Goal: Communication & Community: Participate in discussion

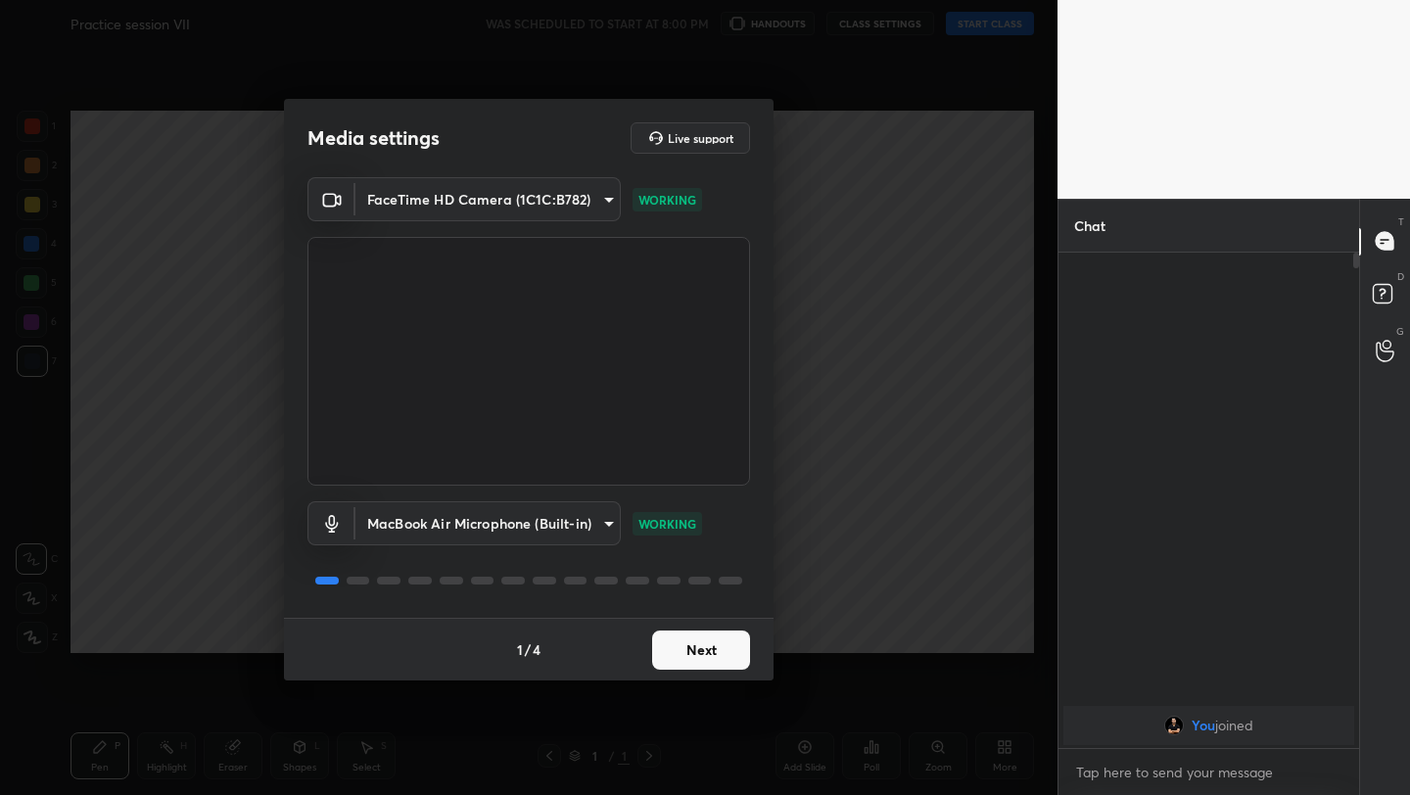
click at [735, 632] on button "Next" at bounding box center [701, 650] width 98 height 39
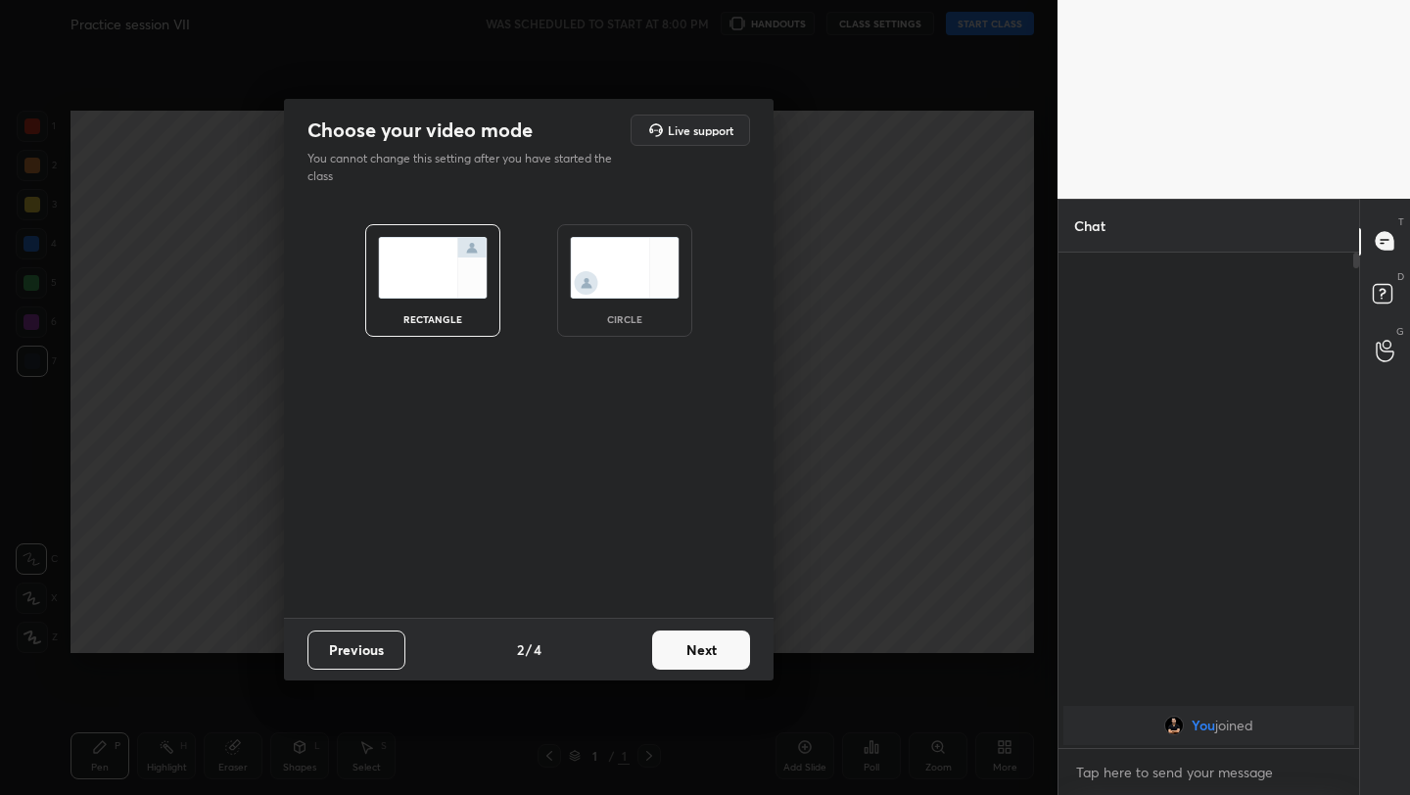
click at [735, 632] on button "Next" at bounding box center [701, 650] width 98 height 39
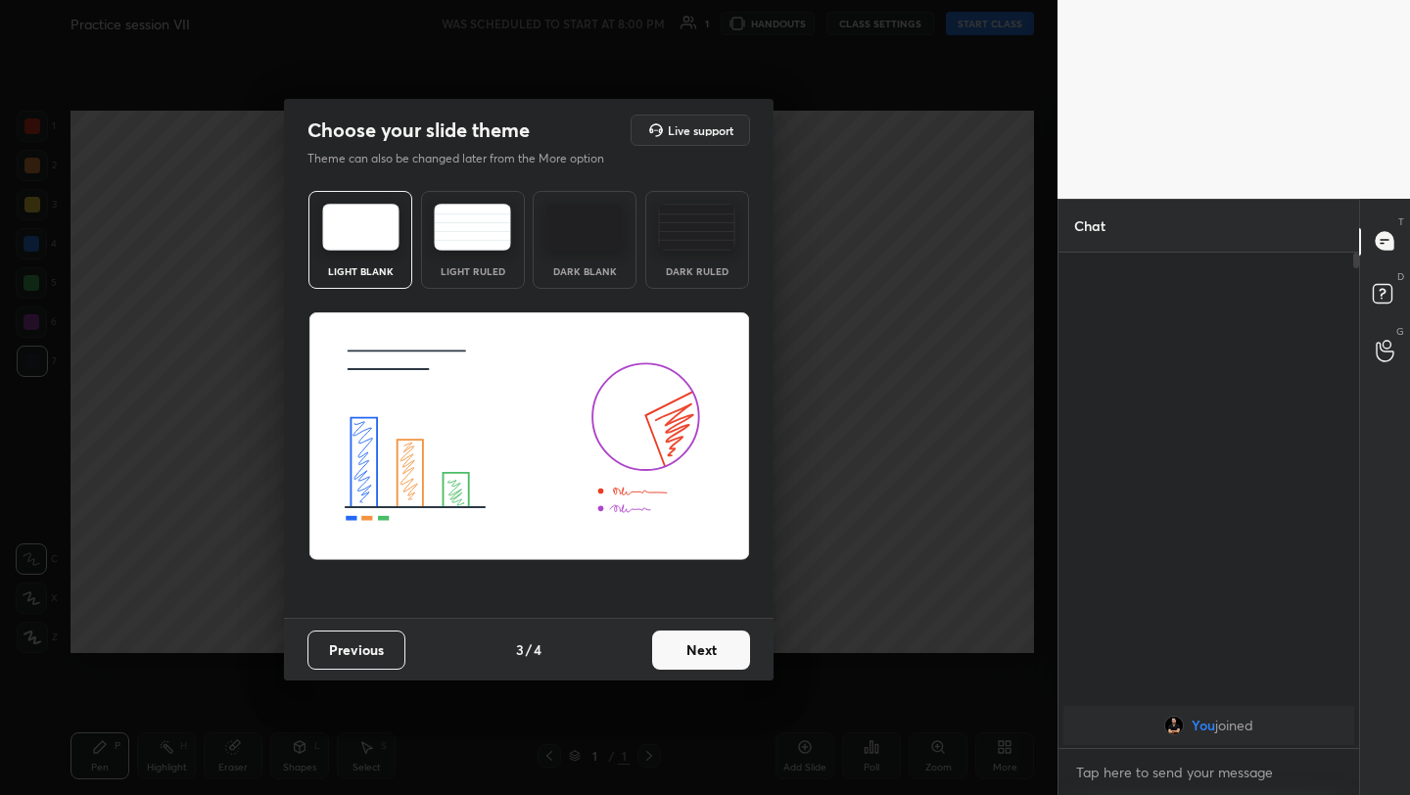
click at [735, 632] on button "Next" at bounding box center [701, 650] width 98 height 39
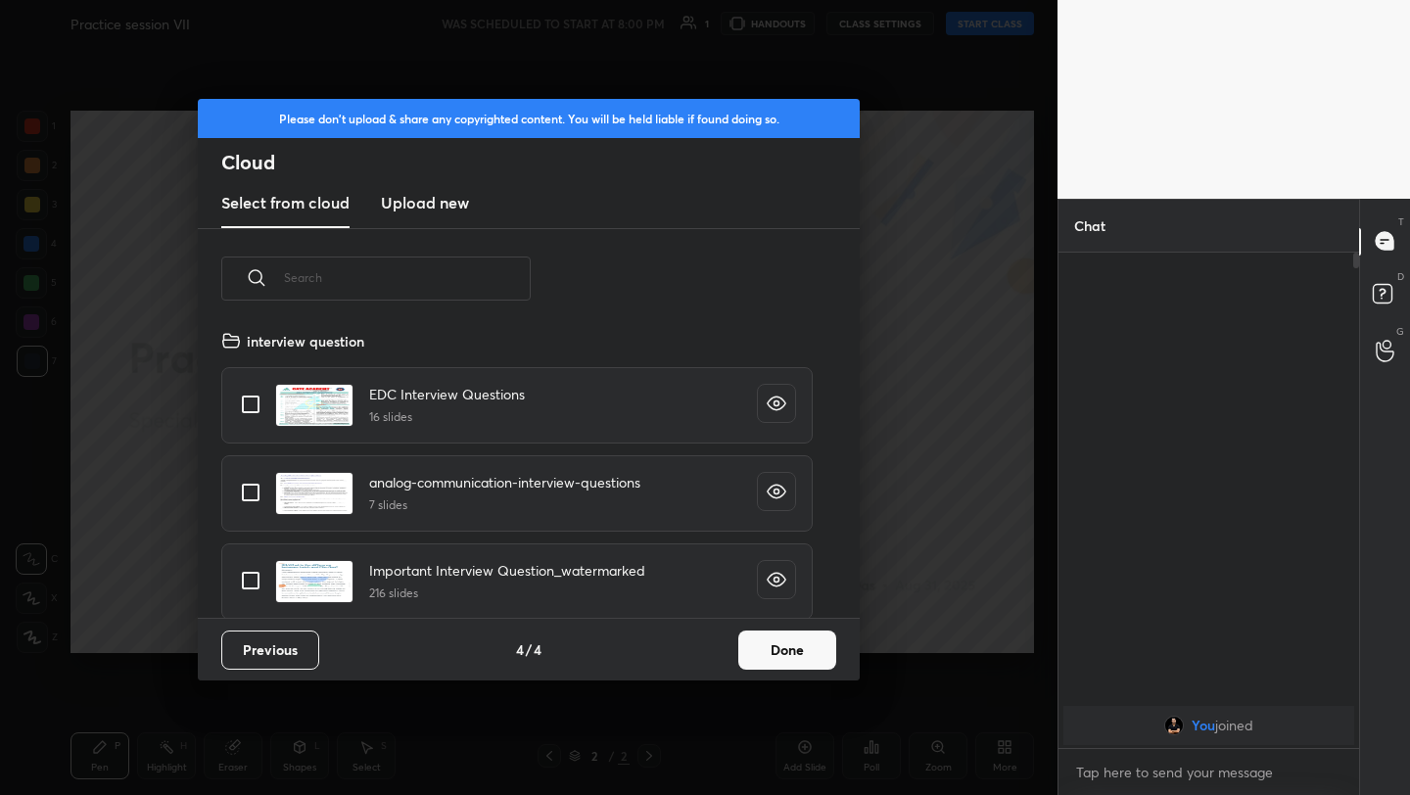
click at [766, 632] on button "Done" at bounding box center [787, 650] width 98 height 39
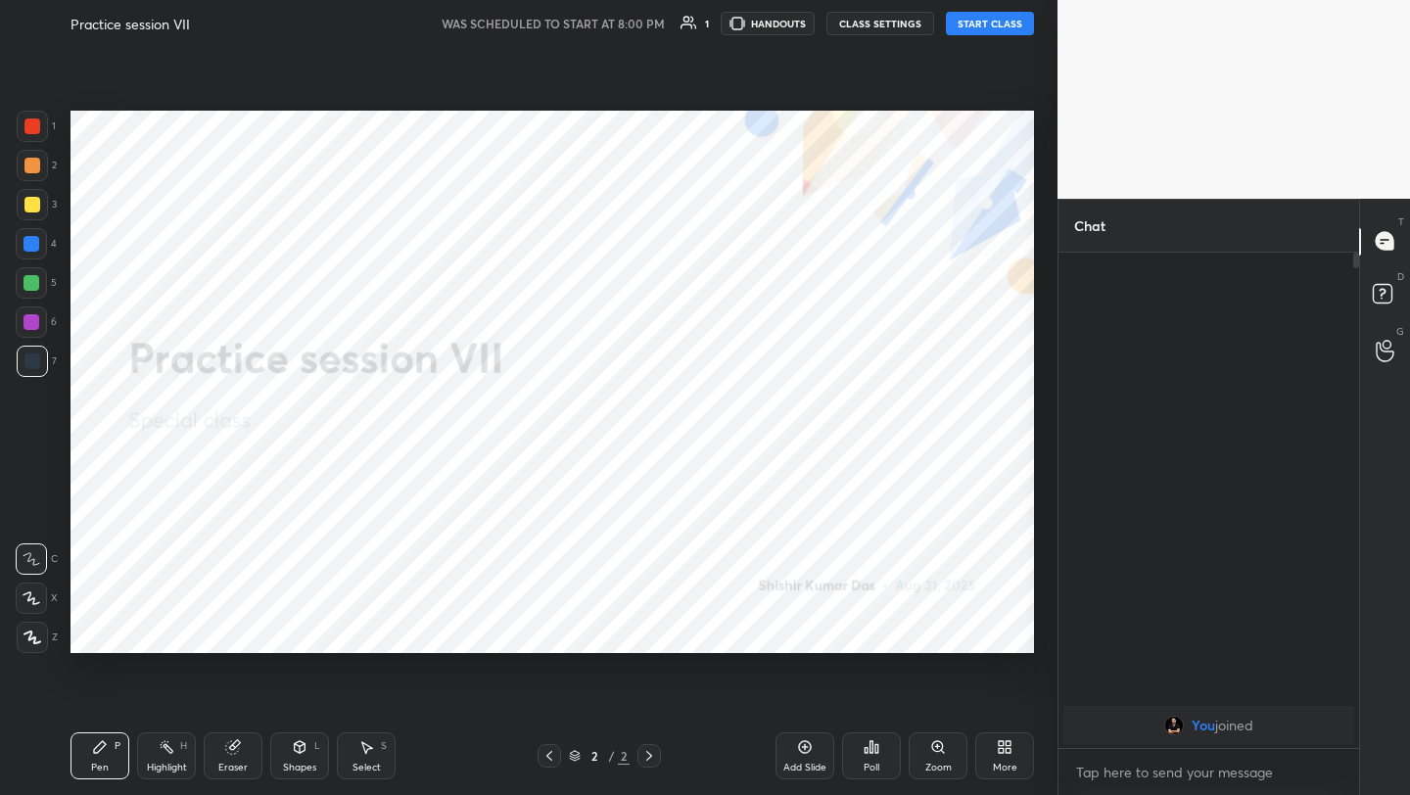
click at [974, 25] on button "START CLASS" at bounding box center [990, 24] width 88 height 24
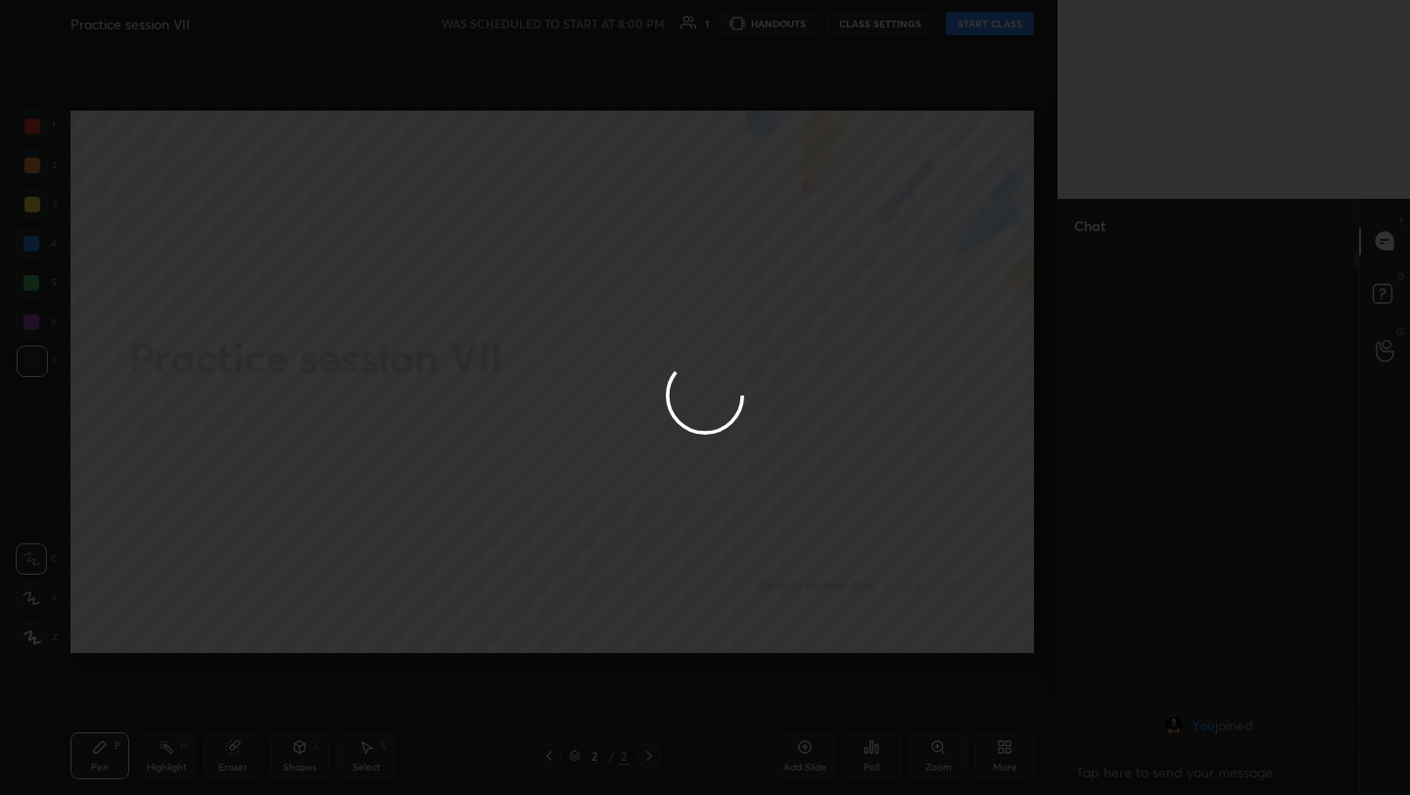
type textarea "x"
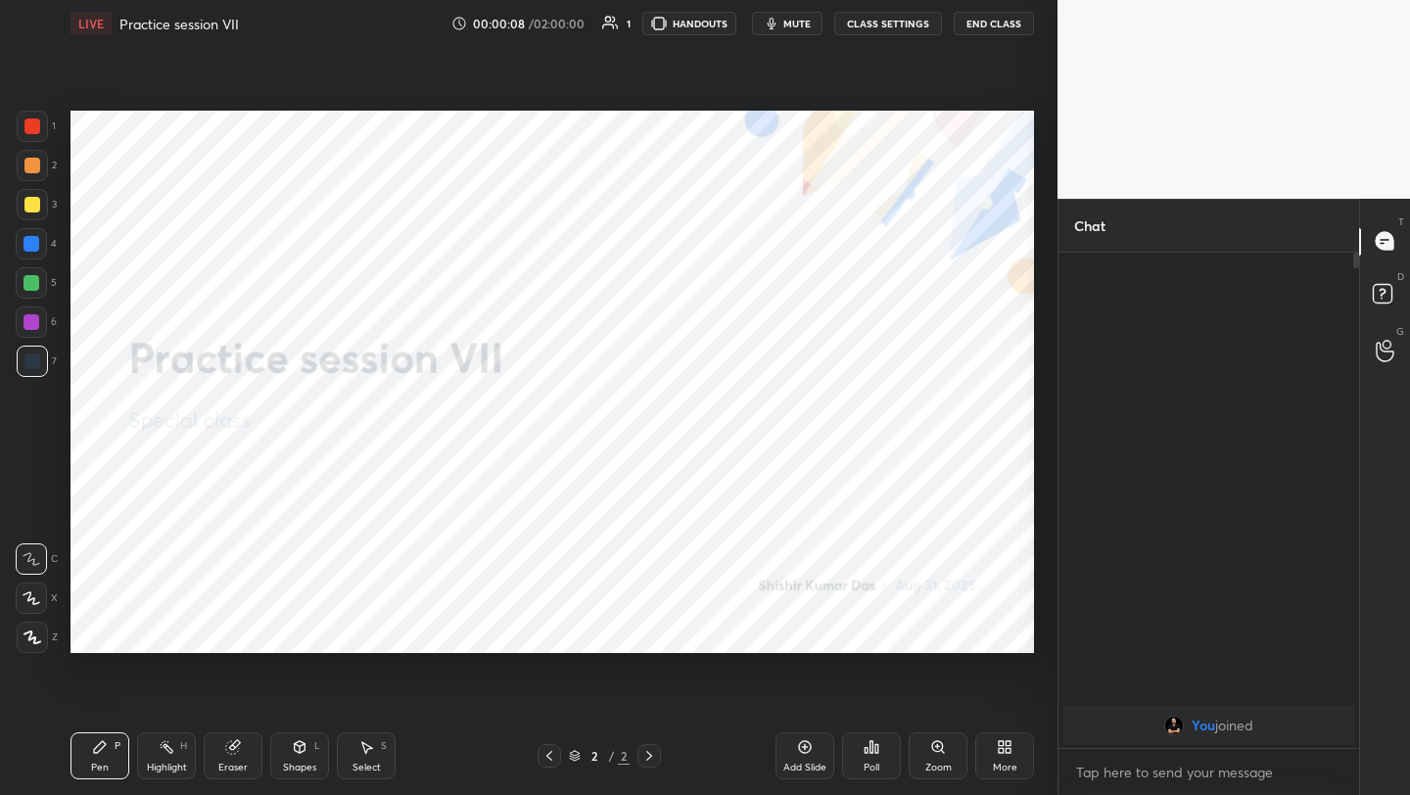
click at [35, 127] on div at bounding box center [32, 126] width 16 height 16
click at [31, 632] on icon at bounding box center [32, 638] width 16 height 12
click at [1131, 632] on img "grid" at bounding box center [1121, 726] width 20 height 20
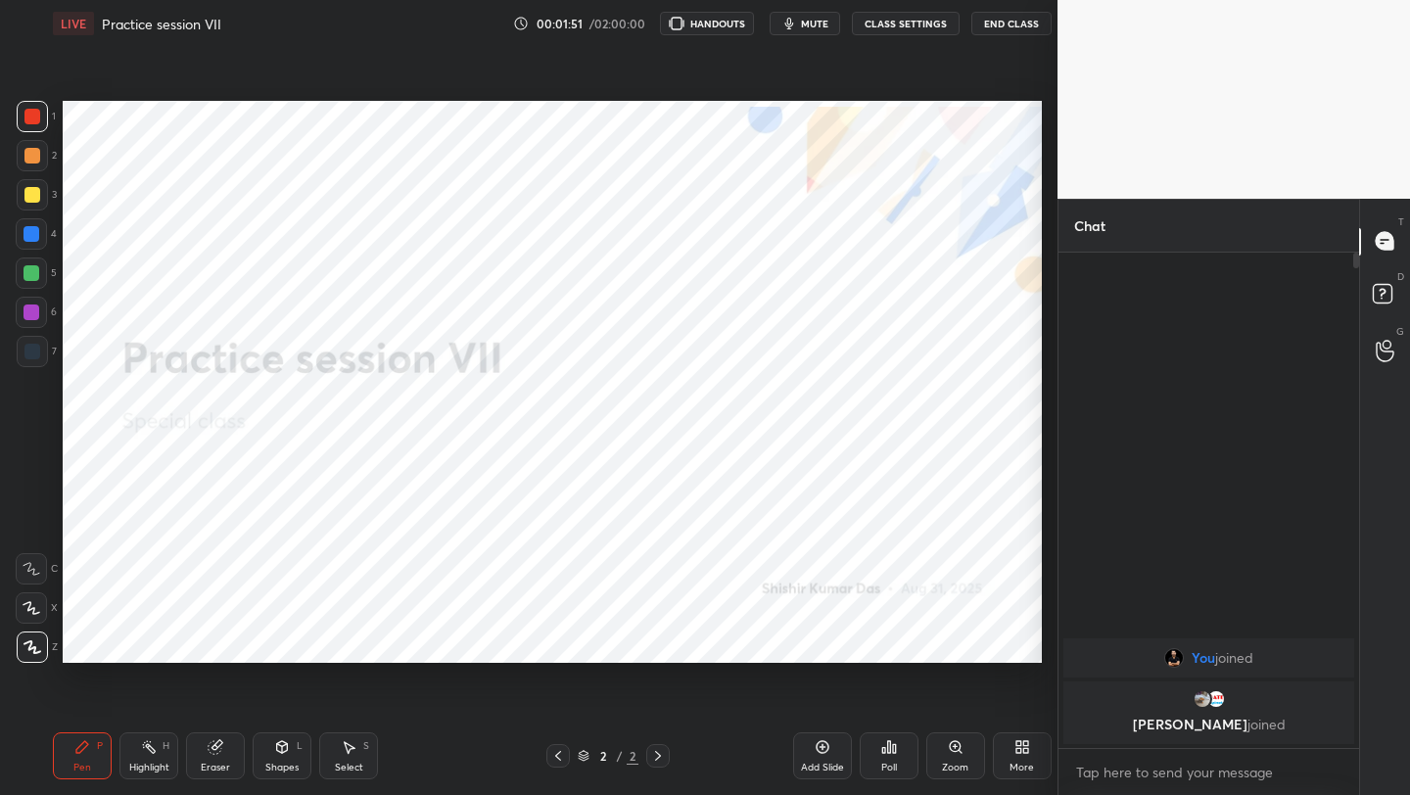
scroll to position [97255, 96945]
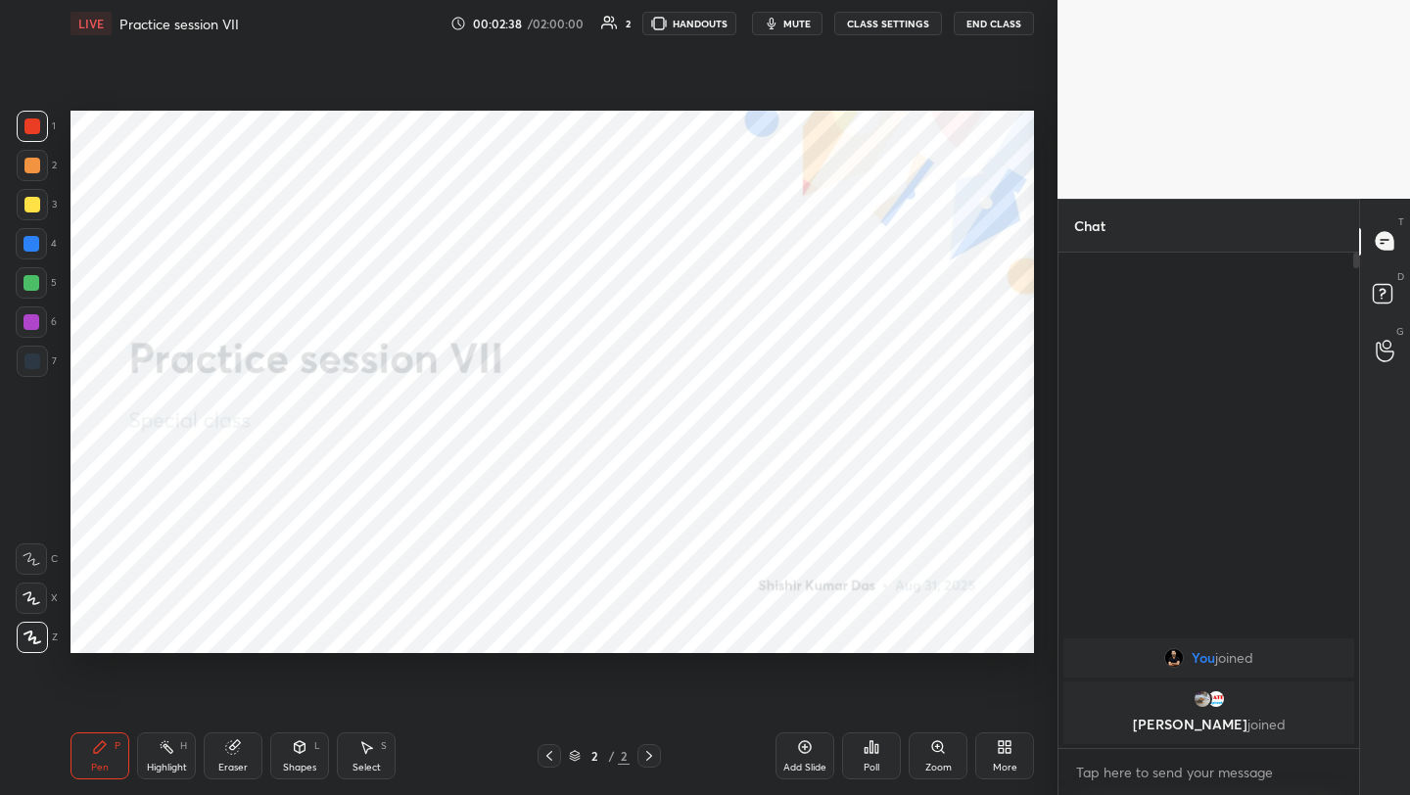
click at [994, 741] on div "More" at bounding box center [1004, 755] width 59 height 47
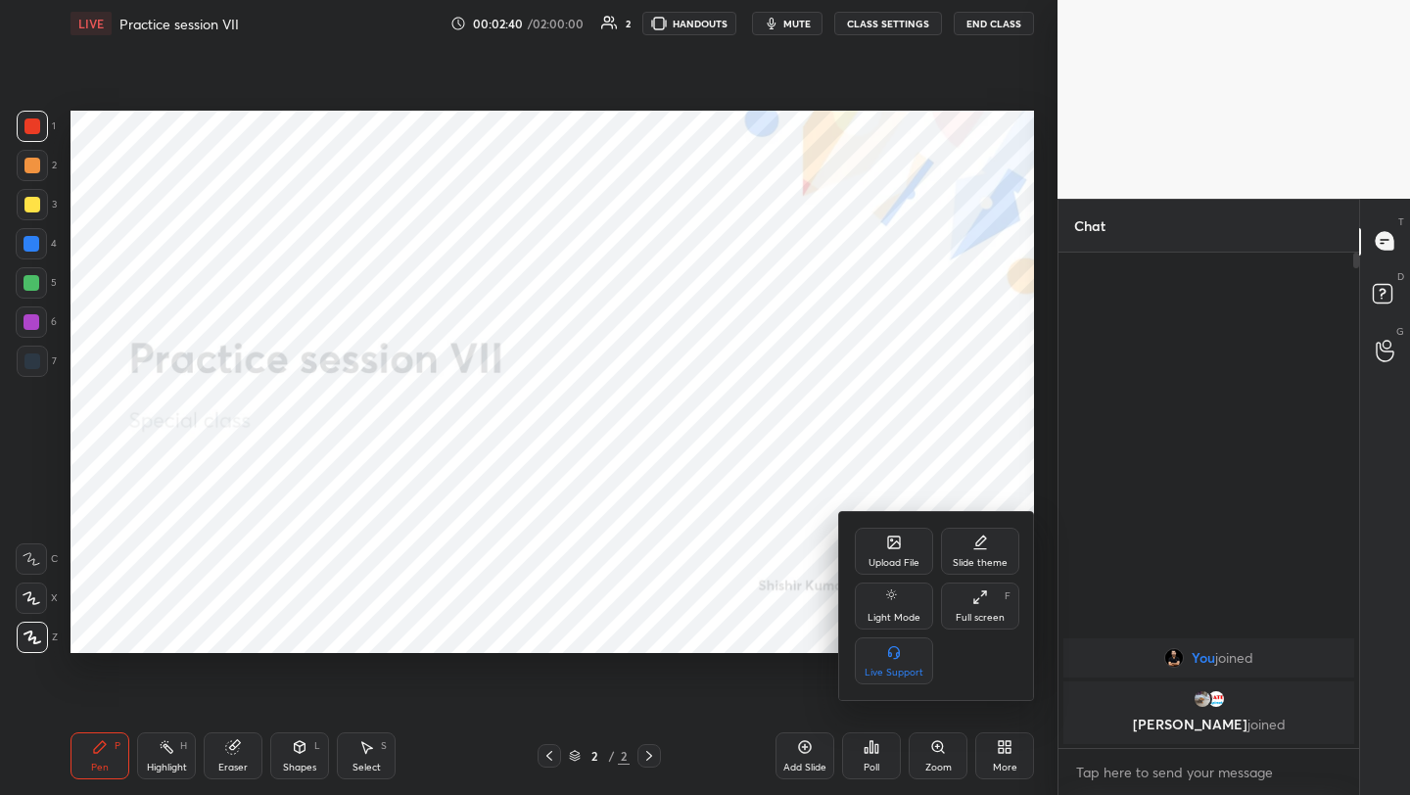
click at [895, 546] on icon at bounding box center [894, 543] width 12 height 12
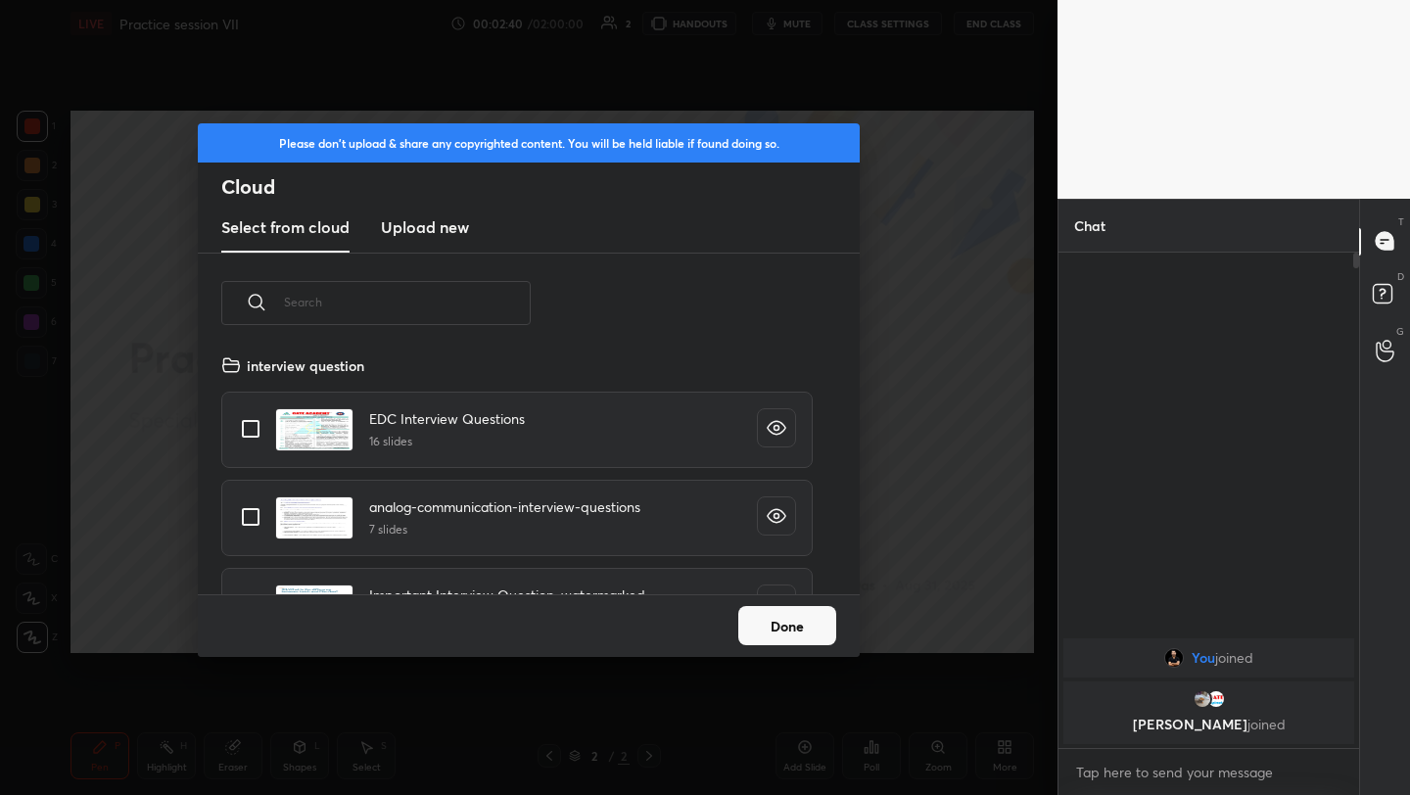
scroll to position [241, 629]
click at [469, 229] on div "Select from cloud Upload new" at bounding box center [529, 228] width 662 height 49
click at [439, 226] on h3 "Upload new" at bounding box center [425, 227] width 88 height 24
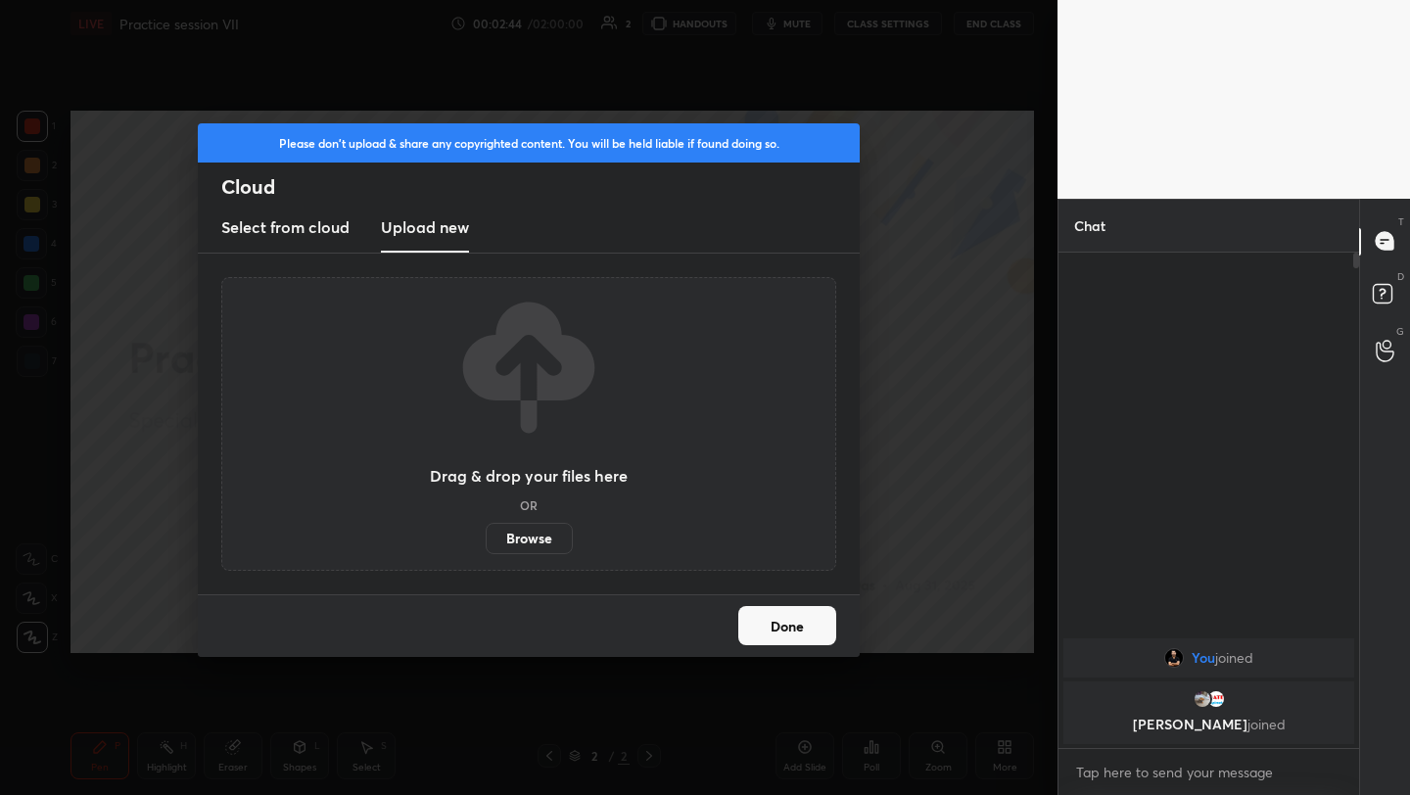
click at [524, 527] on label "Browse" at bounding box center [529, 538] width 87 height 31
click at [486, 527] on input "Browse" at bounding box center [486, 538] width 0 height 31
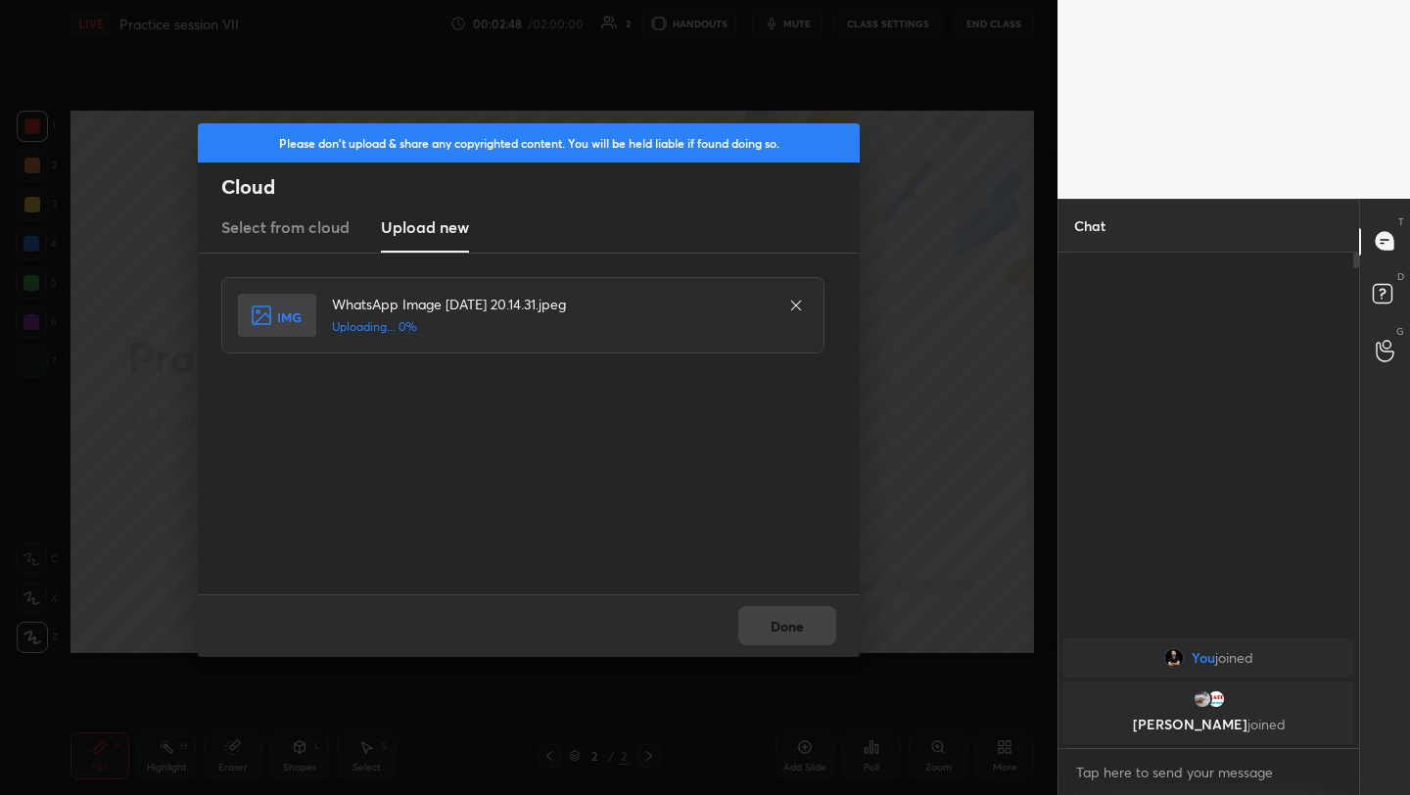
click at [783, 625] on div "Done" at bounding box center [529, 625] width 662 height 63
click at [783, 625] on button "Done" at bounding box center [787, 625] width 98 height 39
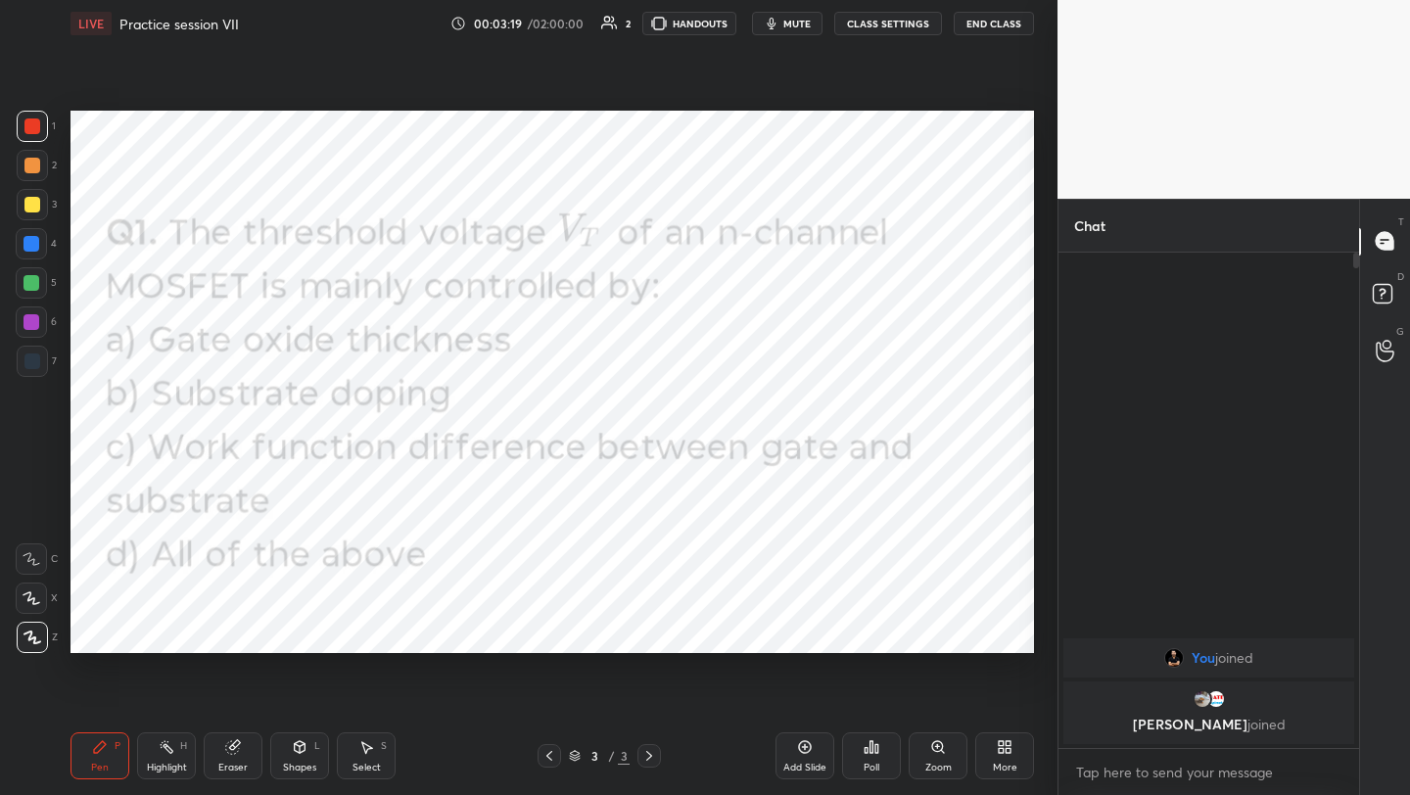
click at [872, 749] on icon at bounding box center [872, 747] width 16 height 16
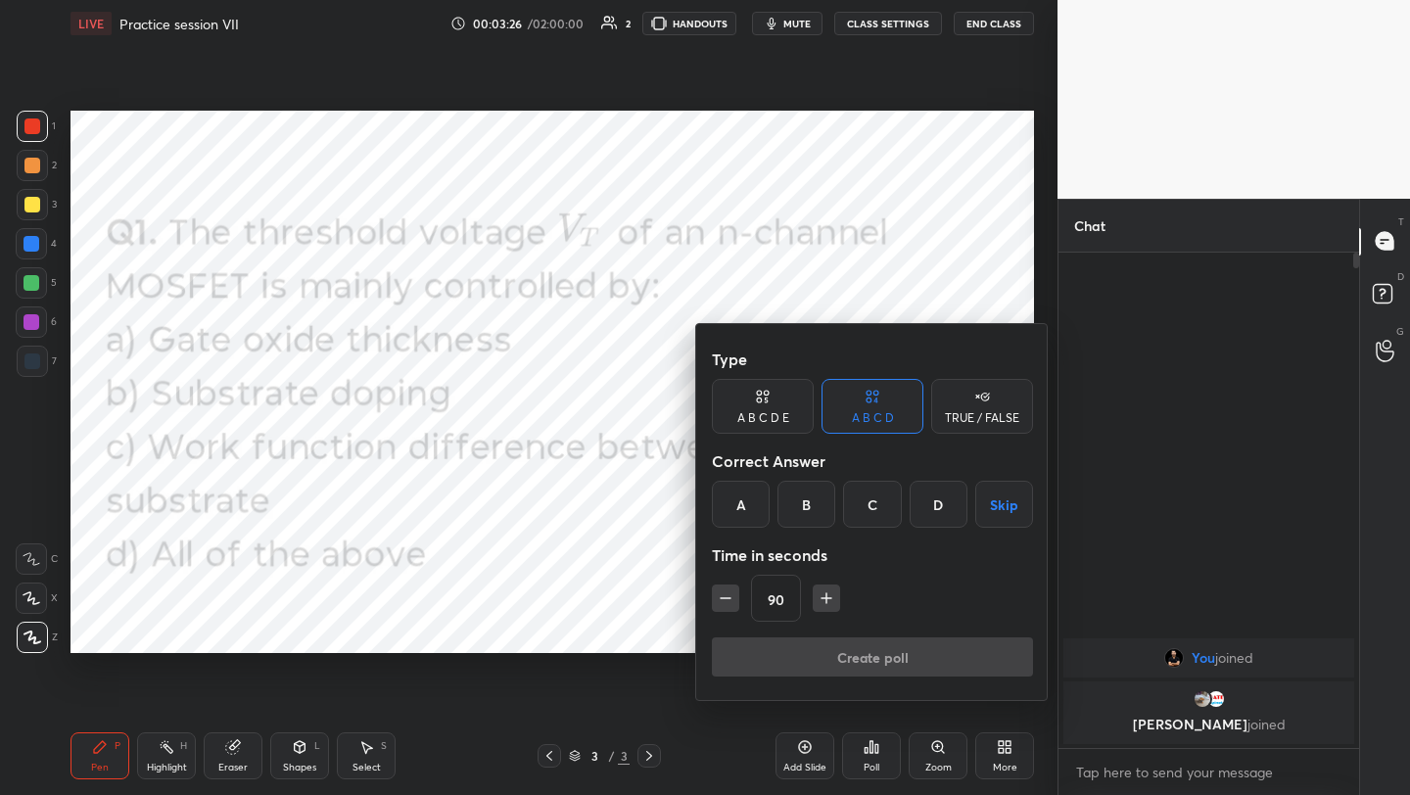
click at [938, 508] on div "D" at bounding box center [939, 504] width 58 height 47
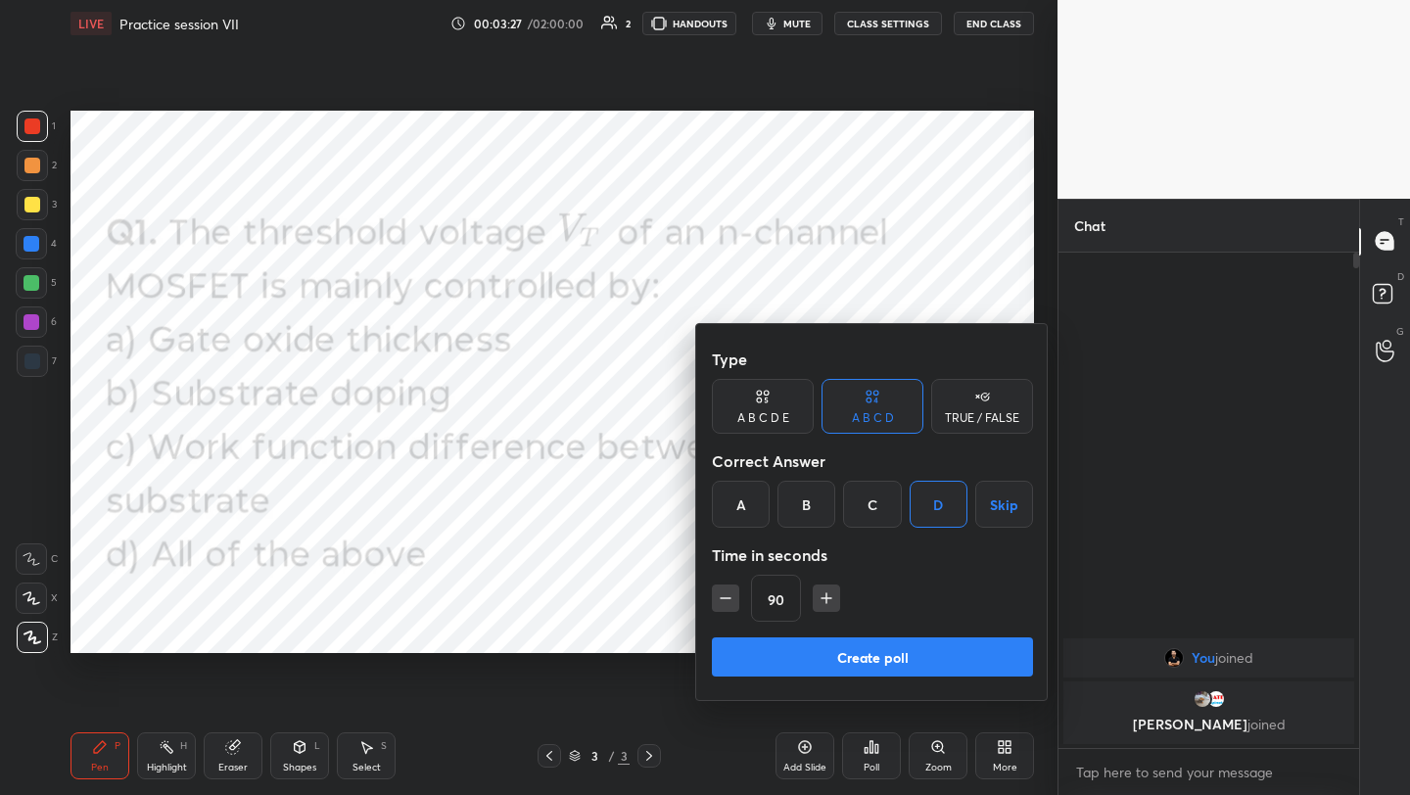
click at [836, 650] on button "Create poll" at bounding box center [872, 656] width 321 height 39
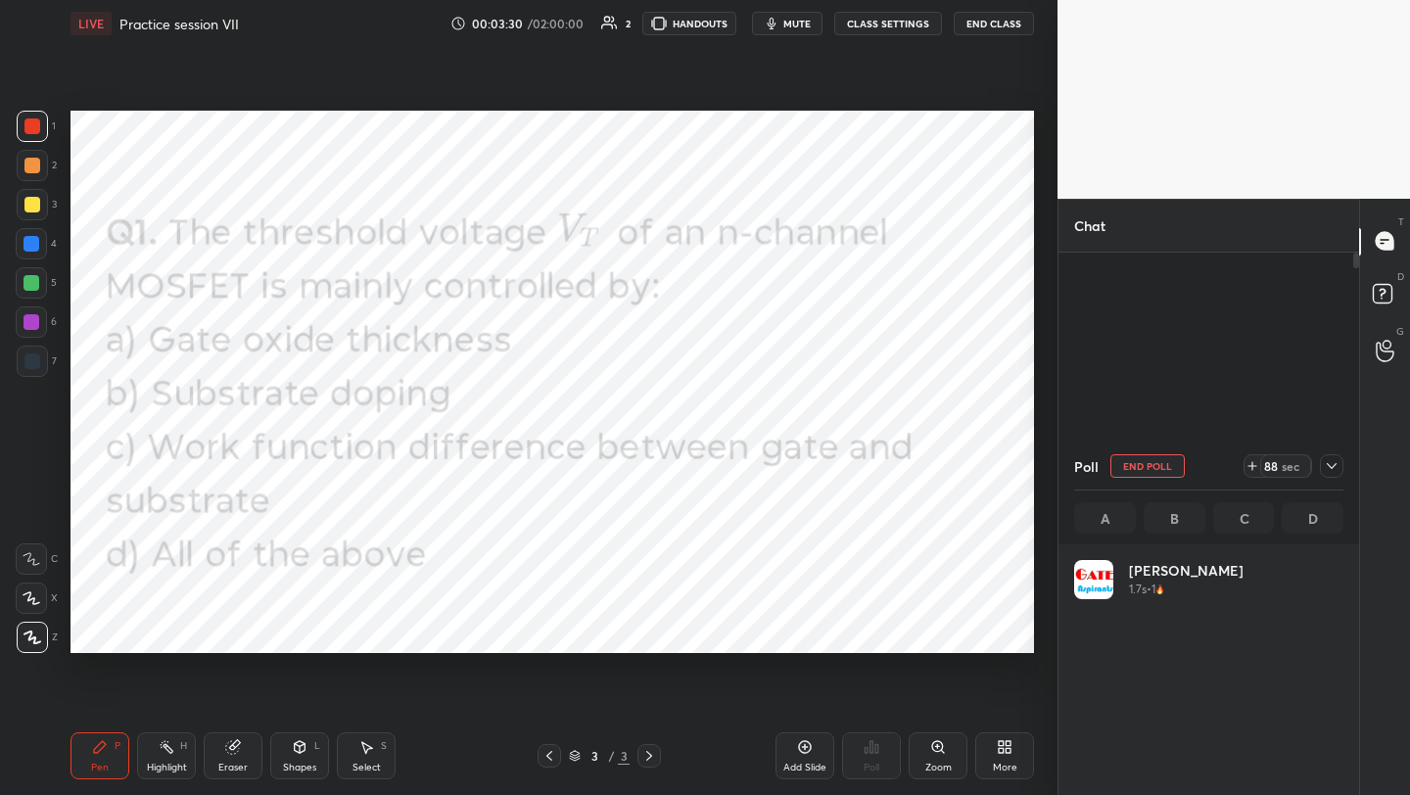
scroll to position [229, 263]
click at [798, 746] on icon at bounding box center [805, 747] width 16 height 16
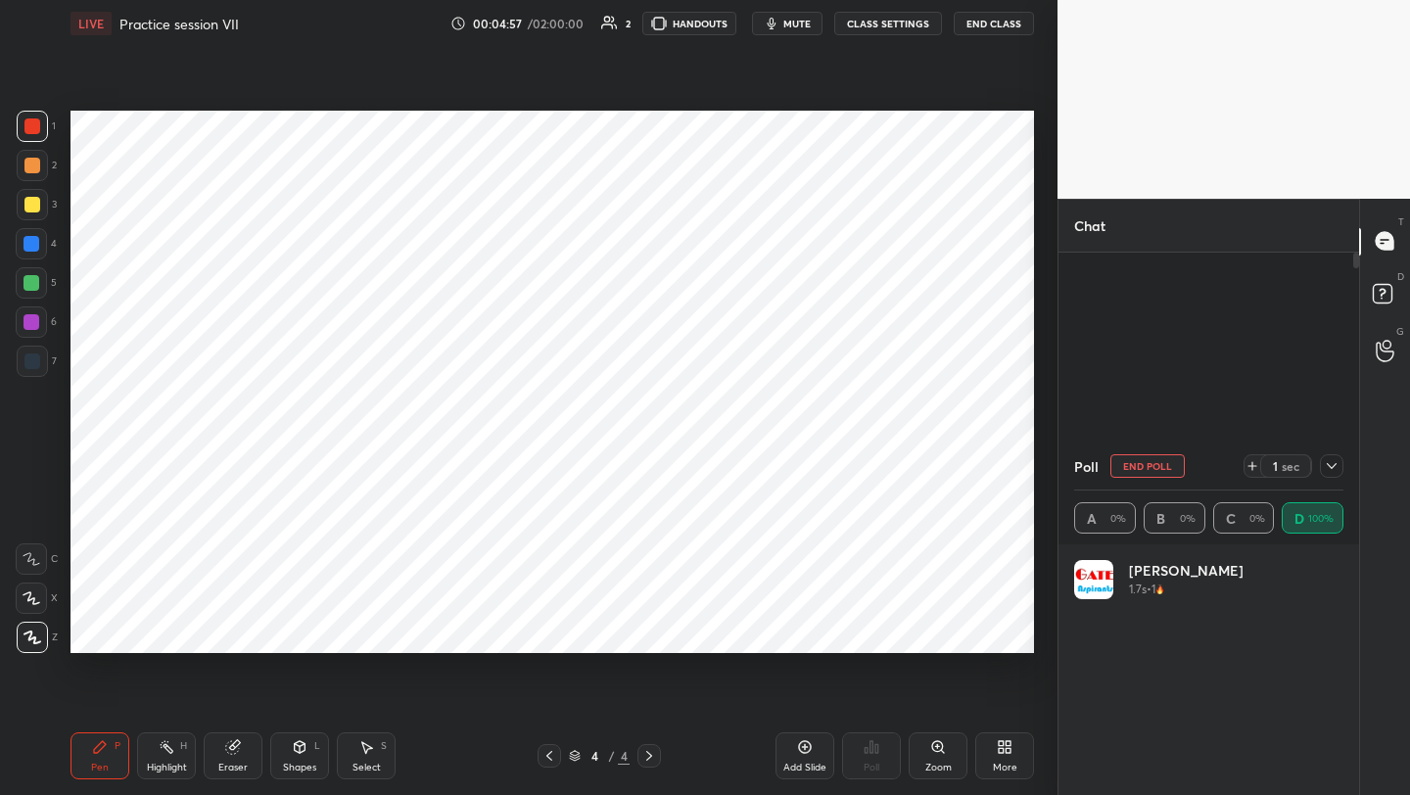
click at [36, 248] on div at bounding box center [32, 244] width 16 height 16
click at [543, 758] on icon at bounding box center [550, 756] width 16 height 16
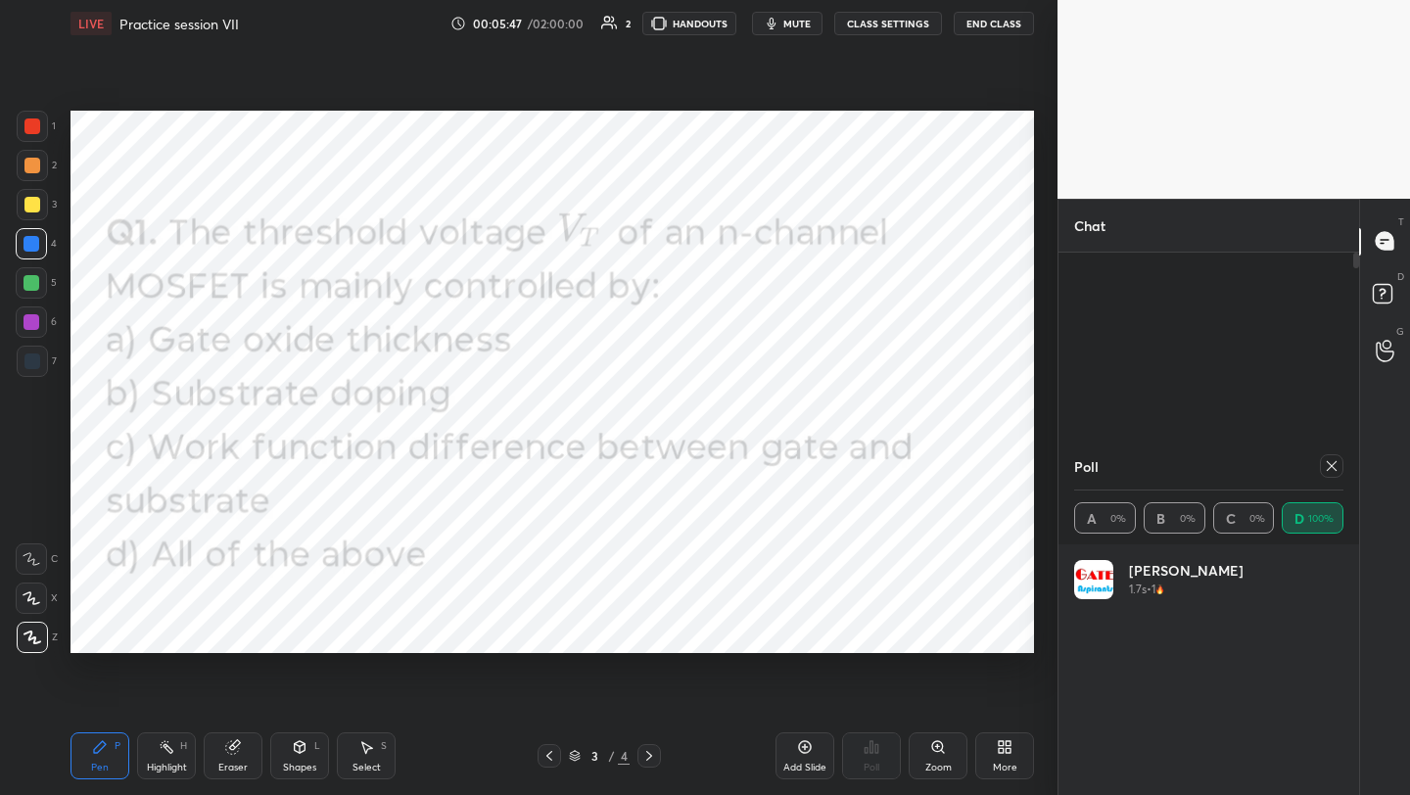
drag, startPoint x: 645, startPoint y: 755, endPoint x: 649, endPoint y: 738, distance: 17.1
click at [645, 754] on icon at bounding box center [649, 756] width 16 height 16
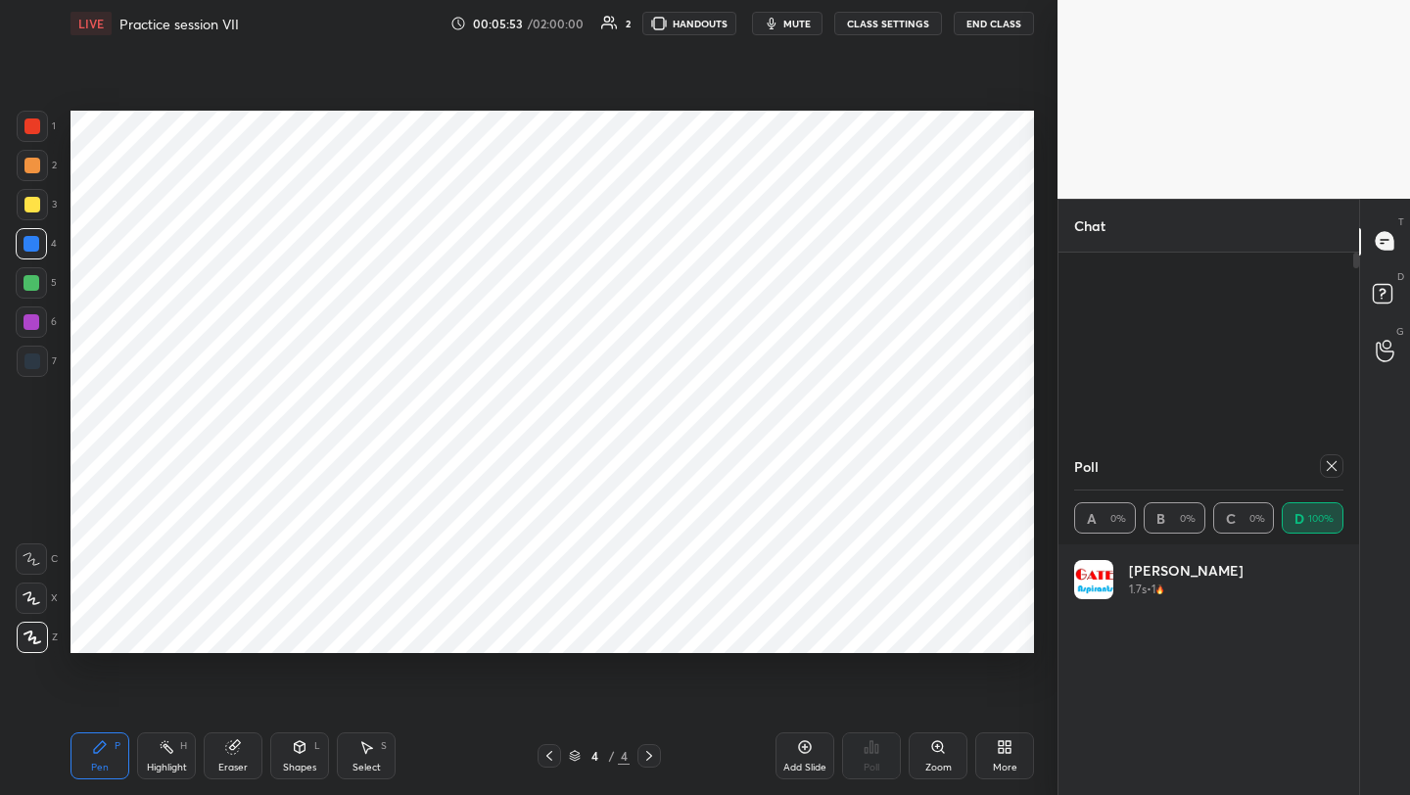
click at [546, 755] on icon at bounding box center [550, 756] width 16 height 16
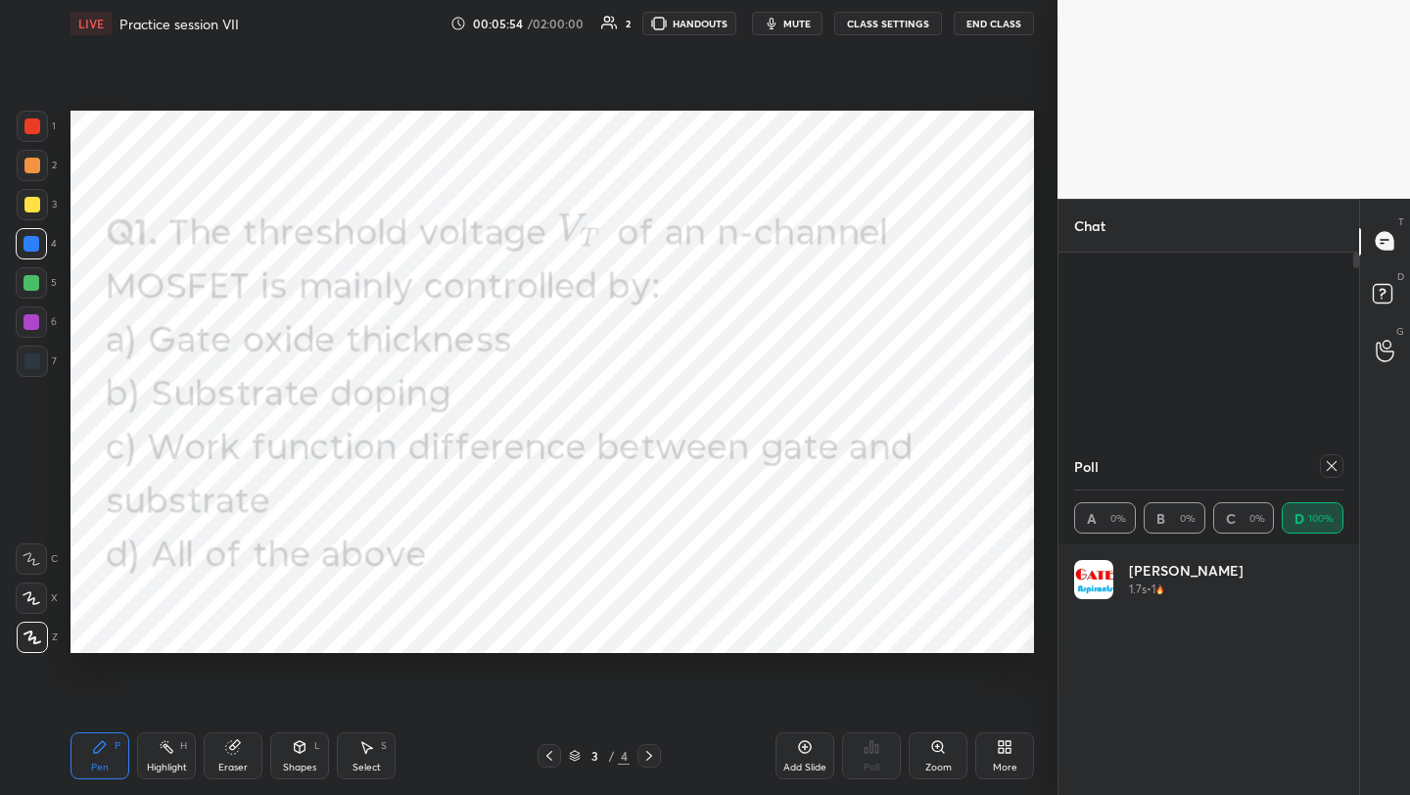
drag, startPoint x: 259, startPoint y: 761, endPoint x: 245, endPoint y: 758, distance: 14.0
click at [245, 758] on div "Eraser" at bounding box center [233, 755] width 59 height 47
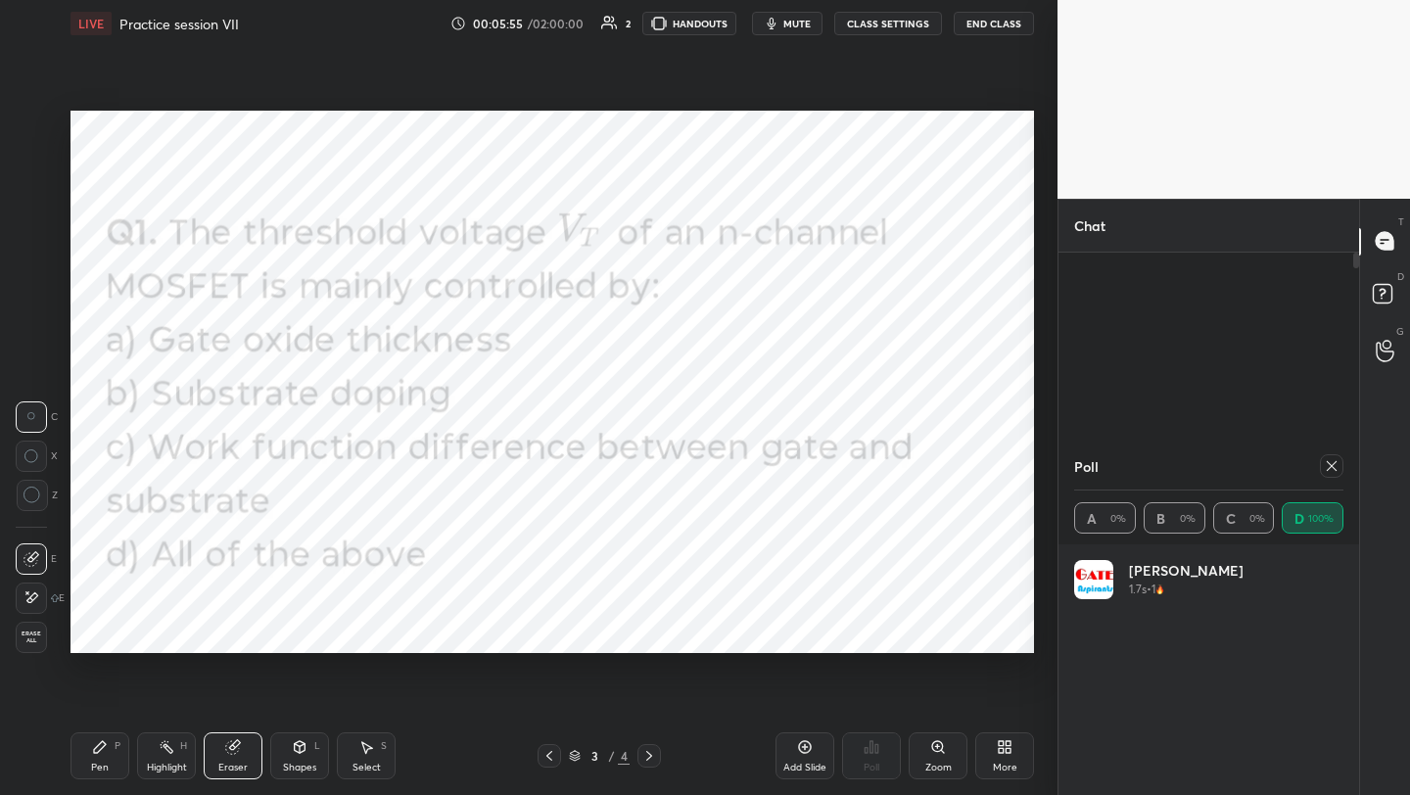
click at [242, 754] on div "Eraser" at bounding box center [233, 755] width 59 height 47
drag, startPoint x: 40, startPoint y: 636, endPoint x: 49, endPoint y: 628, distance: 11.8
click at [40, 637] on span "Erase all" at bounding box center [31, 638] width 29 height 14
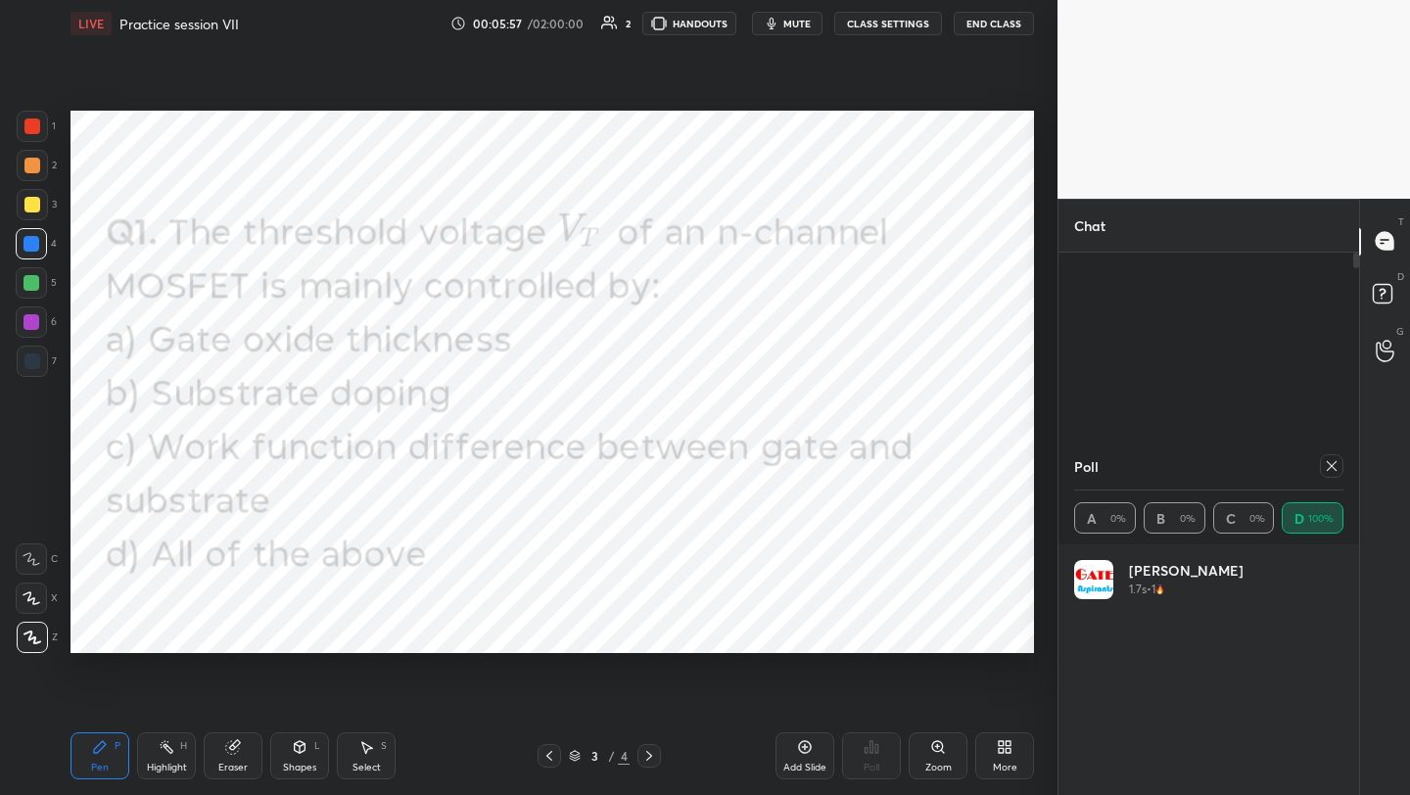
click at [99, 754] on icon at bounding box center [100, 747] width 16 height 16
drag, startPoint x: 28, startPoint y: 353, endPoint x: 38, endPoint y: 351, distance: 10.0
click at [29, 353] on div at bounding box center [32, 361] width 31 height 31
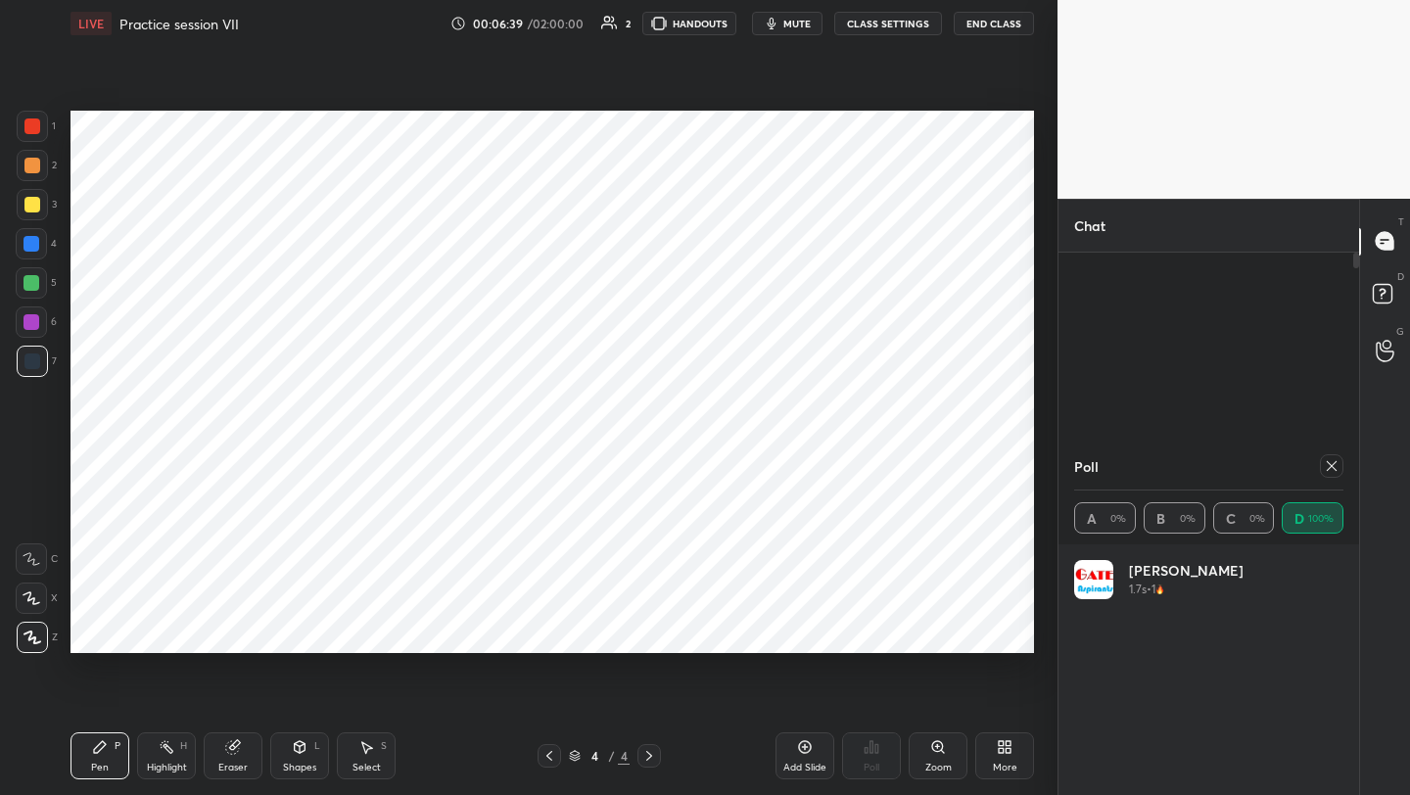
click at [1007, 748] on icon at bounding box center [1008, 750] width 5 height 5
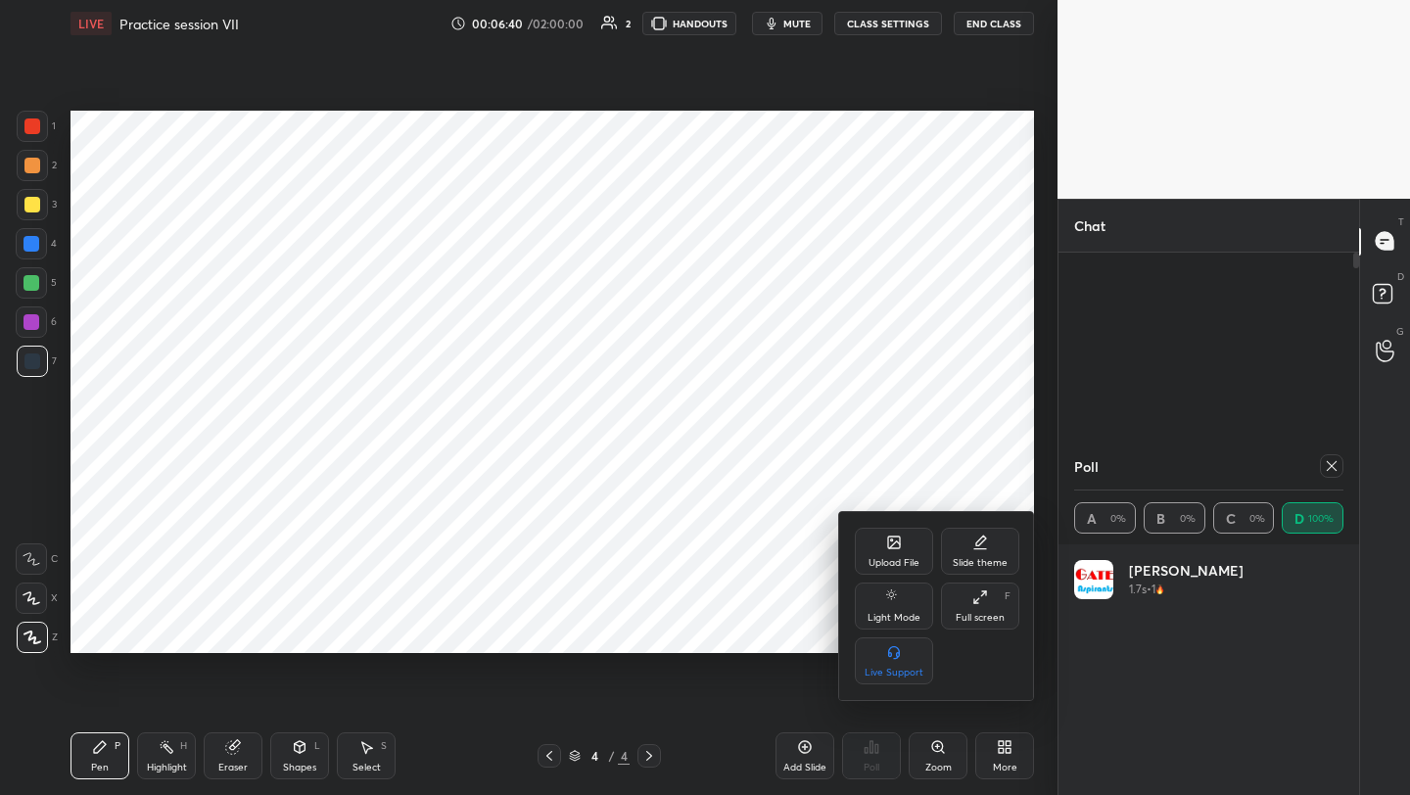
click at [910, 552] on div "Upload File" at bounding box center [894, 551] width 78 height 47
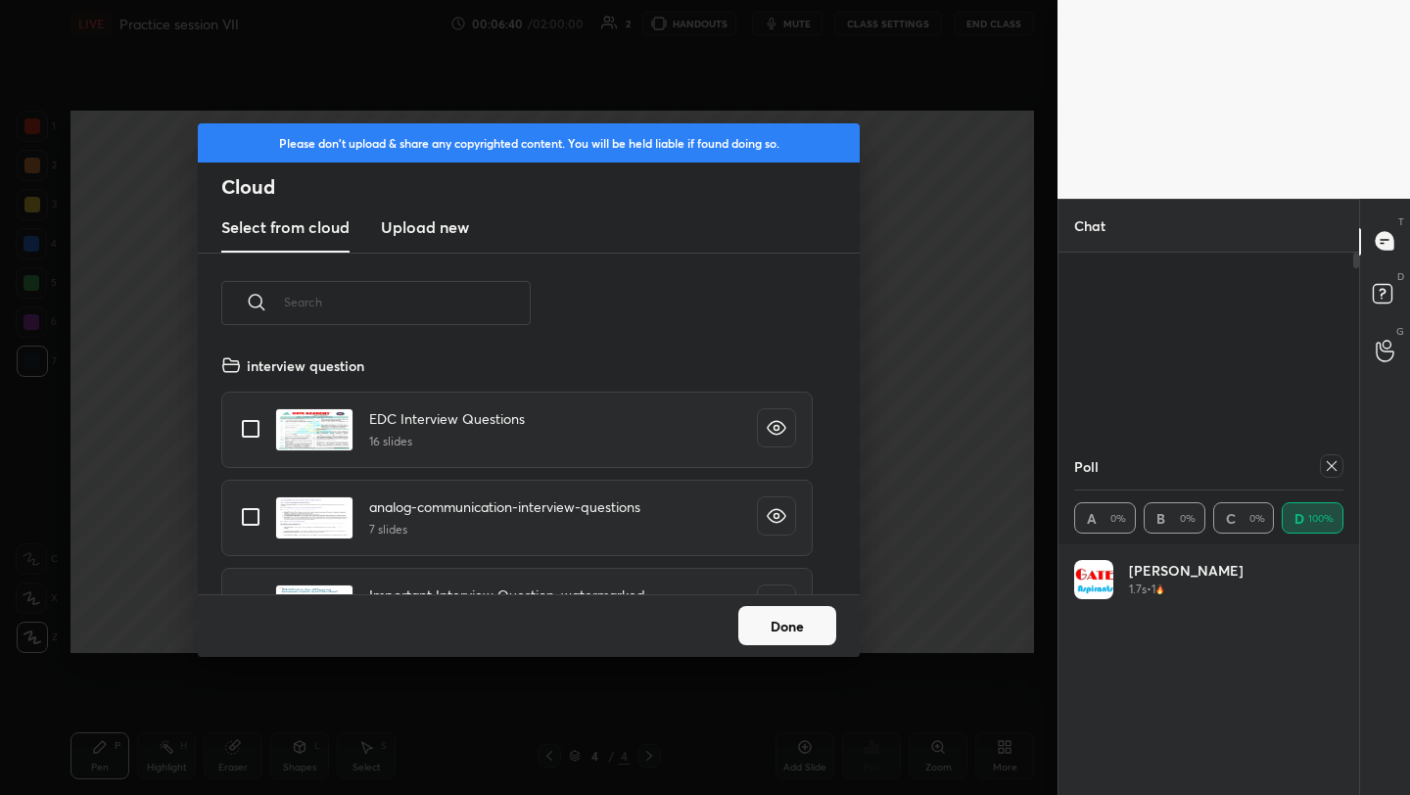
scroll to position [241, 629]
click at [455, 231] on h3 "Upload new" at bounding box center [425, 227] width 88 height 24
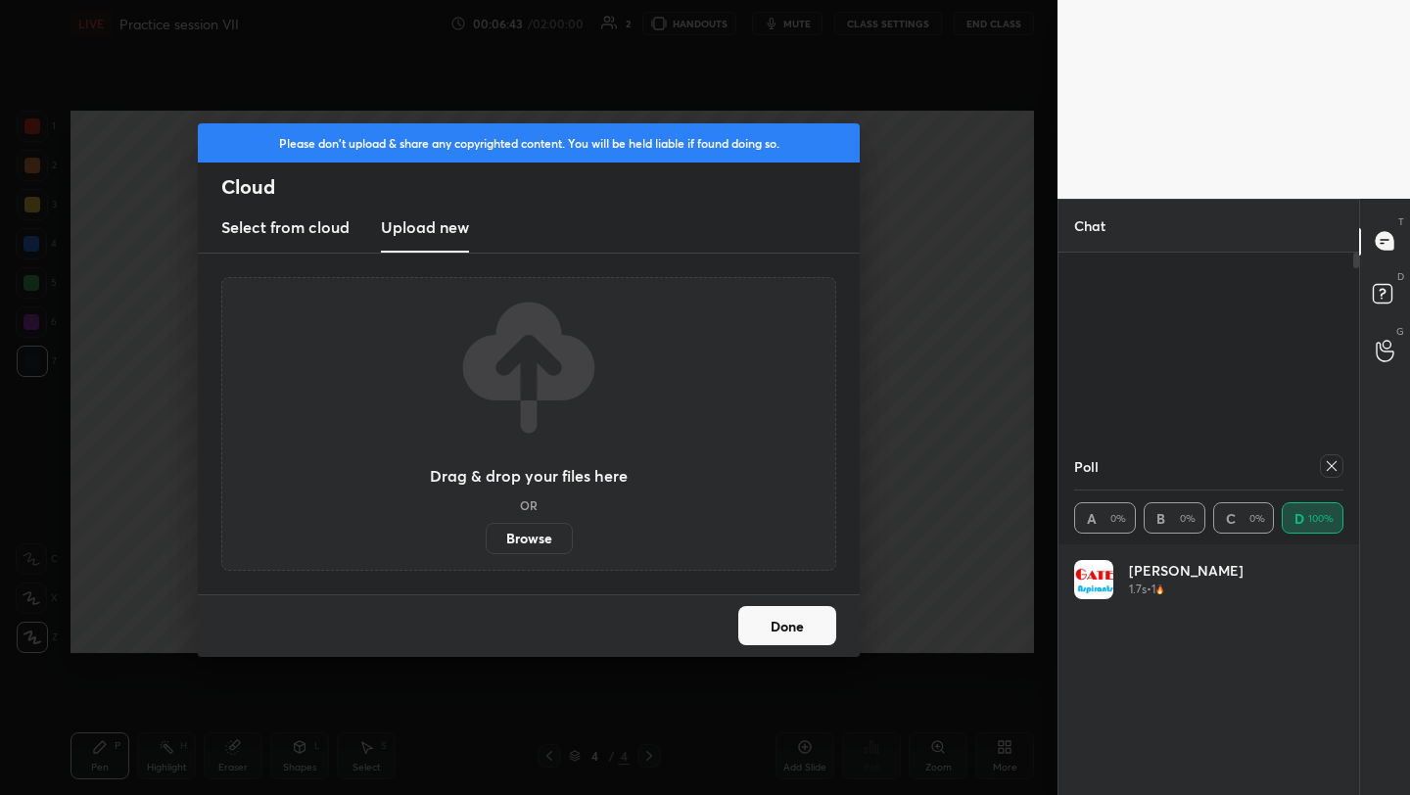
click at [538, 539] on label "Browse" at bounding box center [529, 538] width 87 height 31
click at [486, 539] on input "Browse" at bounding box center [486, 538] width 0 height 31
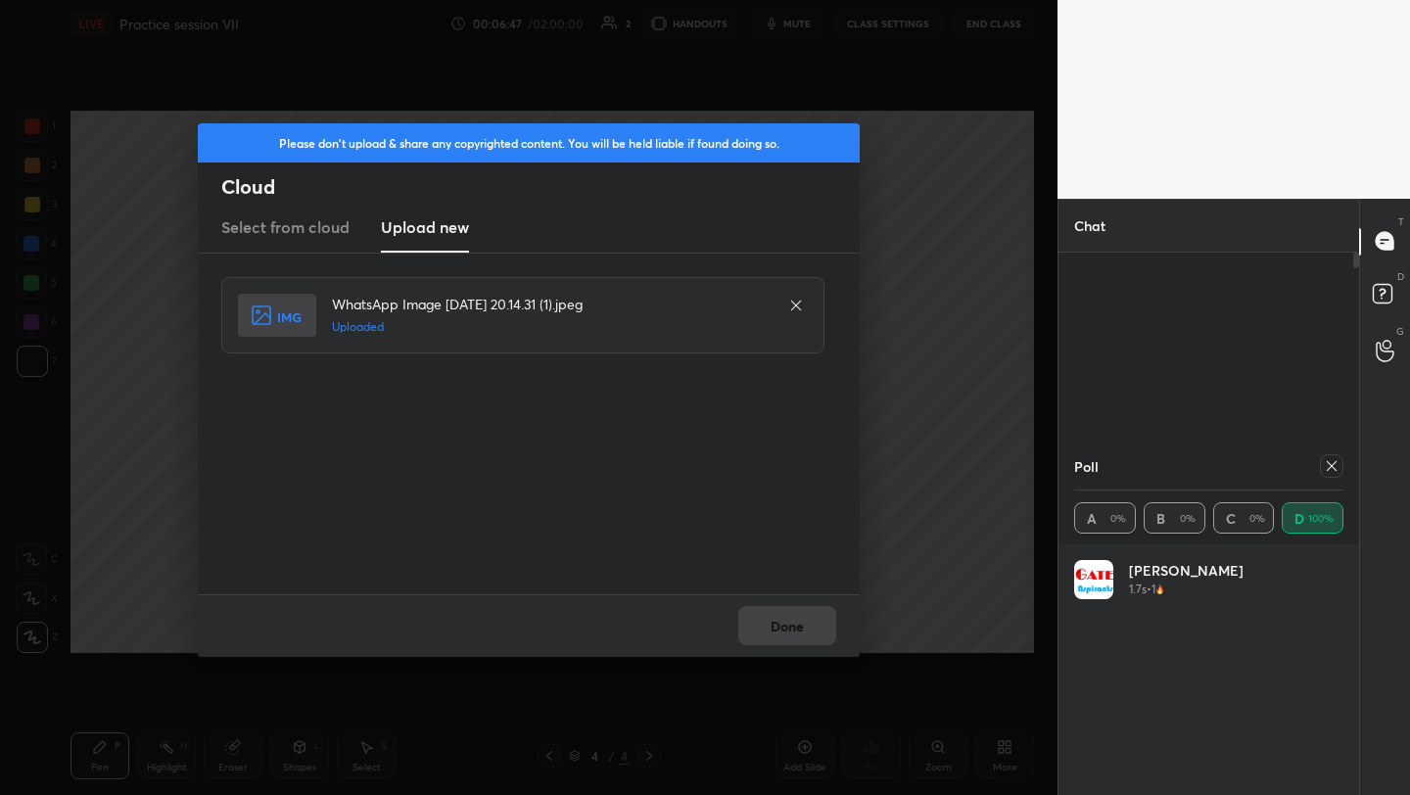
click at [789, 635] on div "Done" at bounding box center [529, 625] width 662 height 63
click at [801, 620] on button "Done" at bounding box center [787, 625] width 98 height 39
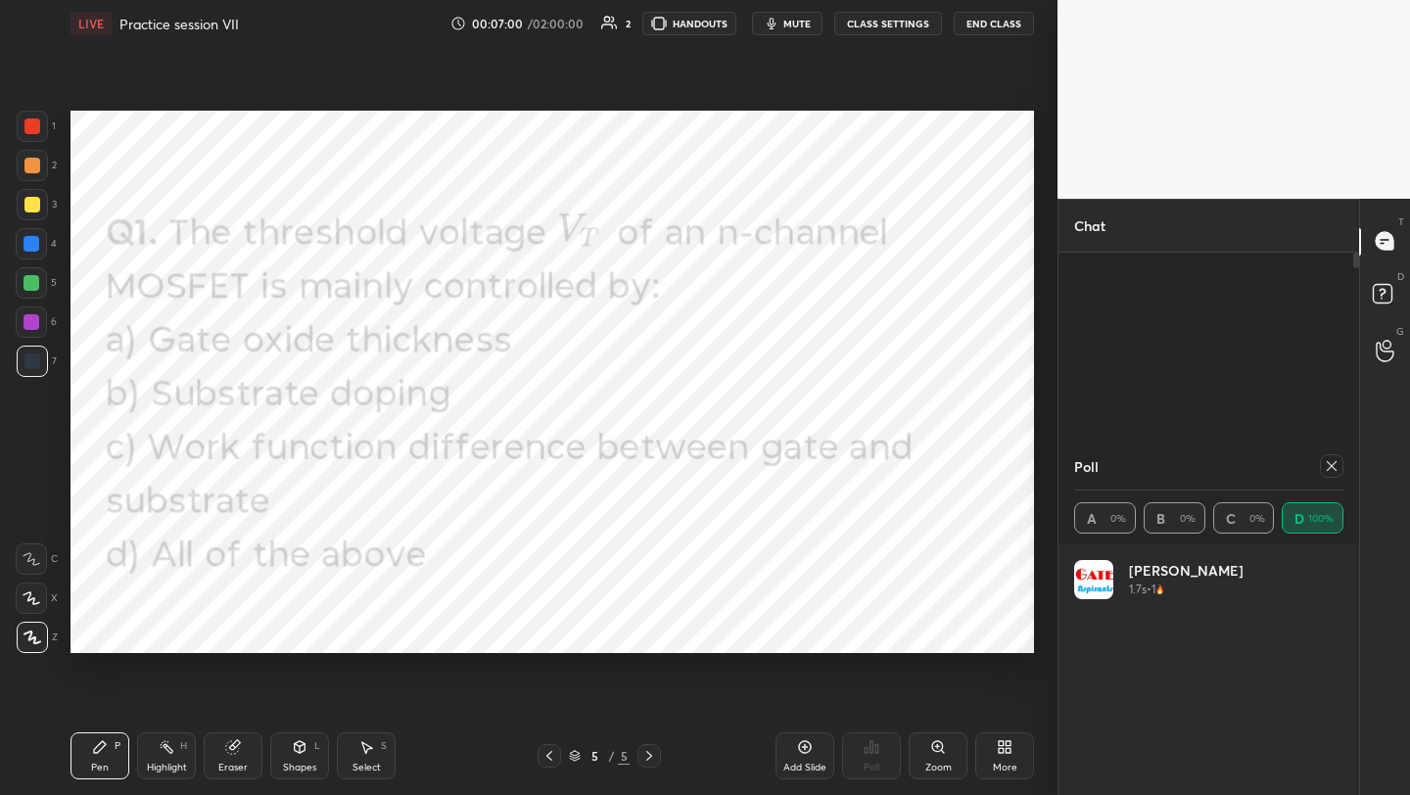
click at [1332, 467] on icon at bounding box center [1332, 466] width 16 height 16
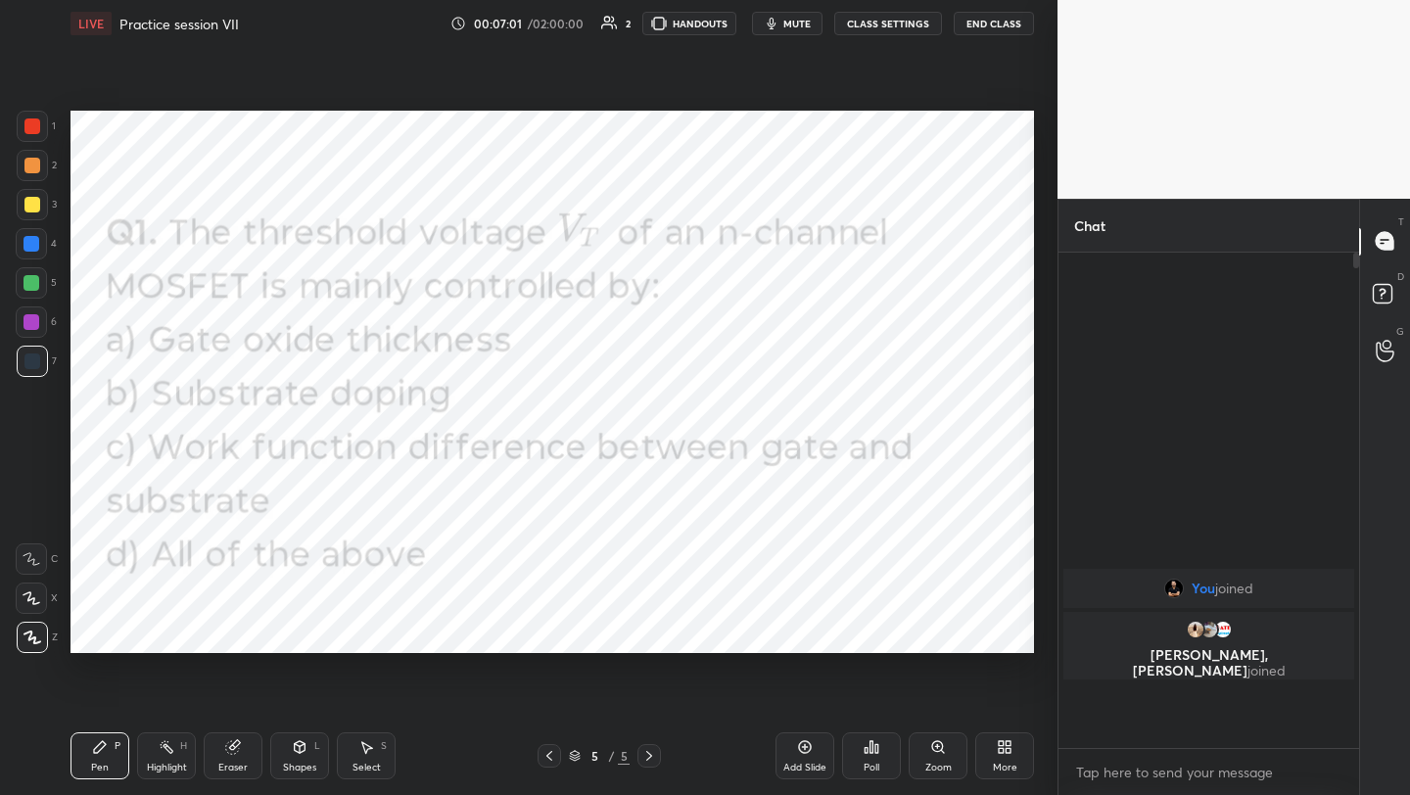
scroll to position [7, 7]
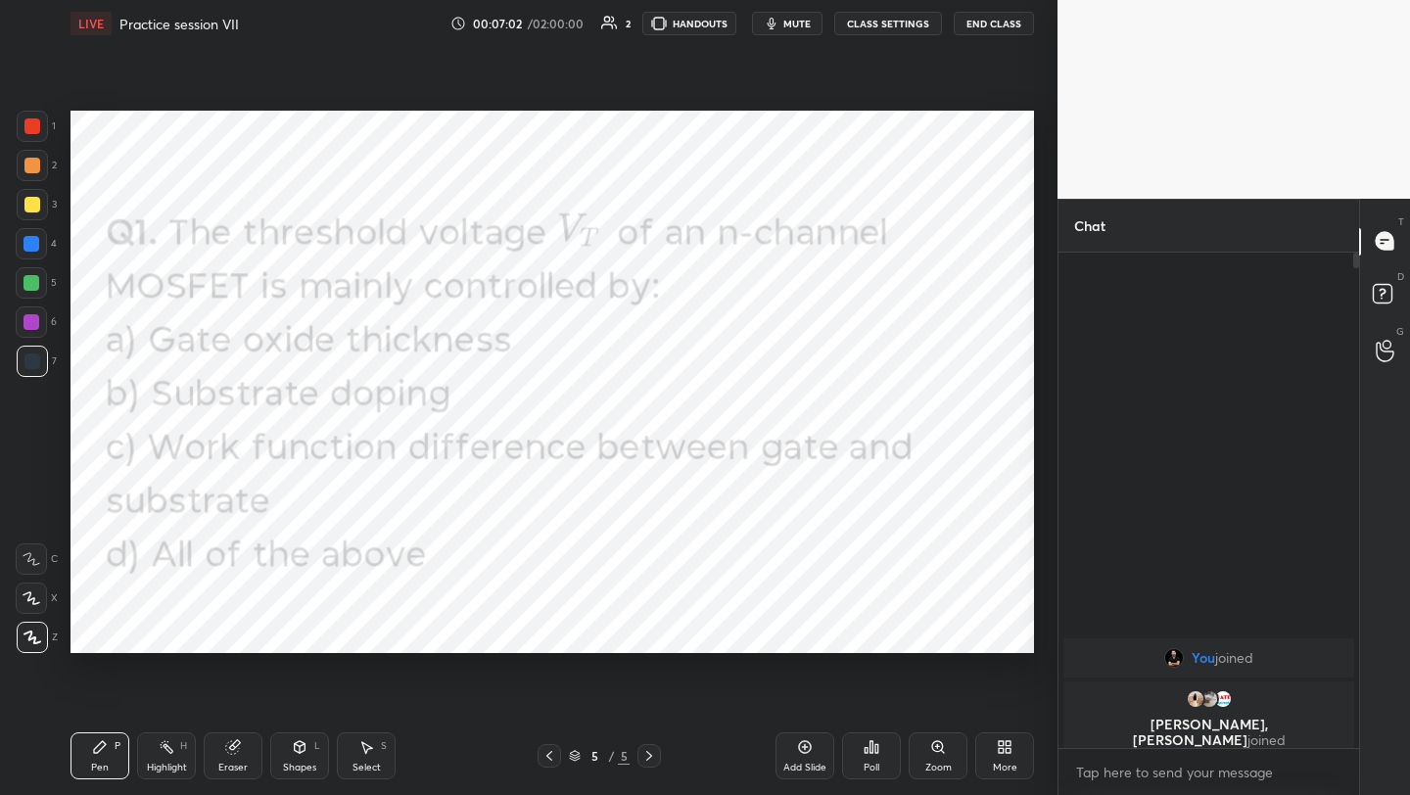
click at [1009, 757] on div "More" at bounding box center [1004, 755] width 59 height 47
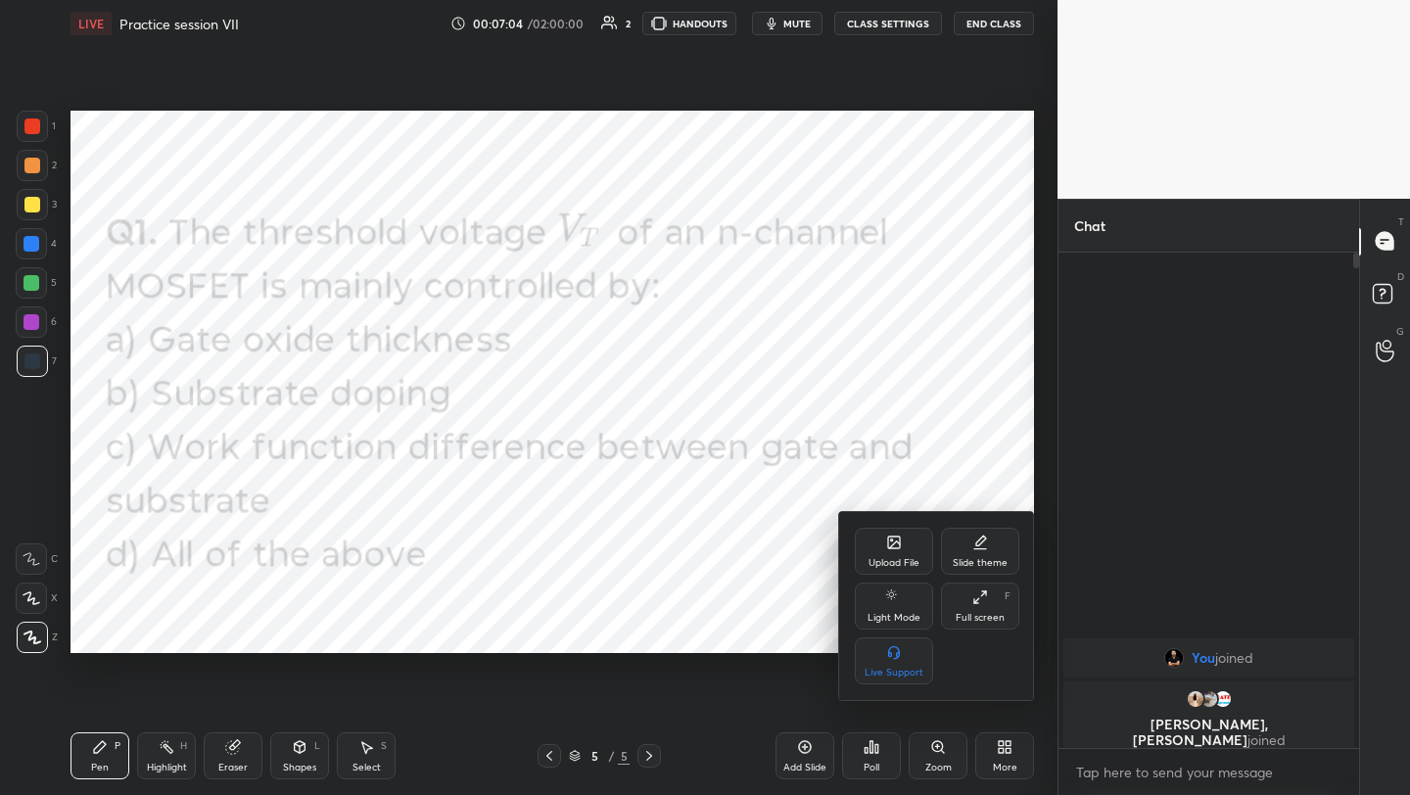
click at [886, 550] on div "Upload File" at bounding box center [894, 551] width 78 height 47
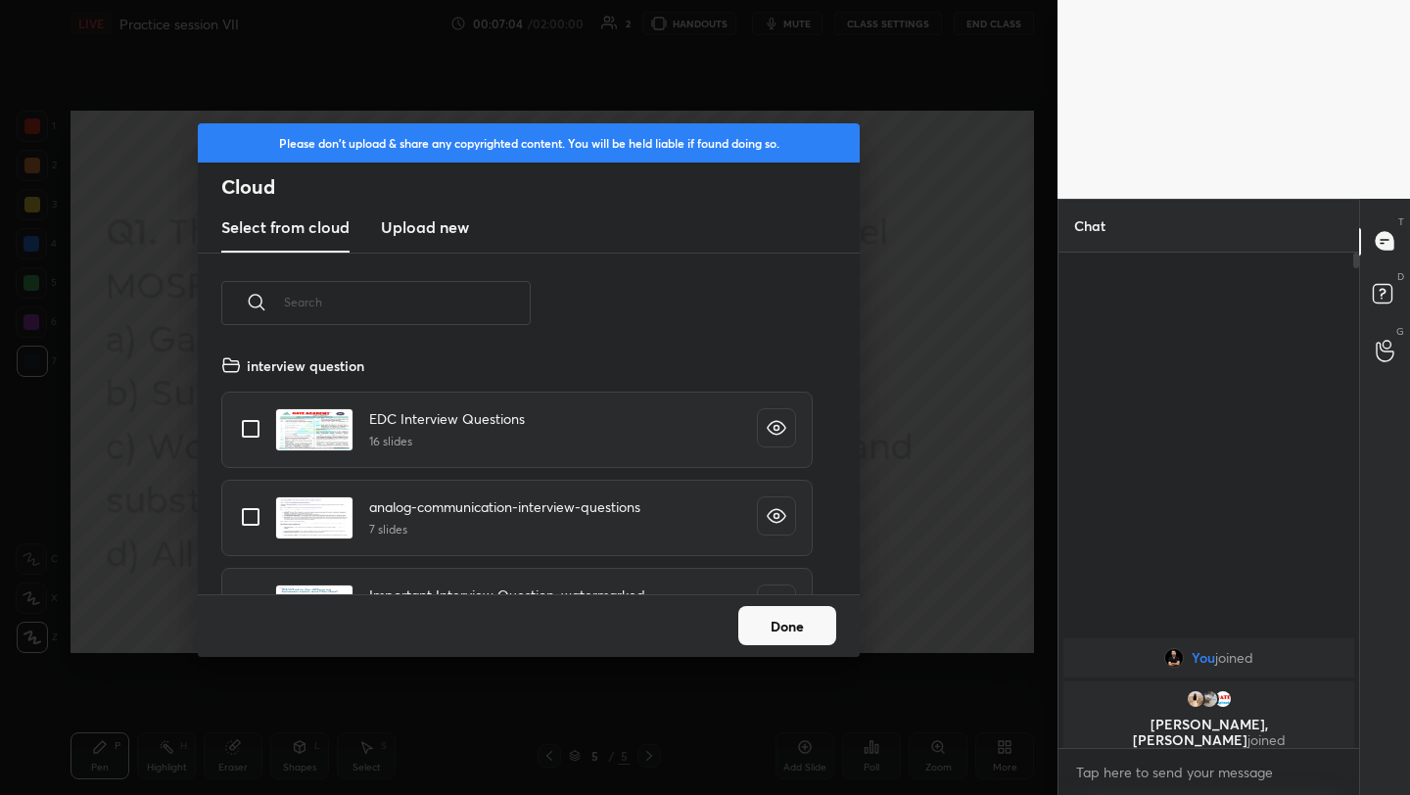
scroll to position [241, 629]
click at [413, 231] on h3 "Upload new" at bounding box center [425, 227] width 88 height 24
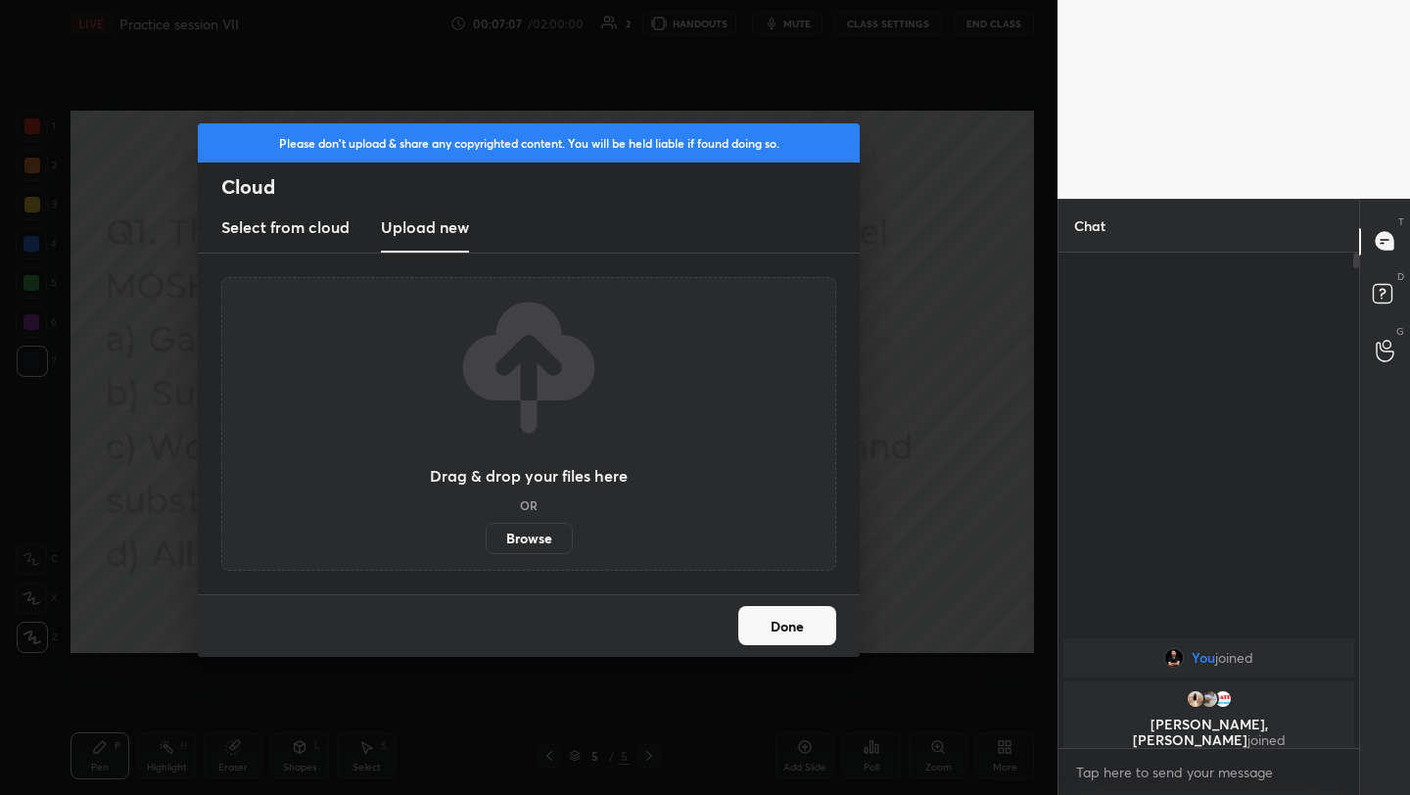
click at [535, 540] on label "Browse" at bounding box center [529, 538] width 87 height 31
click at [486, 540] on input "Browse" at bounding box center [486, 538] width 0 height 31
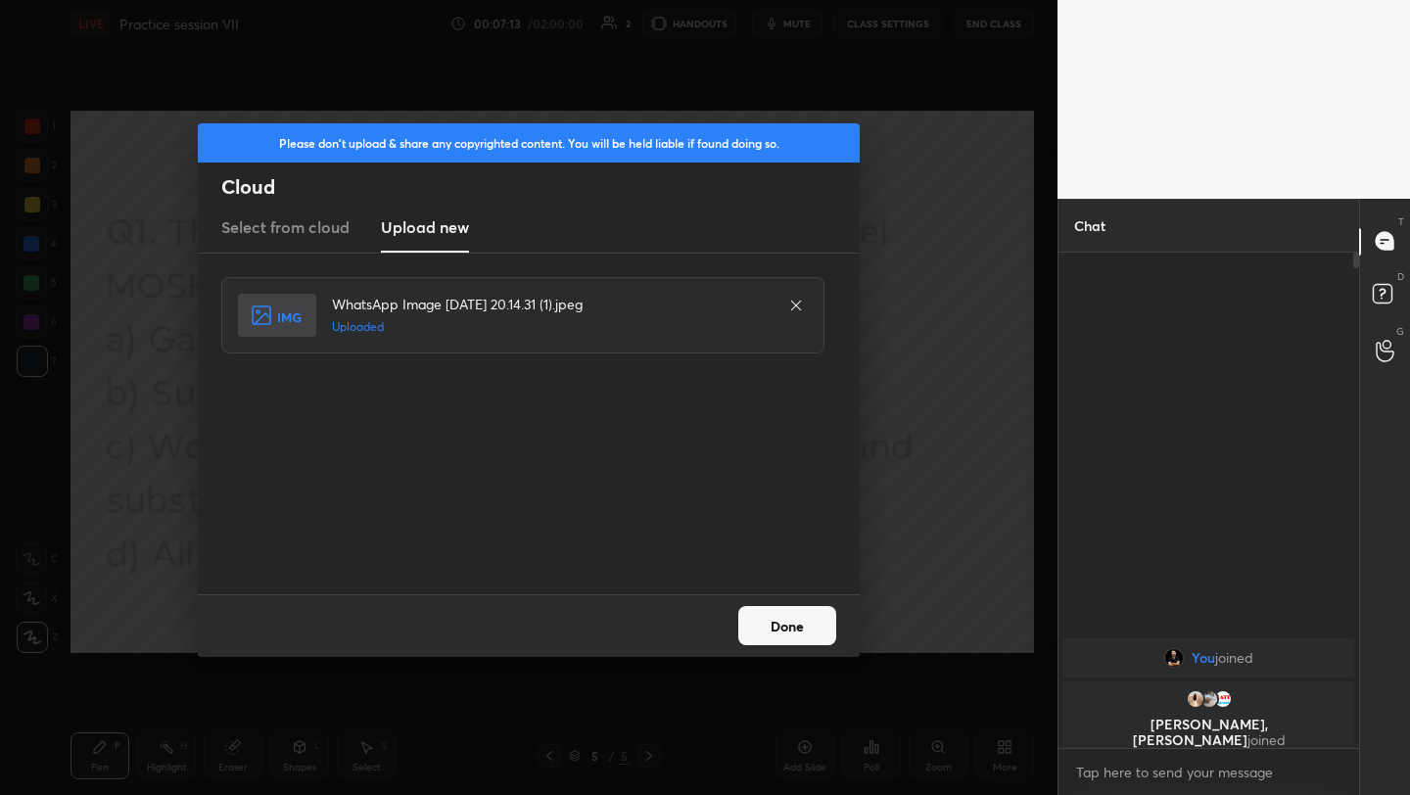
click at [826, 607] on button "Done" at bounding box center [787, 625] width 98 height 39
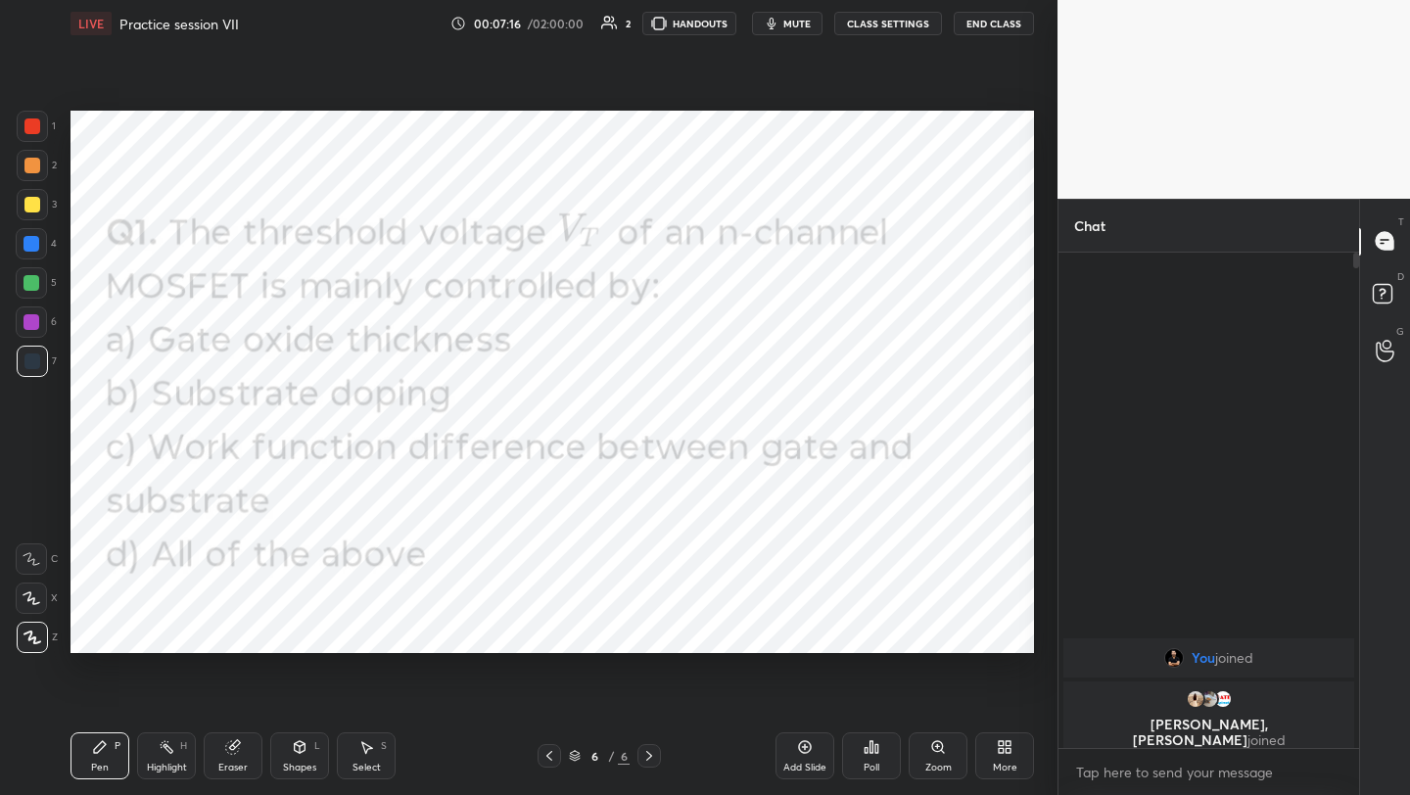
click at [552, 753] on icon at bounding box center [550, 756] width 16 height 16
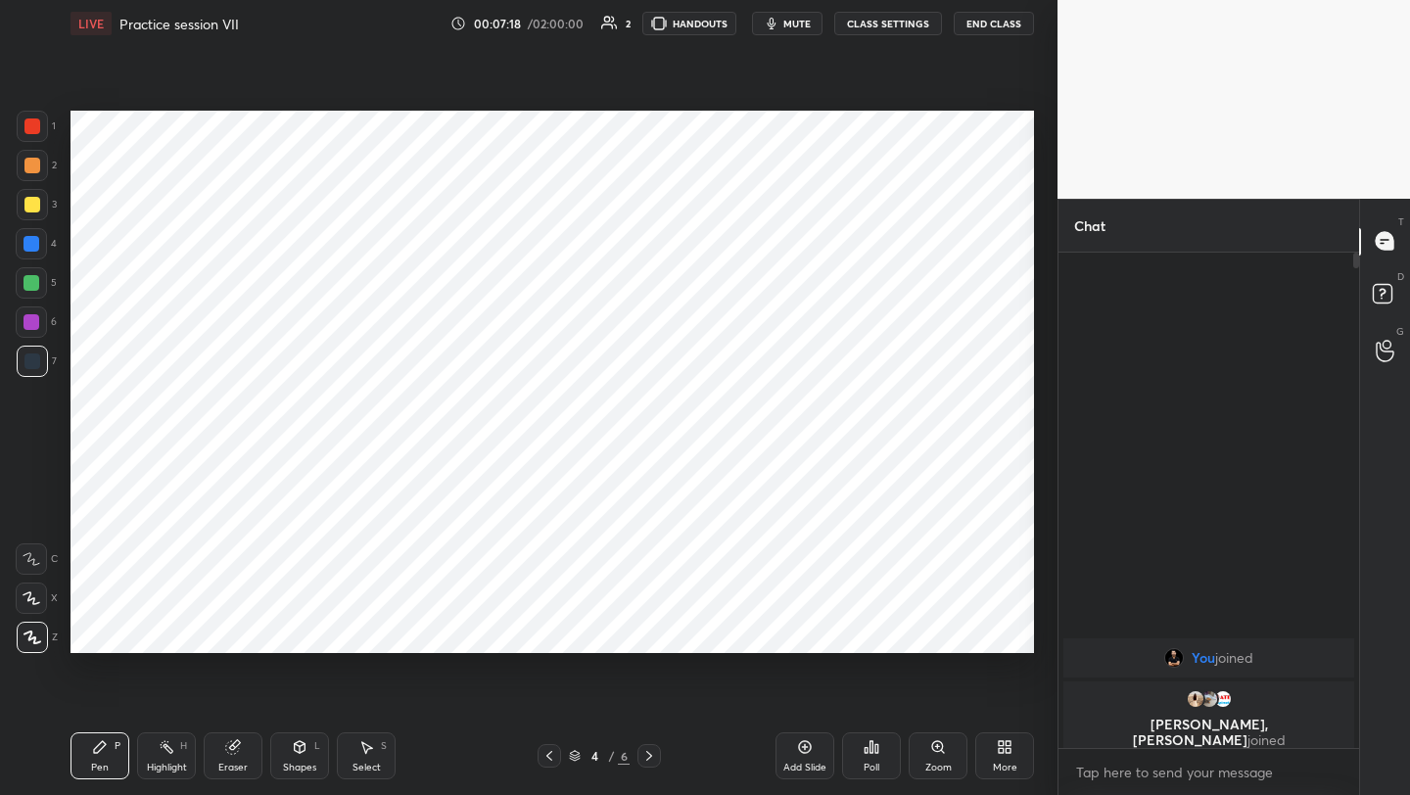
click at [552, 753] on icon at bounding box center [550, 756] width 16 height 16
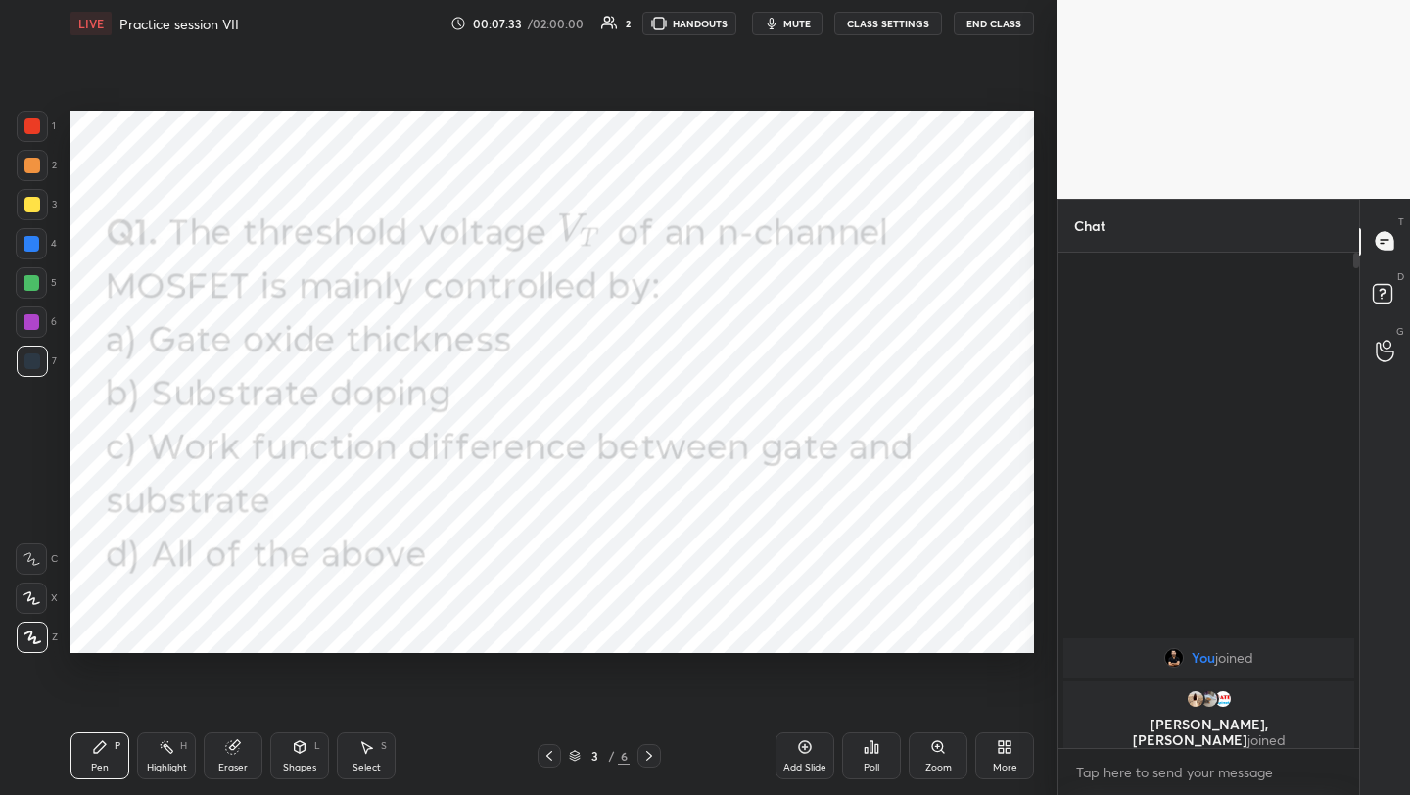
click at [997, 747] on icon at bounding box center [1005, 747] width 16 height 16
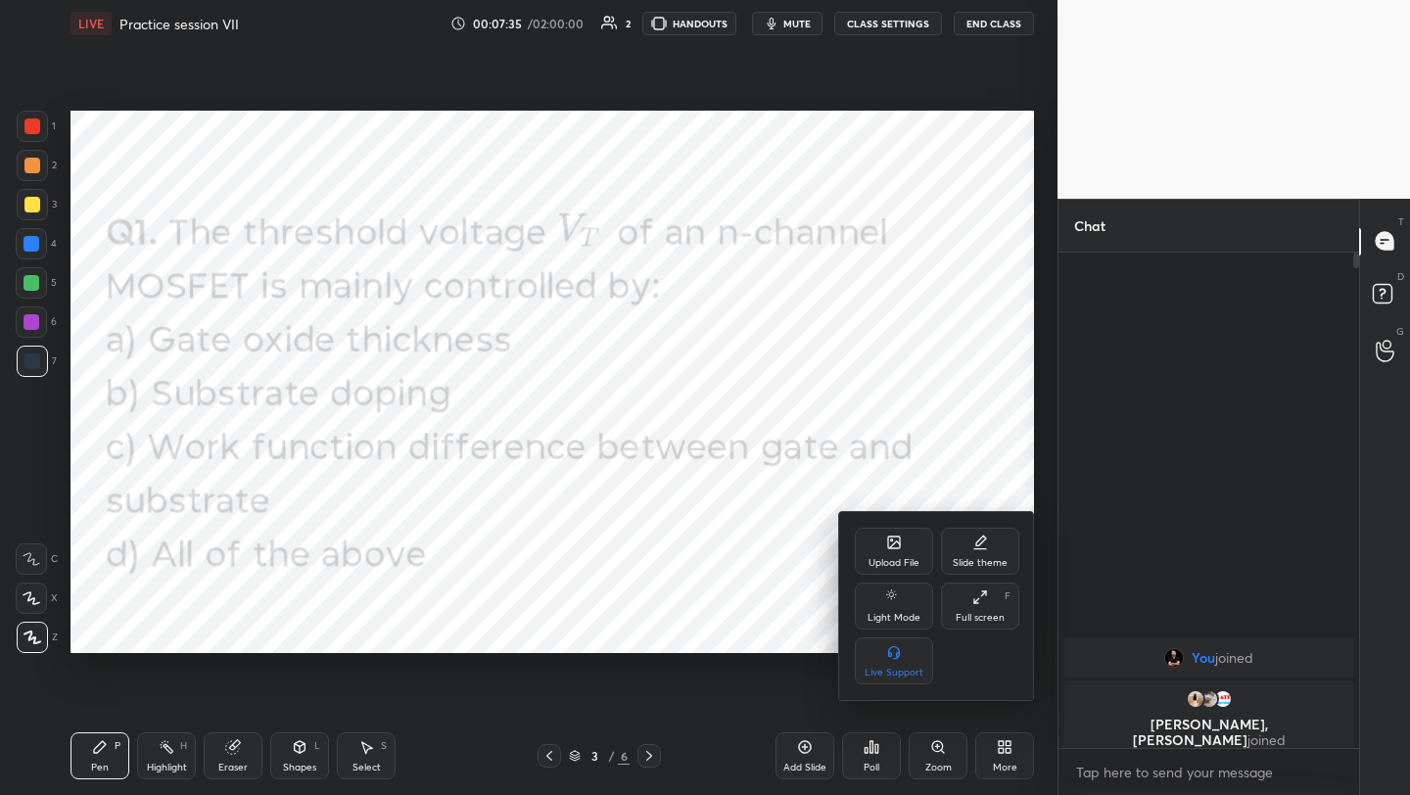
click at [877, 543] on div "Upload File" at bounding box center [894, 551] width 78 height 47
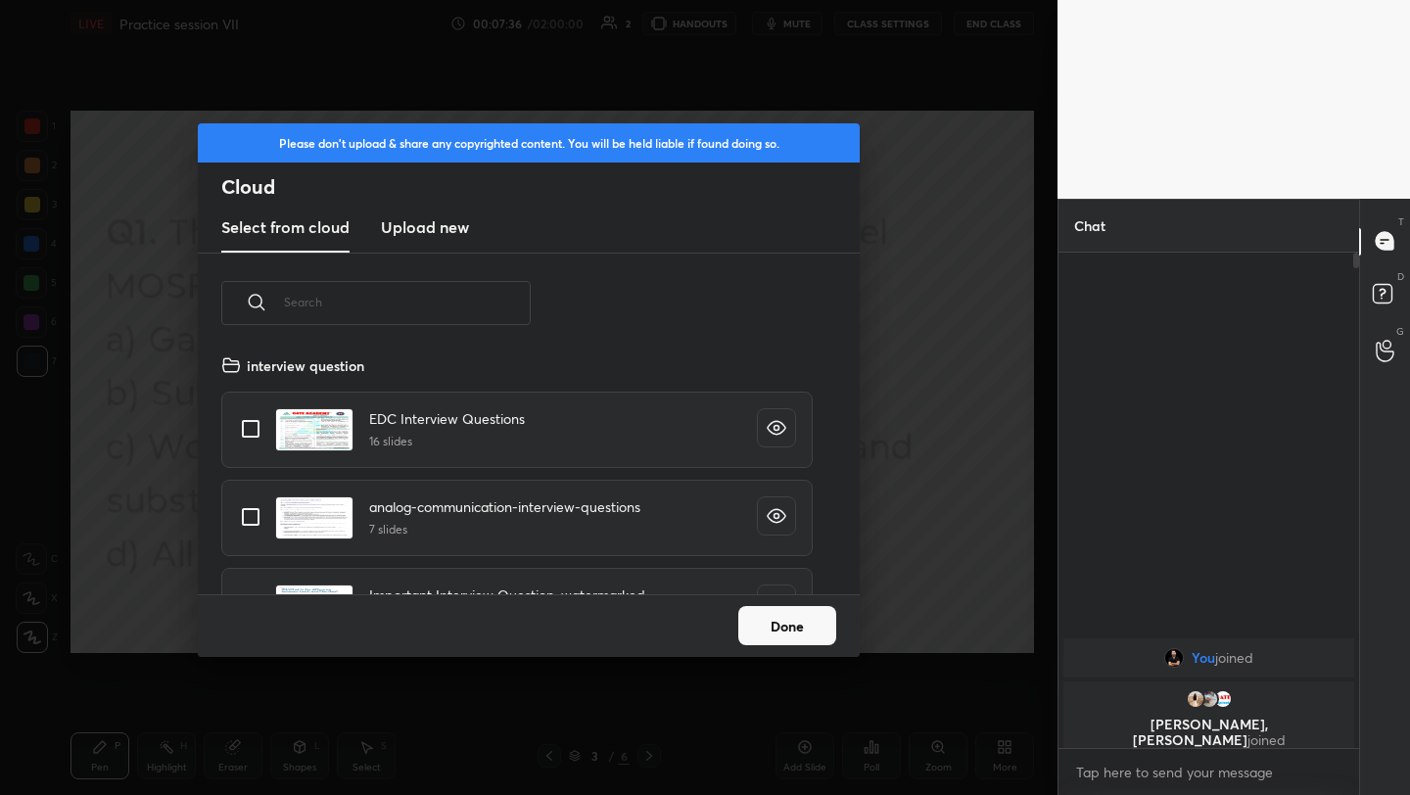
click at [421, 237] on h3 "Upload new" at bounding box center [425, 227] width 88 height 24
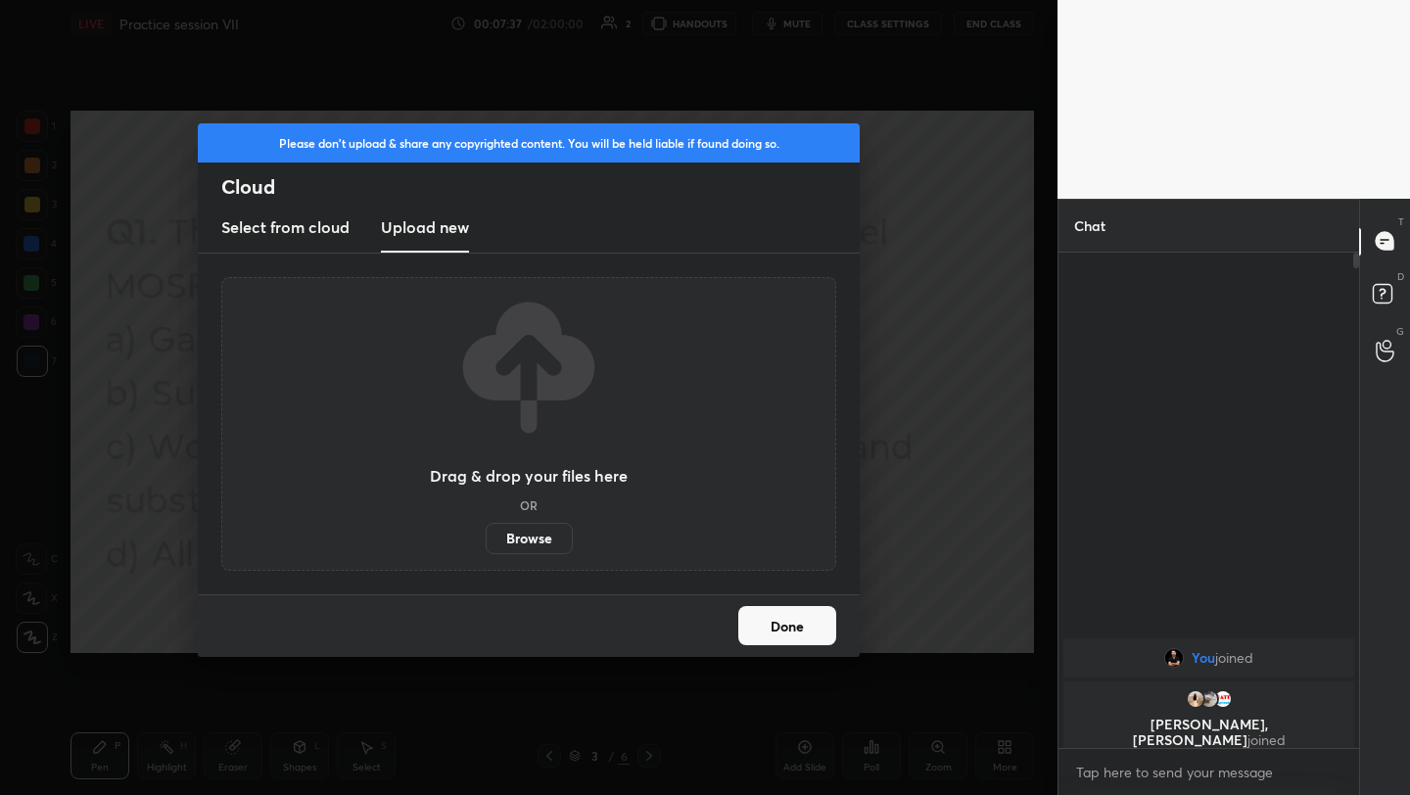
click at [531, 534] on label "Browse" at bounding box center [529, 538] width 87 height 31
click at [486, 534] on input "Browse" at bounding box center [486, 538] width 0 height 31
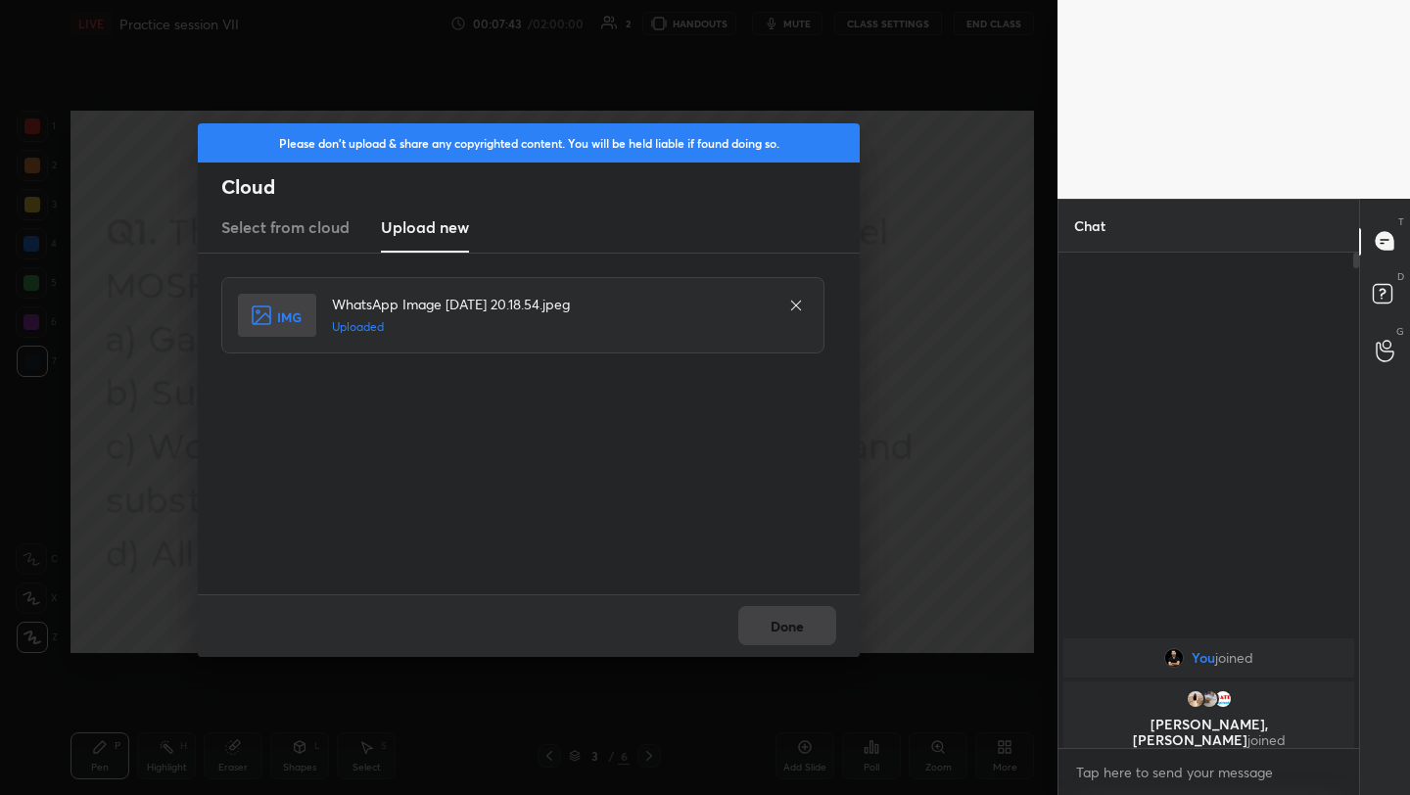
click at [780, 624] on button "Done" at bounding box center [787, 625] width 98 height 39
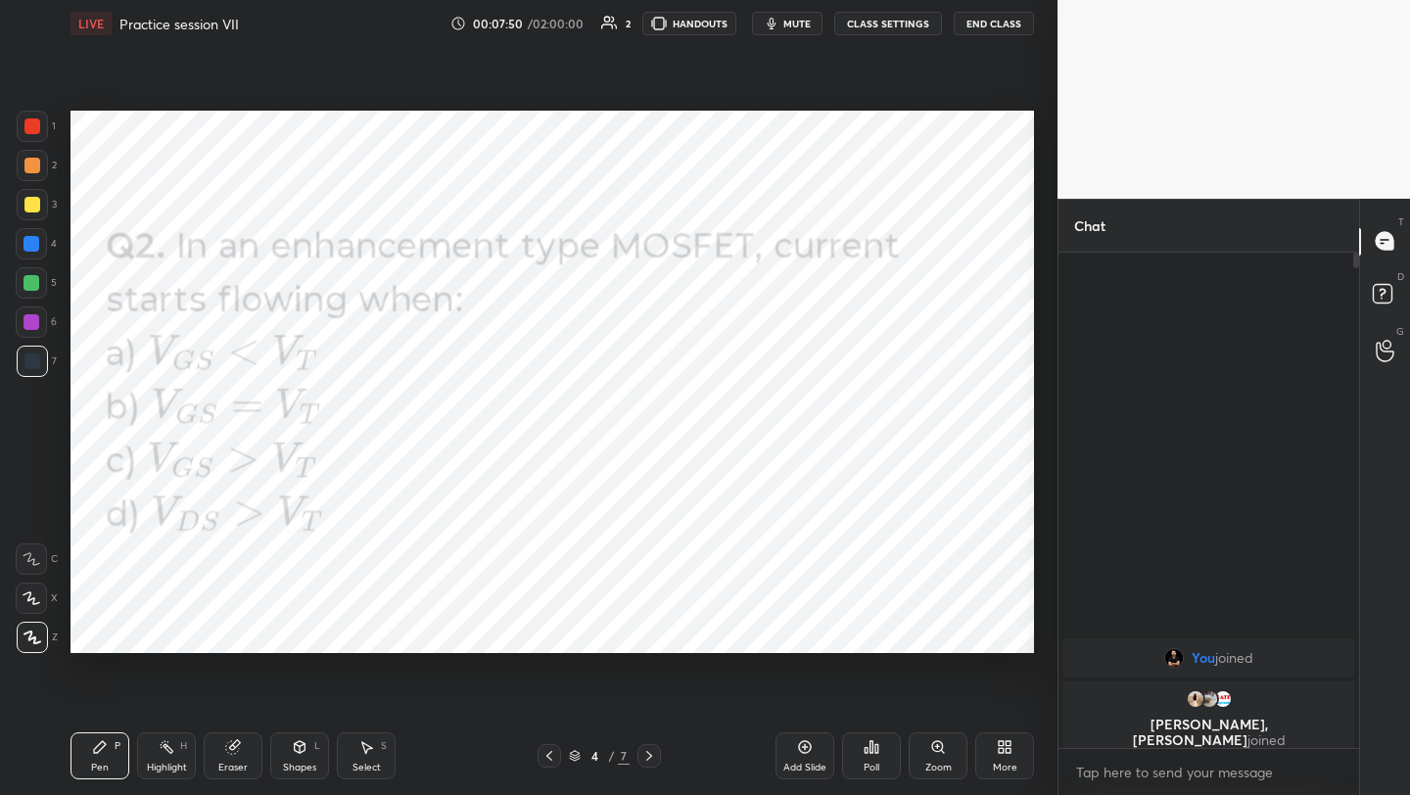
click at [864, 744] on icon at bounding box center [872, 747] width 16 height 16
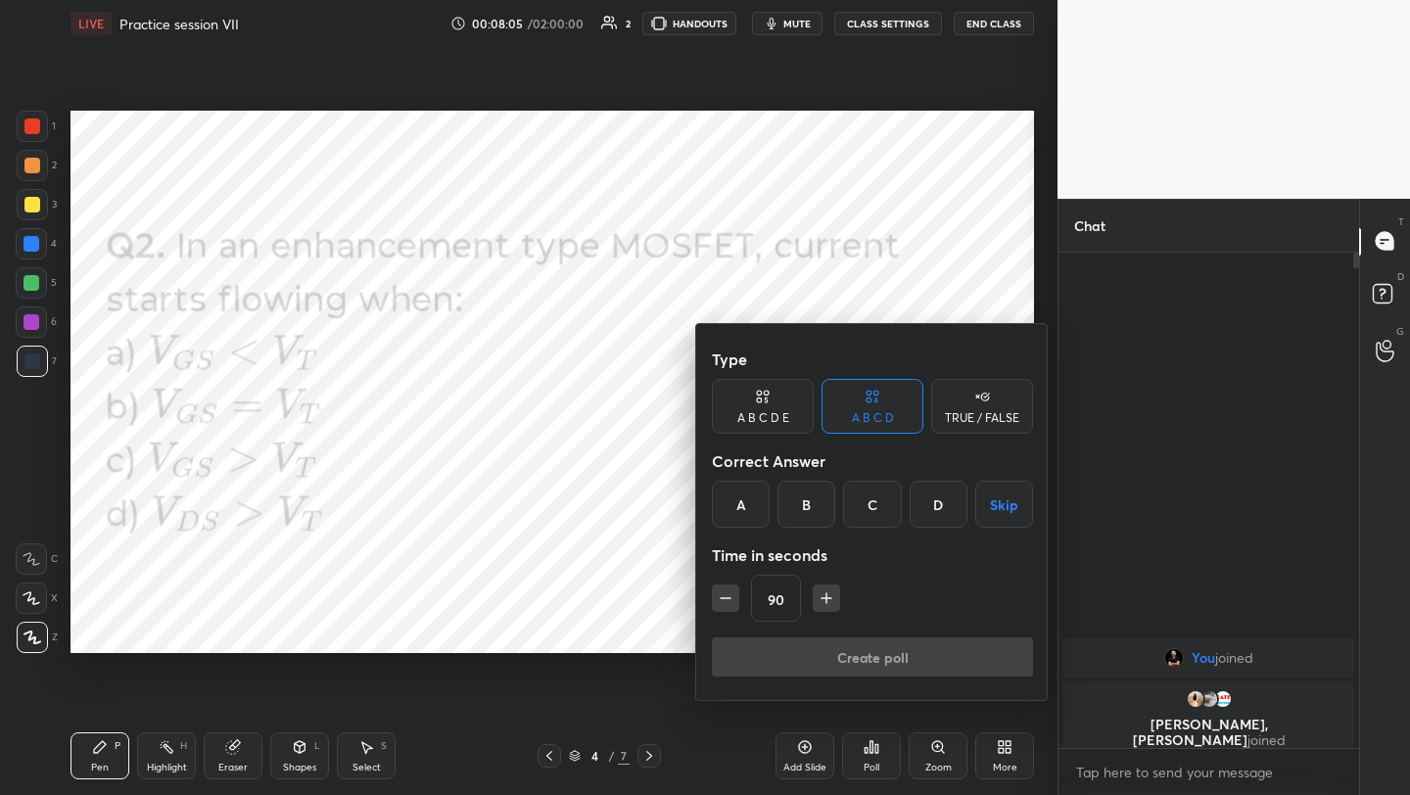
click at [888, 505] on div "C" at bounding box center [872, 504] width 58 height 47
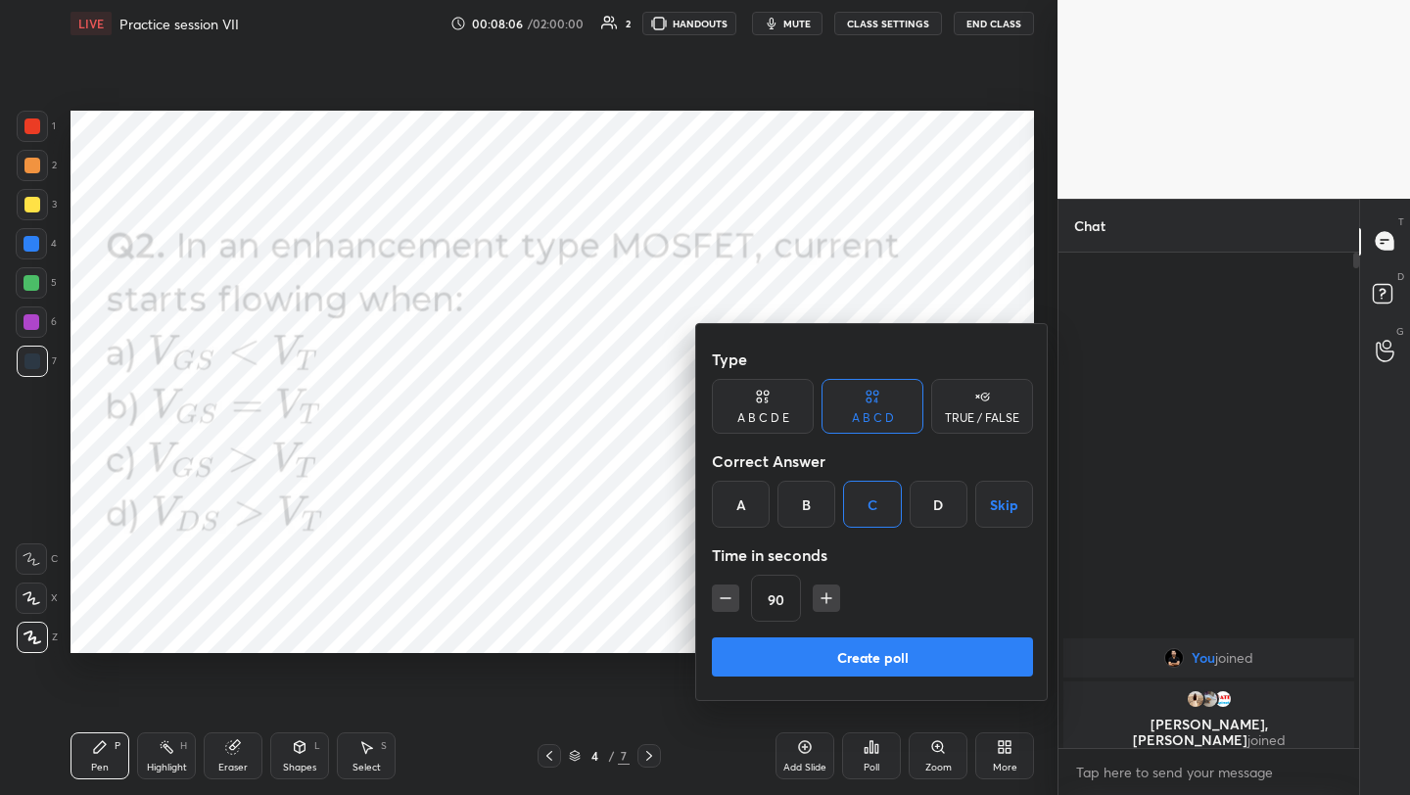
click at [860, 645] on button "Create poll" at bounding box center [872, 656] width 321 height 39
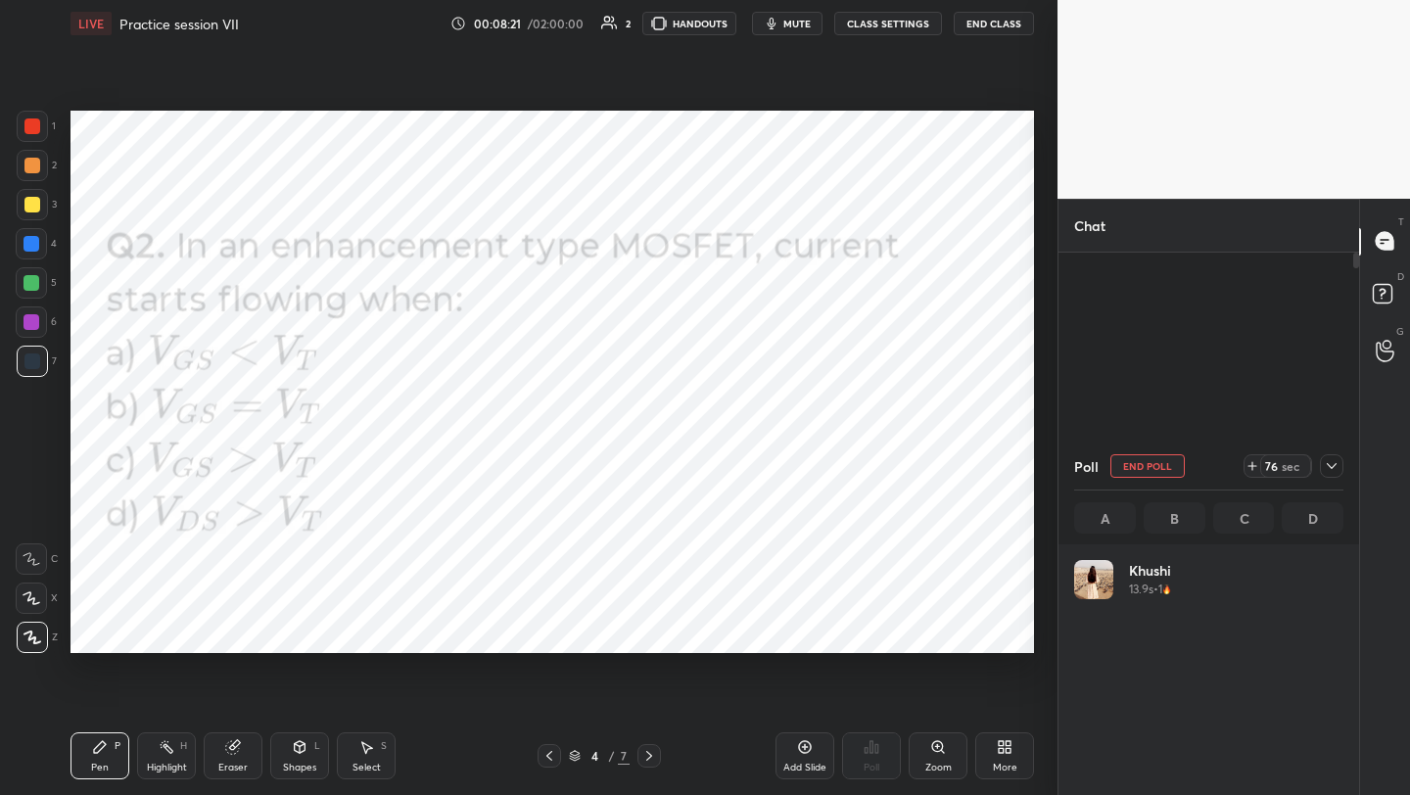
scroll to position [229, 263]
click at [1331, 469] on icon at bounding box center [1332, 466] width 16 height 16
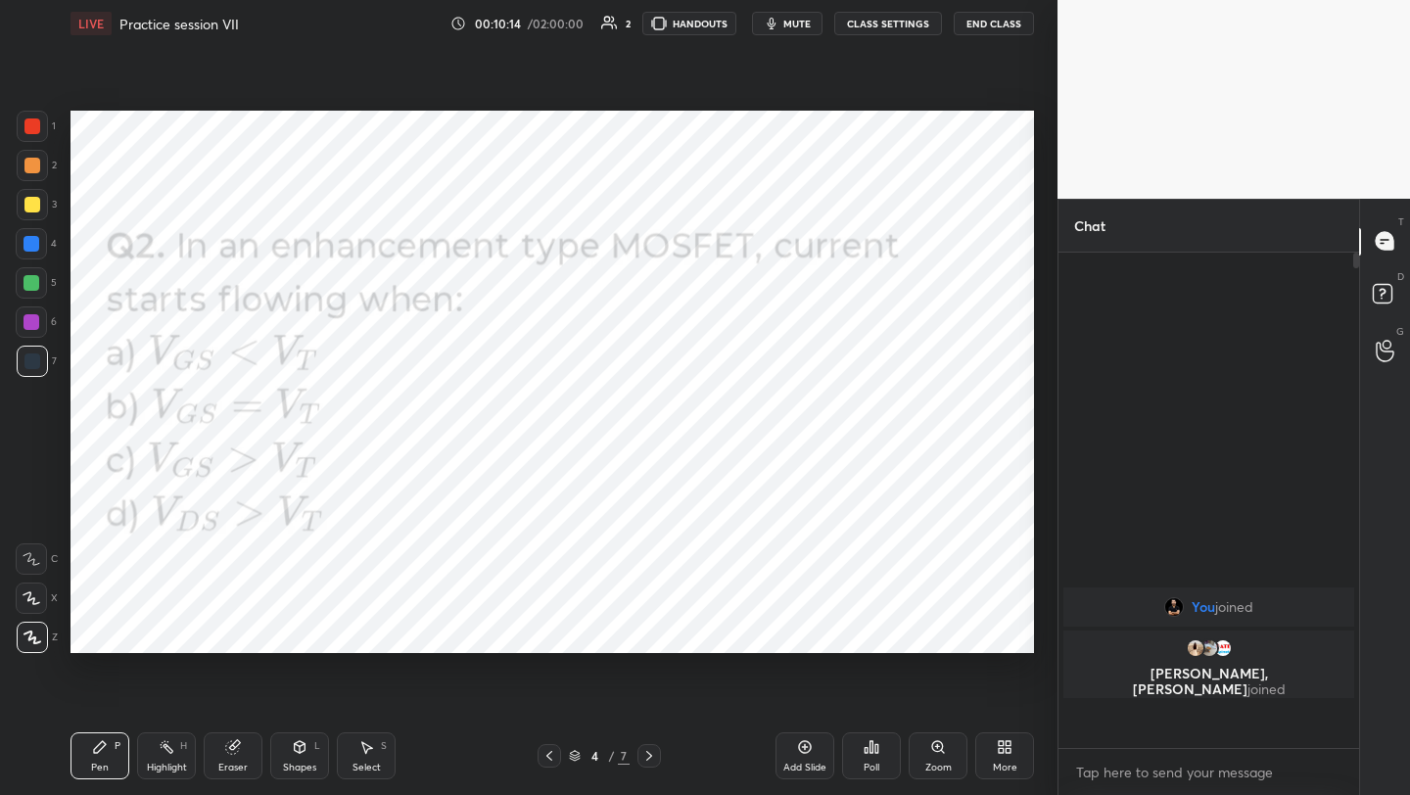
scroll to position [2, 7]
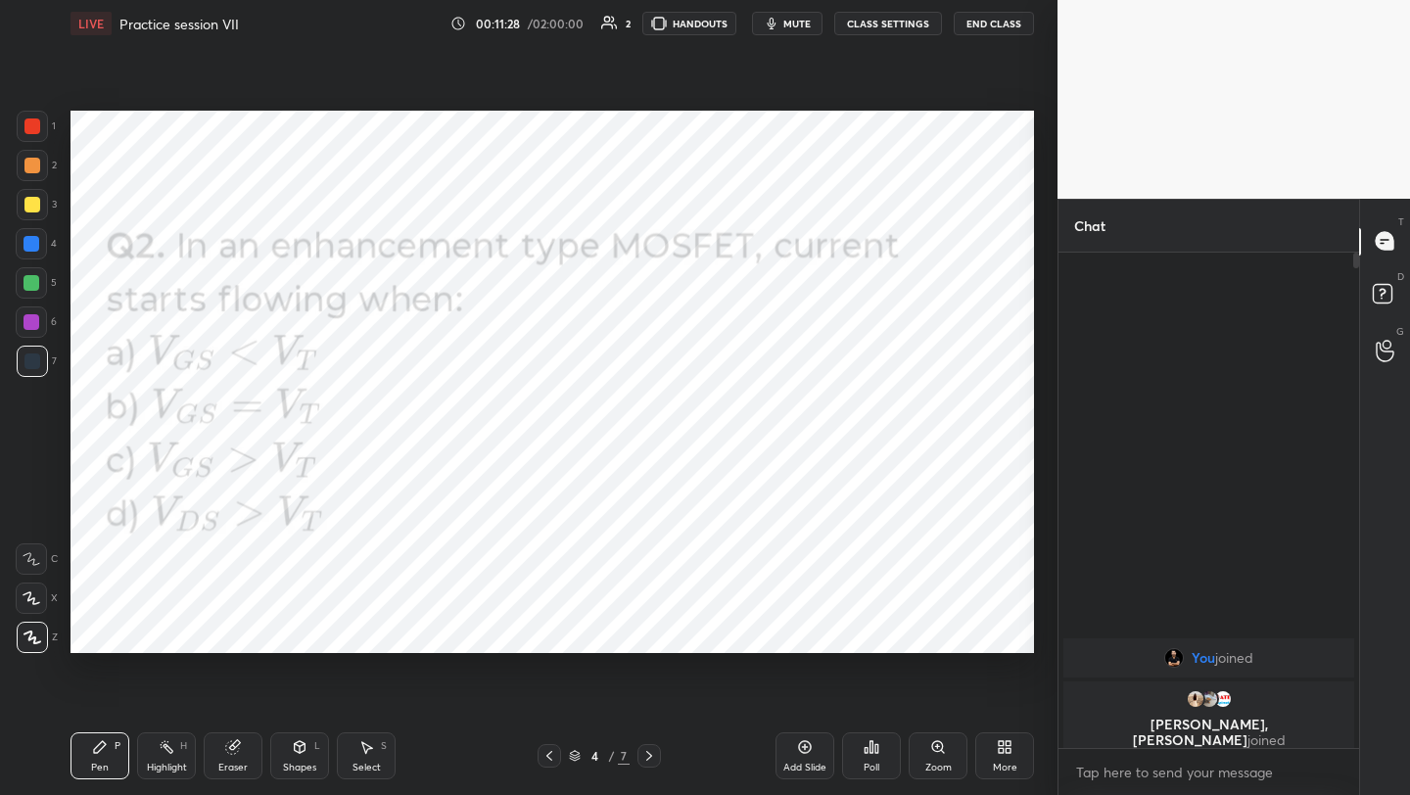
click at [1019, 742] on div "More" at bounding box center [1004, 755] width 59 height 47
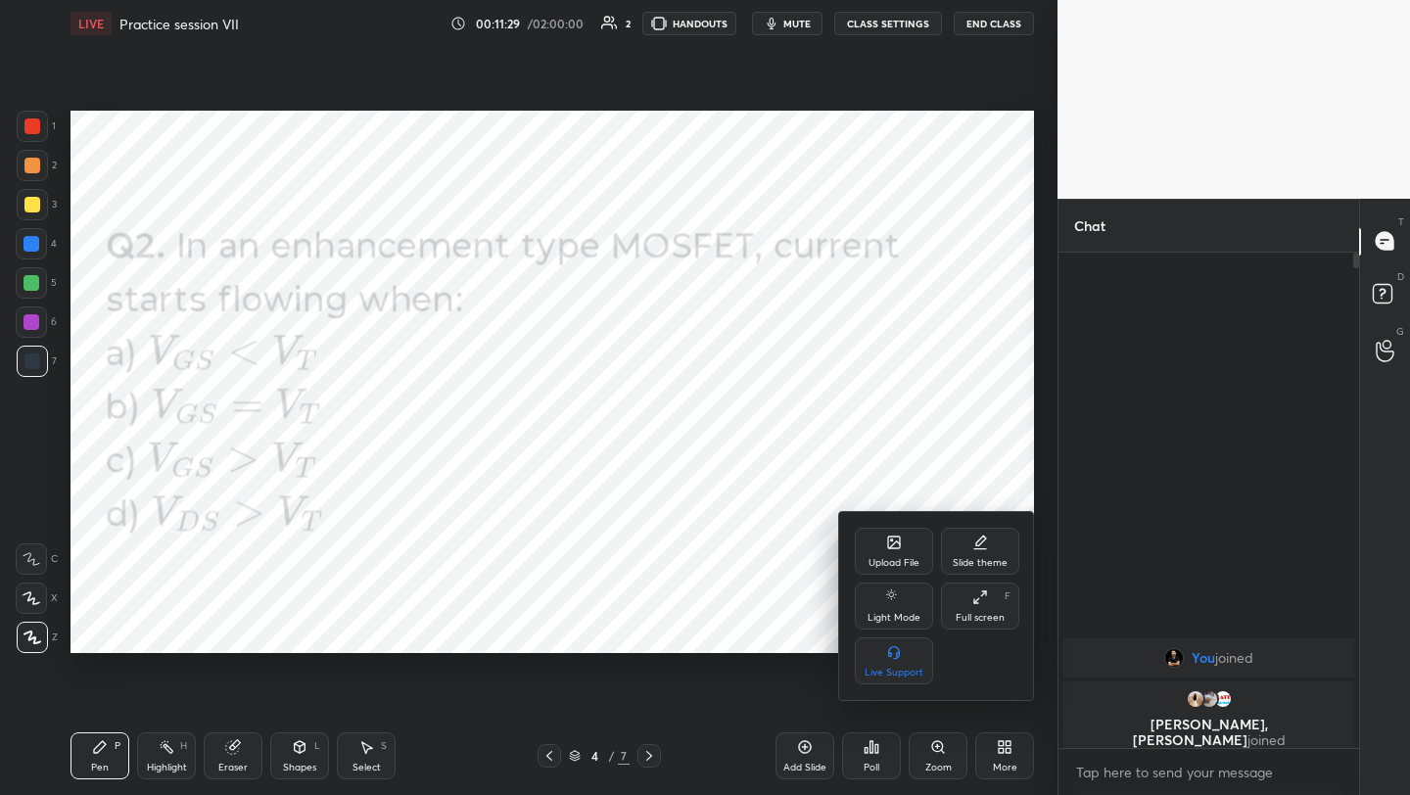
click at [897, 538] on icon at bounding box center [894, 543] width 12 height 12
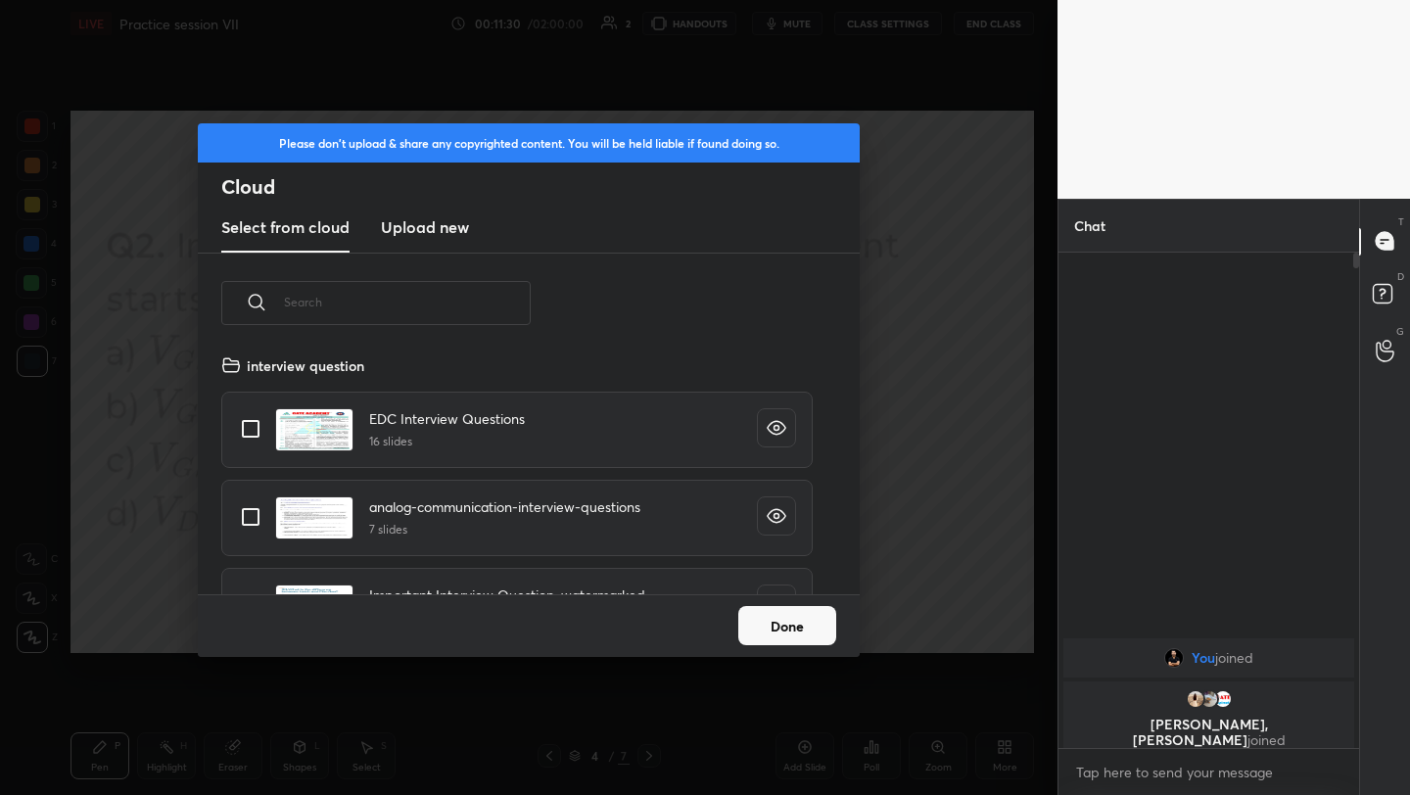
scroll to position [241, 629]
click at [444, 236] on h3 "Upload new" at bounding box center [425, 227] width 88 height 24
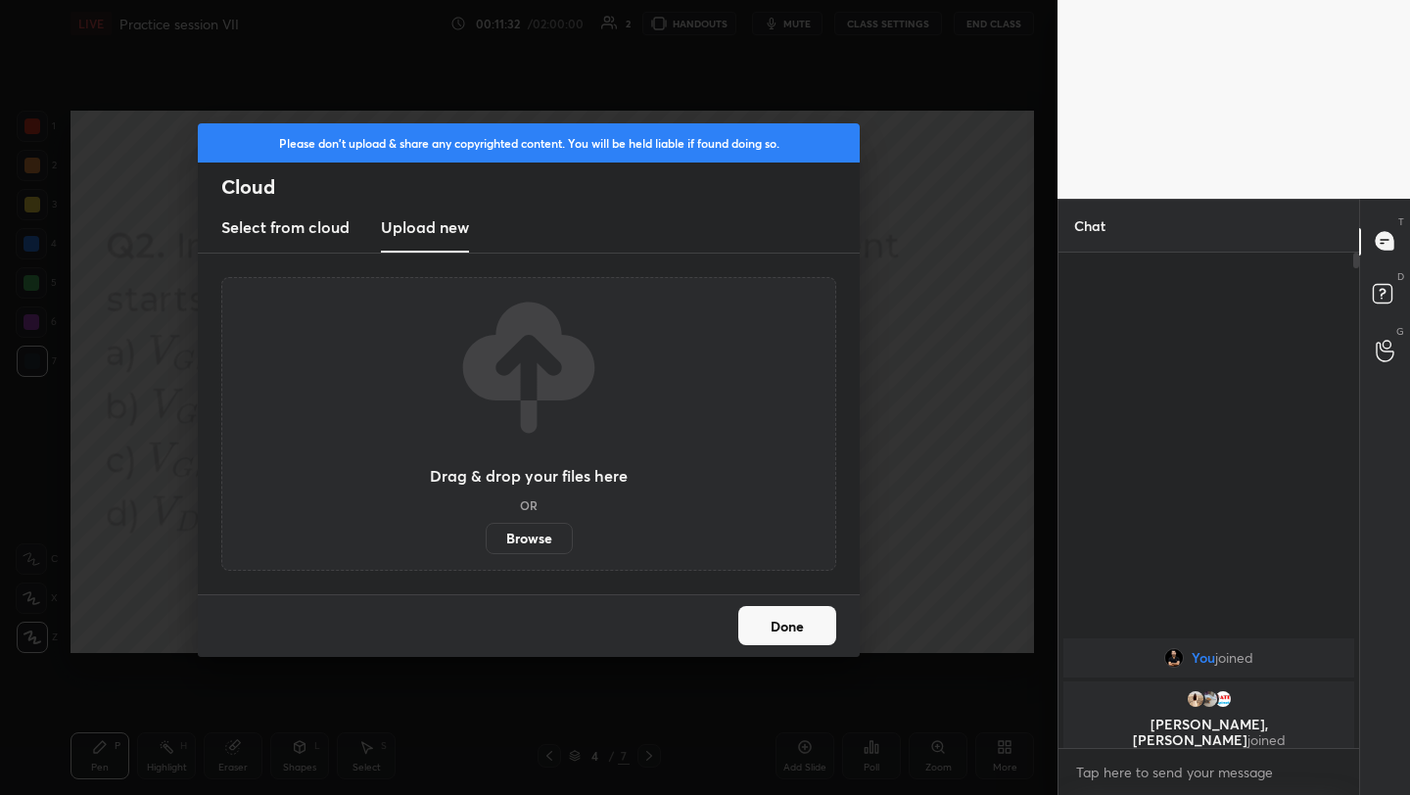
click at [529, 535] on label "Browse" at bounding box center [529, 538] width 87 height 31
click at [486, 535] on input "Browse" at bounding box center [486, 538] width 0 height 31
click at [789, 623] on button "Done" at bounding box center [787, 625] width 98 height 39
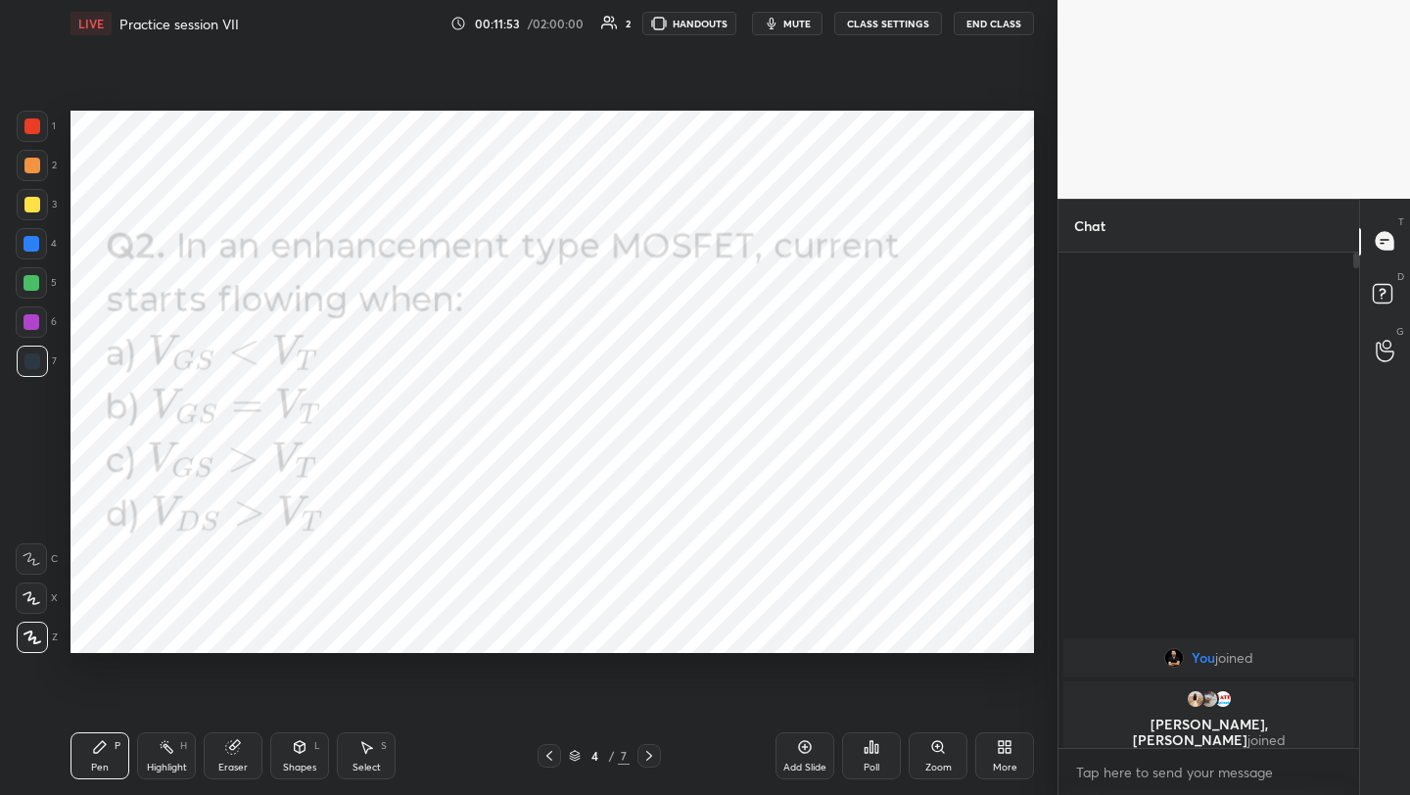
click at [1005, 767] on div "More" at bounding box center [1005, 768] width 24 height 10
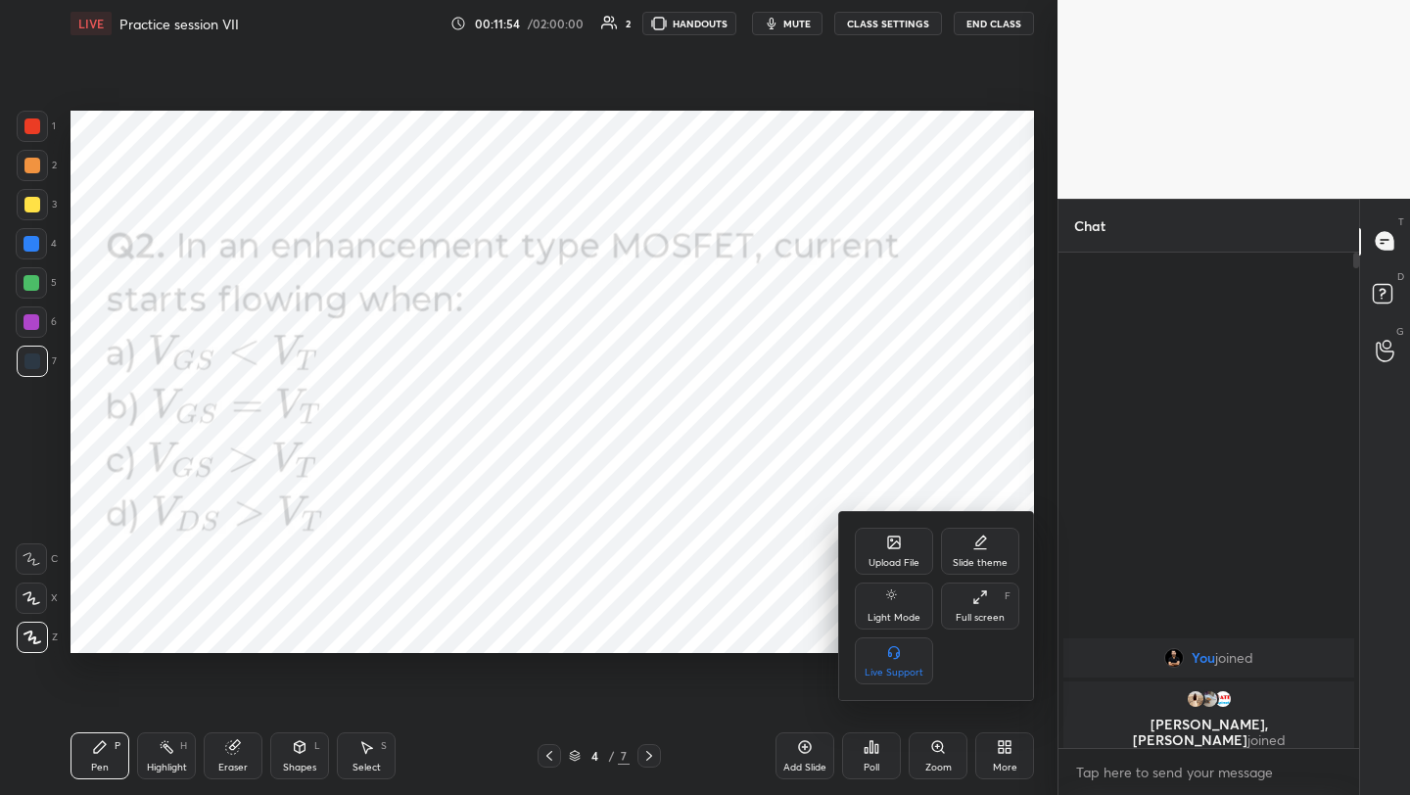
click at [898, 542] on icon at bounding box center [894, 545] width 11 height 7
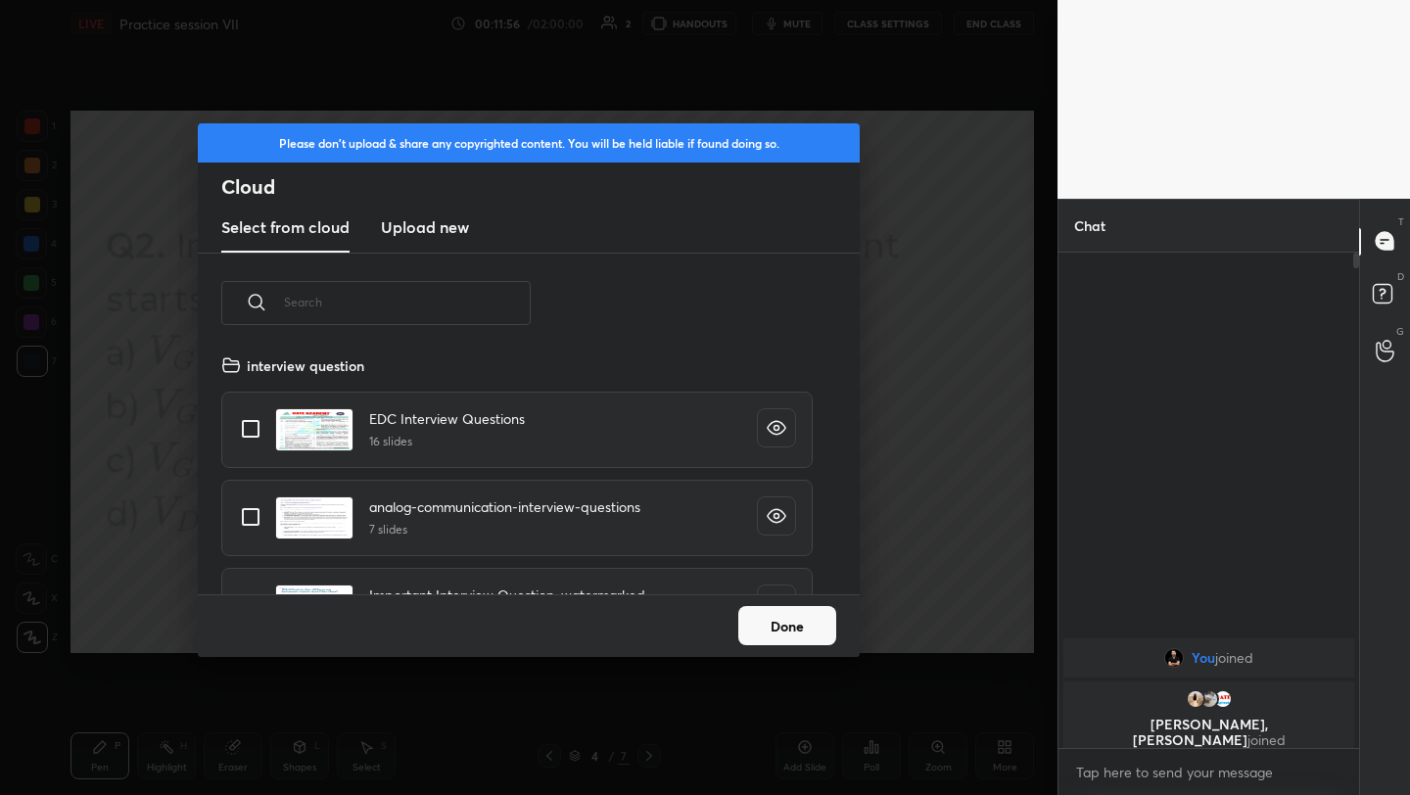
click at [444, 228] on h3 "Upload new" at bounding box center [425, 227] width 88 height 24
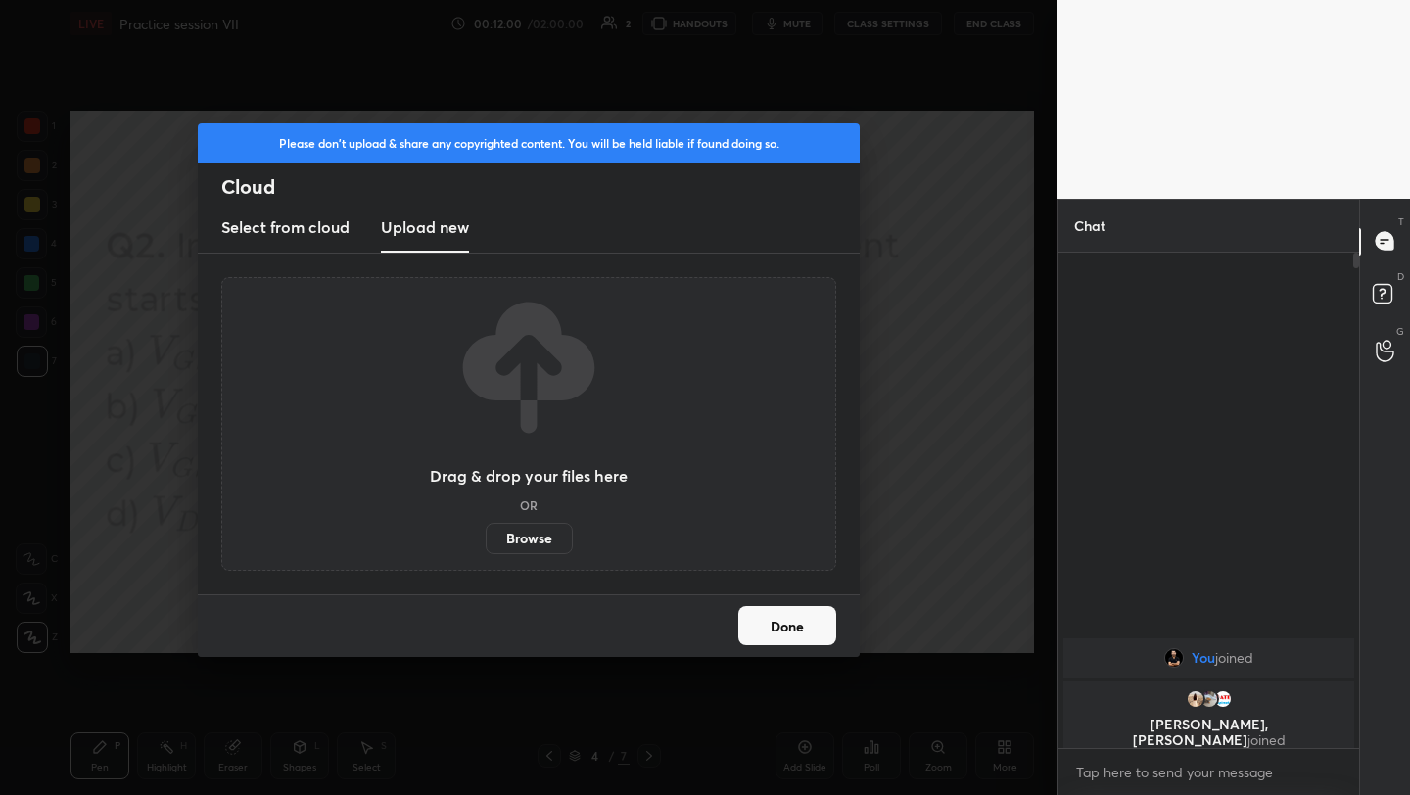
click at [543, 536] on label "Browse" at bounding box center [529, 538] width 87 height 31
click at [486, 536] on input "Browse" at bounding box center [486, 538] width 0 height 31
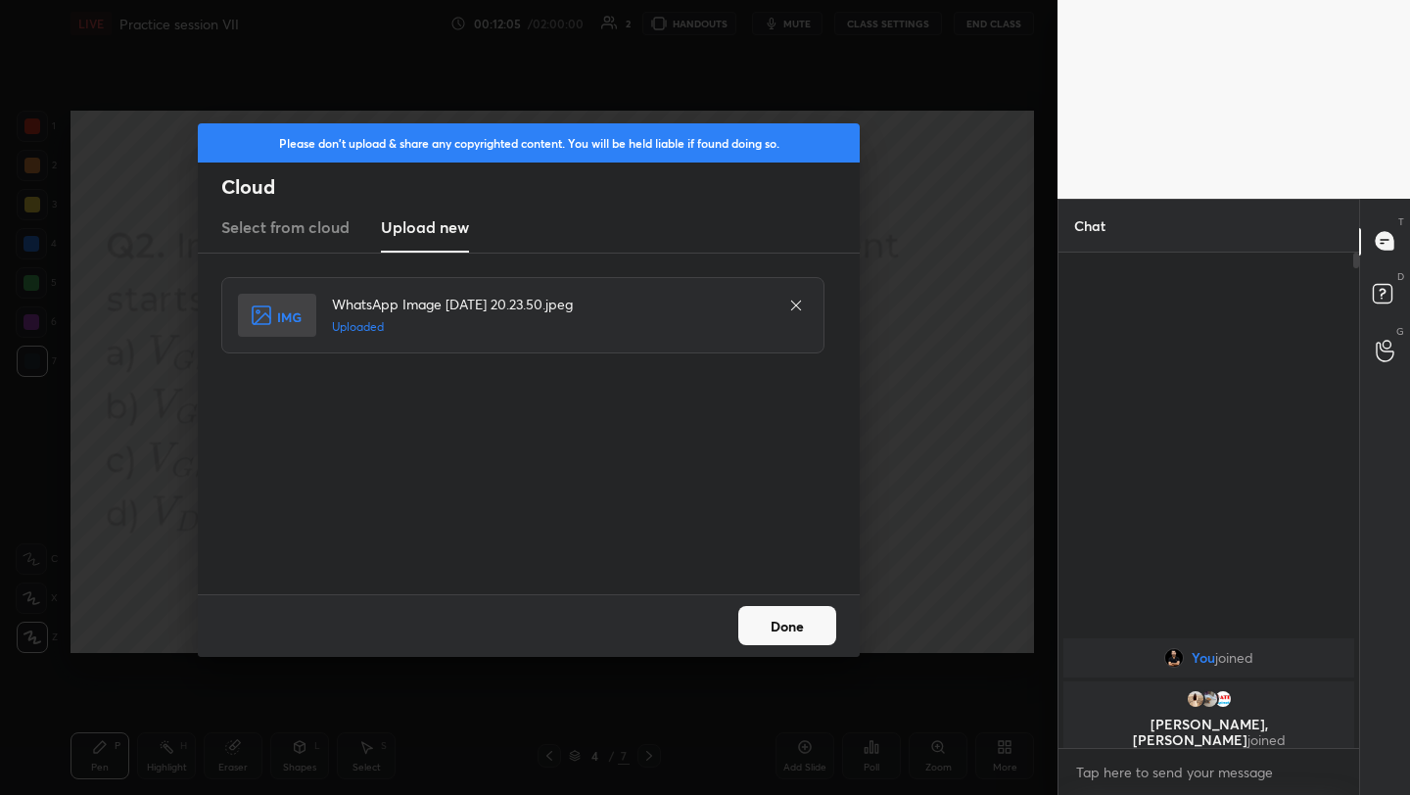
click at [782, 622] on button "Done" at bounding box center [787, 625] width 98 height 39
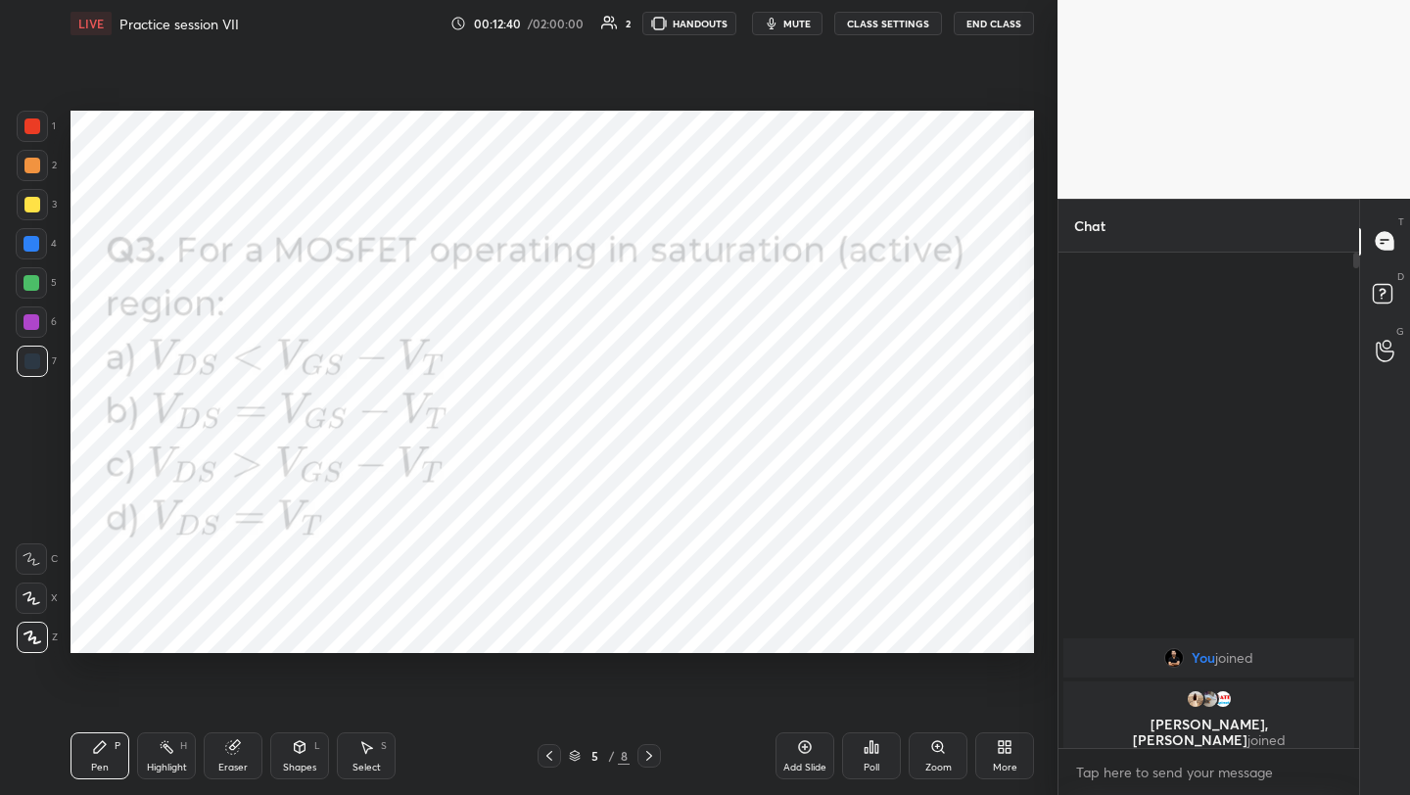
click at [872, 756] on div "Poll" at bounding box center [871, 755] width 59 height 47
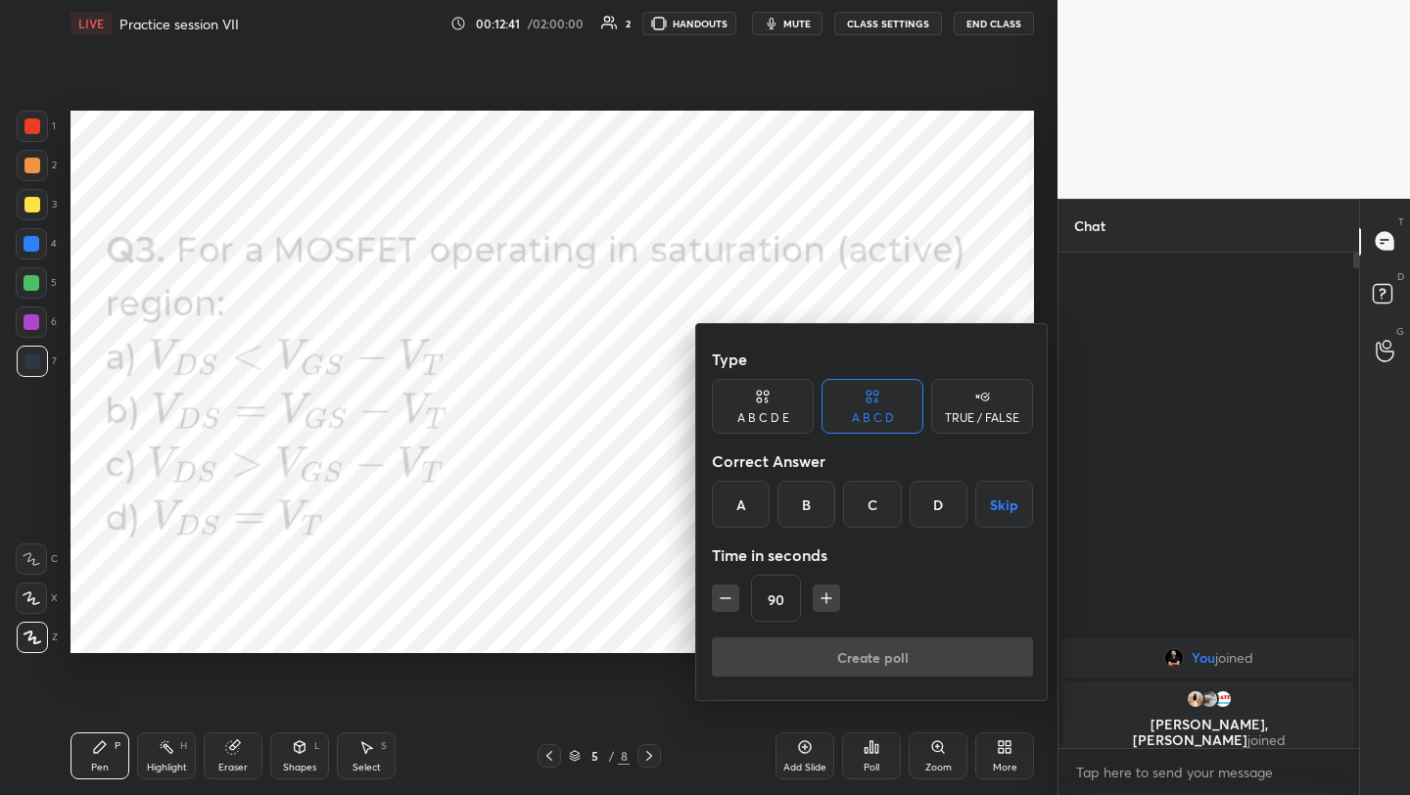
click at [880, 496] on div "C" at bounding box center [872, 504] width 58 height 47
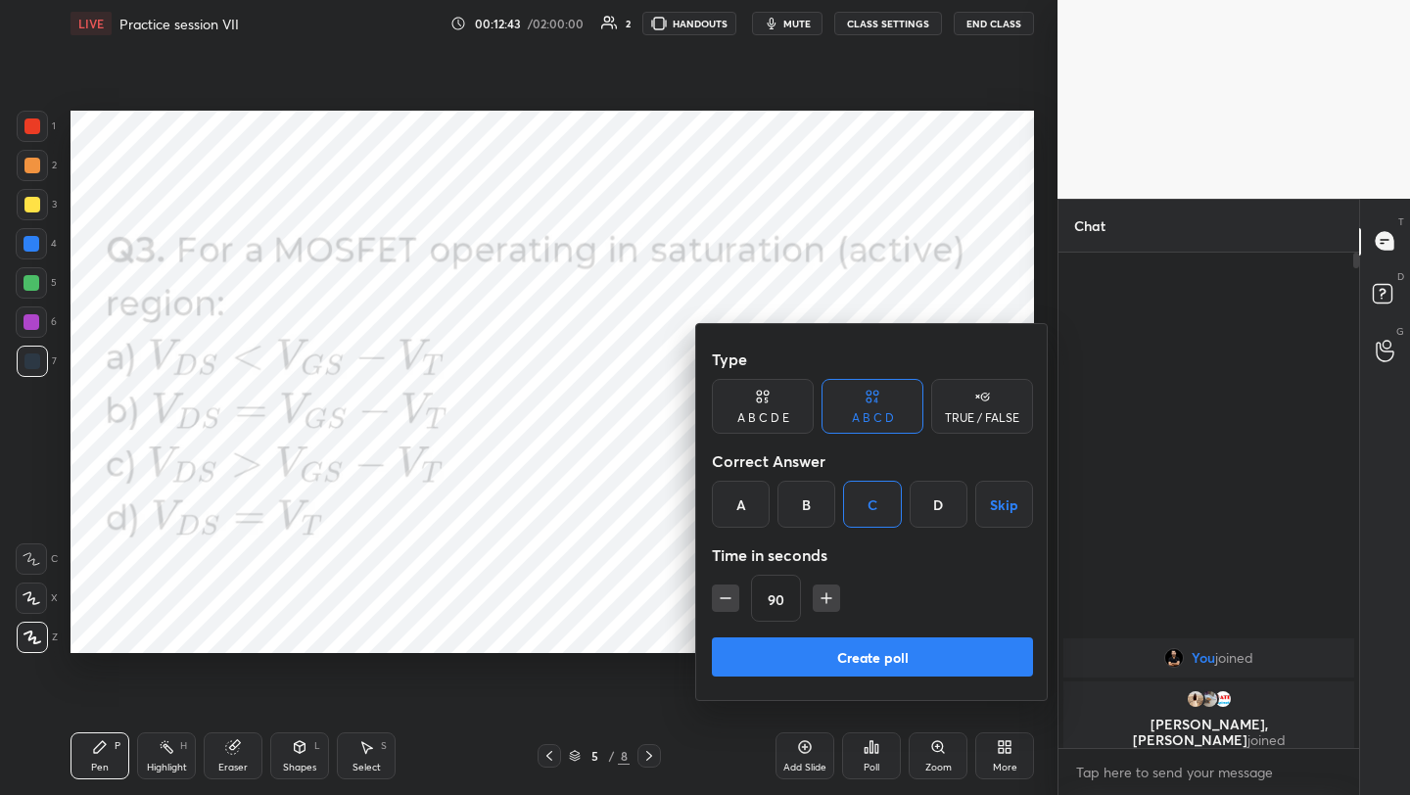
click at [853, 652] on button "Create poll" at bounding box center [872, 656] width 321 height 39
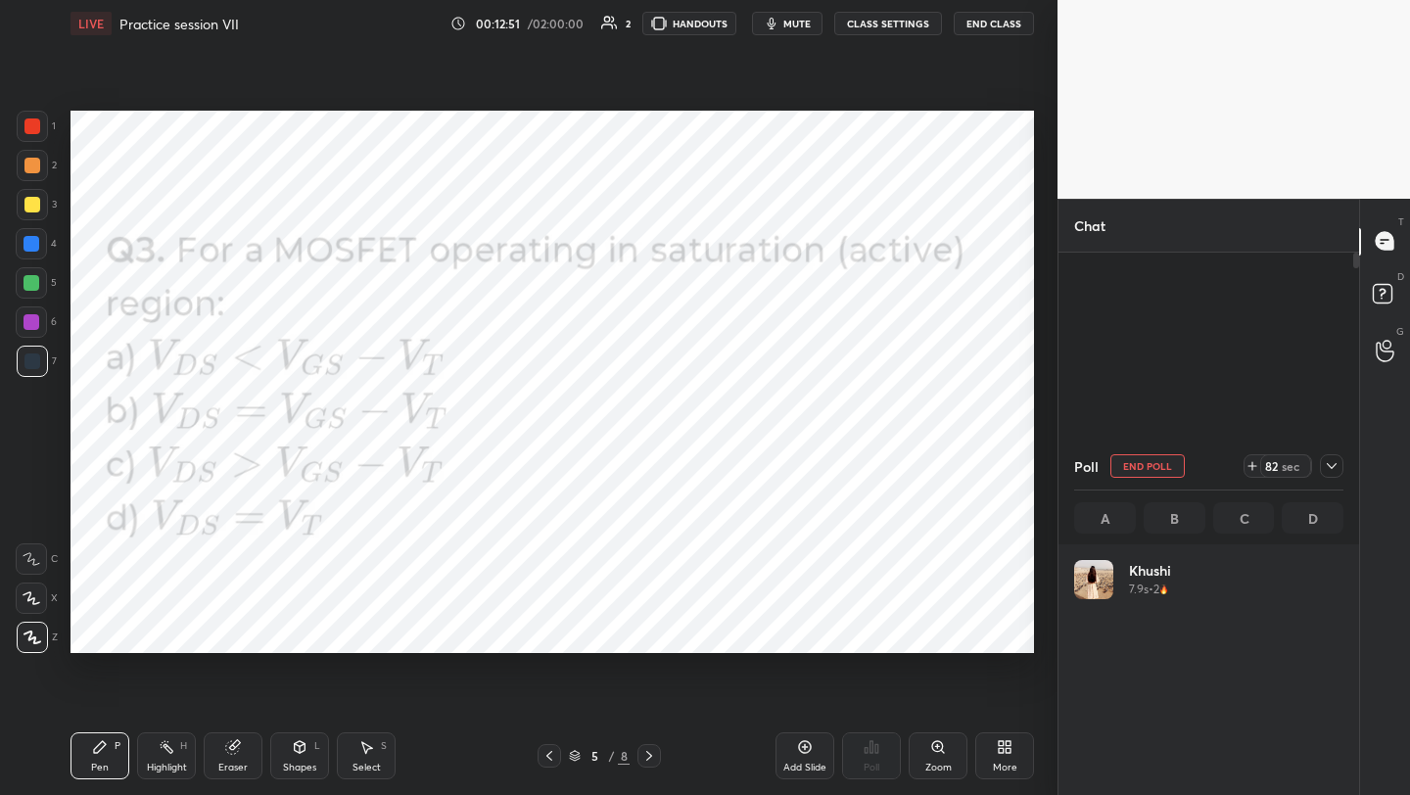
scroll to position [229, 263]
click at [33, 322] on div at bounding box center [32, 322] width 16 height 16
click at [1327, 470] on icon at bounding box center [1332, 466] width 16 height 16
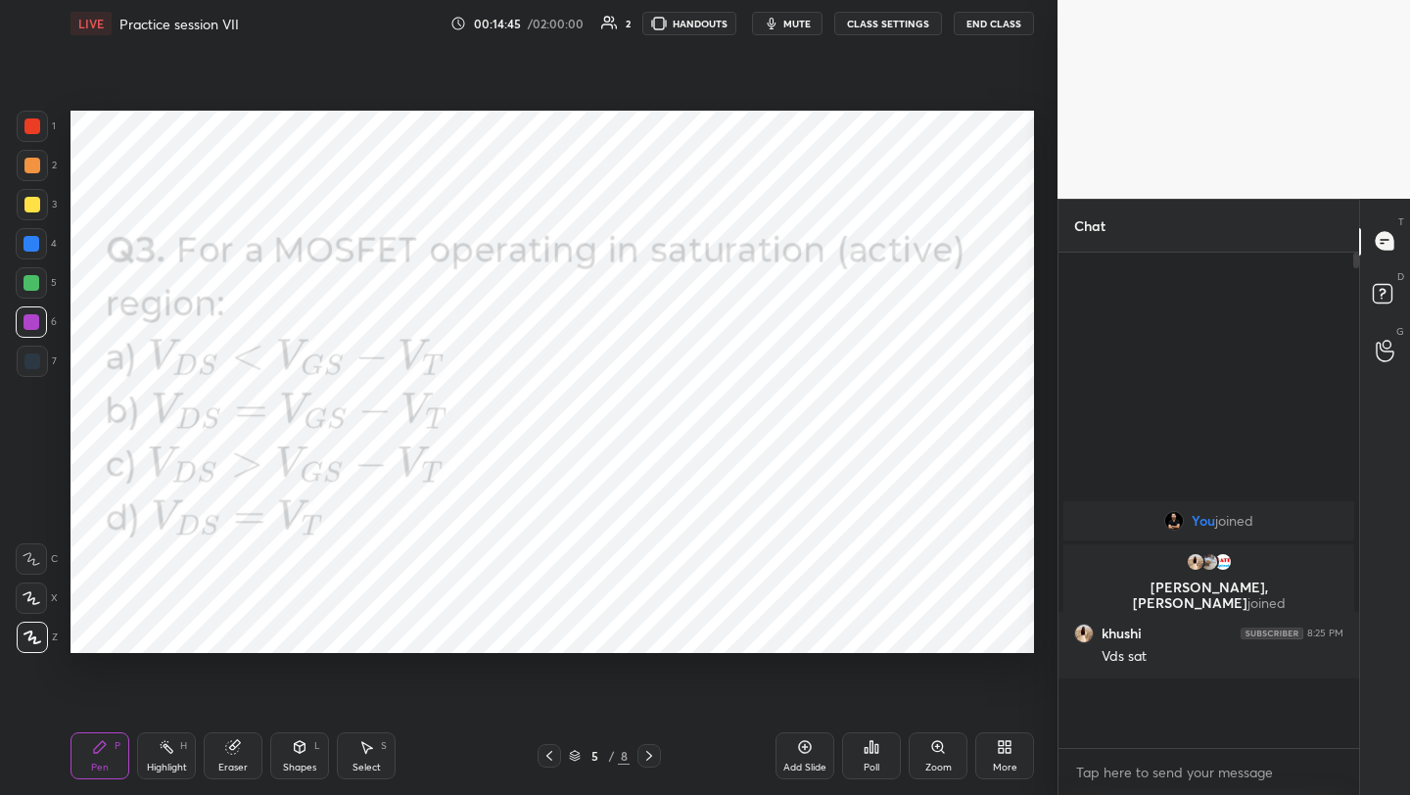
scroll to position [7, 7]
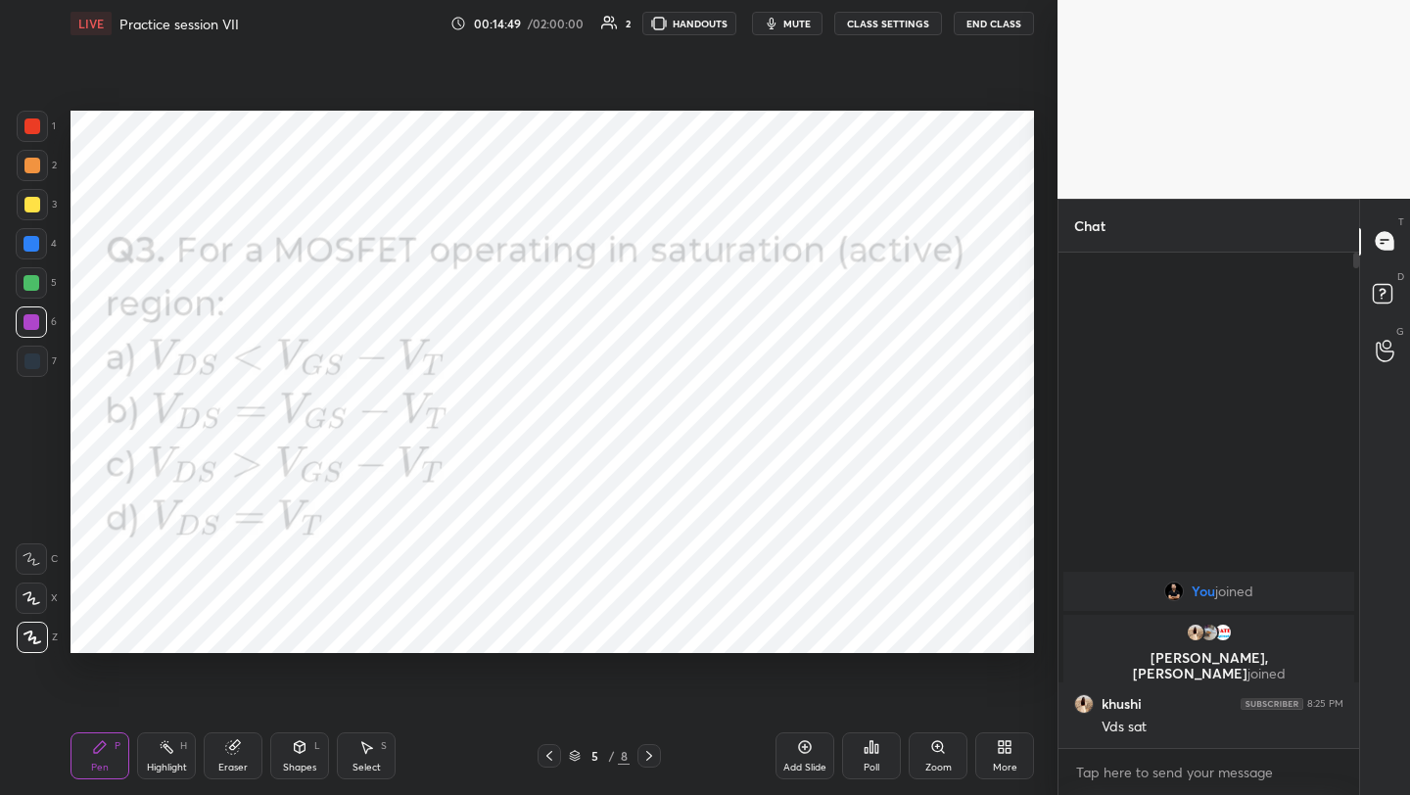
click at [1012, 745] on icon at bounding box center [1005, 747] width 16 height 16
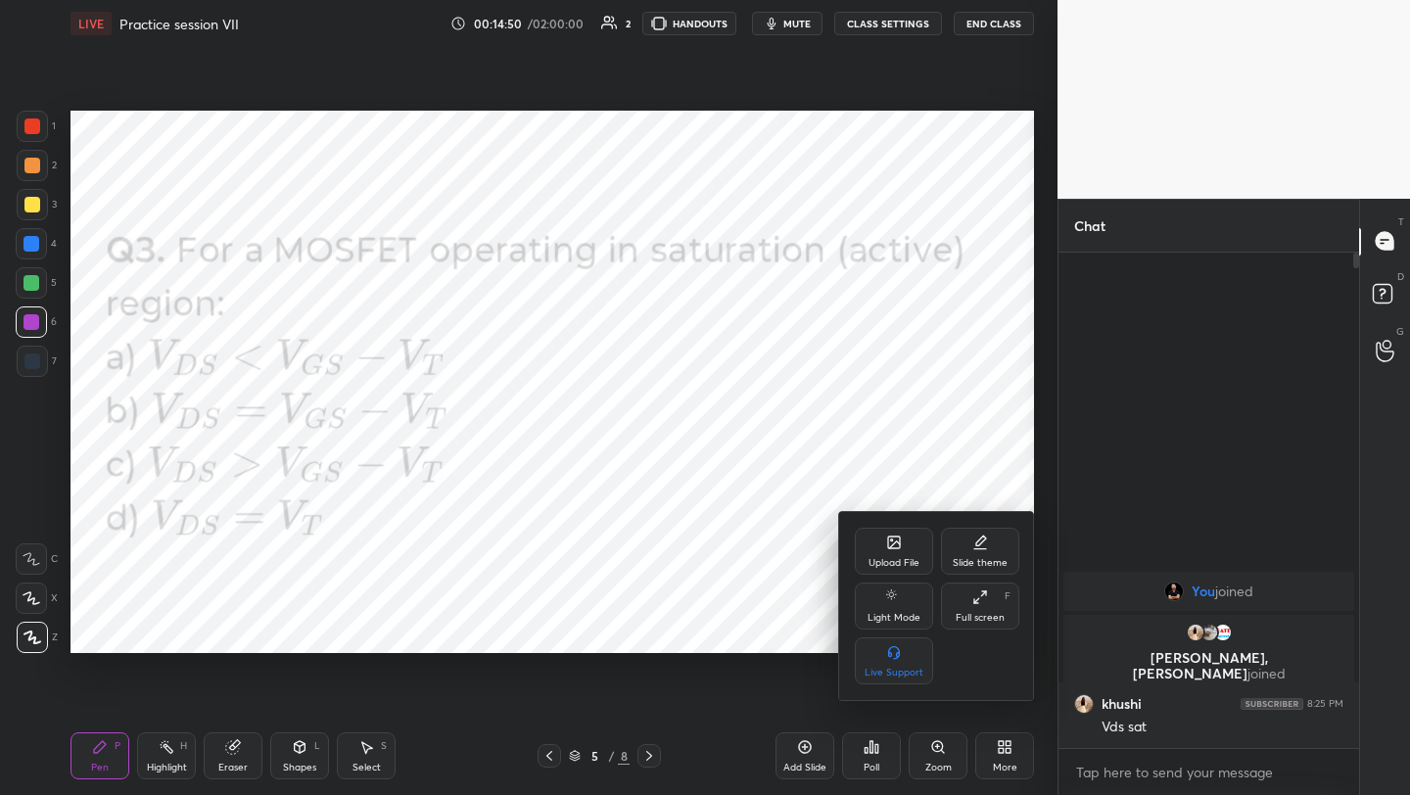
click at [904, 549] on div "Upload File" at bounding box center [894, 551] width 78 height 47
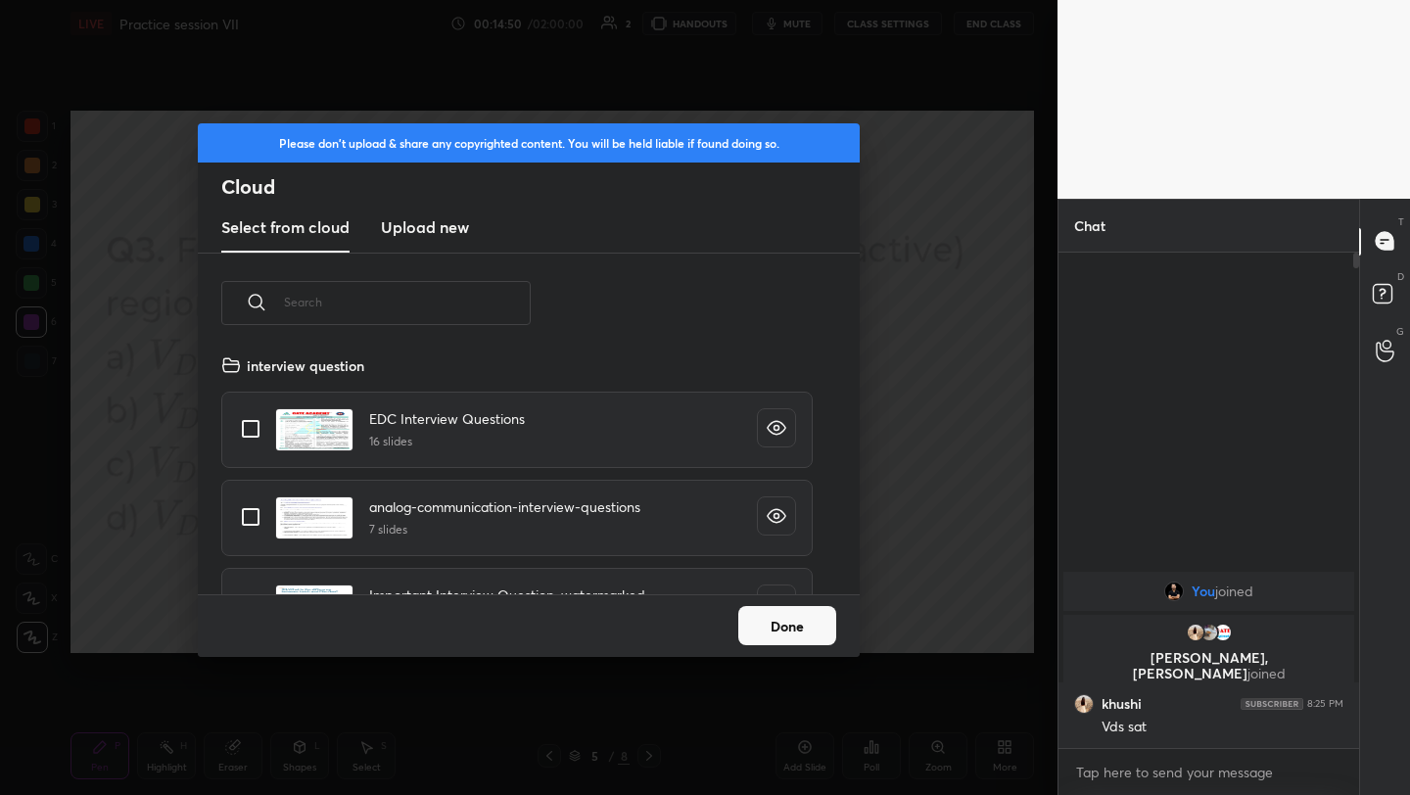
scroll to position [241, 629]
click at [429, 225] on h3 "Upload new" at bounding box center [425, 227] width 88 height 24
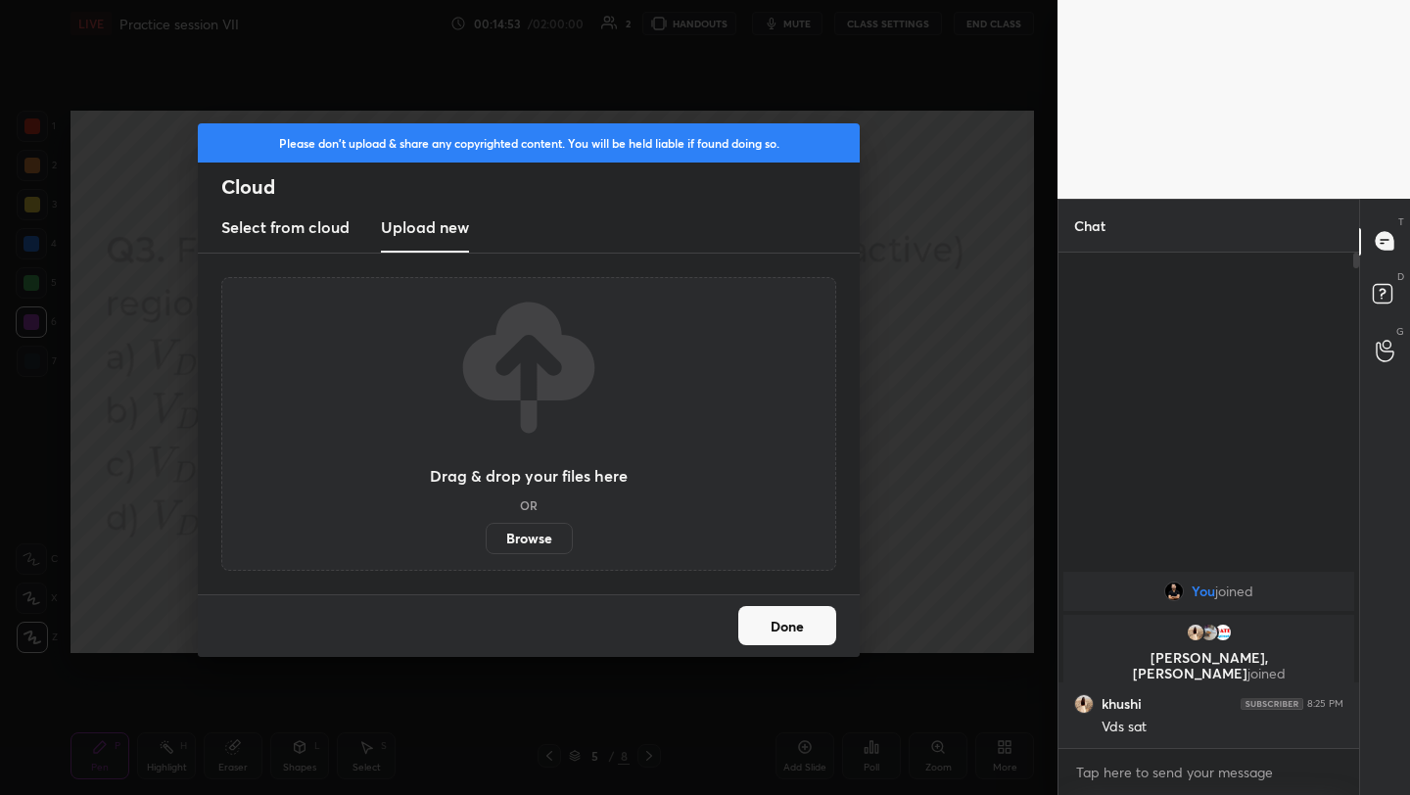
click at [534, 531] on label "Browse" at bounding box center [529, 538] width 87 height 31
click at [486, 531] on input "Browse" at bounding box center [486, 538] width 0 height 31
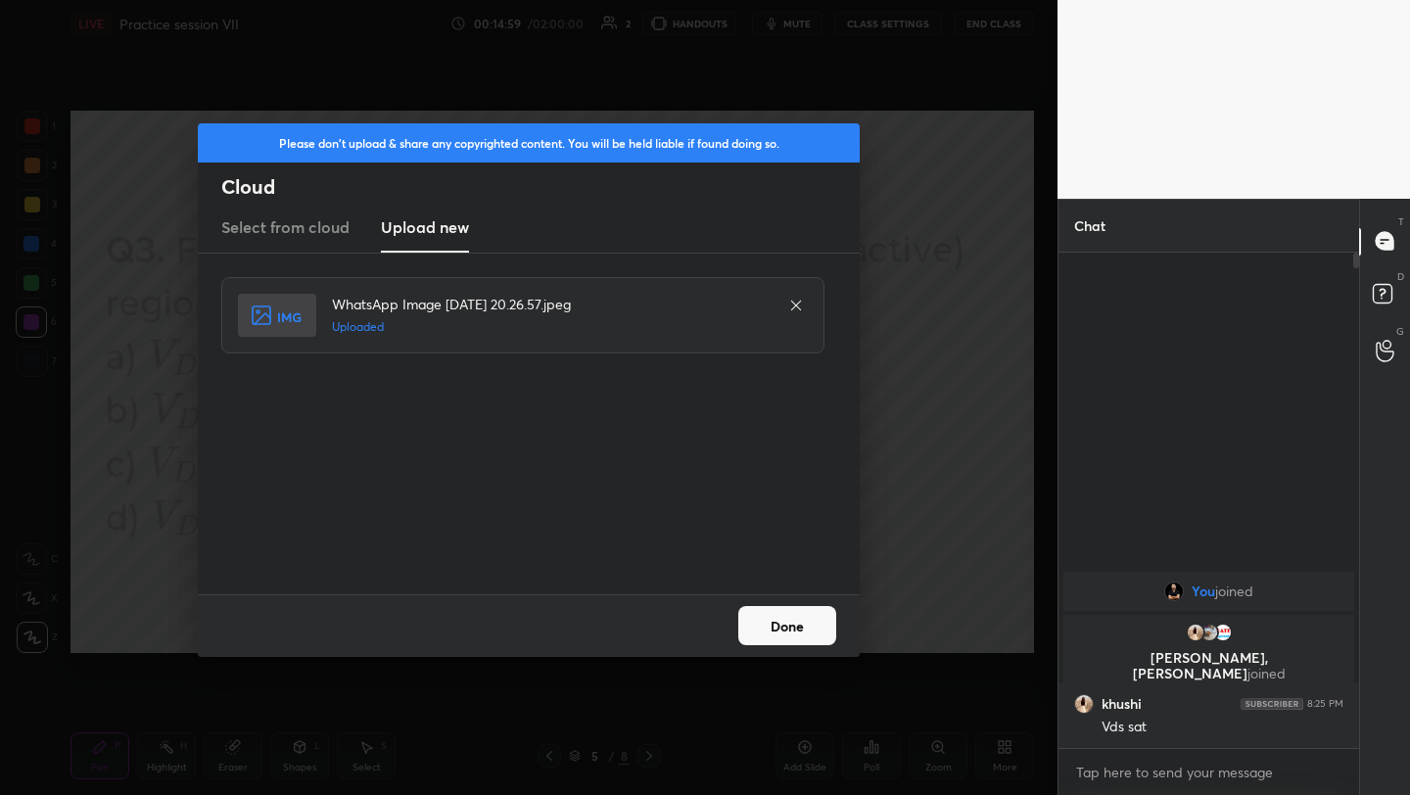
click at [779, 626] on button "Done" at bounding box center [787, 625] width 98 height 39
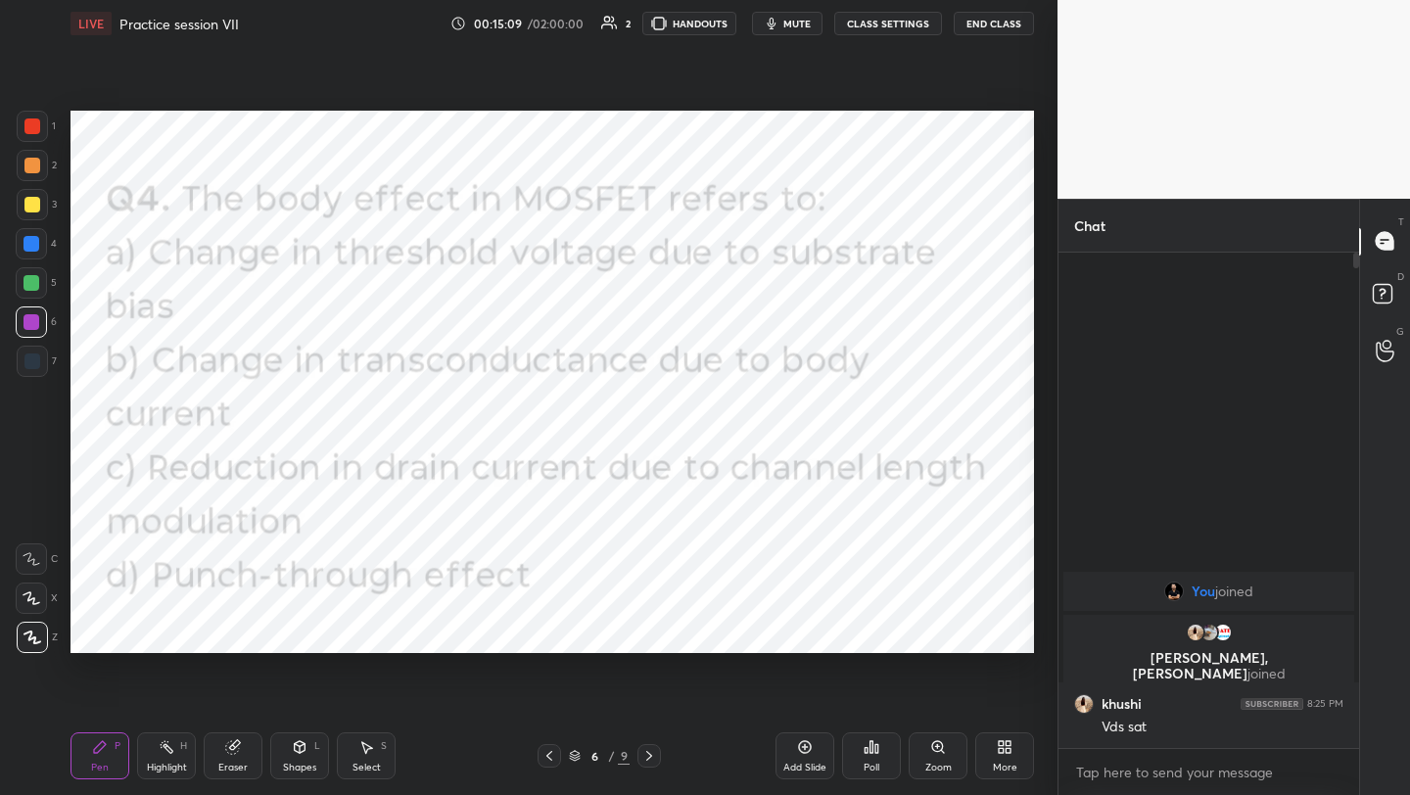
click at [554, 754] on icon at bounding box center [550, 756] width 16 height 16
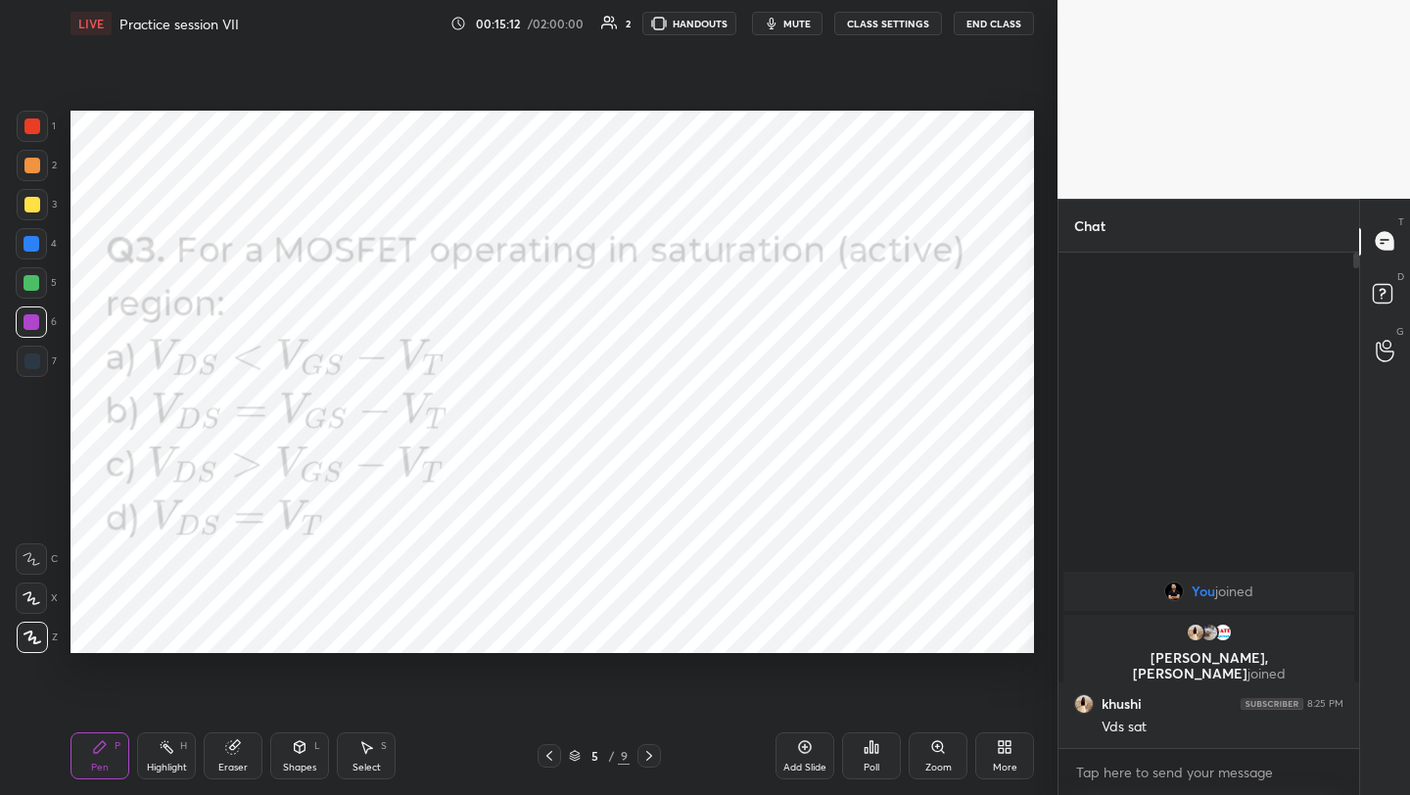
click at [33, 126] on div at bounding box center [32, 126] width 16 height 16
click at [647, 756] on icon at bounding box center [649, 756] width 16 height 16
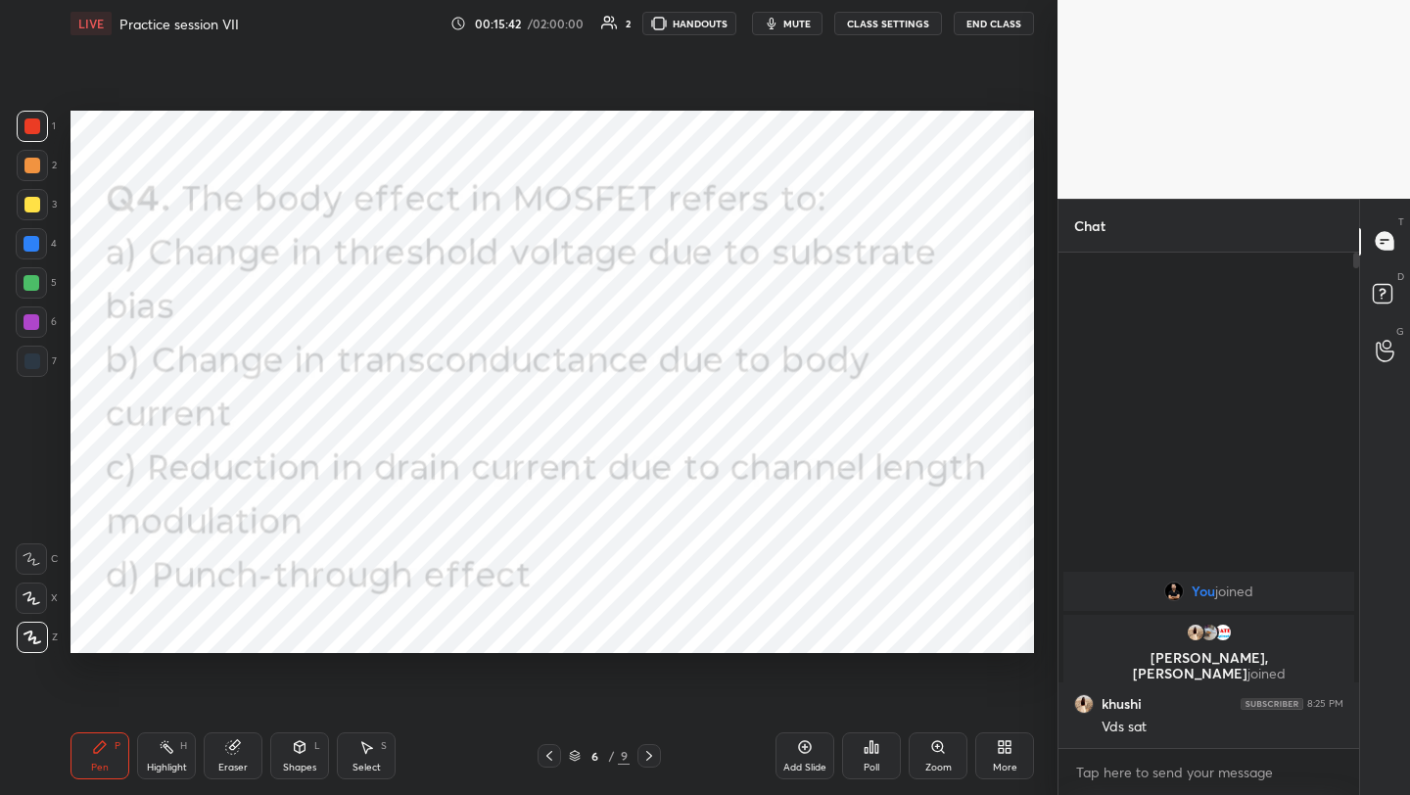
click at [868, 752] on icon at bounding box center [872, 747] width 16 height 16
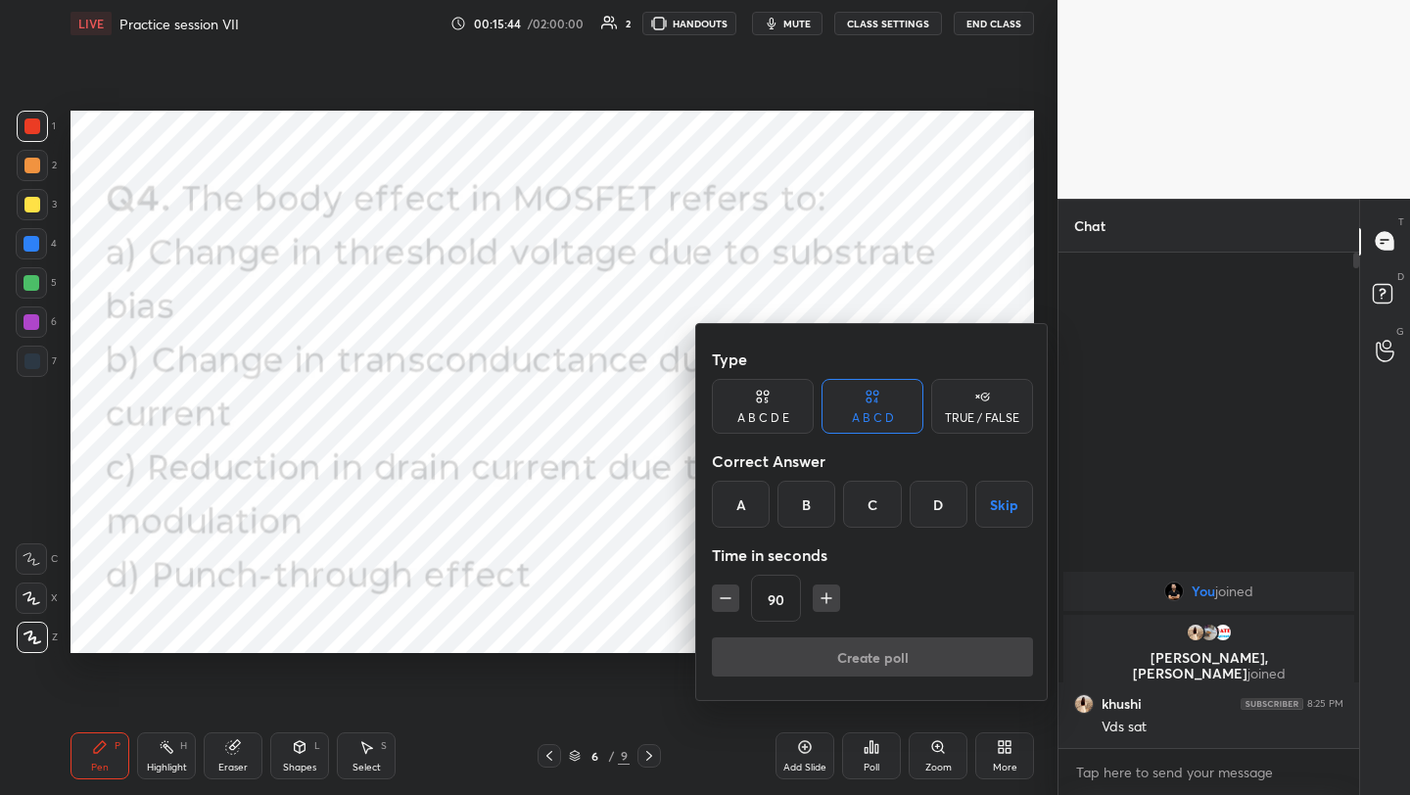
click at [744, 504] on div "A" at bounding box center [741, 504] width 58 height 47
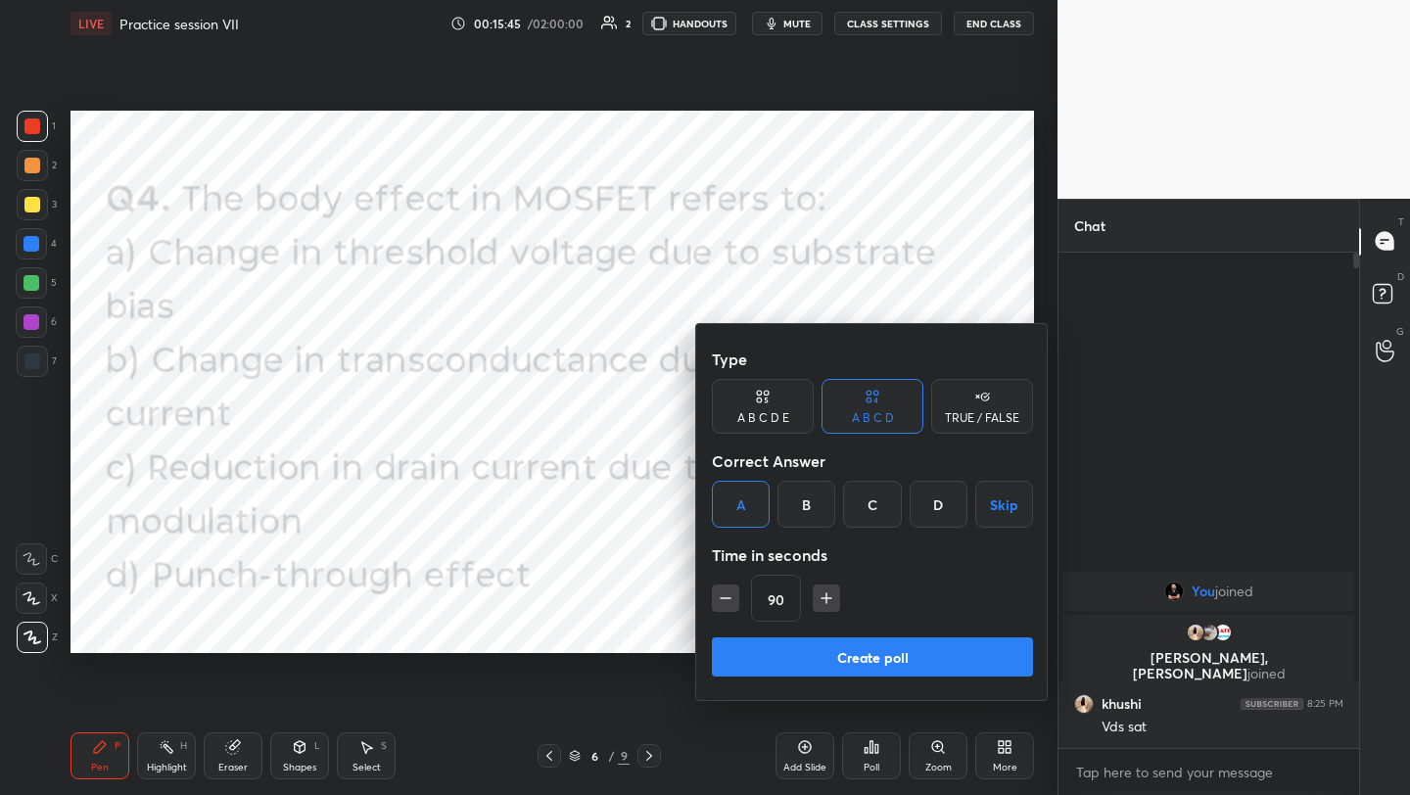
drag, startPoint x: 826, startPoint y: 663, endPoint x: 847, endPoint y: 637, distance: 34.1
click at [826, 662] on button "Create poll" at bounding box center [872, 656] width 321 height 39
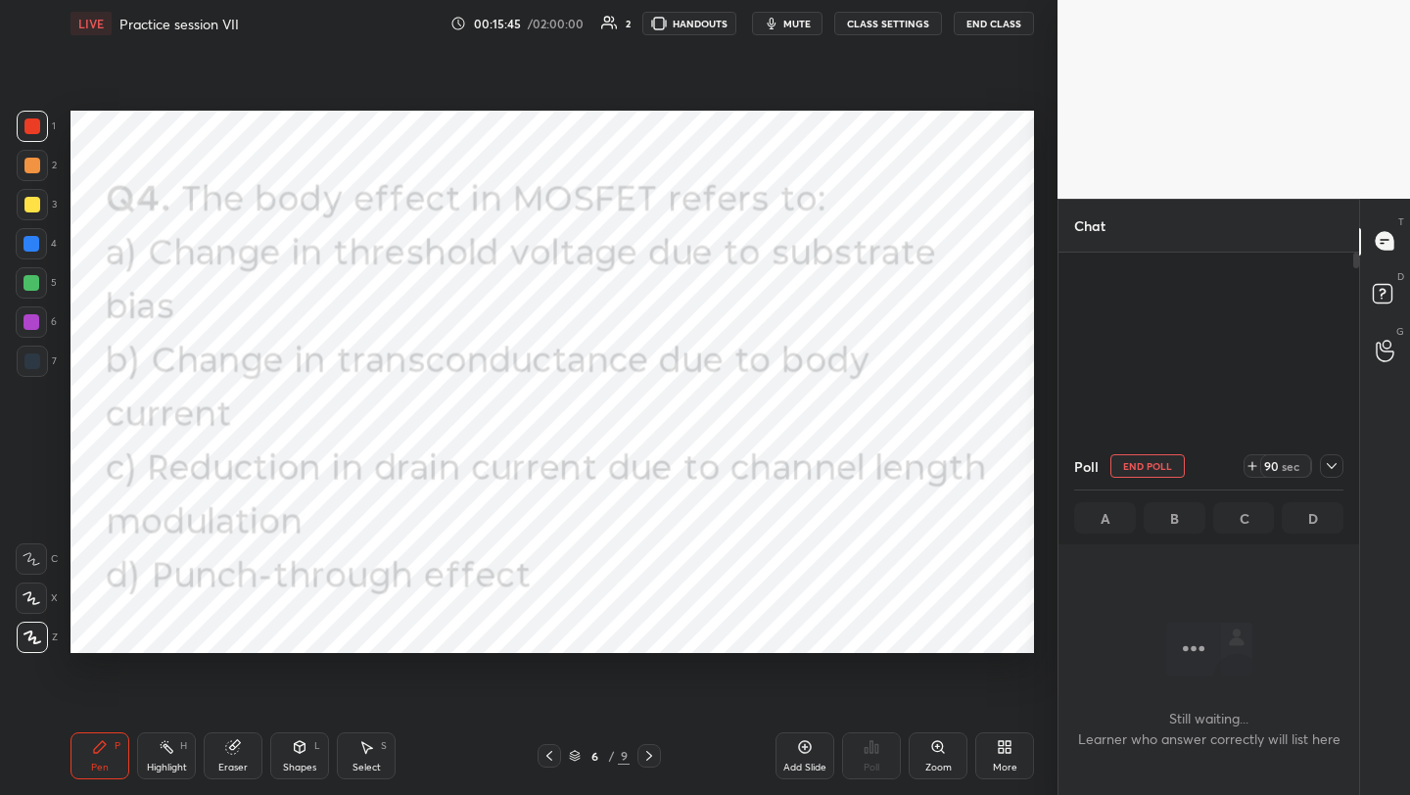
scroll to position [435, 295]
click at [806, 746] on icon at bounding box center [805, 747] width 16 height 16
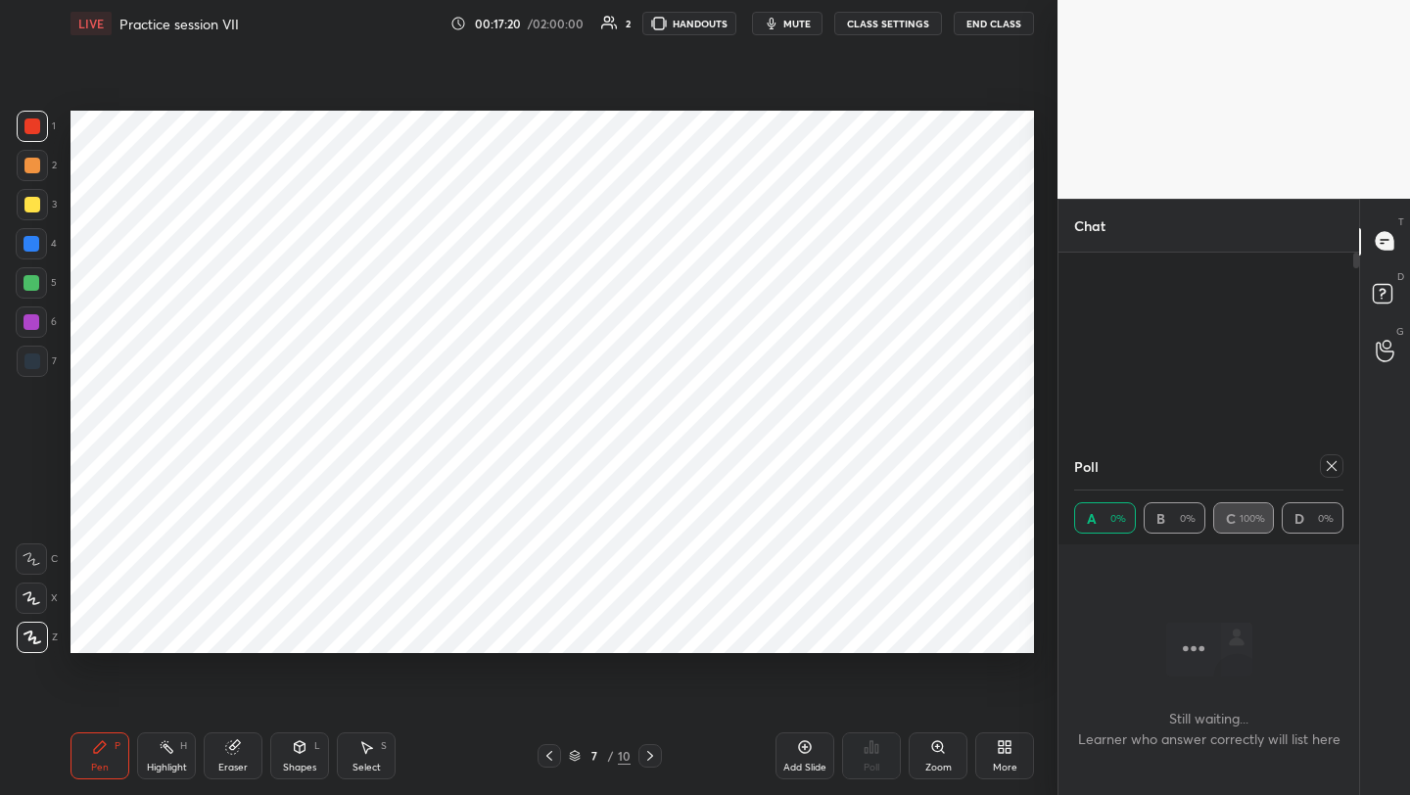
click at [1335, 466] on icon at bounding box center [1332, 466] width 16 height 16
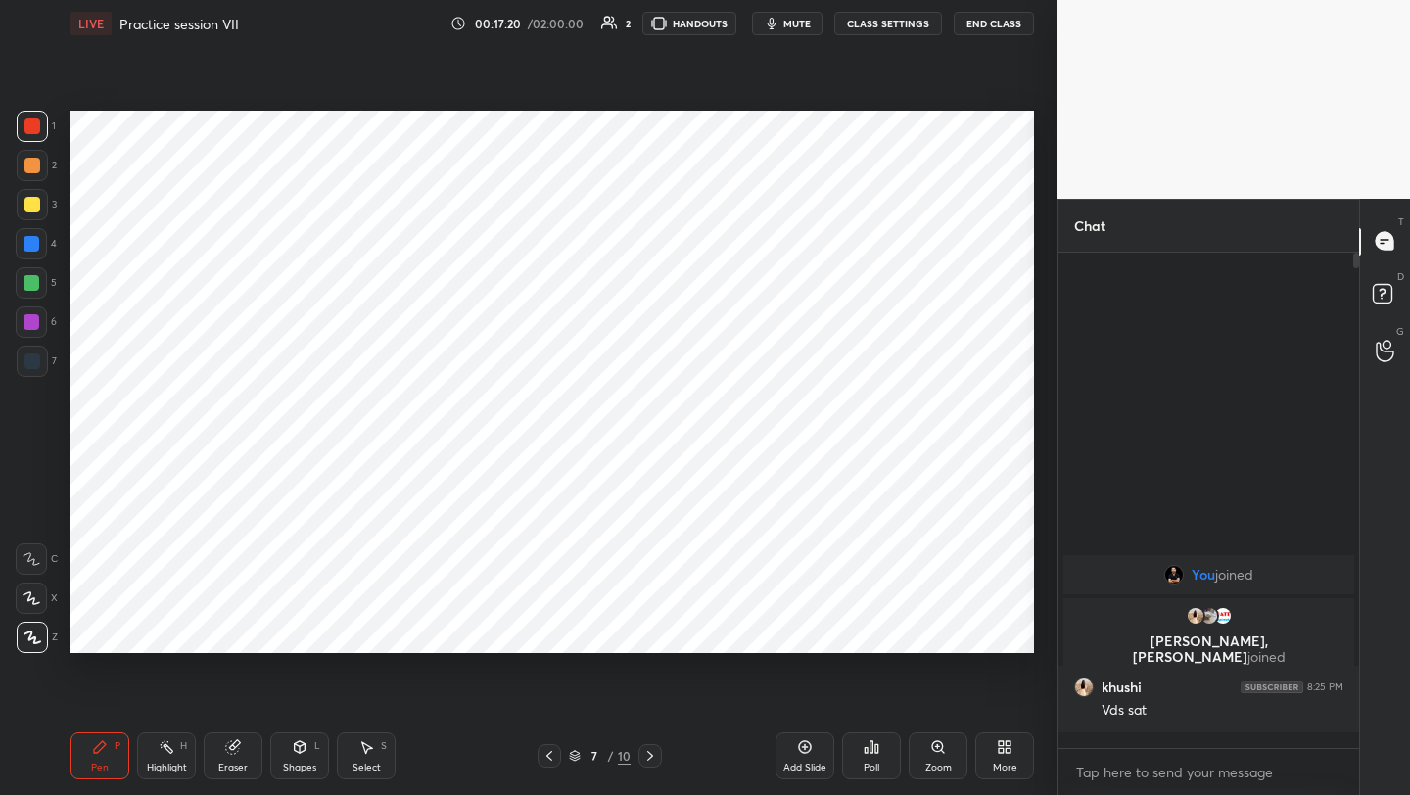
scroll to position [7, 7]
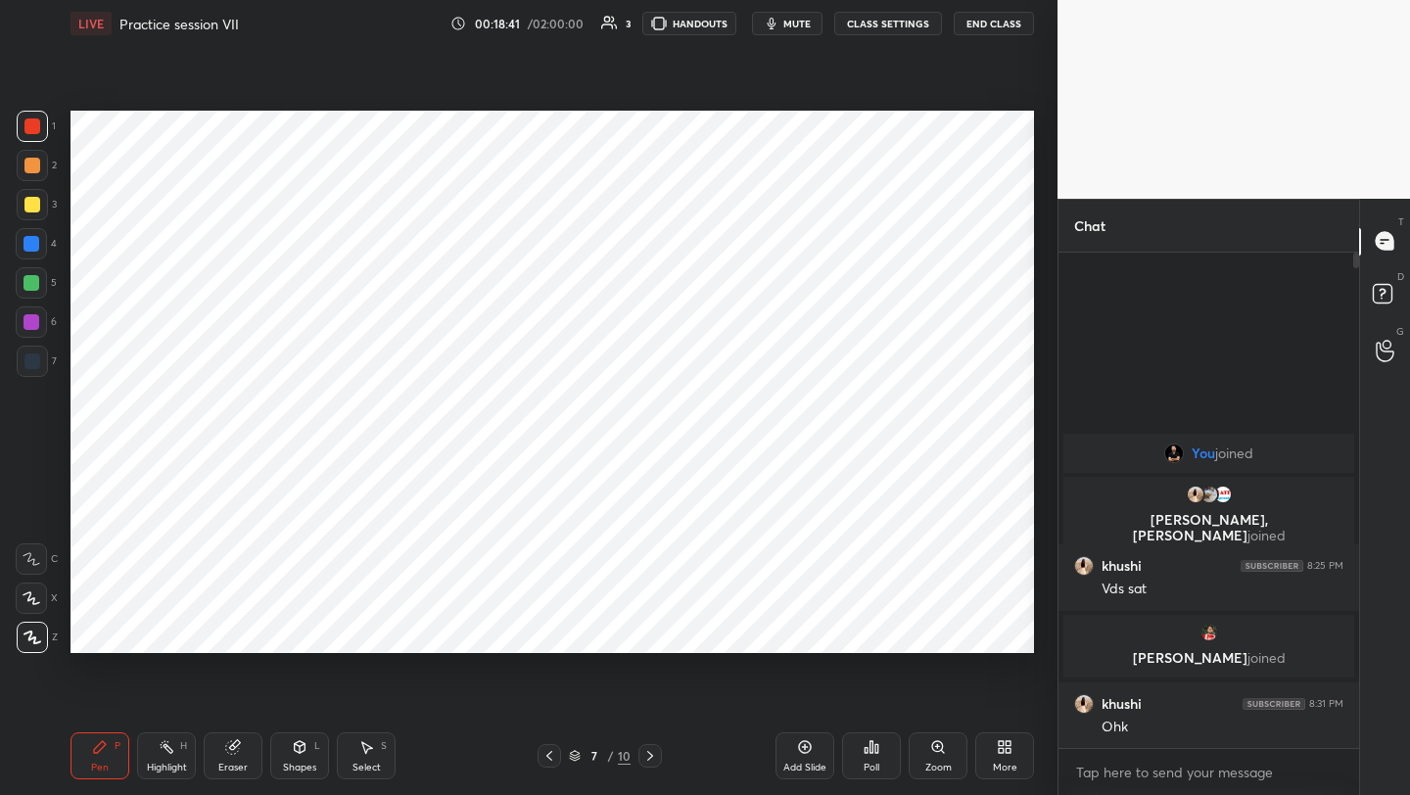
drag, startPoint x: 29, startPoint y: 327, endPoint x: 39, endPoint y: 322, distance: 10.9
click at [32, 326] on div at bounding box center [32, 322] width 16 height 16
click at [546, 756] on icon at bounding box center [550, 756] width 16 height 16
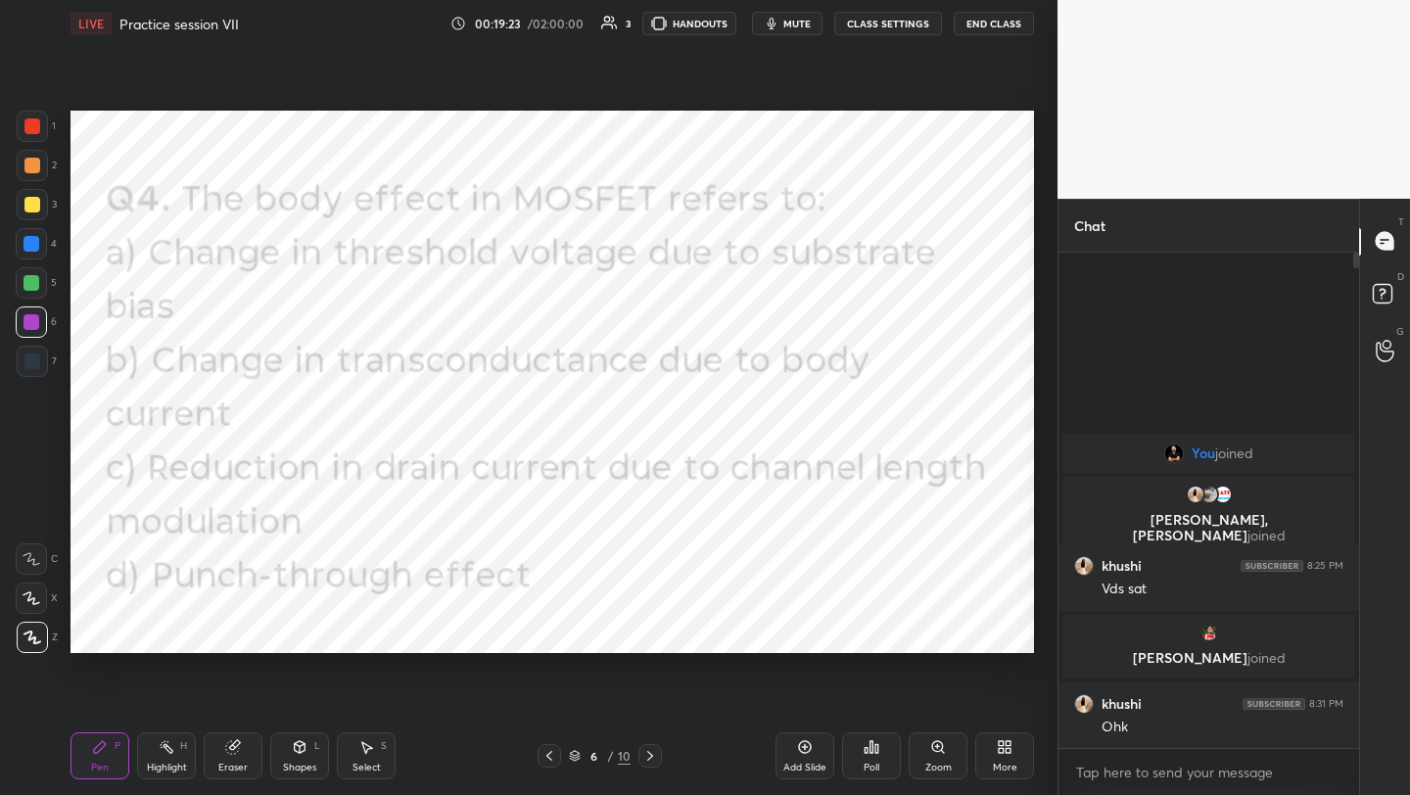
click at [642, 757] on icon at bounding box center [650, 756] width 16 height 16
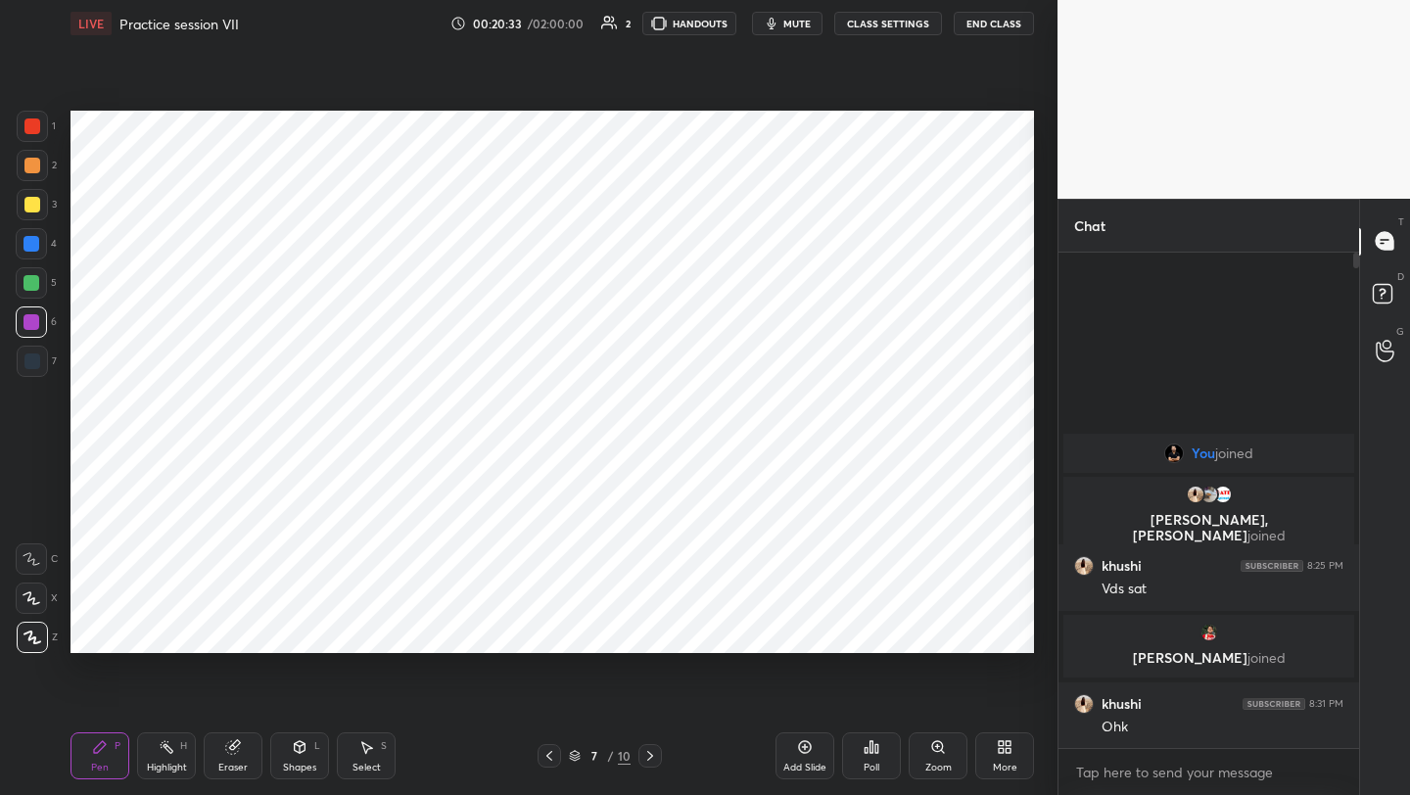
click at [1015, 763] on div "More" at bounding box center [1005, 768] width 24 height 10
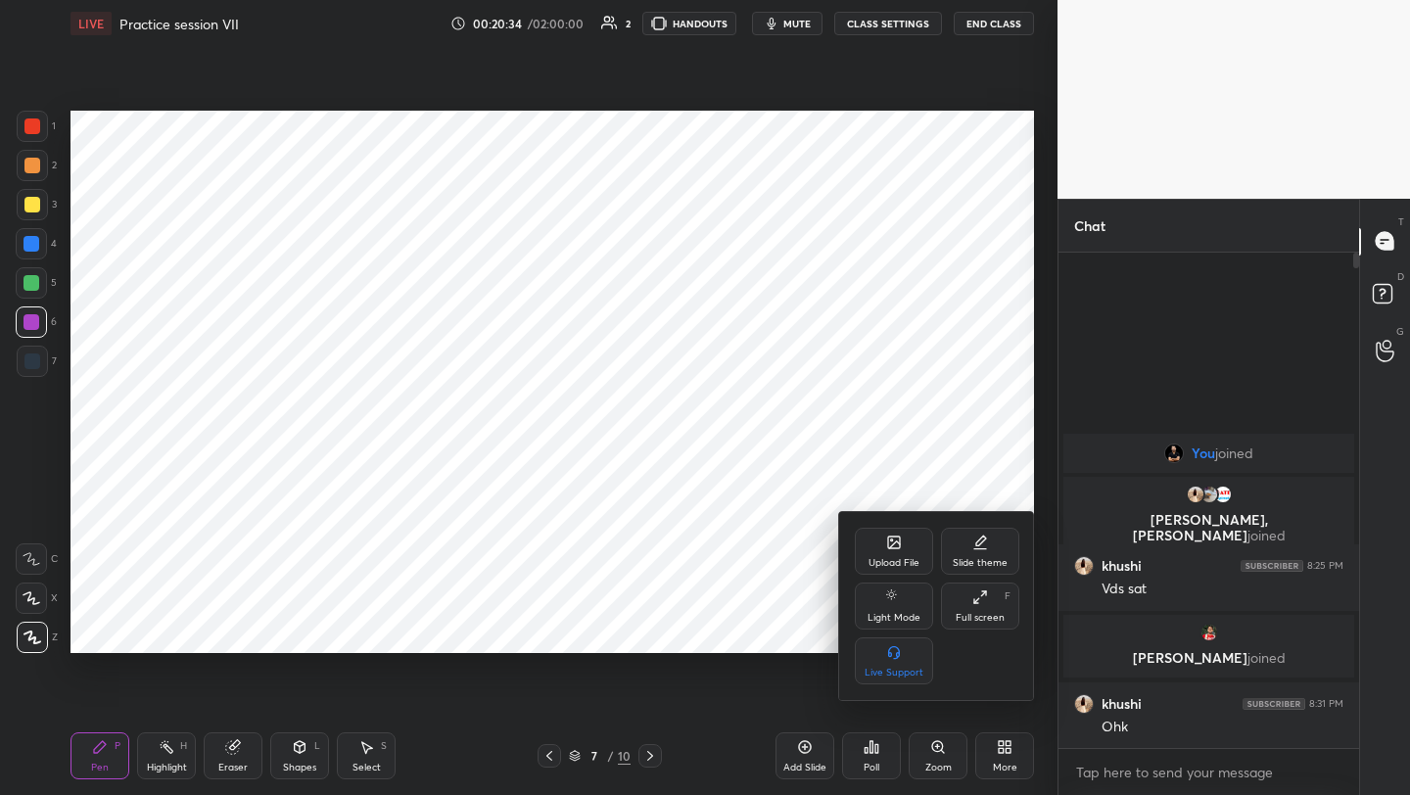
click at [893, 535] on icon at bounding box center [894, 543] width 16 height 16
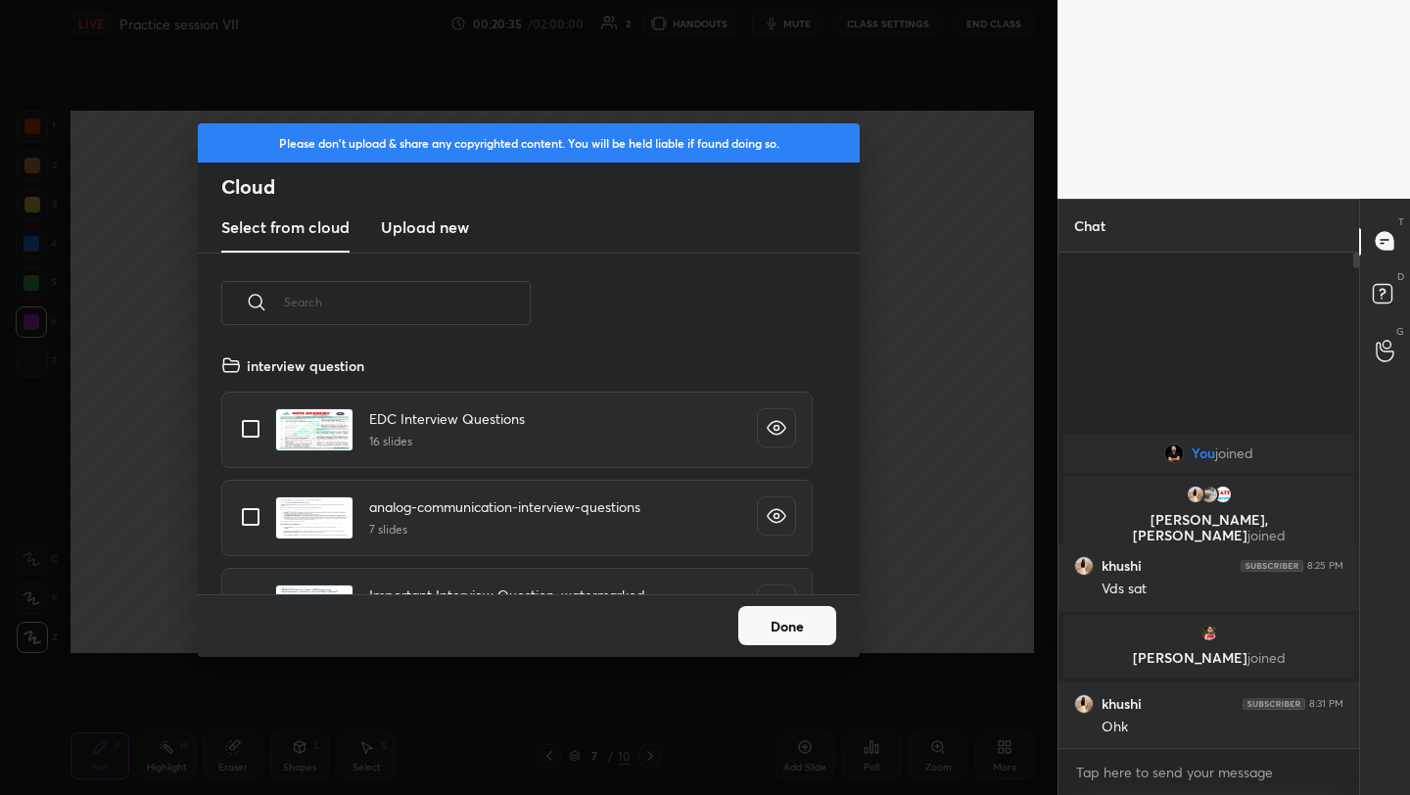
scroll to position [241, 629]
click at [416, 225] on h3 "Upload new" at bounding box center [425, 227] width 88 height 24
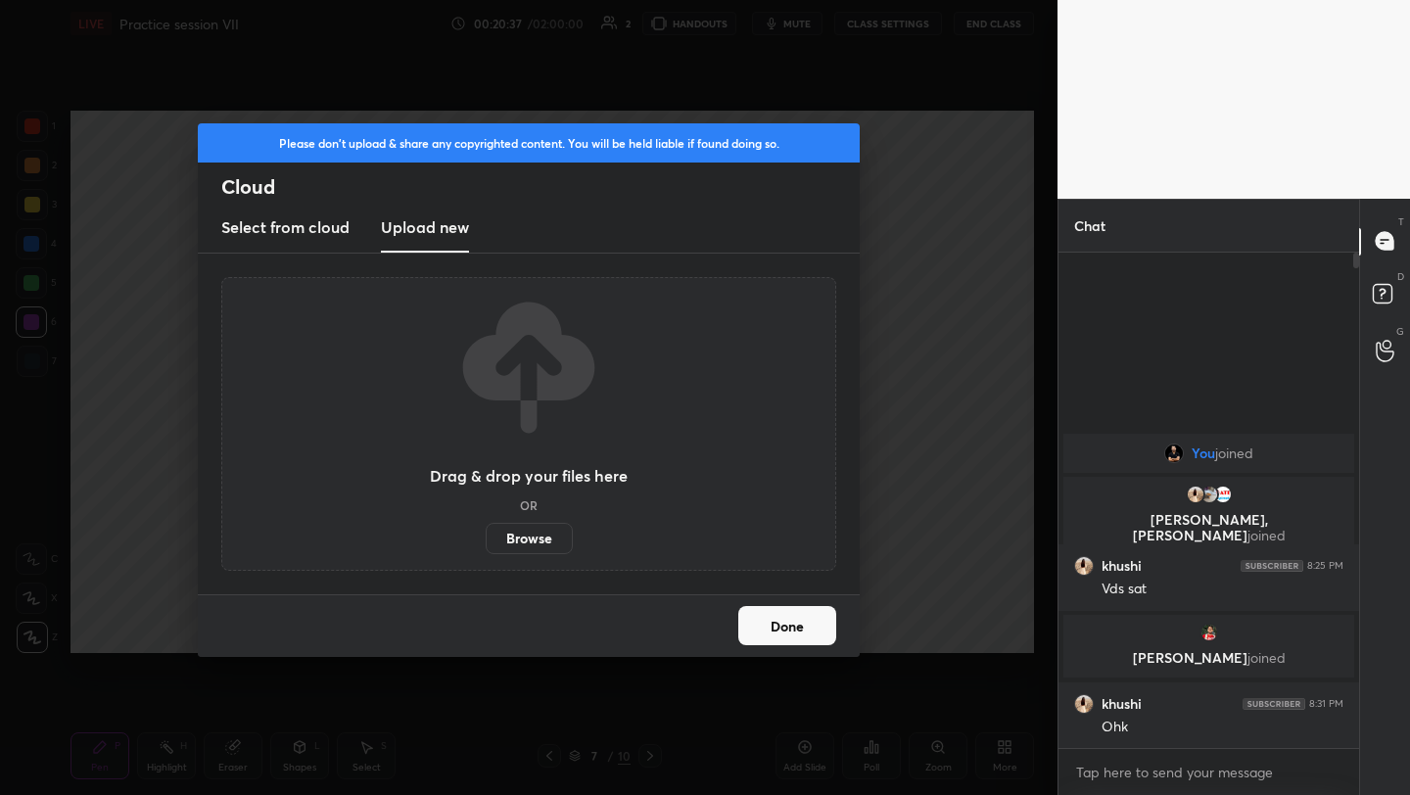
click at [541, 525] on label "Browse" at bounding box center [529, 538] width 87 height 31
click at [486, 525] on input "Browse" at bounding box center [486, 538] width 0 height 31
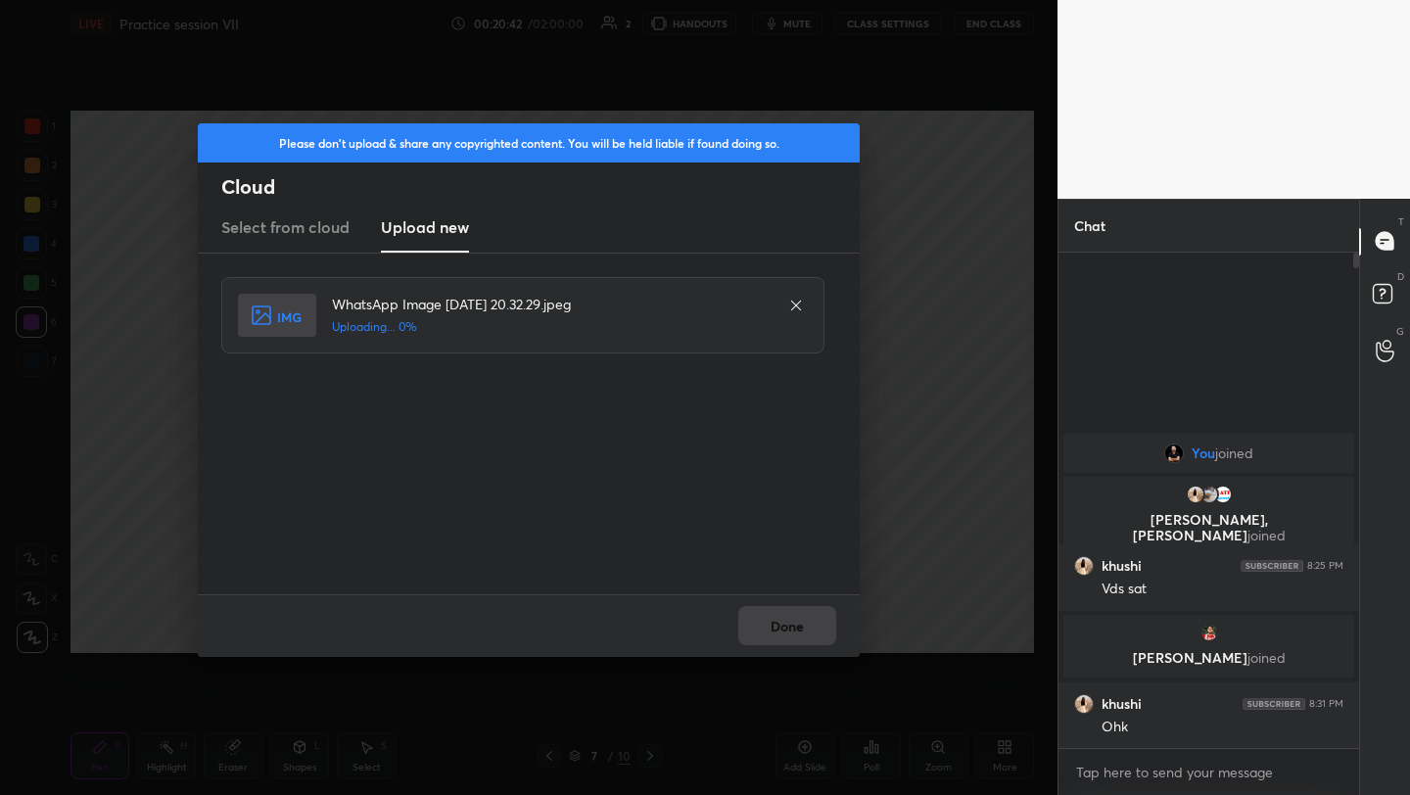
click at [779, 636] on div "Done" at bounding box center [529, 625] width 662 height 63
click at [779, 636] on button "Done" at bounding box center [787, 625] width 98 height 39
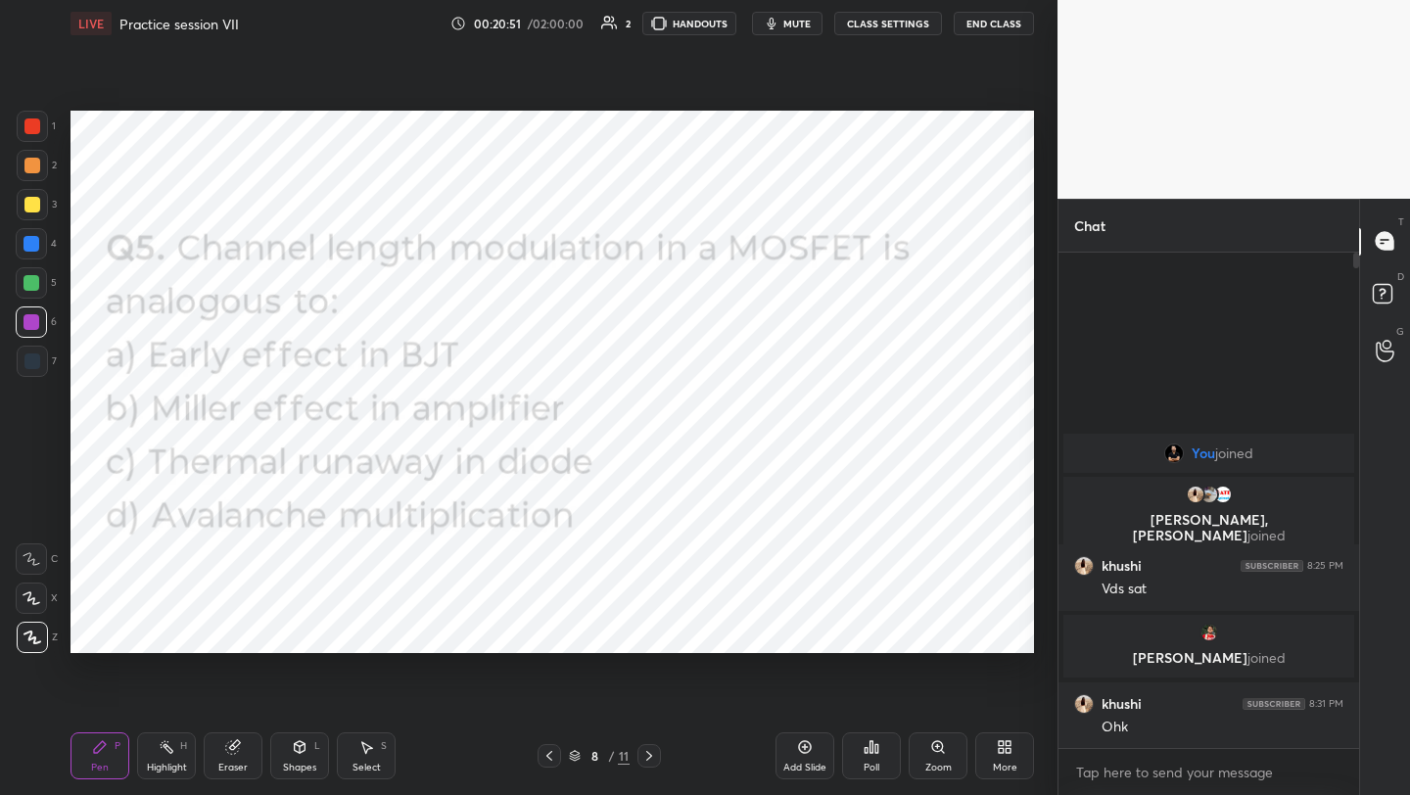
click at [871, 752] on icon at bounding box center [872, 747] width 3 height 12
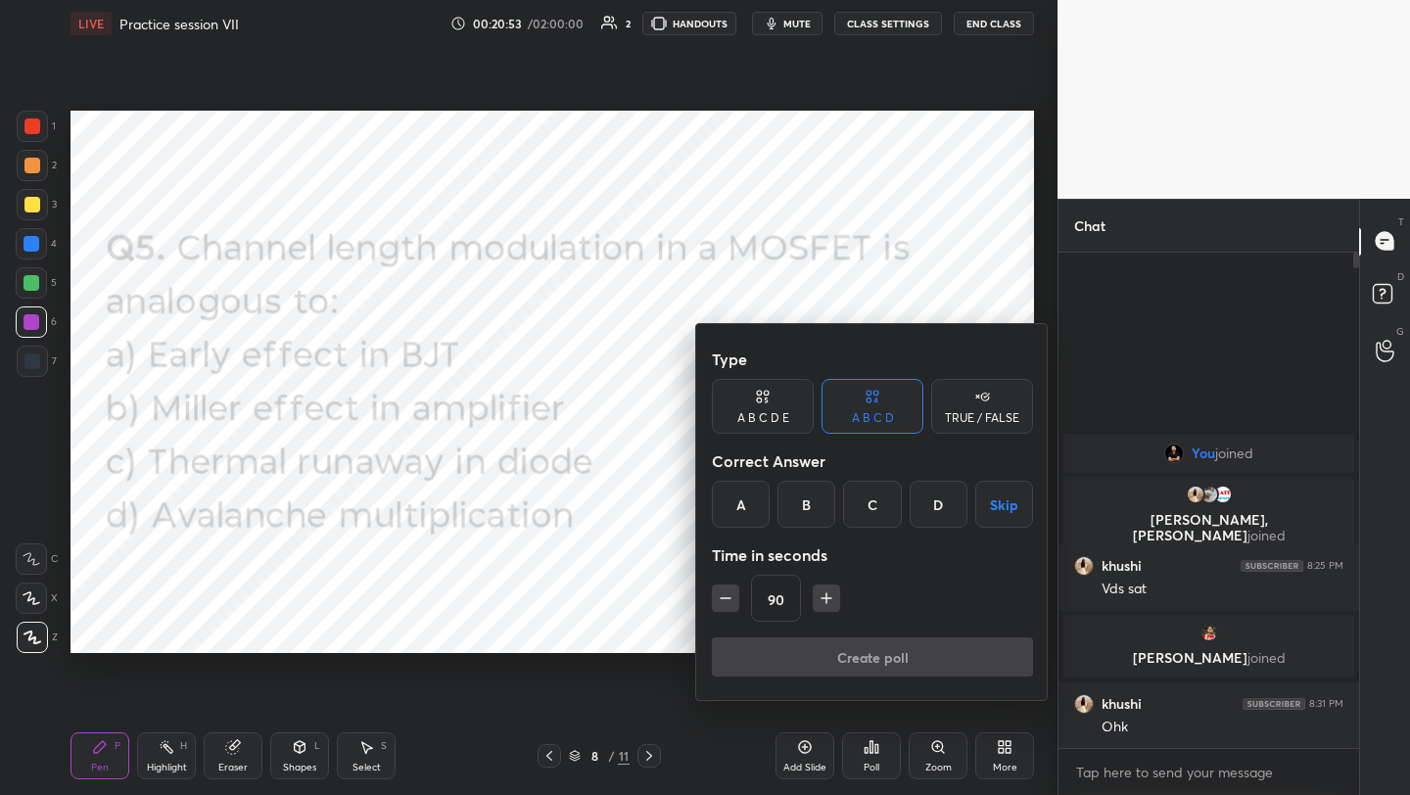
click at [742, 514] on div "A" at bounding box center [741, 504] width 58 height 47
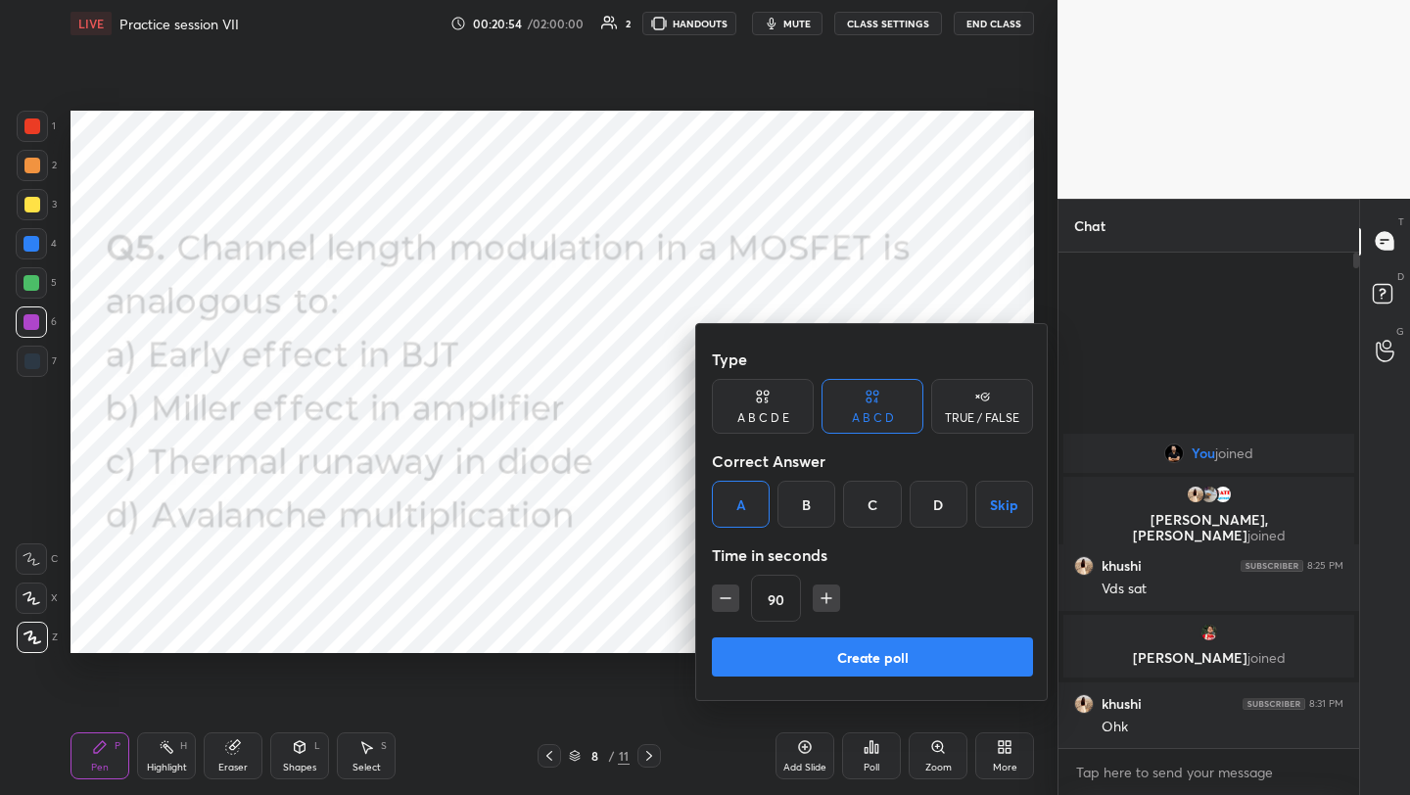
click at [848, 654] on button "Create poll" at bounding box center [872, 656] width 321 height 39
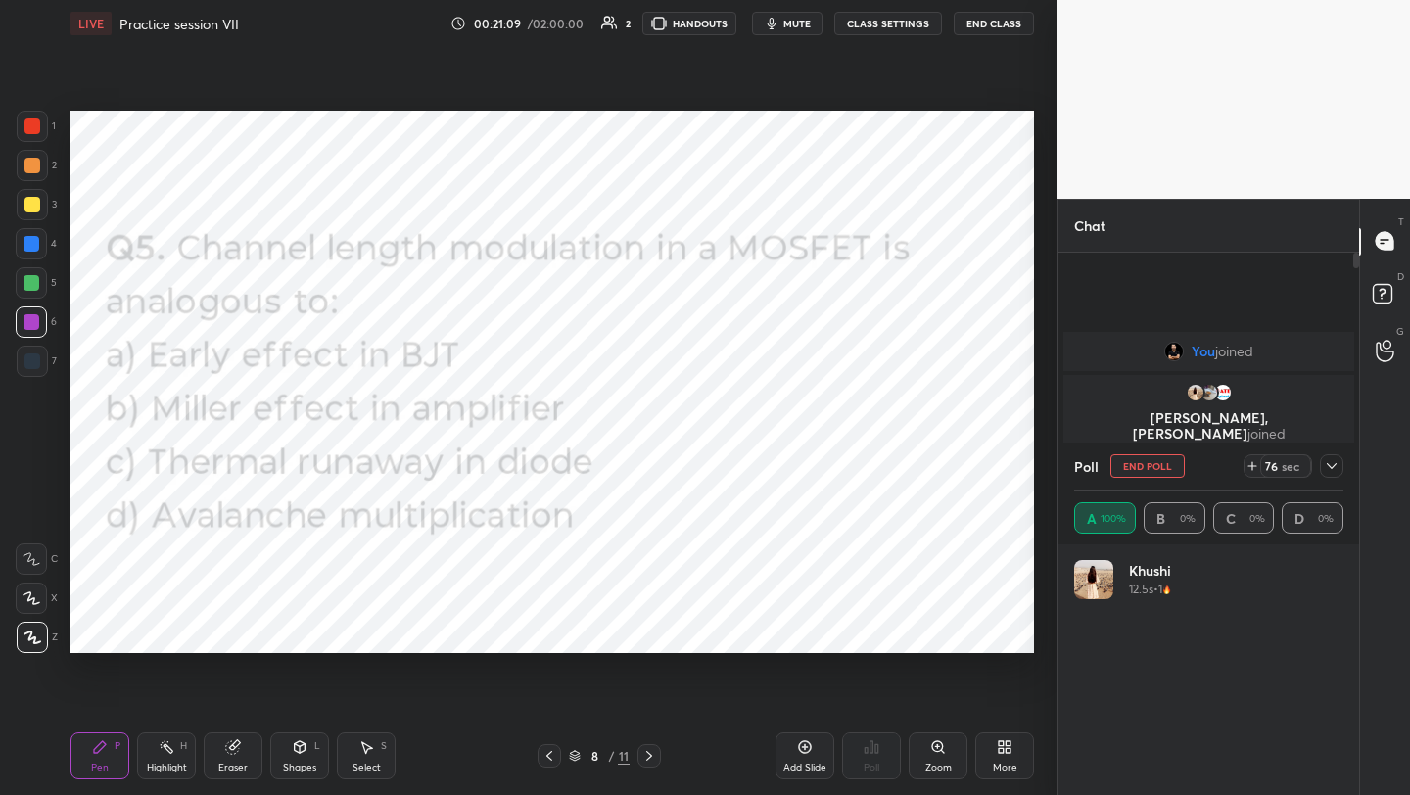
scroll to position [229, 263]
drag, startPoint x: 235, startPoint y: 753, endPoint x: 241, endPoint y: 742, distance: 12.3
click at [235, 753] on icon at bounding box center [232, 747] width 13 height 13
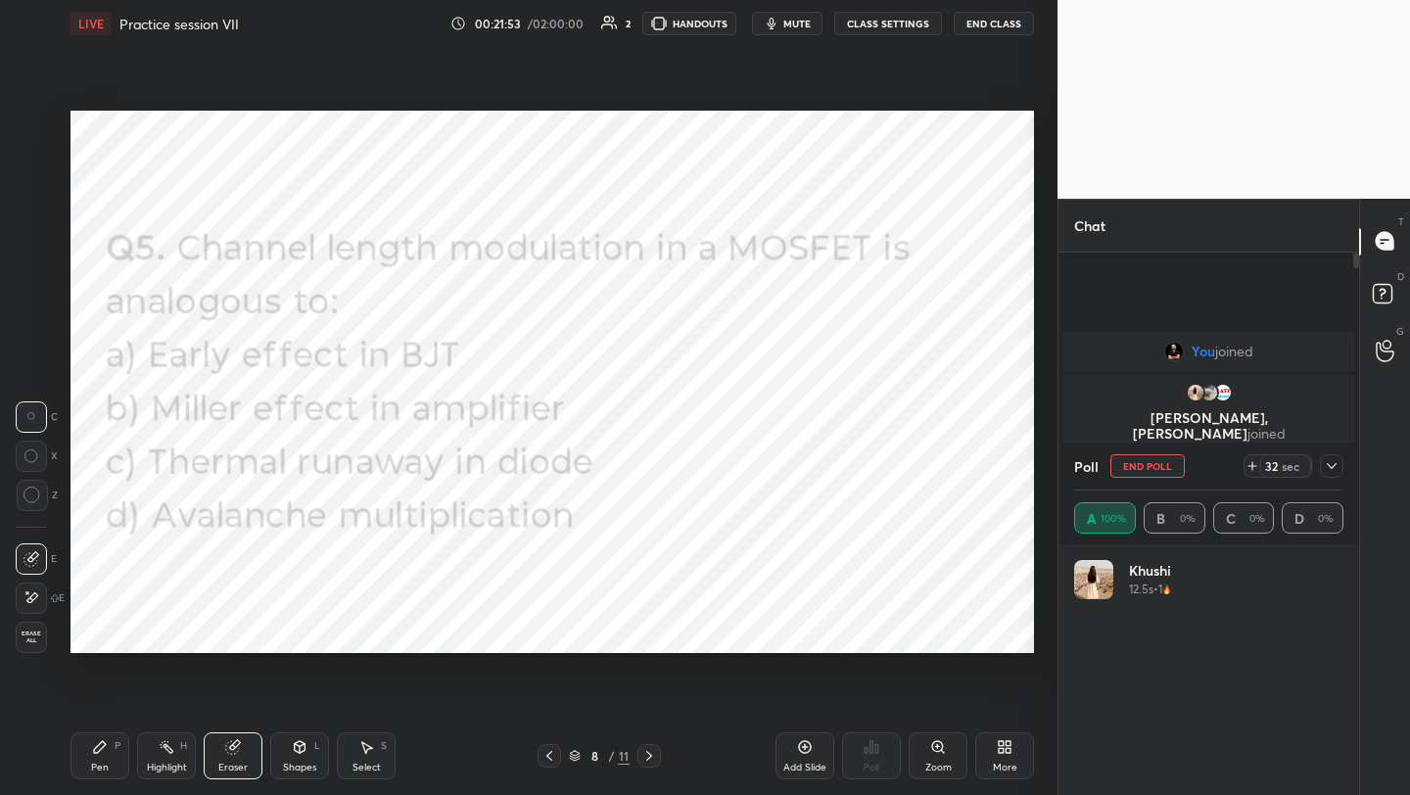
click at [115, 736] on div "Pen P" at bounding box center [100, 755] width 59 height 47
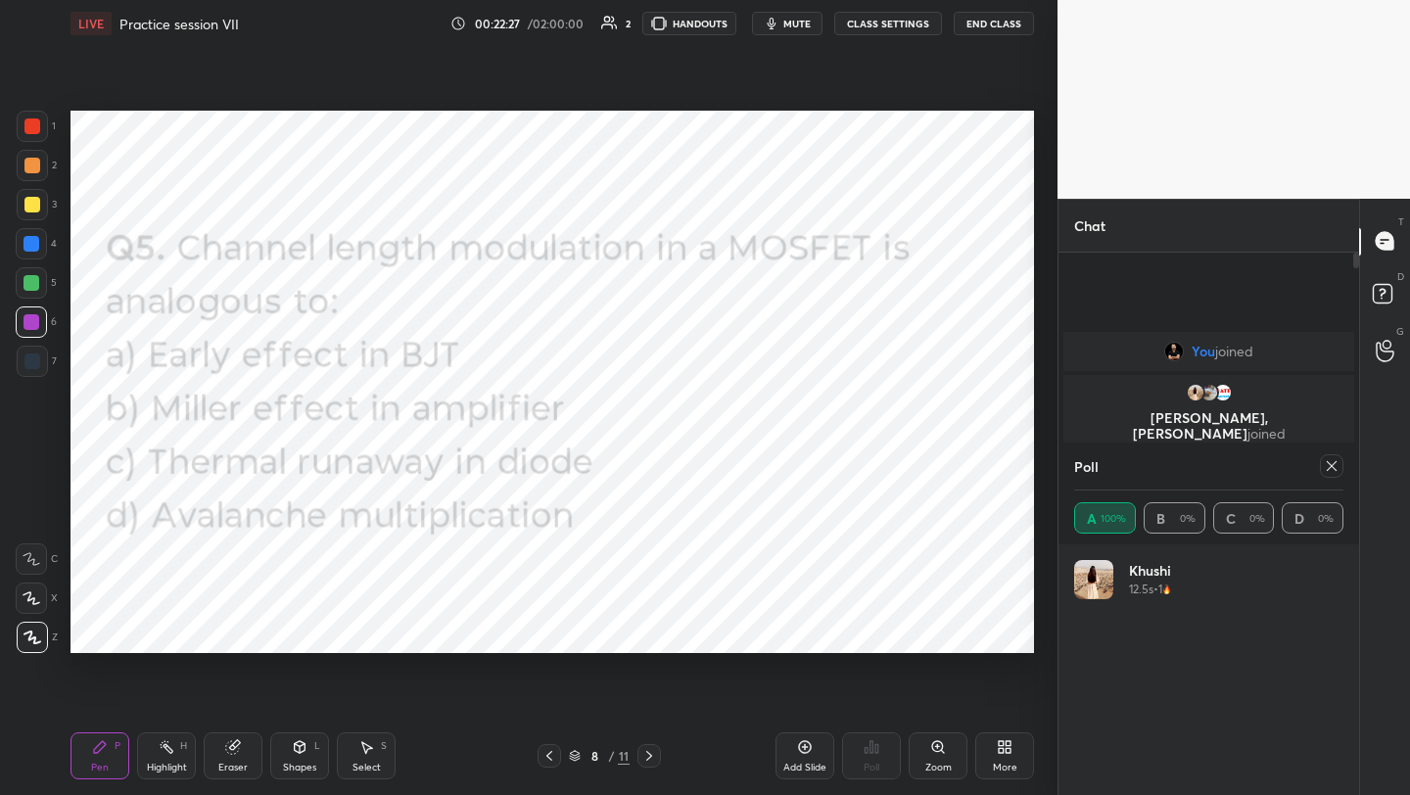
click at [1331, 467] on icon at bounding box center [1332, 466] width 16 height 16
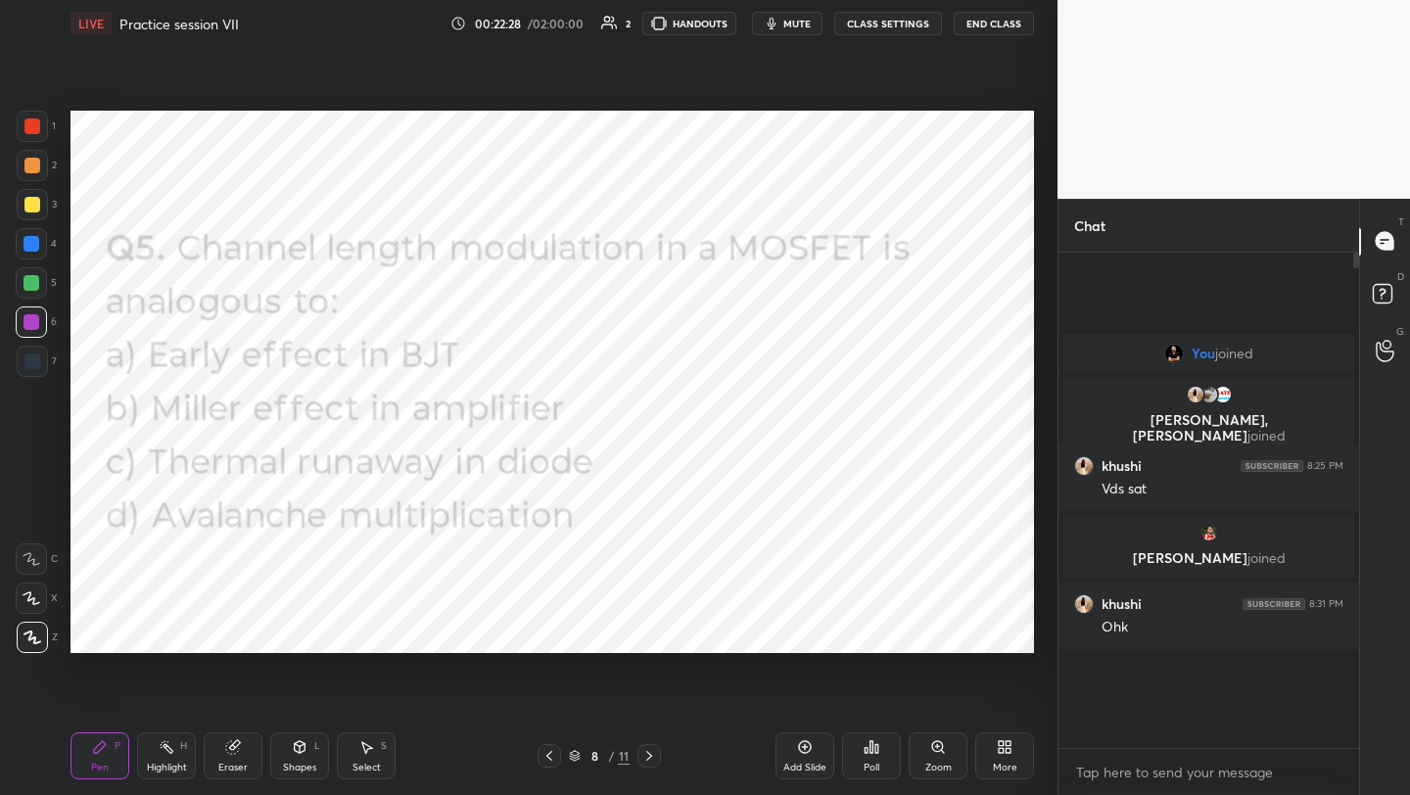
scroll to position [7, 7]
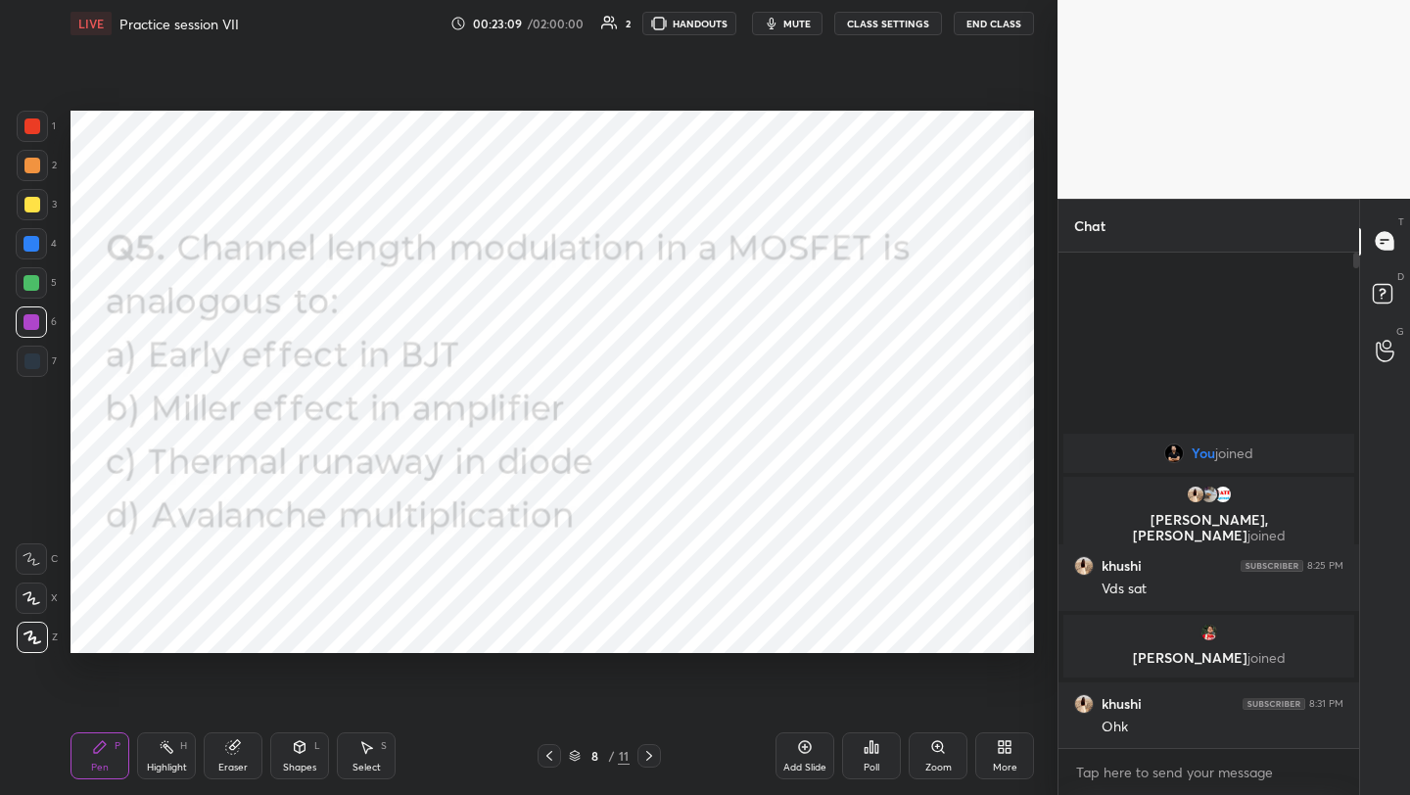
click at [1002, 752] on icon at bounding box center [1001, 750] width 5 height 5
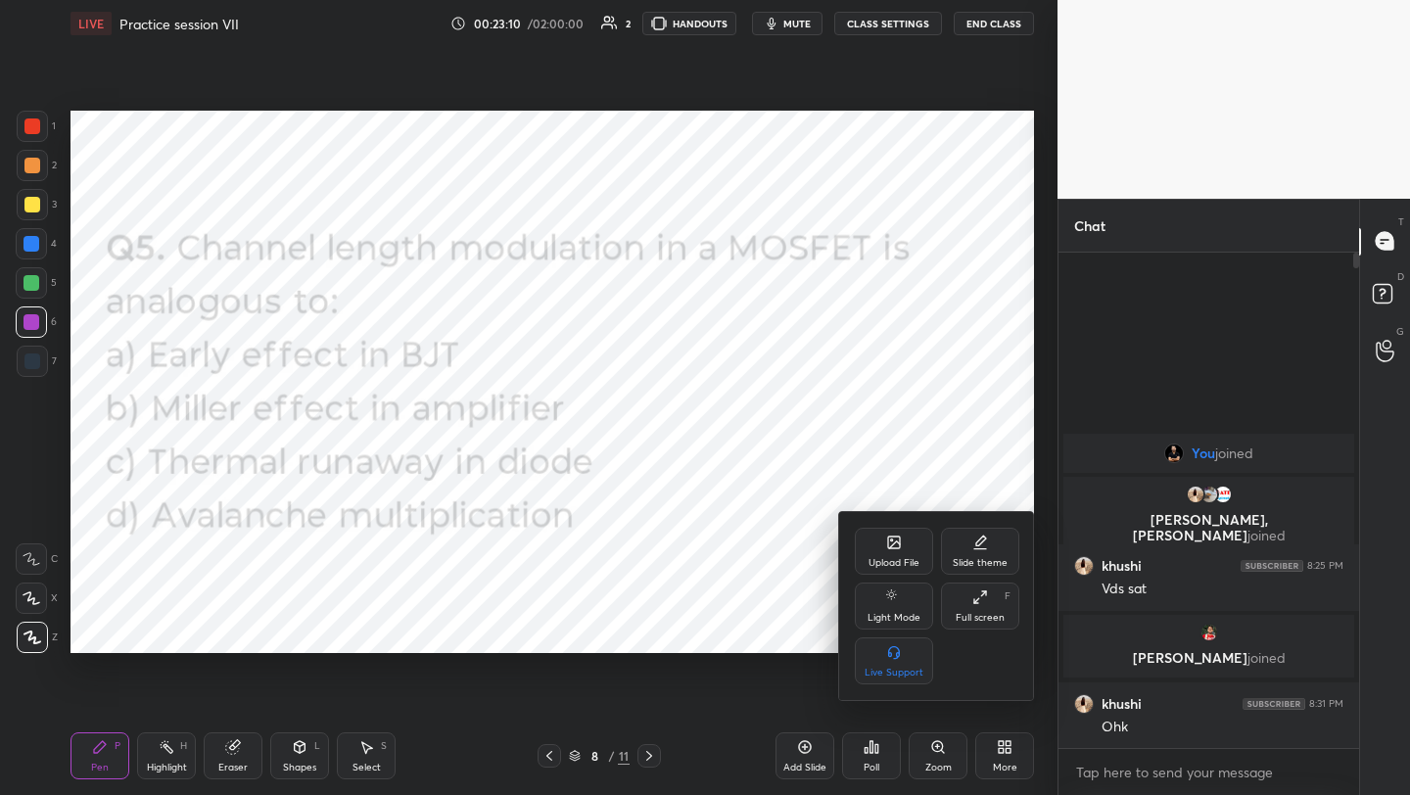
click at [897, 558] on div "Upload File" at bounding box center [894, 563] width 51 height 10
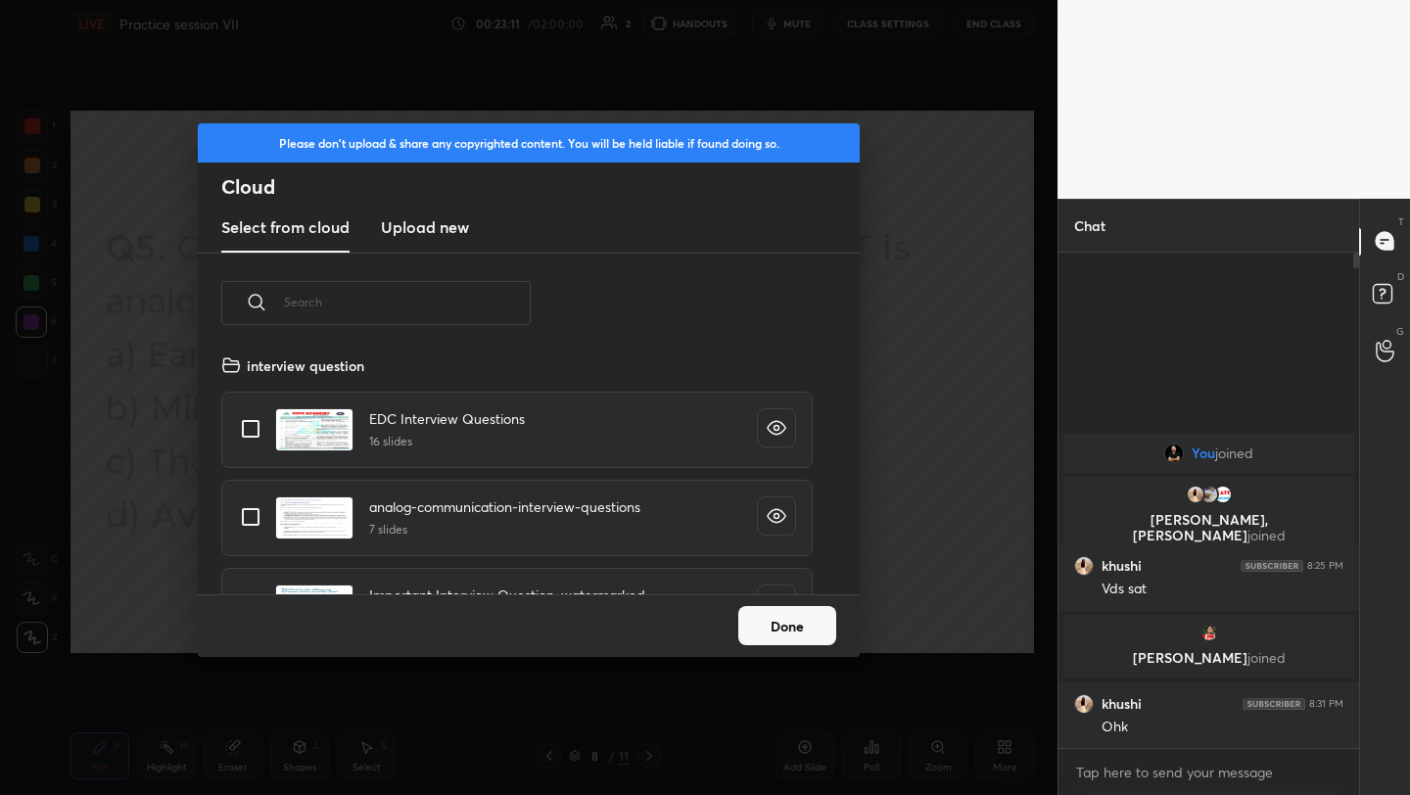
scroll to position [241, 629]
click at [425, 233] on h3 "Upload new" at bounding box center [425, 227] width 88 height 24
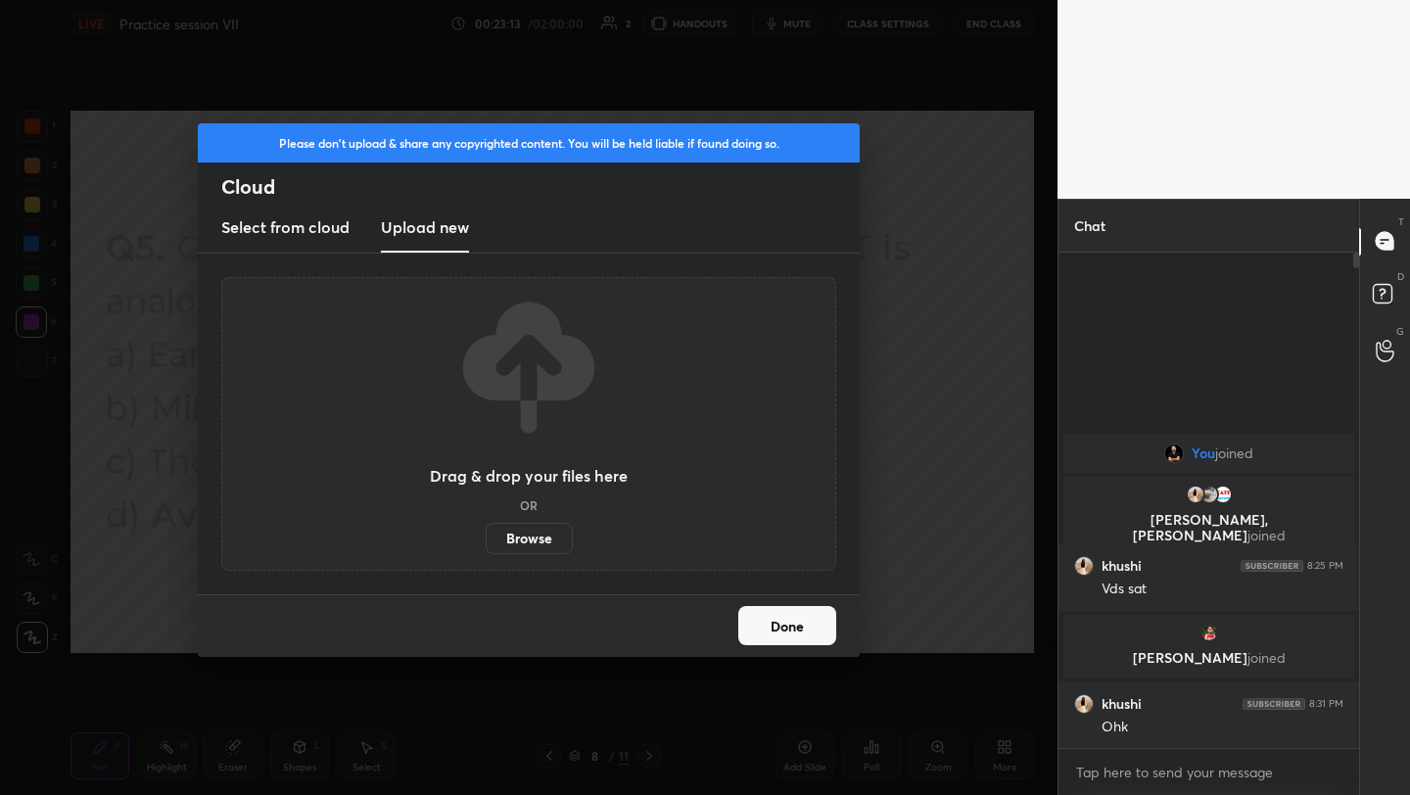
click at [519, 530] on label "Browse" at bounding box center [529, 538] width 87 height 31
click at [486, 530] on input "Browse" at bounding box center [486, 538] width 0 height 31
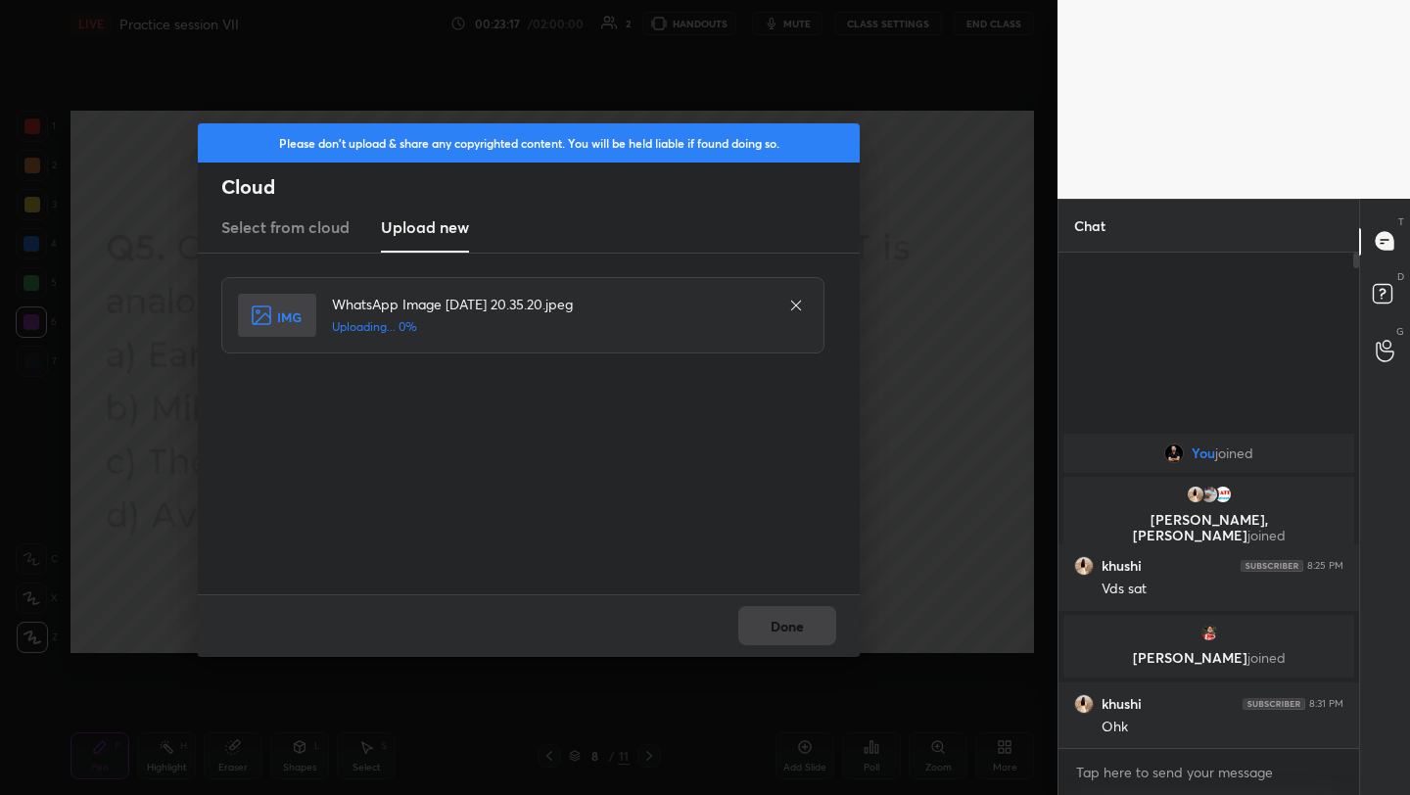
click at [801, 606] on div "Done" at bounding box center [529, 625] width 662 height 63
click at [798, 630] on button "Done" at bounding box center [787, 625] width 98 height 39
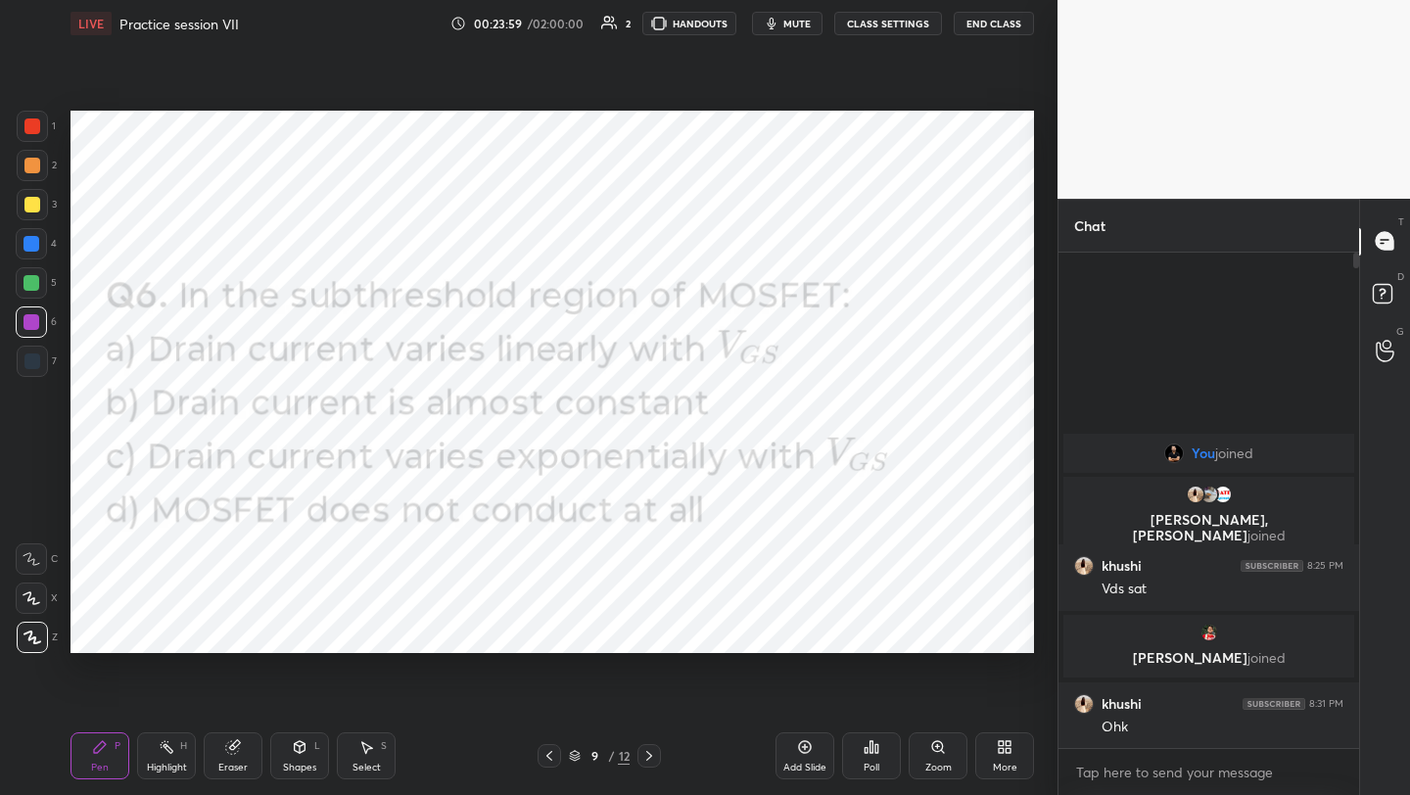
click at [863, 756] on div "Poll" at bounding box center [871, 755] width 59 height 47
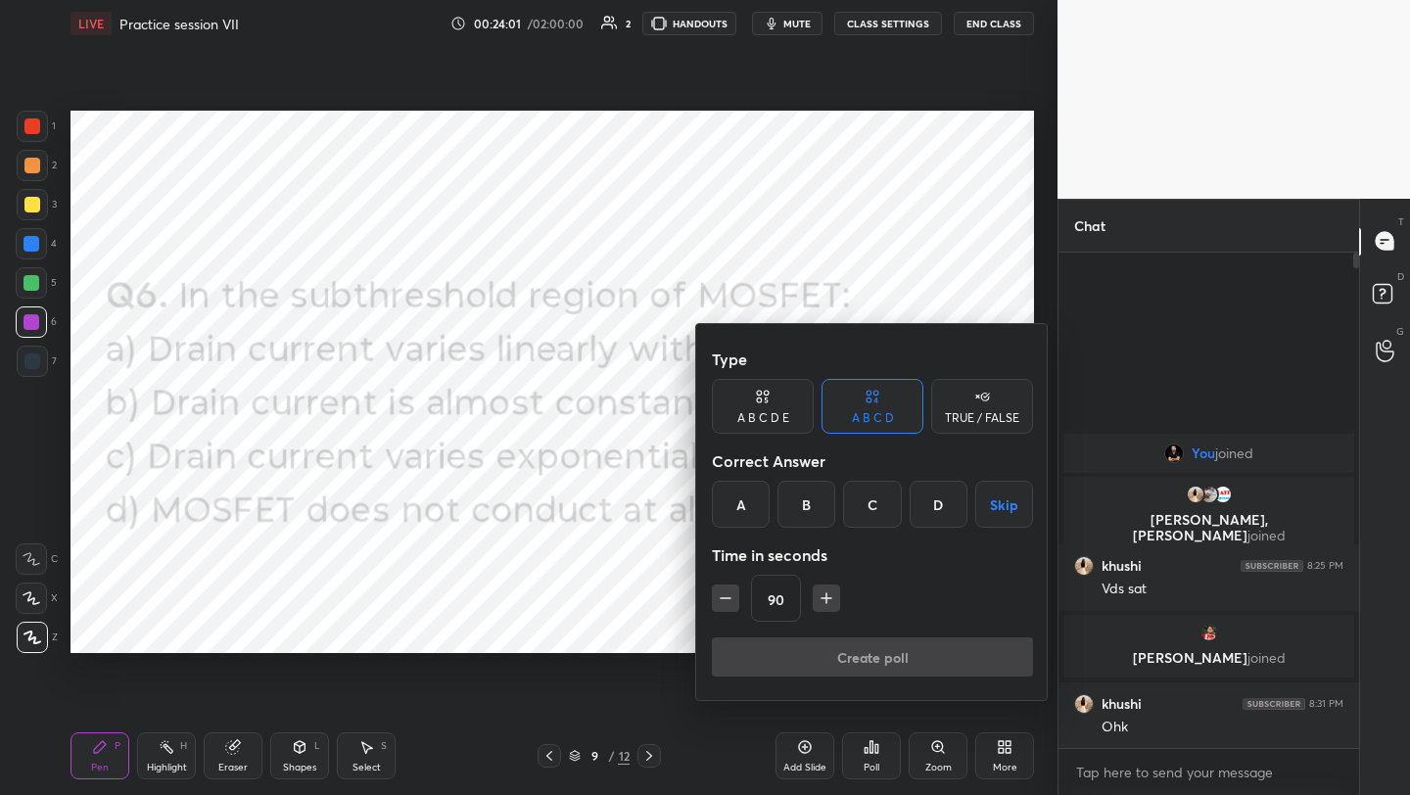
click at [862, 508] on div "C" at bounding box center [872, 504] width 58 height 47
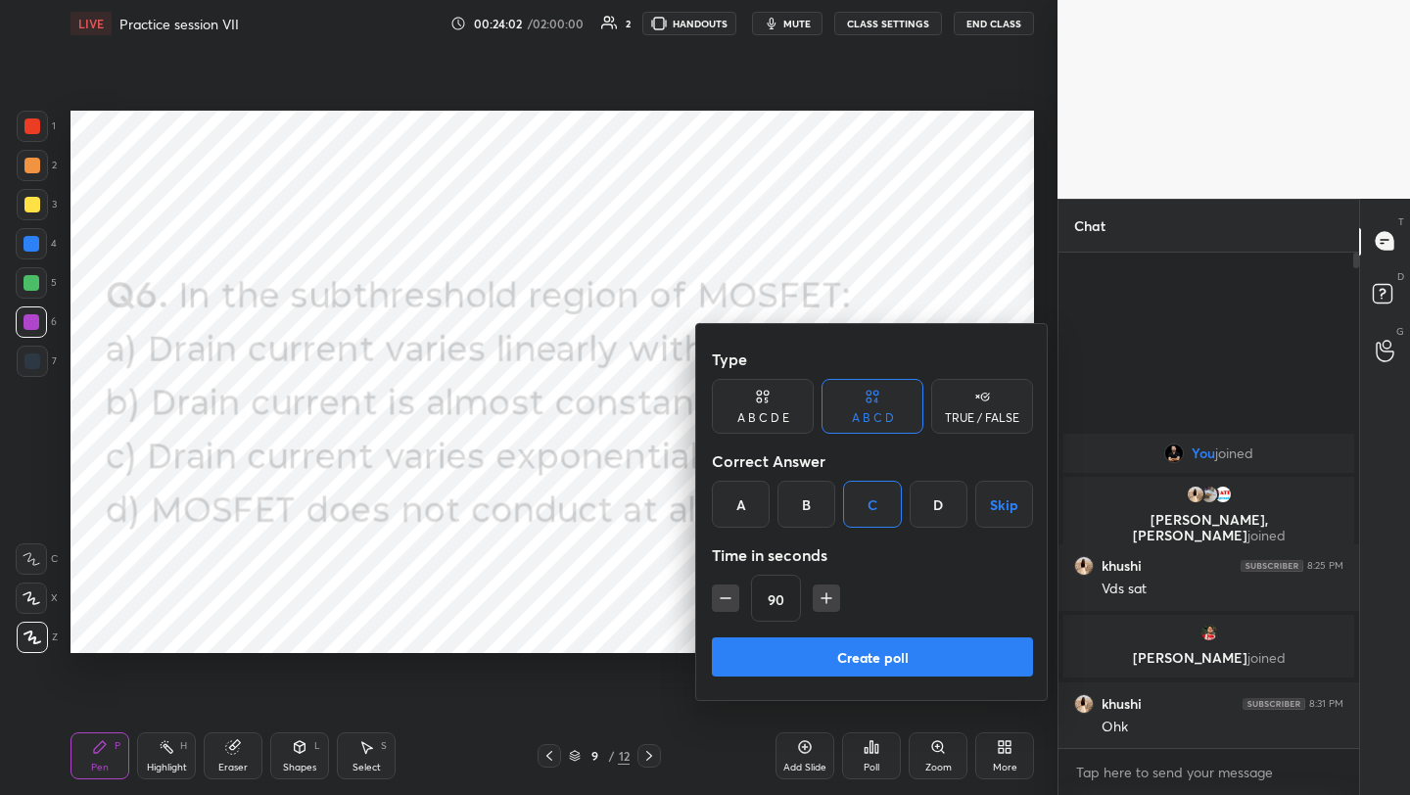
click at [864, 651] on button "Create poll" at bounding box center [872, 656] width 321 height 39
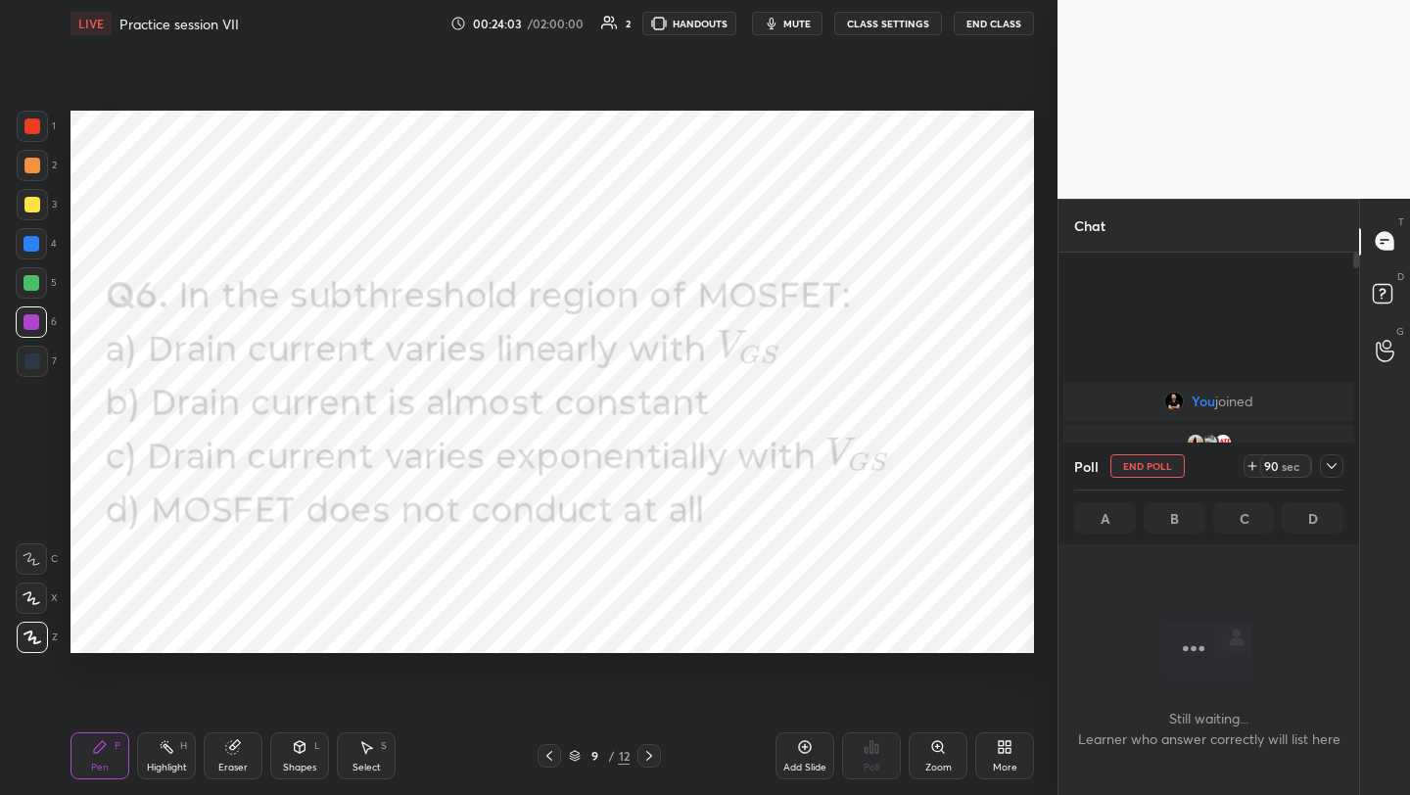
scroll to position [7, 7]
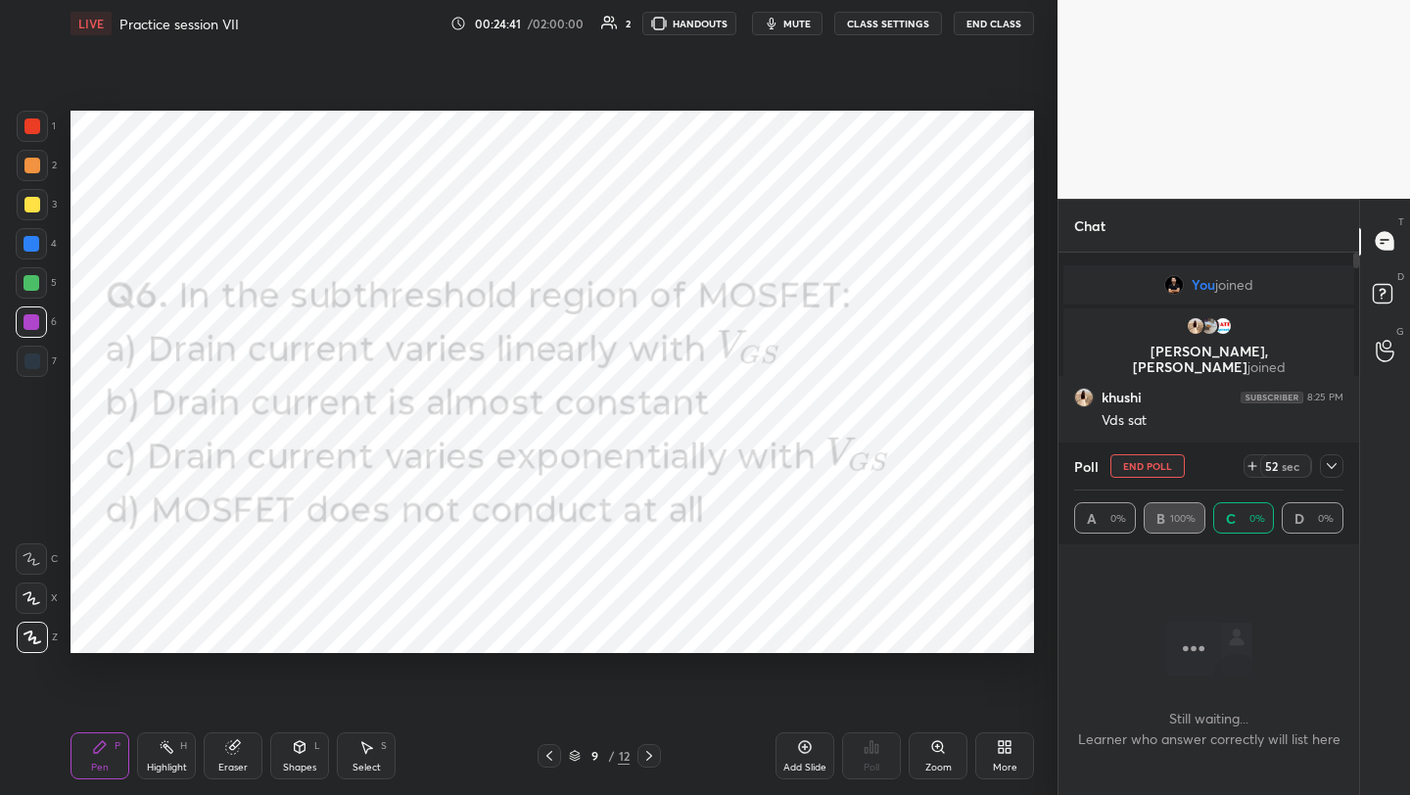
click at [803, 754] on icon at bounding box center [805, 747] width 16 height 16
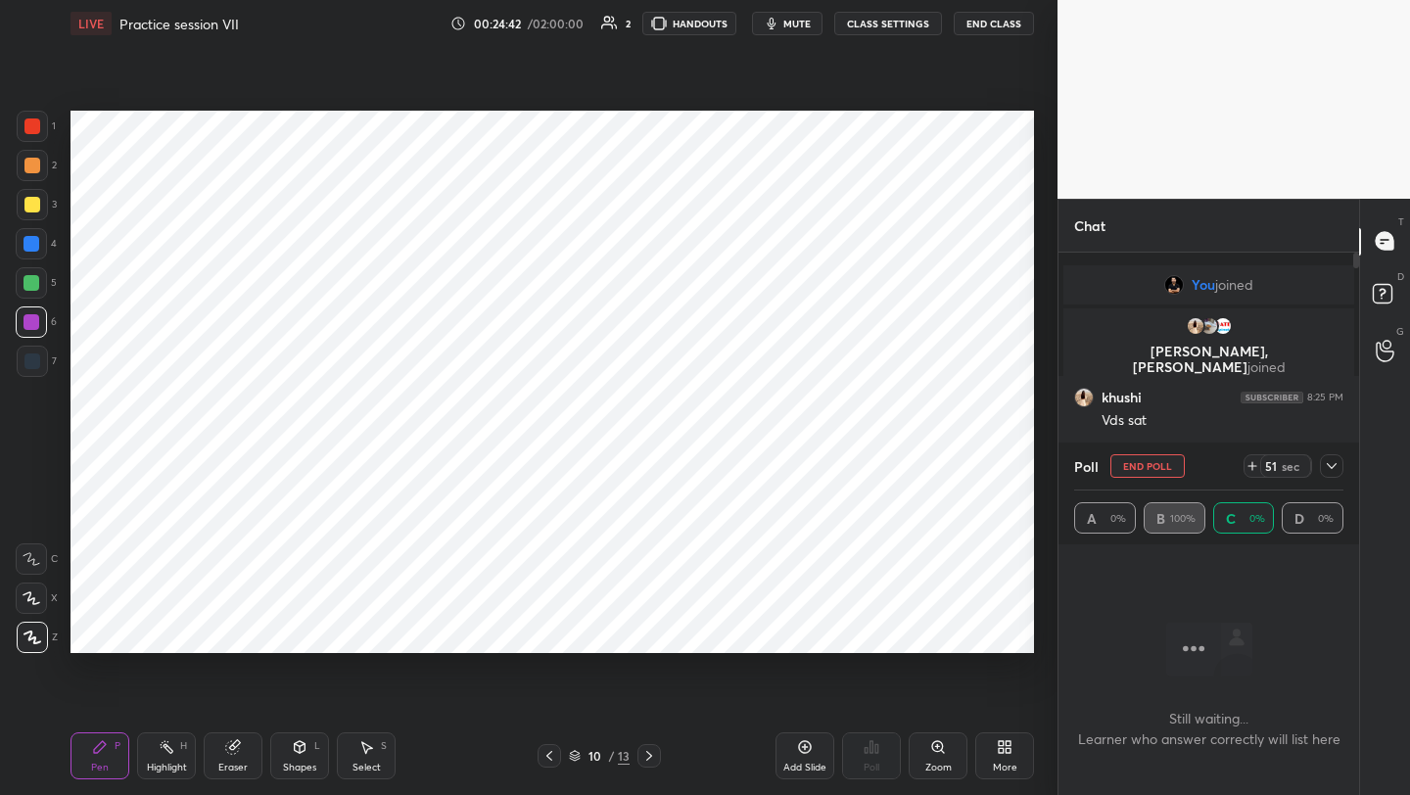
drag, startPoint x: 306, startPoint y: 750, endPoint x: 301, endPoint y: 733, distance: 17.4
click at [303, 751] on icon at bounding box center [300, 747] width 16 height 16
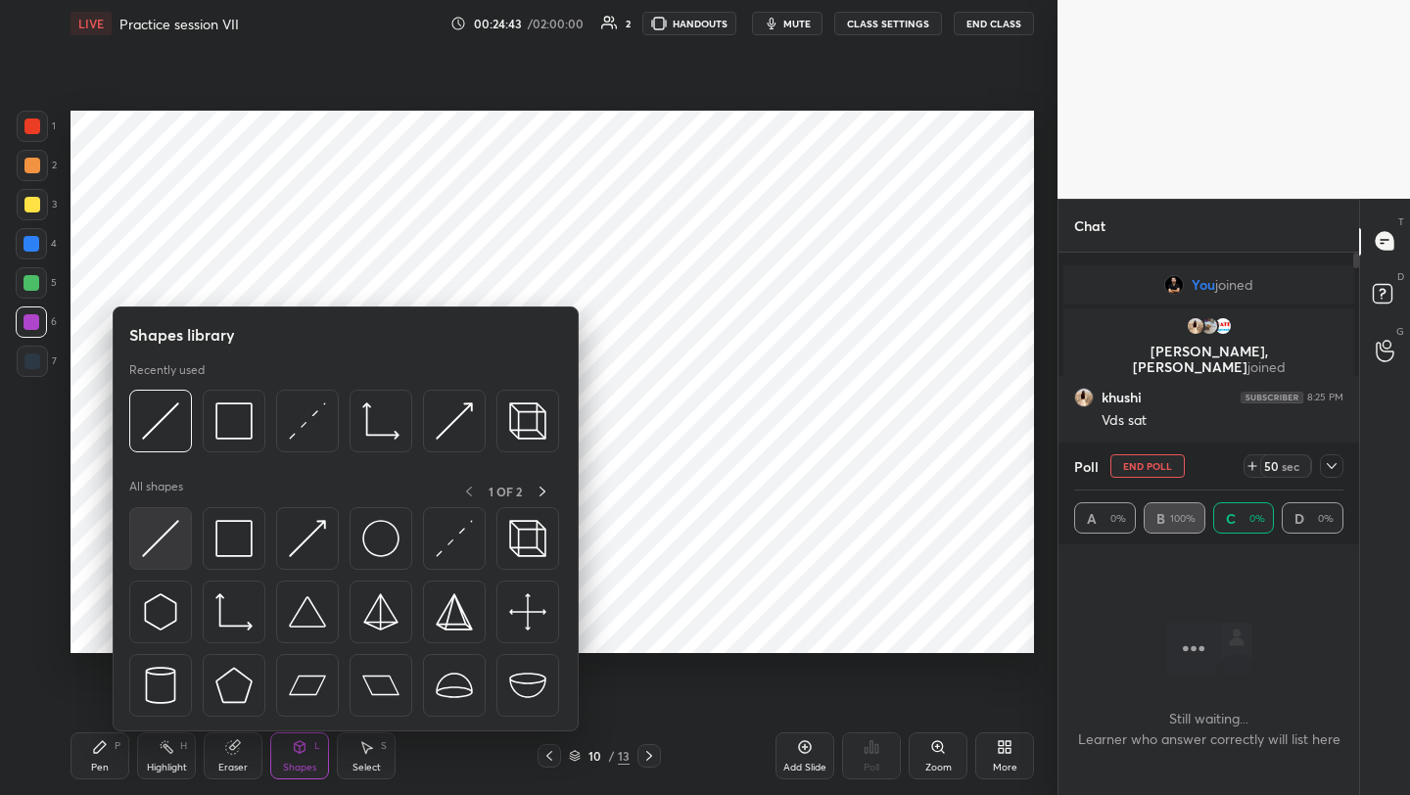
click at [157, 543] on img at bounding box center [160, 538] width 37 height 37
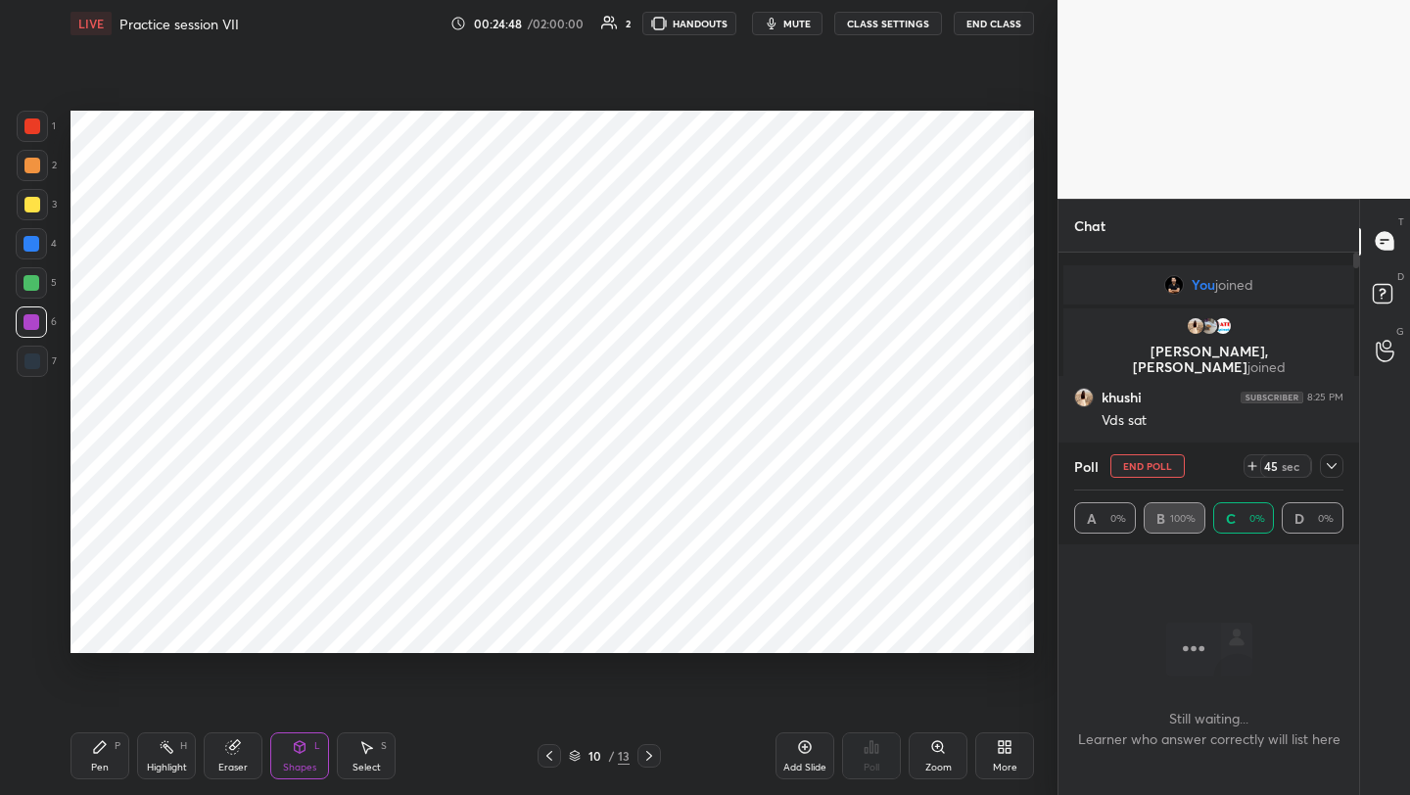
click at [111, 763] on div "Pen P" at bounding box center [100, 755] width 59 height 47
drag, startPoint x: 35, startPoint y: 290, endPoint x: 47, endPoint y: 291, distance: 11.8
click at [35, 289] on div at bounding box center [32, 283] width 16 height 16
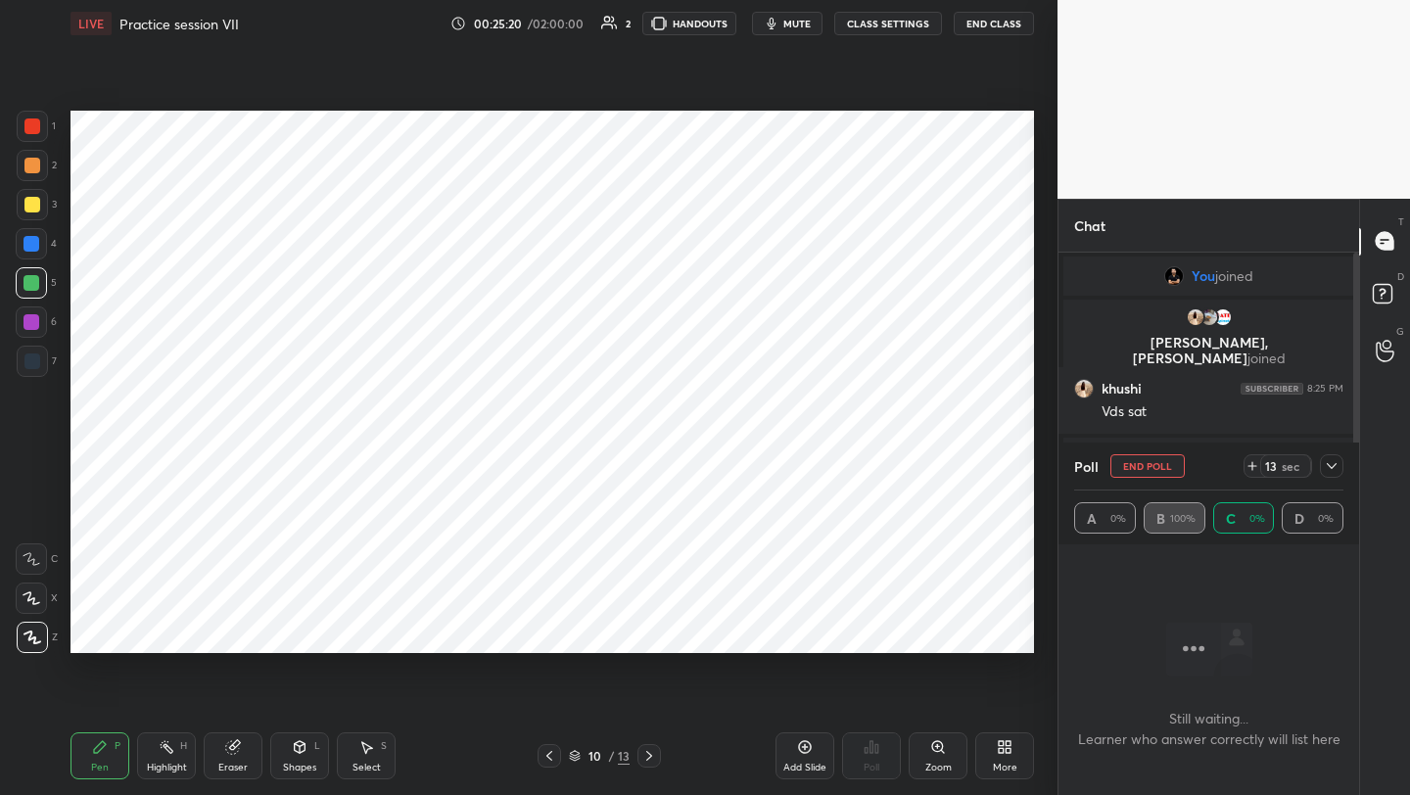
click at [36, 133] on div at bounding box center [32, 126] width 16 height 16
click at [40, 246] on div at bounding box center [31, 243] width 31 height 31
click at [1322, 466] on div at bounding box center [1332, 466] width 24 height 24
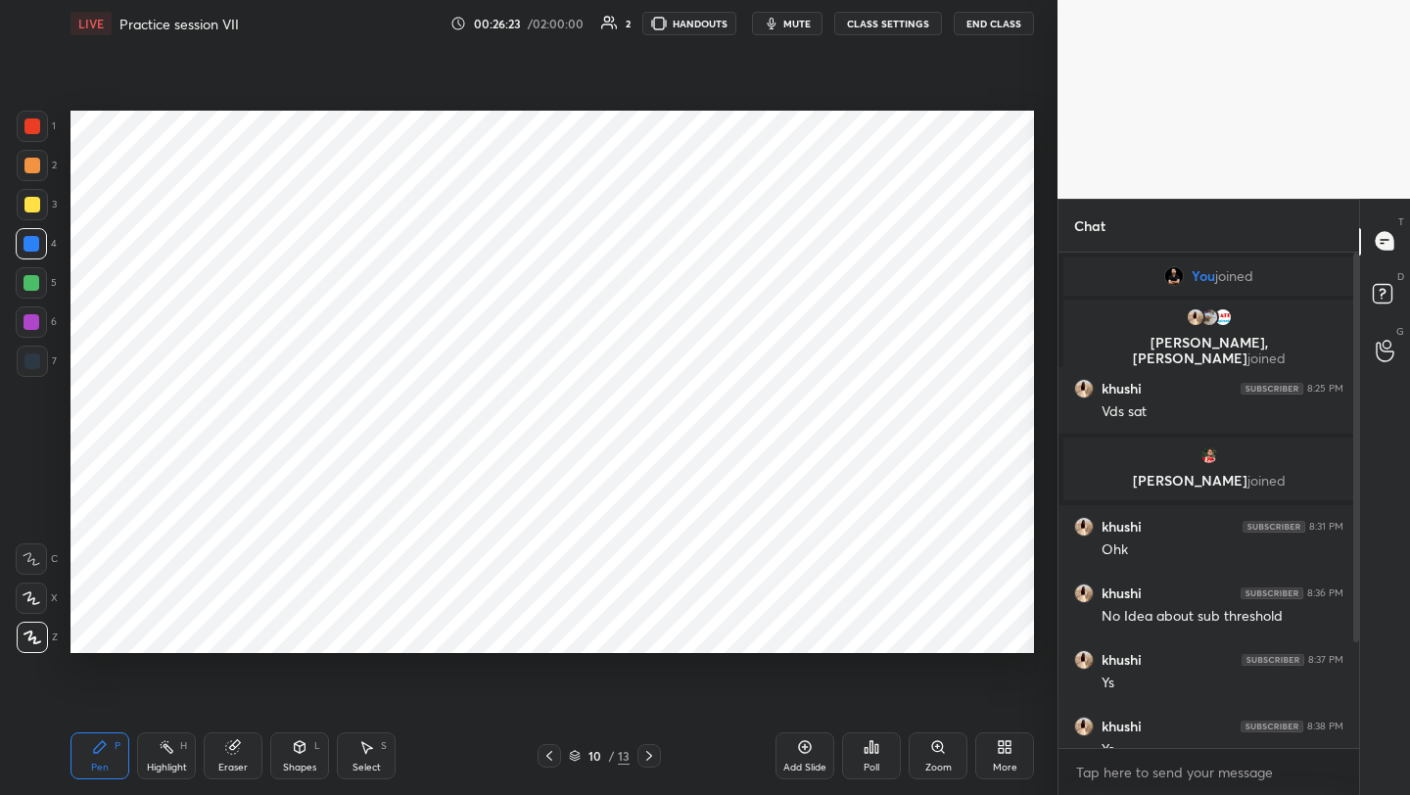
drag, startPoint x: 1350, startPoint y: 598, endPoint x: 1350, endPoint y: 622, distance: 23.5
click at [1349, 631] on div at bounding box center [1353, 501] width 12 height 496
drag, startPoint x: 1359, startPoint y: 599, endPoint x: 1356, endPoint y: 616, distance: 16.9
click at [1354, 622] on div "Chat You joined khushi, [PERSON_NAME] joined khushi 8:25 PM Vds sat [PERSON_NAM…" at bounding box center [1234, 497] width 353 height 597
drag, startPoint x: 1358, startPoint y: 582, endPoint x: 1354, endPoint y: 594, distance: 13.3
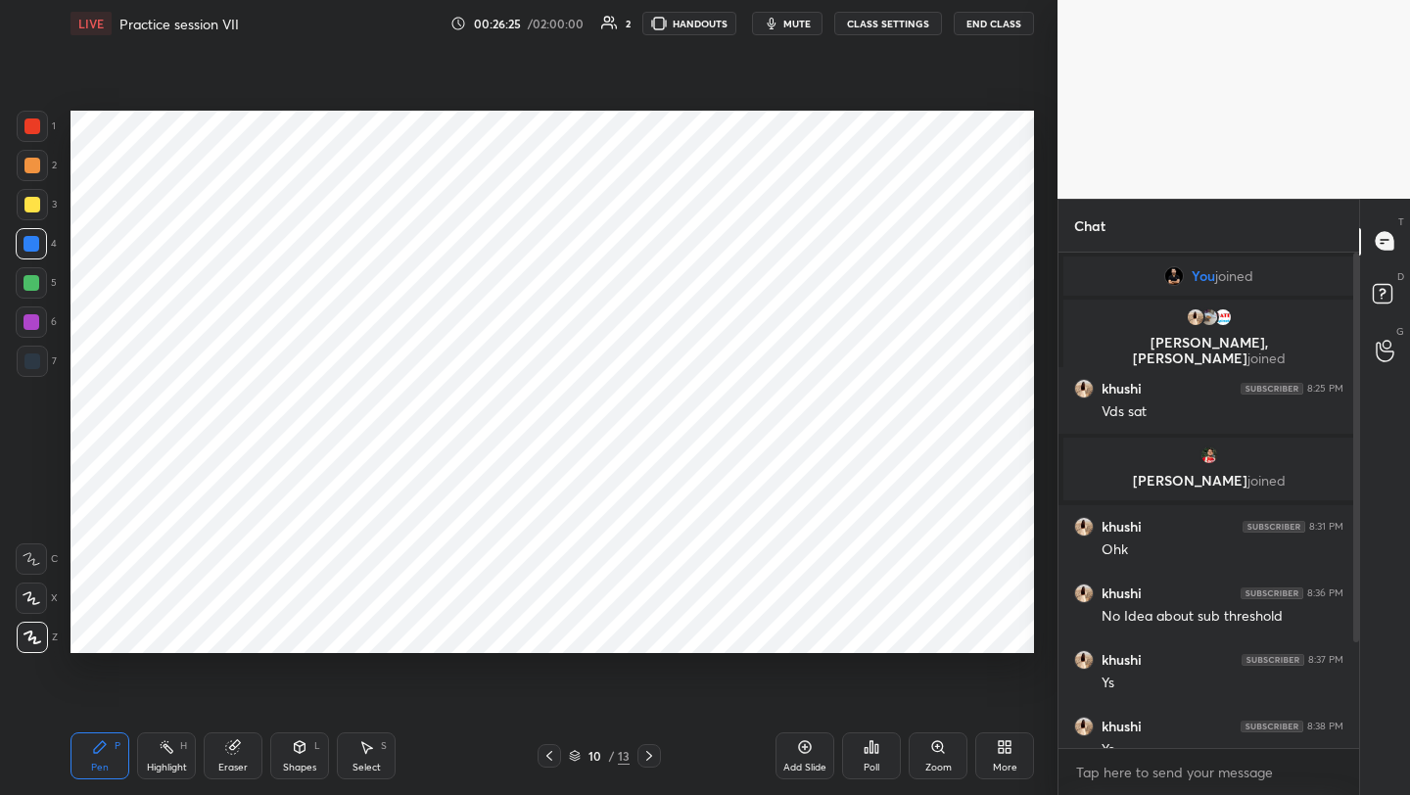
click at [1355, 600] on div "Chat You joined khushi, [PERSON_NAME] joined khushi 8:25 PM Vds sat [PERSON_NAM…" at bounding box center [1234, 497] width 353 height 597
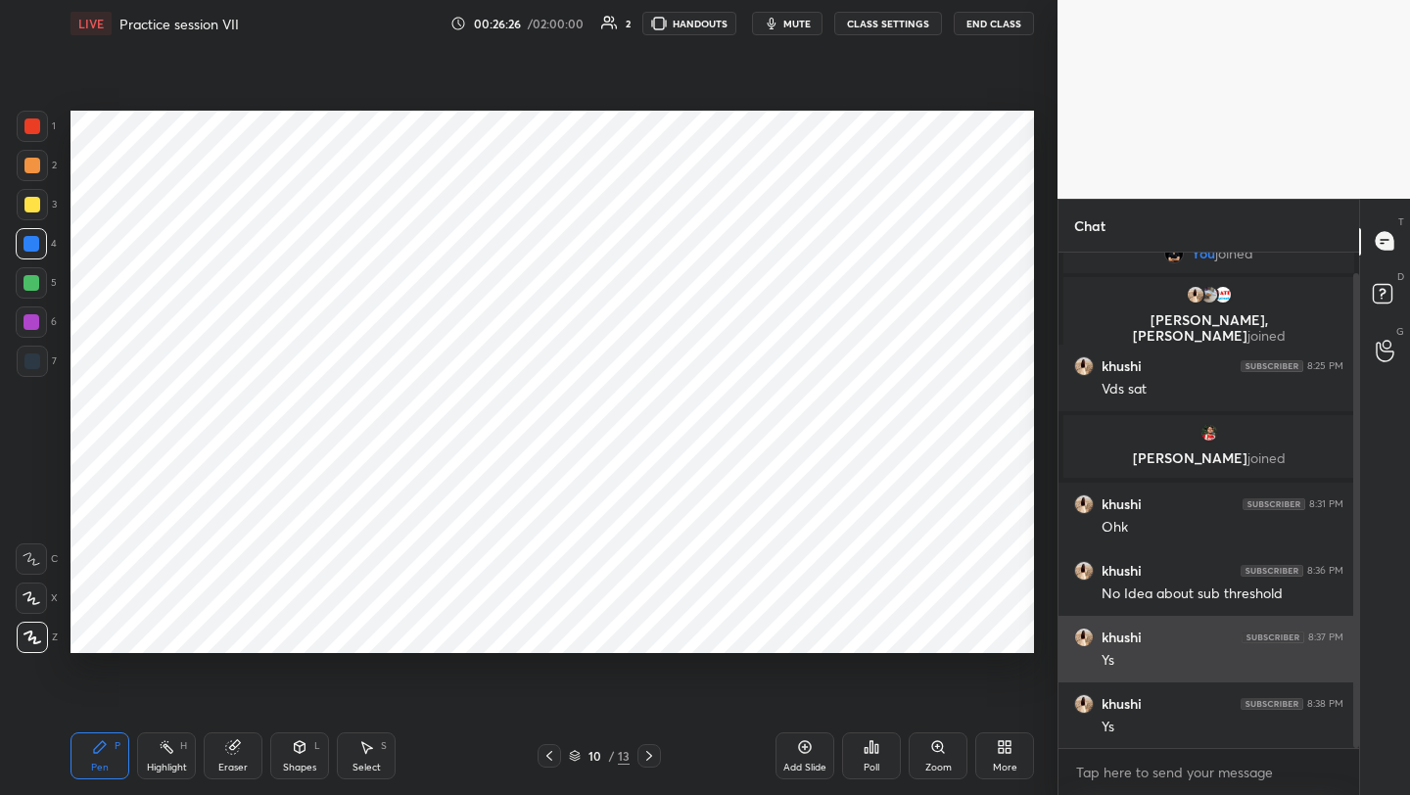
drag, startPoint x: 1354, startPoint y: 580, endPoint x: 1323, endPoint y: 629, distance: 58.1
click at [1351, 644] on div at bounding box center [1353, 501] width 12 height 496
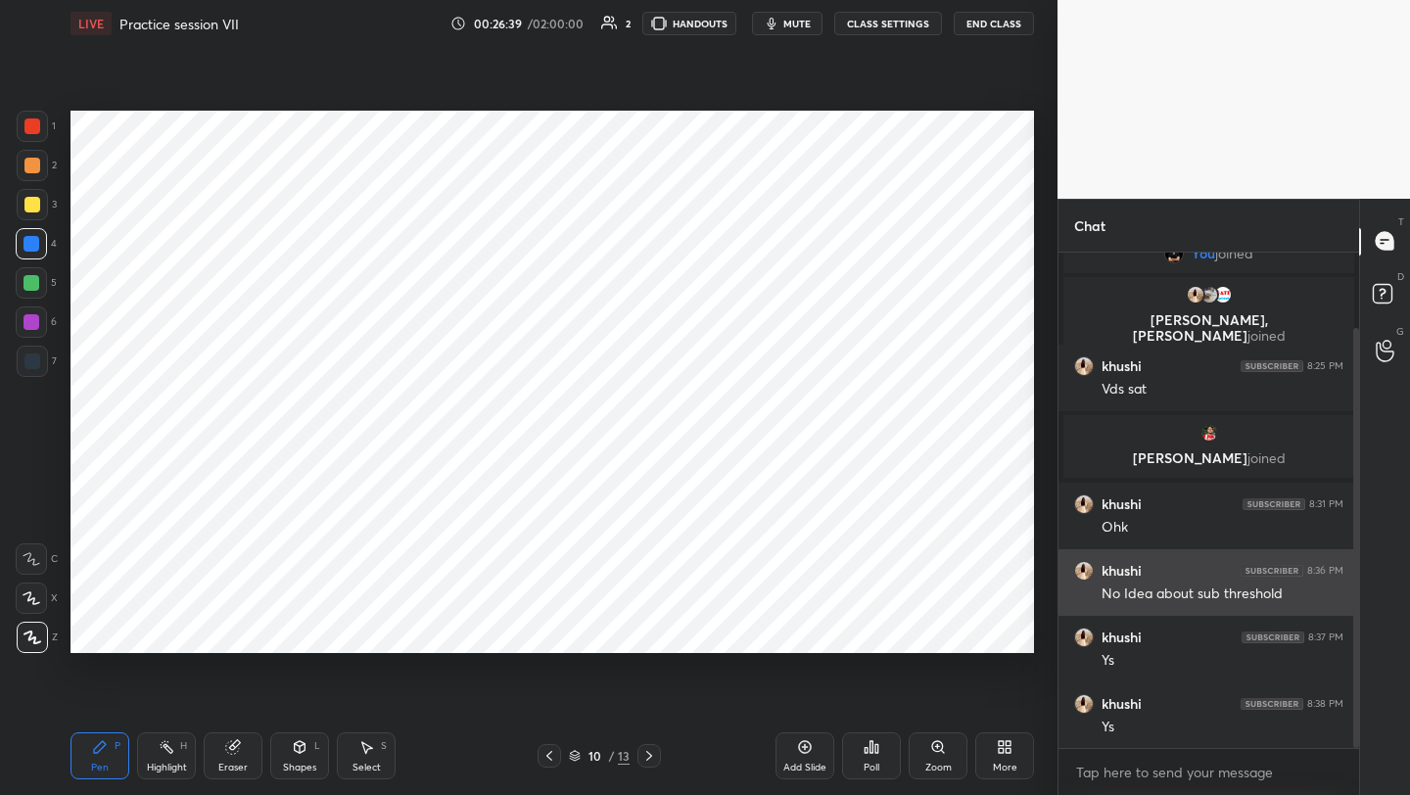
scroll to position [89, 0]
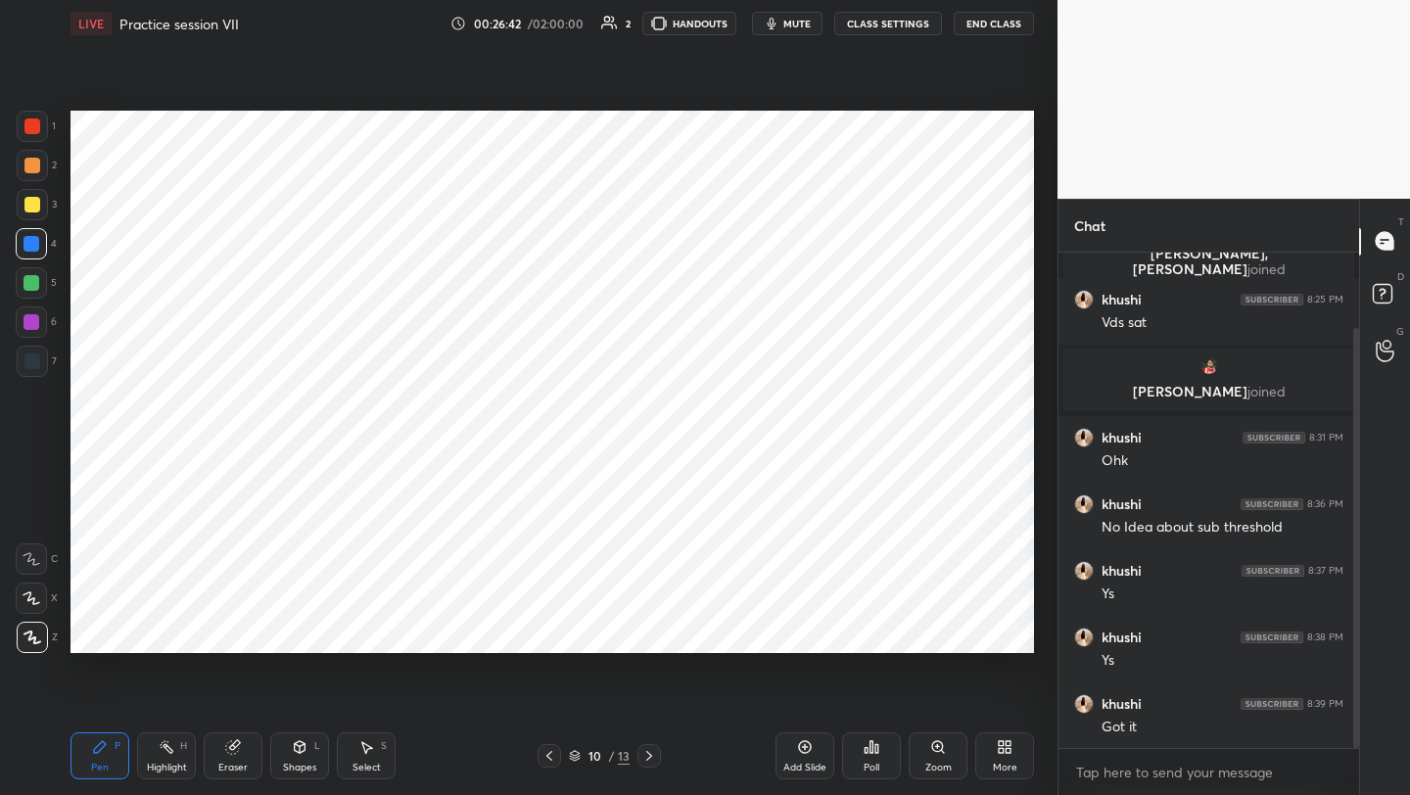
click at [543, 758] on icon at bounding box center [550, 756] width 16 height 16
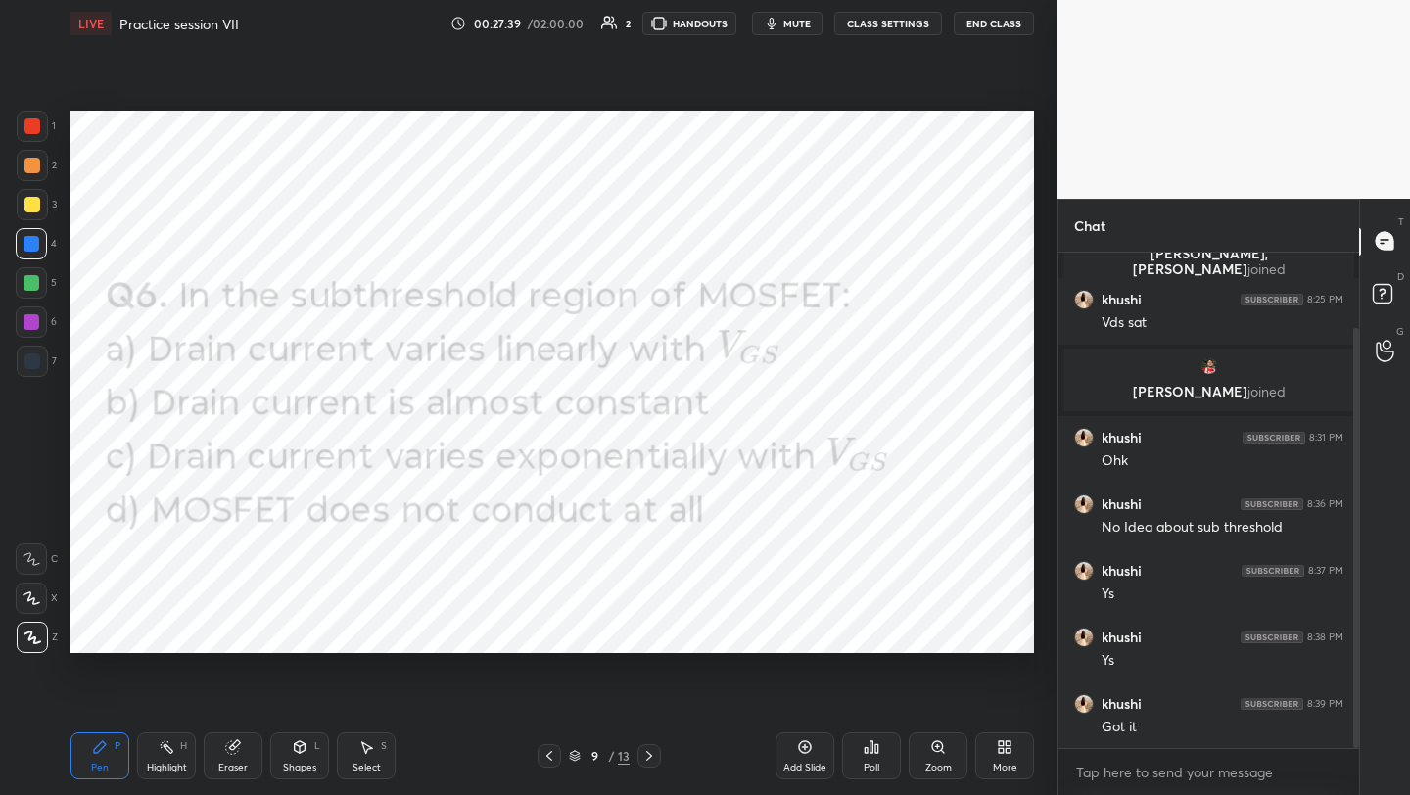
click at [1004, 743] on icon at bounding box center [1005, 747] width 16 height 16
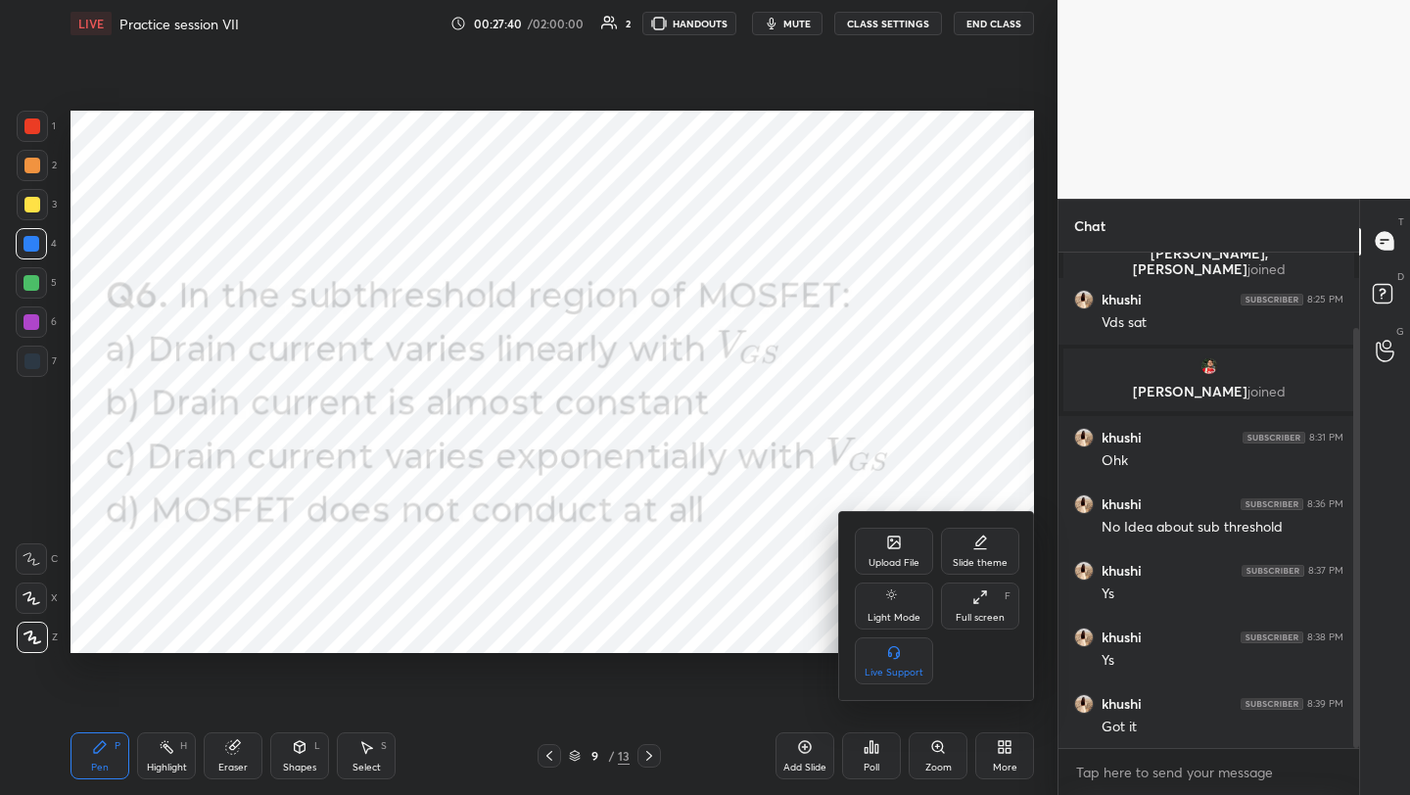
click at [903, 553] on div "Upload File" at bounding box center [894, 551] width 78 height 47
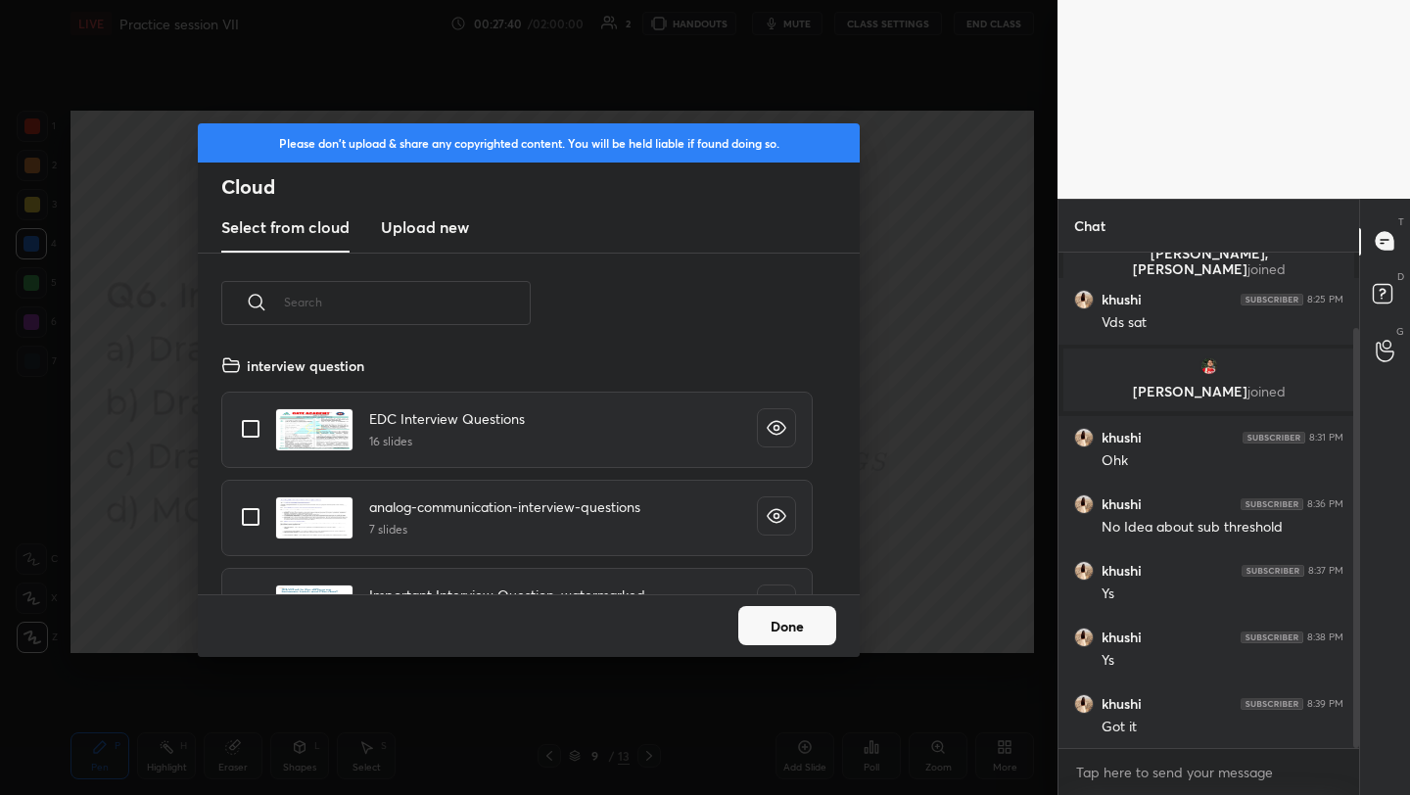
scroll to position [7, 11]
click at [415, 232] on h3 "Upload new" at bounding box center [425, 227] width 88 height 24
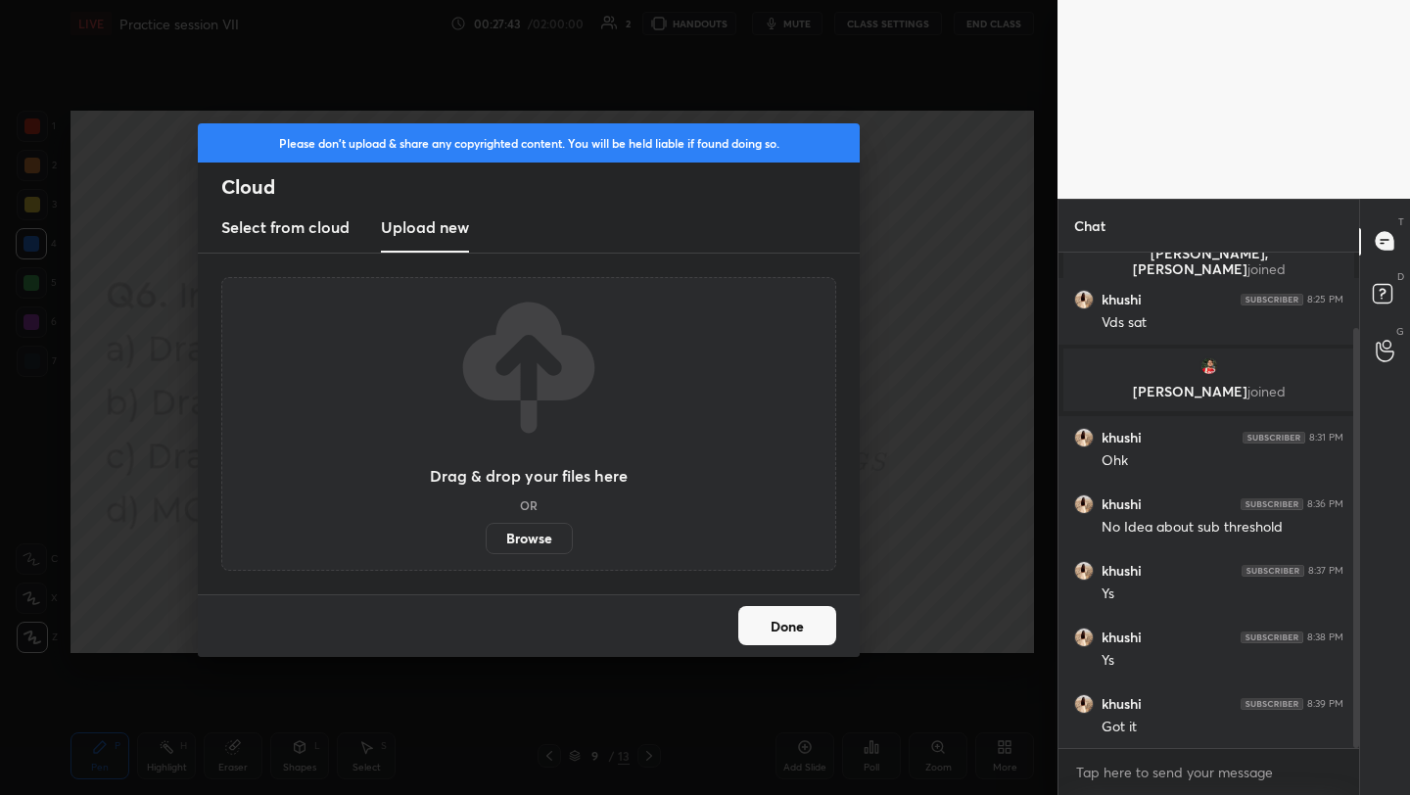
click at [542, 544] on label "Browse" at bounding box center [529, 538] width 87 height 31
click at [486, 544] on input "Browse" at bounding box center [486, 538] width 0 height 31
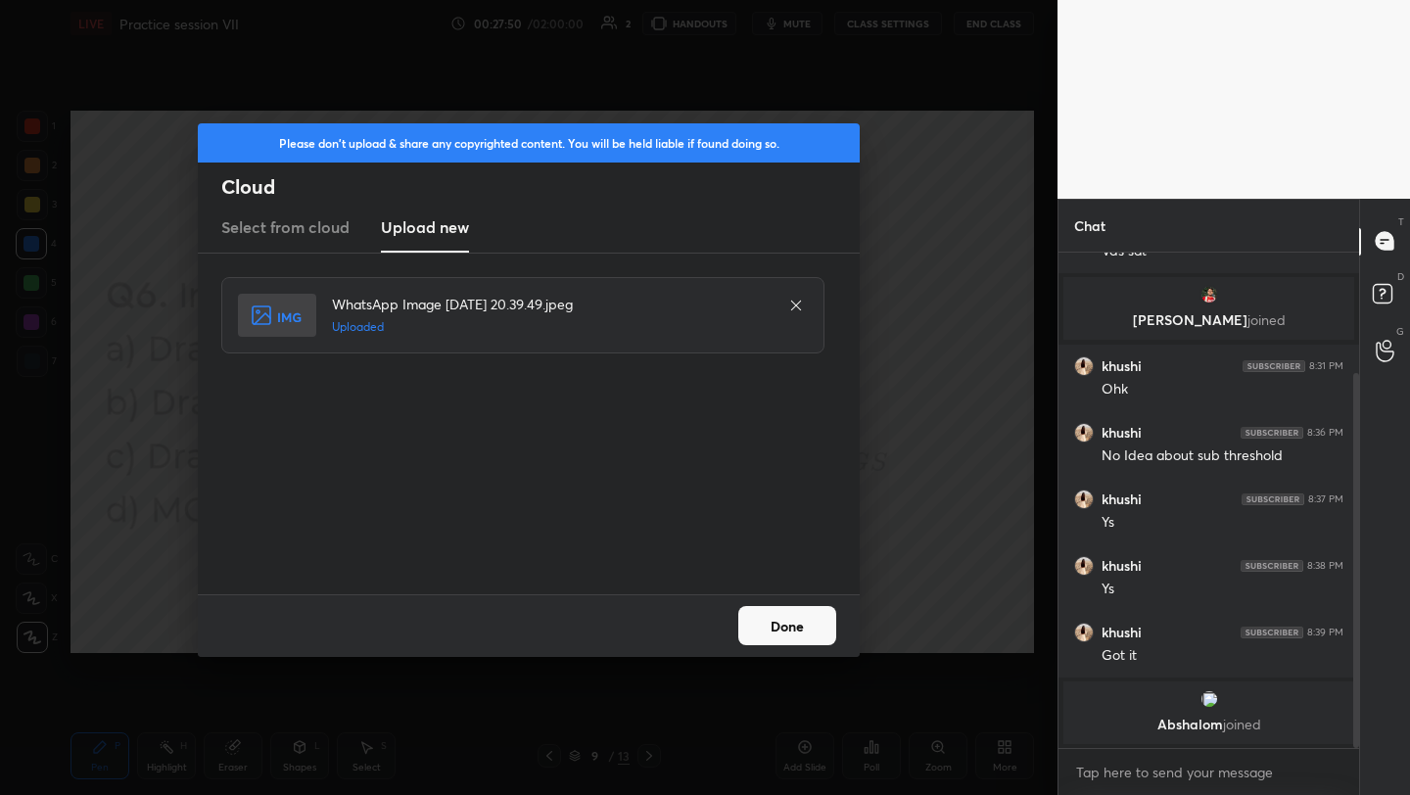
click at [805, 620] on button "Done" at bounding box center [787, 625] width 98 height 39
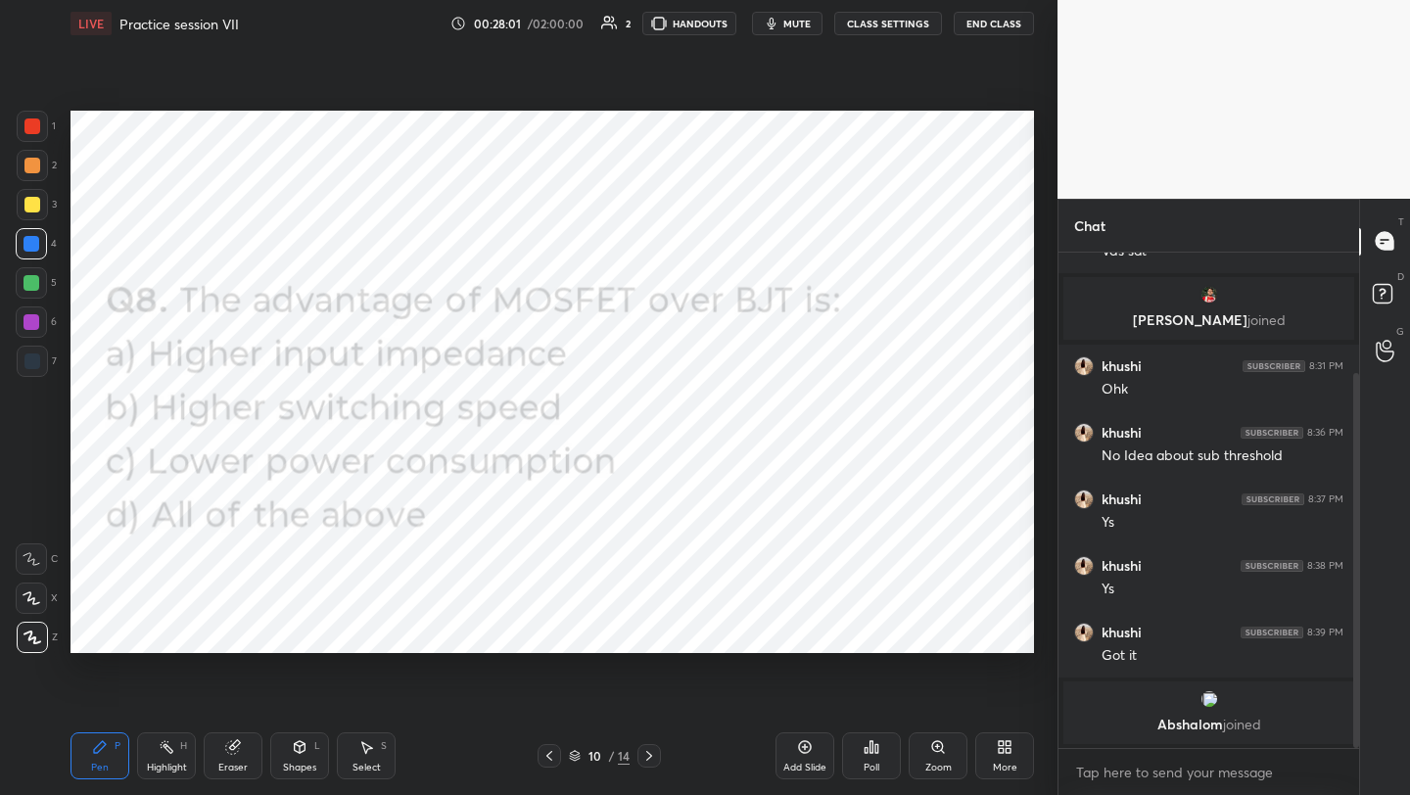
click at [876, 746] on icon at bounding box center [876, 748] width 3 height 9
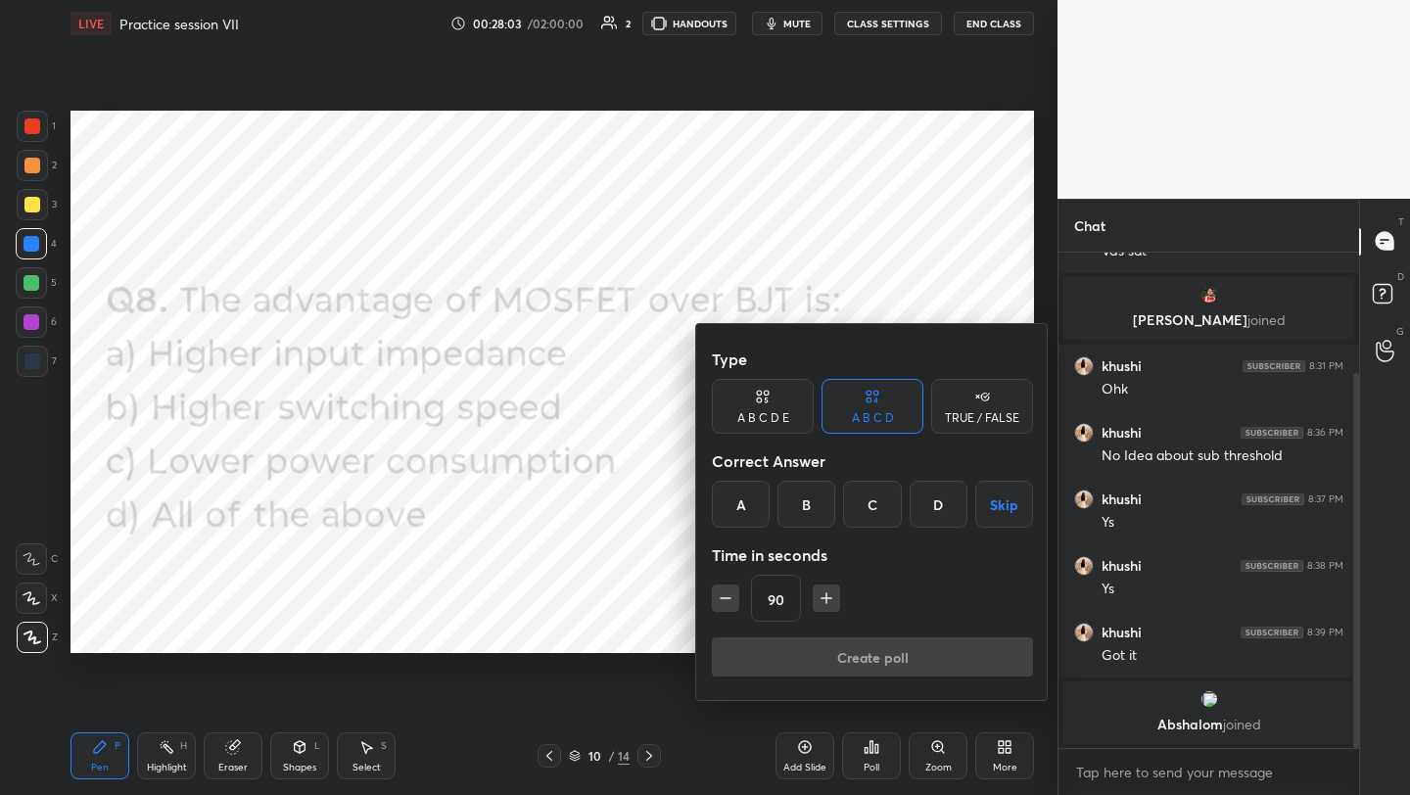
click at [935, 508] on div "D" at bounding box center [939, 504] width 58 height 47
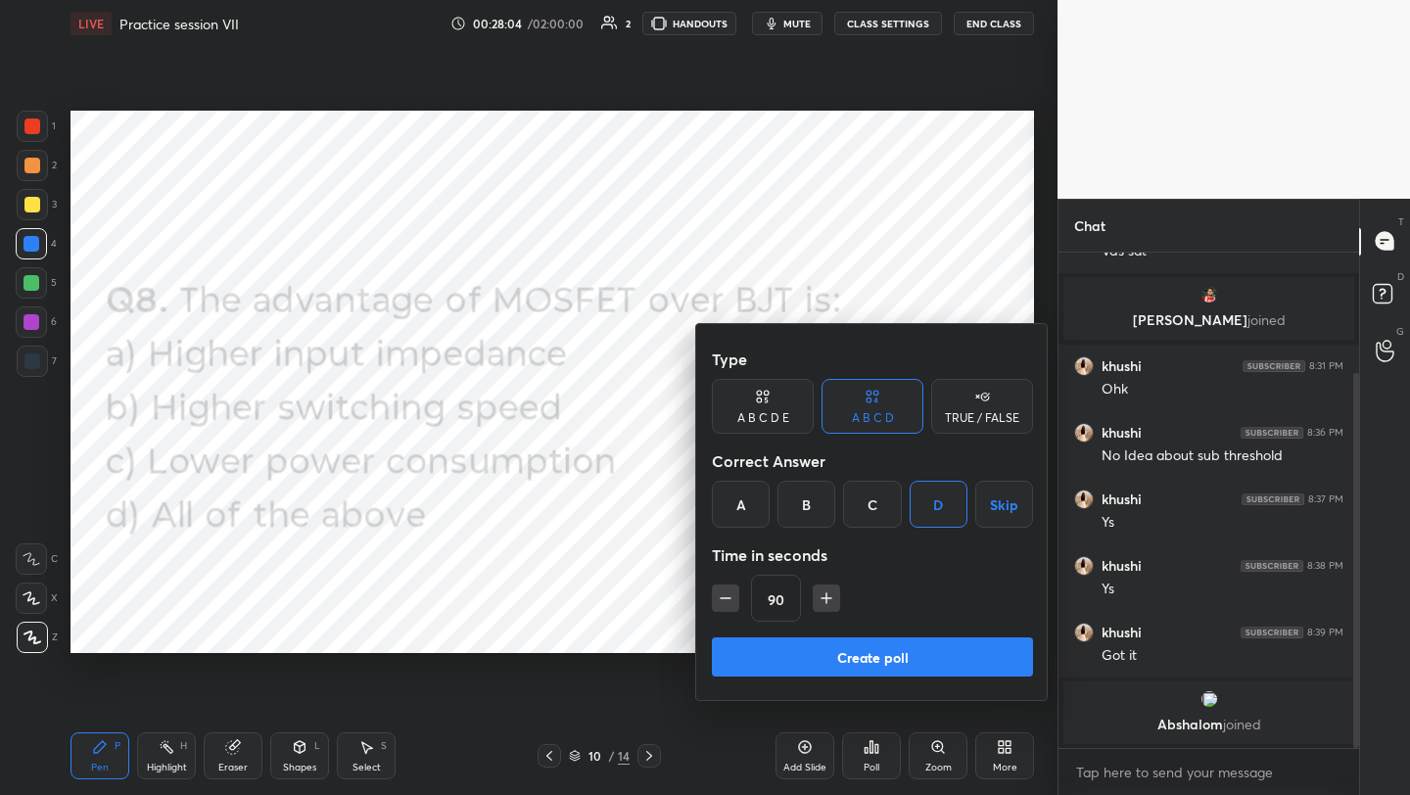
click at [889, 652] on button "Create poll" at bounding box center [872, 656] width 321 height 39
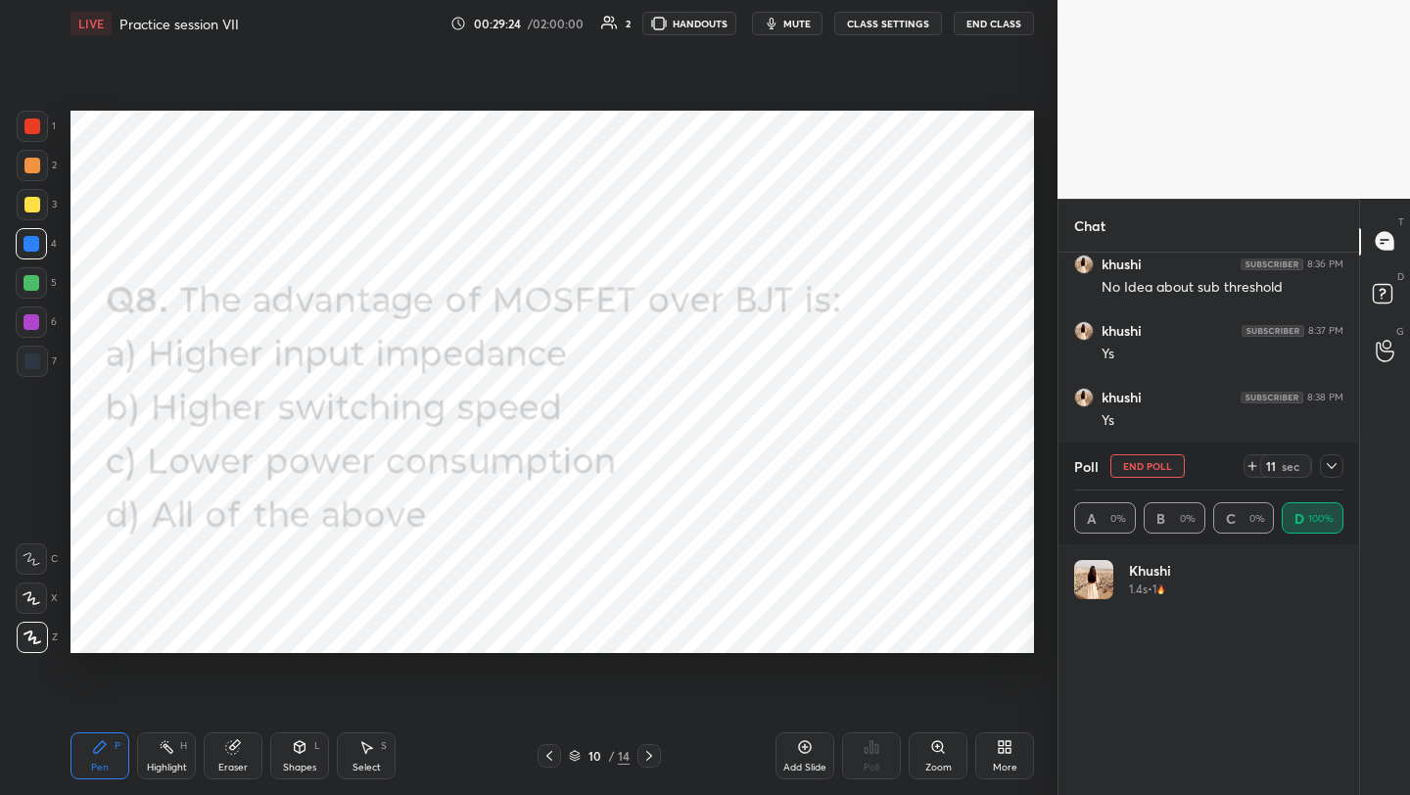
scroll to position [401, 0]
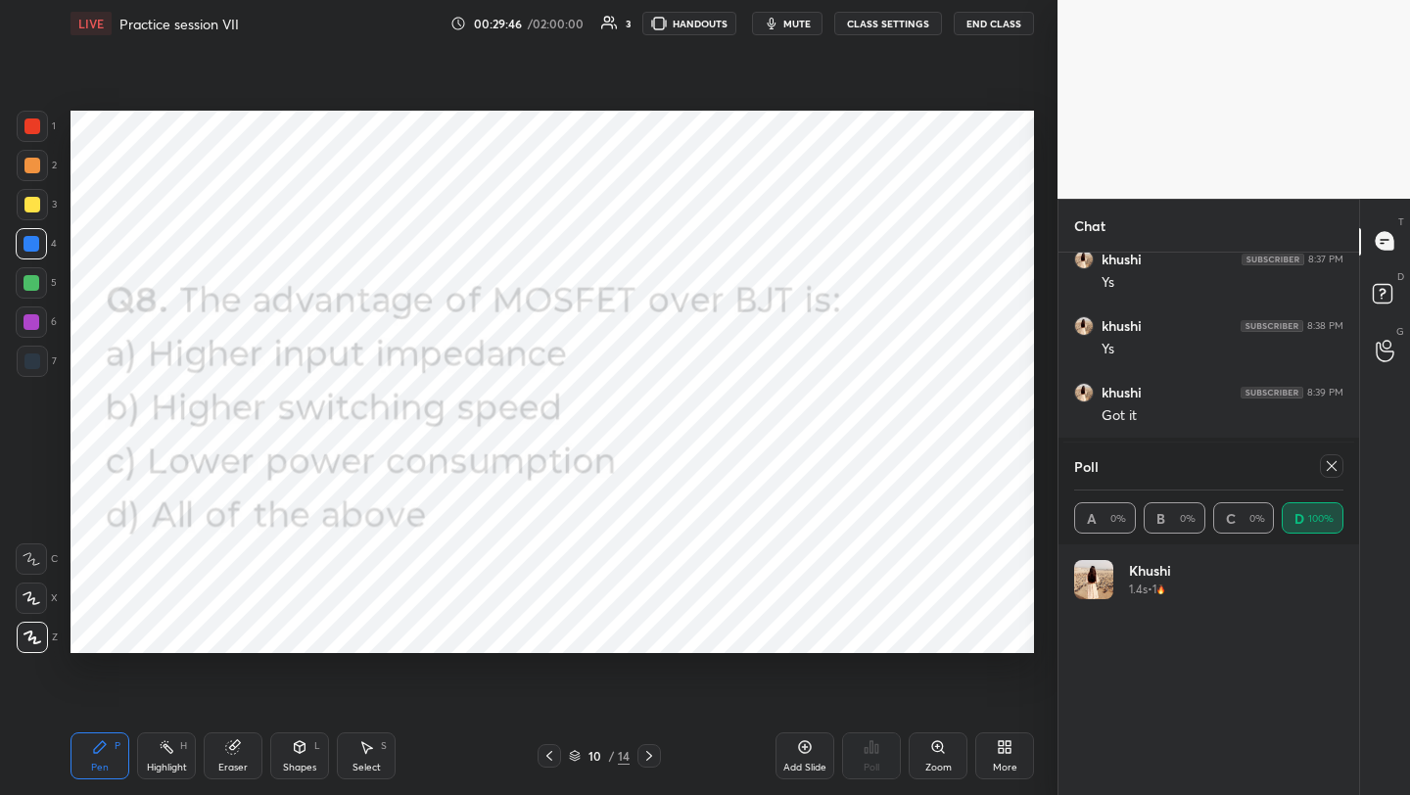
click at [1329, 474] on div at bounding box center [1332, 466] width 24 height 24
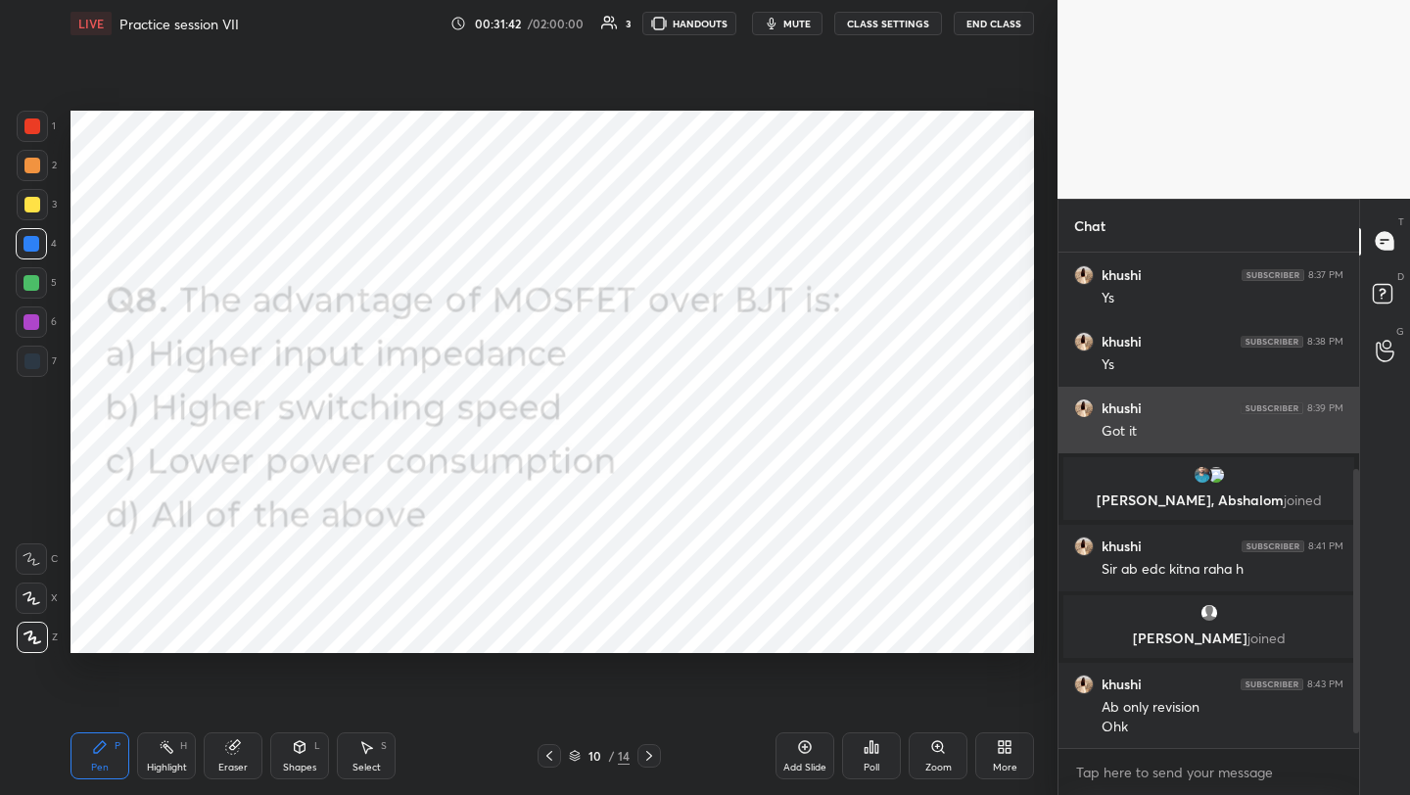
scroll to position [451, 0]
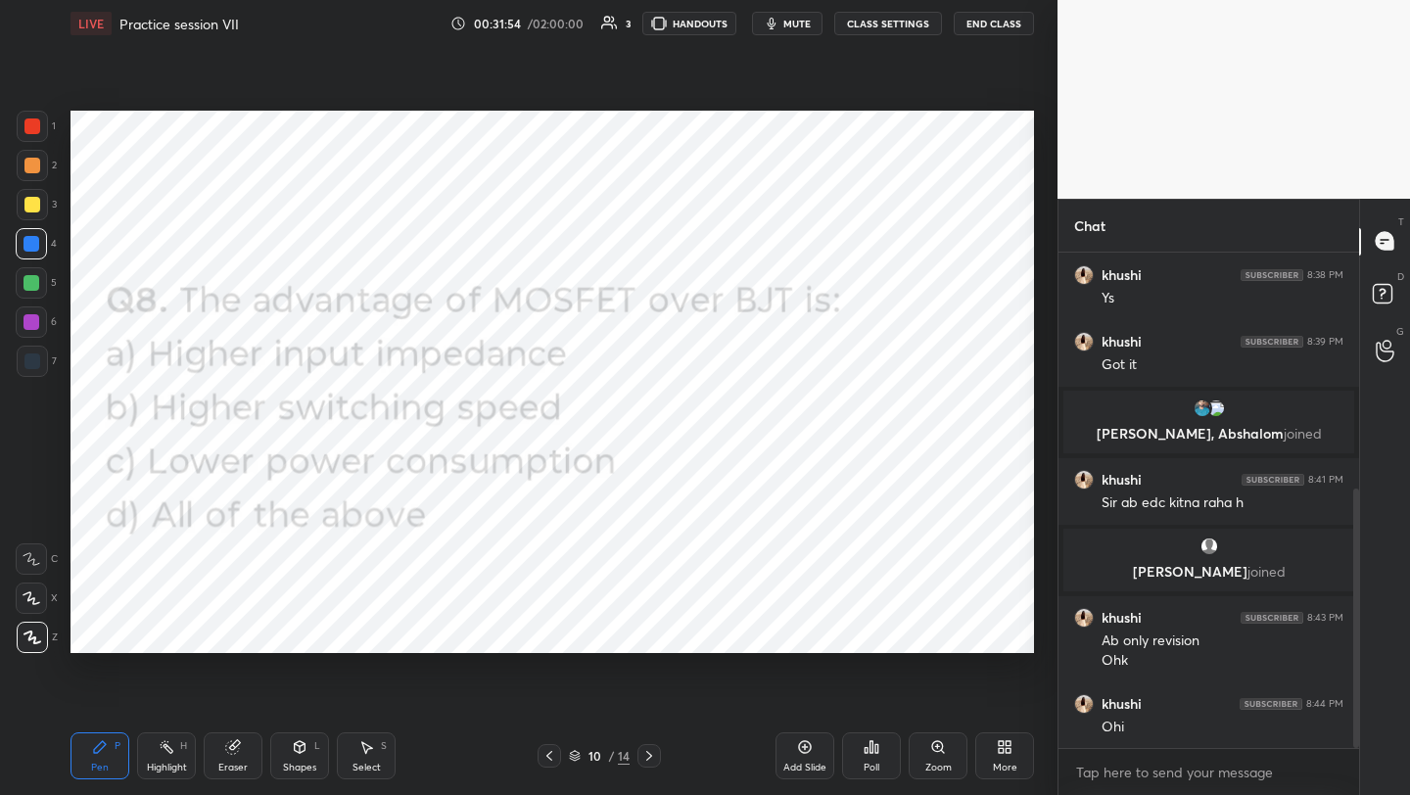
click at [1006, 755] on div "More" at bounding box center [1004, 755] width 59 height 47
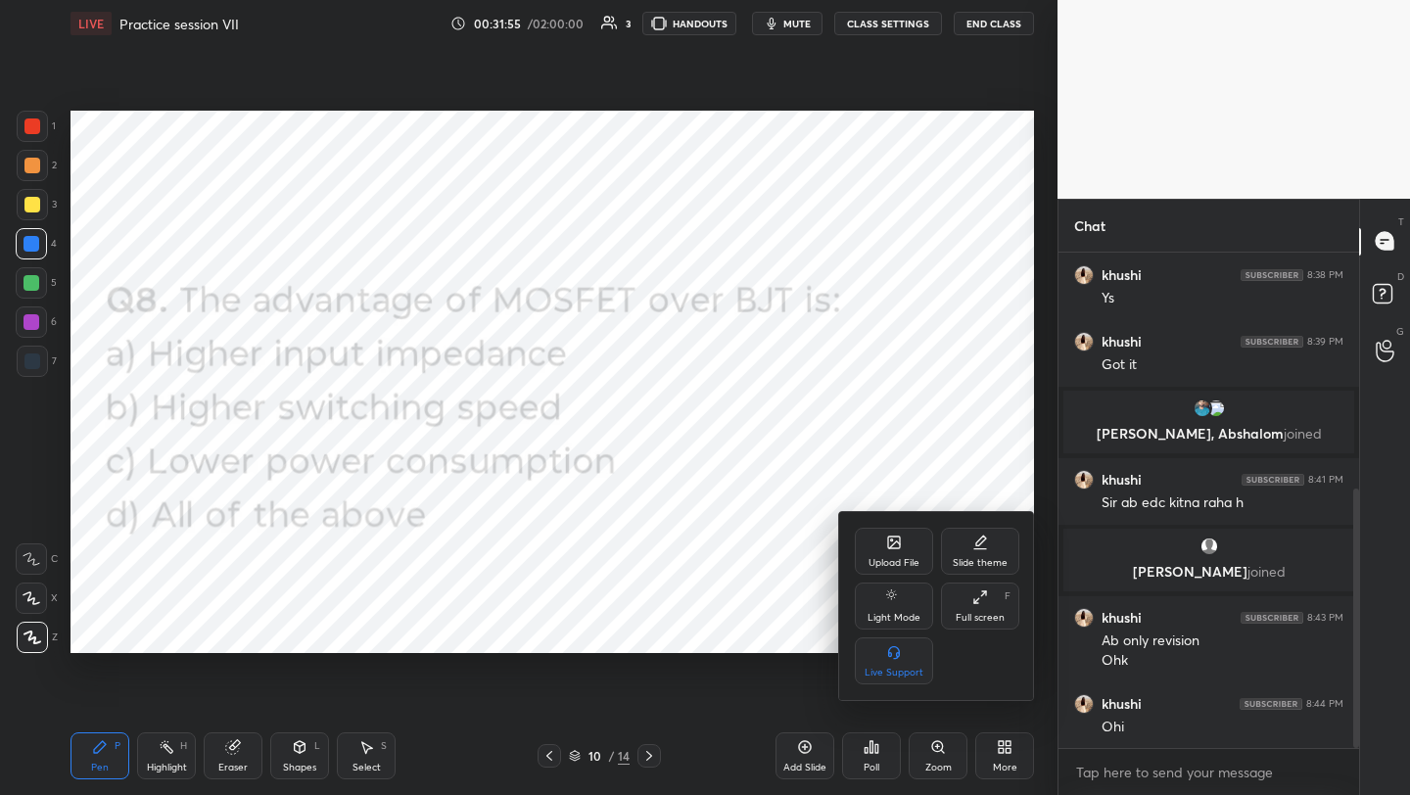
scroll to position [471, 0]
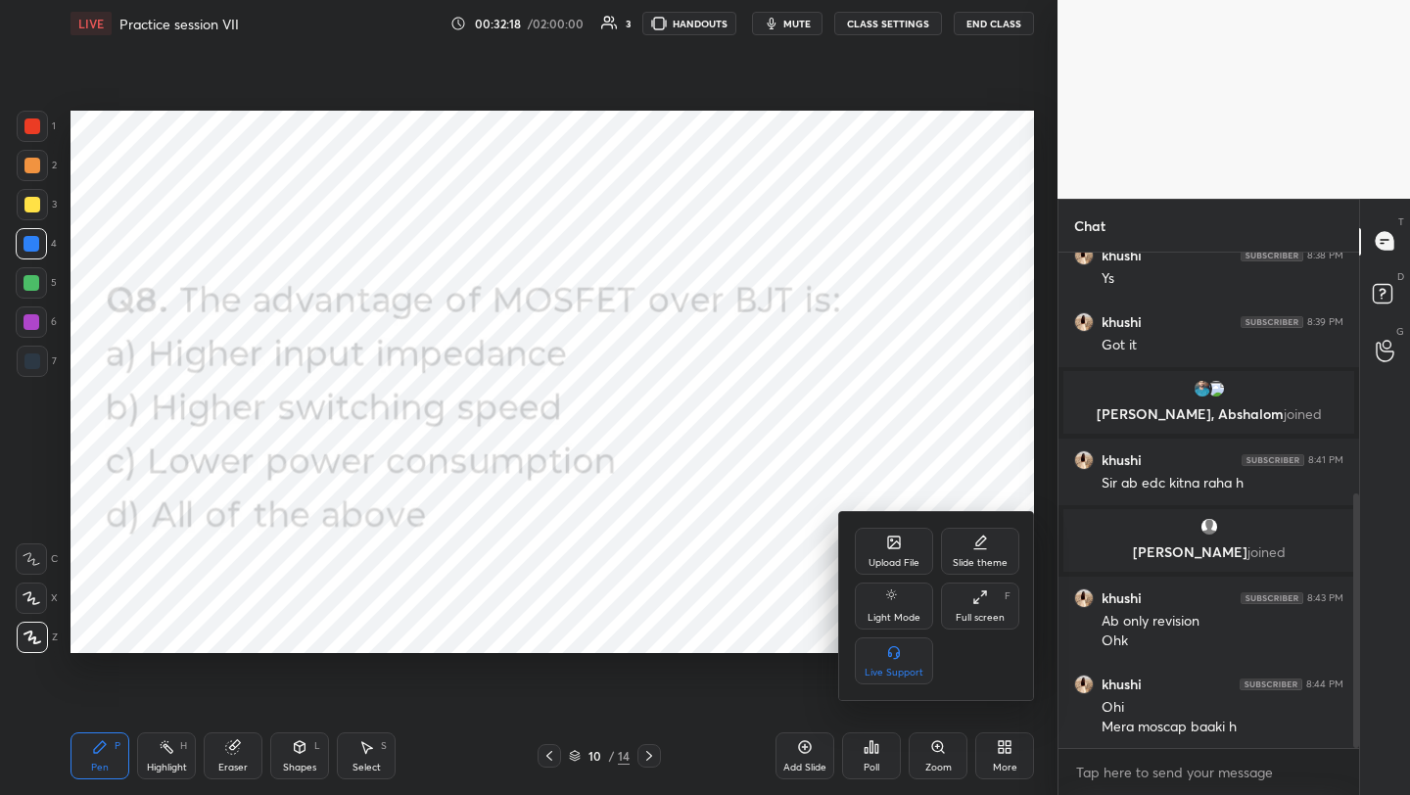
click at [1003, 762] on div at bounding box center [705, 397] width 1410 height 795
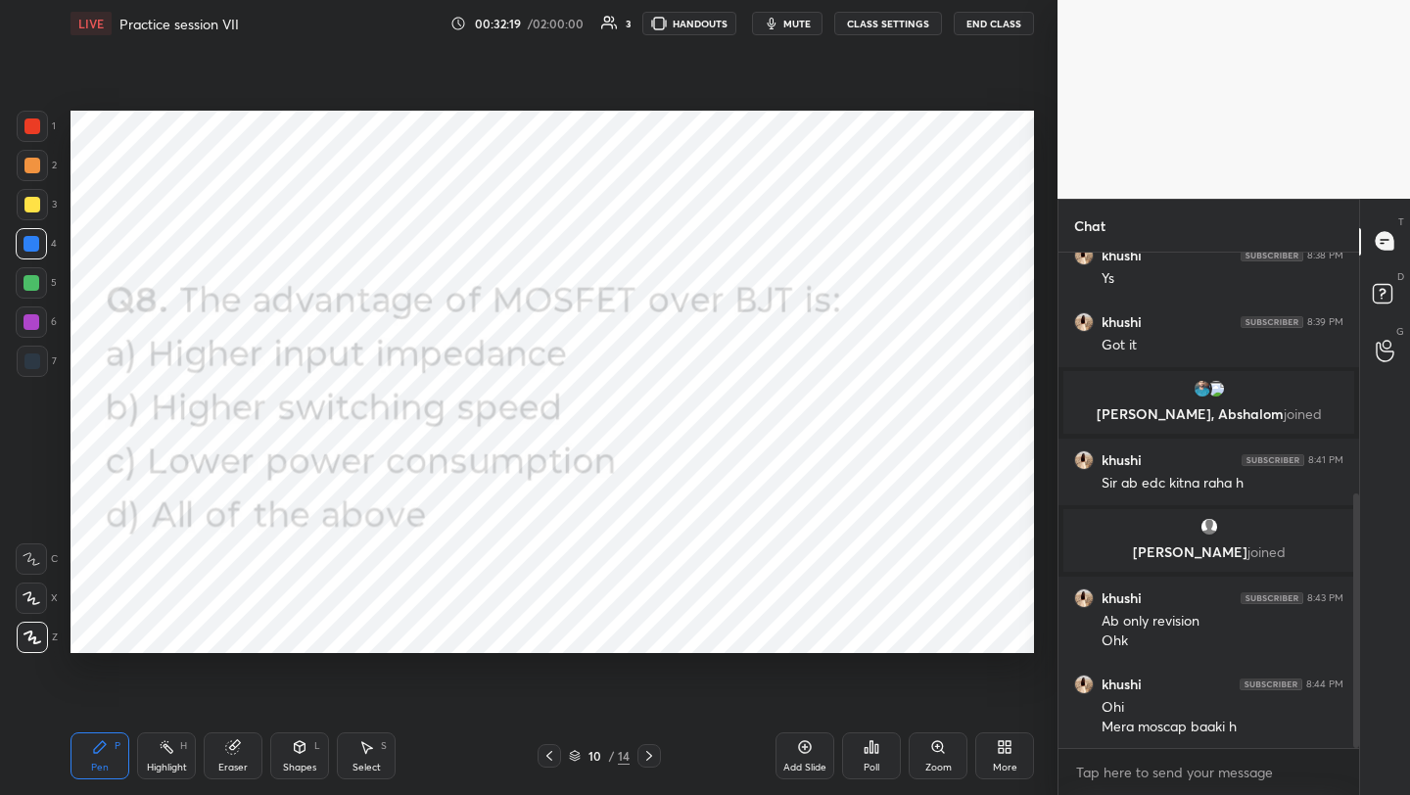
click at [1003, 763] on div "More" at bounding box center [1005, 768] width 24 height 10
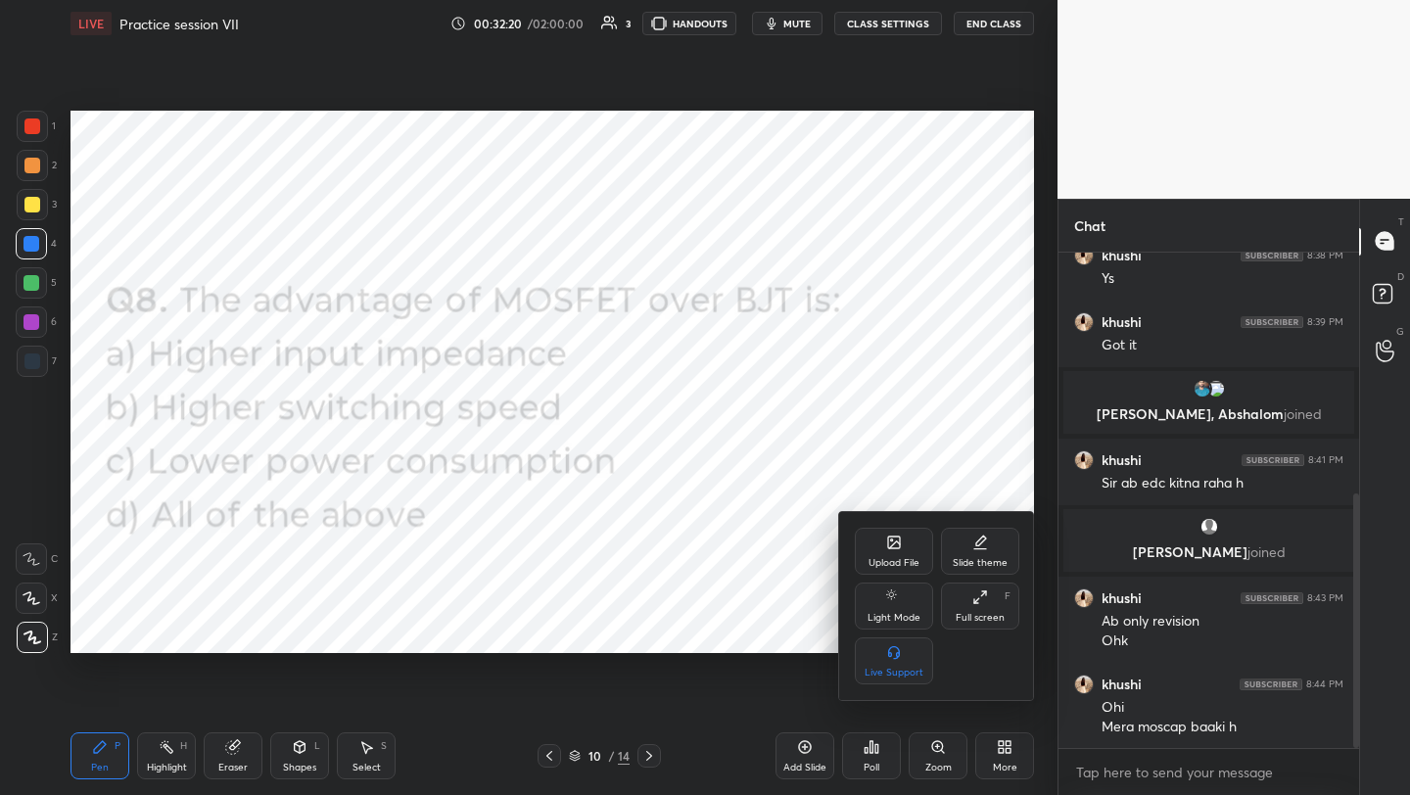
click at [898, 540] on icon at bounding box center [894, 543] width 12 height 12
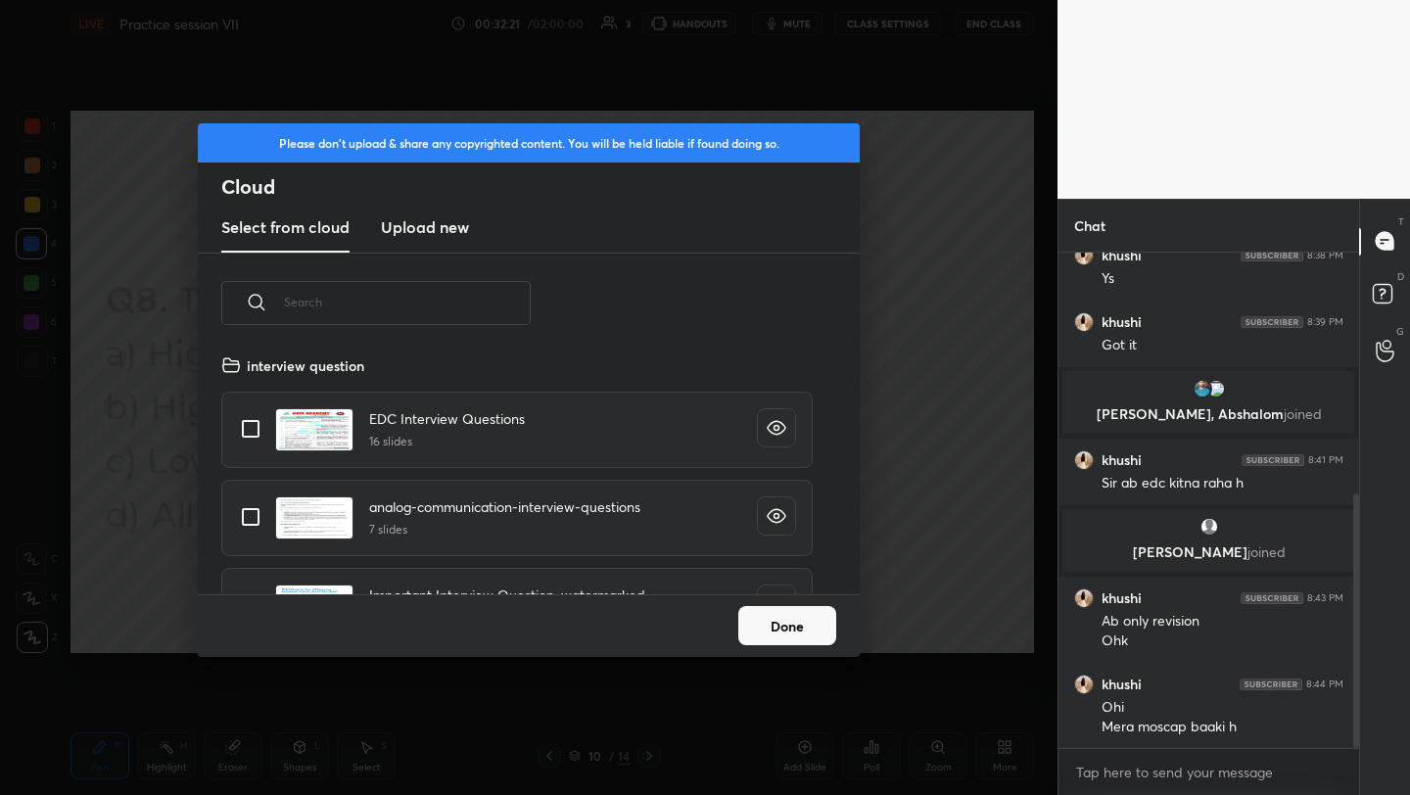
scroll to position [241, 629]
click at [443, 232] on h3 "Upload new" at bounding box center [425, 227] width 88 height 24
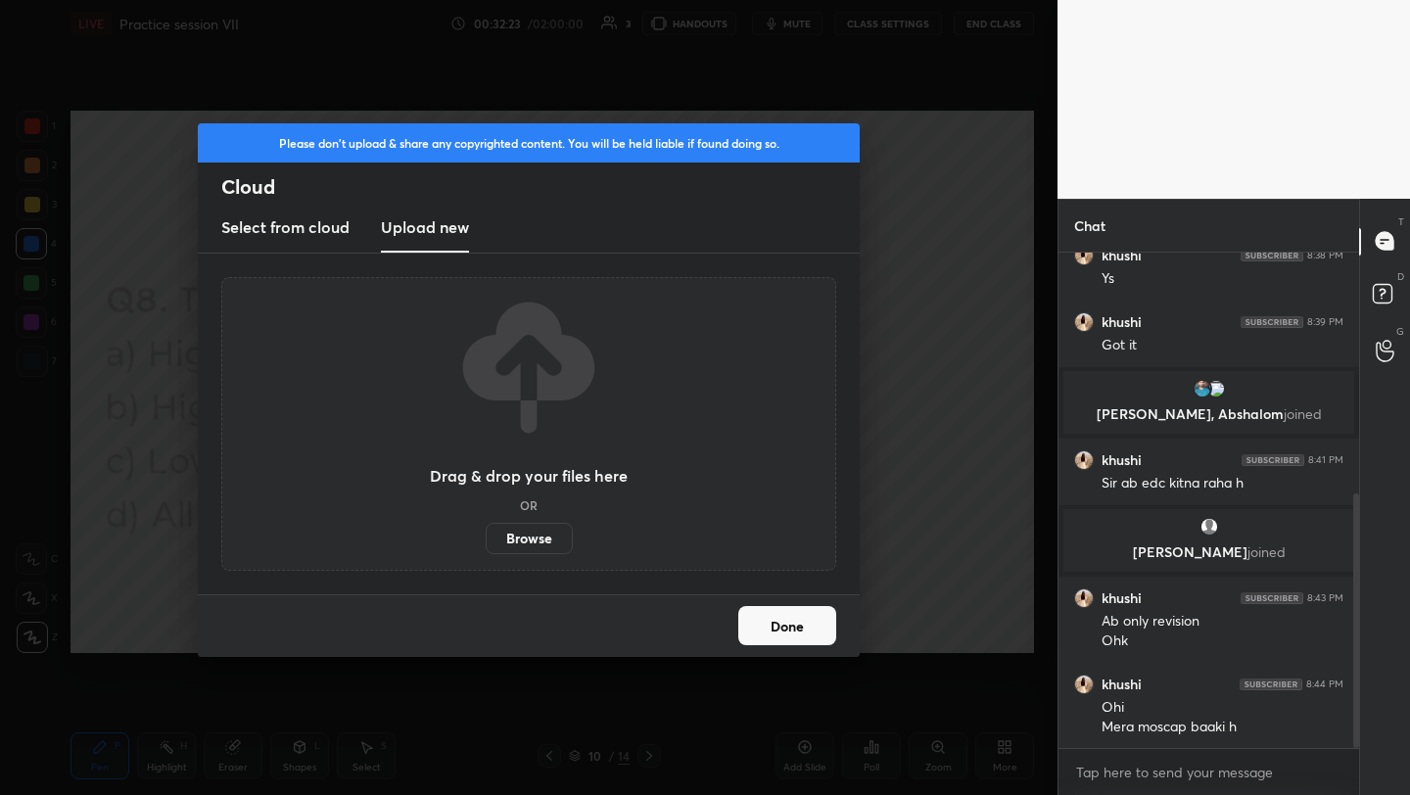
click at [520, 542] on label "Browse" at bounding box center [529, 538] width 87 height 31
click at [486, 542] on input "Browse" at bounding box center [486, 538] width 0 height 31
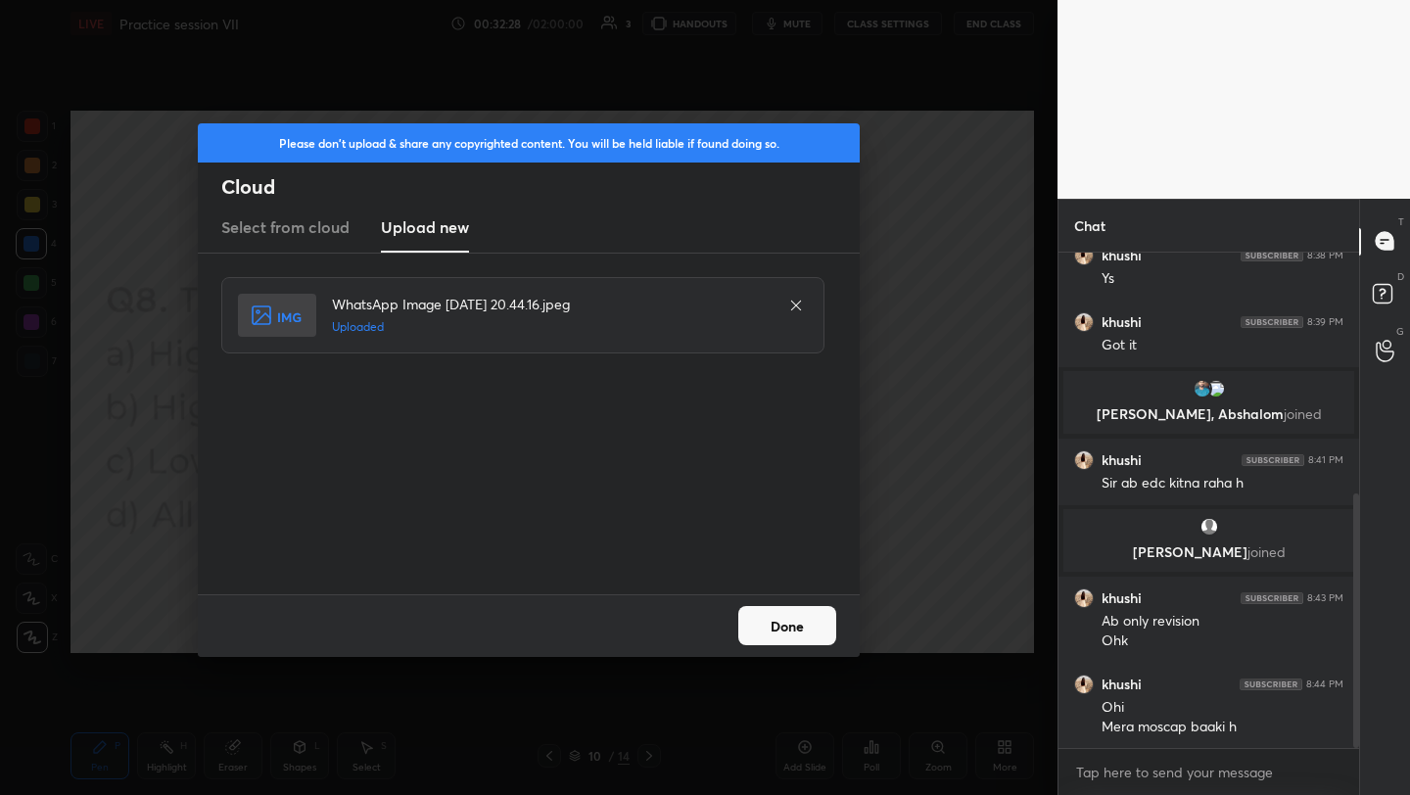
click at [781, 642] on button "Done" at bounding box center [787, 625] width 98 height 39
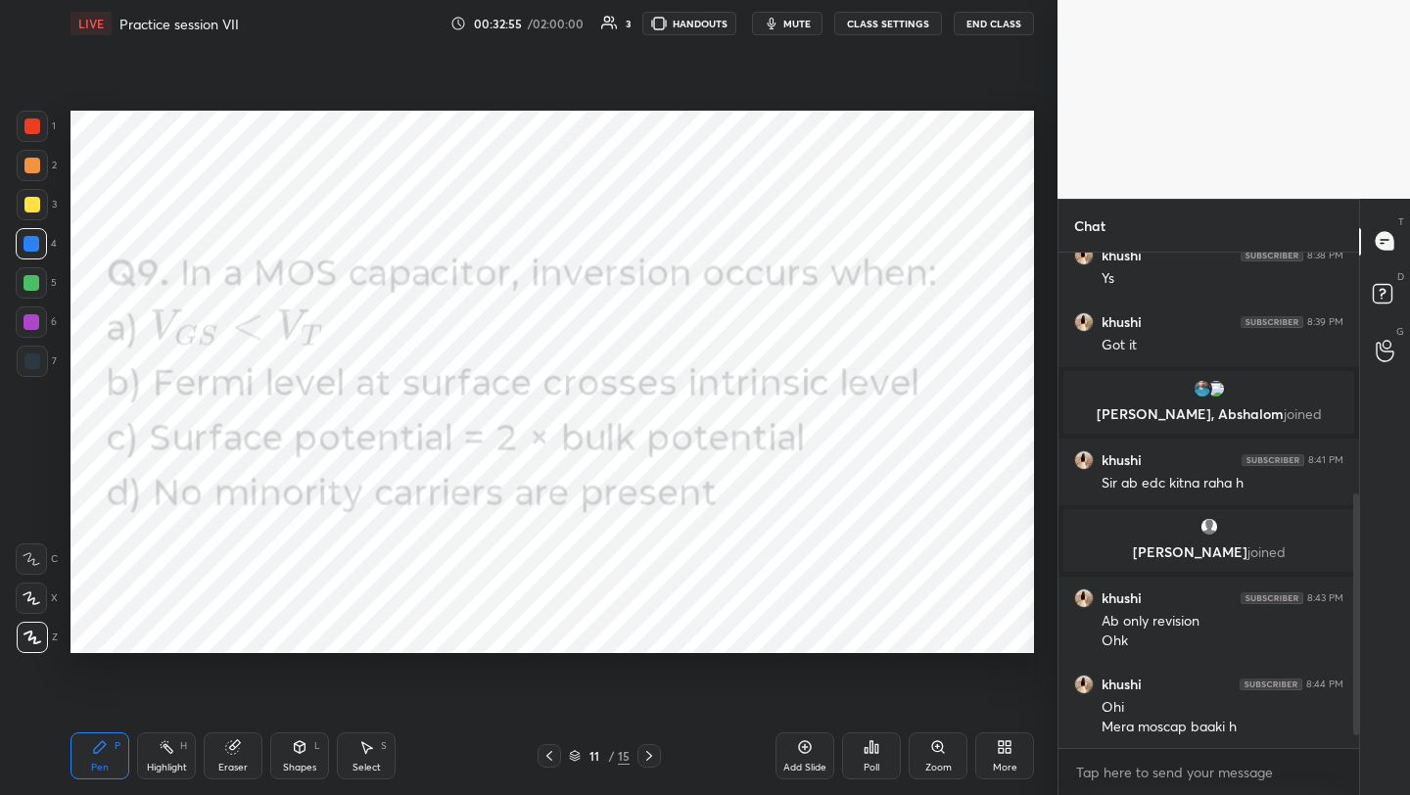
scroll to position [555, 0]
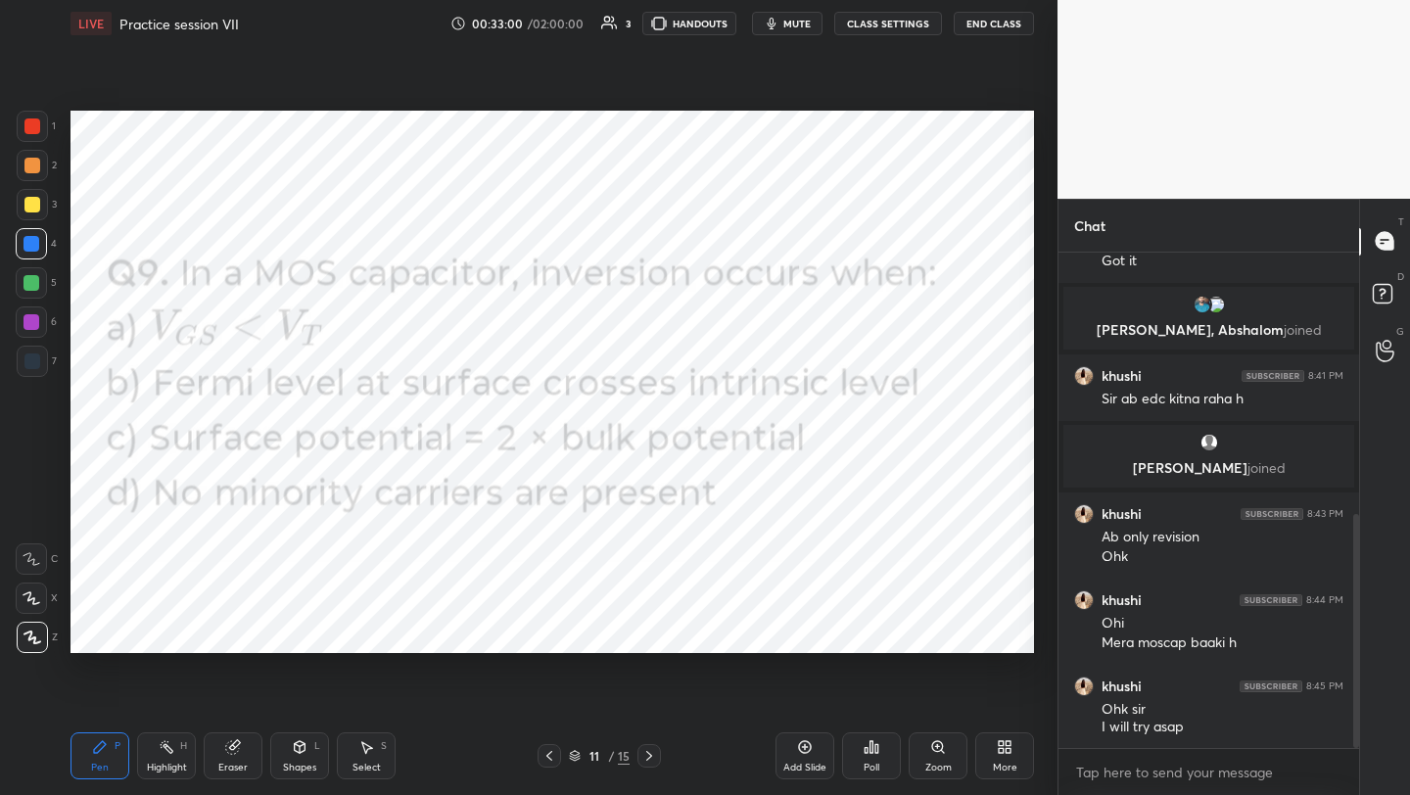
click at [874, 759] on div "Poll" at bounding box center [871, 755] width 59 height 47
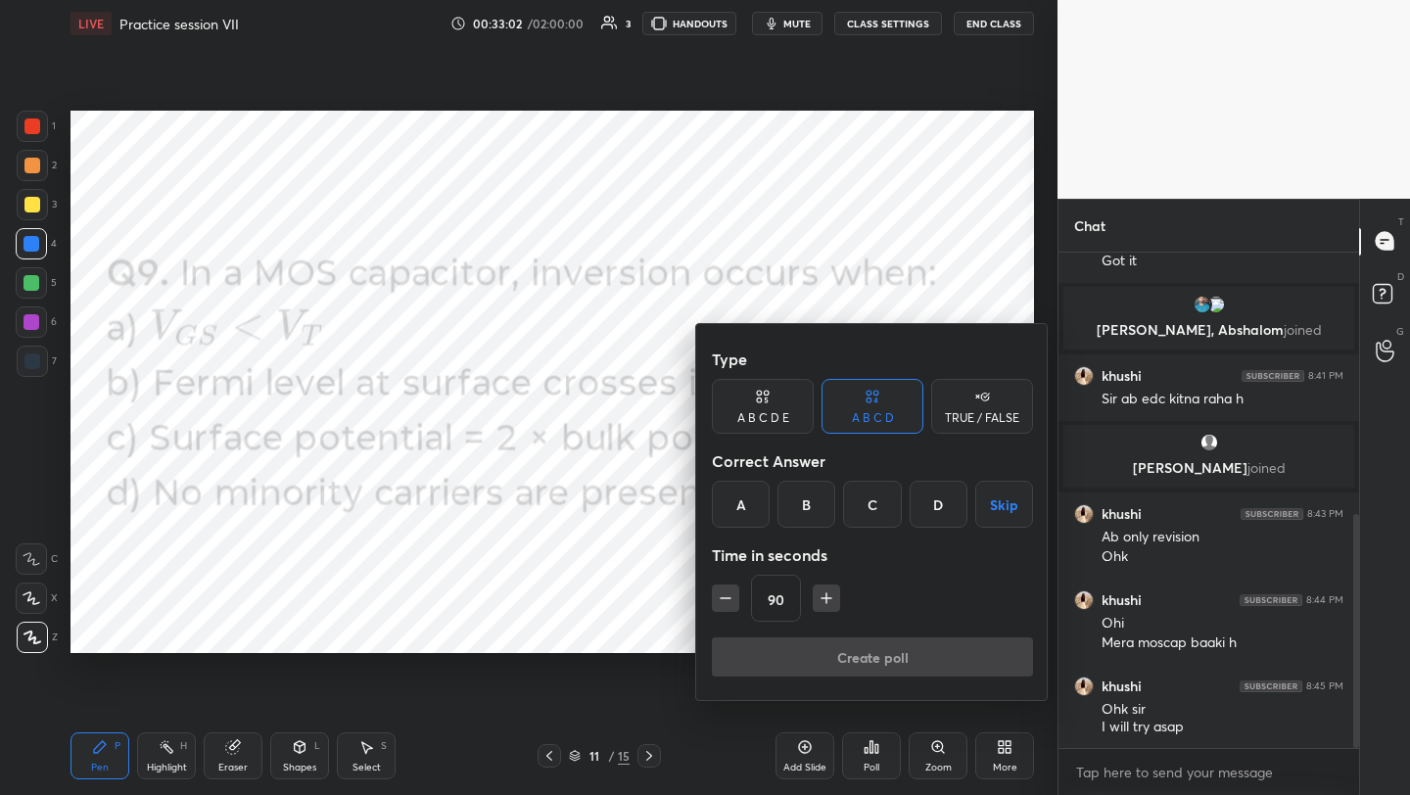
click at [873, 512] on div "C" at bounding box center [872, 504] width 58 height 47
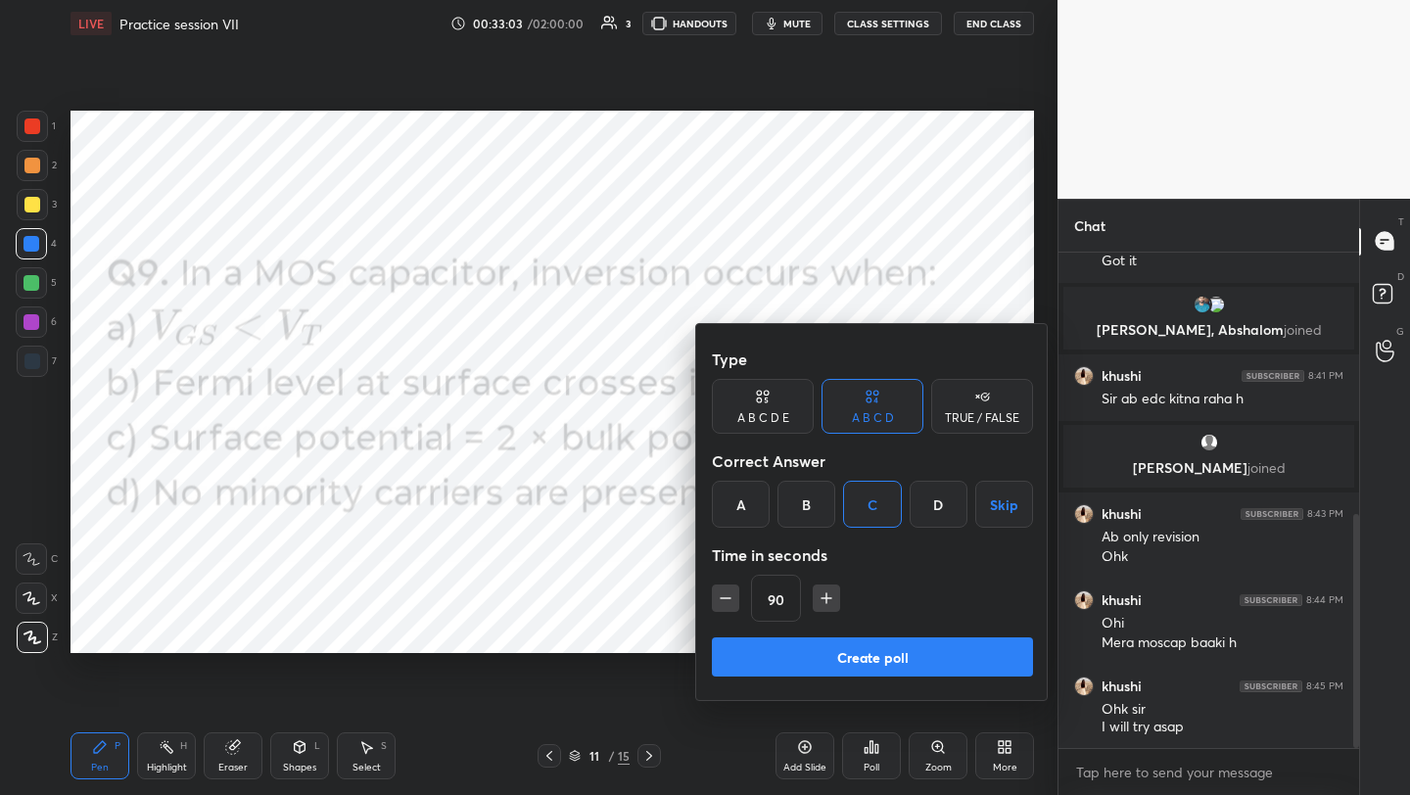
click at [880, 654] on button "Create poll" at bounding box center [872, 656] width 321 height 39
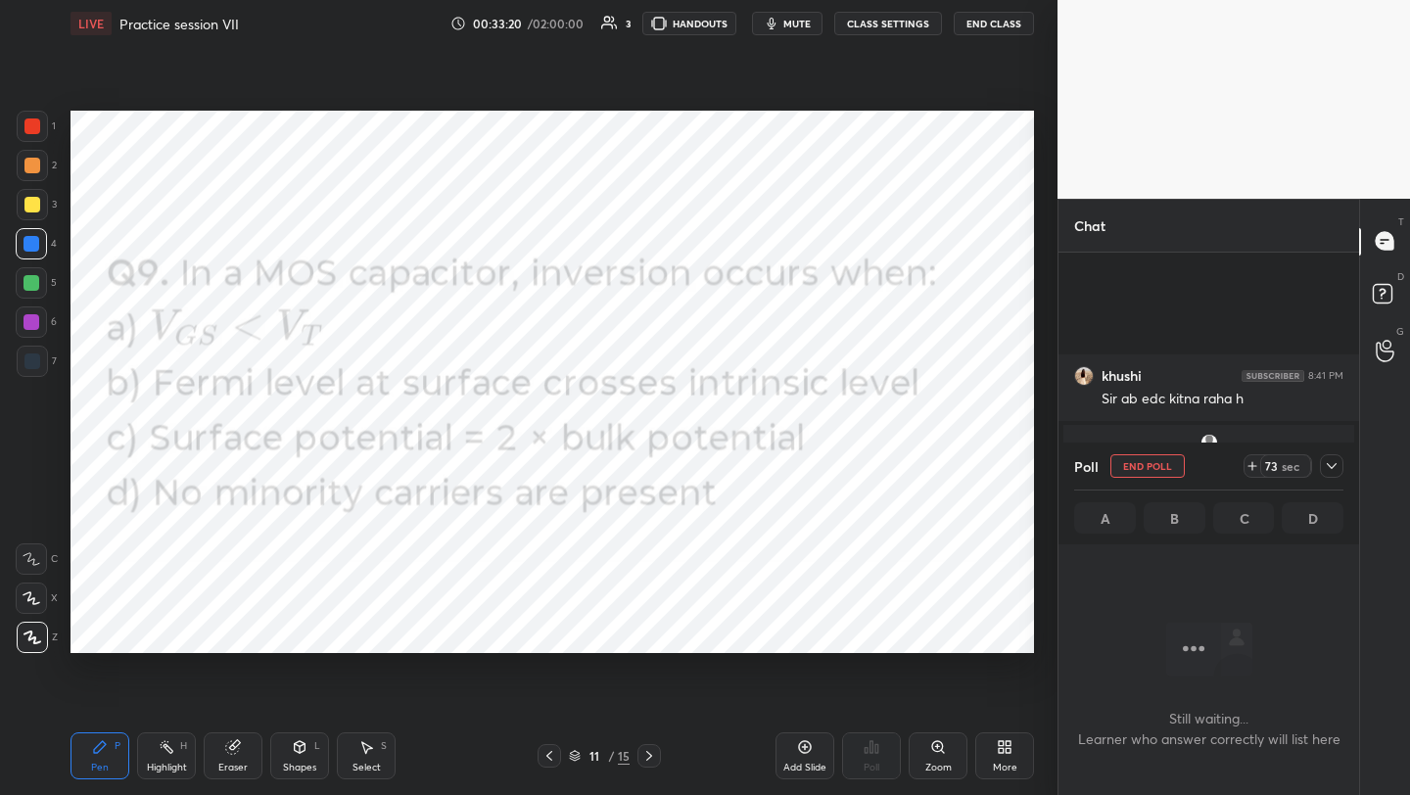
scroll to position [729, 0]
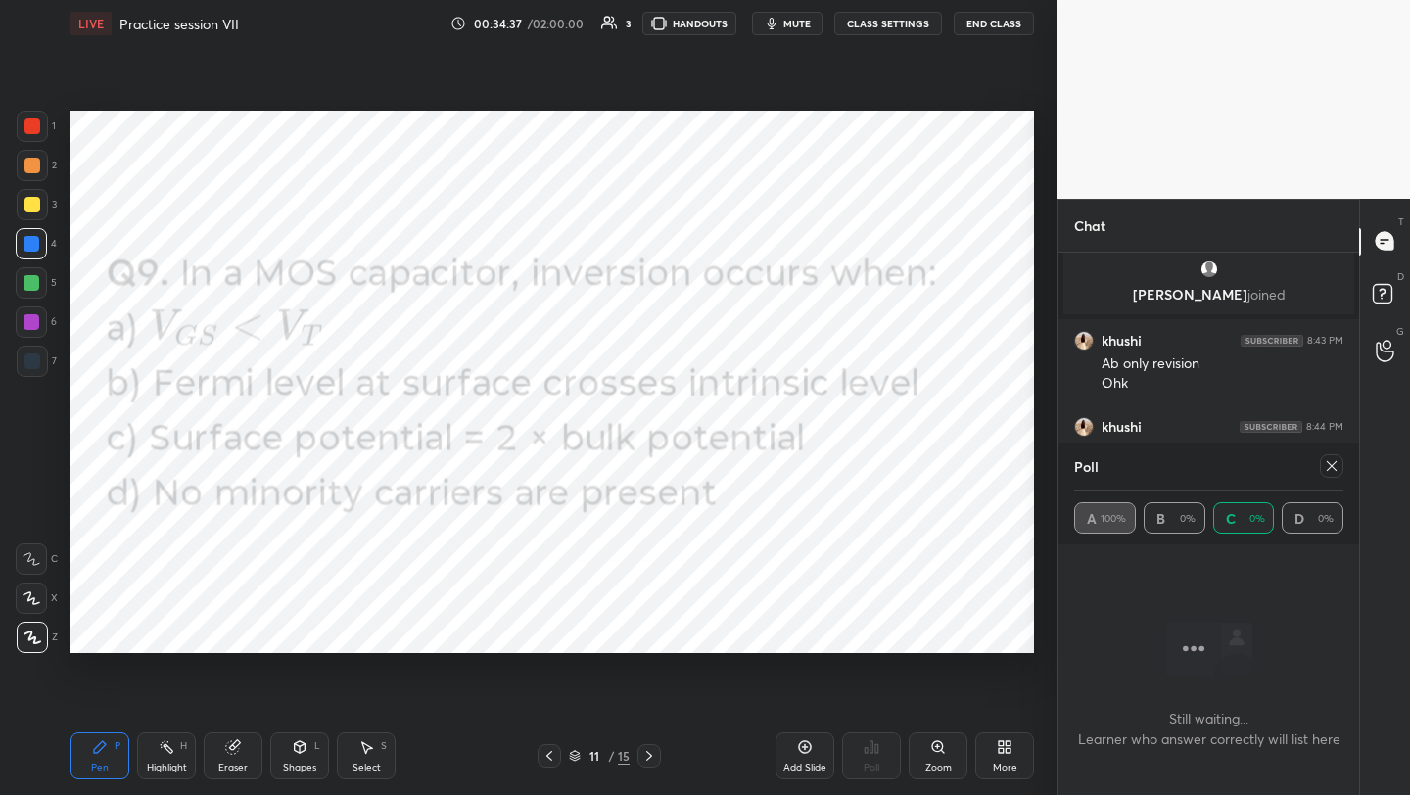
click at [1331, 461] on icon at bounding box center [1332, 466] width 16 height 16
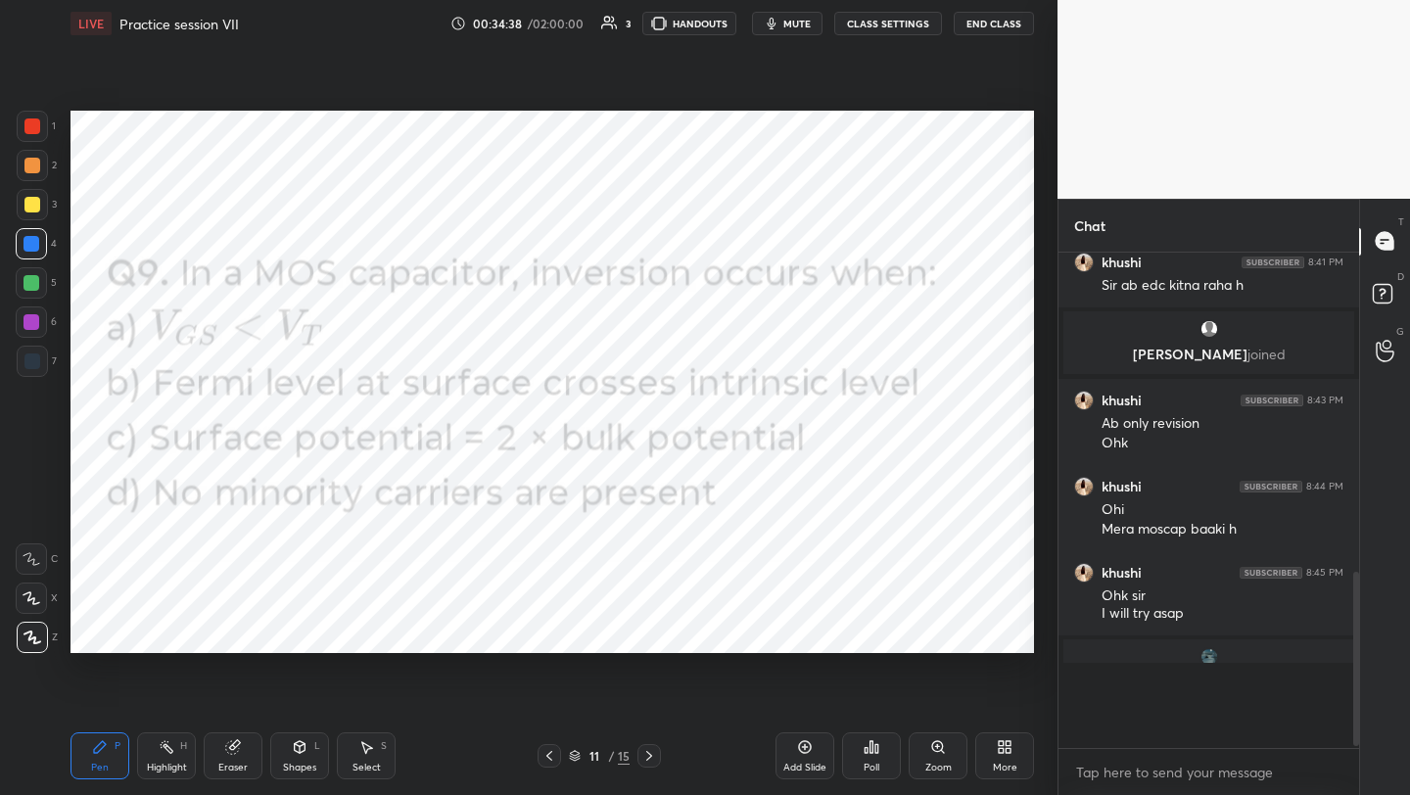
scroll to position [628, 0]
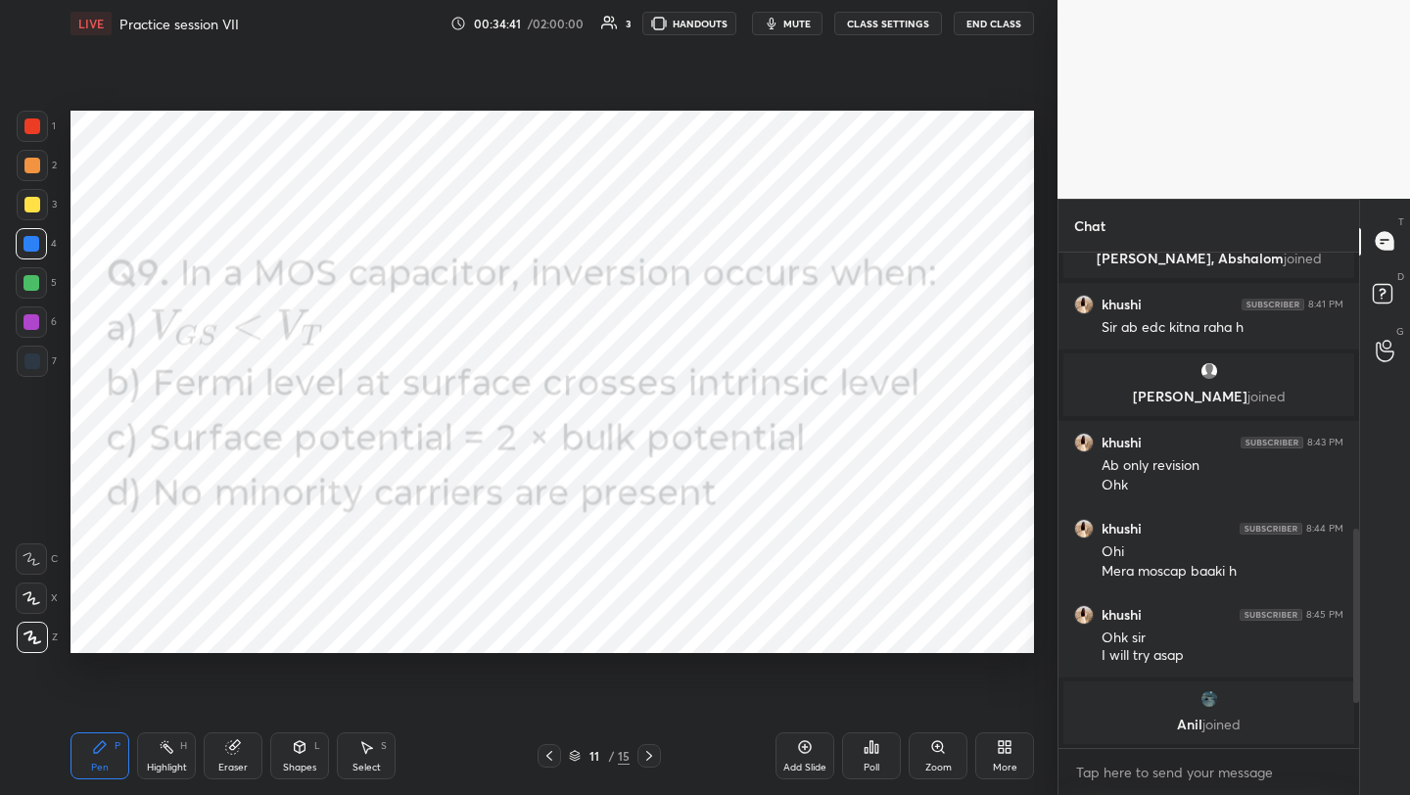
click at [548, 755] on icon at bounding box center [550, 756] width 16 height 16
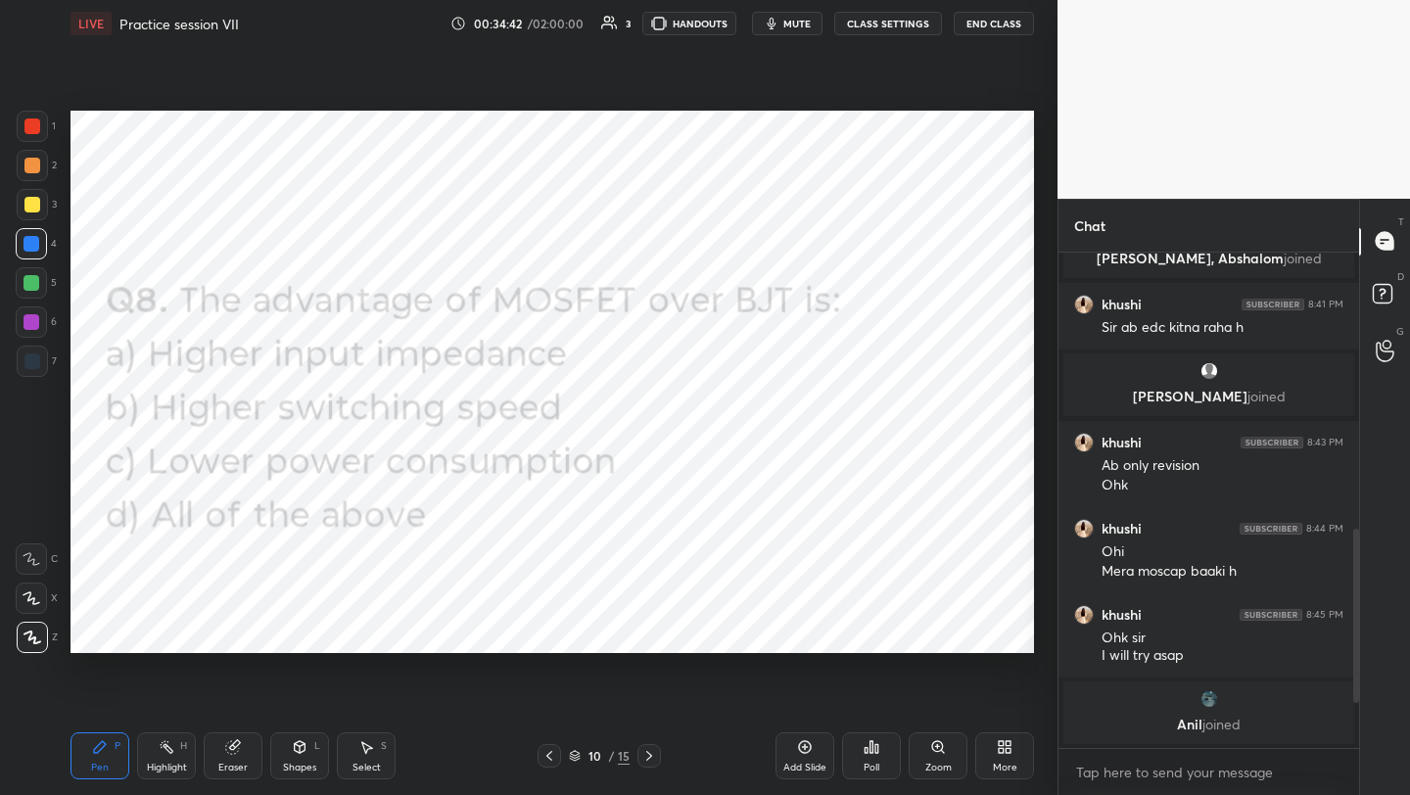
click at [551, 756] on icon at bounding box center [550, 756] width 16 height 16
click at [547, 754] on icon at bounding box center [550, 756] width 16 height 16
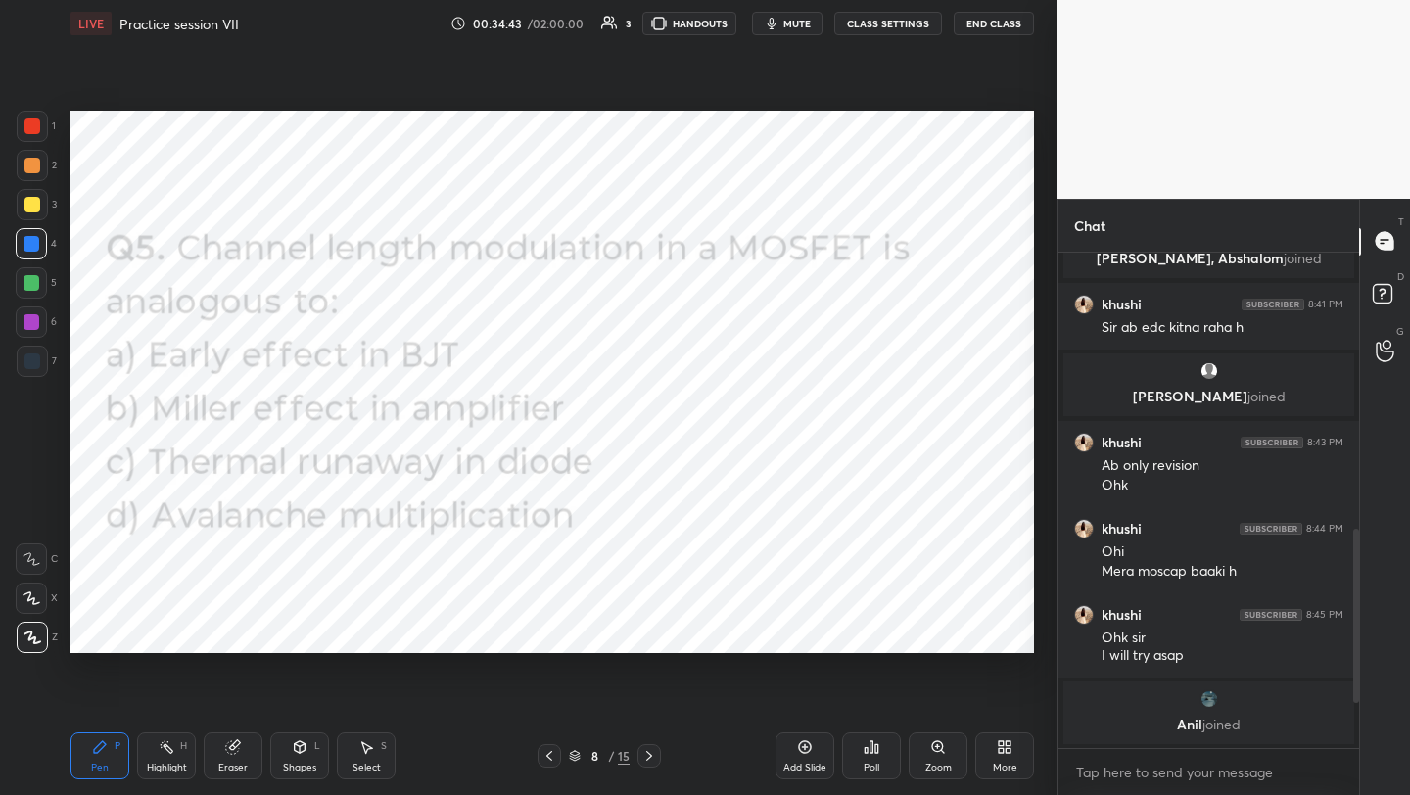
click at [549, 753] on icon at bounding box center [549, 756] width 6 height 10
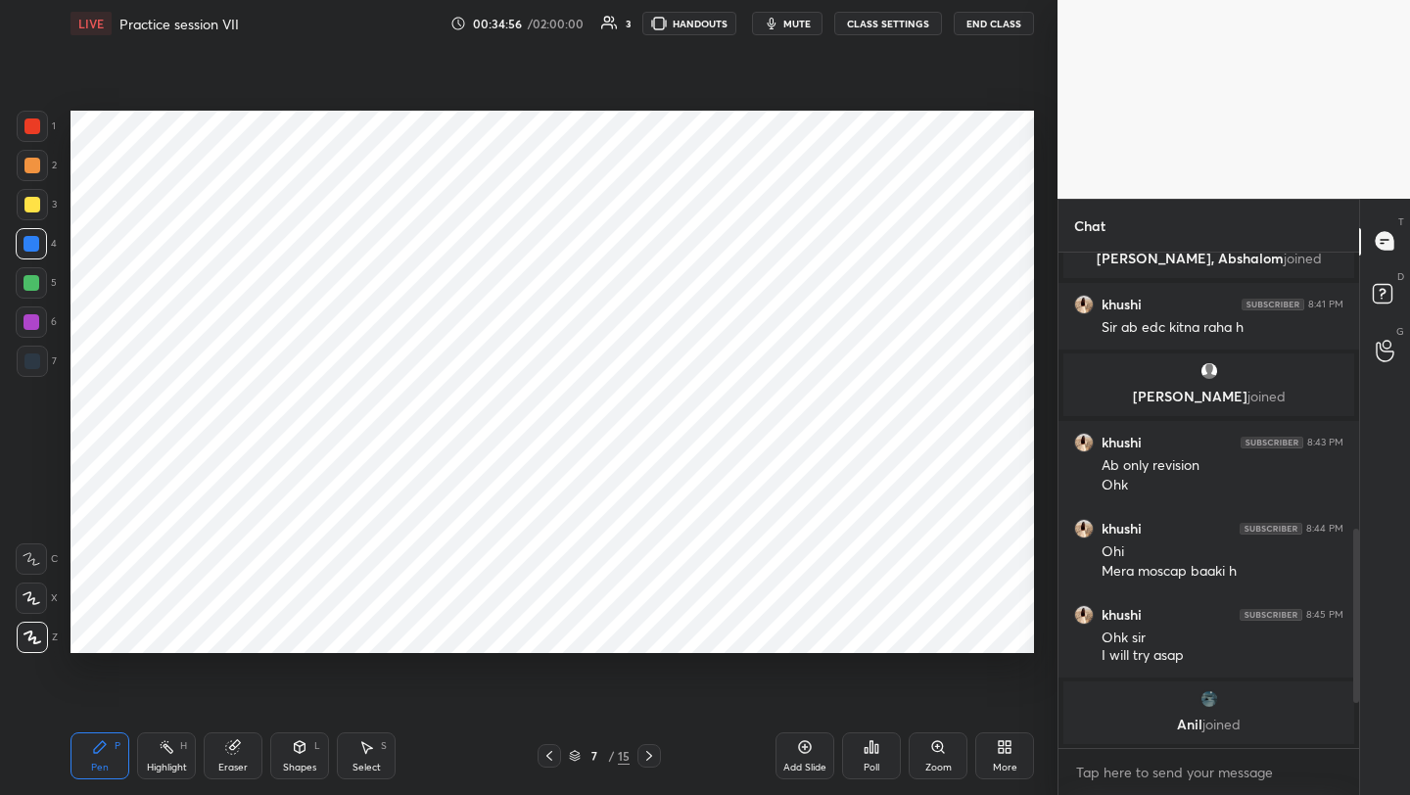
click at [647, 749] on icon at bounding box center [649, 756] width 16 height 16
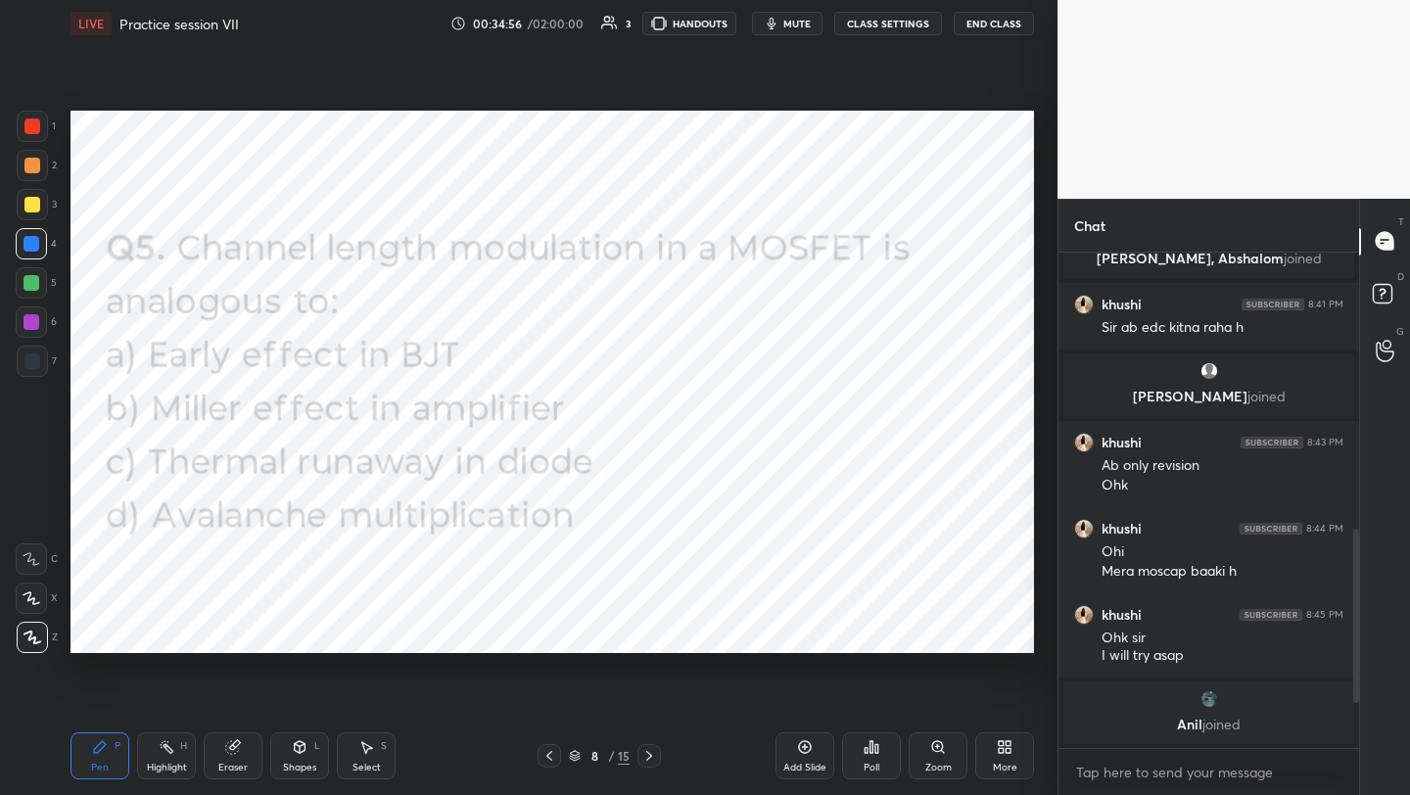
click at [644, 751] on icon at bounding box center [649, 756] width 16 height 16
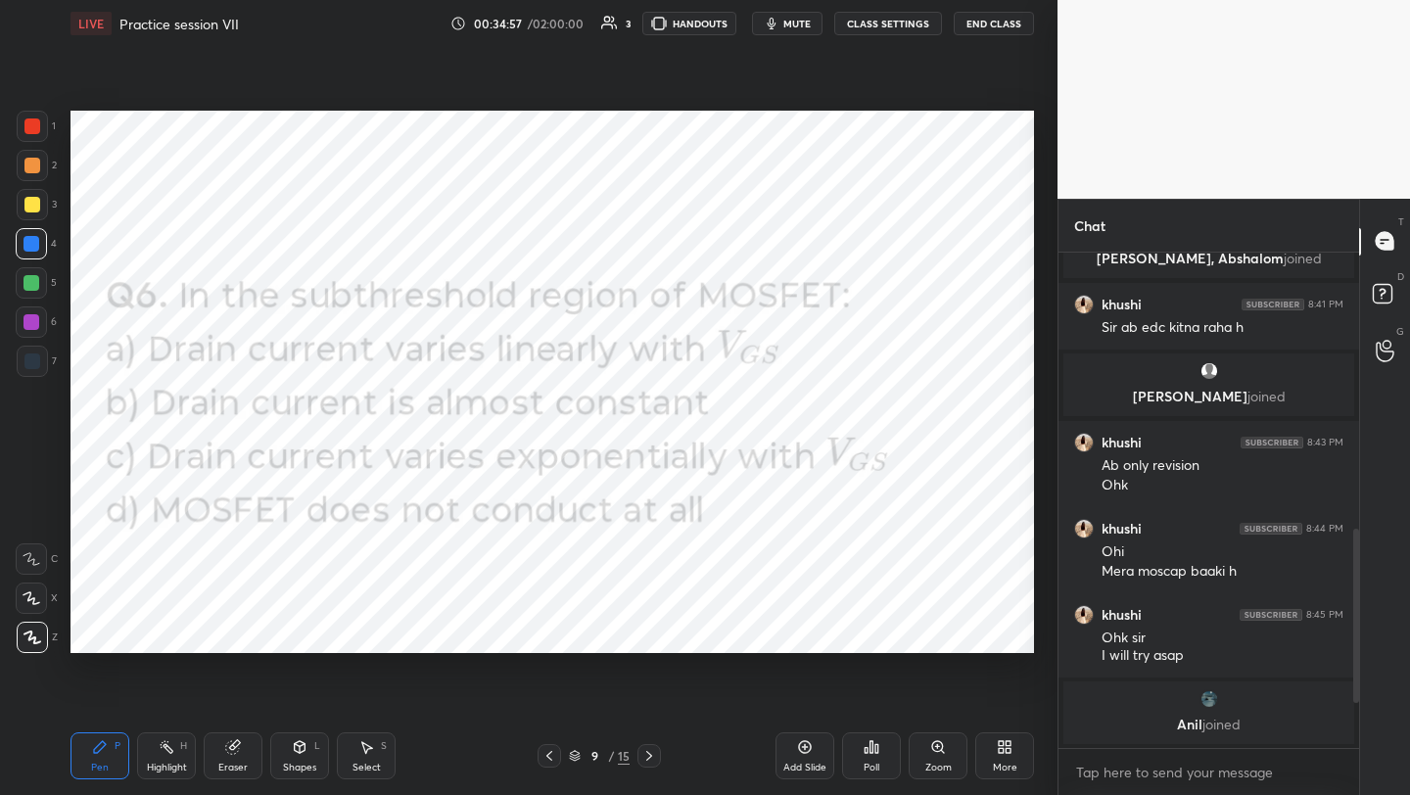
click at [643, 755] on icon at bounding box center [649, 756] width 16 height 16
click at [643, 756] on icon at bounding box center [649, 756] width 16 height 16
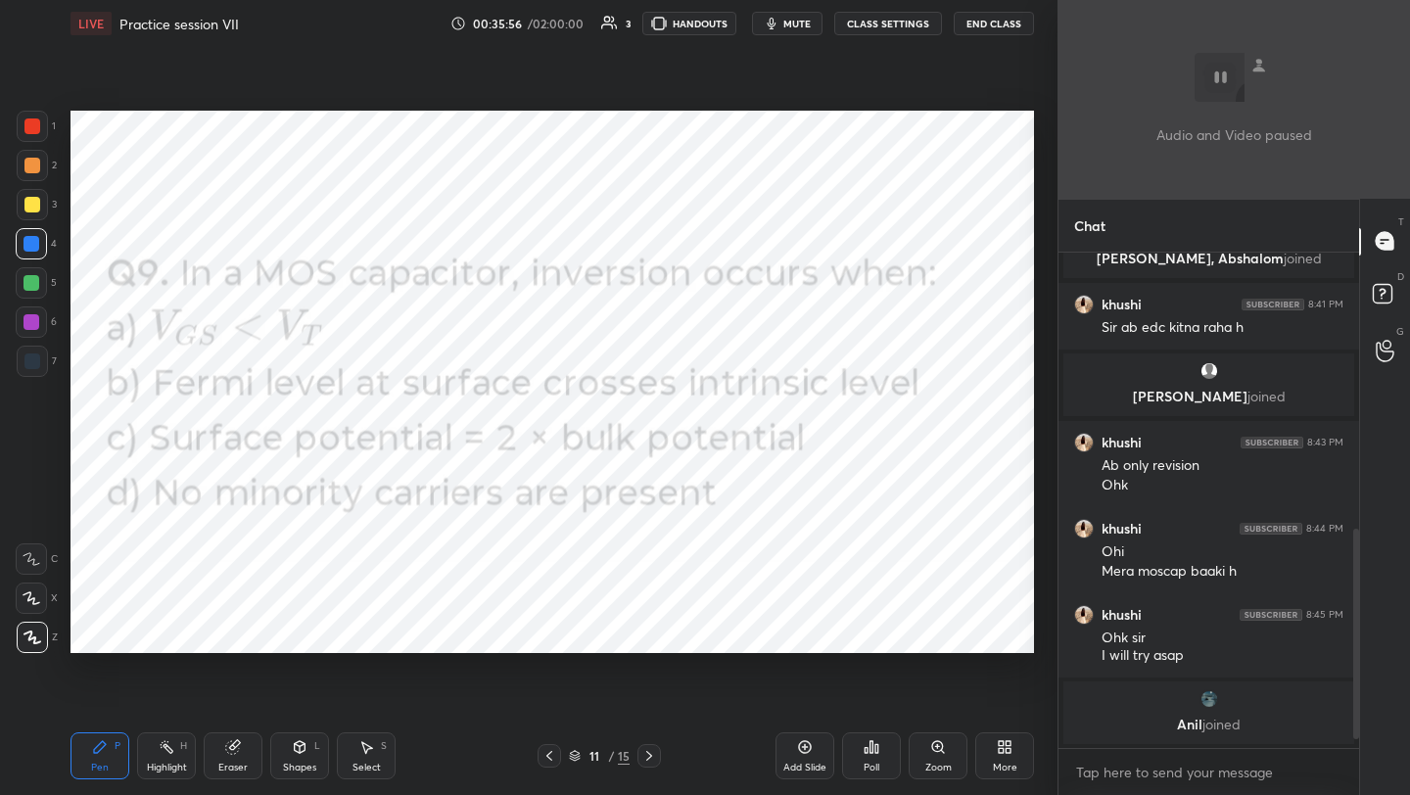
scroll to position [693, 0]
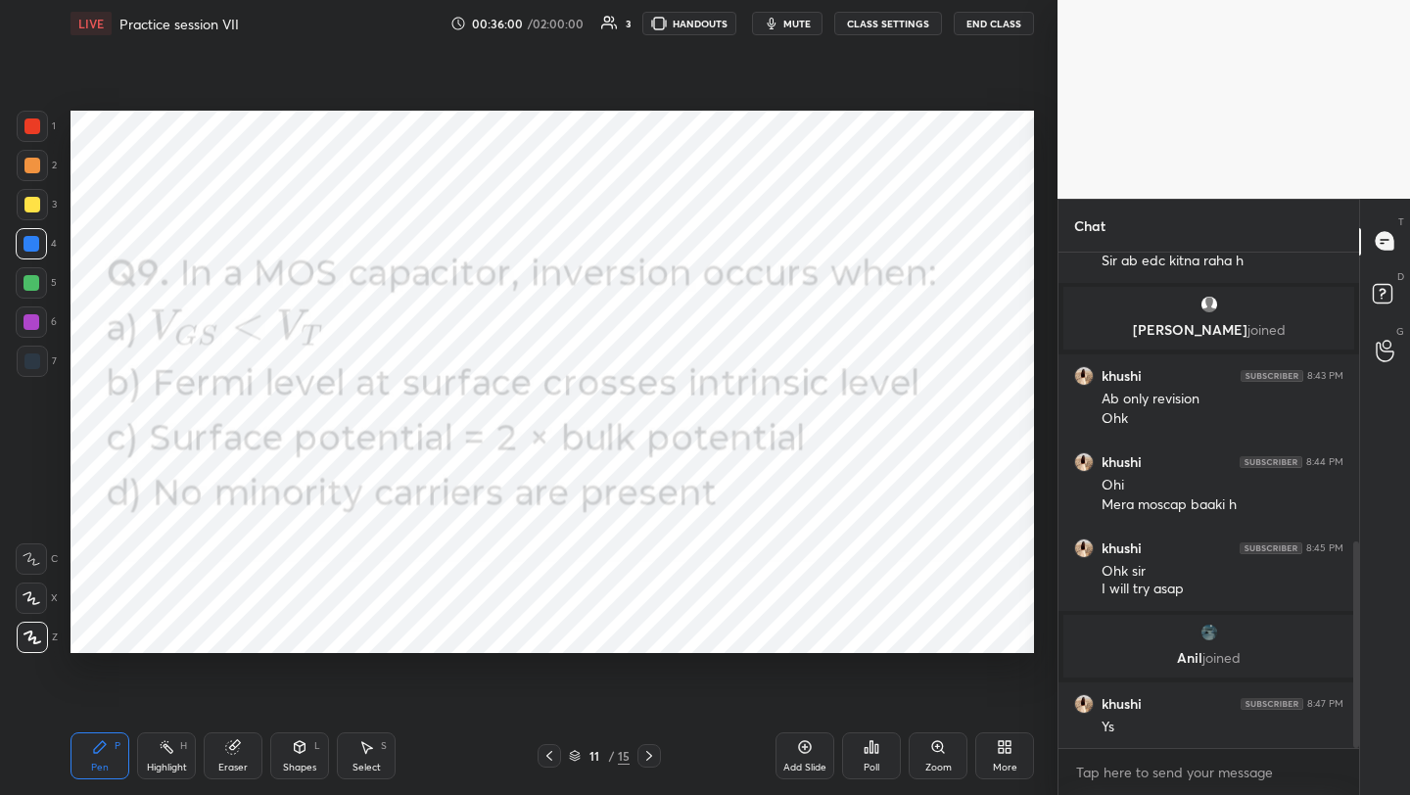
click at [1019, 764] on div "More" at bounding box center [1004, 755] width 59 height 47
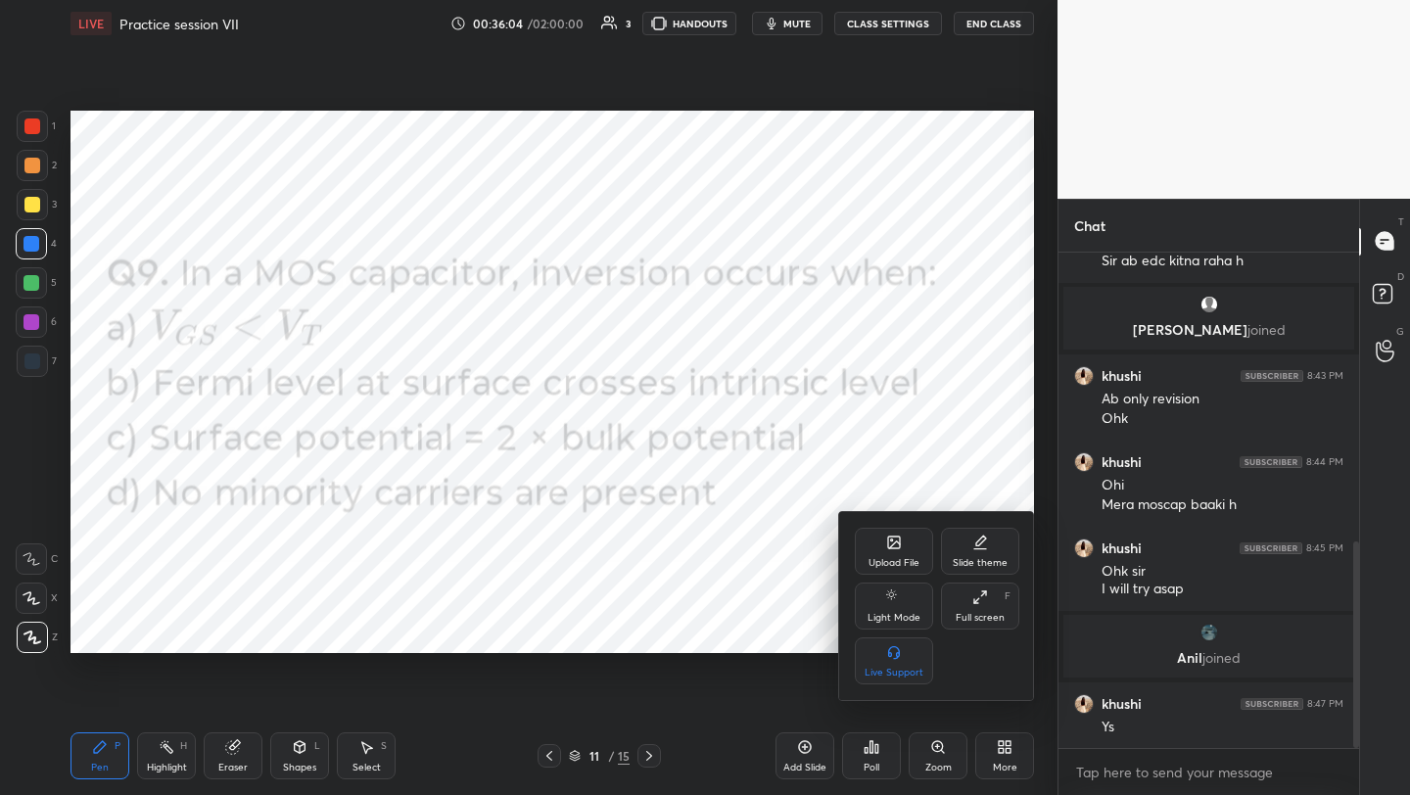
click at [891, 540] on icon at bounding box center [892, 541] width 2 height 2
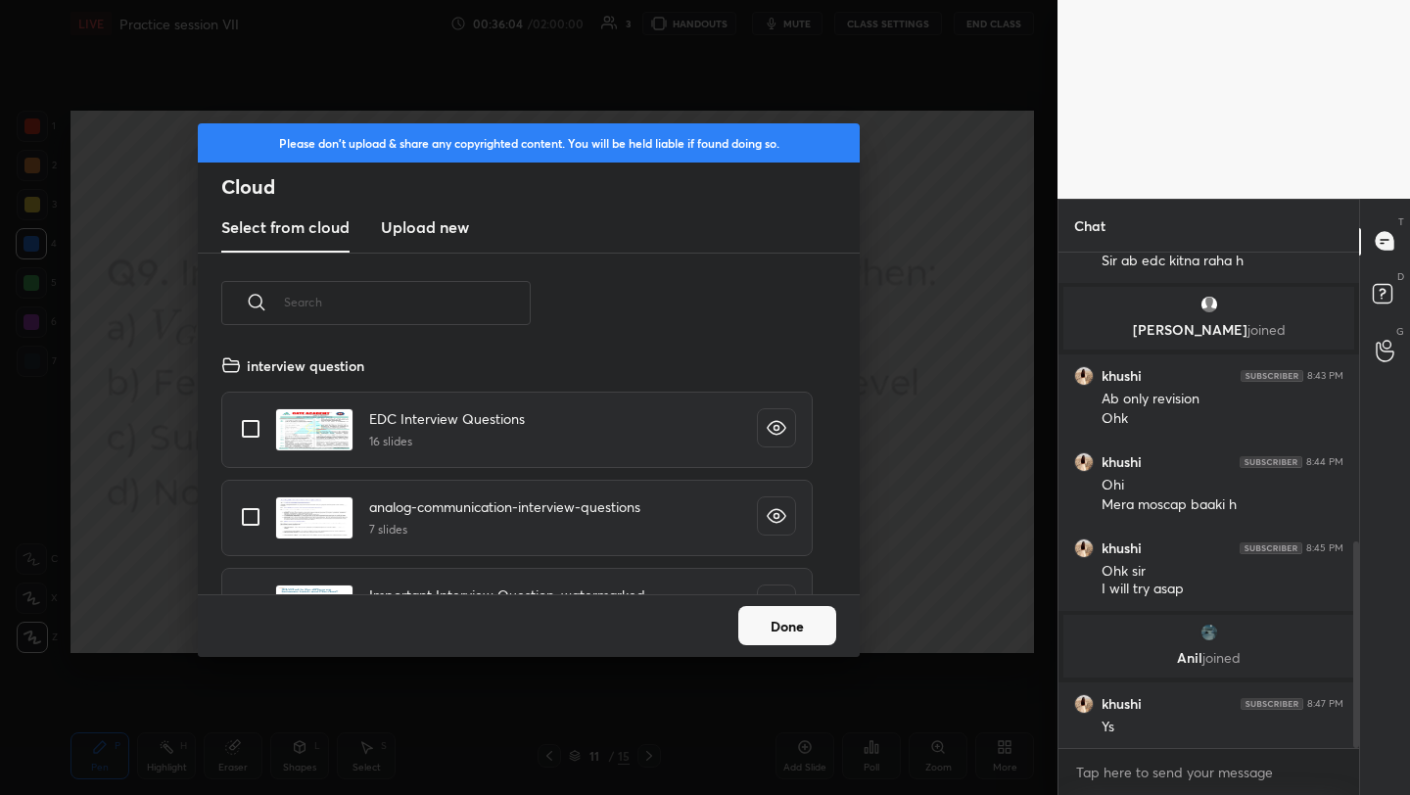
scroll to position [241, 629]
click at [430, 224] on h3 "Upload new" at bounding box center [425, 227] width 88 height 24
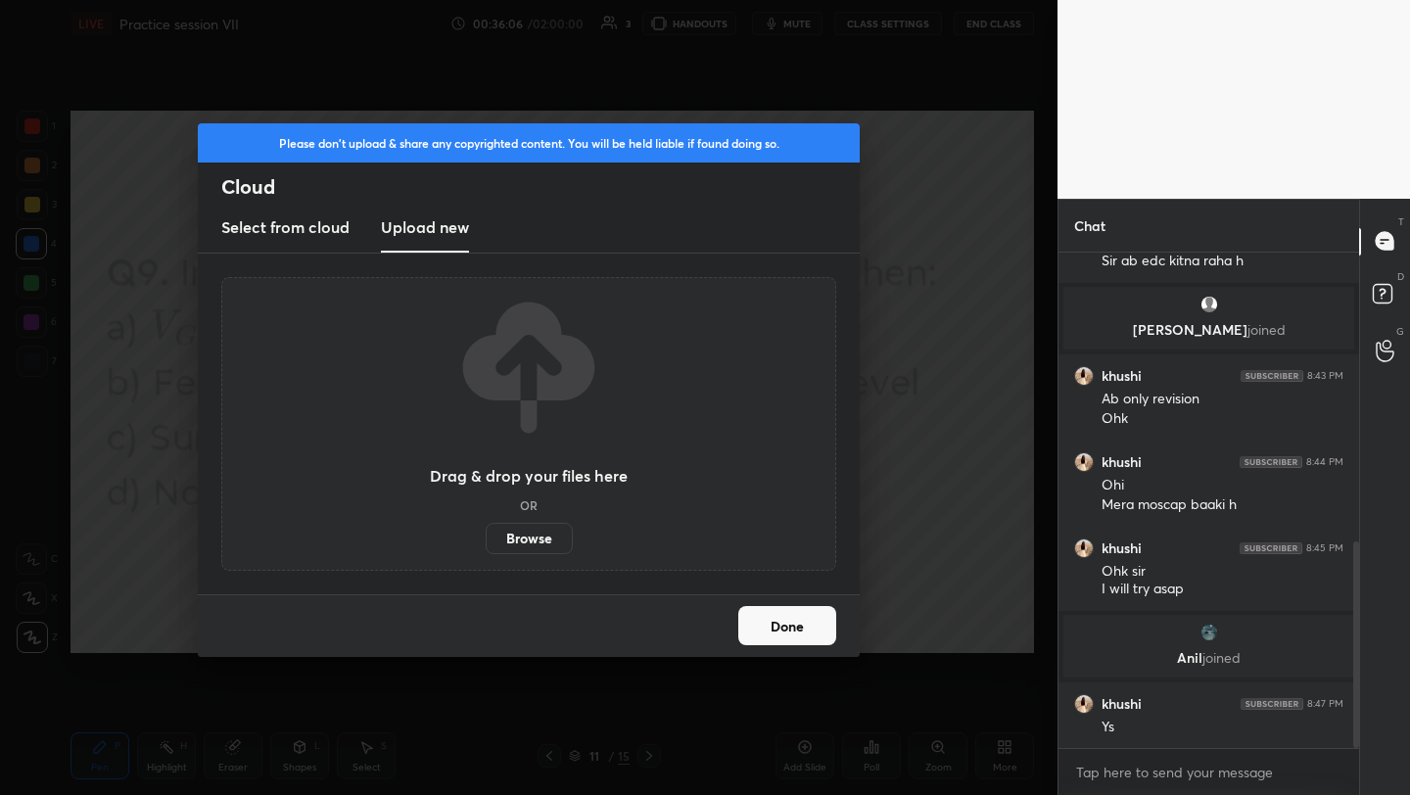
click at [538, 543] on label "Browse" at bounding box center [529, 538] width 87 height 31
click at [486, 543] on input "Browse" at bounding box center [486, 538] width 0 height 31
click at [762, 637] on button "Done" at bounding box center [787, 625] width 98 height 39
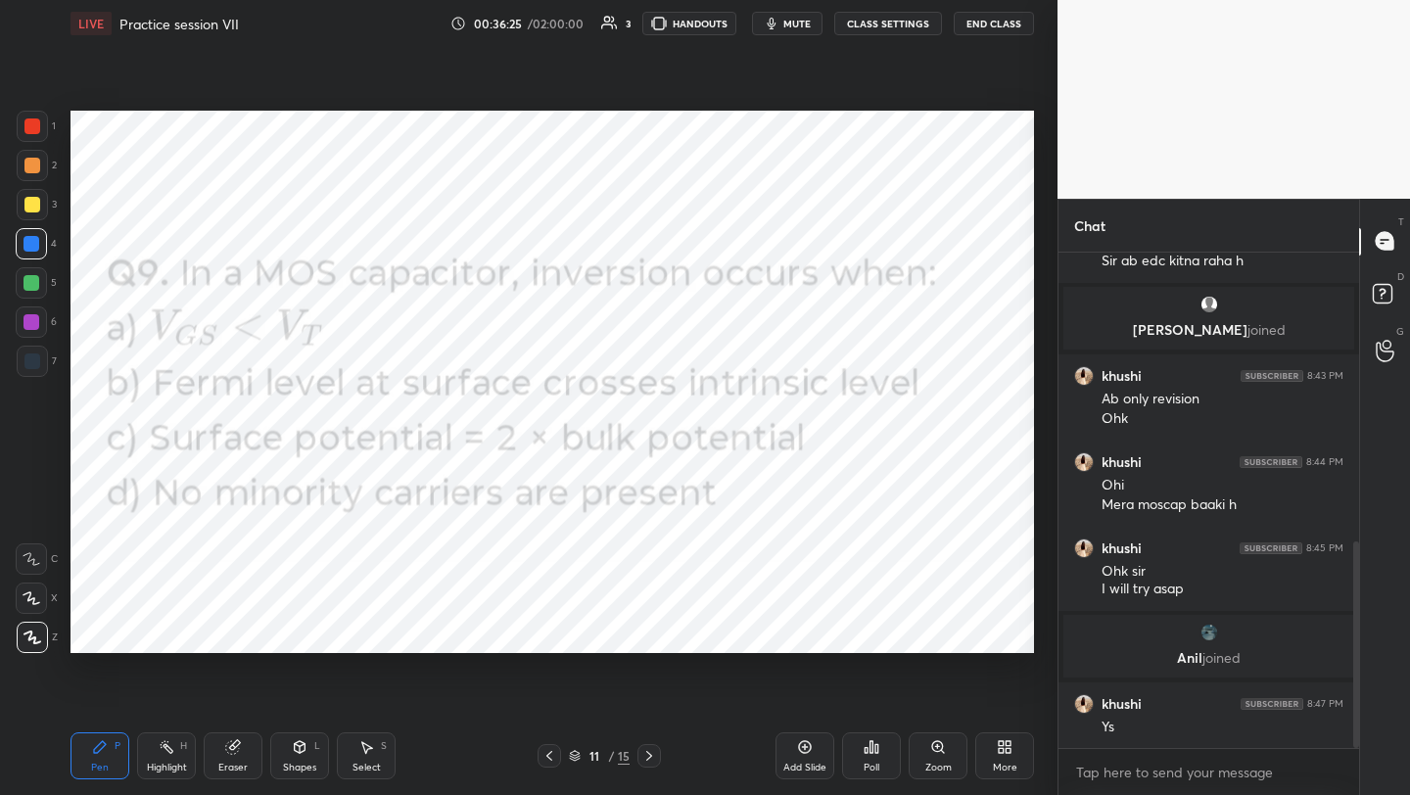
click at [1014, 751] on div "More" at bounding box center [1004, 755] width 59 height 47
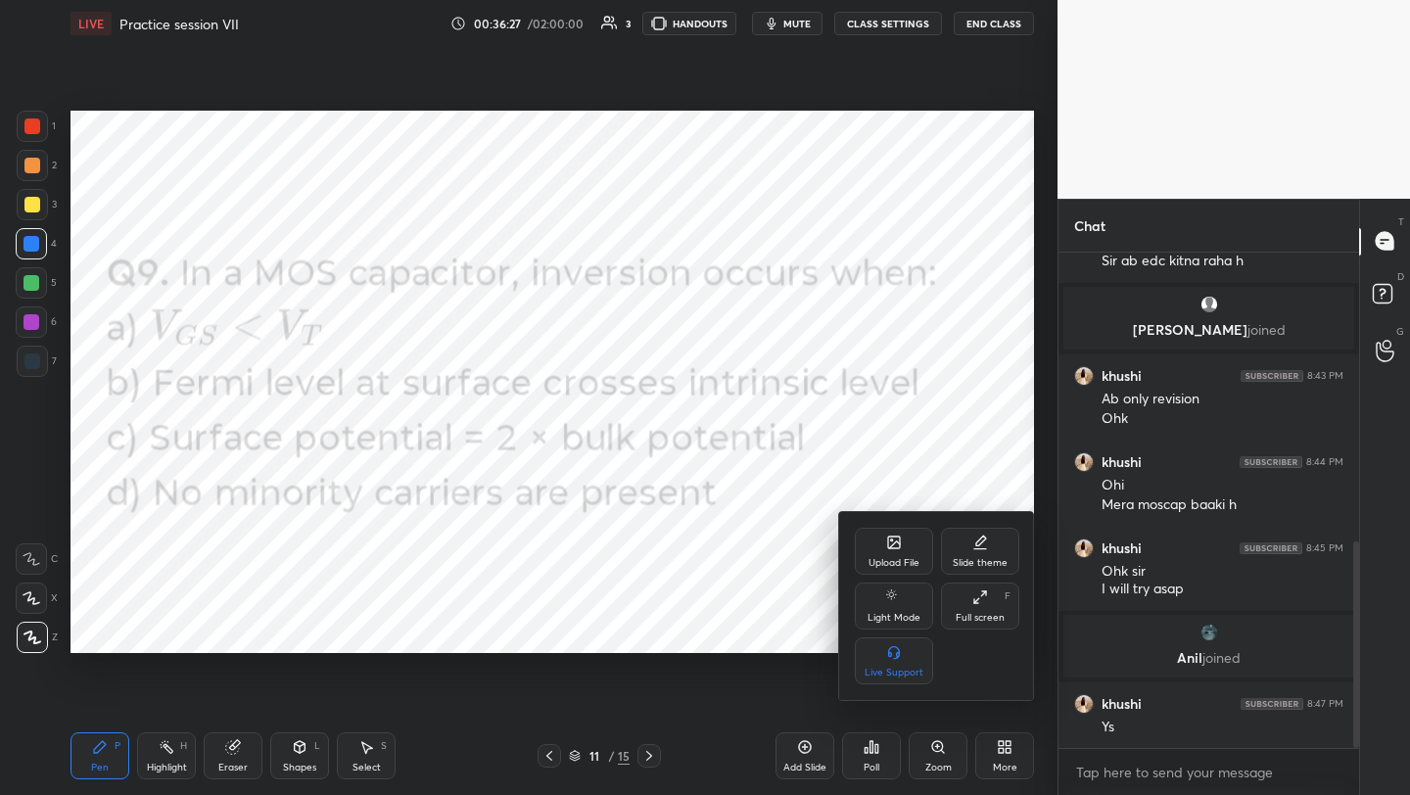
click at [879, 555] on div "Upload File" at bounding box center [894, 551] width 78 height 47
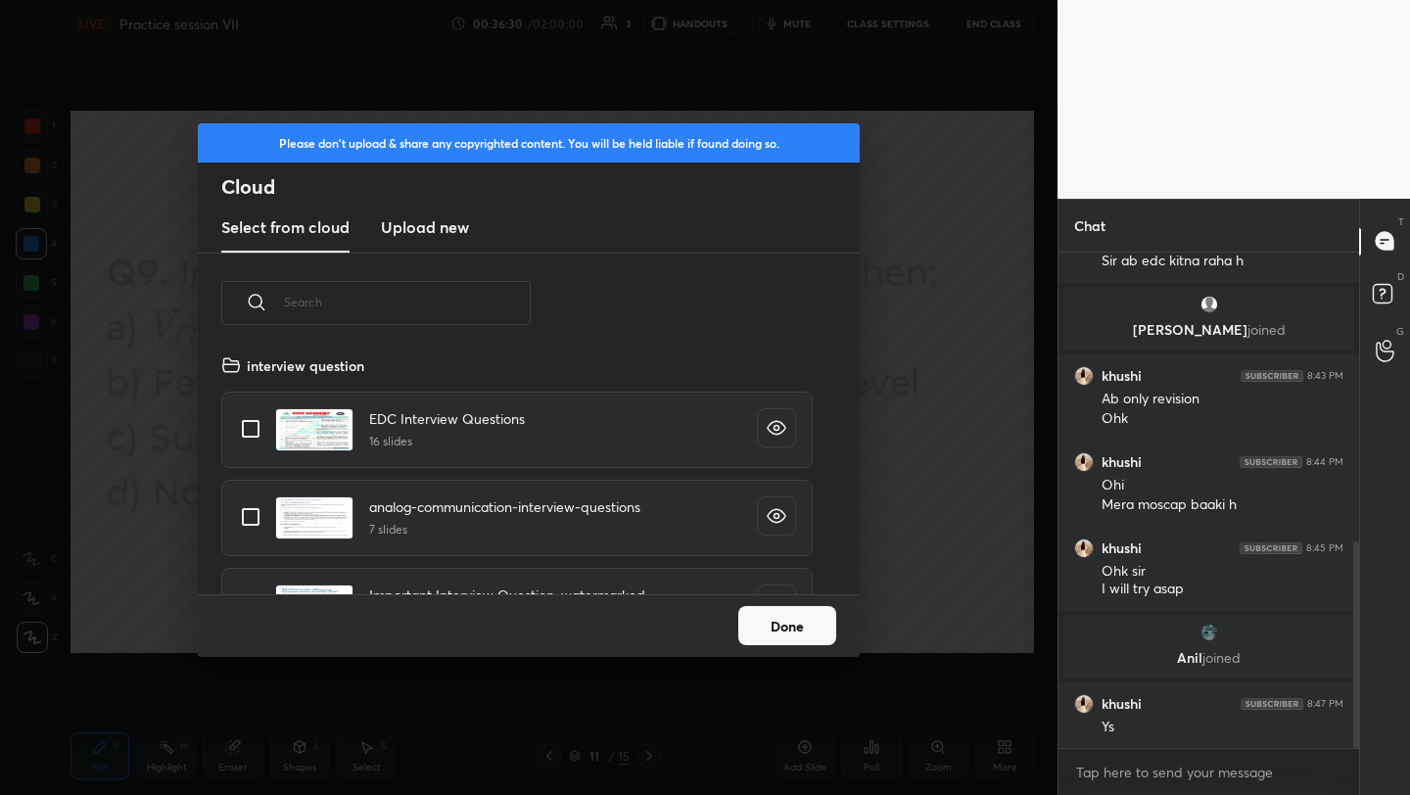
click at [446, 229] on h3 "Upload new" at bounding box center [425, 227] width 88 height 24
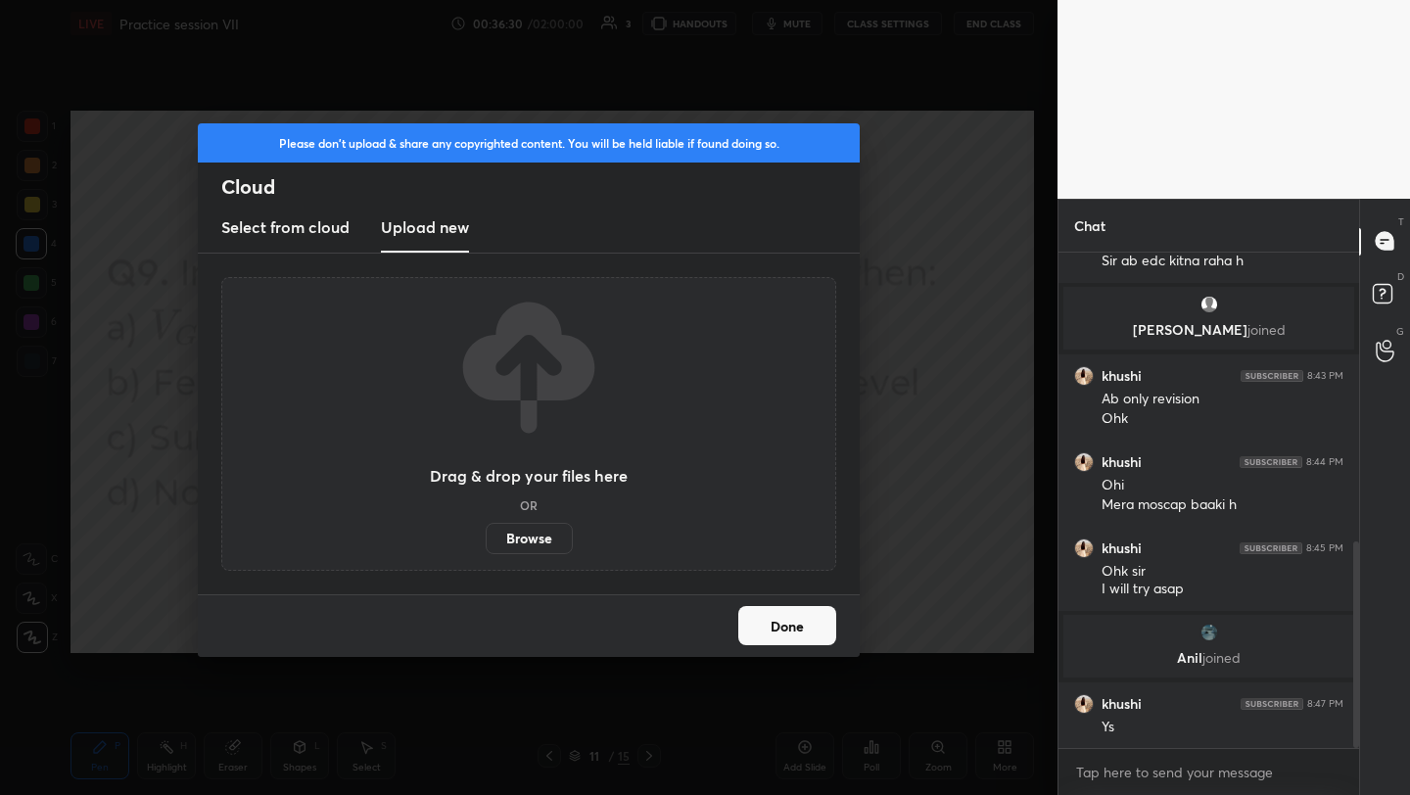
click at [446, 229] on h3 "Upload new" at bounding box center [425, 227] width 88 height 24
click at [554, 540] on label "Browse" at bounding box center [529, 538] width 87 height 31
click at [486, 540] on input "Browse" at bounding box center [486, 538] width 0 height 31
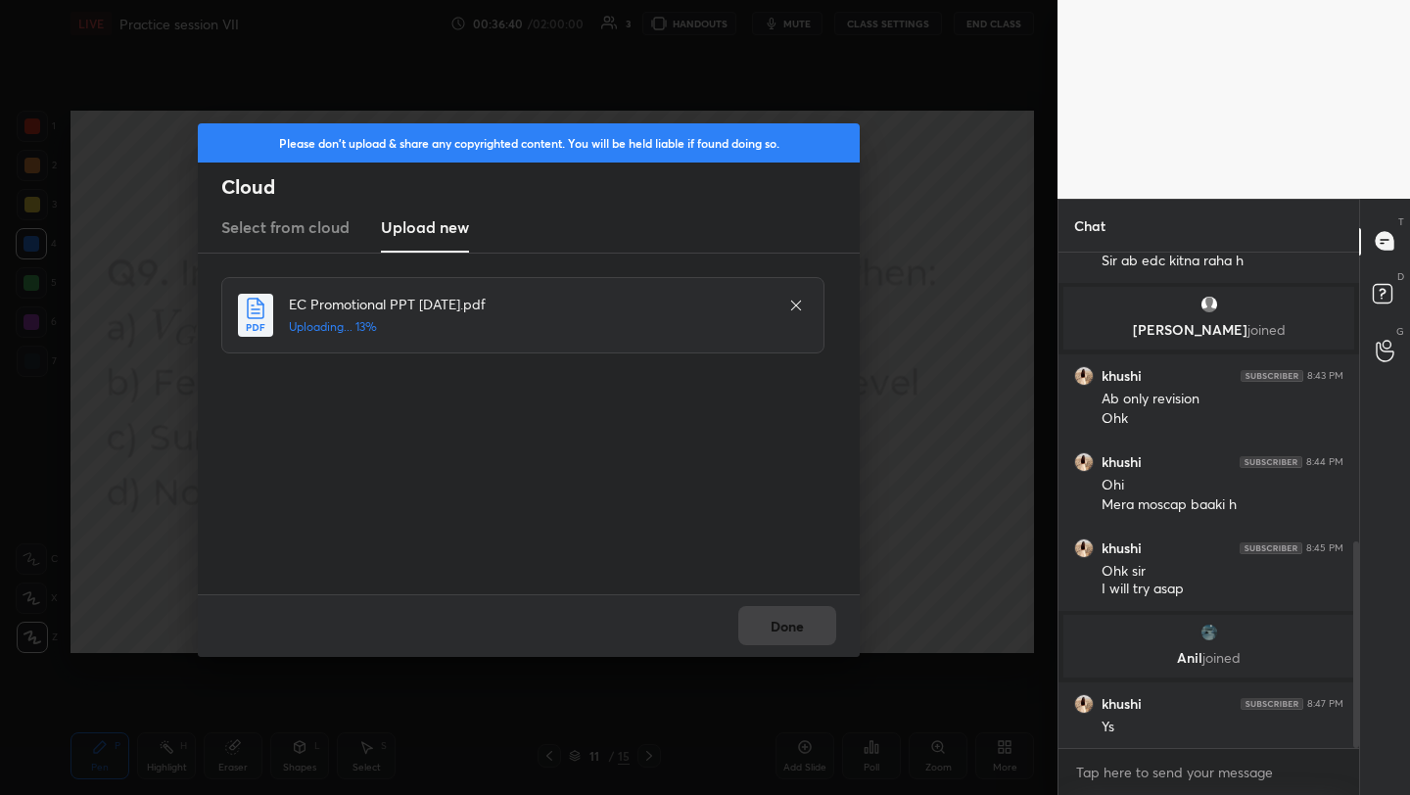
click at [777, 646] on div "Done" at bounding box center [529, 625] width 662 height 63
click at [788, 636] on div "Done" at bounding box center [529, 625] width 662 height 63
click at [788, 636] on button "Done" at bounding box center [787, 625] width 98 height 39
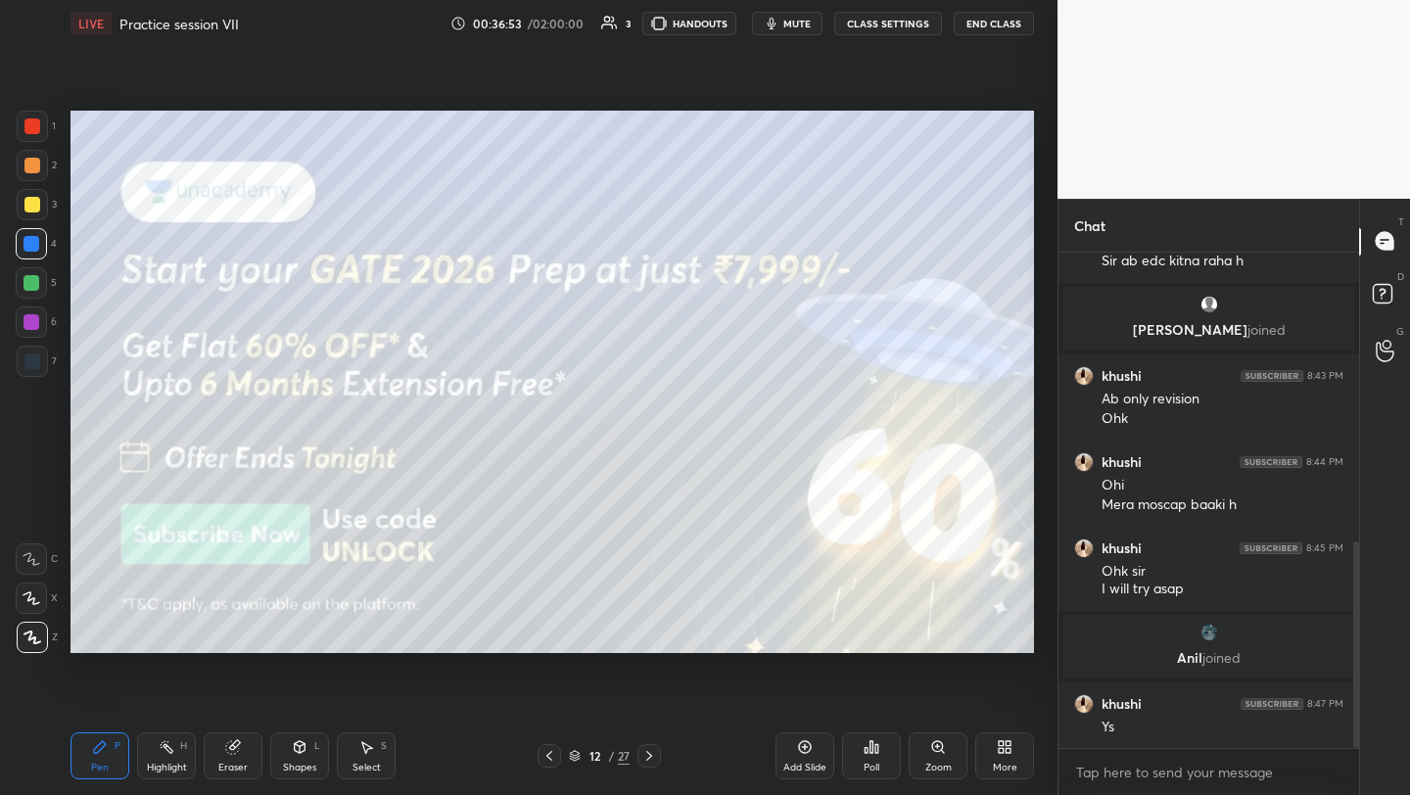
drag, startPoint x: 35, startPoint y: 127, endPoint x: 56, endPoint y: 129, distance: 20.7
click at [37, 127] on div at bounding box center [32, 126] width 16 height 16
click at [650, 753] on icon at bounding box center [649, 756] width 16 height 16
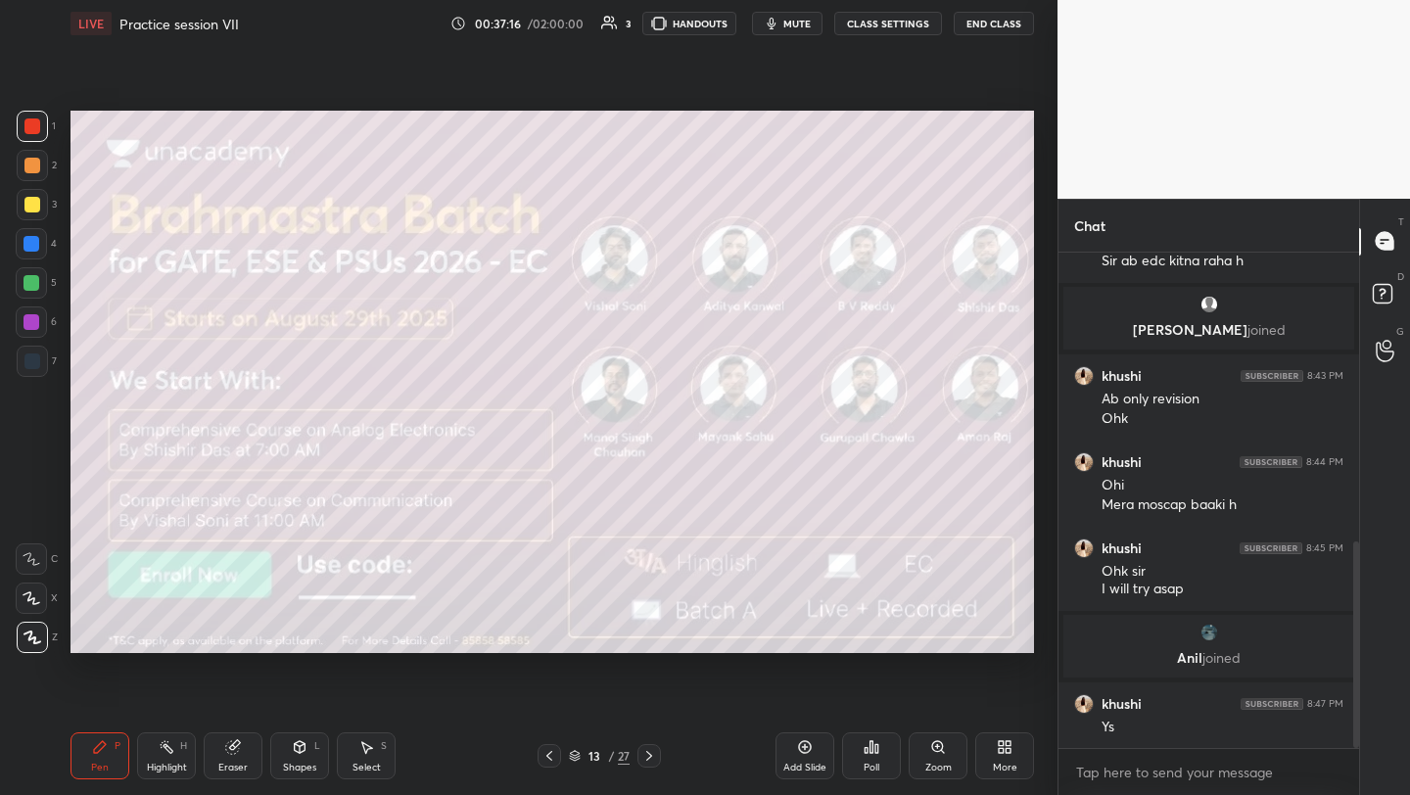
click at [651, 761] on icon at bounding box center [649, 756] width 16 height 16
click at [644, 756] on icon at bounding box center [649, 756] width 16 height 16
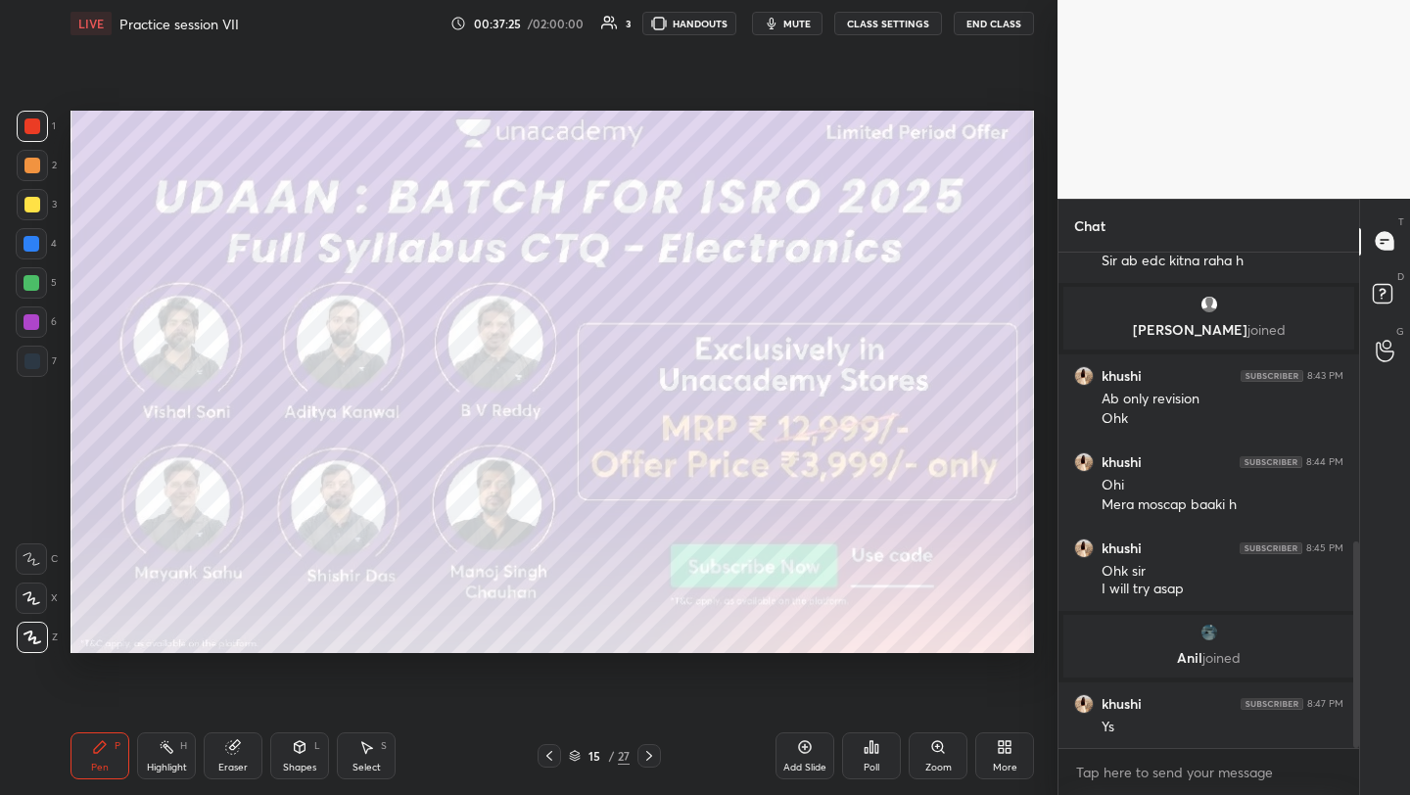
drag, startPoint x: 640, startPoint y: 756, endPoint x: 650, endPoint y: 737, distance: 21.0
click at [640, 755] on div at bounding box center [649, 756] width 24 height 24
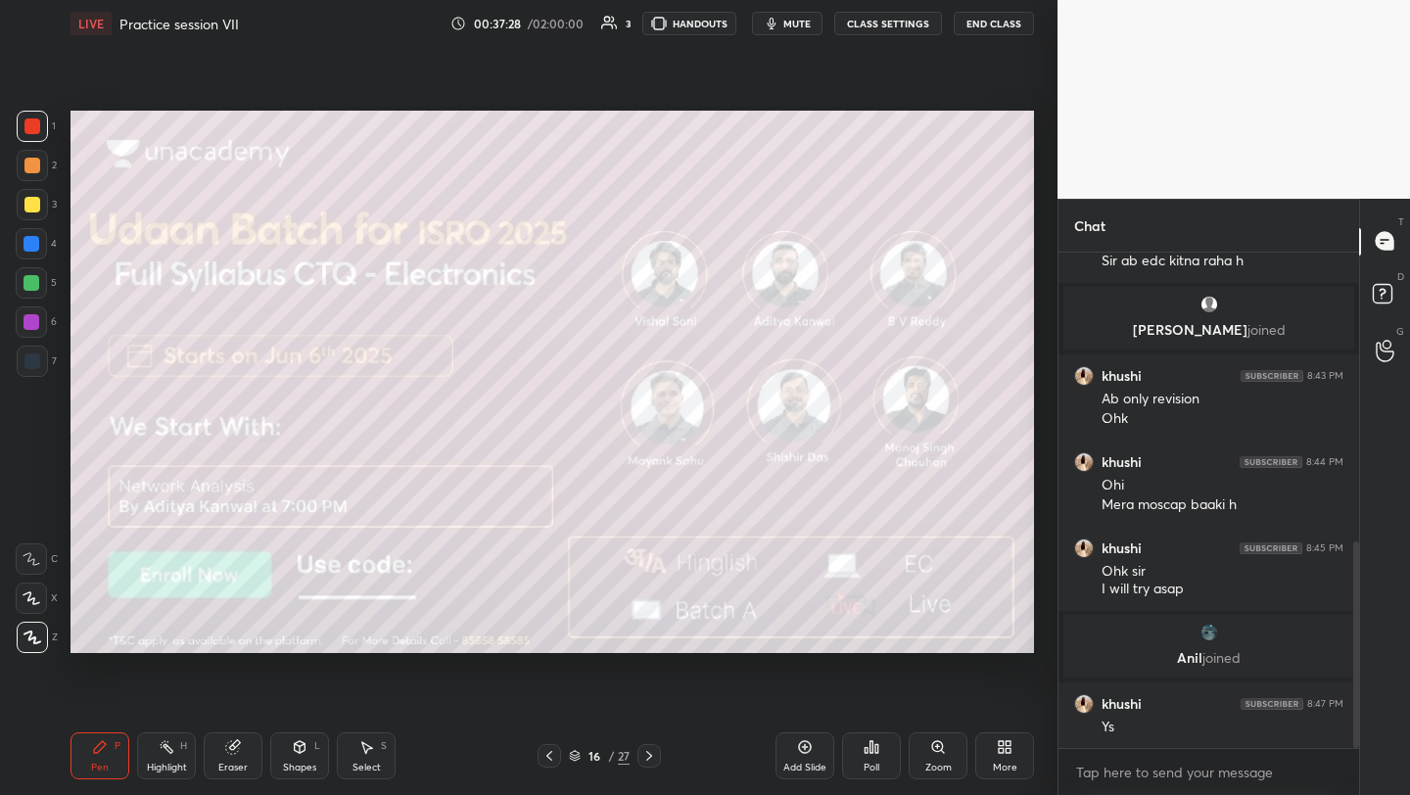
click at [651, 759] on icon at bounding box center [649, 756] width 16 height 16
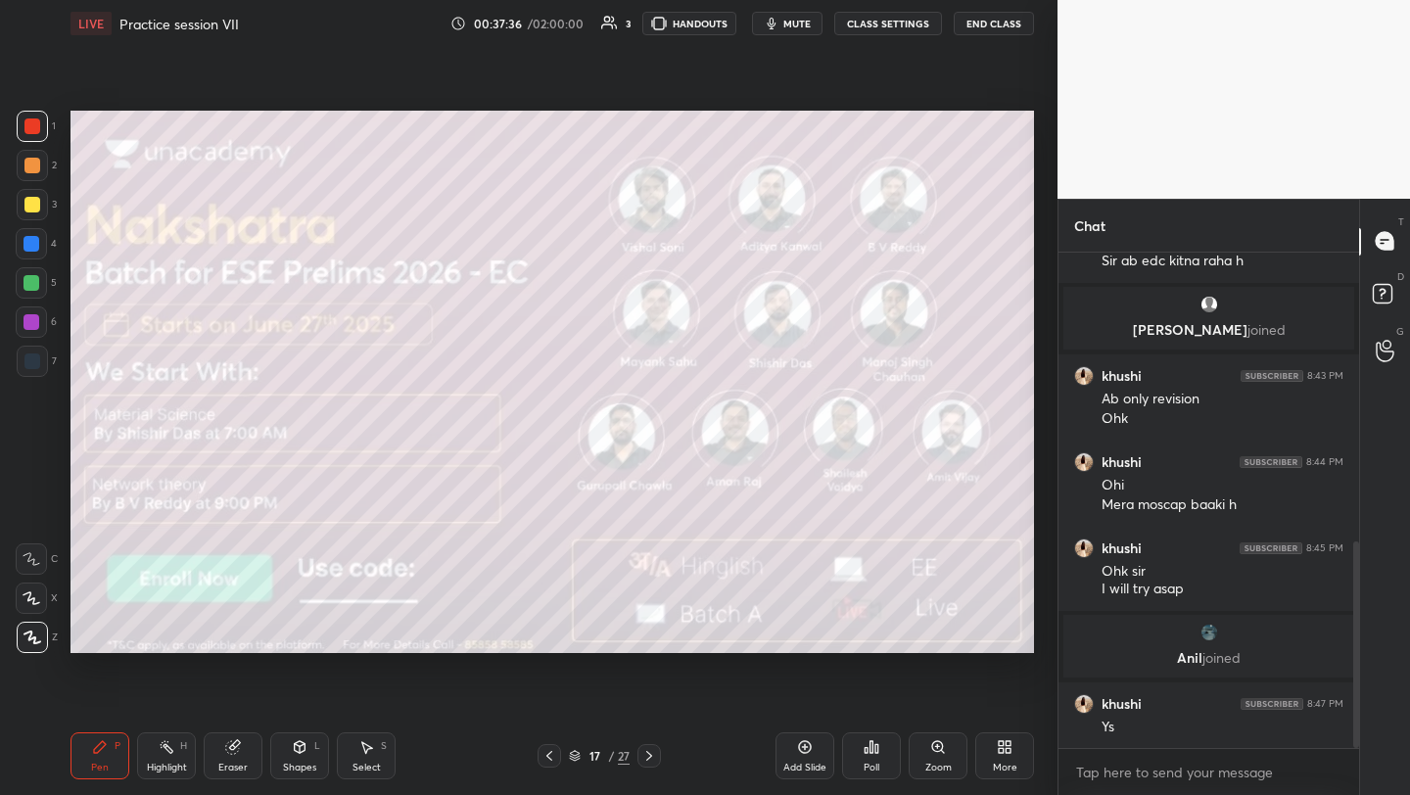
click at [648, 760] on icon at bounding box center [649, 756] width 16 height 16
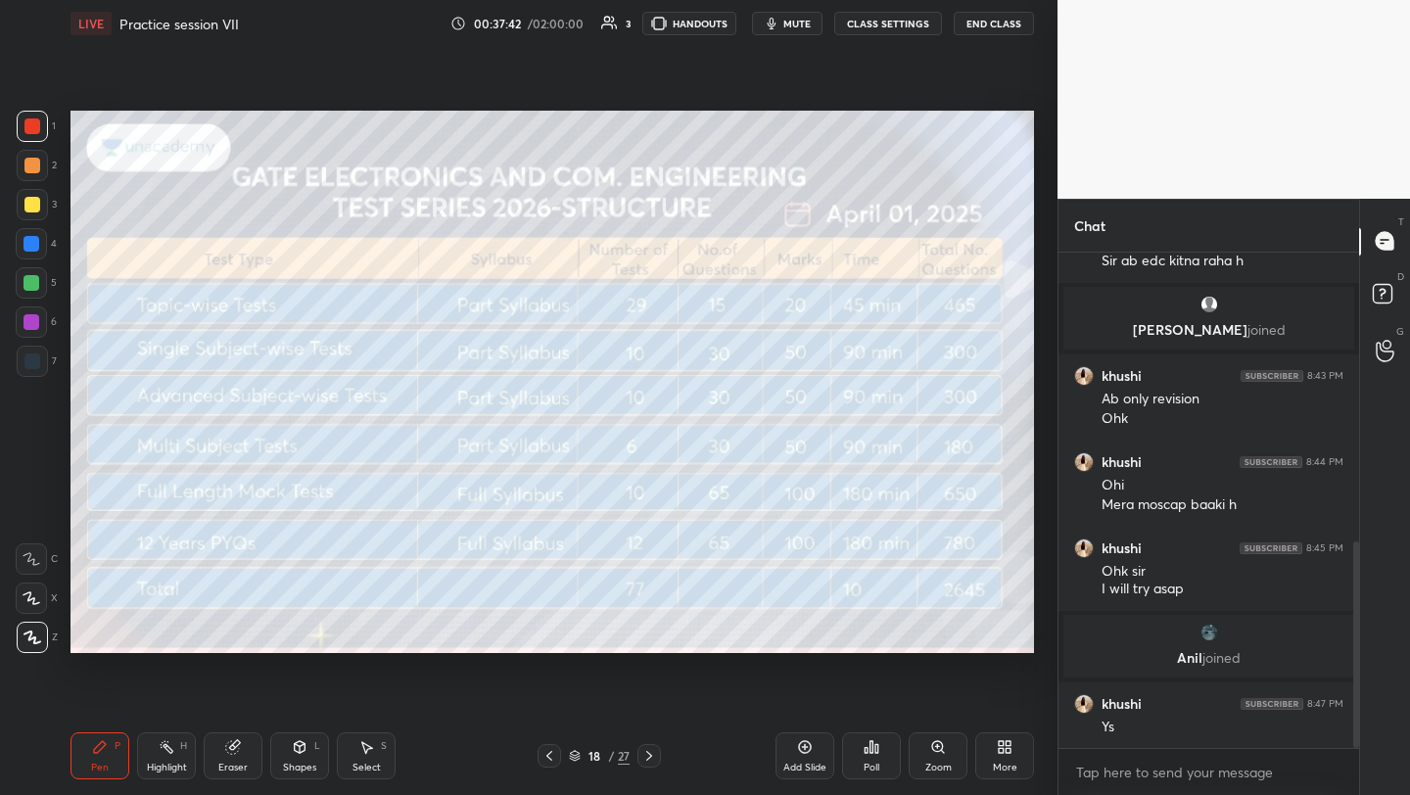
click at [655, 759] on icon at bounding box center [649, 756] width 16 height 16
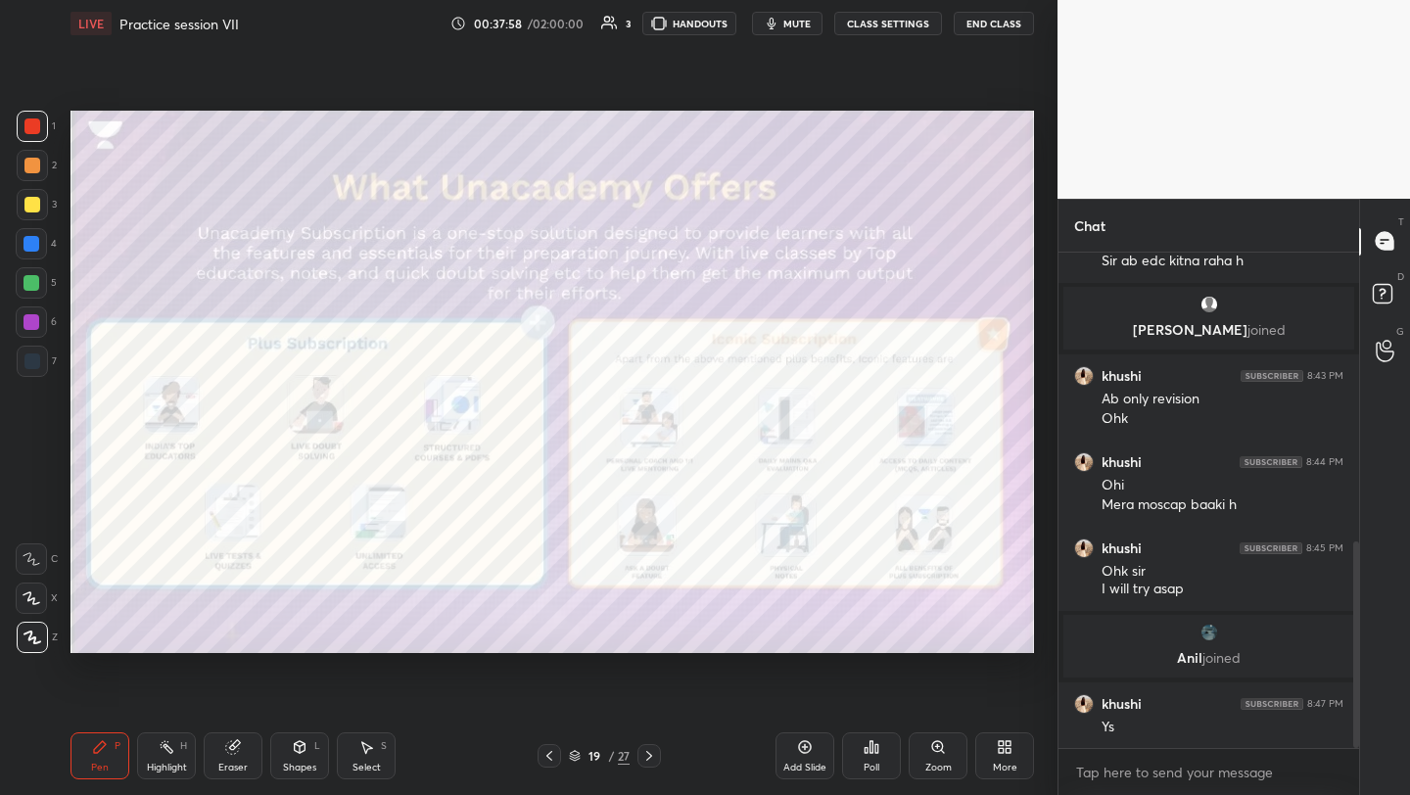
click at [646, 754] on icon at bounding box center [649, 756] width 16 height 16
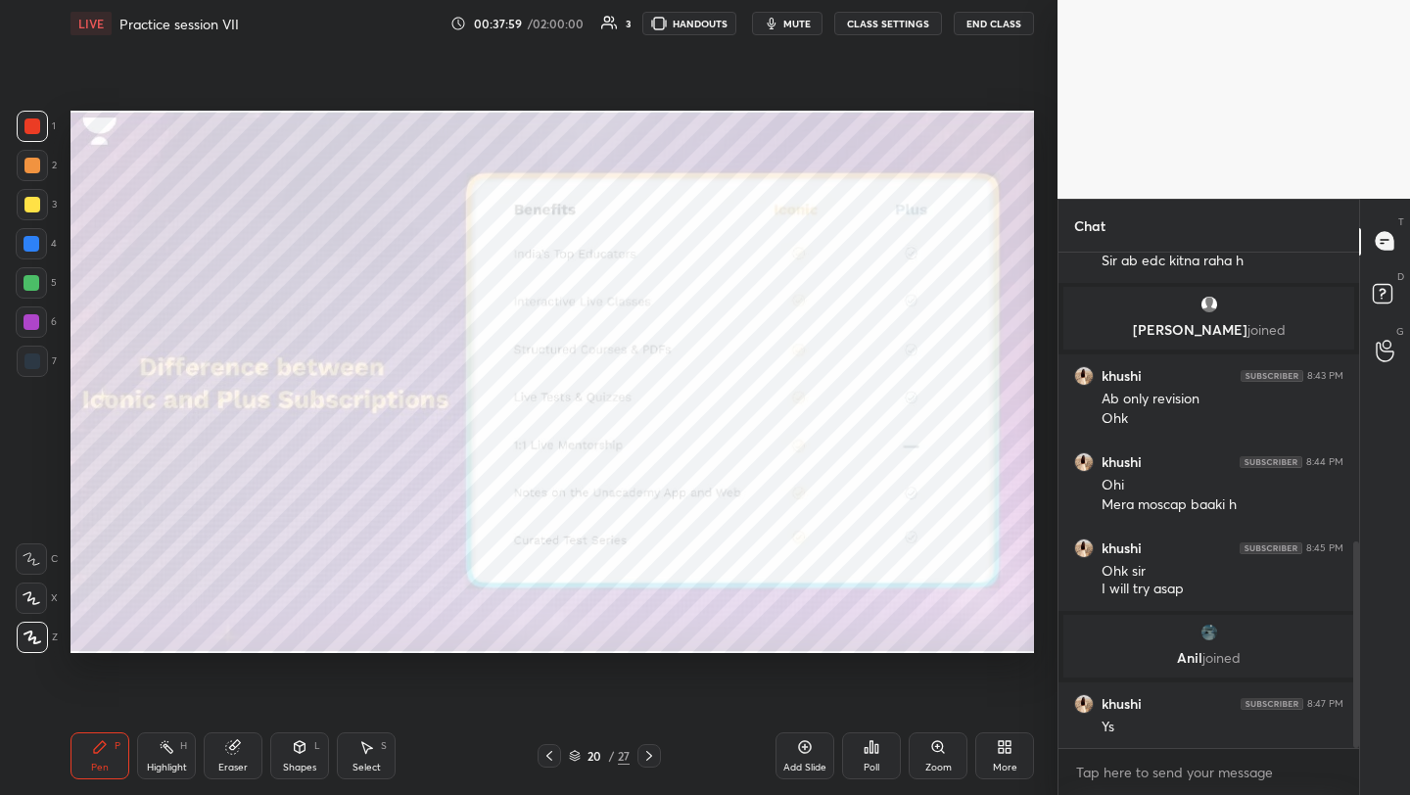
click at [644, 752] on icon at bounding box center [649, 756] width 16 height 16
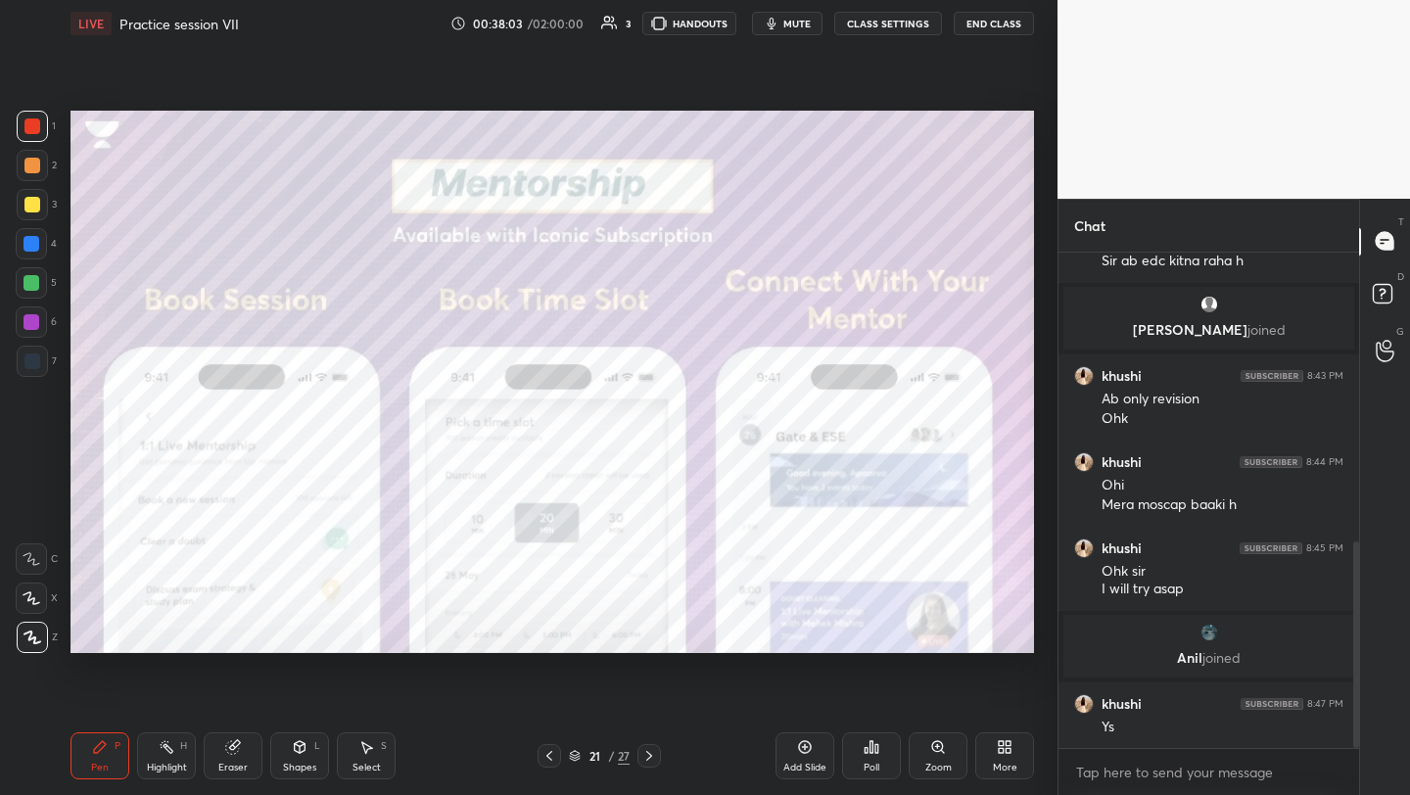
click at [649, 755] on icon at bounding box center [649, 756] width 16 height 16
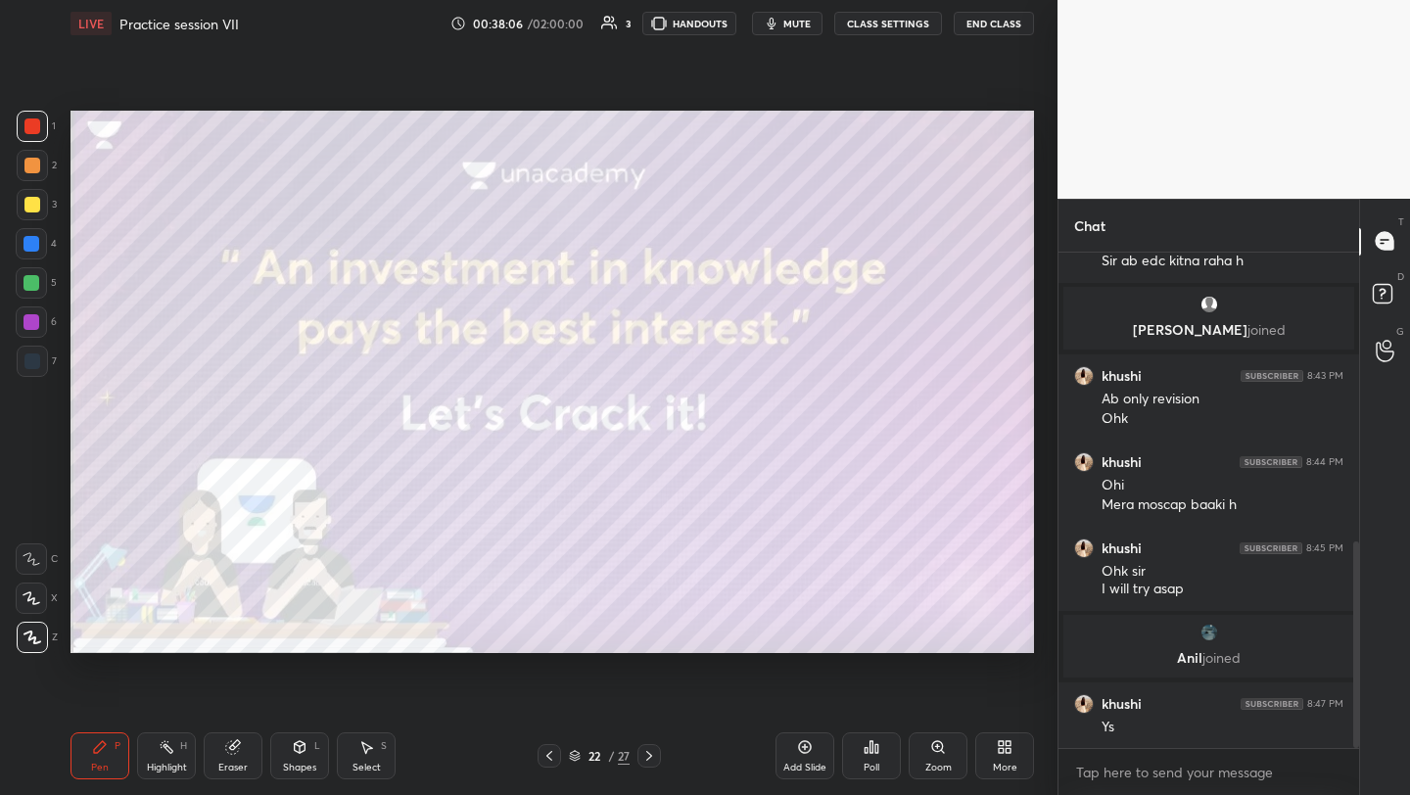
click at [646, 755] on icon at bounding box center [649, 756] width 16 height 16
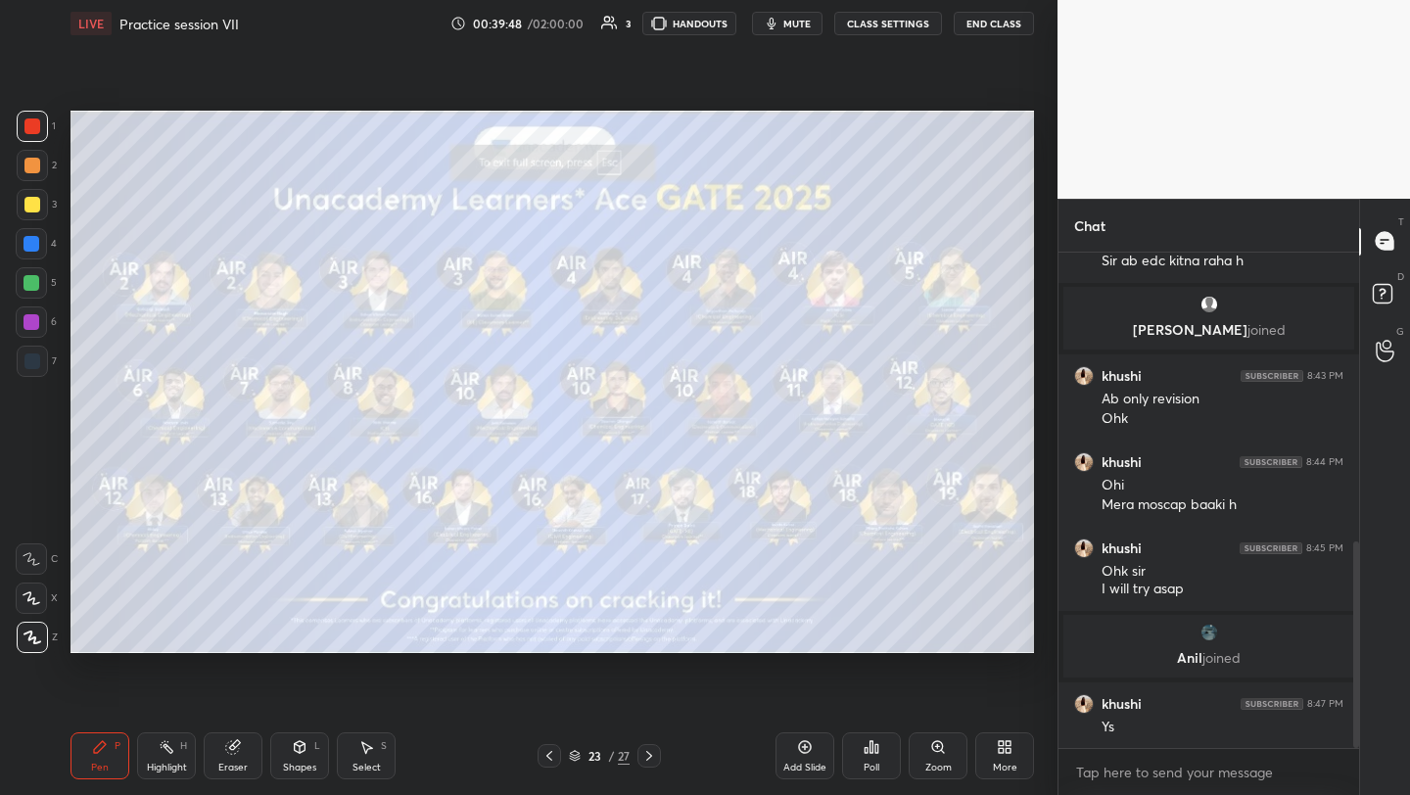
click at [1002, 748] on icon at bounding box center [1001, 750] width 5 height 5
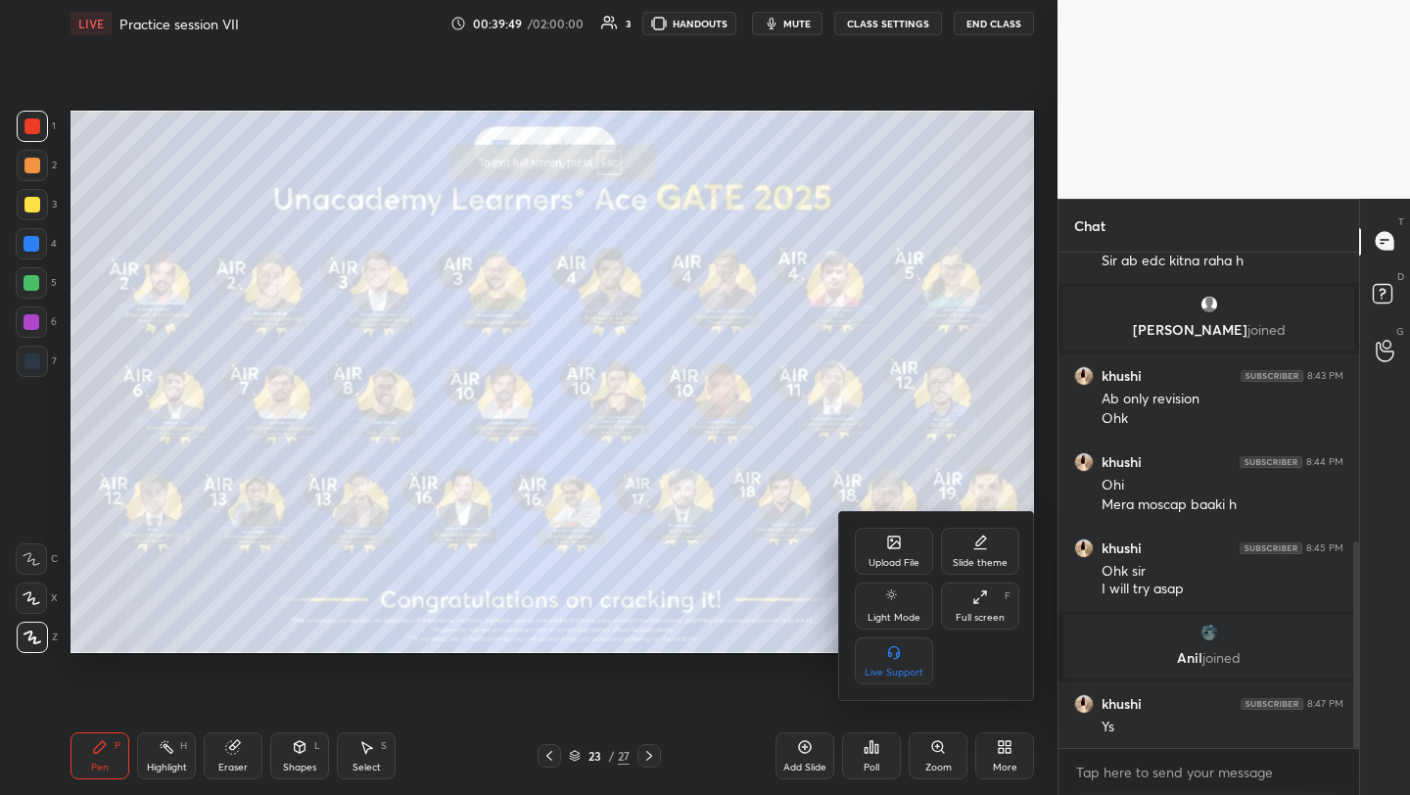
click at [892, 555] on div "Upload File" at bounding box center [894, 551] width 78 height 47
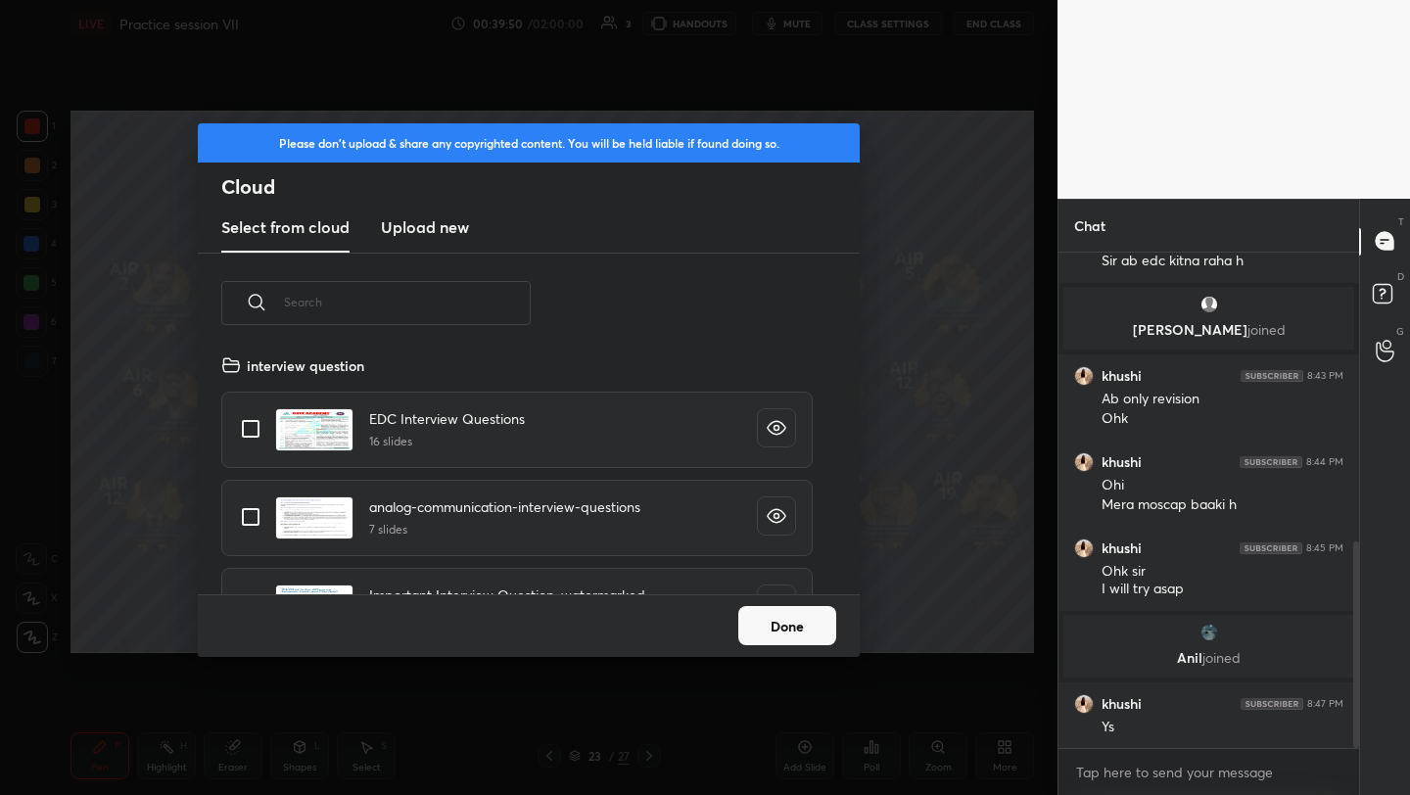
click at [421, 222] on h3 "Upload new" at bounding box center [425, 227] width 88 height 24
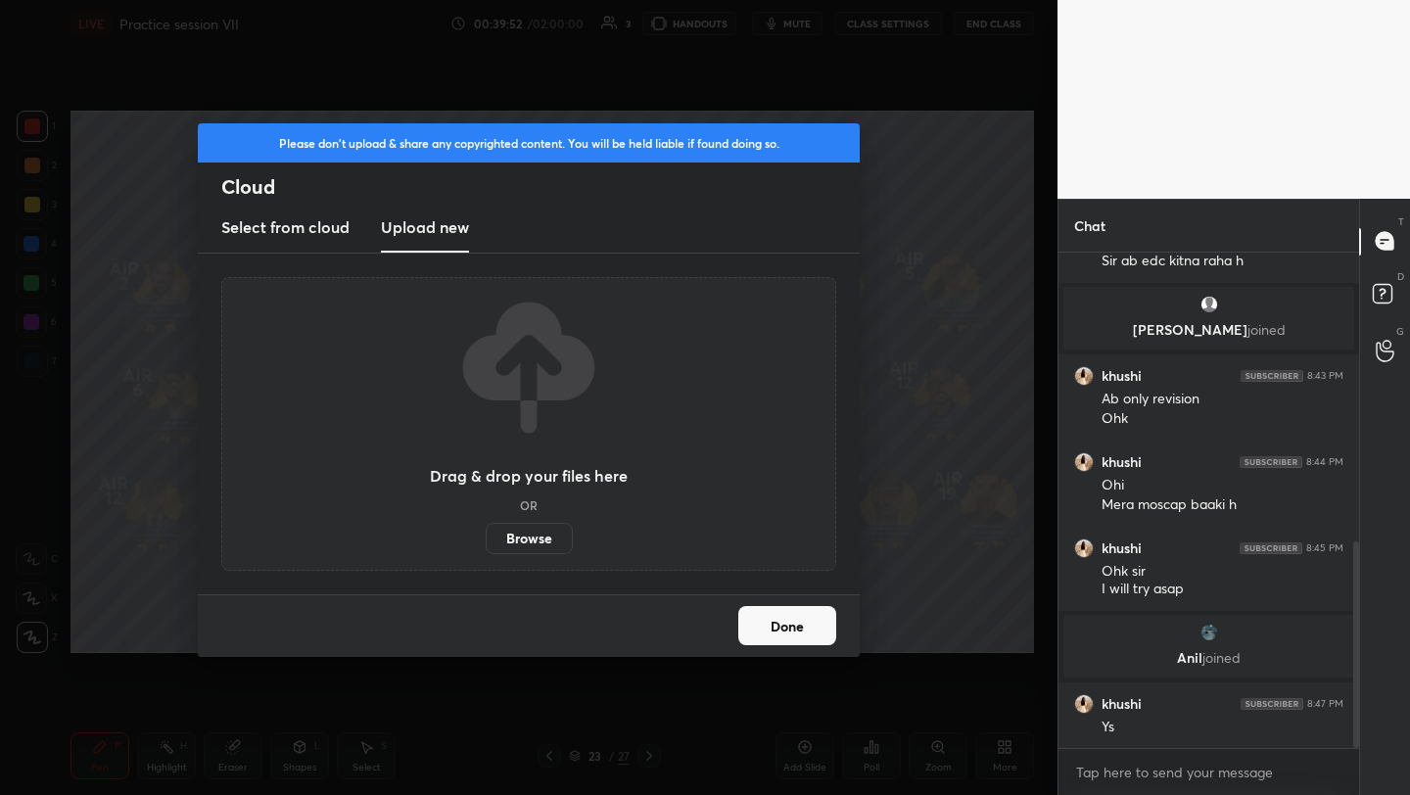
click at [537, 547] on label "Browse" at bounding box center [529, 538] width 87 height 31
click at [486, 547] on input "Browse" at bounding box center [486, 538] width 0 height 31
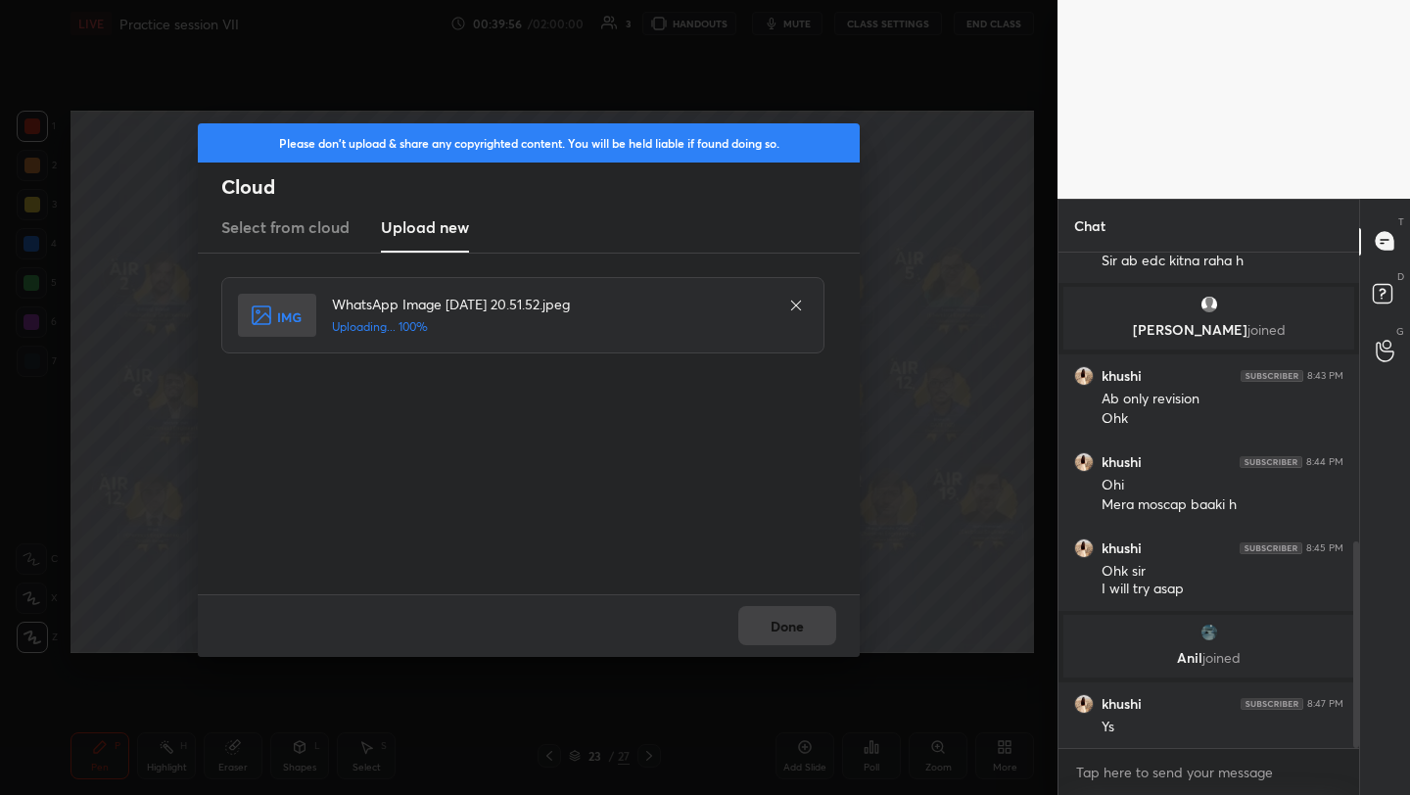
click at [808, 606] on button "Done" at bounding box center [787, 625] width 98 height 39
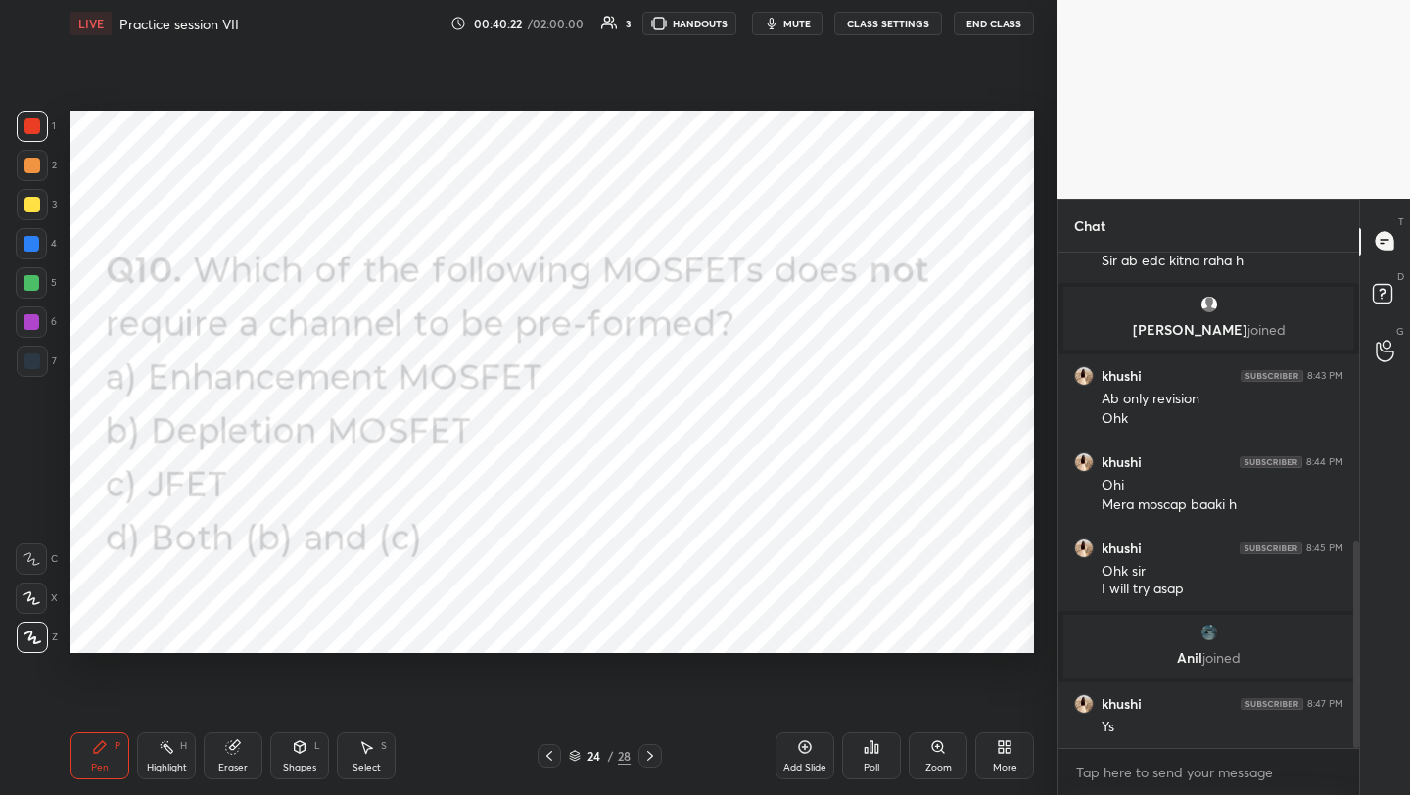
click at [869, 759] on div "Poll" at bounding box center [871, 755] width 59 height 47
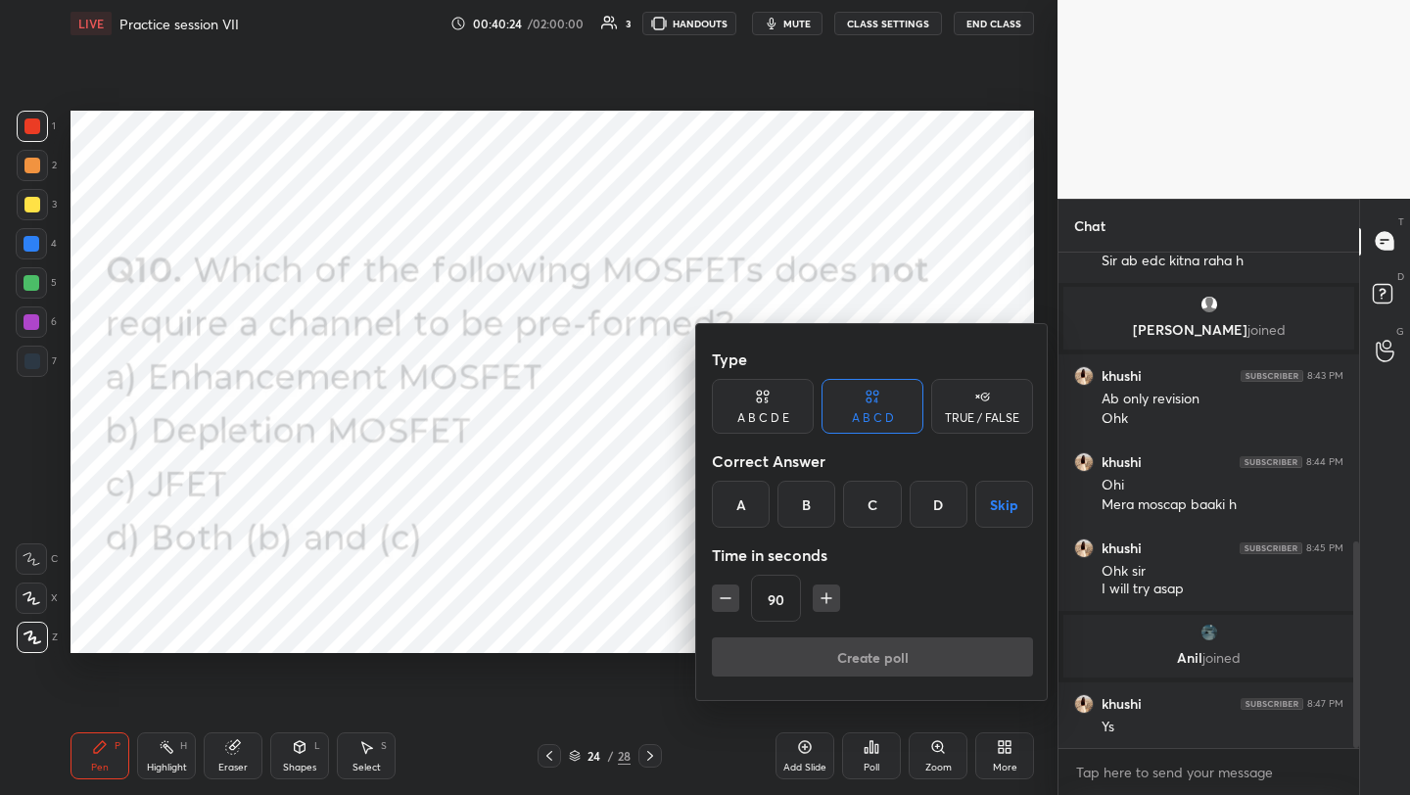
click at [742, 504] on div "A" at bounding box center [741, 504] width 58 height 47
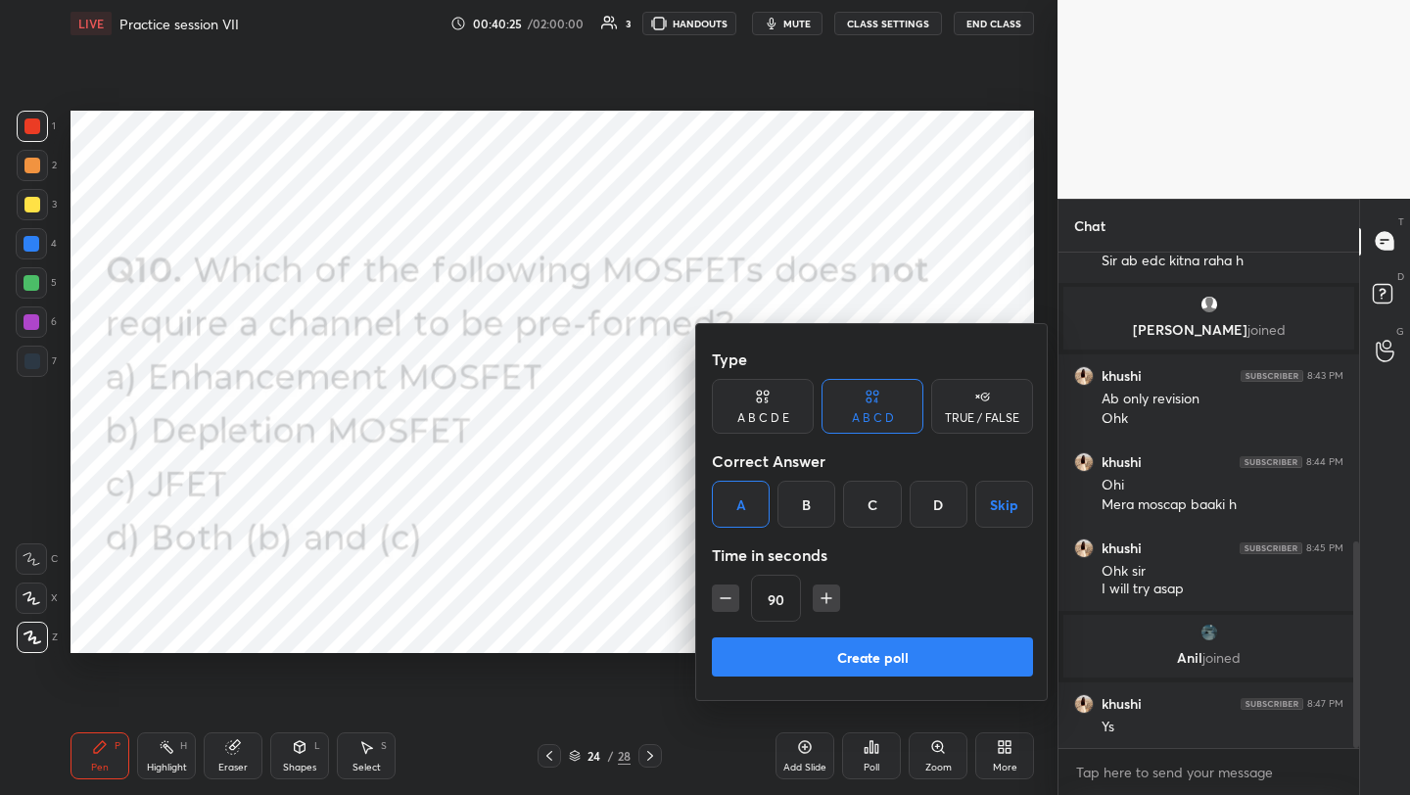
click at [833, 651] on button "Create poll" at bounding box center [872, 656] width 321 height 39
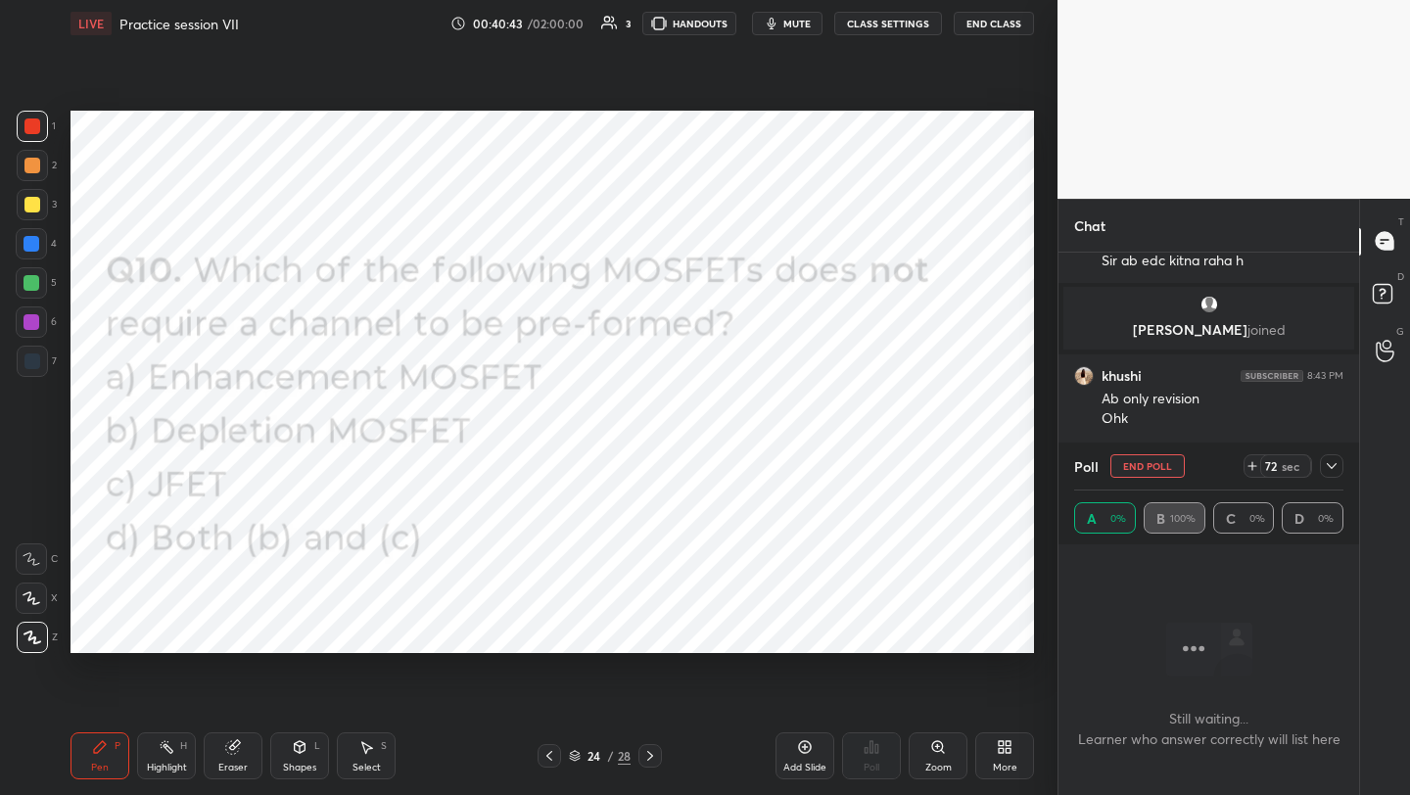
scroll to position [862, 0]
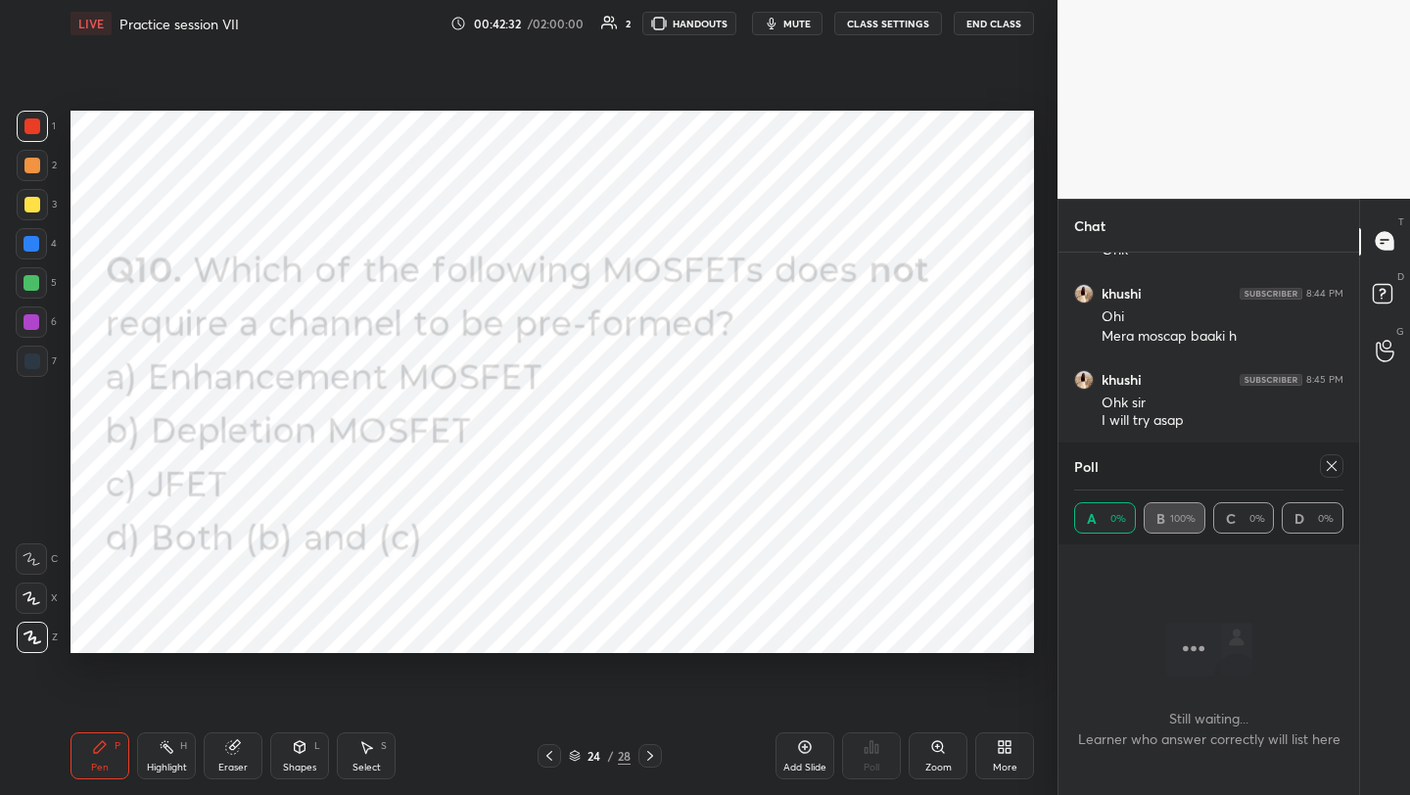
click at [1334, 467] on icon at bounding box center [1332, 466] width 16 height 16
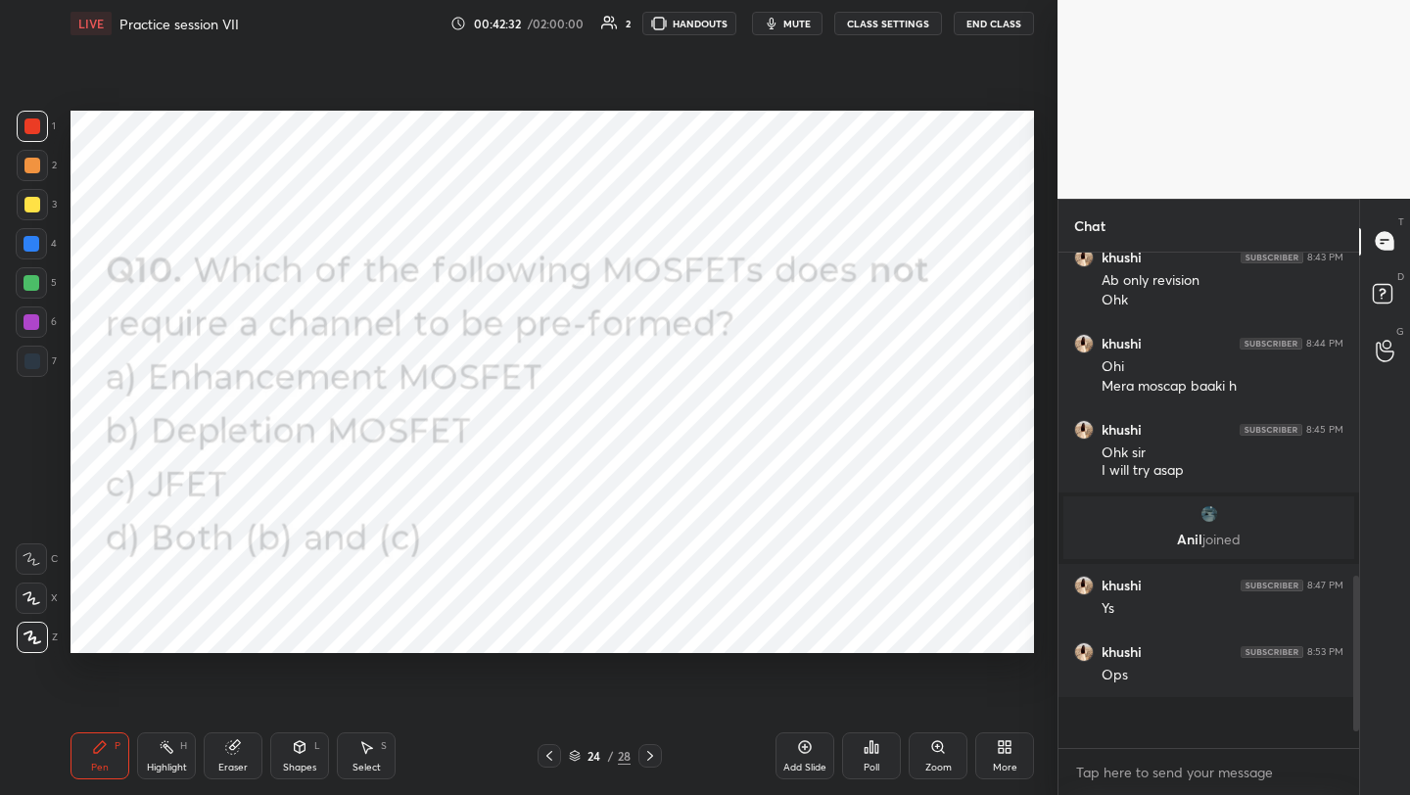
scroll to position [7, 7]
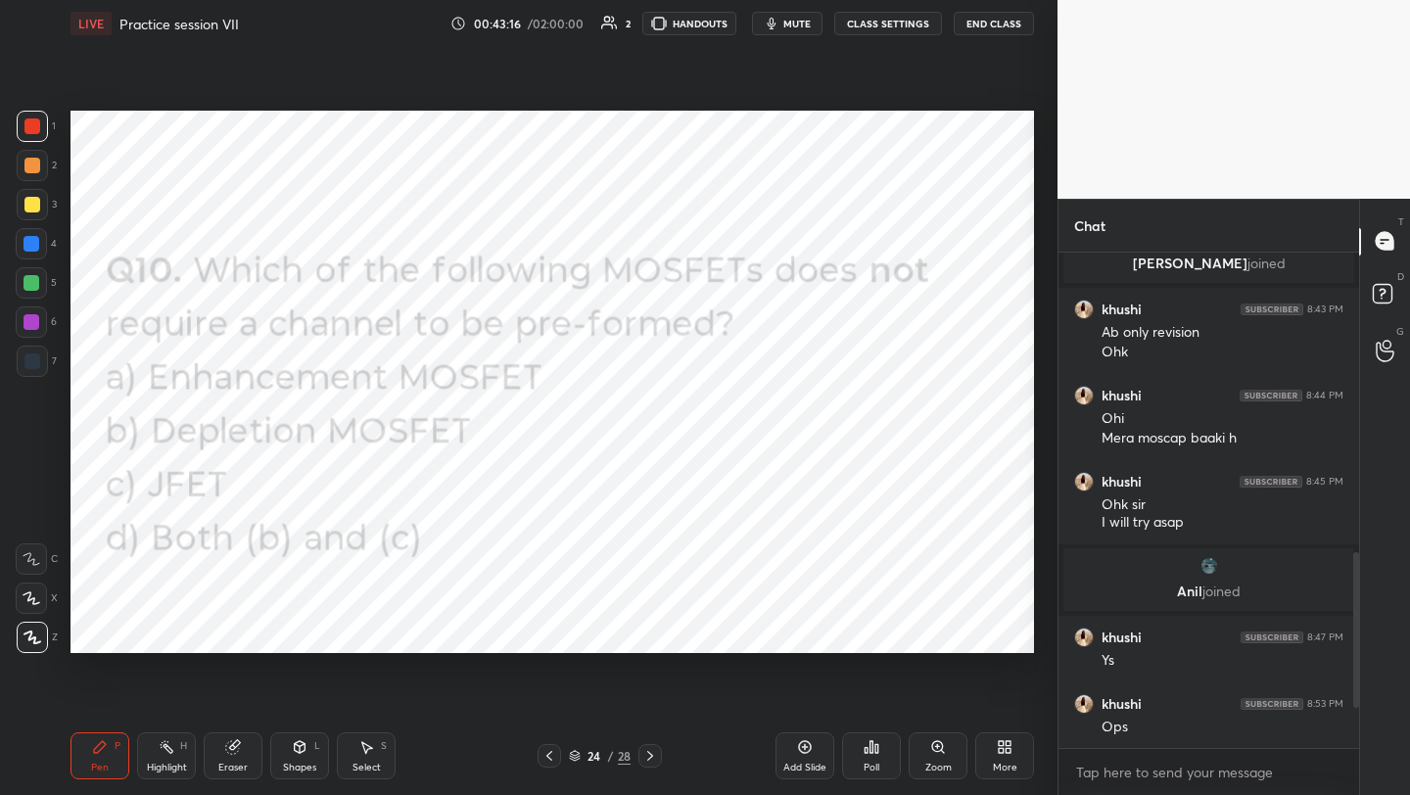
click at [1012, 763] on div "More" at bounding box center [1005, 768] width 24 height 10
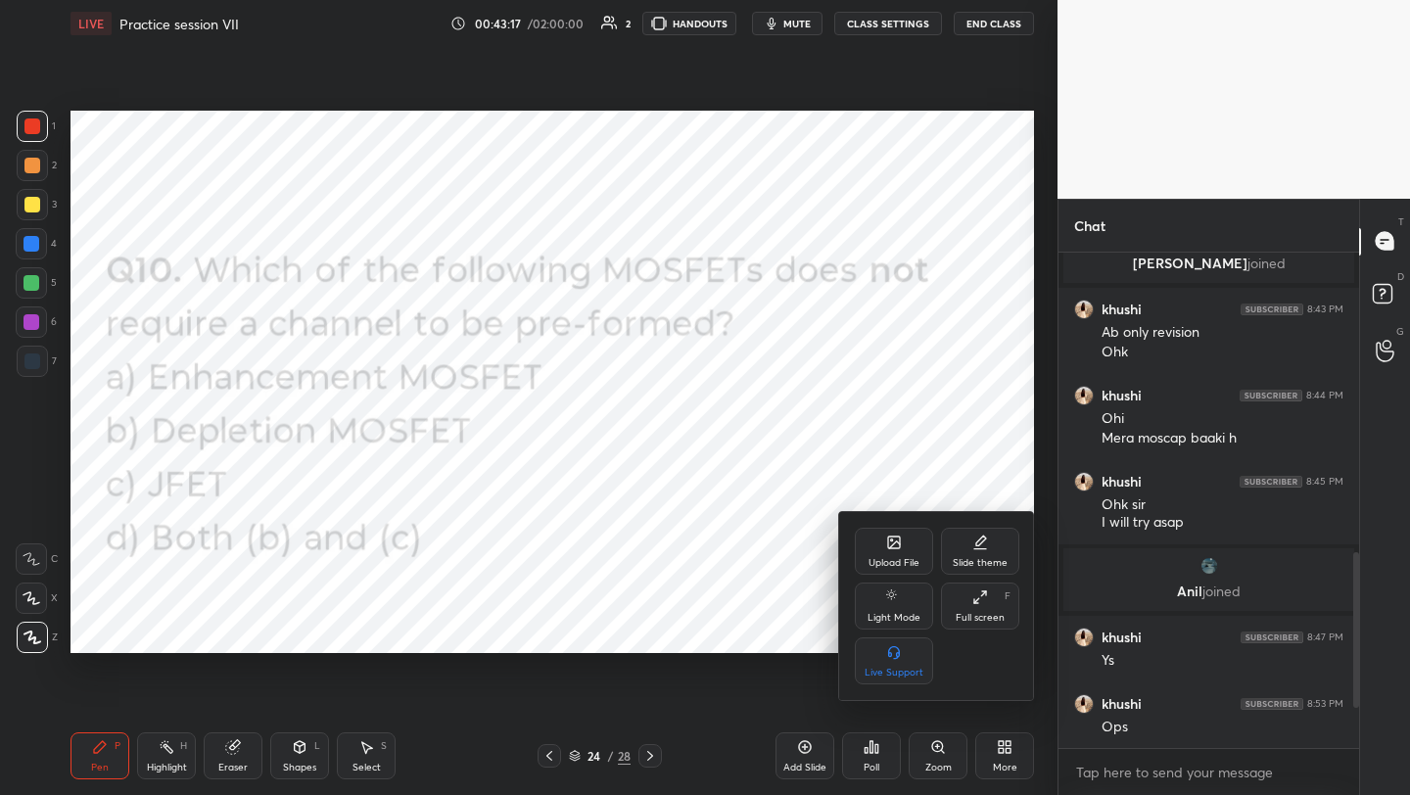
click at [885, 540] on div "Upload File" at bounding box center [894, 551] width 78 height 47
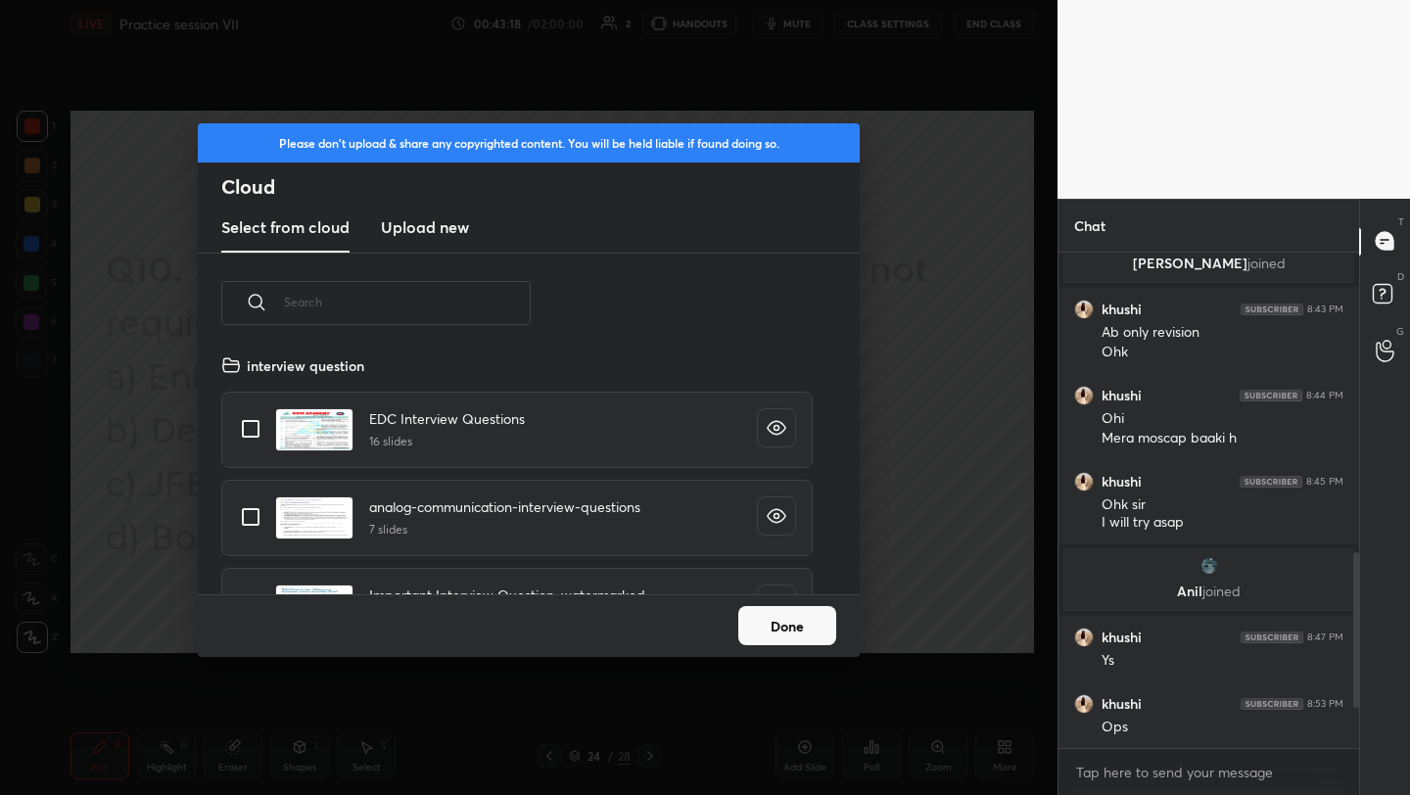
scroll to position [241, 629]
click at [421, 225] on h3 "Upload new" at bounding box center [425, 227] width 88 height 24
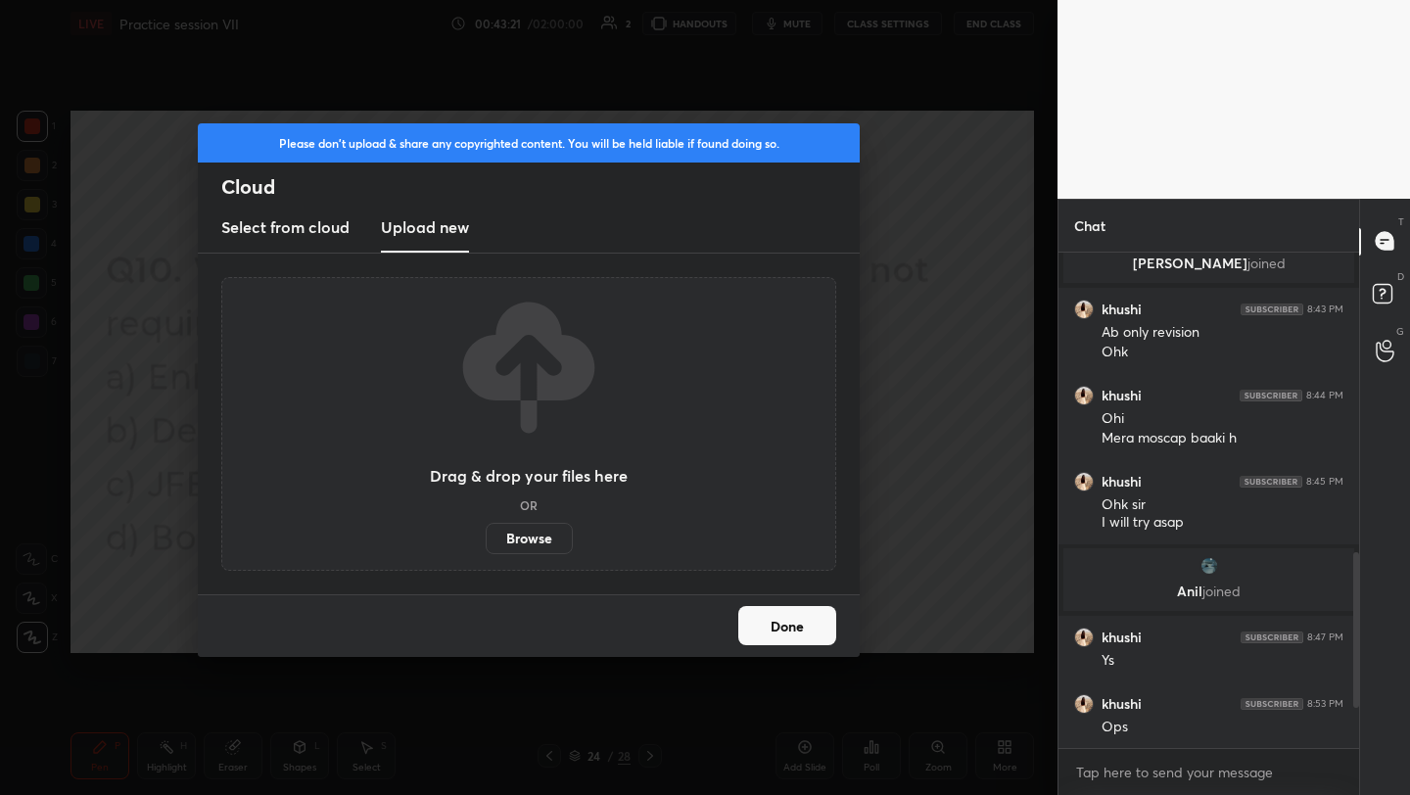
click at [529, 544] on label "Browse" at bounding box center [529, 538] width 87 height 31
click at [486, 544] on input "Browse" at bounding box center [486, 538] width 0 height 31
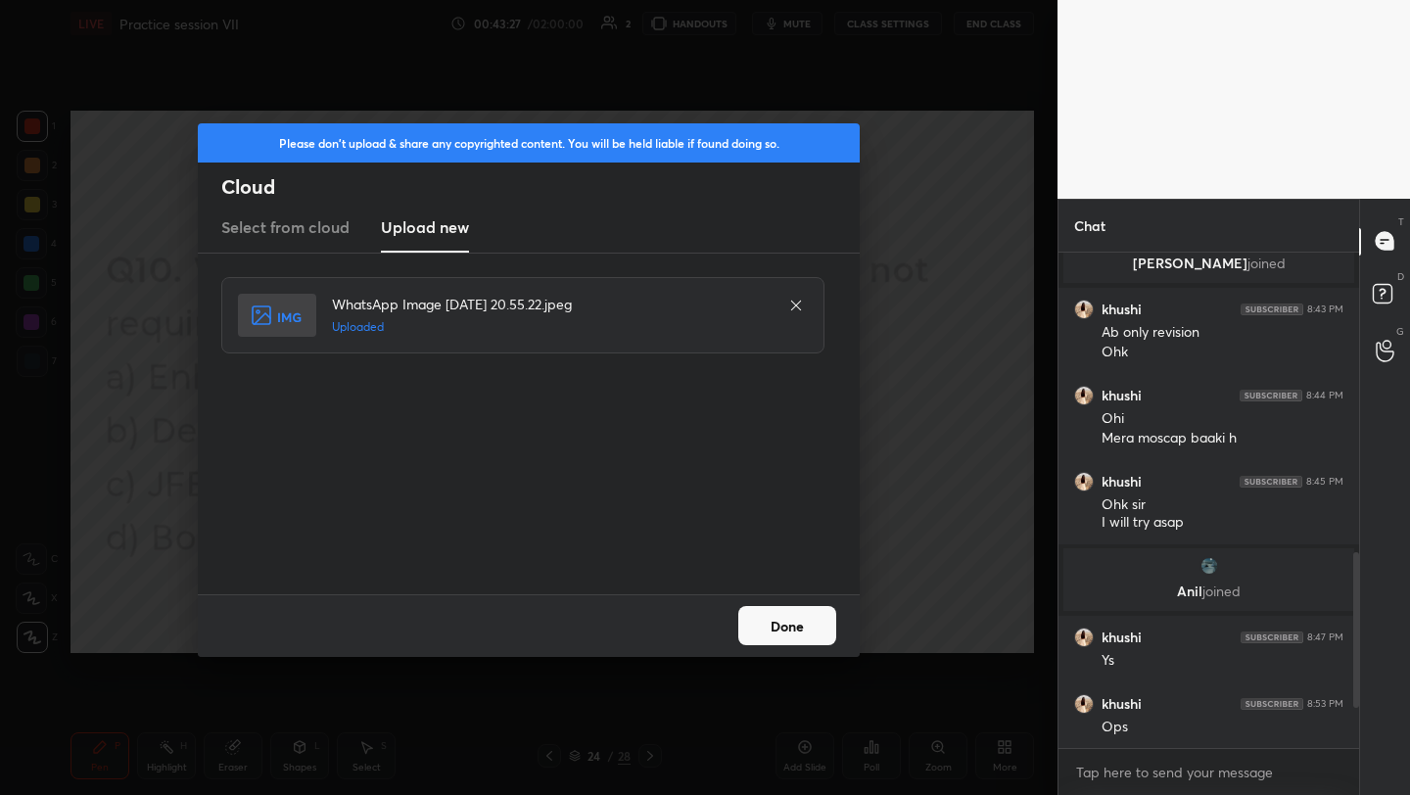
click at [796, 616] on button "Done" at bounding box center [787, 625] width 98 height 39
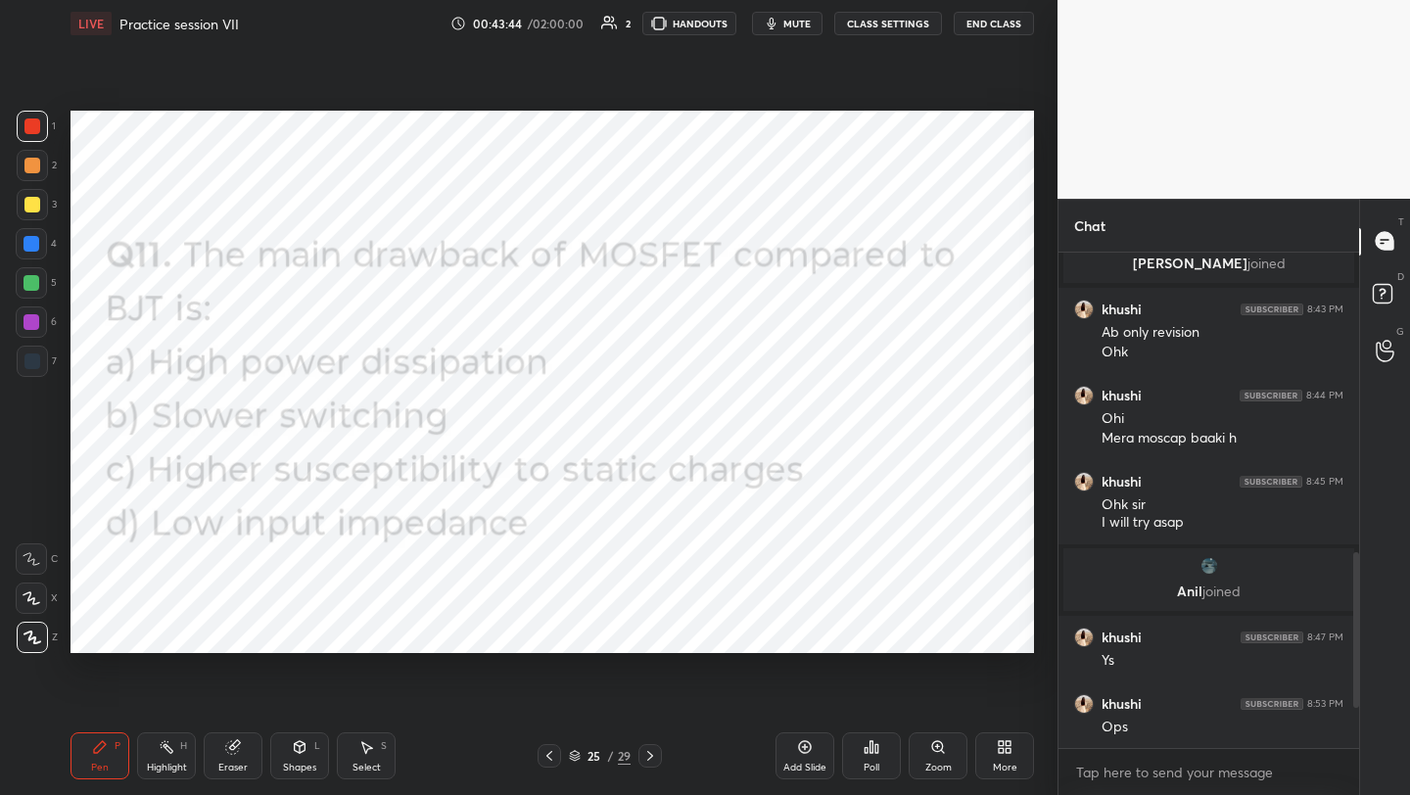
click at [870, 752] on icon at bounding box center [872, 747] width 16 height 16
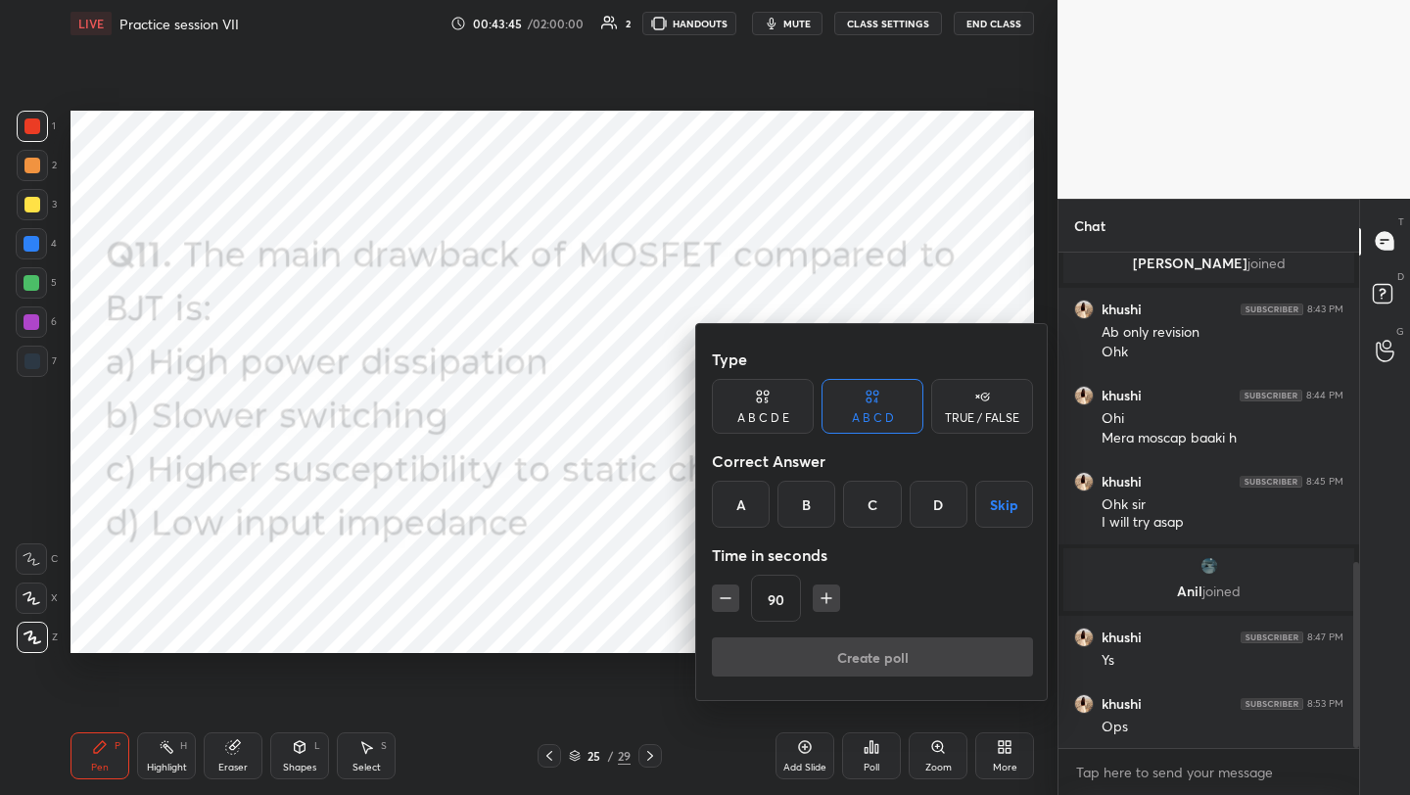
scroll to position [826, 0]
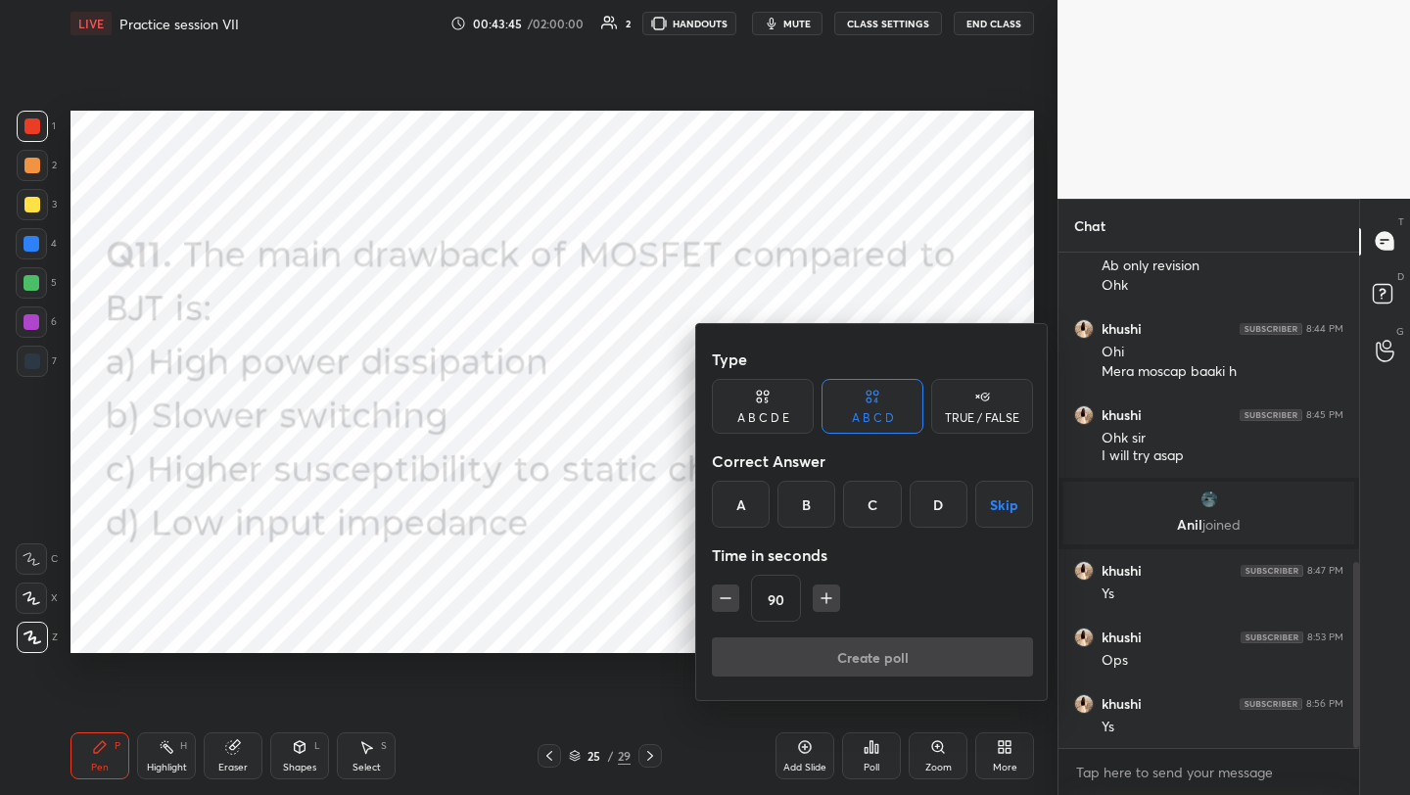
click at [876, 512] on div "C" at bounding box center [872, 504] width 58 height 47
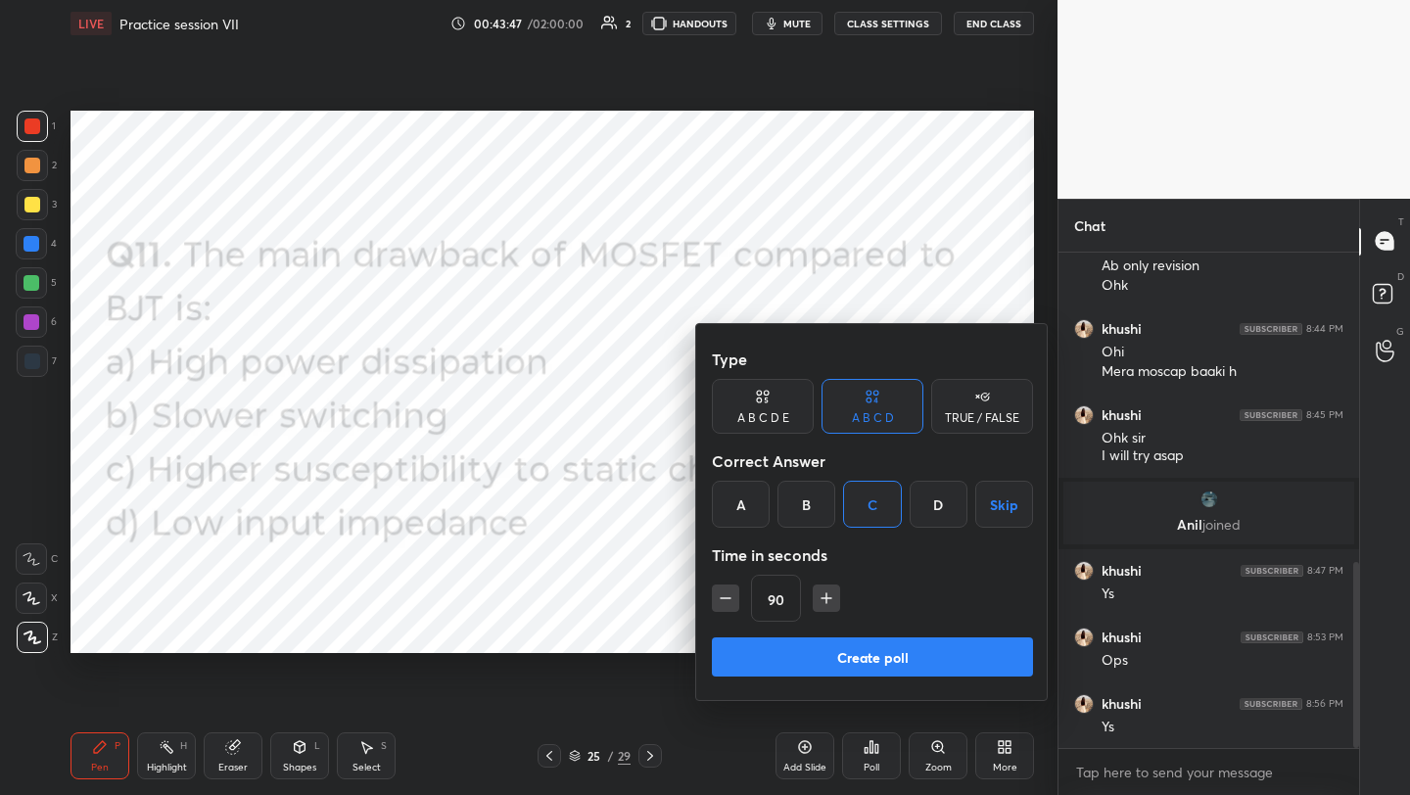
click at [897, 660] on button "Create poll" at bounding box center [872, 656] width 321 height 39
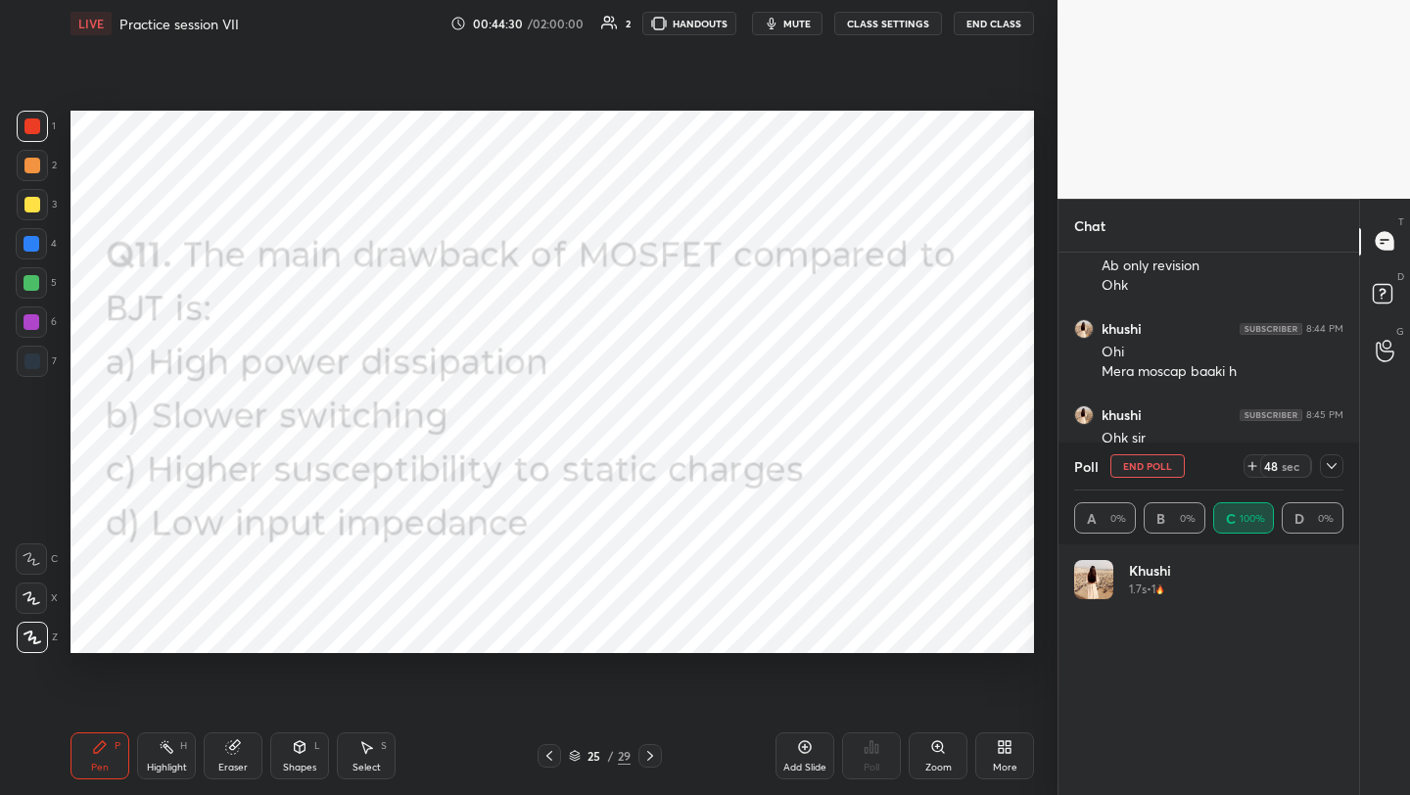
scroll to position [948, 0]
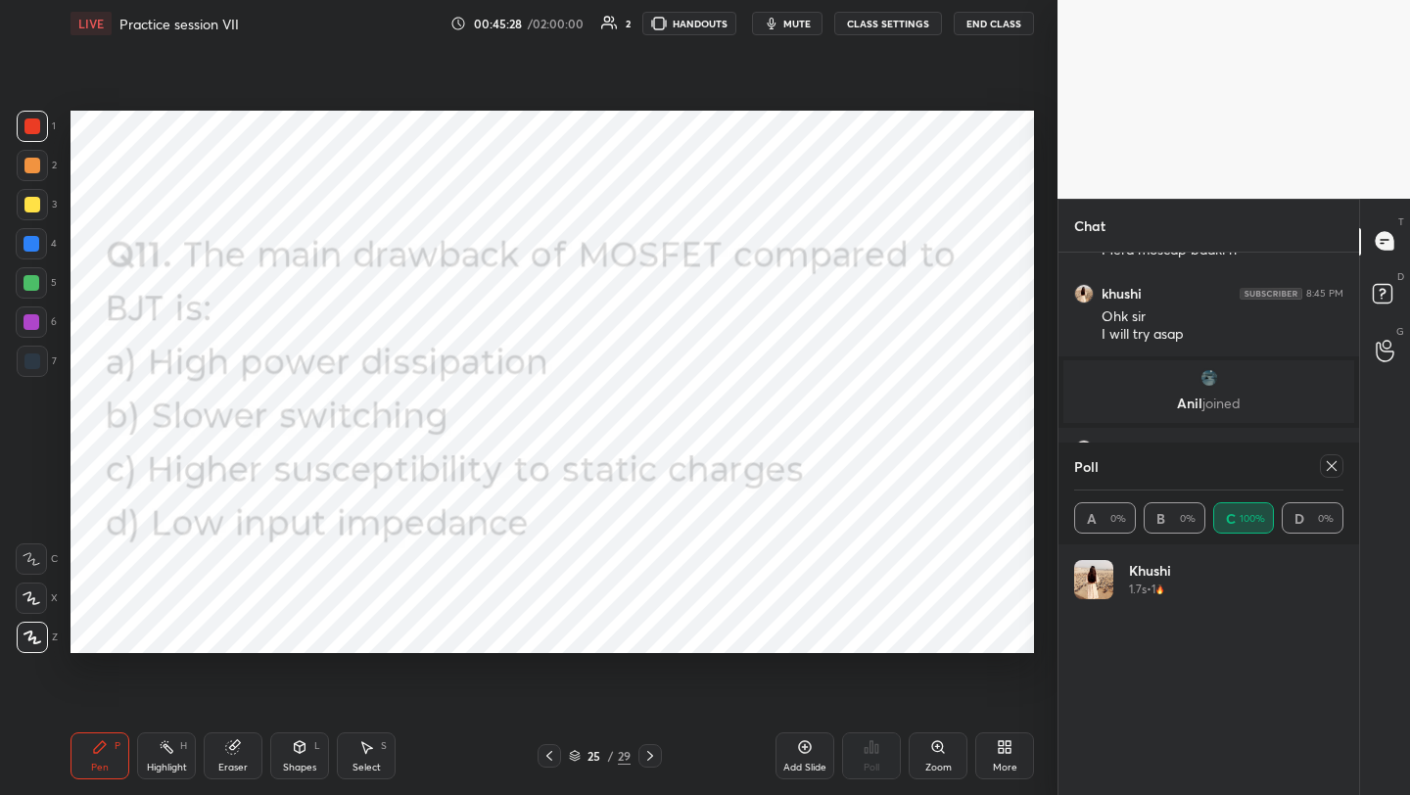
click at [1334, 469] on icon at bounding box center [1332, 466] width 16 height 16
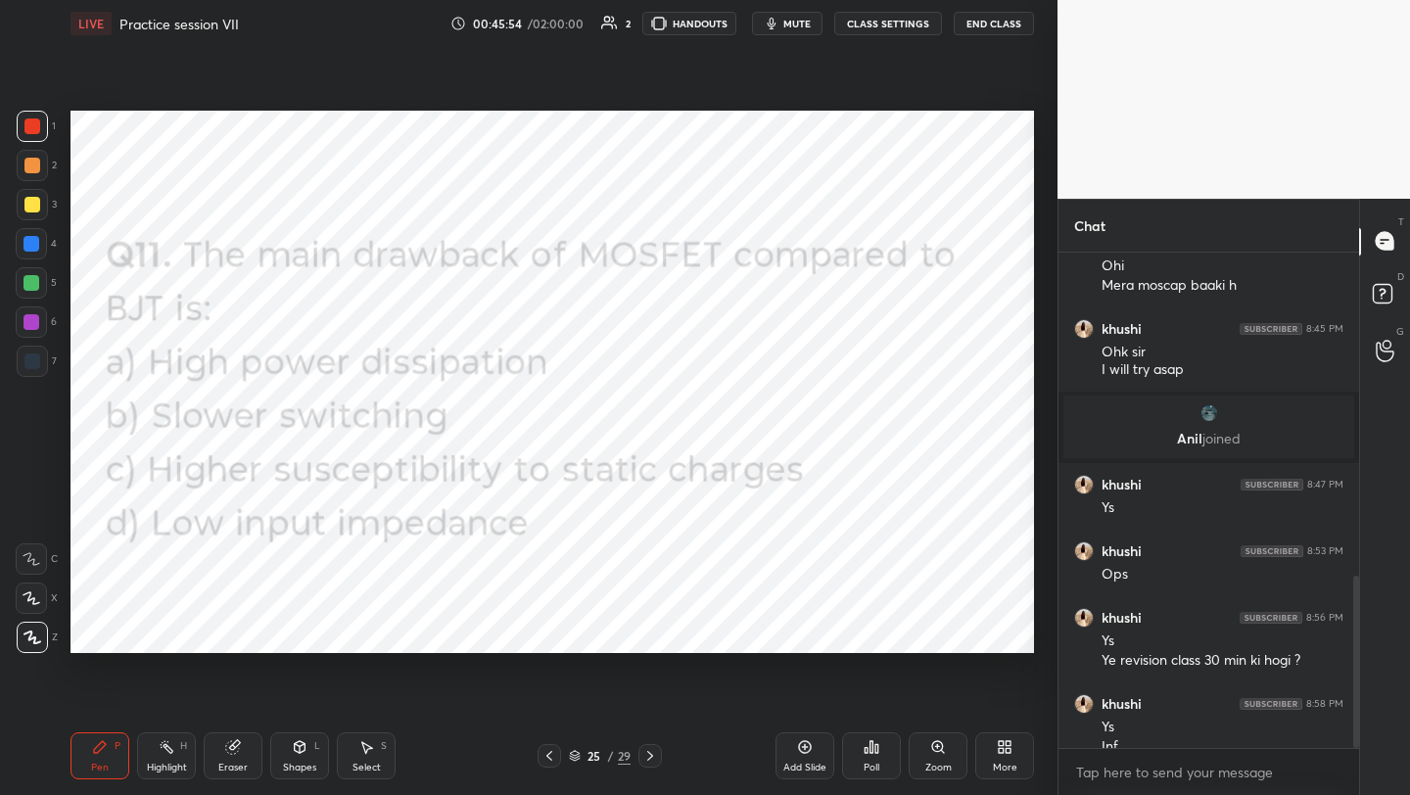
scroll to position [932, 0]
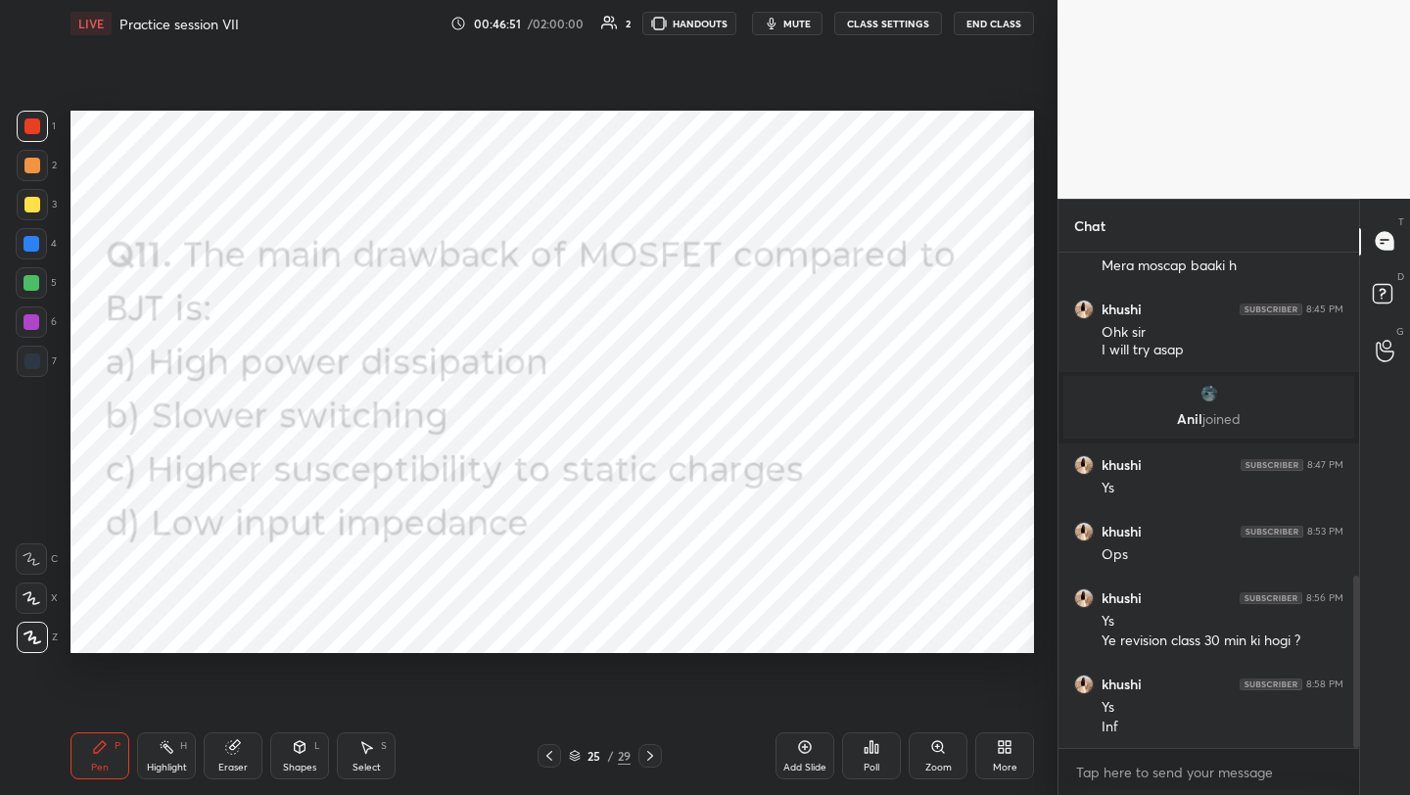
click at [801, 744] on icon at bounding box center [805, 747] width 16 height 16
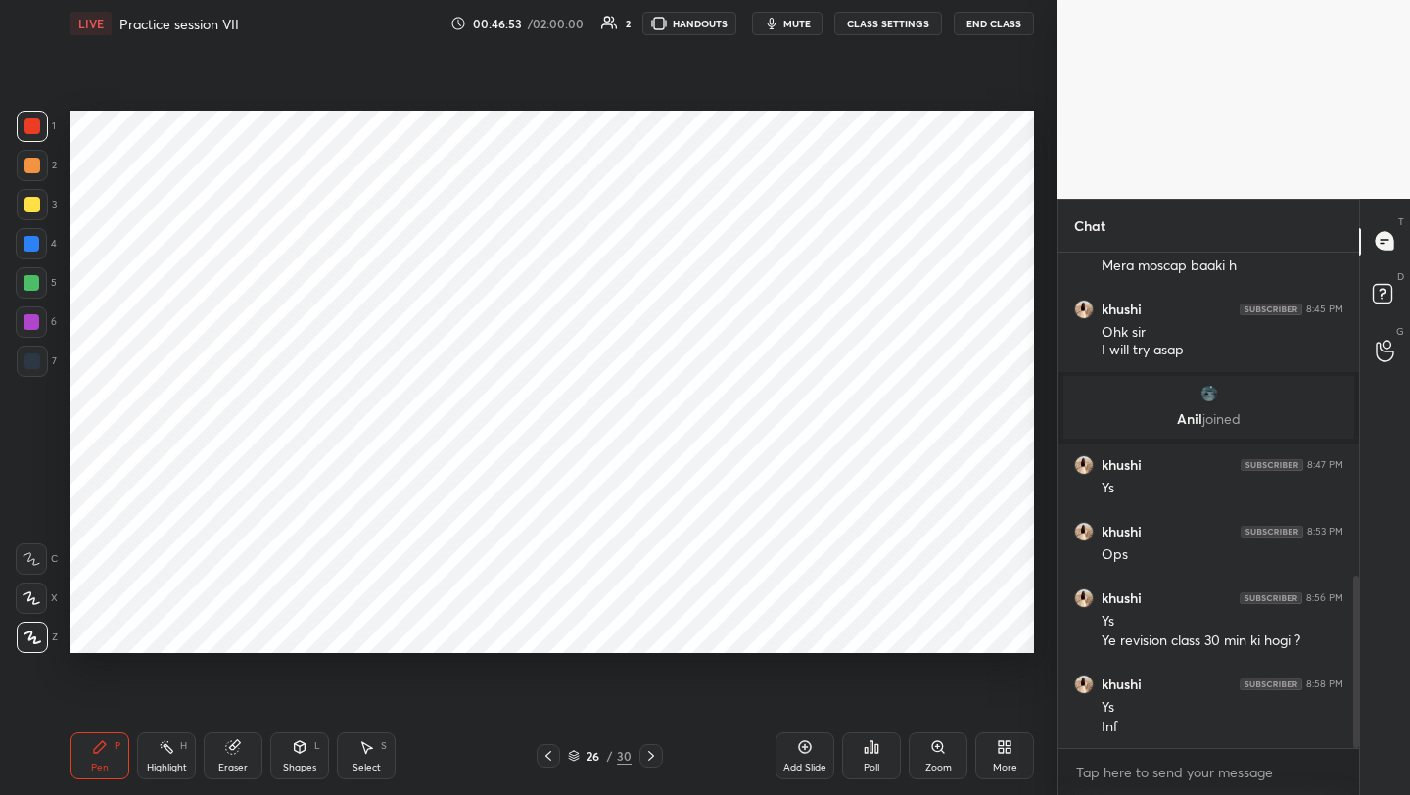
click at [43, 131] on div at bounding box center [32, 126] width 31 height 31
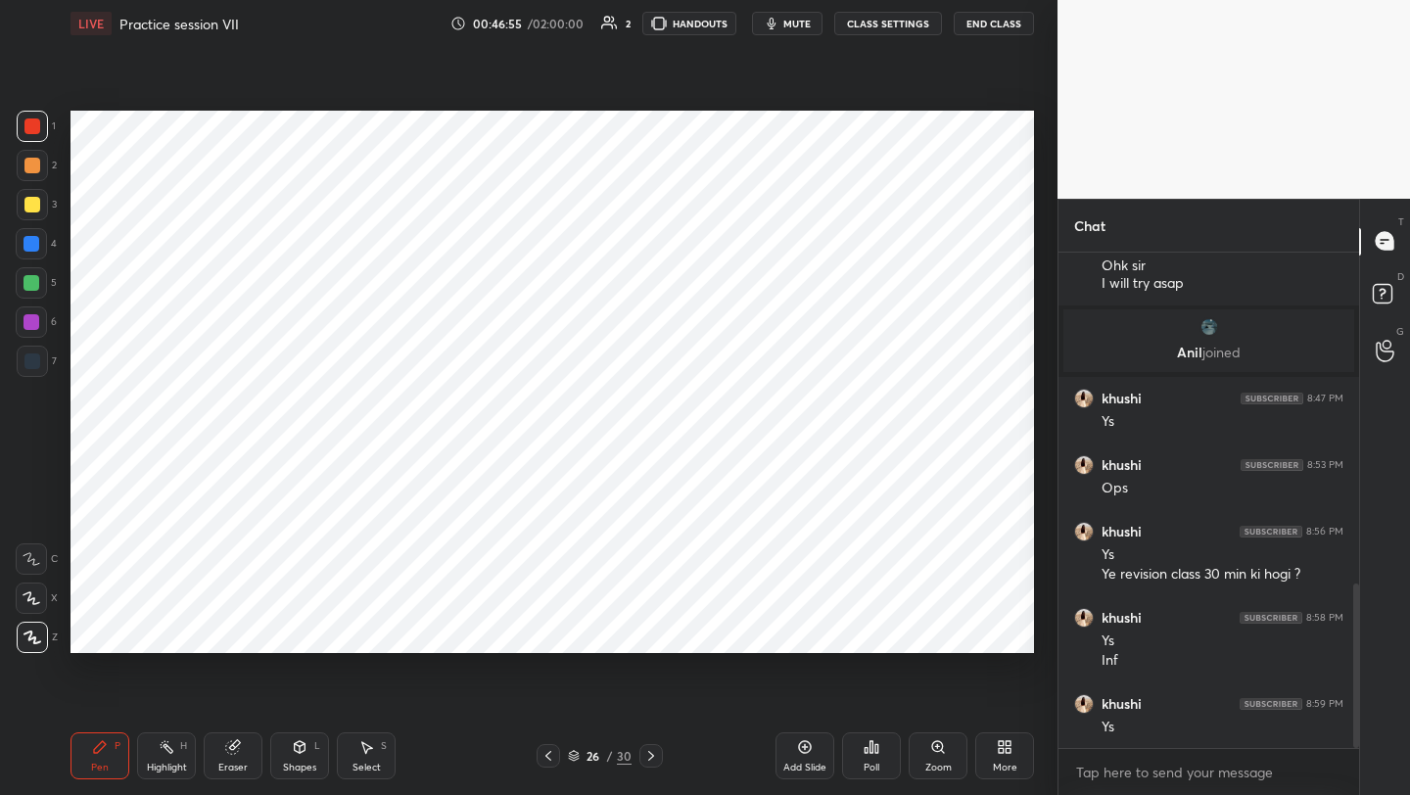
click at [35, 242] on div at bounding box center [32, 244] width 16 height 16
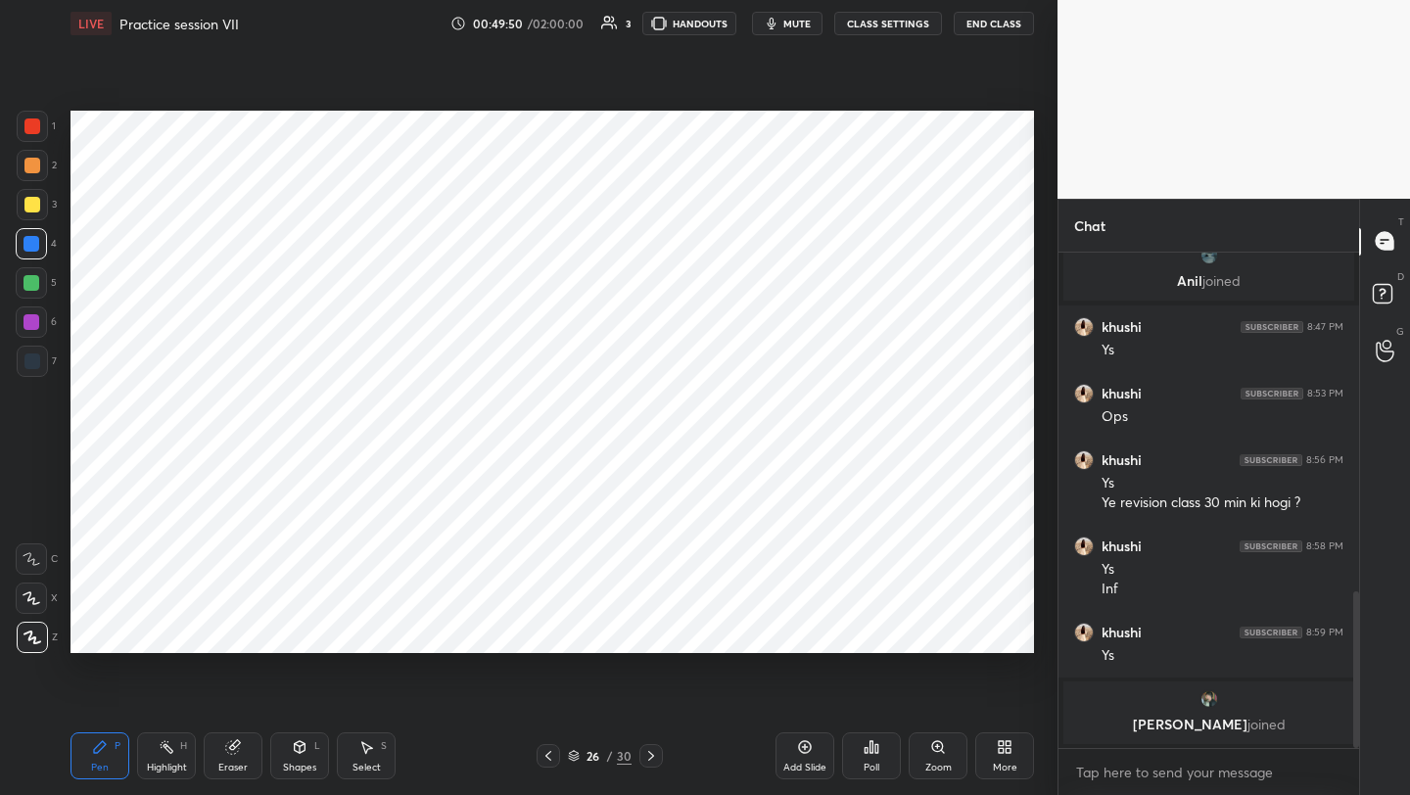
click at [542, 752] on icon at bounding box center [549, 756] width 16 height 16
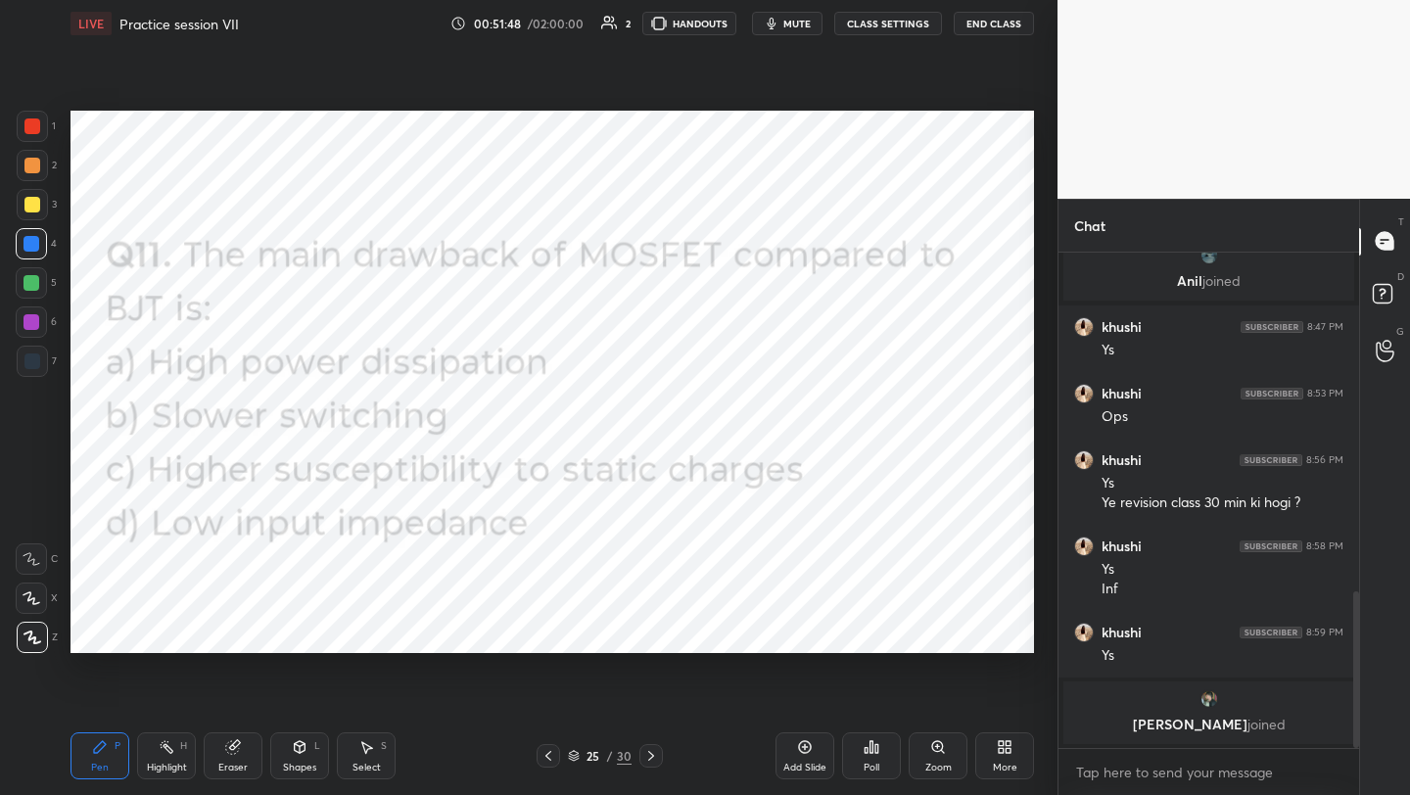
click at [995, 746] on div "More" at bounding box center [1004, 755] width 59 height 47
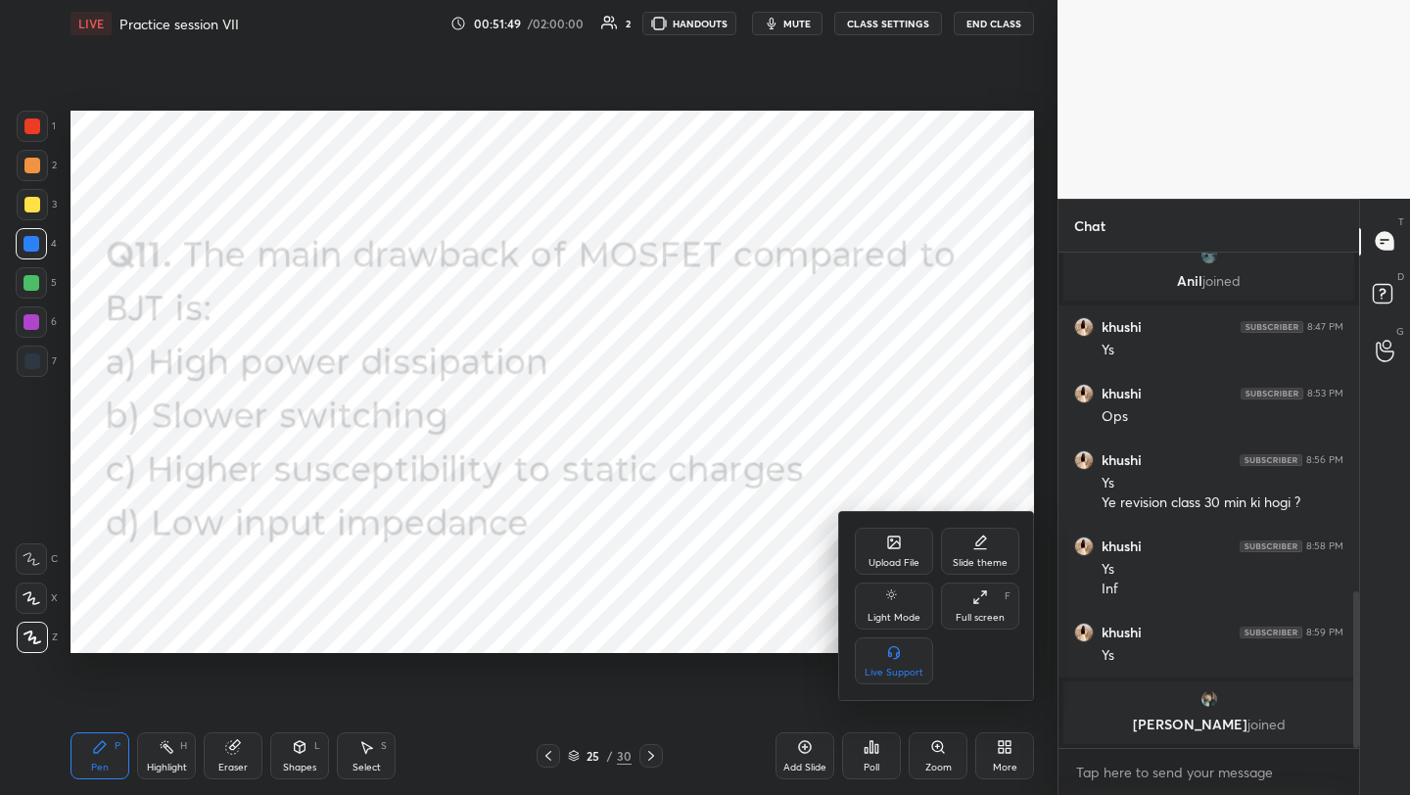
click at [892, 553] on div "Upload File" at bounding box center [894, 551] width 78 height 47
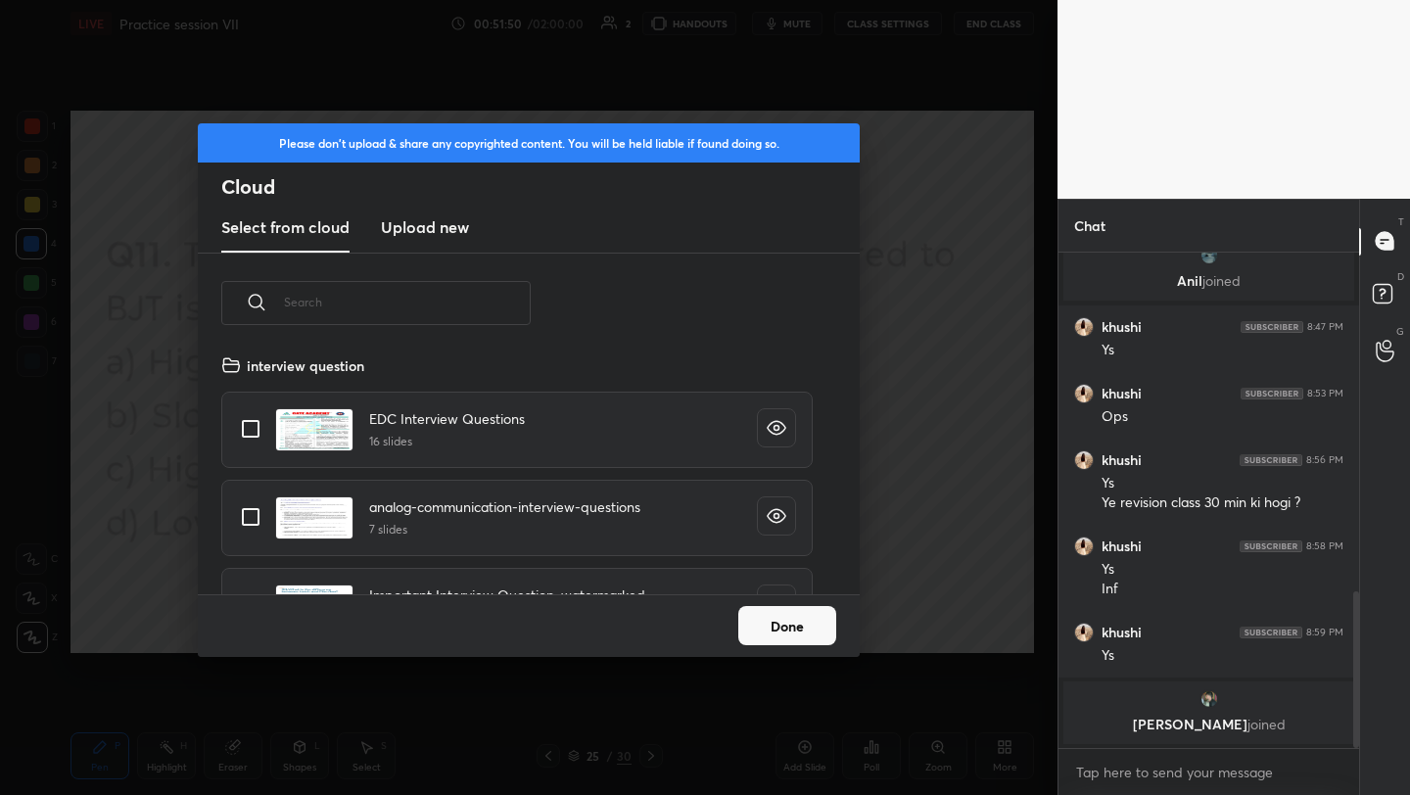
scroll to position [241, 629]
click at [415, 219] on h3 "Upload new" at bounding box center [425, 227] width 88 height 24
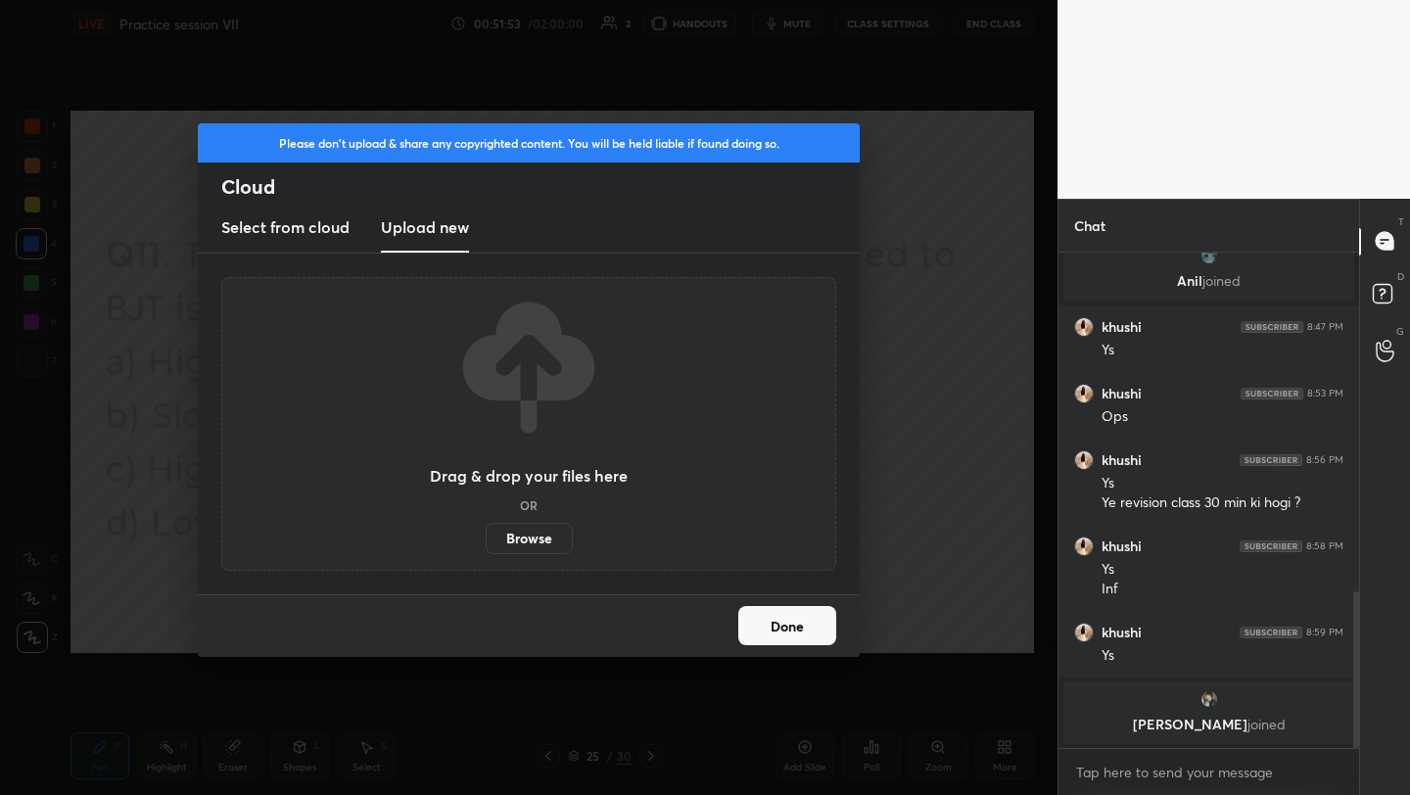
click at [527, 525] on label "Browse" at bounding box center [529, 538] width 87 height 31
click at [486, 525] on input "Browse" at bounding box center [486, 538] width 0 height 31
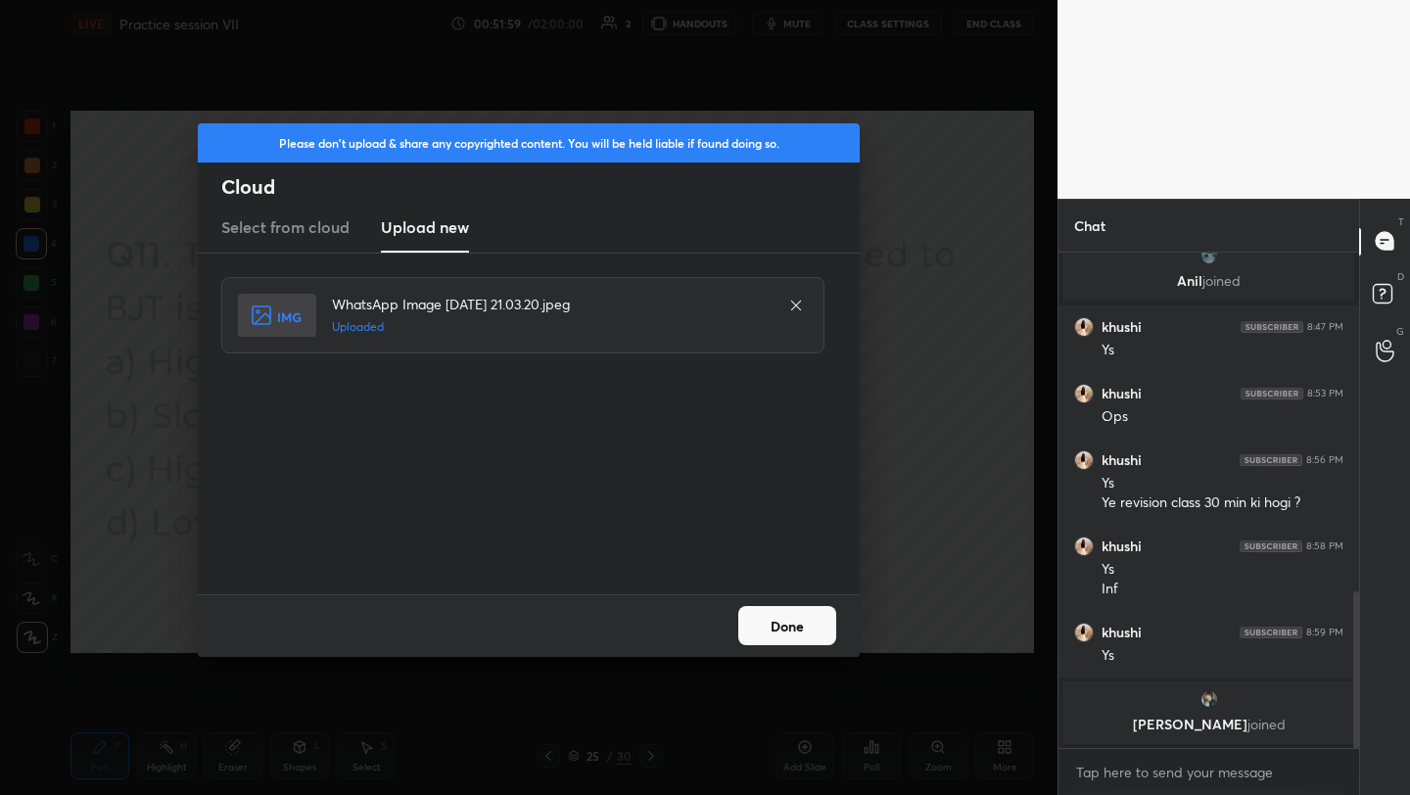
click at [812, 617] on button "Done" at bounding box center [787, 625] width 98 height 39
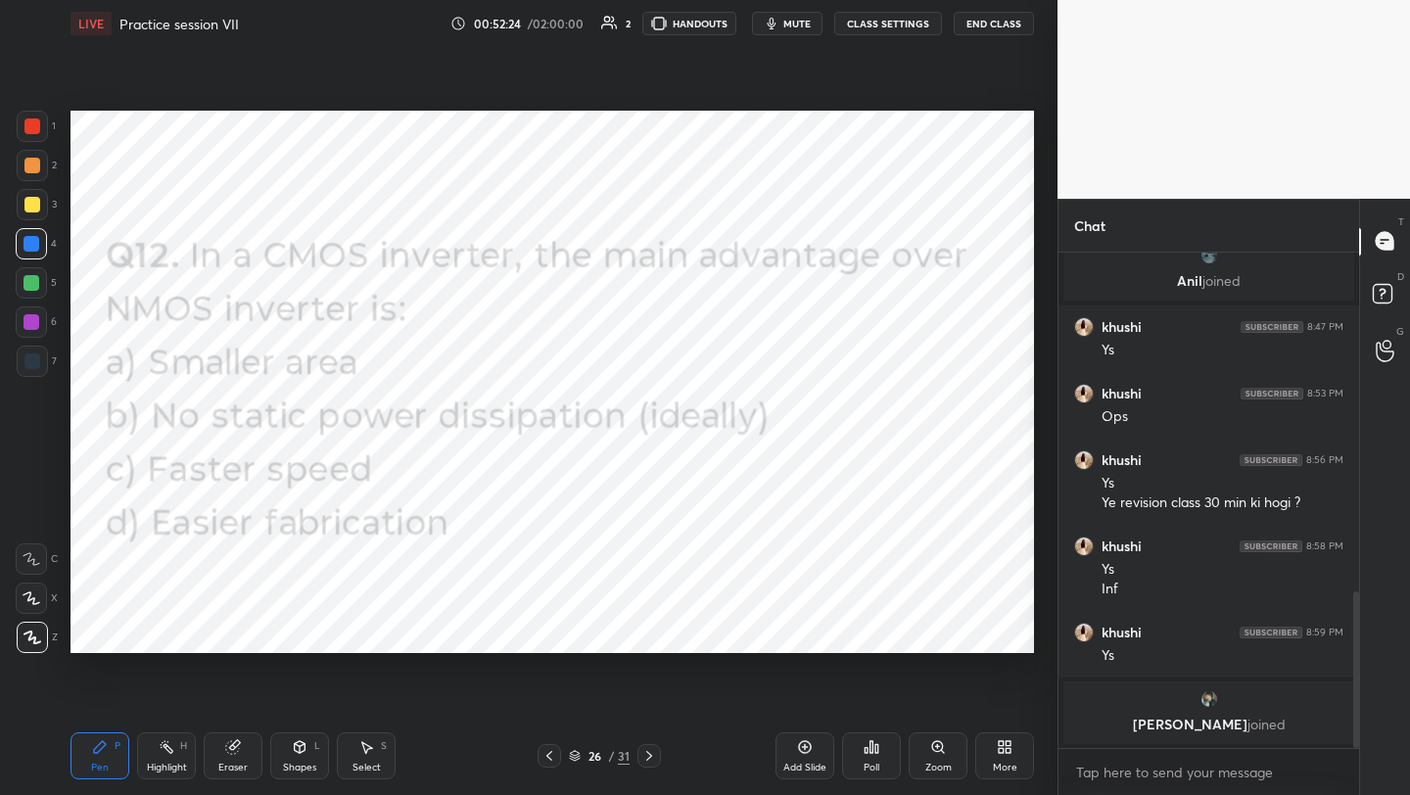
click at [874, 752] on div "Poll" at bounding box center [871, 755] width 59 height 47
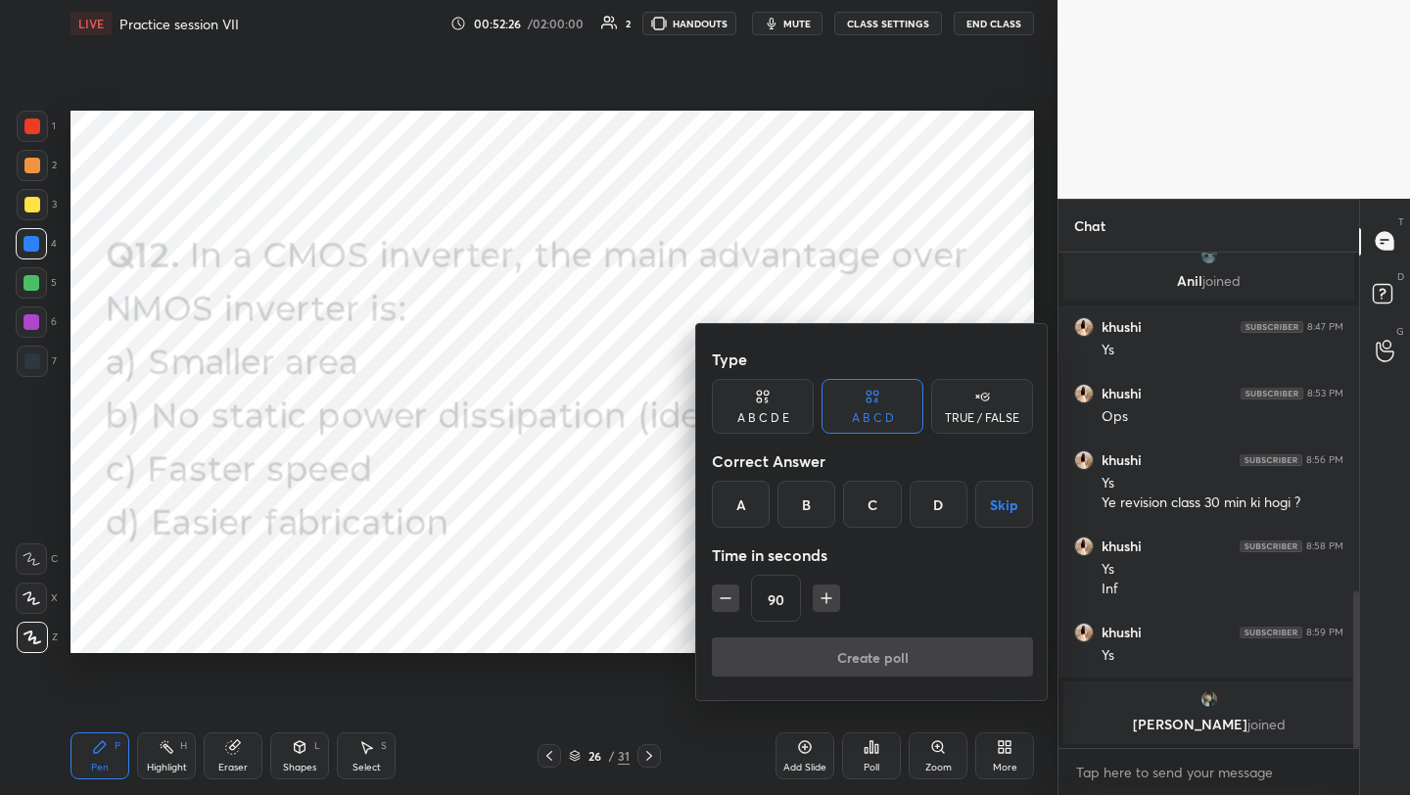
click at [809, 510] on div "B" at bounding box center [807, 504] width 58 height 47
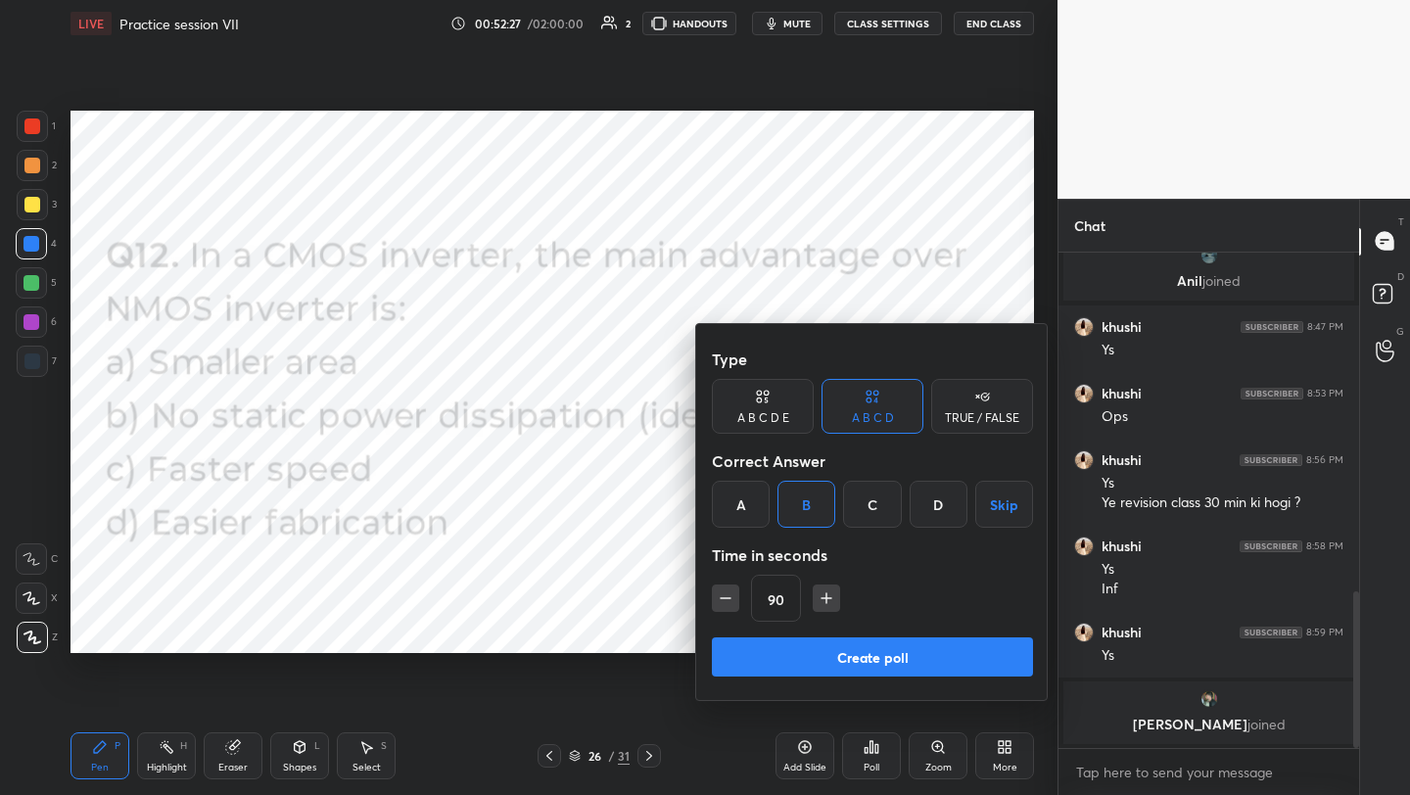
drag, startPoint x: 867, startPoint y: 650, endPoint x: 875, endPoint y: 640, distance: 13.2
click at [866, 649] on button "Create poll" at bounding box center [872, 656] width 321 height 39
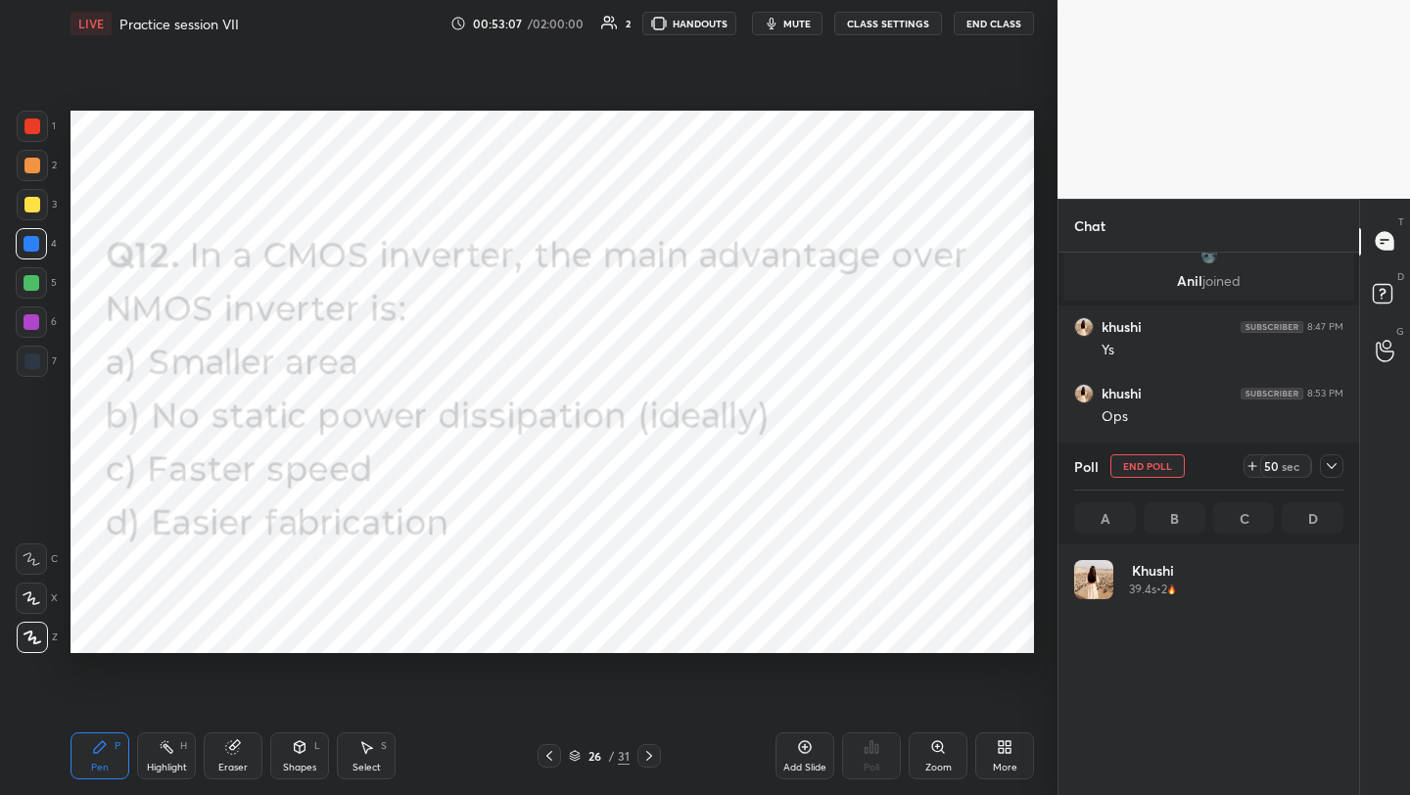
scroll to position [229, 263]
click at [998, 755] on div "More" at bounding box center [1004, 755] width 59 height 47
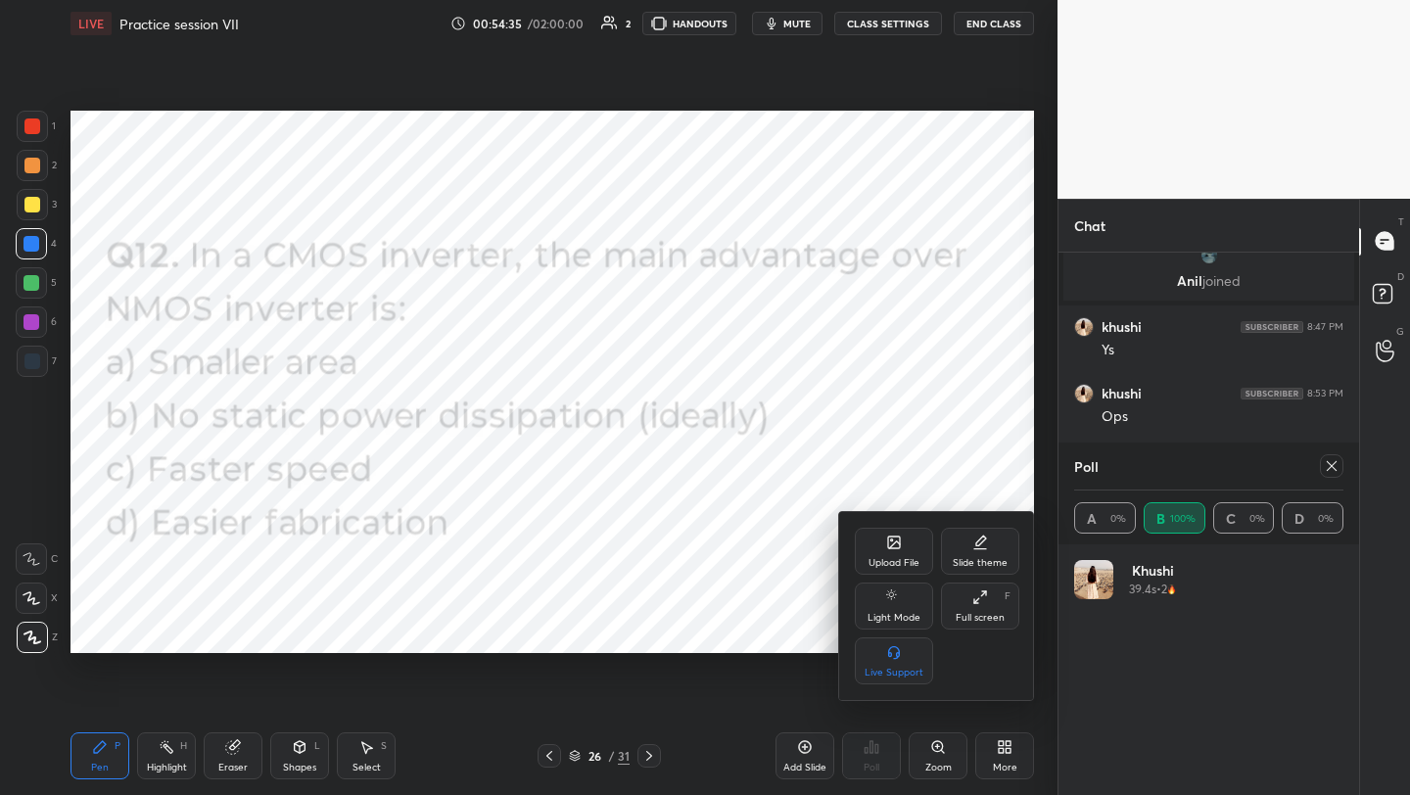
click at [898, 554] on div "Upload File" at bounding box center [894, 551] width 78 height 47
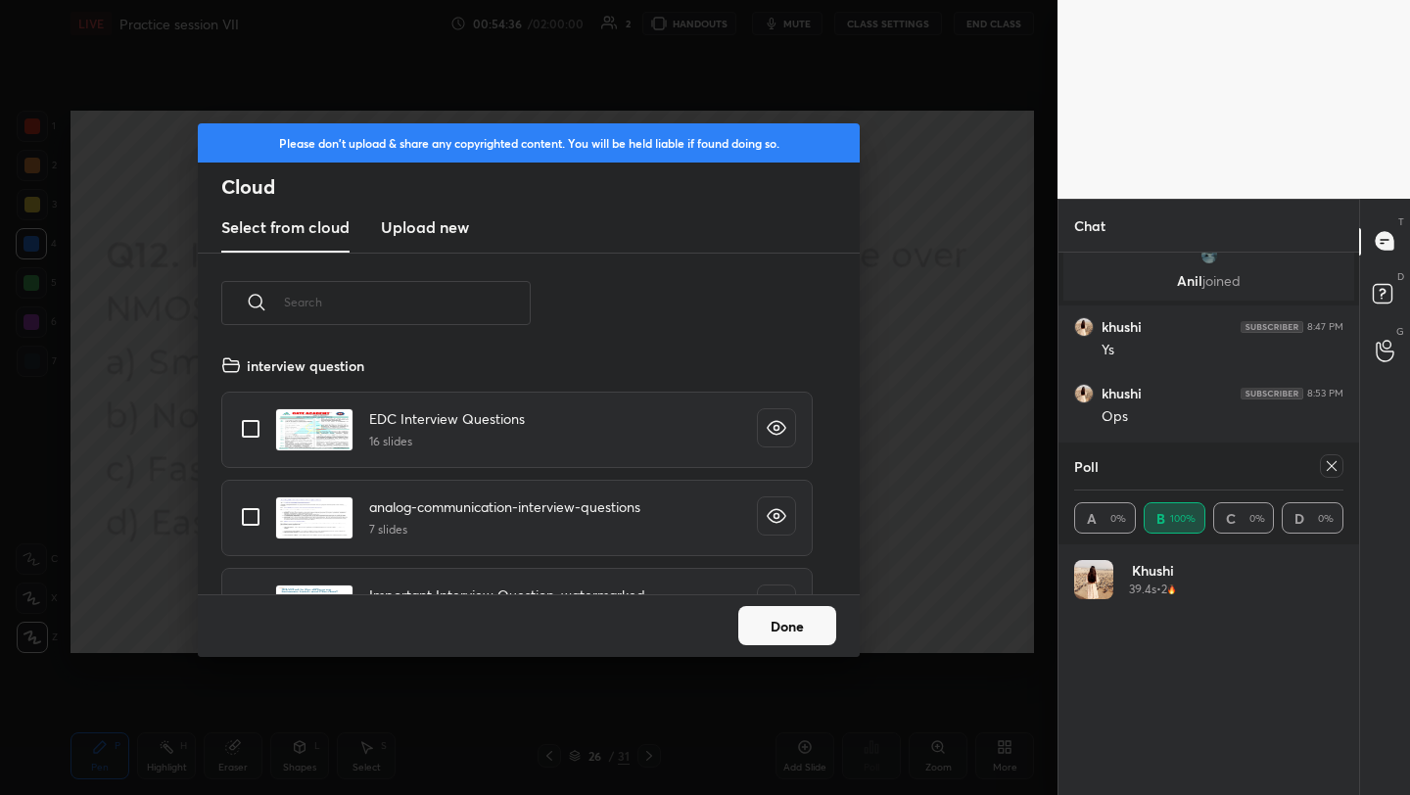
scroll to position [241, 629]
click at [442, 225] on h3 "Upload new" at bounding box center [425, 227] width 88 height 24
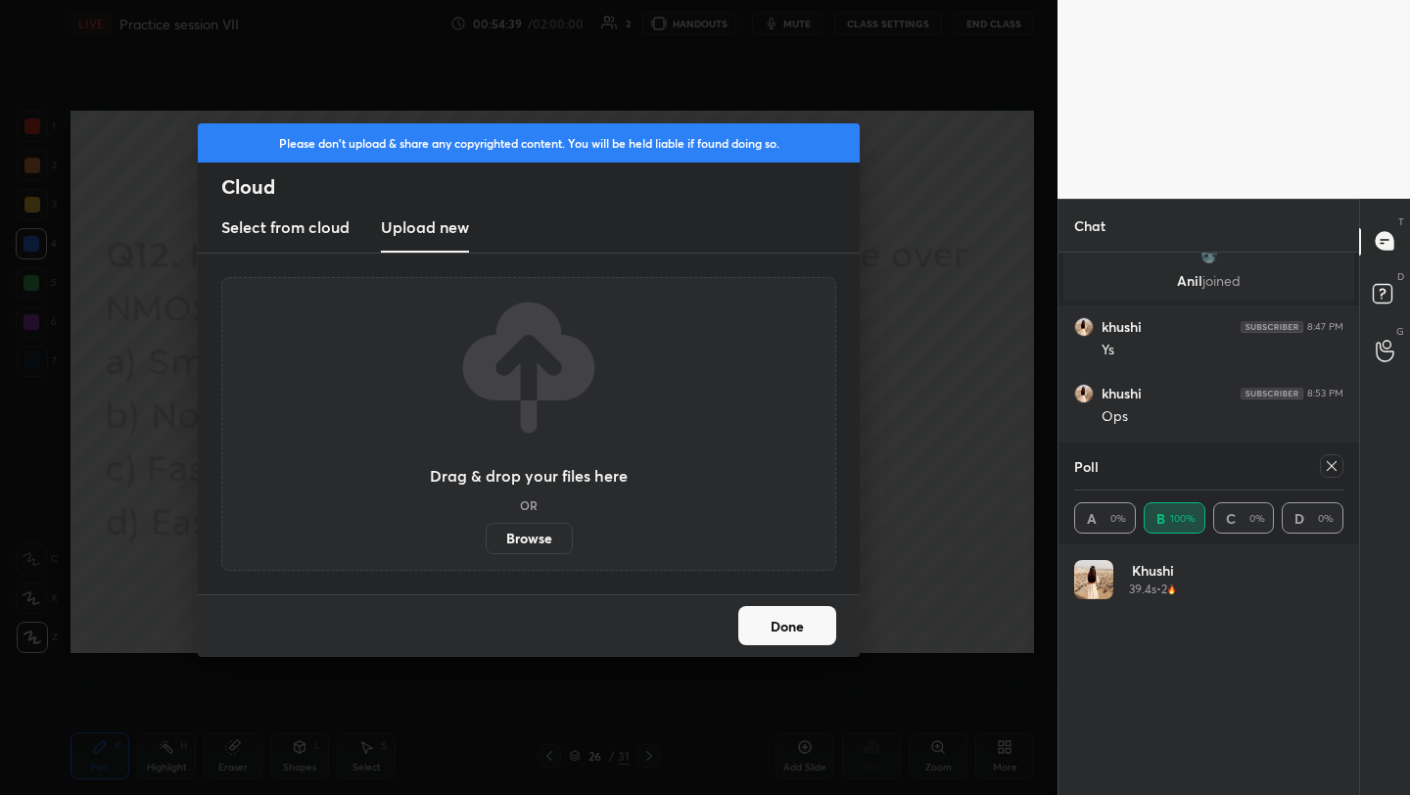
click at [536, 532] on label "Browse" at bounding box center [529, 538] width 87 height 31
click at [486, 532] on input "Browse" at bounding box center [486, 538] width 0 height 31
click at [542, 540] on label "Browse" at bounding box center [529, 538] width 87 height 31
click at [486, 540] on input "Browse" at bounding box center [486, 538] width 0 height 31
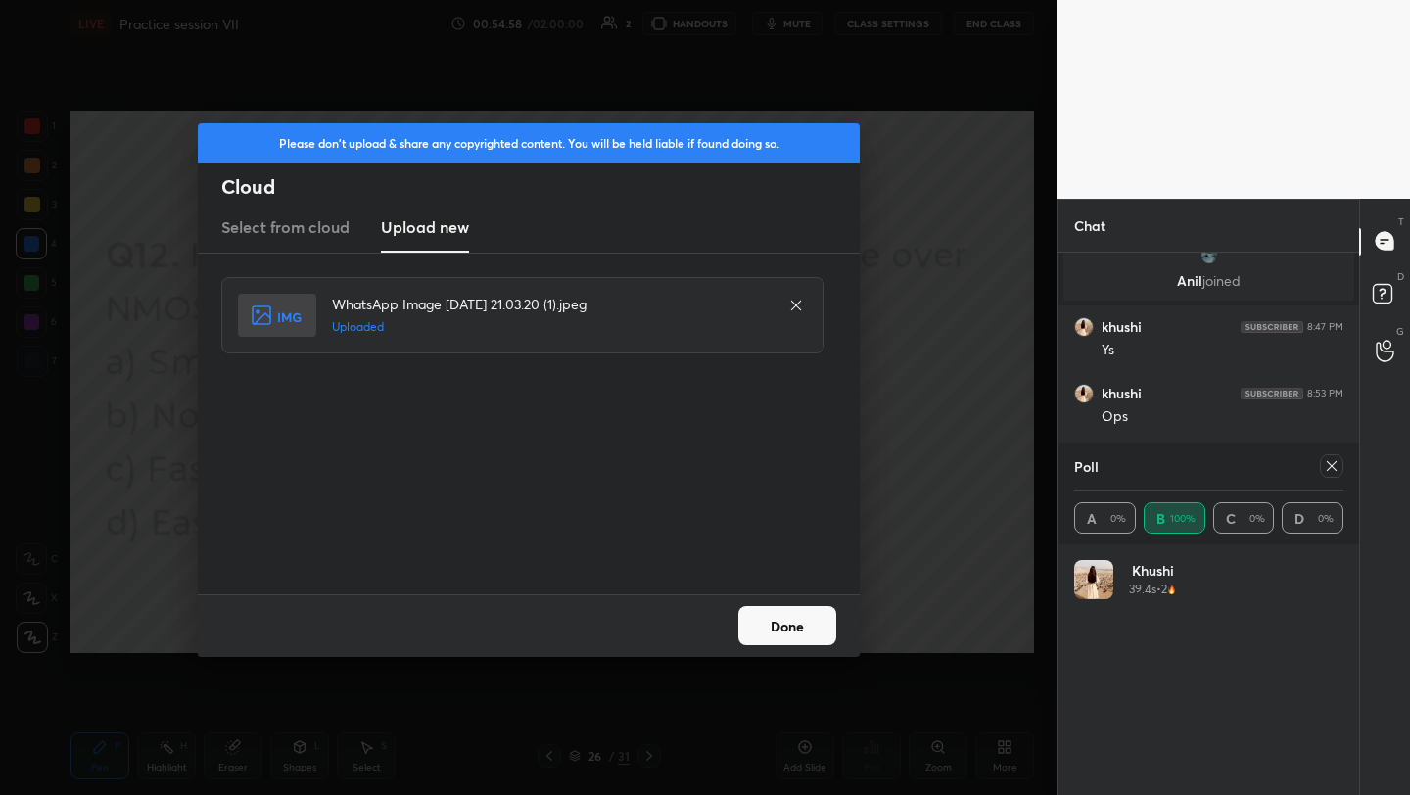
click at [775, 625] on button "Done" at bounding box center [787, 625] width 98 height 39
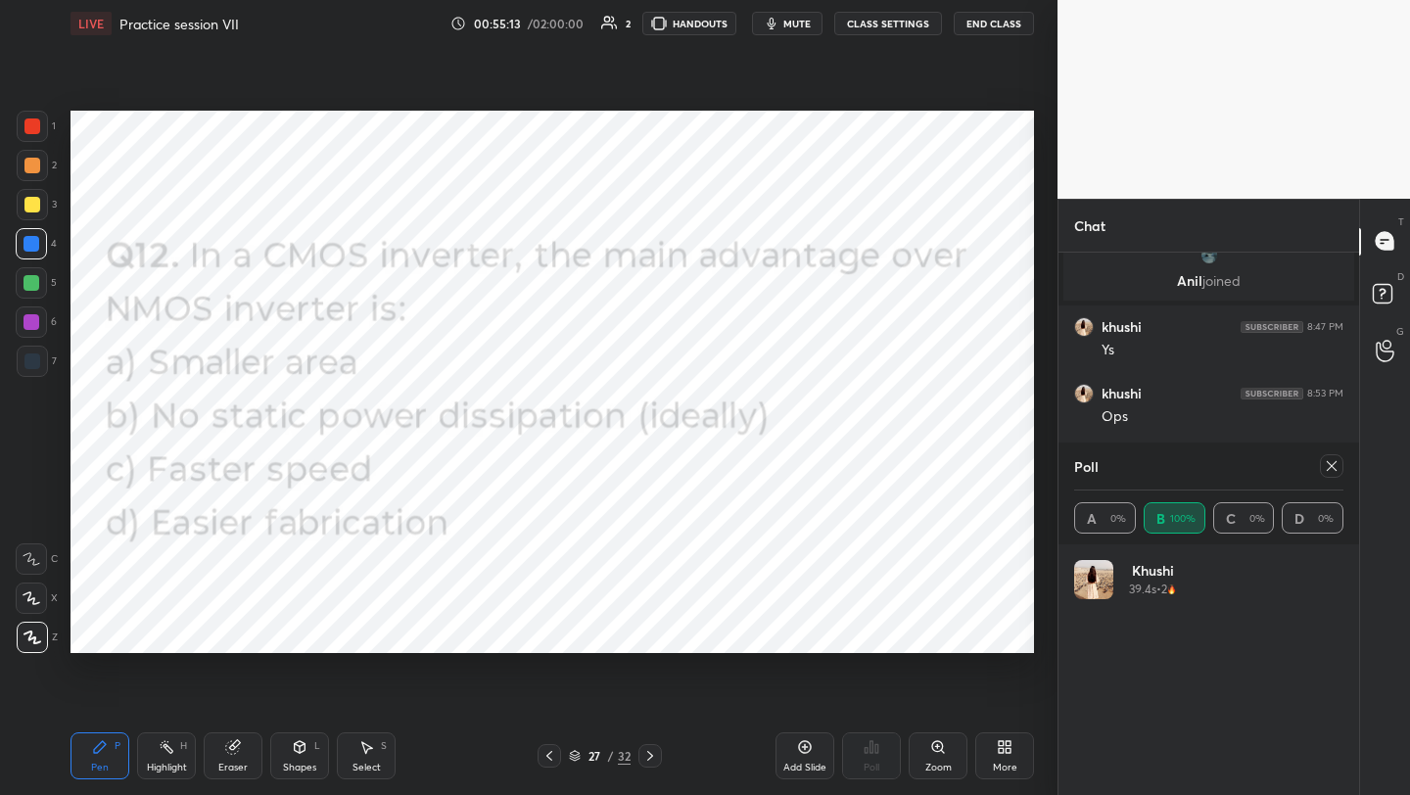
click at [1009, 745] on icon at bounding box center [1008, 743] width 5 height 5
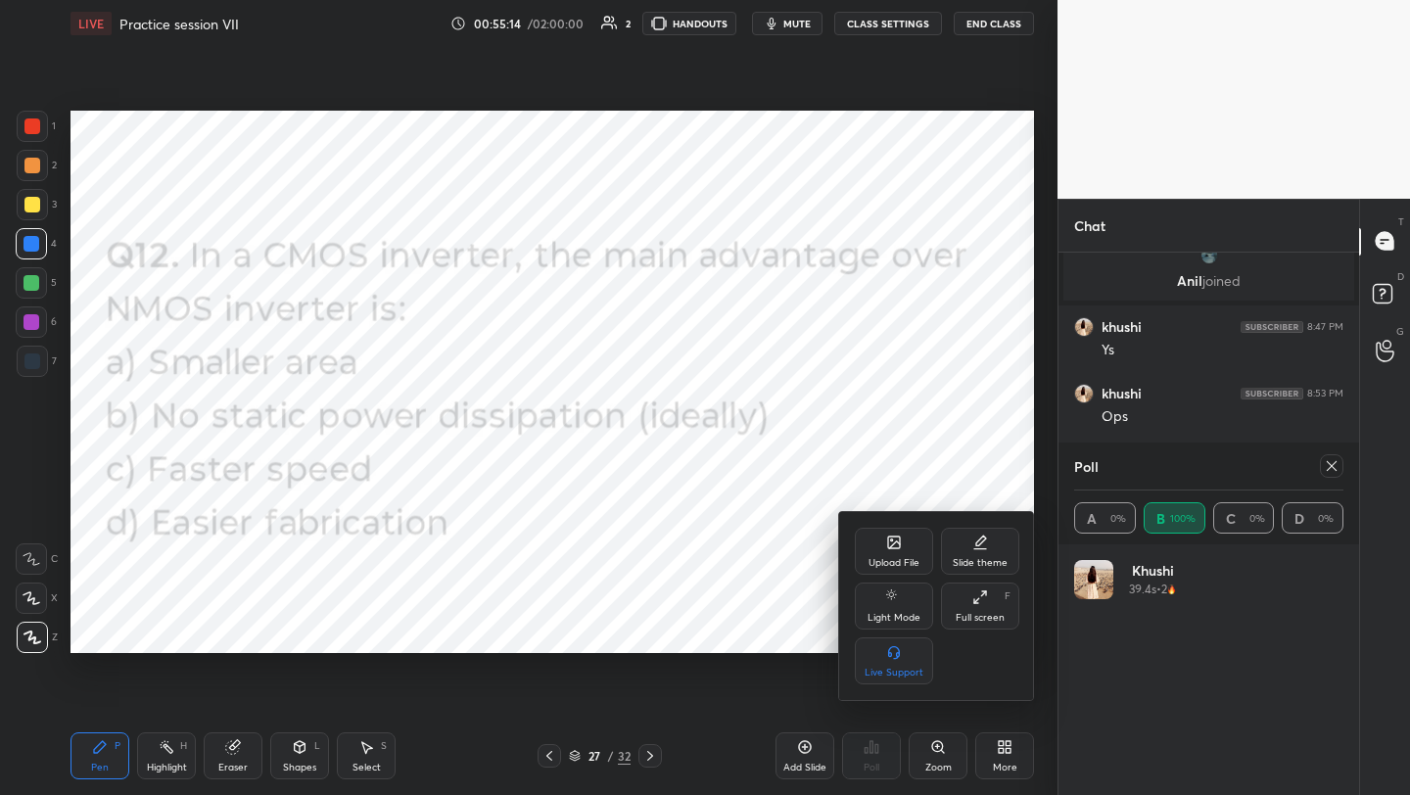
click at [902, 551] on div "Upload File" at bounding box center [894, 551] width 78 height 47
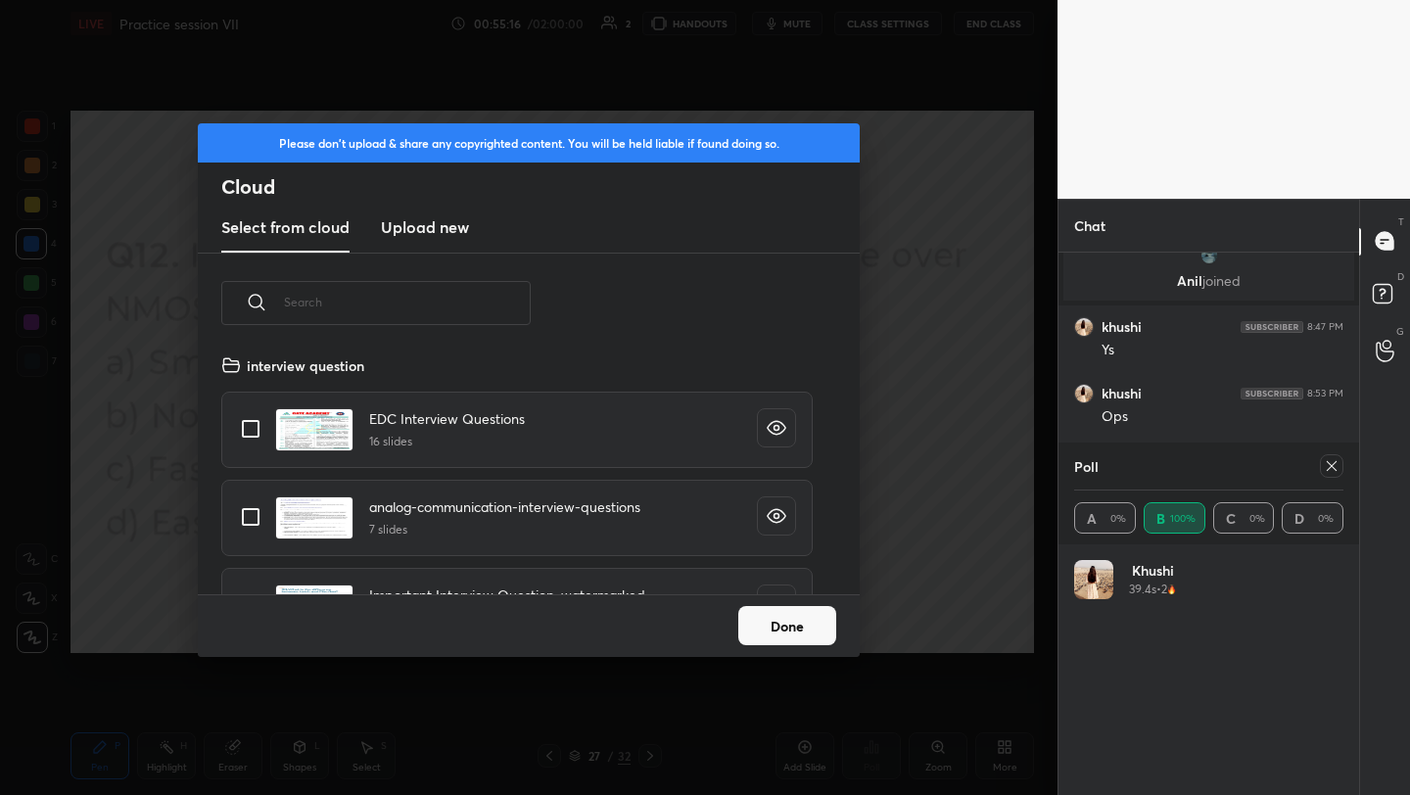
click at [436, 228] on h3 "Upload new" at bounding box center [425, 227] width 88 height 24
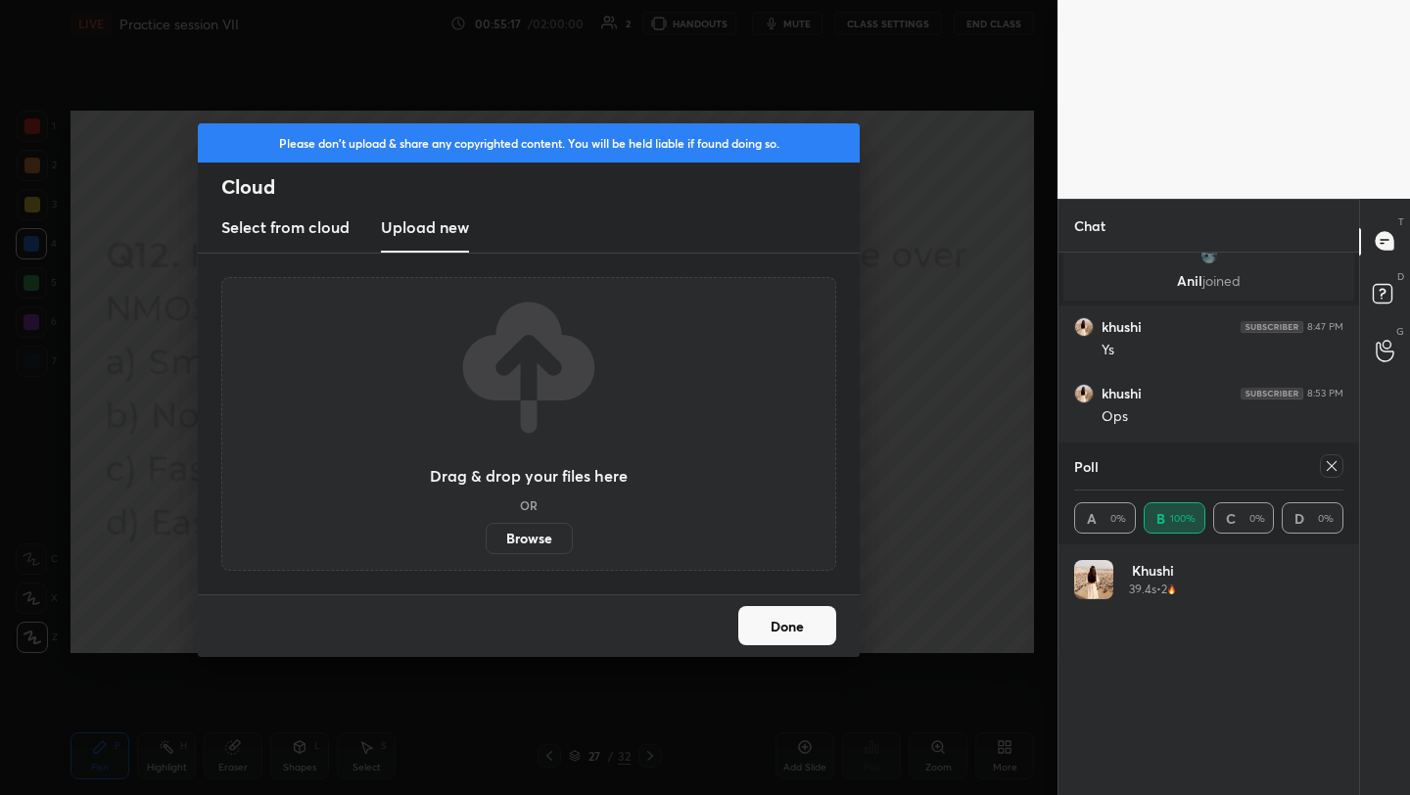
click at [552, 533] on label "Browse" at bounding box center [529, 538] width 87 height 31
click at [486, 533] on input "Browse" at bounding box center [486, 538] width 0 height 31
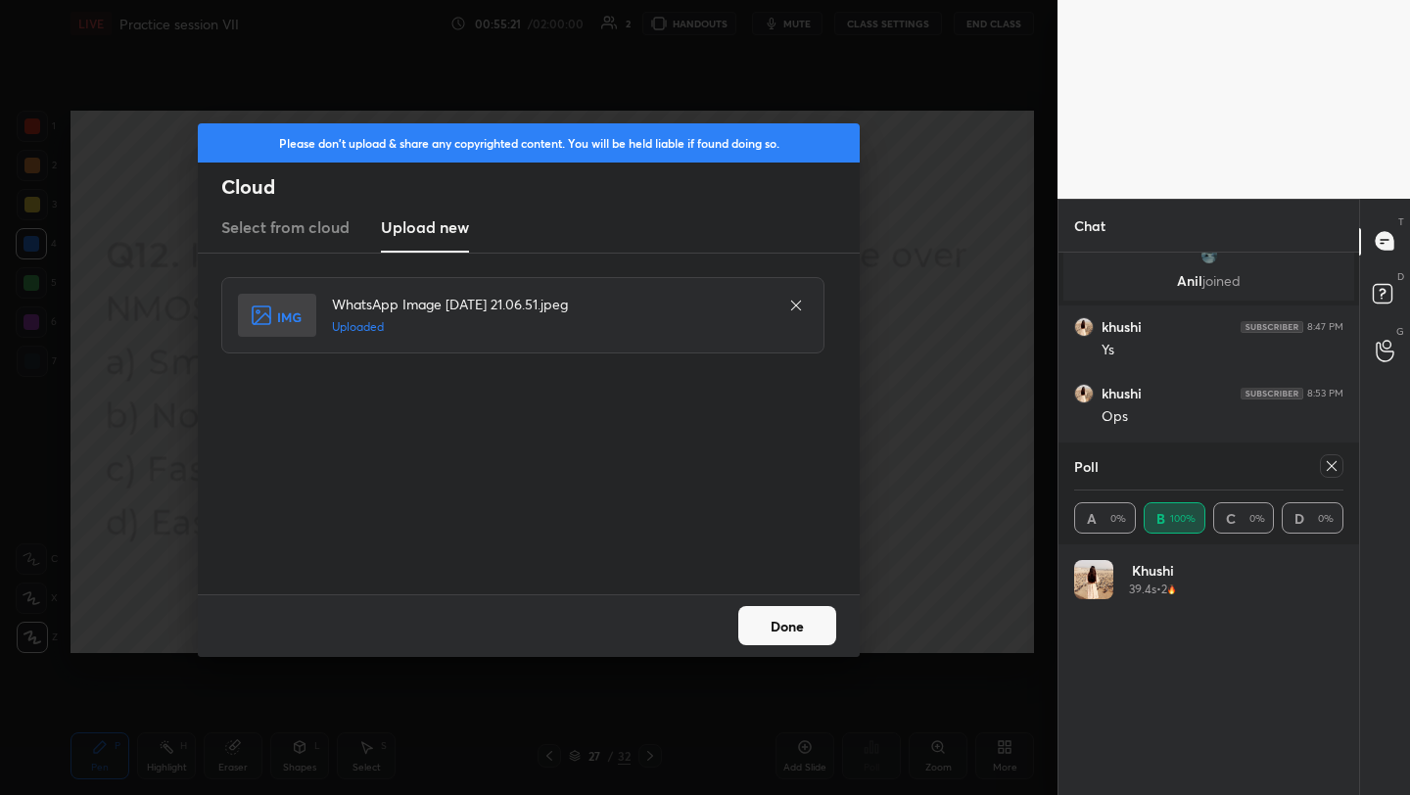
click at [788, 628] on button "Done" at bounding box center [787, 625] width 98 height 39
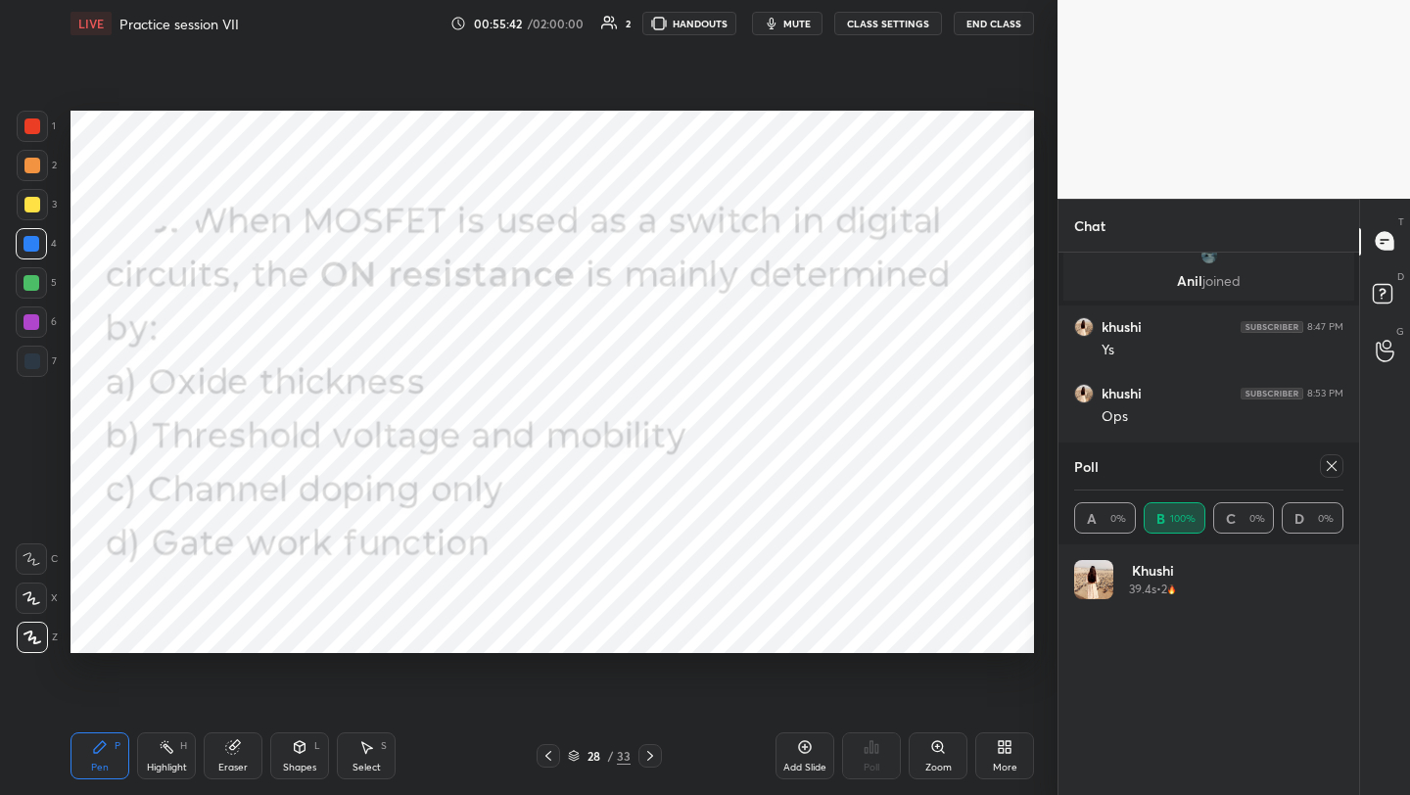
click at [1330, 469] on icon at bounding box center [1332, 466] width 16 height 16
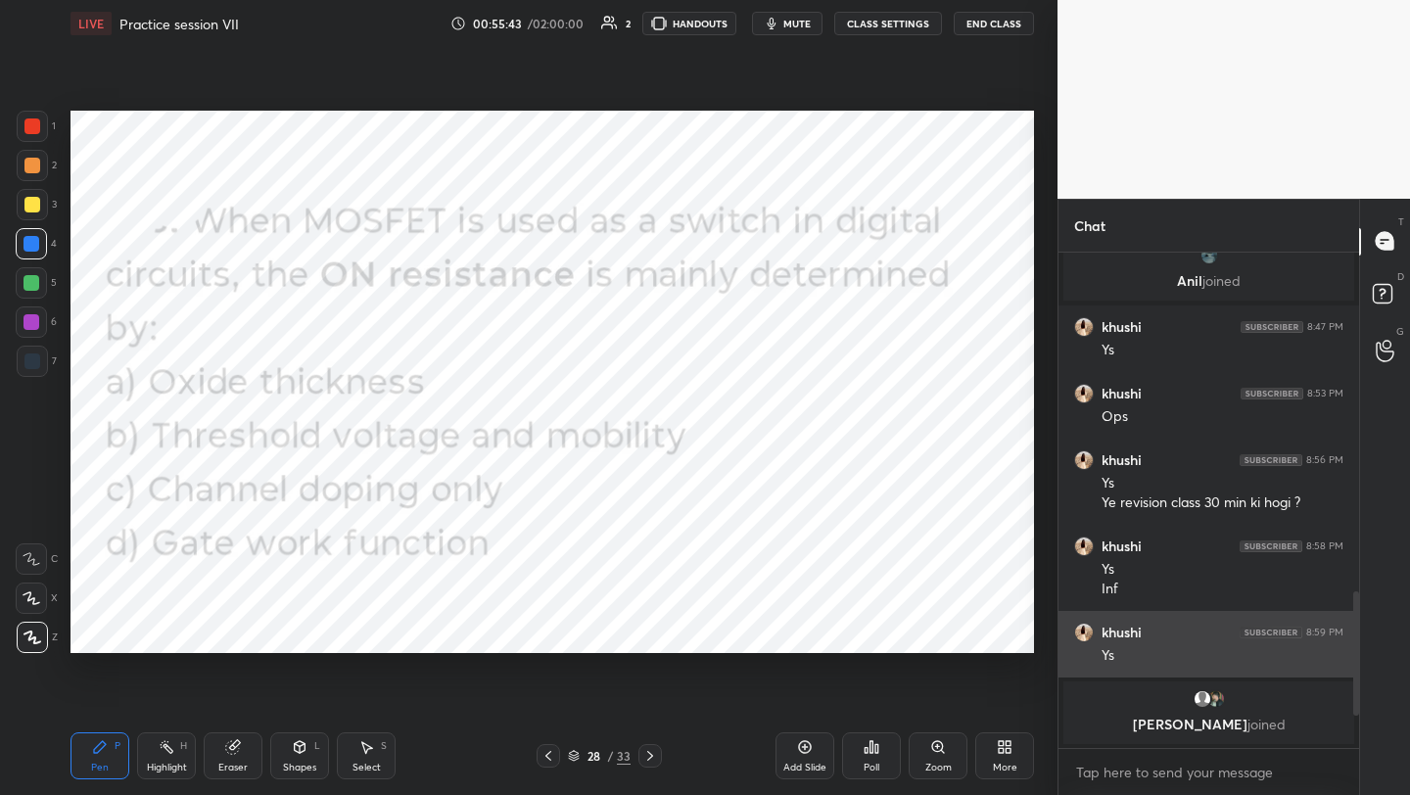
scroll to position [537, 295]
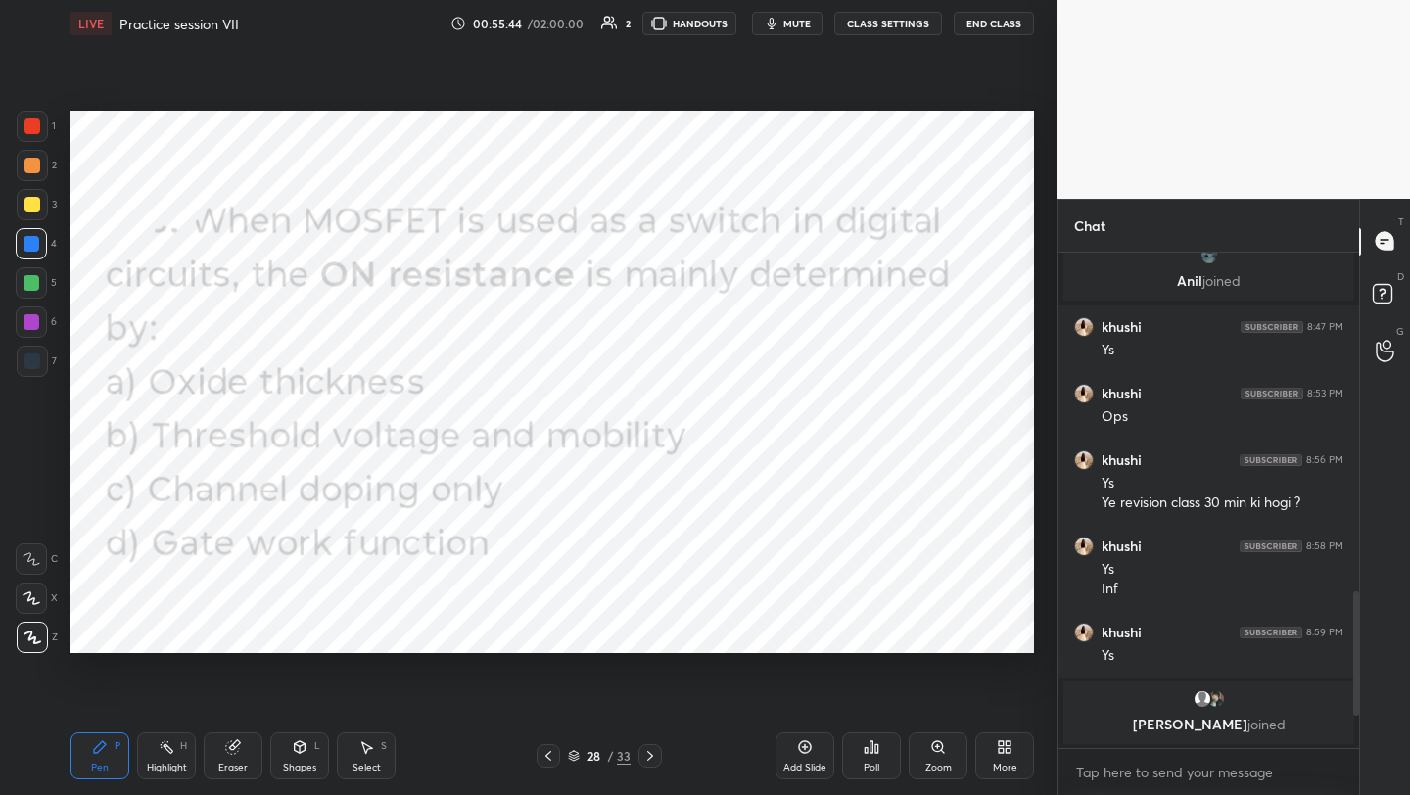
click at [864, 751] on icon at bounding box center [872, 747] width 16 height 16
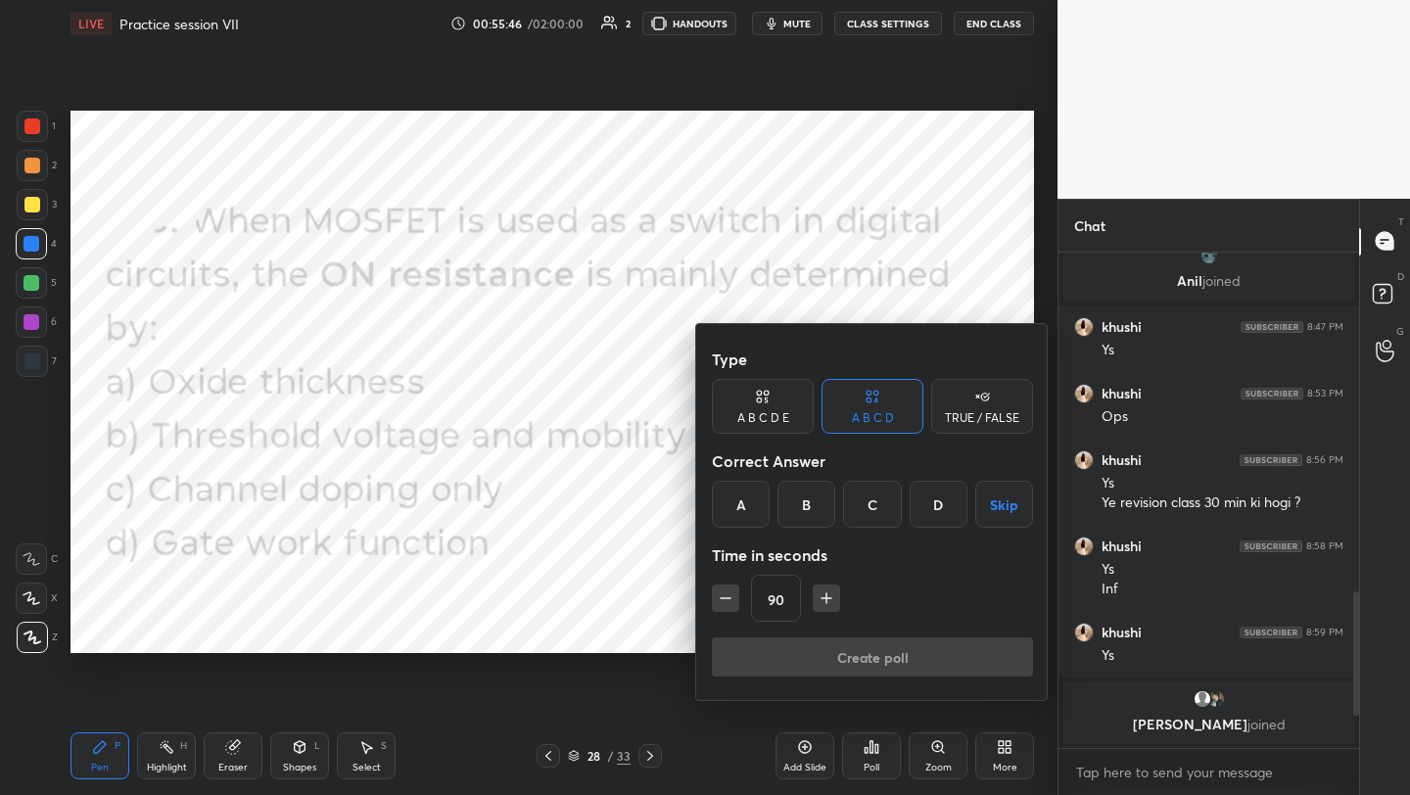
click at [800, 500] on div "B" at bounding box center [807, 504] width 58 height 47
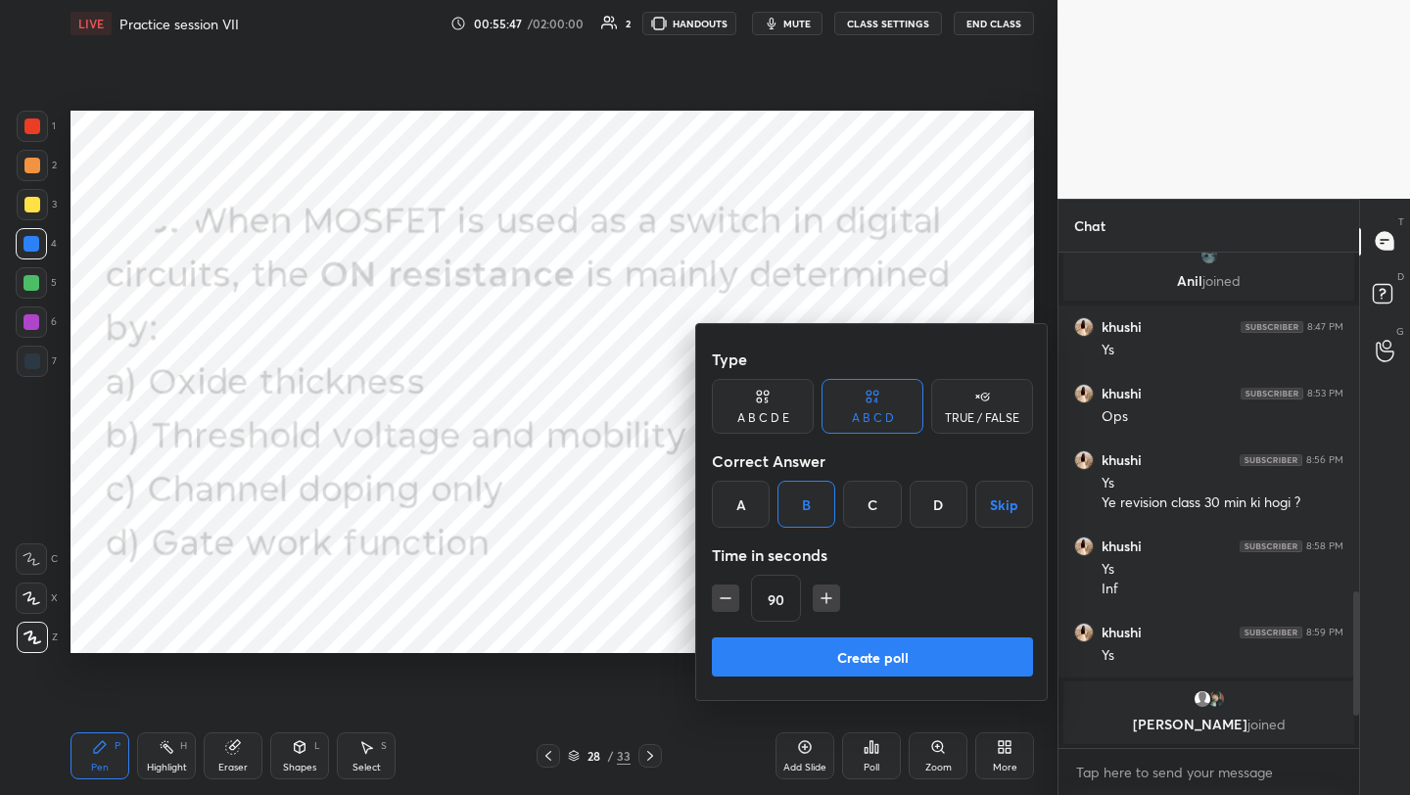
click at [838, 649] on button "Create poll" at bounding box center [872, 656] width 321 height 39
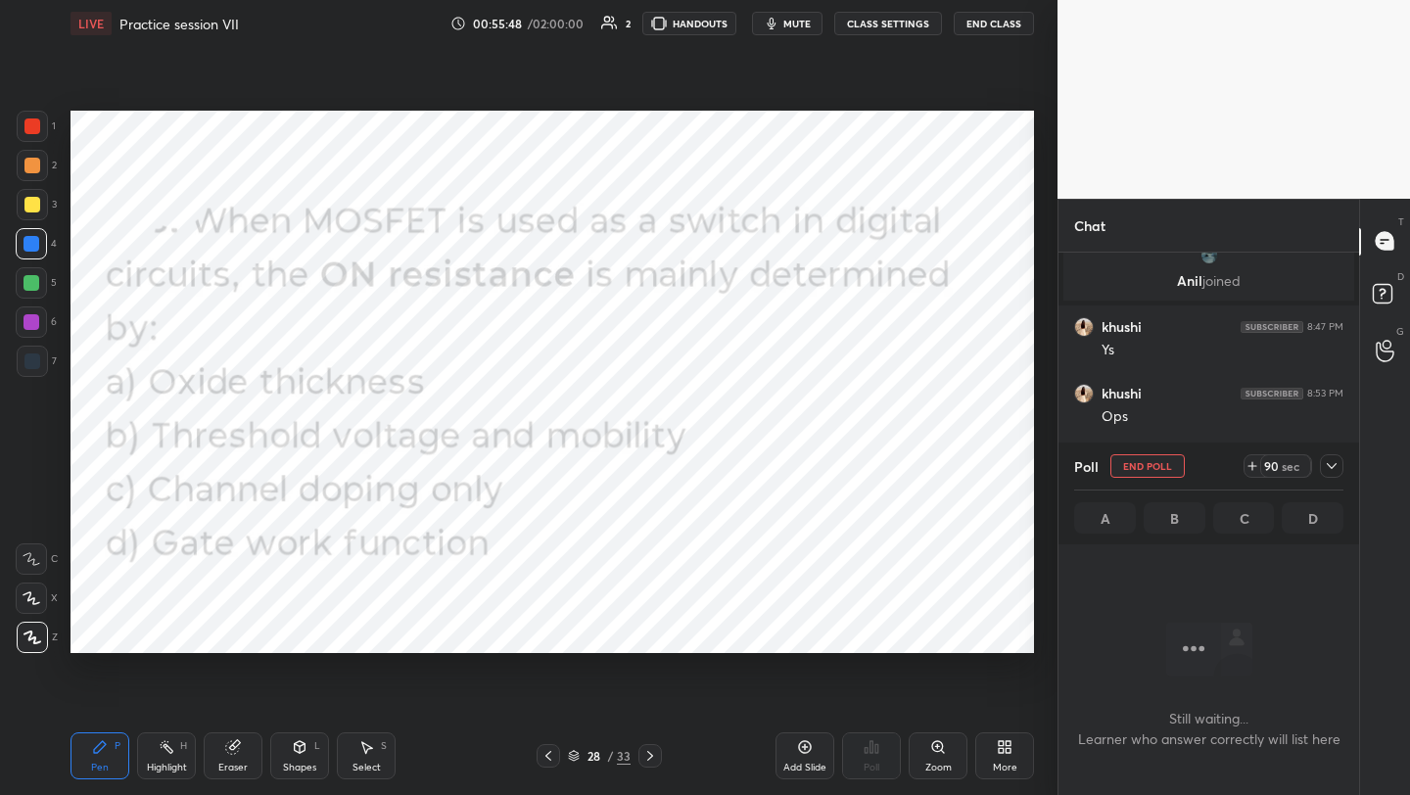
scroll to position [435, 295]
click at [1177, 516] on div "A B C D" at bounding box center [1208, 517] width 269 height 31
click at [1332, 470] on icon at bounding box center [1332, 466] width 16 height 16
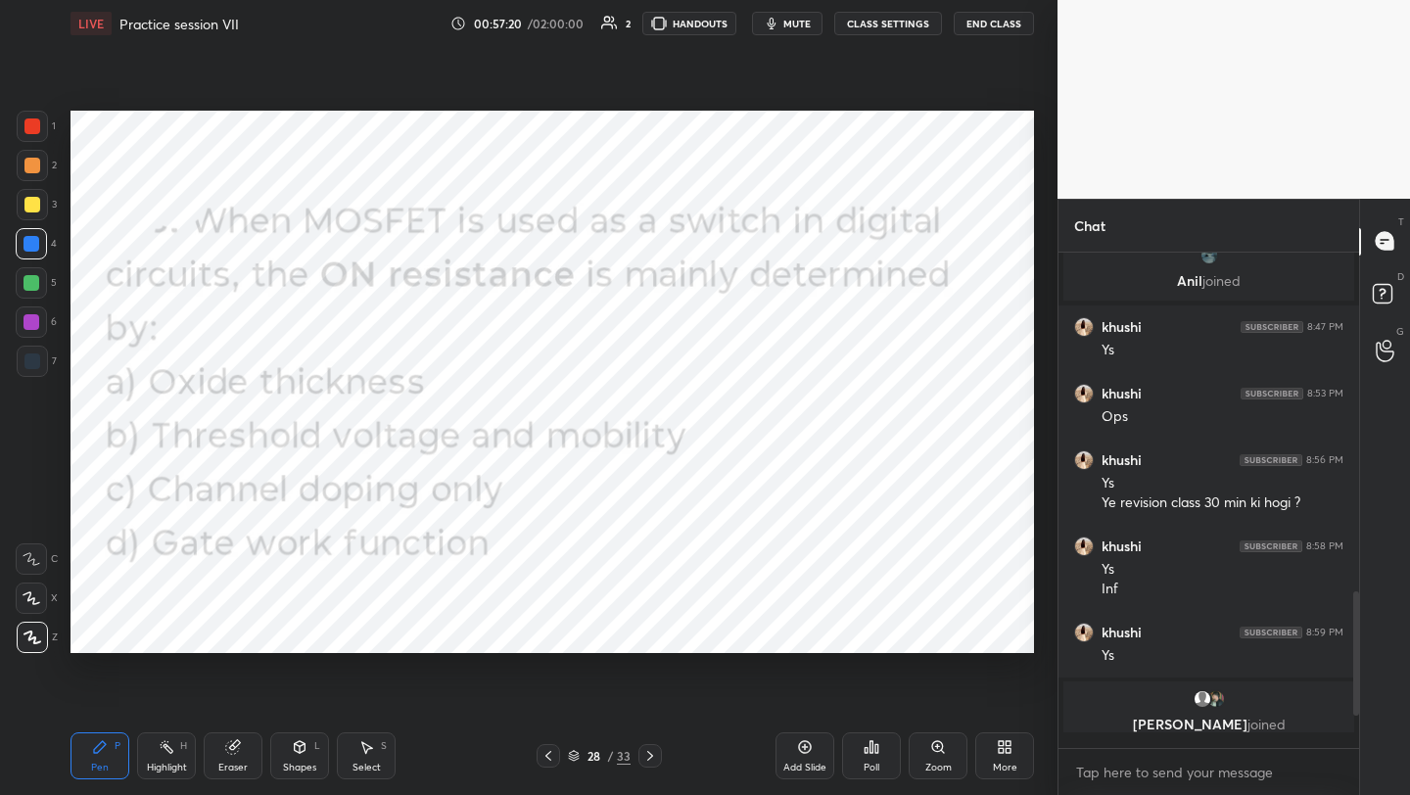
scroll to position [537, 295]
drag, startPoint x: 806, startPoint y: 743, endPoint x: 823, endPoint y: 709, distance: 38.1
click at [807, 740] on icon at bounding box center [805, 747] width 16 height 16
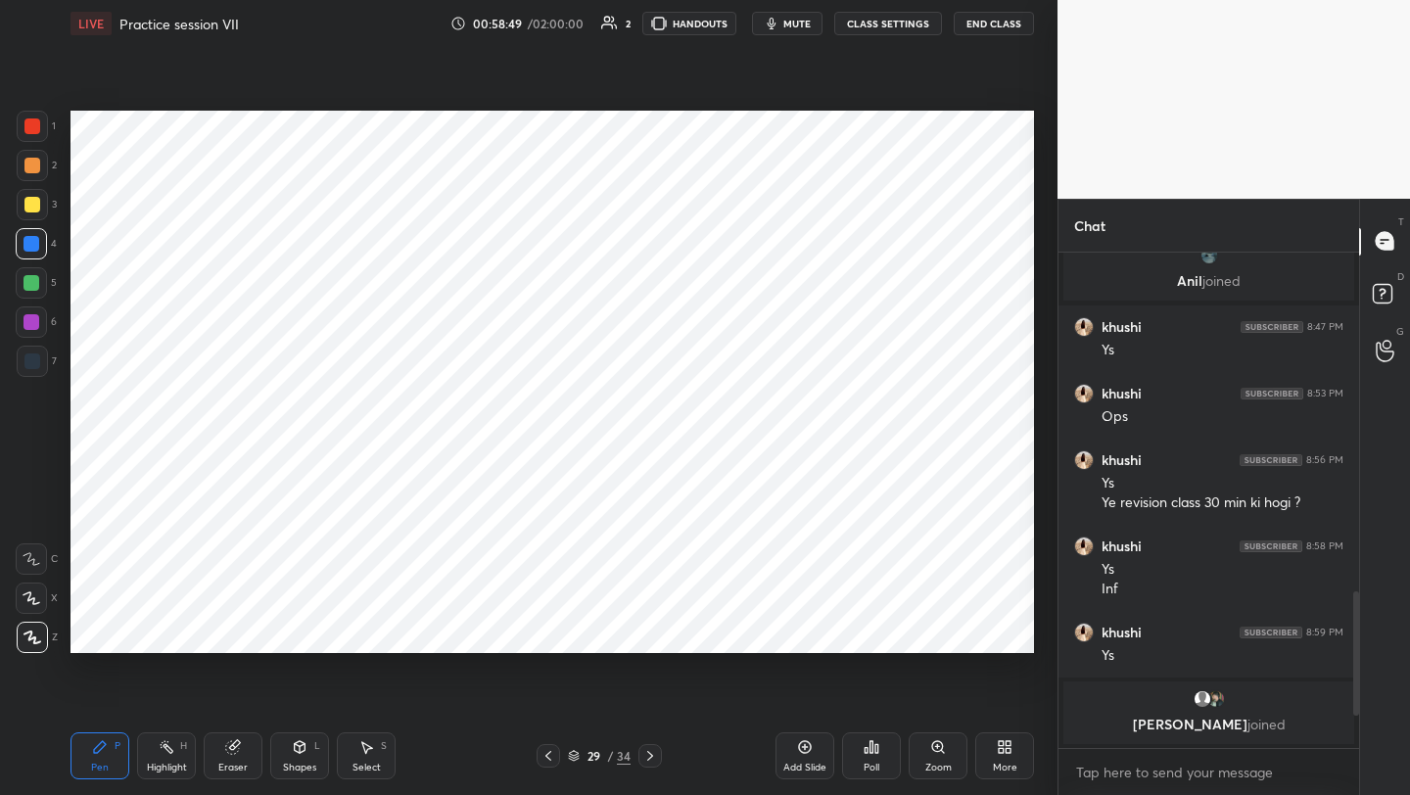
click at [37, 324] on div at bounding box center [32, 322] width 16 height 16
click at [544, 761] on icon at bounding box center [549, 756] width 16 height 16
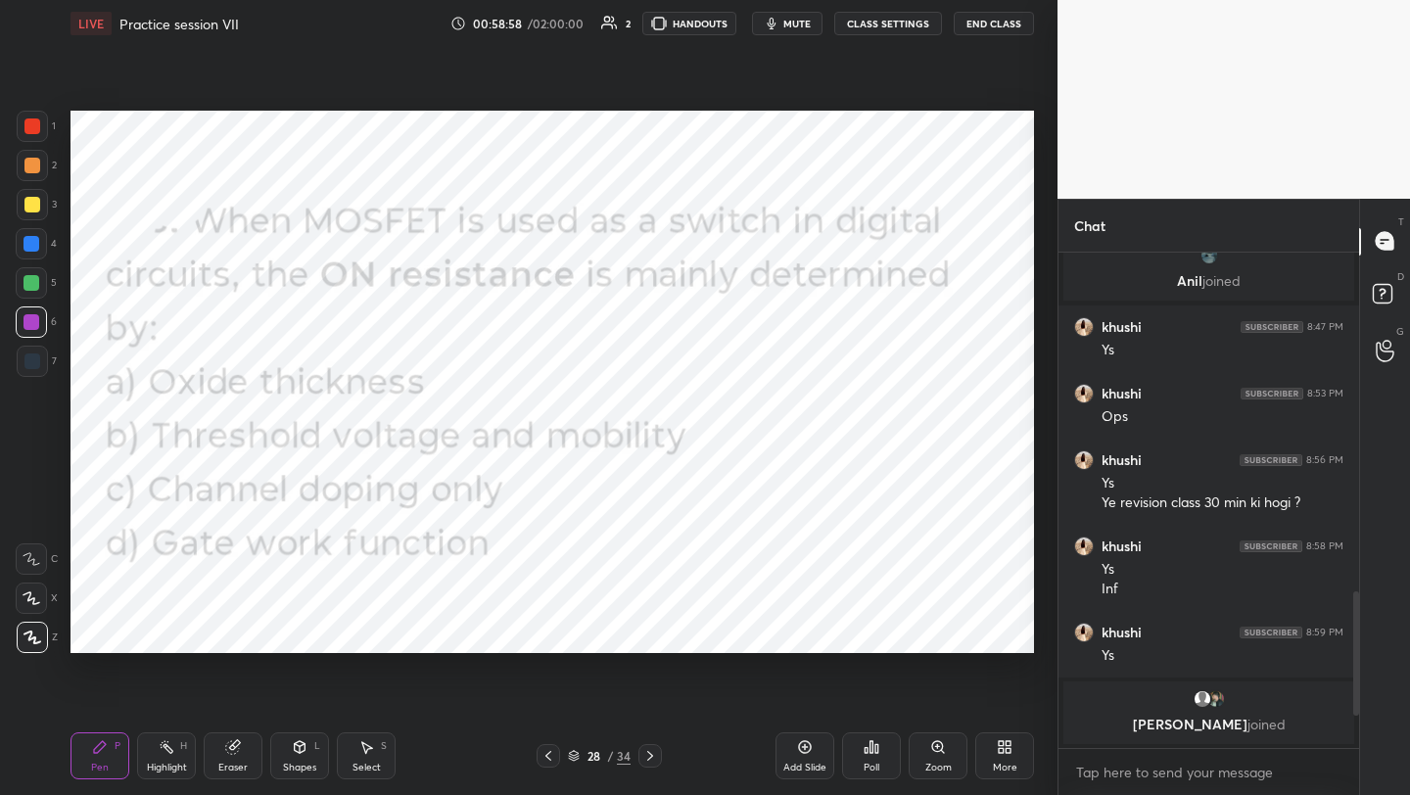
click at [655, 755] on icon at bounding box center [650, 756] width 16 height 16
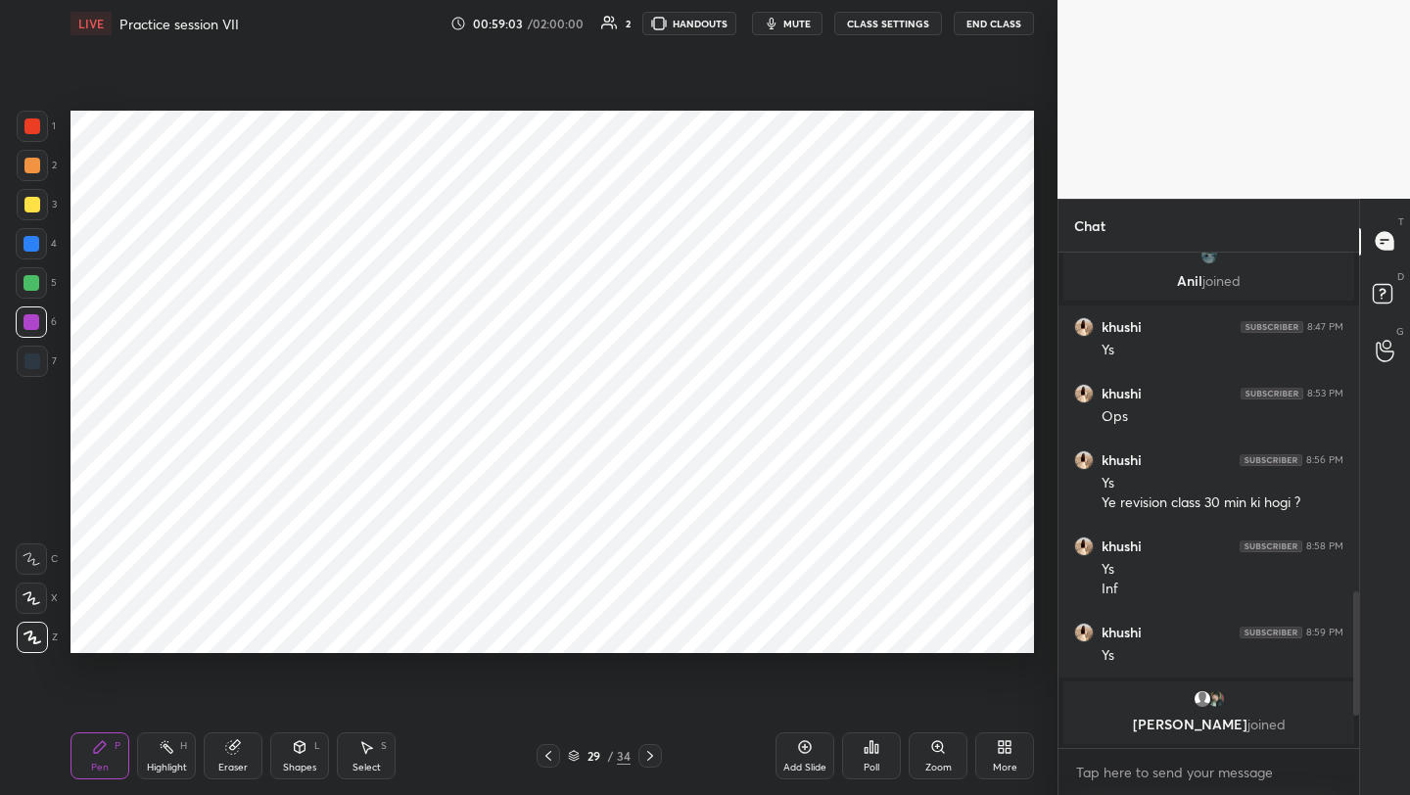
click at [553, 757] on icon at bounding box center [549, 756] width 16 height 16
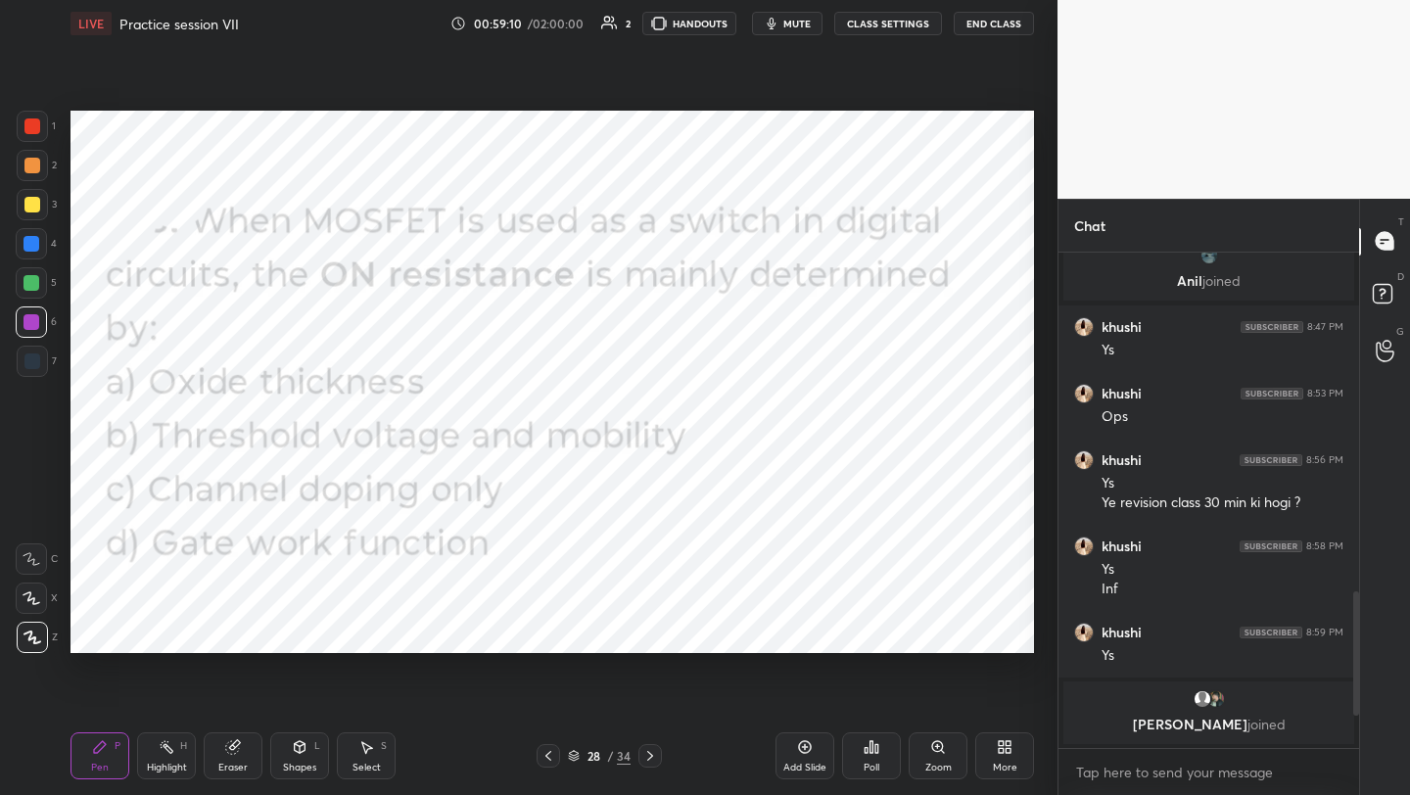
click at [643, 751] on icon at bounding box center [650, 756] width 16 height 16
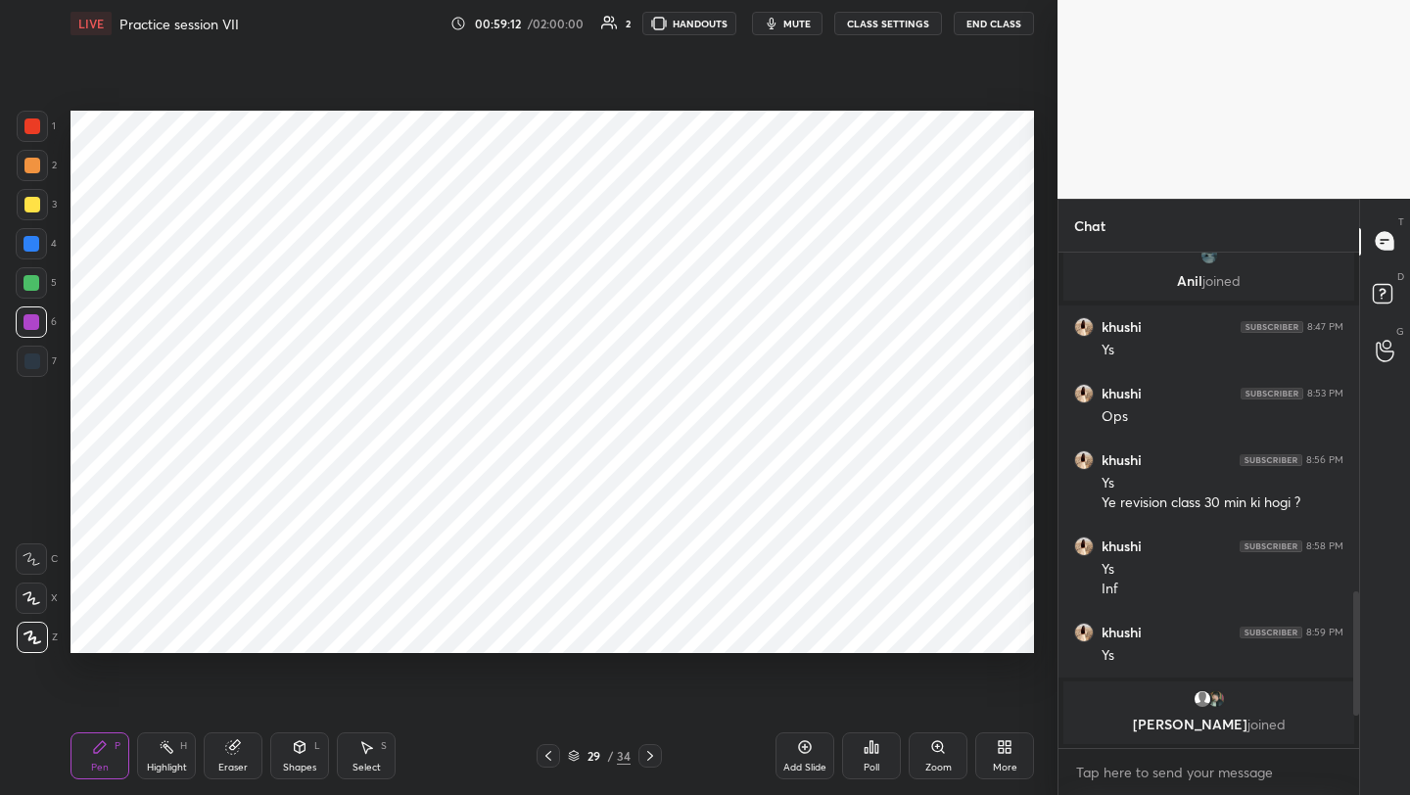
click at [545, 753] on icon at bounding box center [549, 756] width 16 height 16
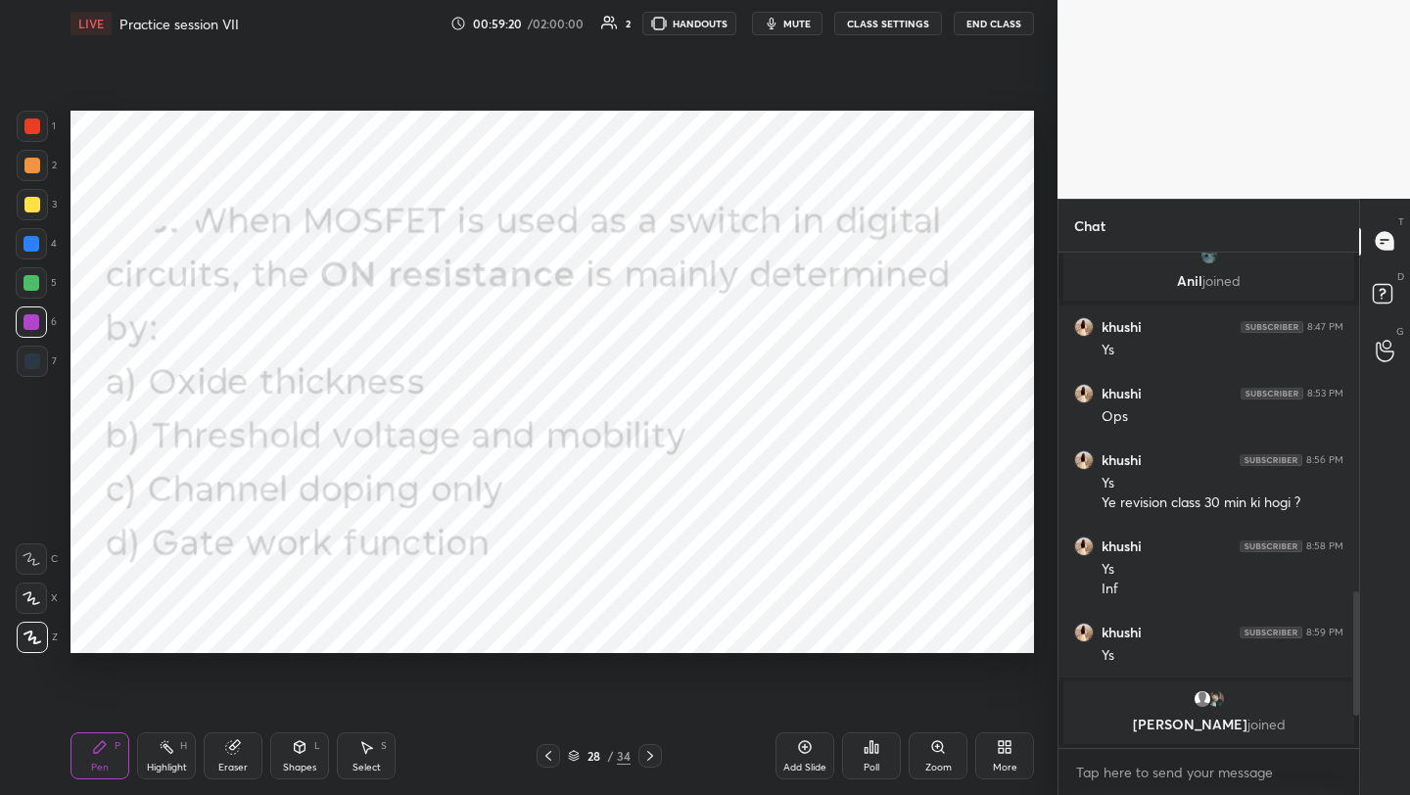
click at [648, 750] on icon at bounding box center [650, 756] width 16 height 16
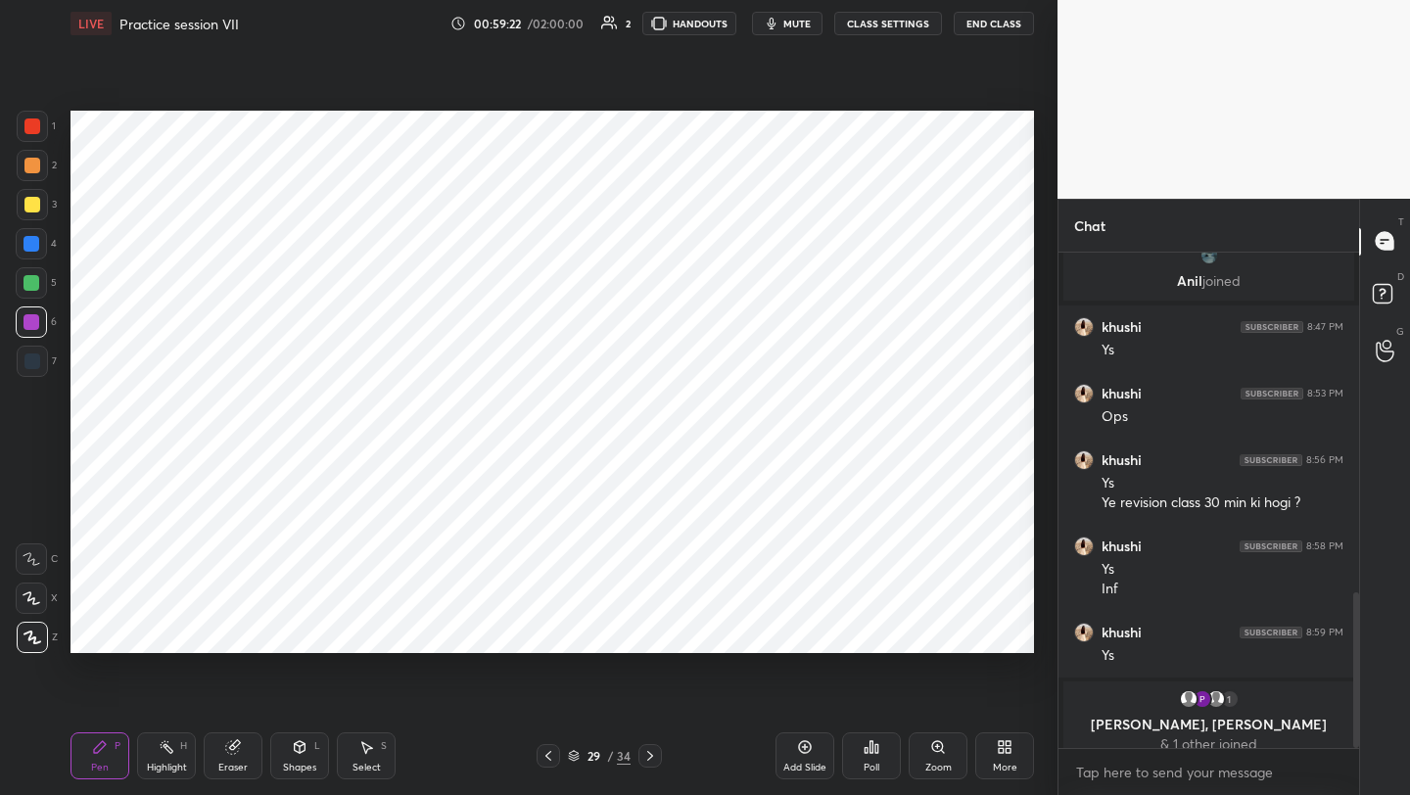
scroll to position [1085, 0]
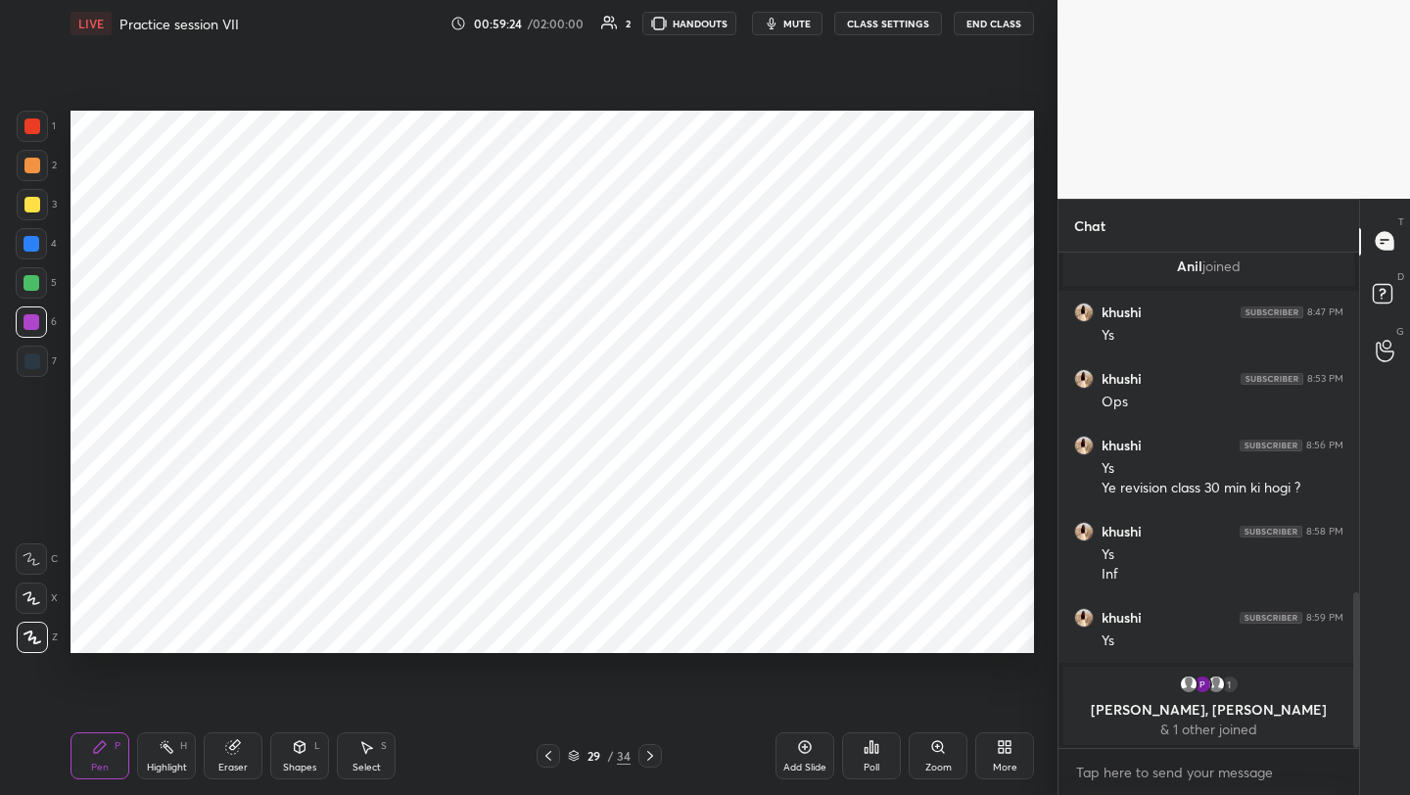
click at [547, 760] on icon at bounding box center [549, 756] width 16 height 16
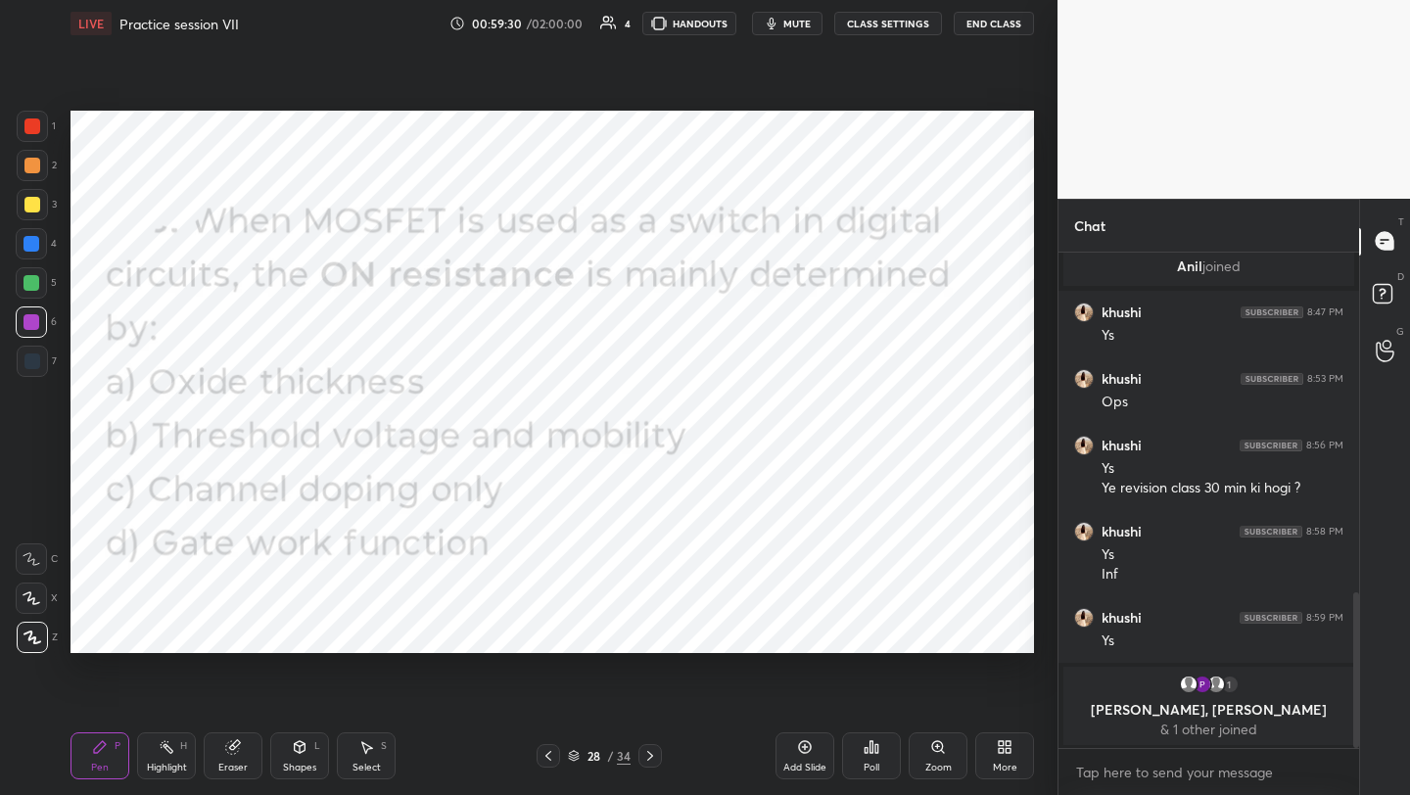
click at [646, 753] on icon at bounding box center [650, 756] width 16 height 16
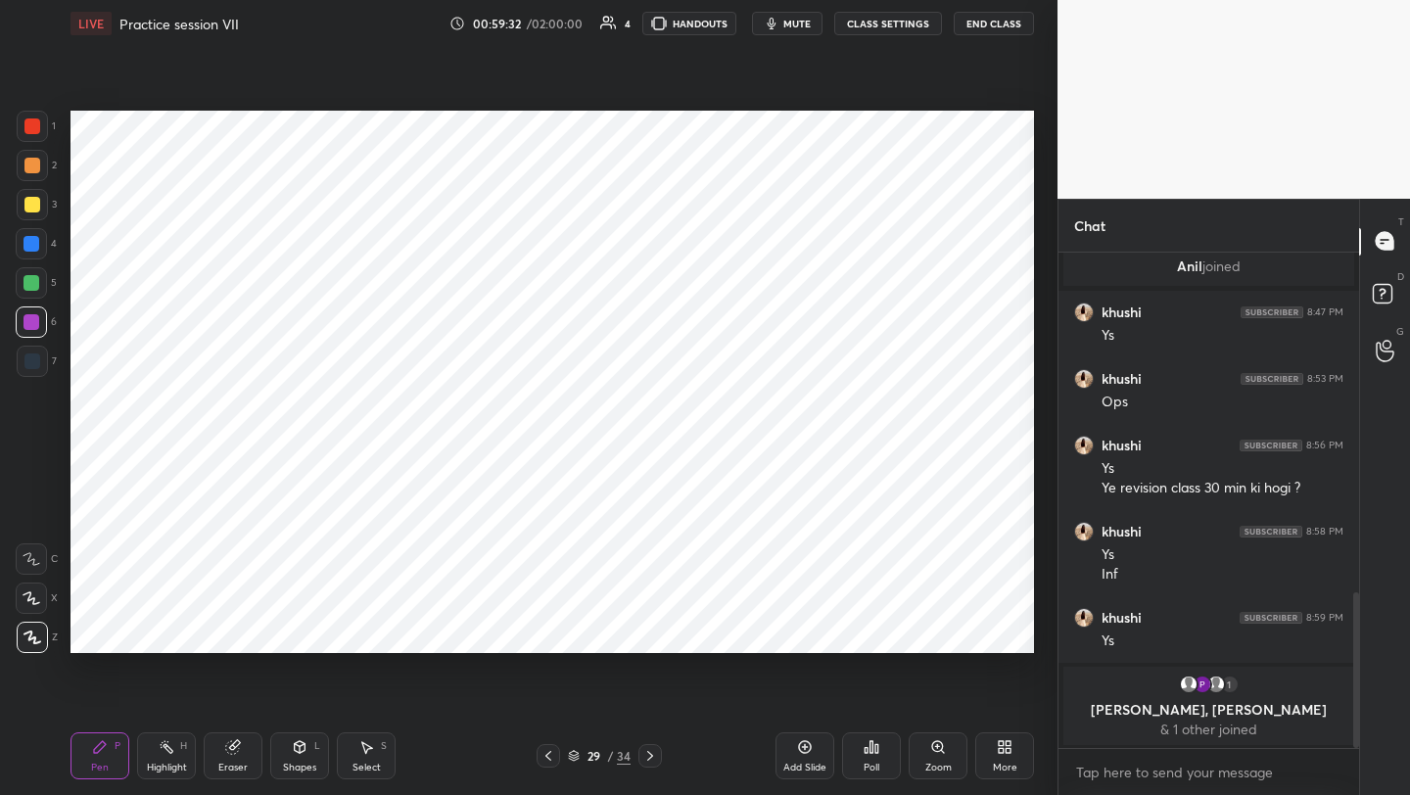
click at [314, 757] on div "Shapes L" at bounding box center [299, 755] width 59 height 47
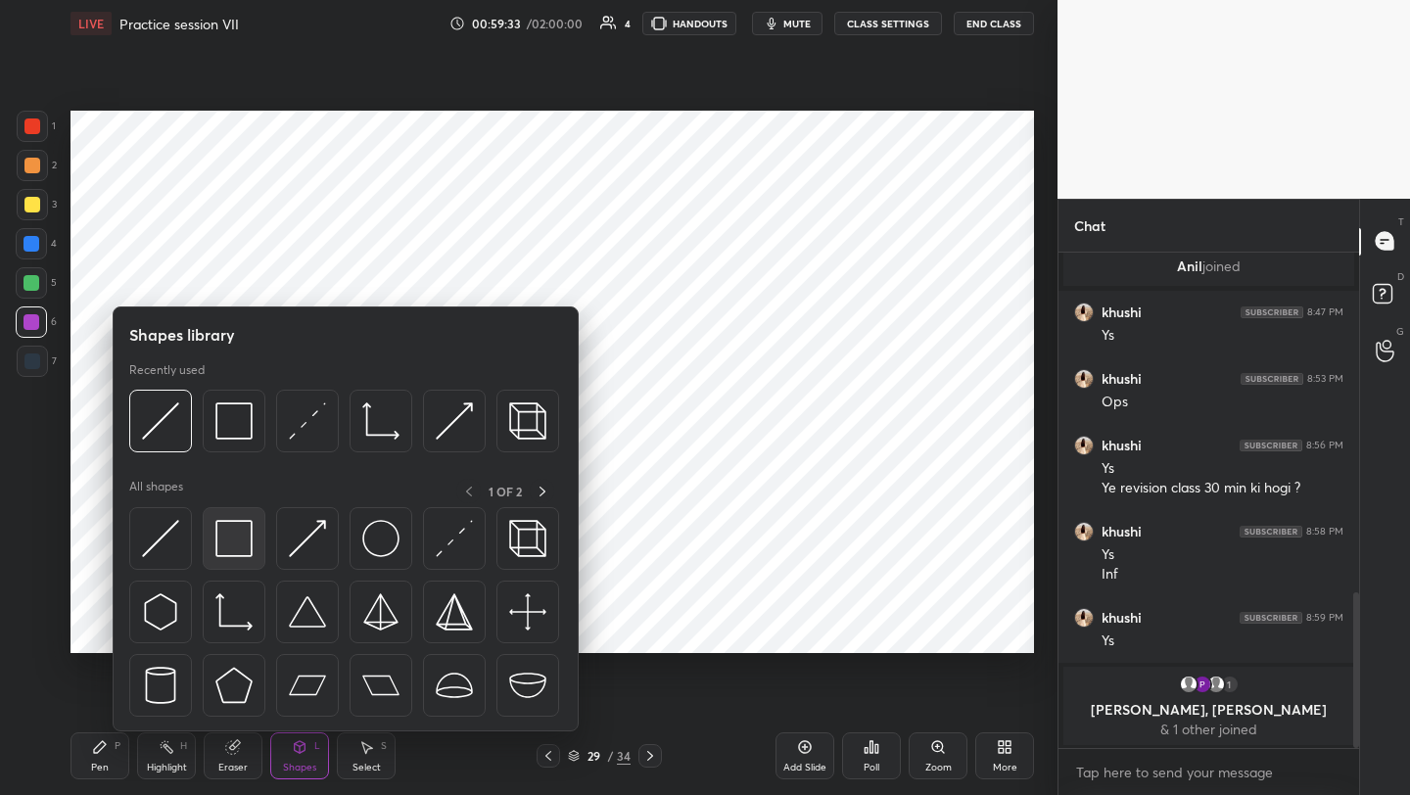
click at [234, 540] on img at bounding box center [233, 538] width 37 height 37
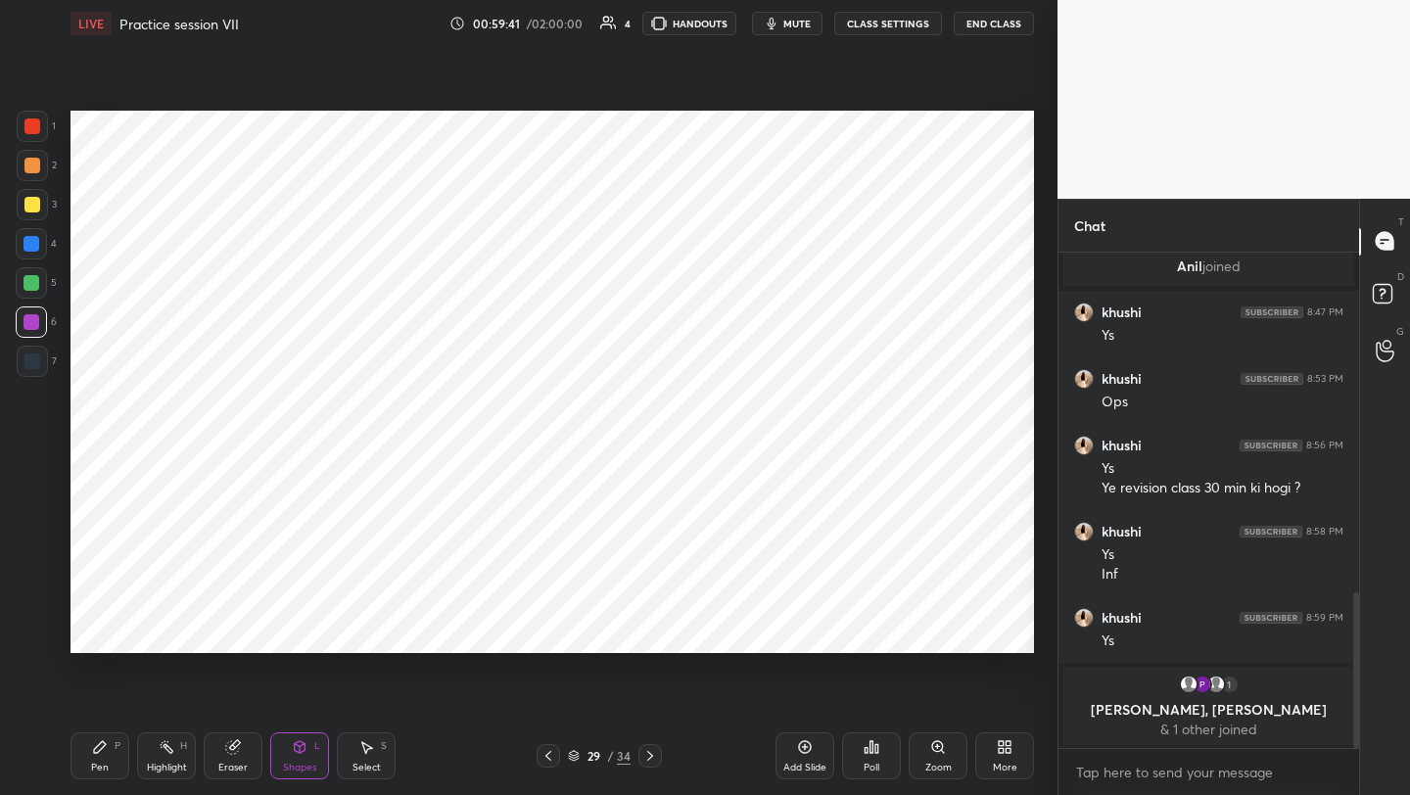
click at [549, 755] on icon at bounding box center [549, 756] width 16 height 16
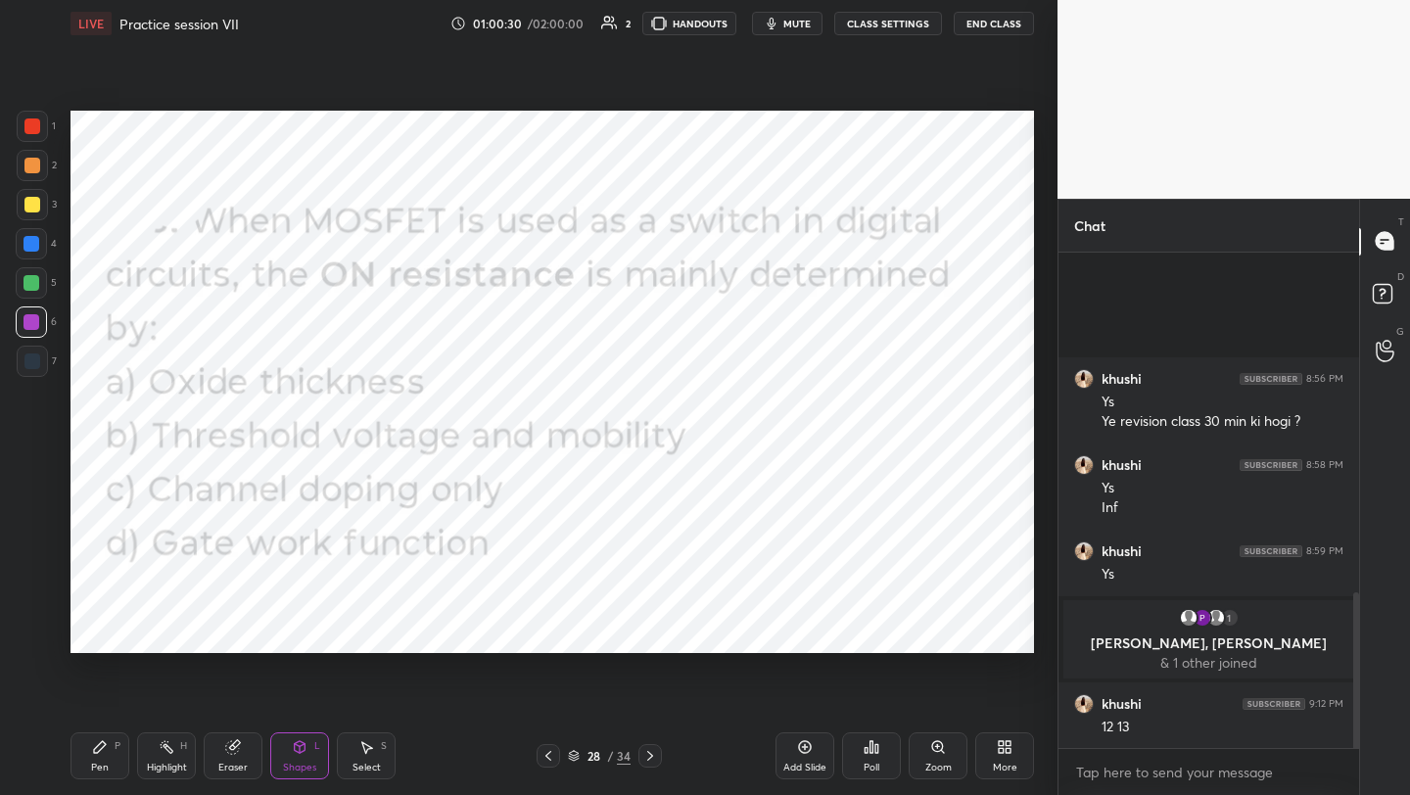
scroll to position [1117, 0]
click at [1007, 760] on div "More" at bounding box center [1004, 755] width 59 height 47
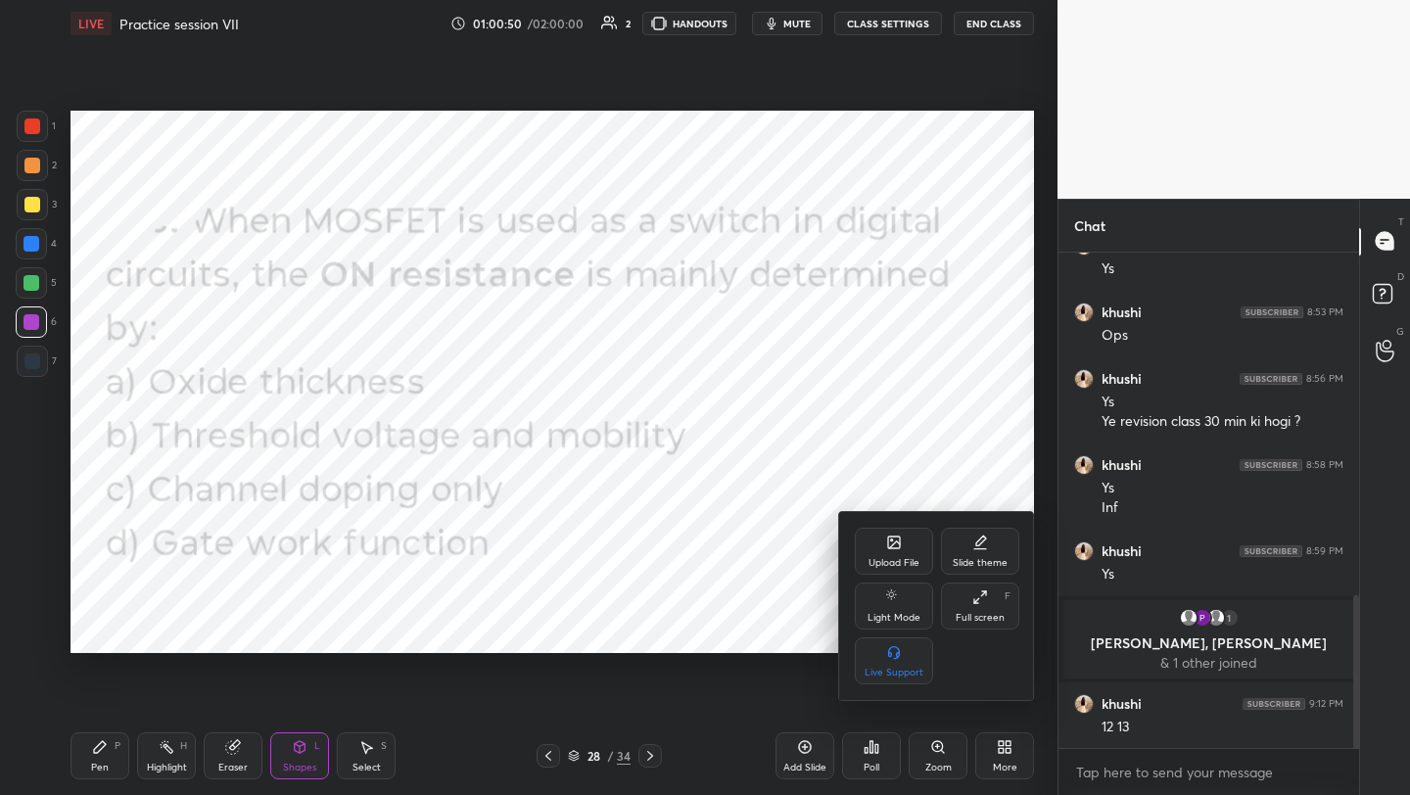
click at [904, 544] on div "Upload File" at bounding box center [894, 551] width 78 height 47
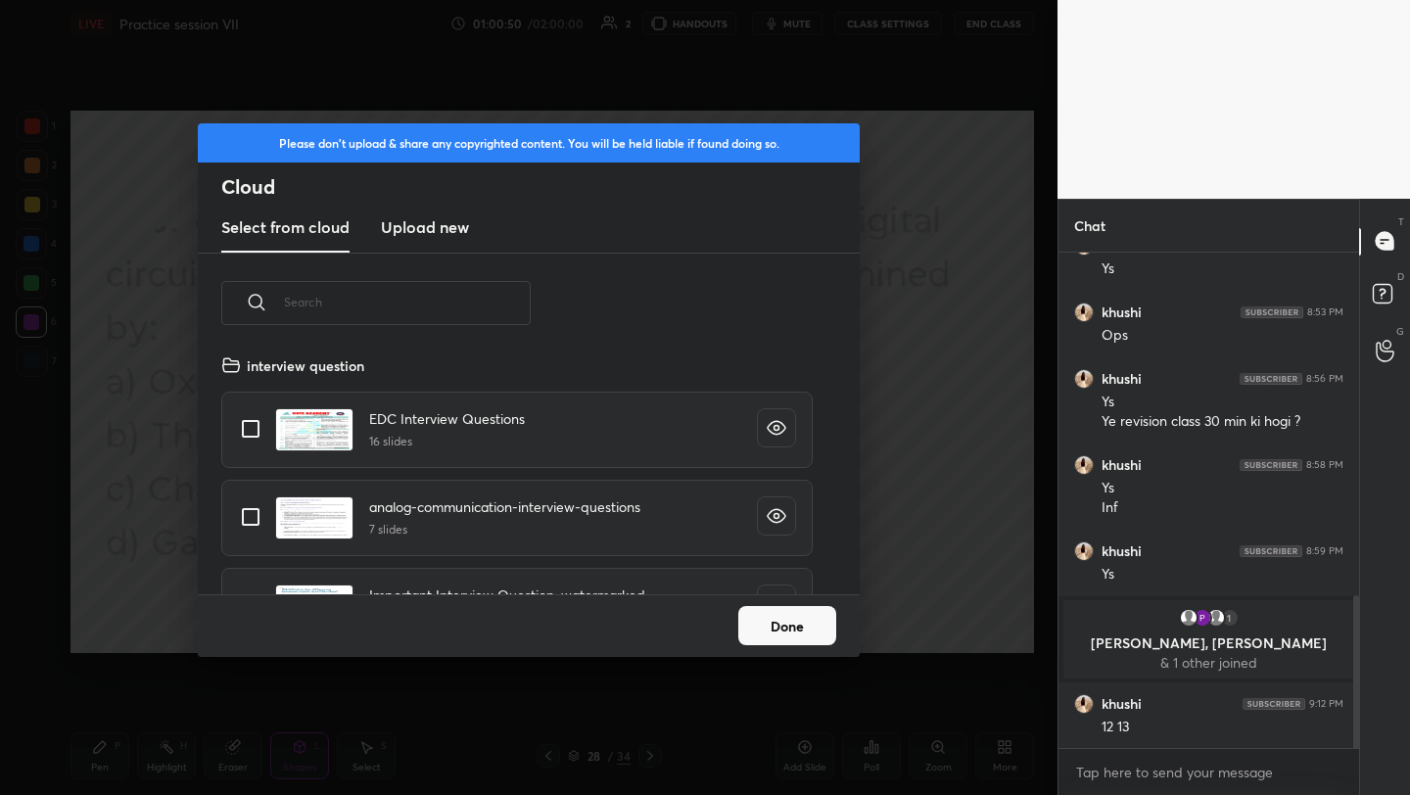
scroll to position [241, 629]
click at [417, 221] on h3 "Upload new" at bounding box center [425, 227] width 88 height 24
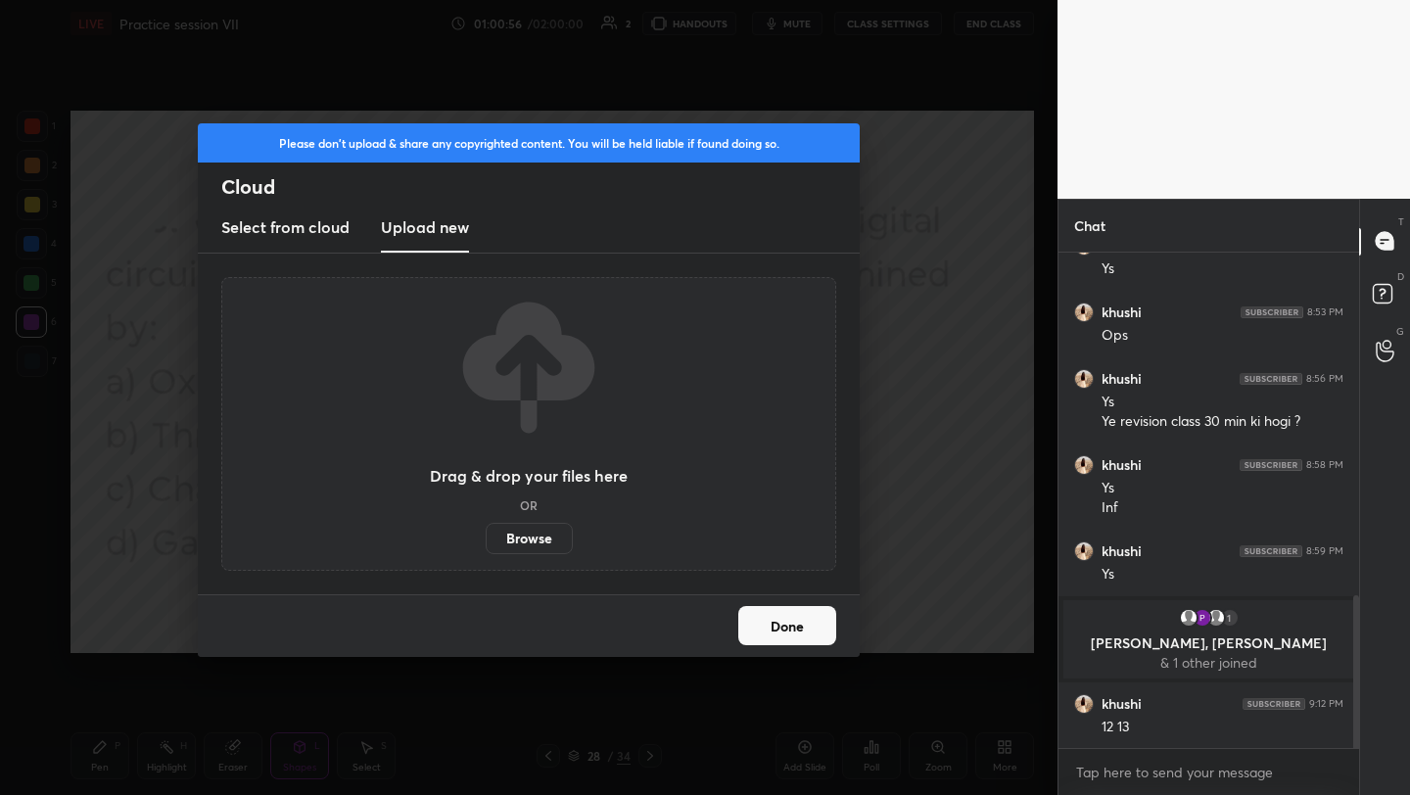
click at [532, 535] on label "Browse" at bounding box center [529, 538] width 87 height 31
click at [486, 535] on input "Browse" at bounding box center [486, 538] width 0 height 31
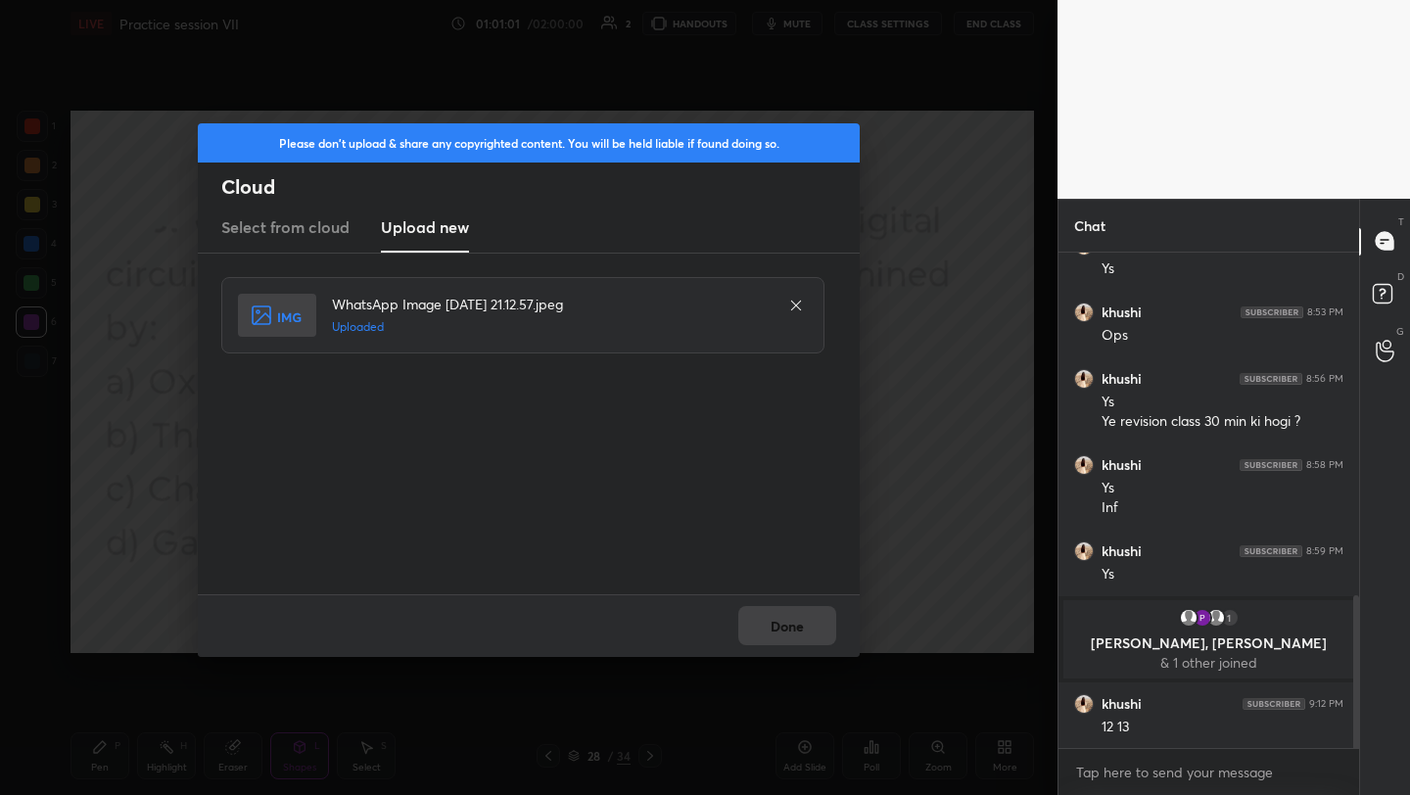
click at [785, 621] on button "Done" at bounding box center [787, 625] width 98 height 39
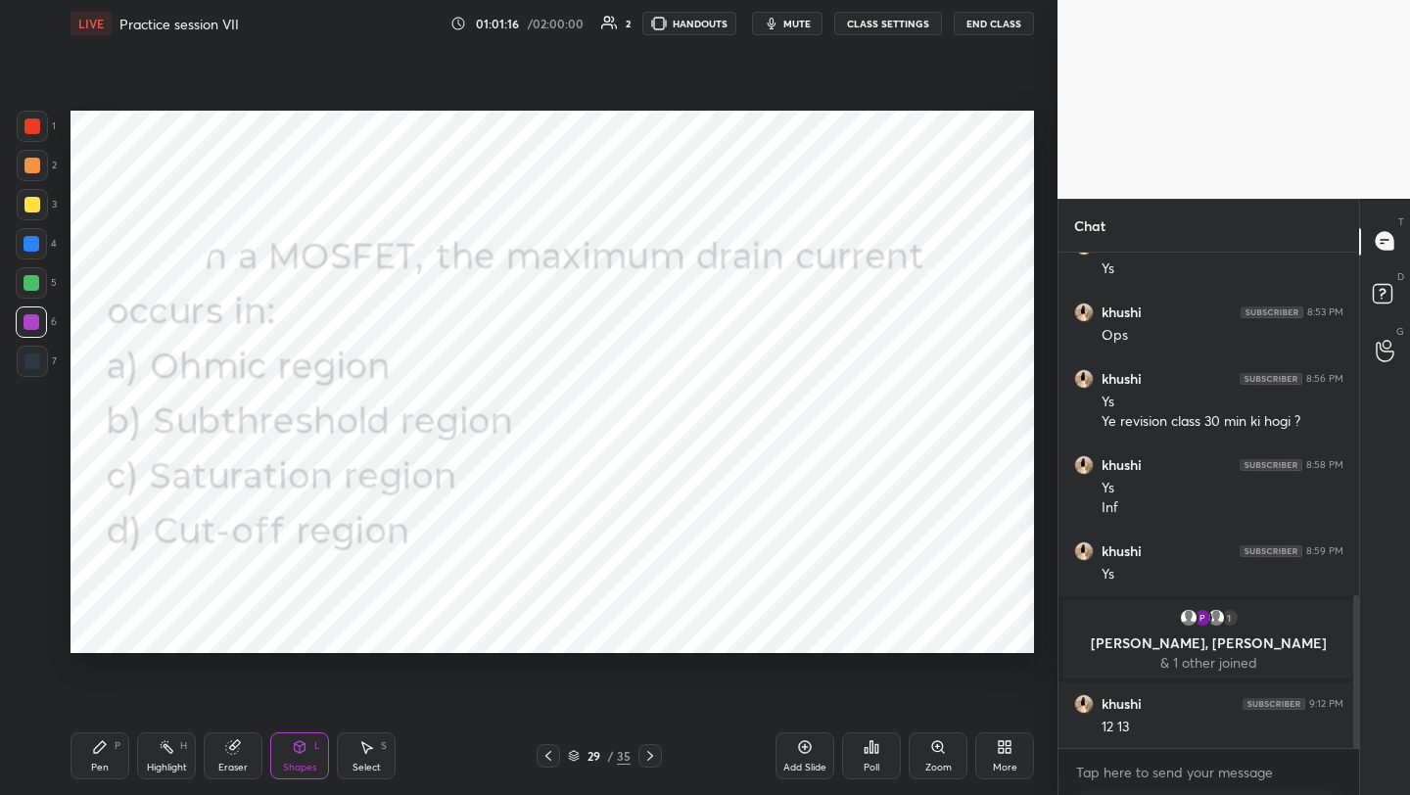
click at [874, 755] on div "Poll" at bounding box center [871, 755] width 59 height 47
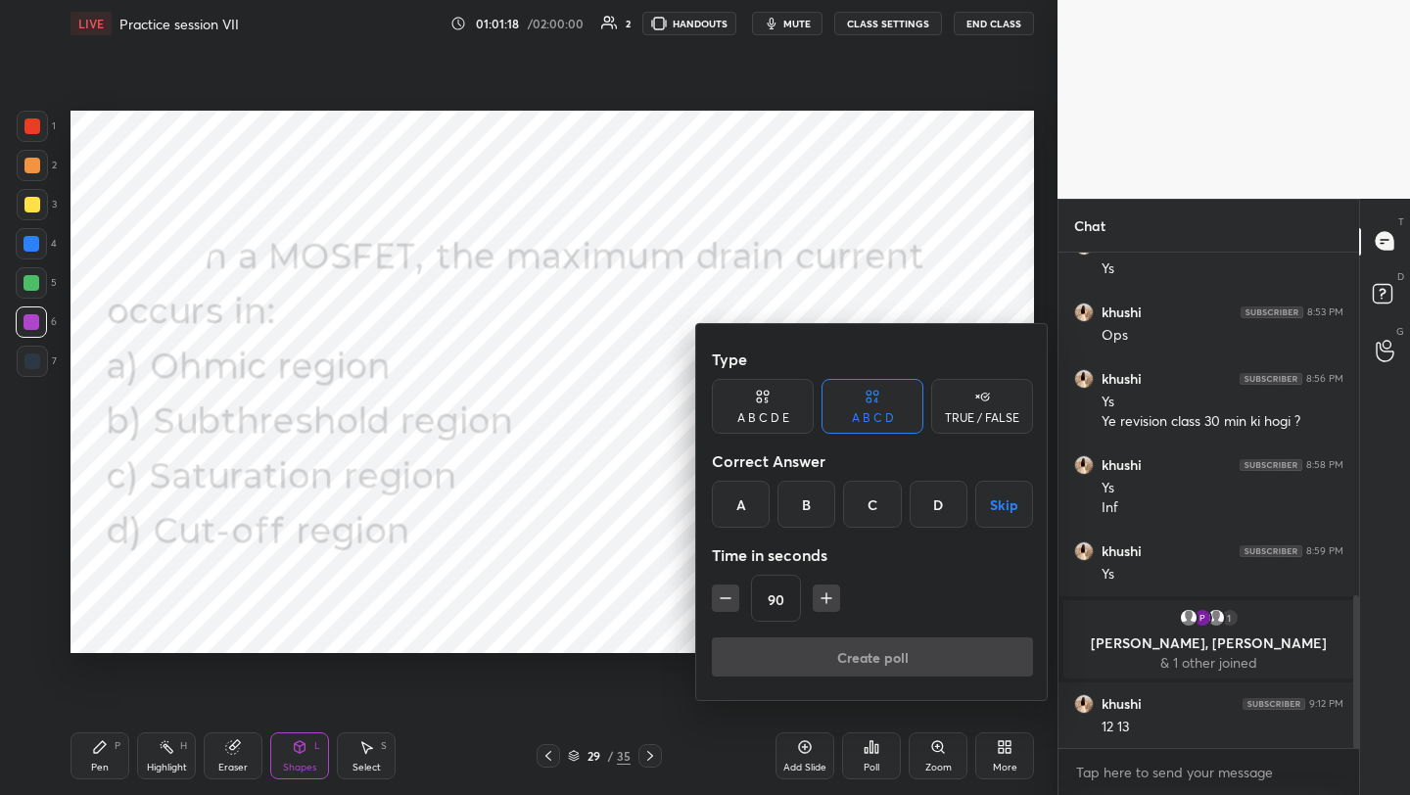
click at [869, 494] on div "C" at bounding box center [872, 504] width 58 height 47
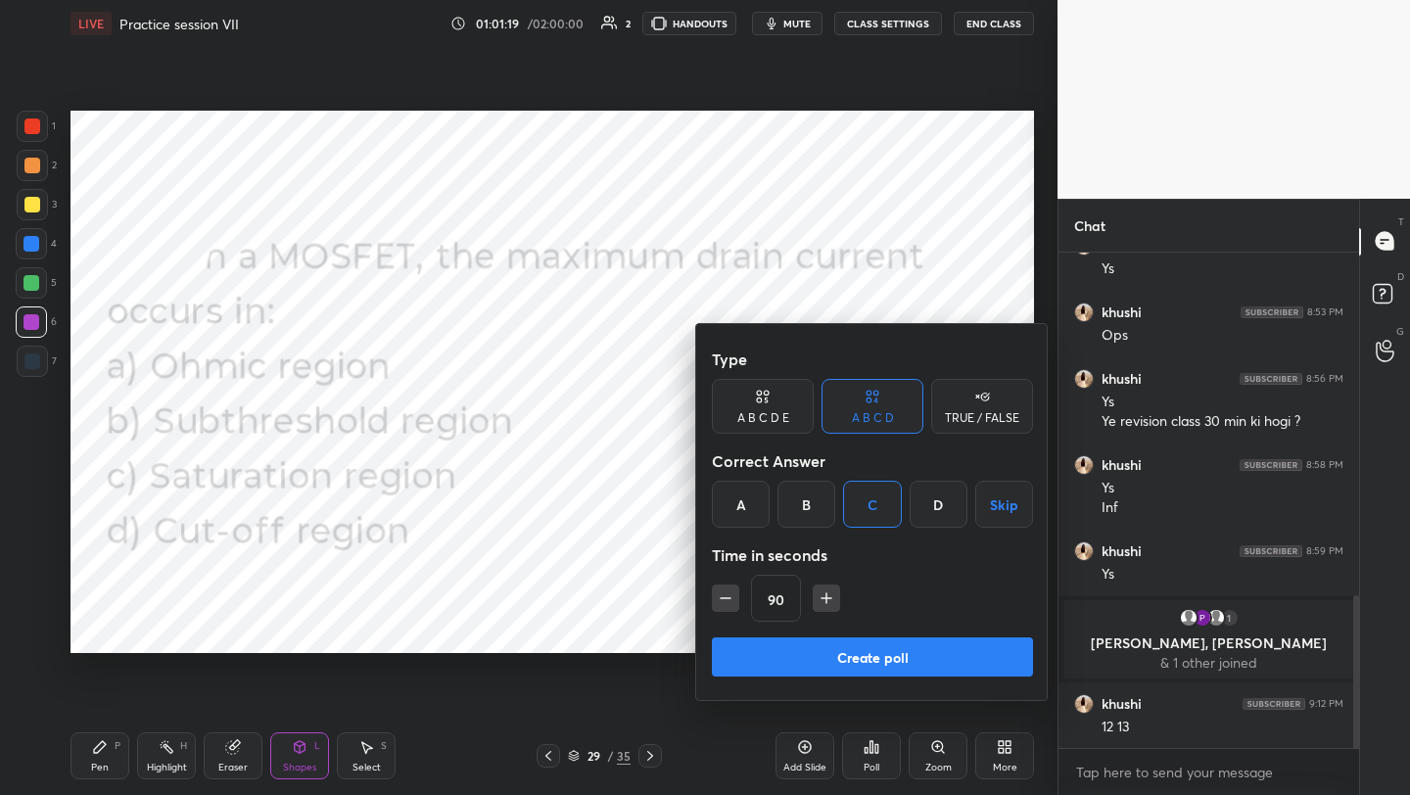
click at [890, 655] on button "Create poll" at bounding box center [872, 656] width 321 height 39
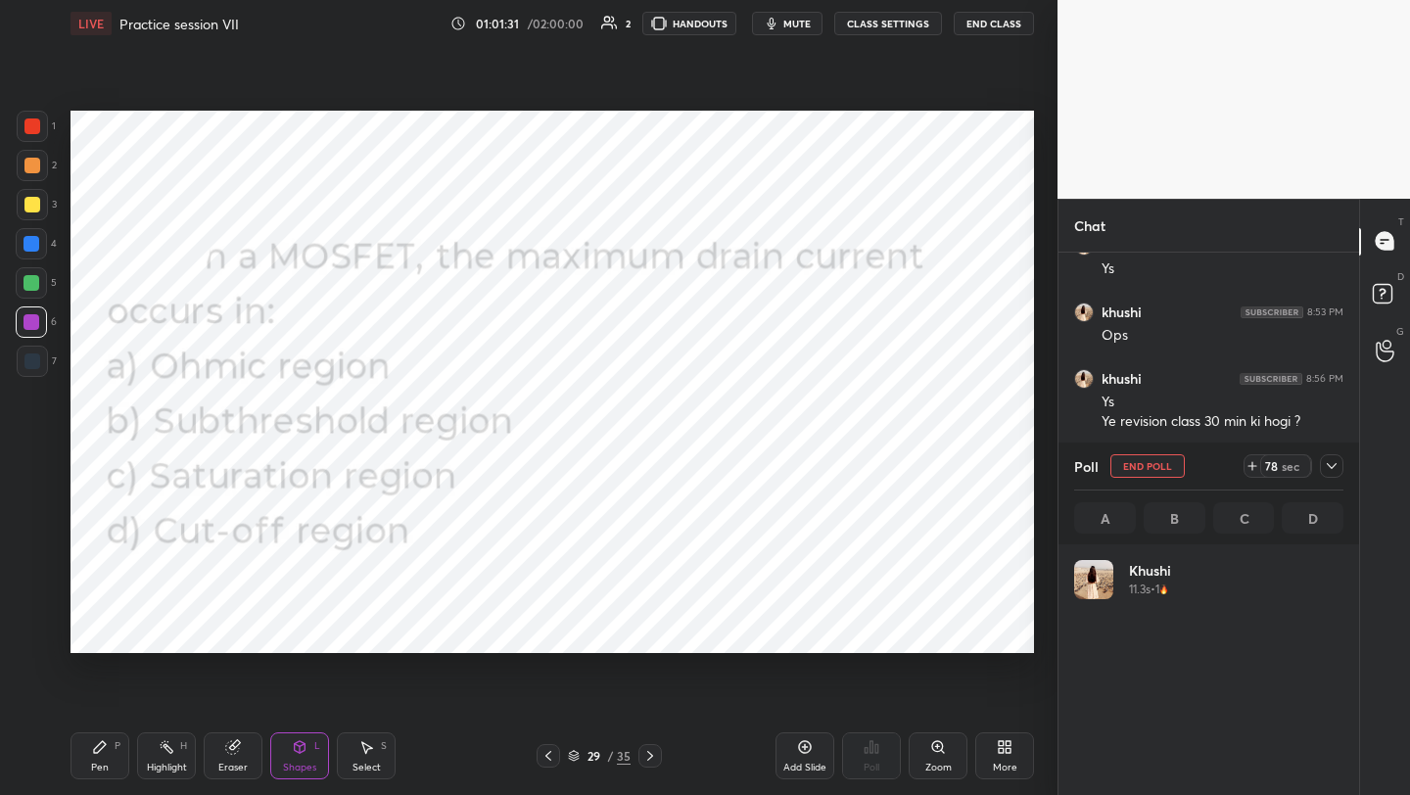
scroll to position [229, 263]
drag, startPoint x: 103, startPoint y: 764, endPoint x: 102, endPoint y: 713, distance: 50.9
click at [99, 757] on div "Pen P" at bounding box center [100, 755] width 59 height 47
click at [292, 756] on div "Shapes L" at bounding box center [299, 755] width 59 height 47
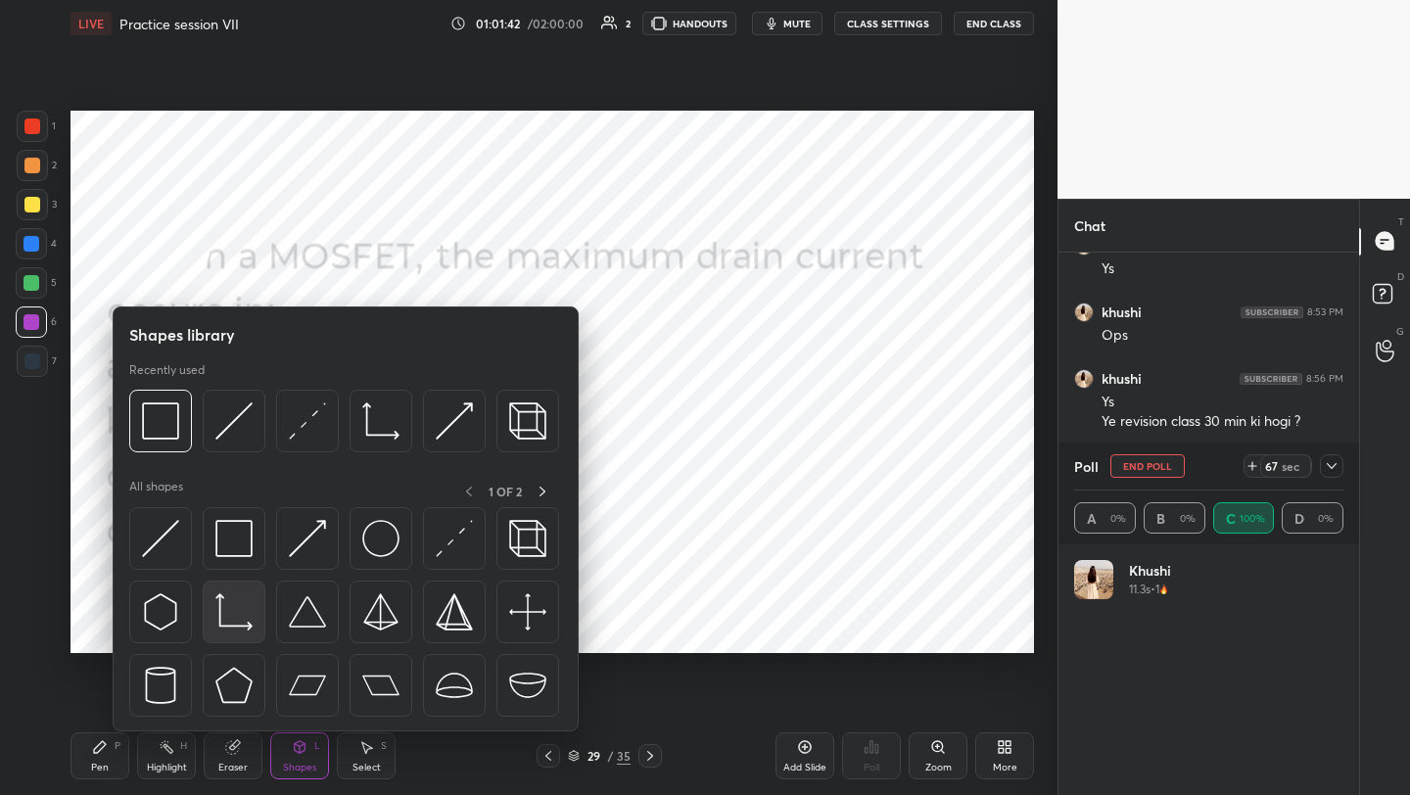
click at [226, 611] on img at bounding box center [233, 611] width 37 height 37
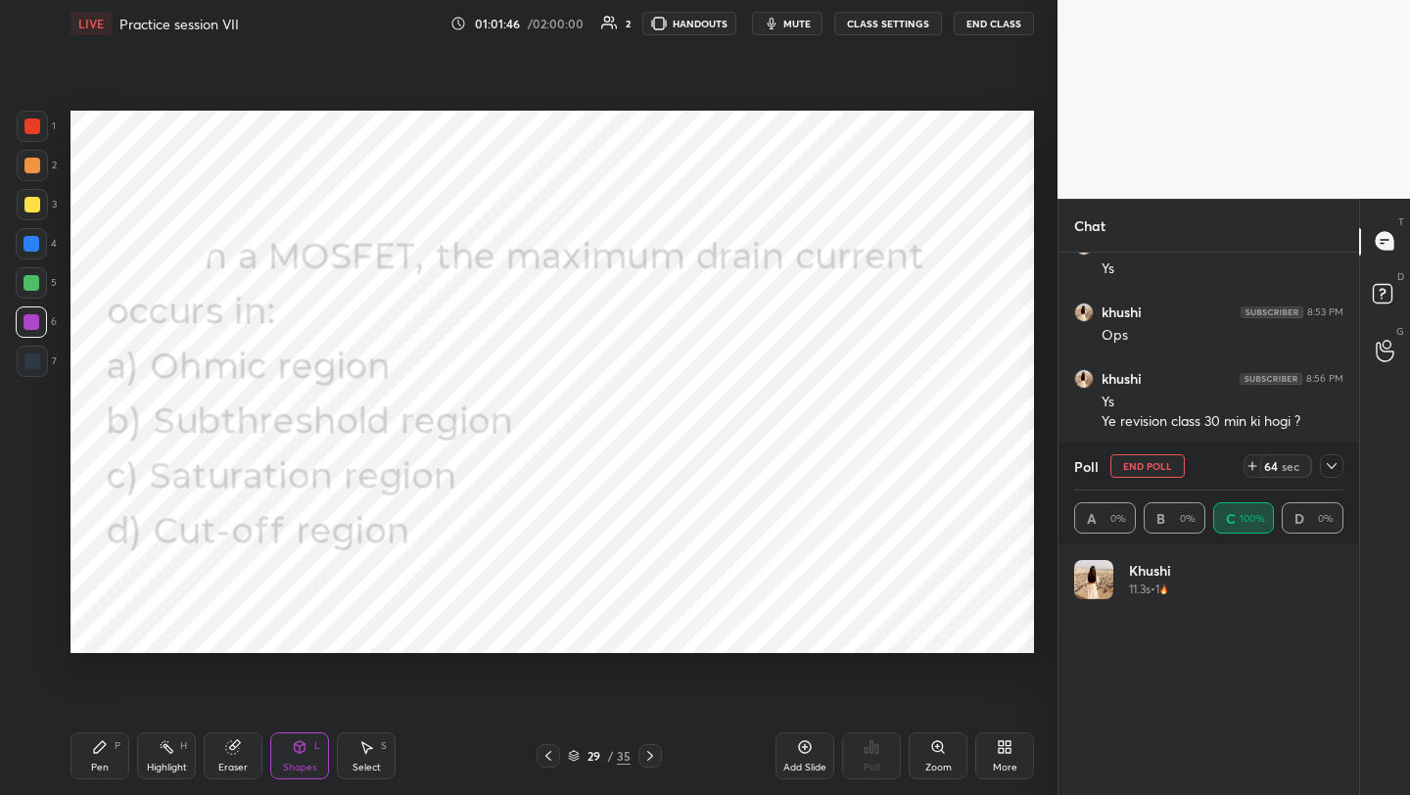
click at [119, 750] on div "Pen P" at bounding box center [100, 755] width 59 height 47
click at [297, 757] on div "Shapes L" at bounding box center [299, 755] width 59 height 47
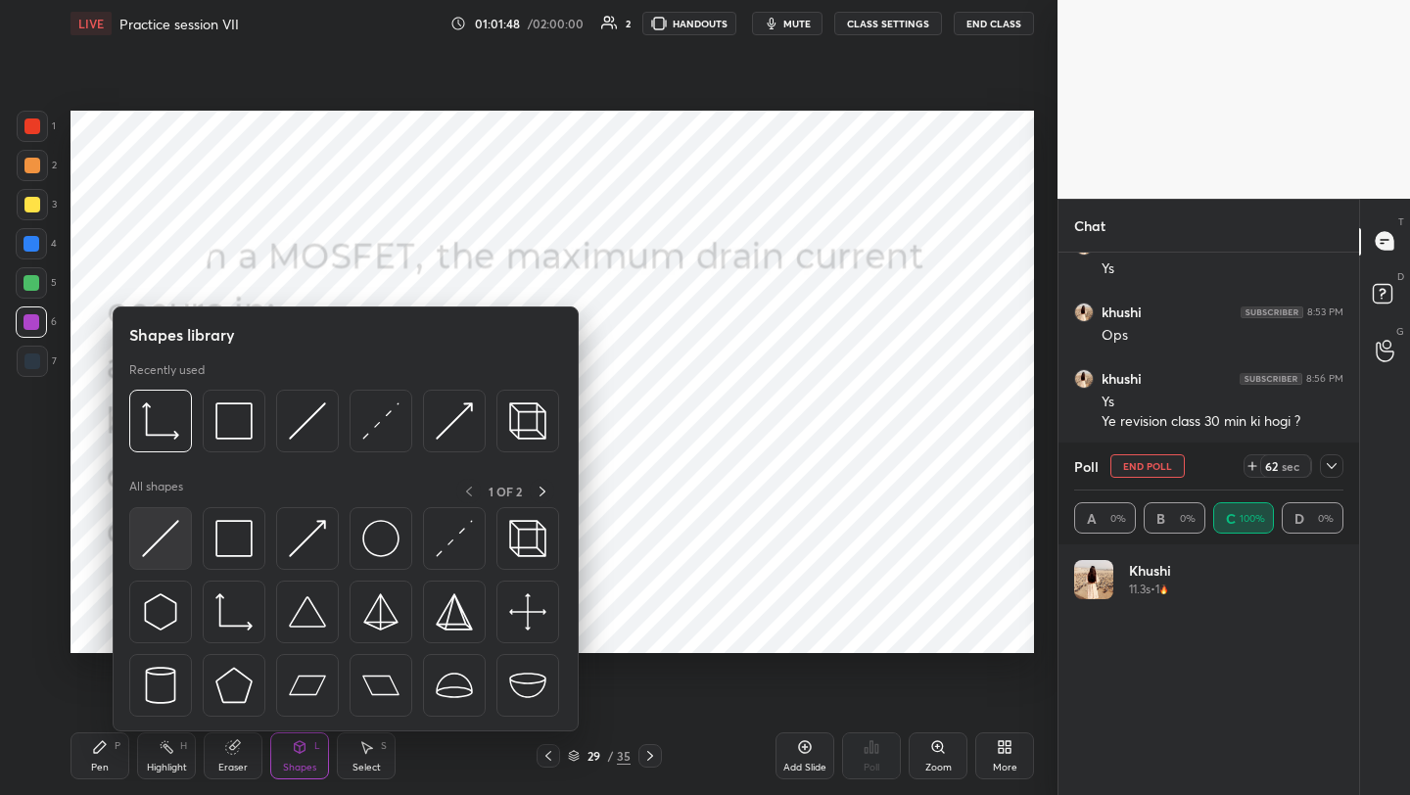
click at [169, 541] on img at bounding box center [160, 538] width 37 height 37
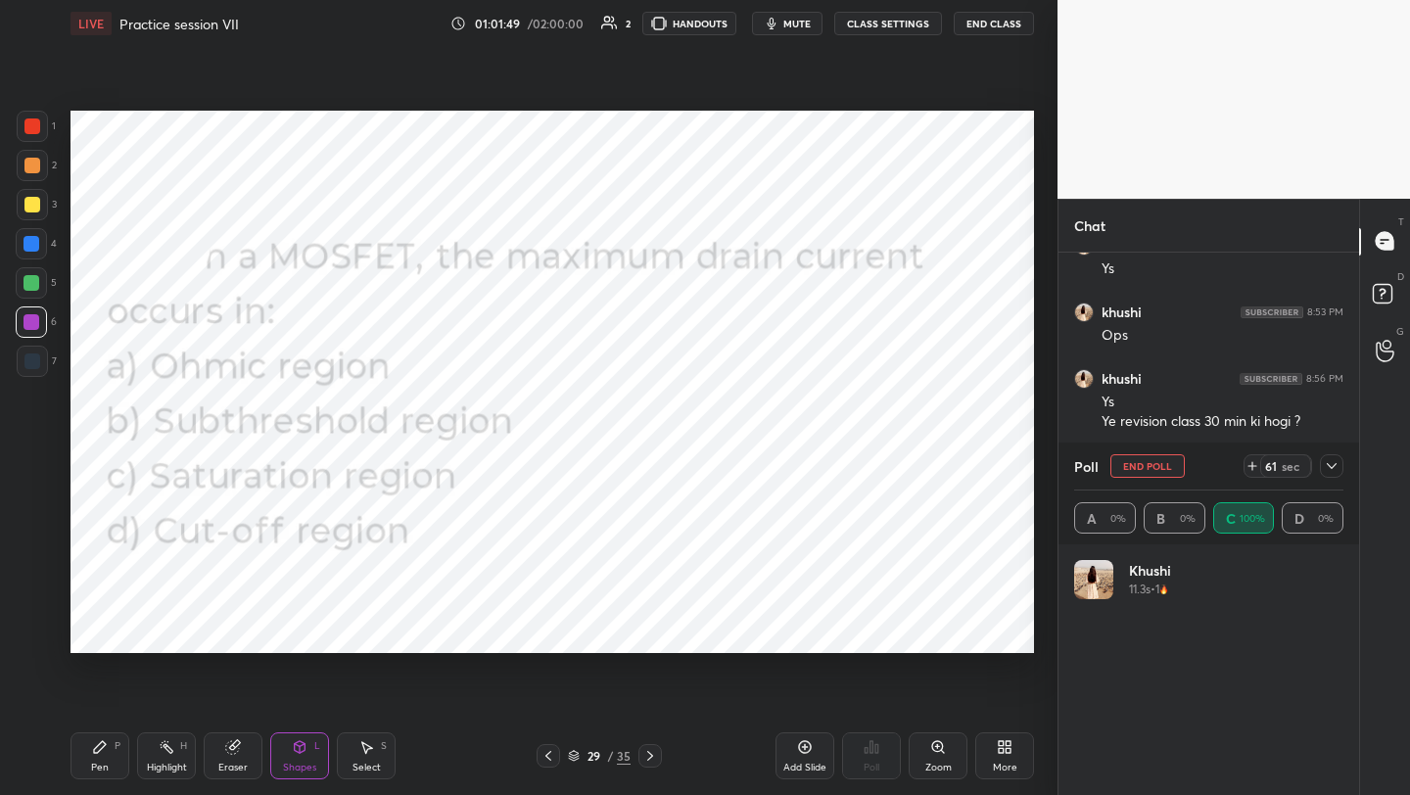
click at [29, 363] on div at bounding box center [32, 362] width 16 height 16
drag, startPoint x: 101, startPoint y: 743, endPoint x: 165, endPoint y: 676, distance: 93.5
click at [100, 743] on icon at bounding box center [100, 747] width 12 height 12
click at [302, 752] on icon at bounding box center [300, 747] width 16 height 16
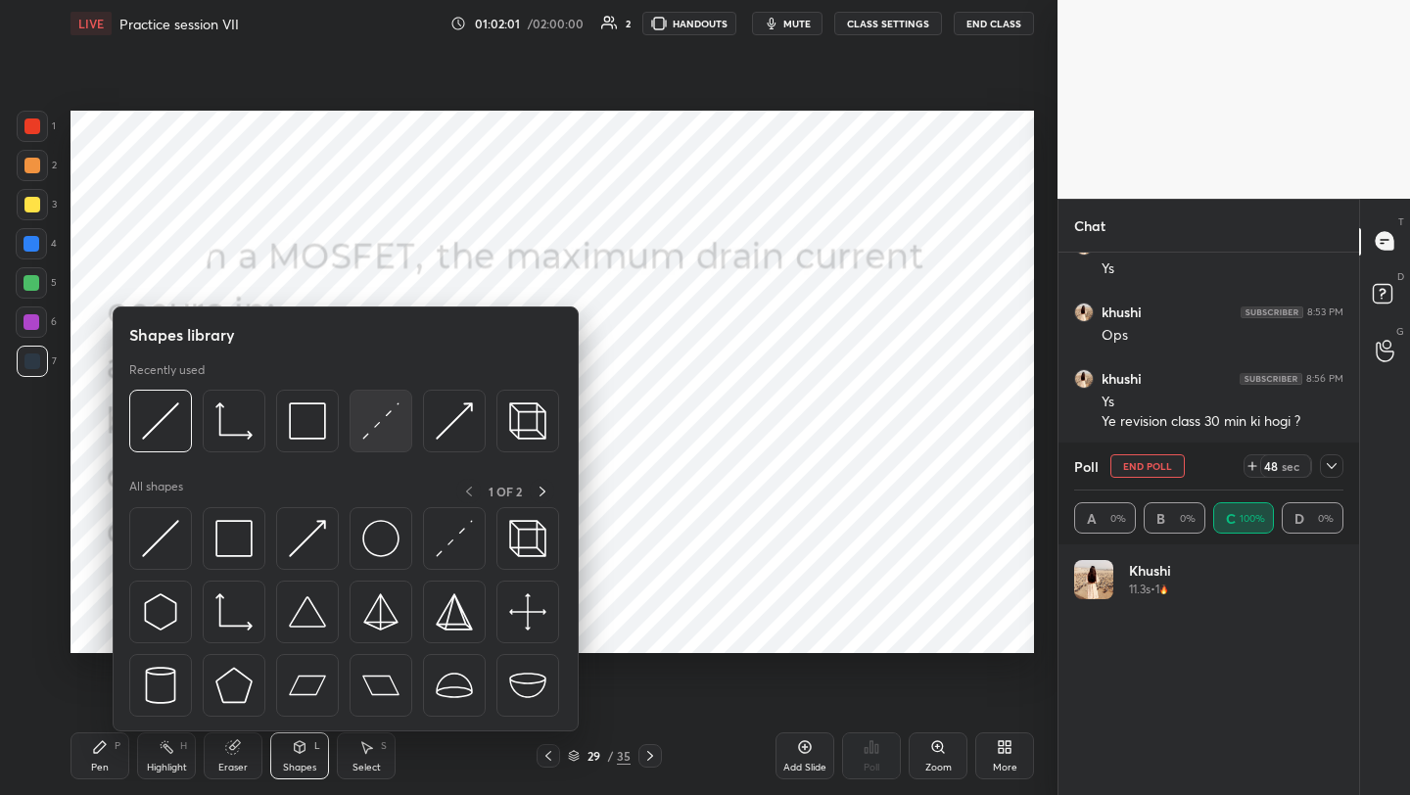
click at [379, 445] on div at bounding box center [381, 421] width 63 height 63
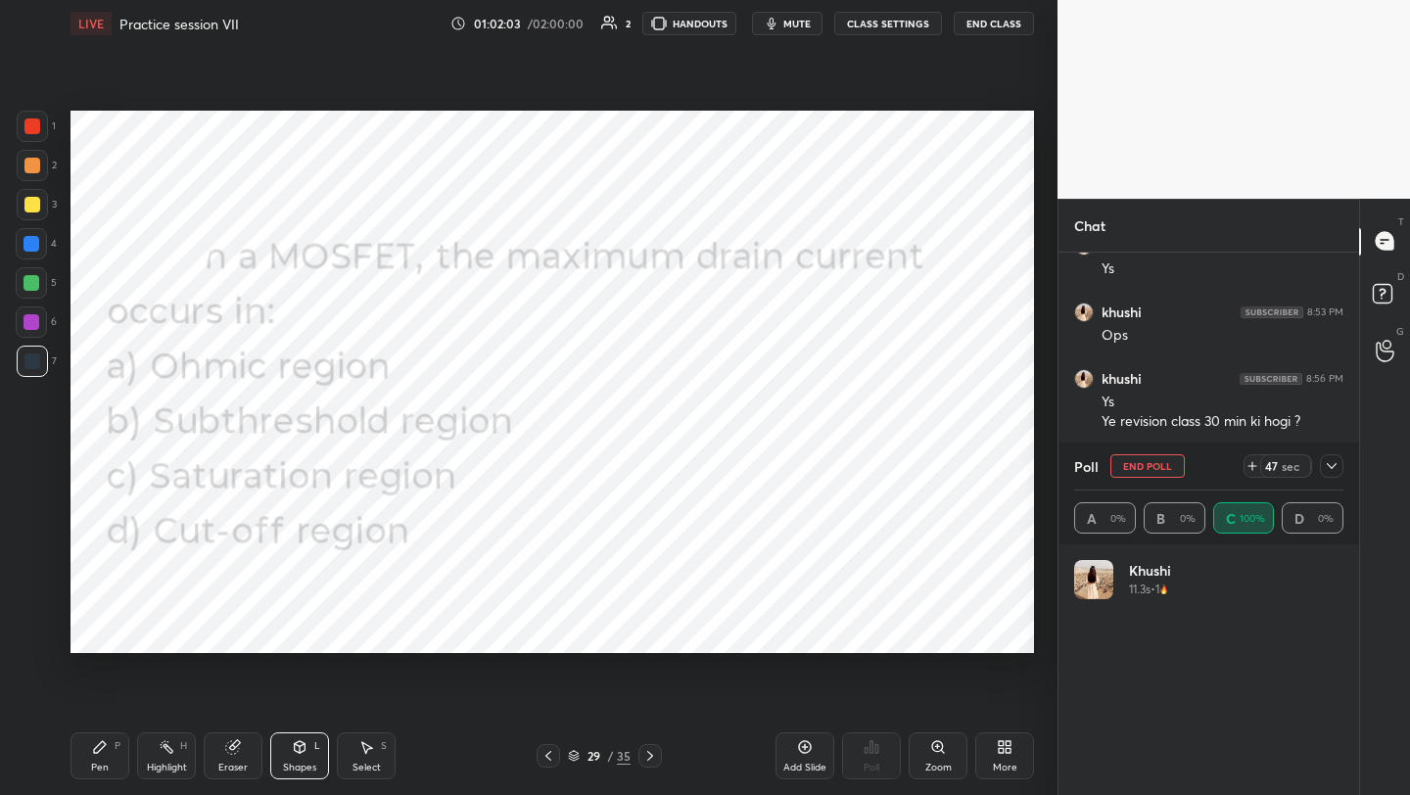
click at [28, 321] on div at bounding box center [32, 322] width 16 height 16
click at [28, 245] on div at bounding box center [32, 244] width 16 height 16
click at [1331, 466] on icon at bounding box center [1332, 466] width 10 height 10
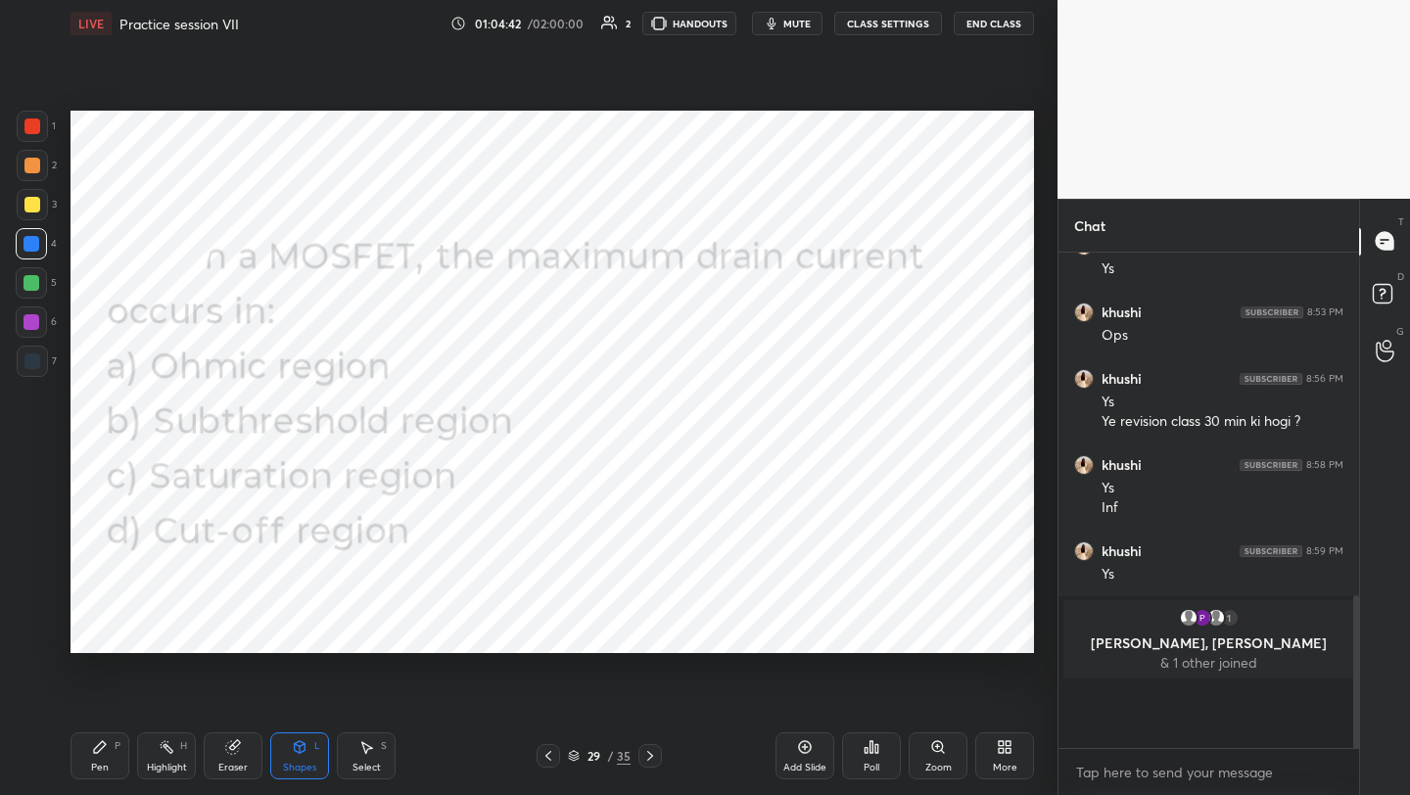
scroll to position [532, 295]
click at [998, 746] on icon at bounding box center [1005, 747] width 16 height 16
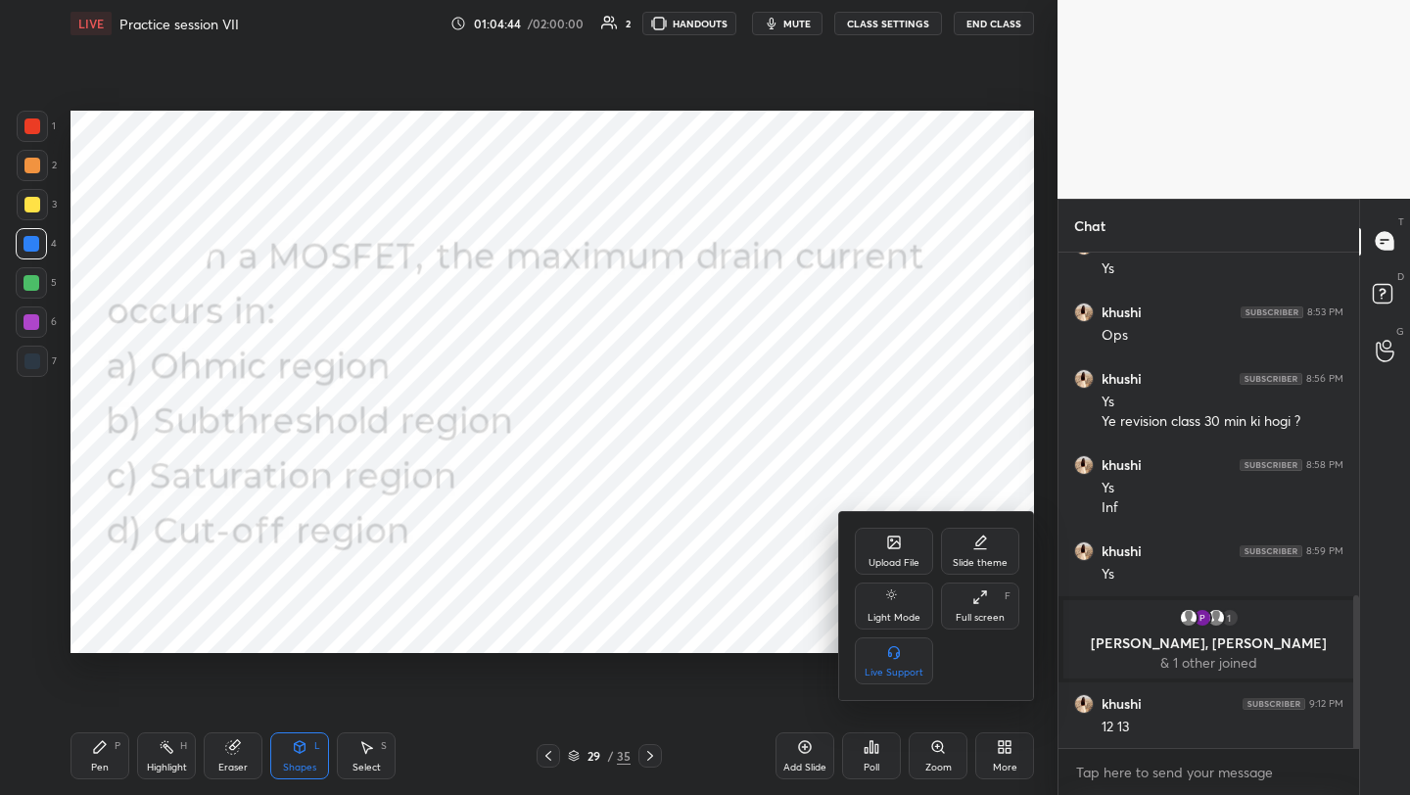
click at [898, 531] on div "Upload File" at bounding box center [894, 551] width 78 height 47
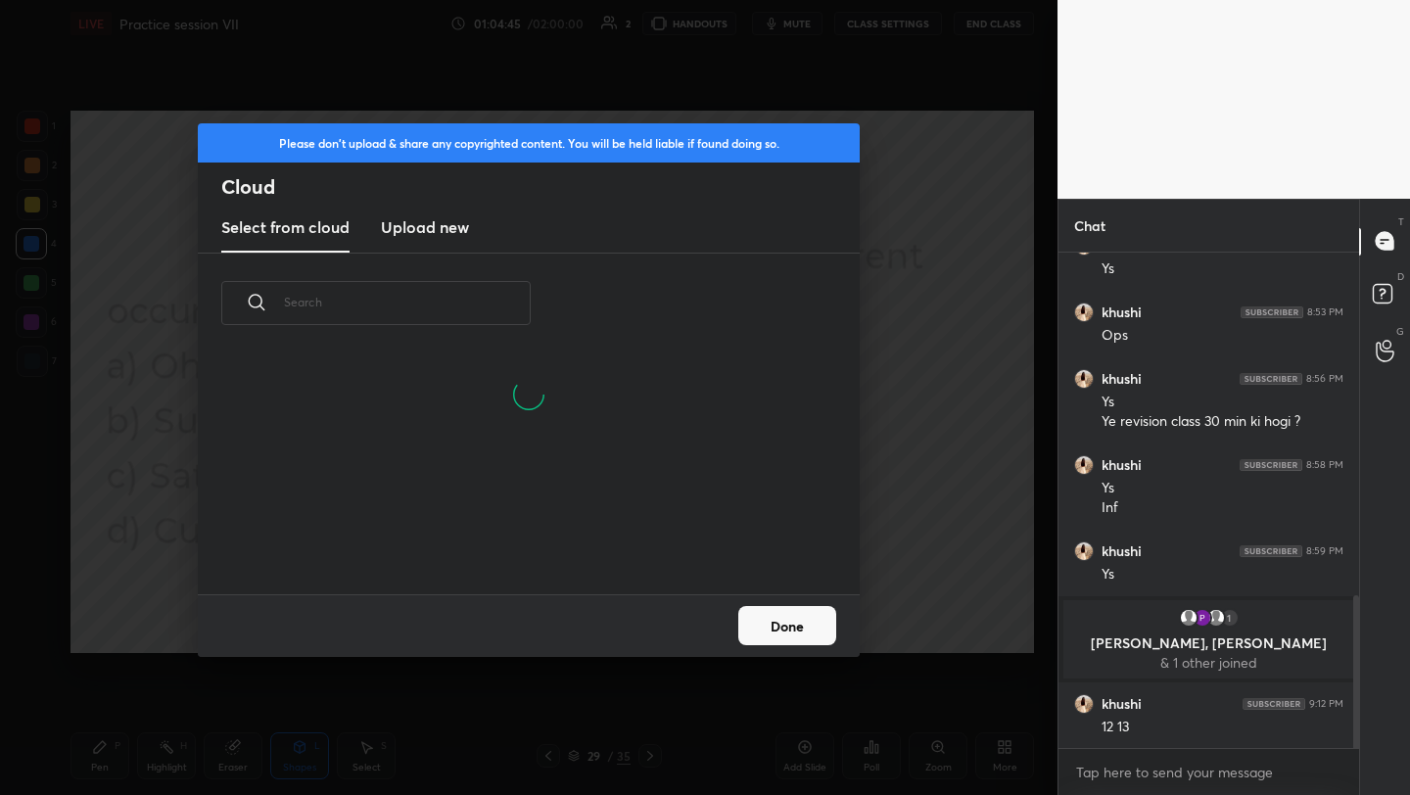
scroll to position [241, 629]
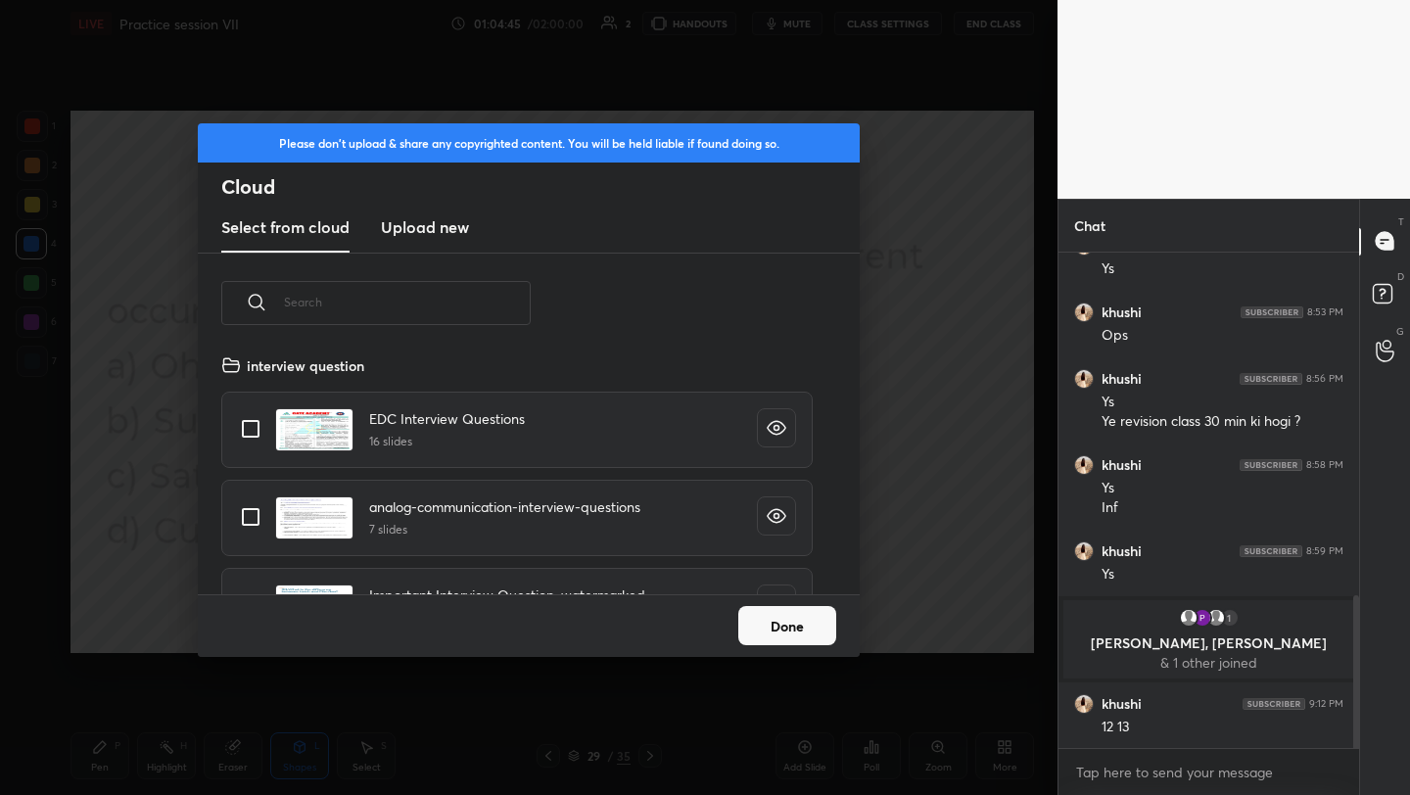
click at [415, 224] on h3 "Upload new" at bounding box center [425, 227] width 88 height 24
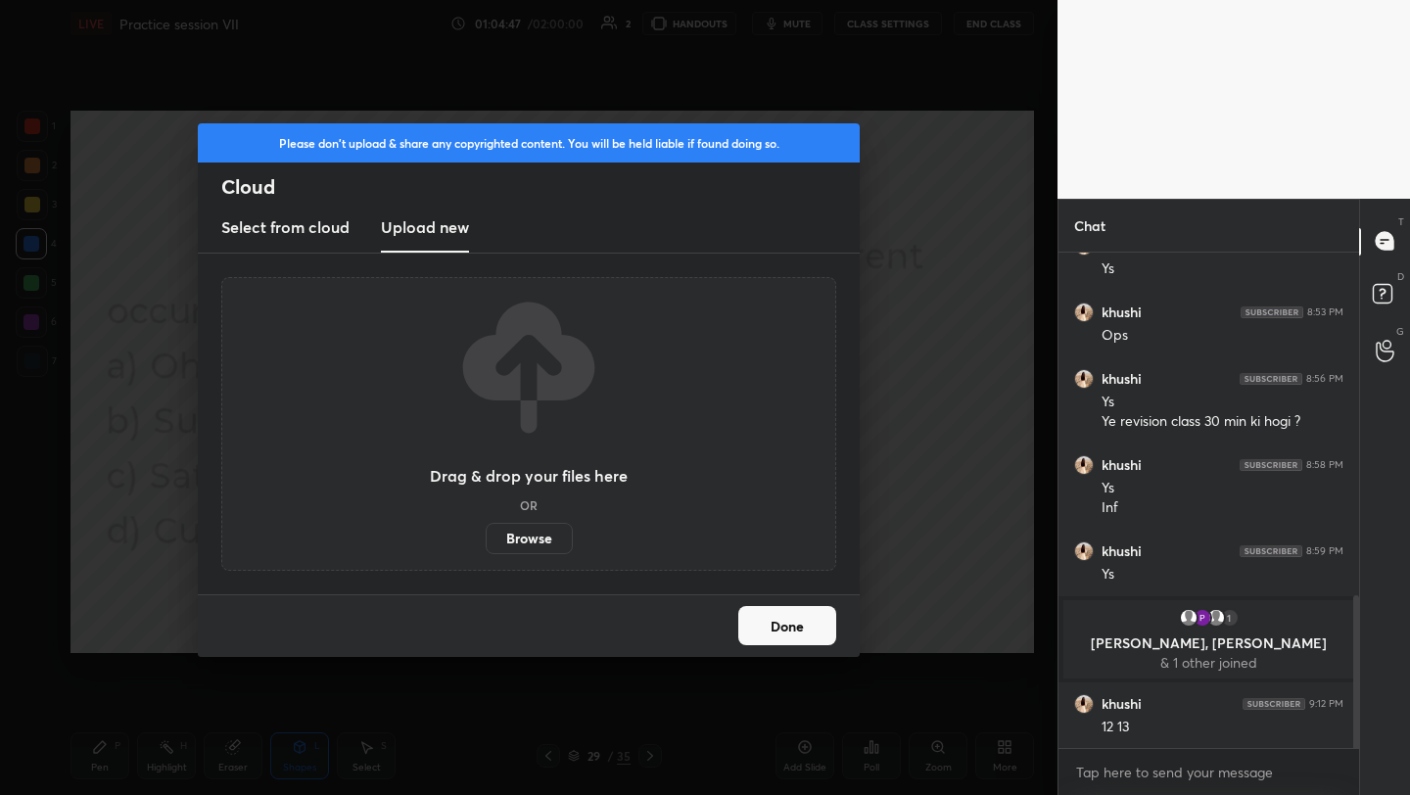
click at [517, 538] on label "Browse" at bounding box center [529, 538] width 87 height 31
click at [486, 538] on input "Browse" at bounding box center [486, 538] width 0 height 31
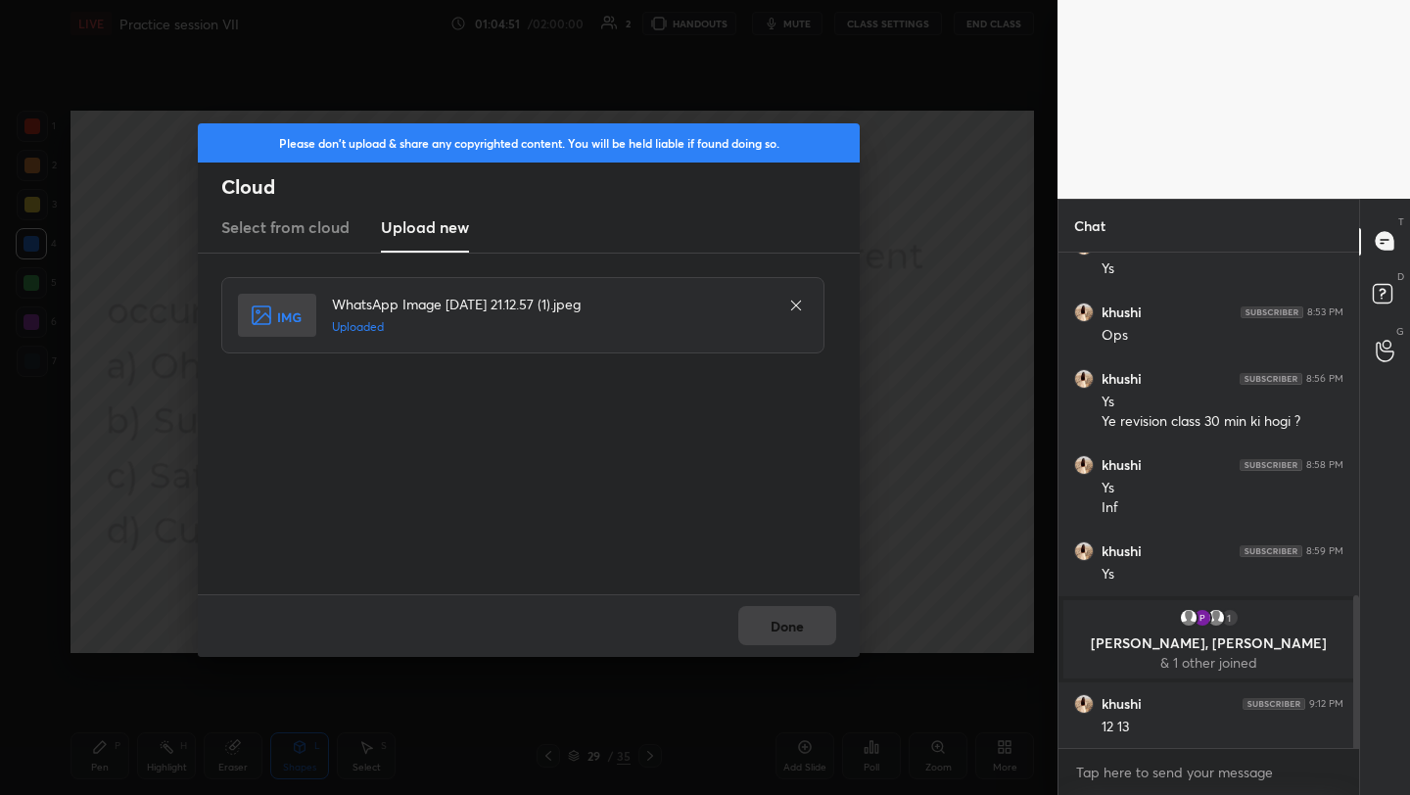
click at [803, 623] on button "Done" at bounding box center [787, 625] width 98 height 39
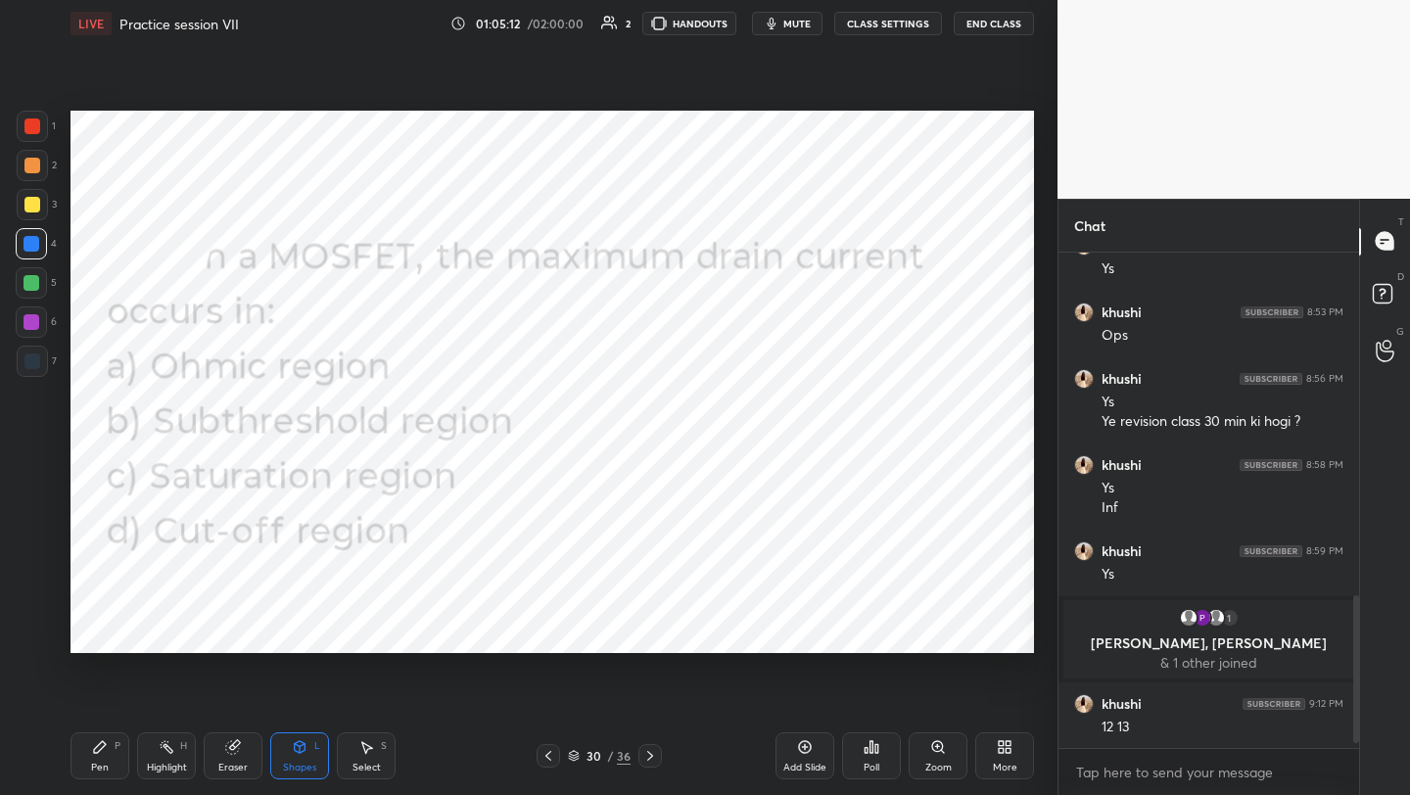
scroll to position [1184, 0]
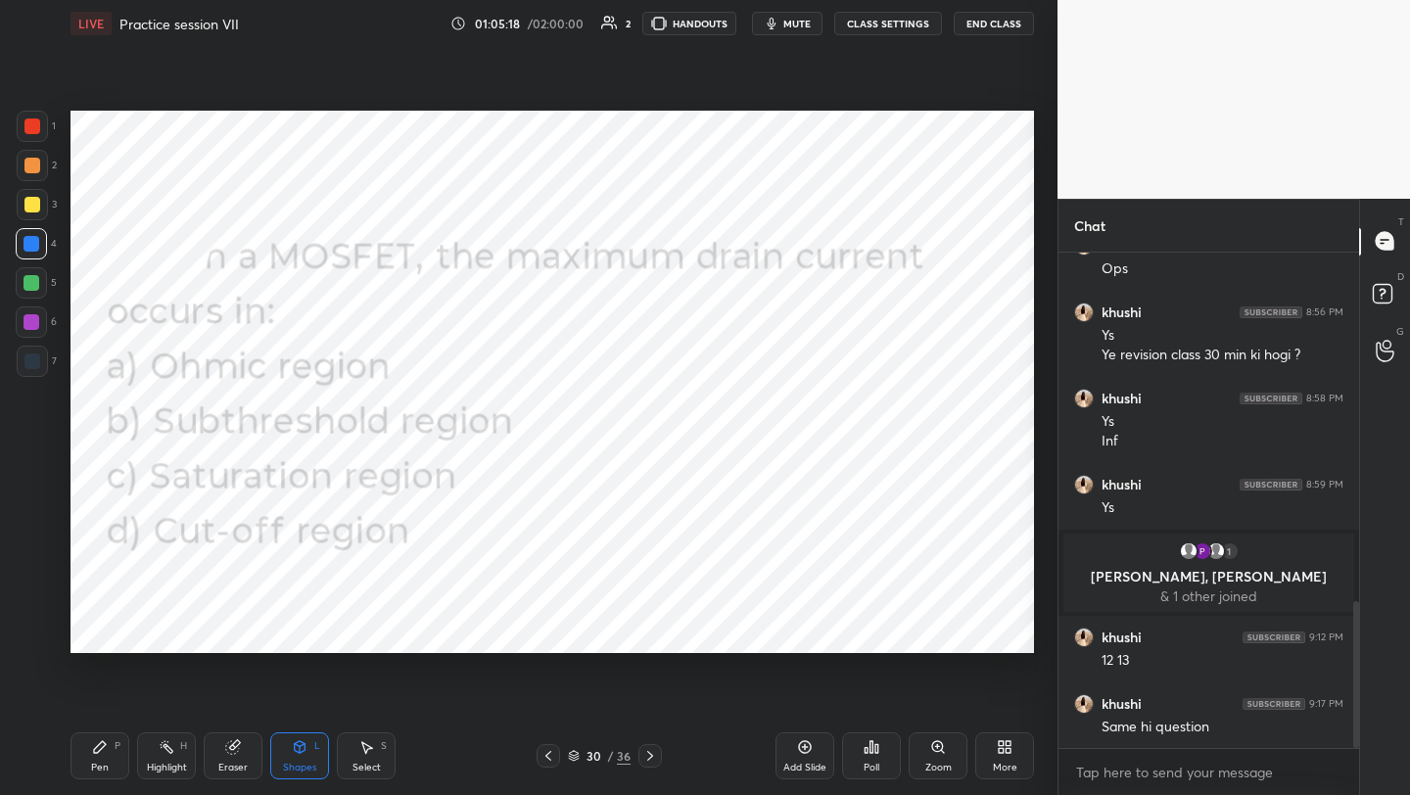
click at [1014, 756] on div "More" at bounding box center [1004, 755] width 59 height 47
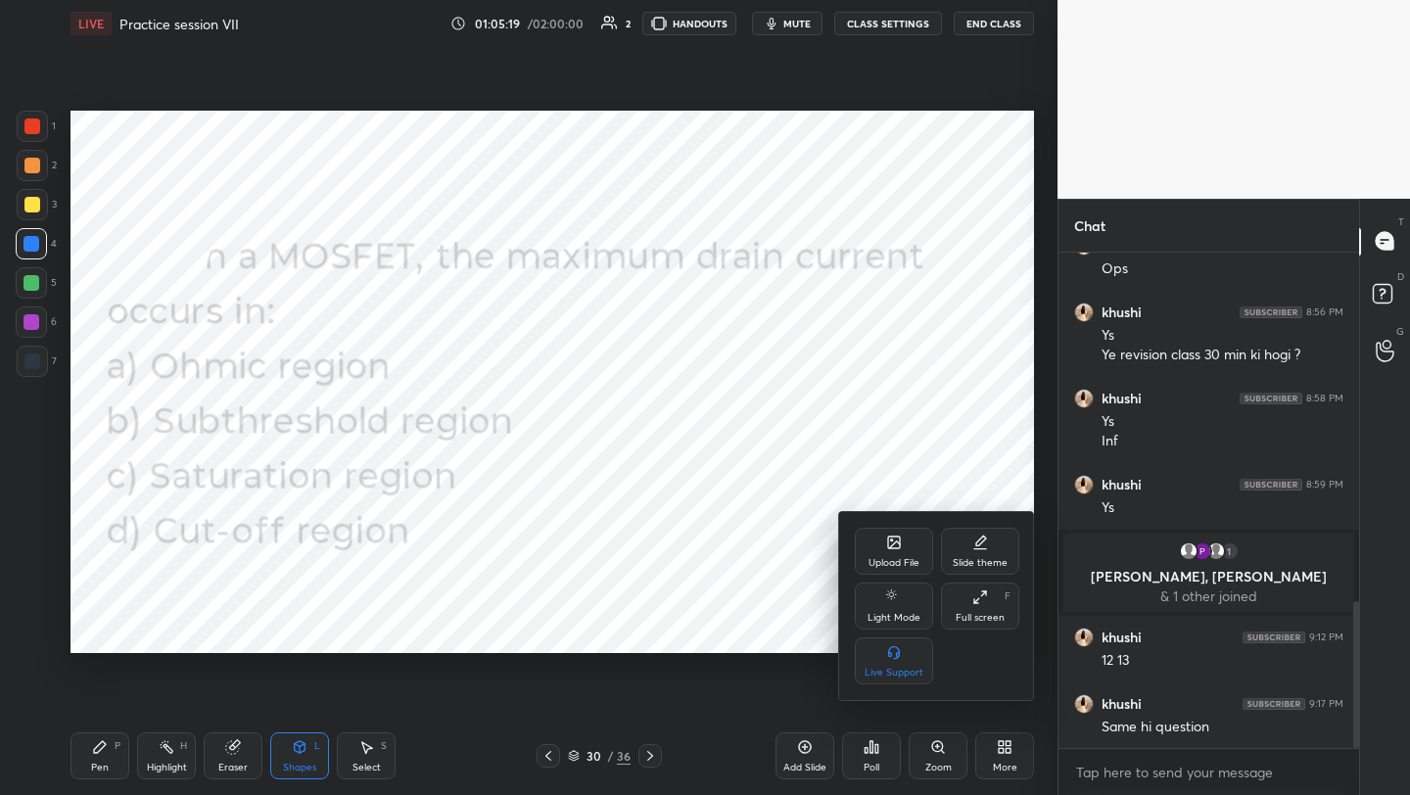
click at [897, 551] on div "Upload File" at bounding box center [894, 551] width 78 height 47
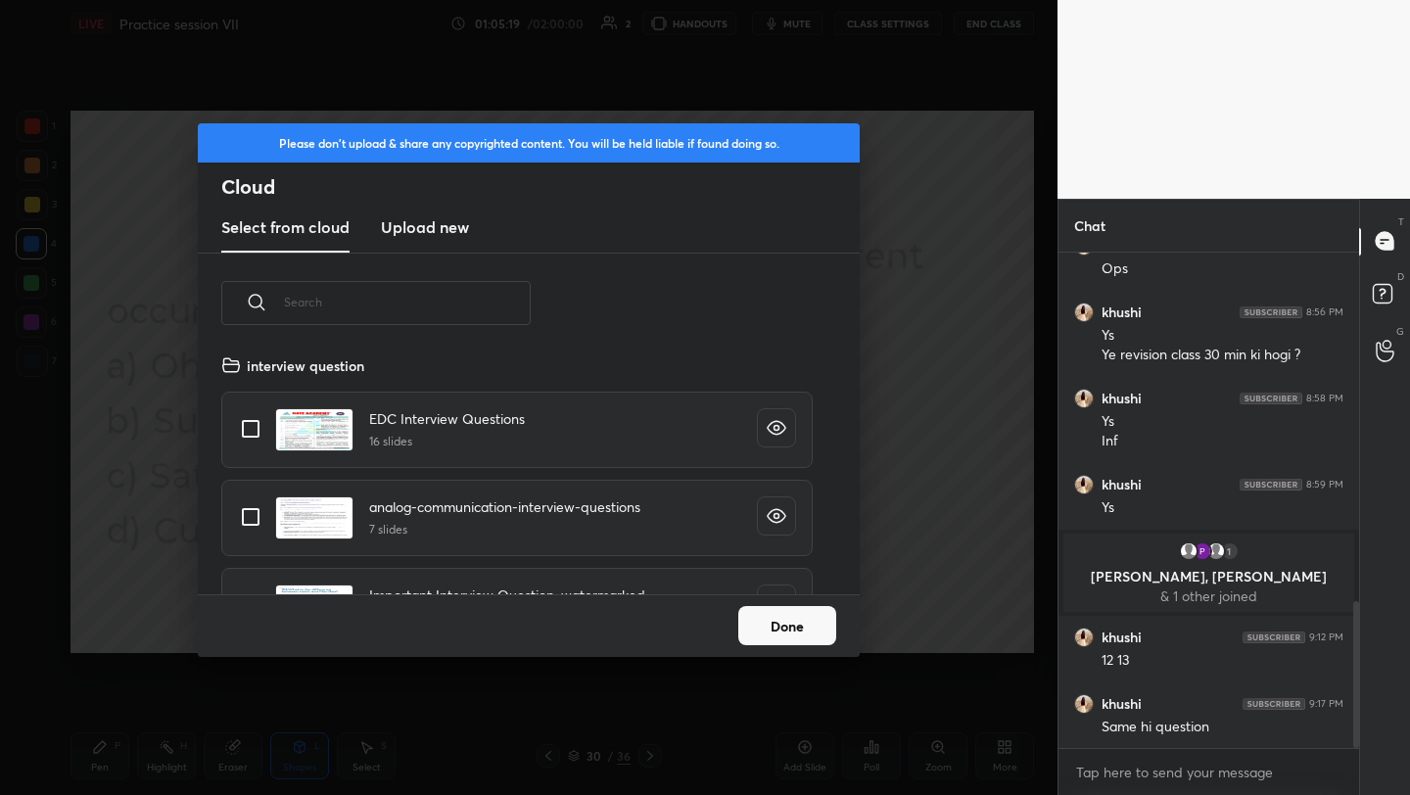
scroll to position [241, 629]
click at [410, 233] on h3 "Upload new" at bounding box center [425, 227] width 88 height 24
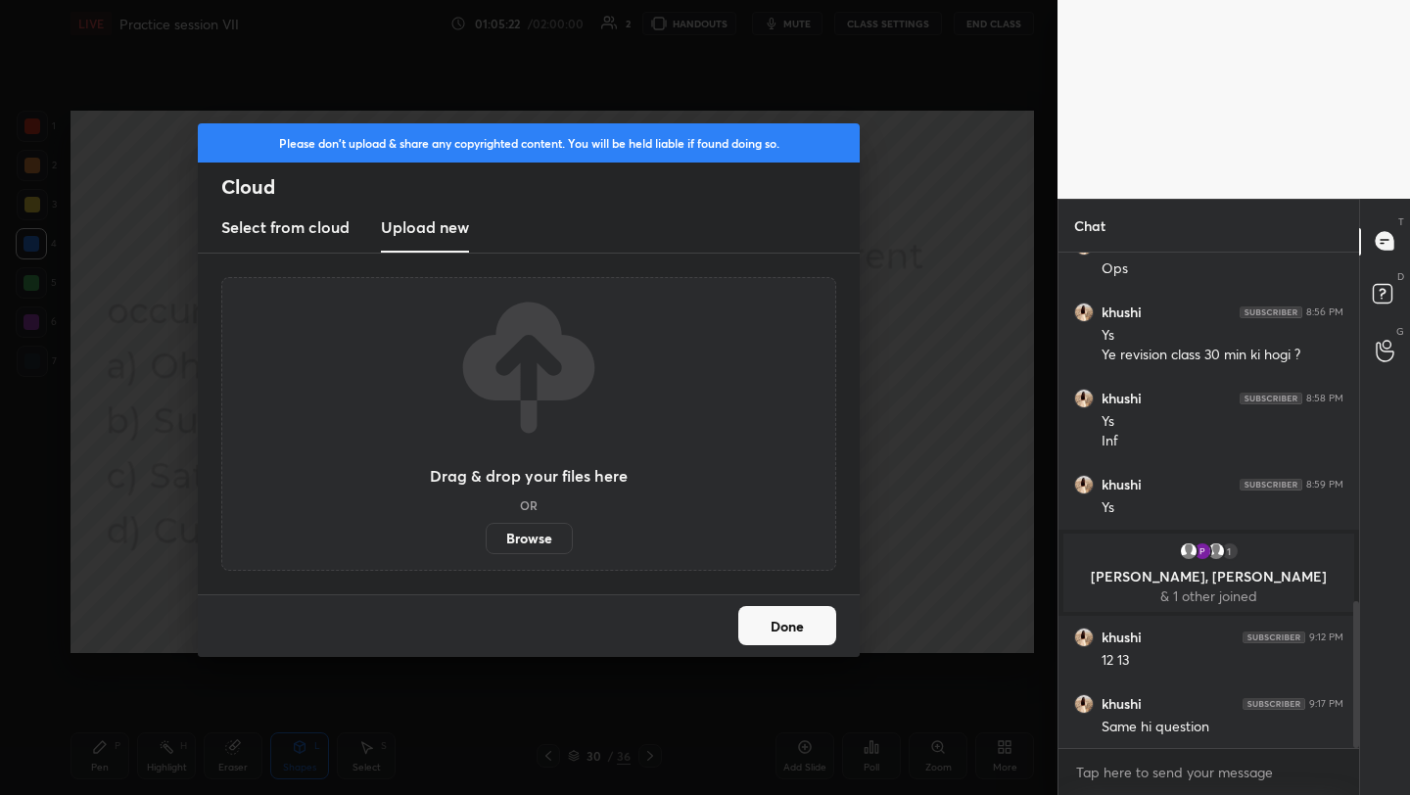
click at [540, 541] on label "Browse" at bounding box center [529, 538] width 87 height 31
click at [486, 541] on input "Browse" at bounding box center [486, 538] width 0 height 31
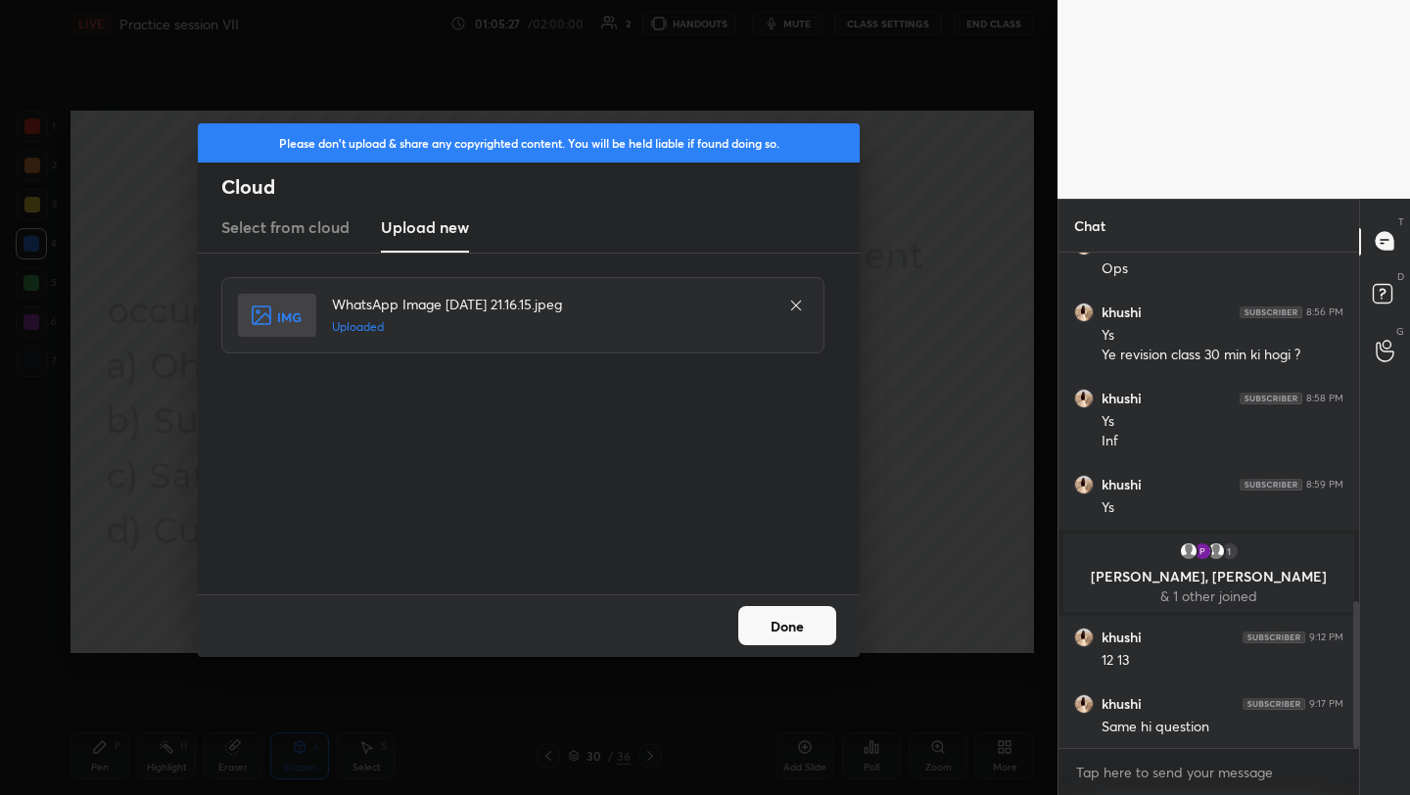
click at [754, 633] on button "Done" at bounding box center [787, 625] width 98 height 39
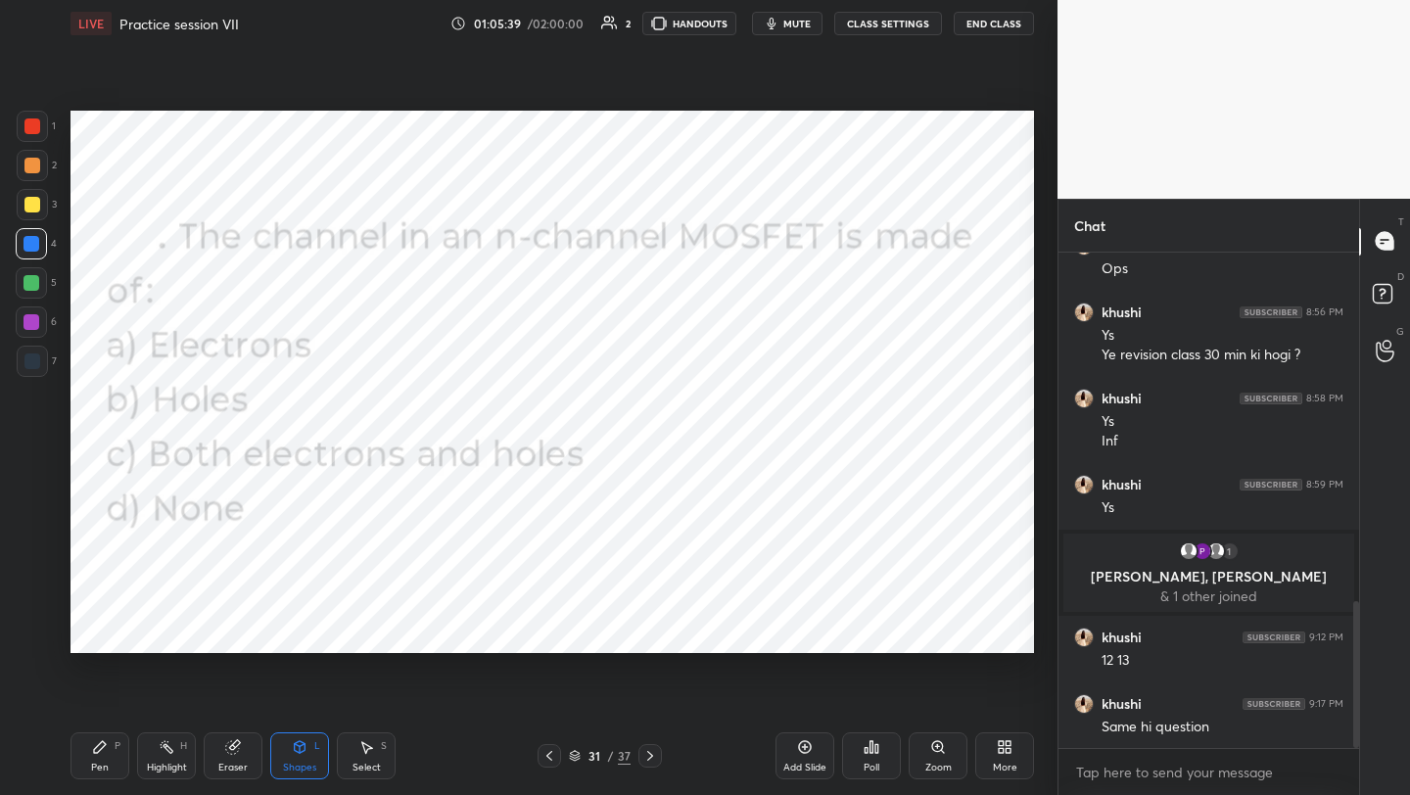
click at [874, 739] on icon at bounding box center [872, 747] width 16 height 16
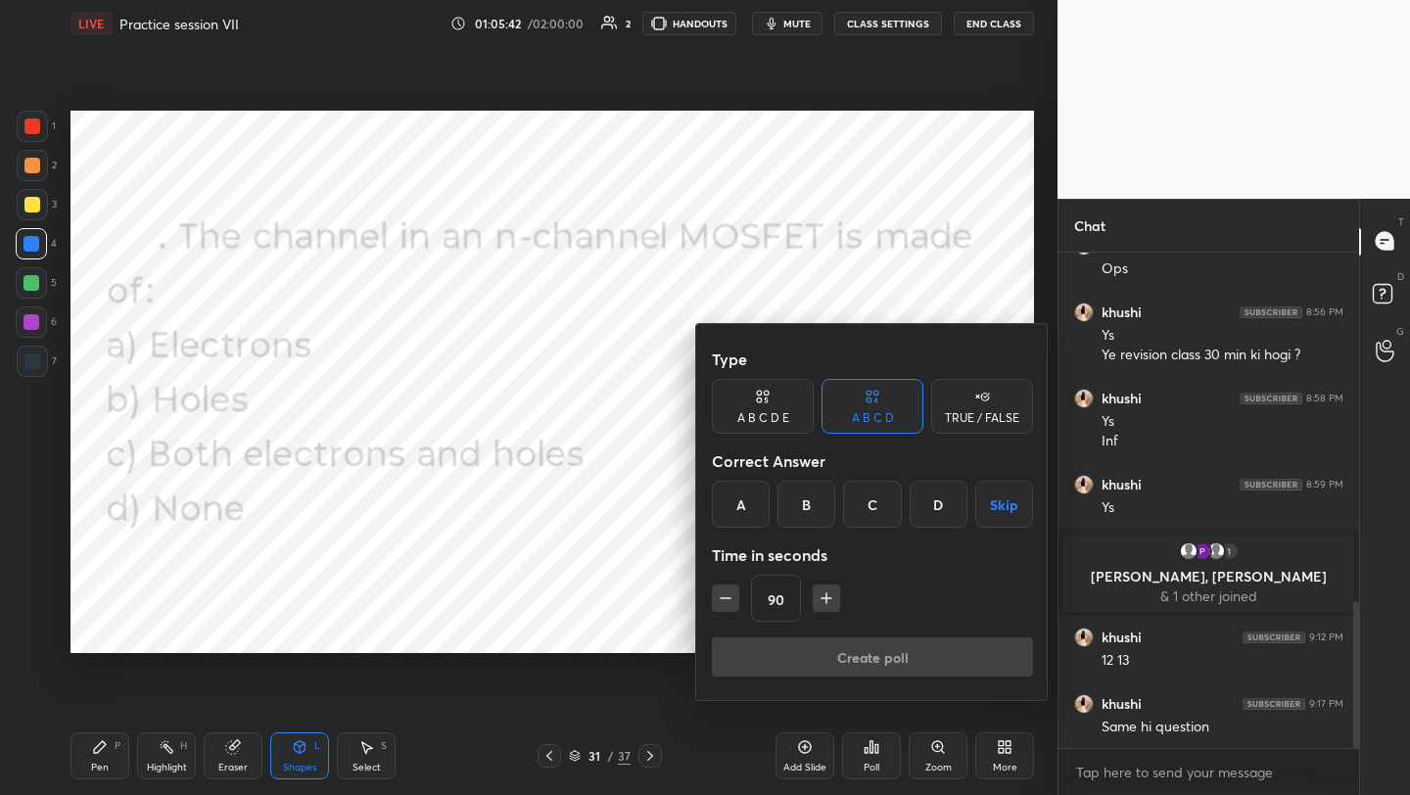
click at [821, 500] on div "B" at bounding box center [807, 504] width 58 height 47
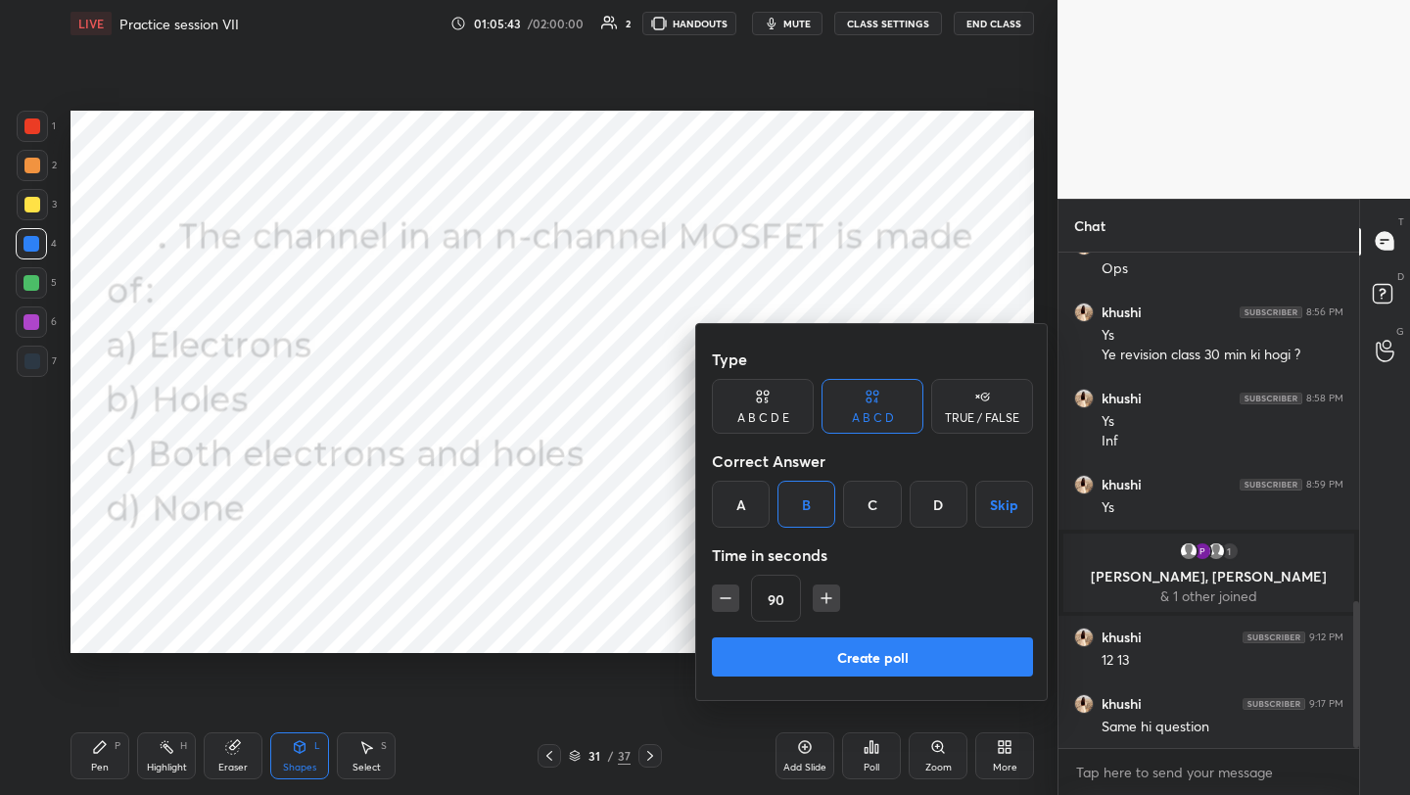
click at [734, 504] on div "A" at bounding box center [741, 504] width 58 height 47
click at [843, 649] on button "Create poll" at bounding box center [872, 656] width 321 height 39
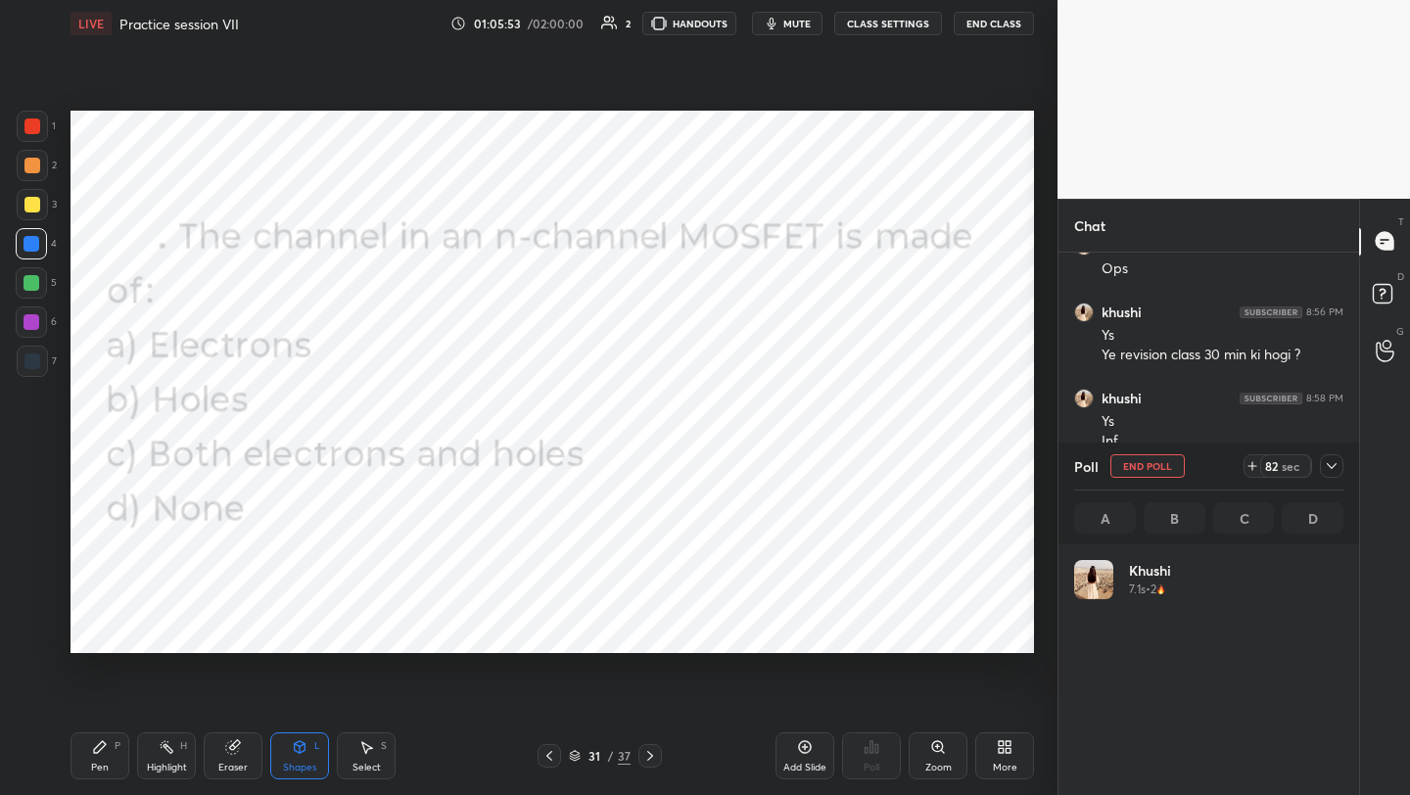
scroll to position [7, 7]
drag, startPoint x: 95, startPoint y: 761, endPoint x: 91, endPoint y: 749, distance: 12.4
click at [95, 763] on div "Pen" at bounding box center [100, 768] width 18 height 10
click at [1013, 757] on div "More" at bounding box center [1004, 755] width 59 height 47
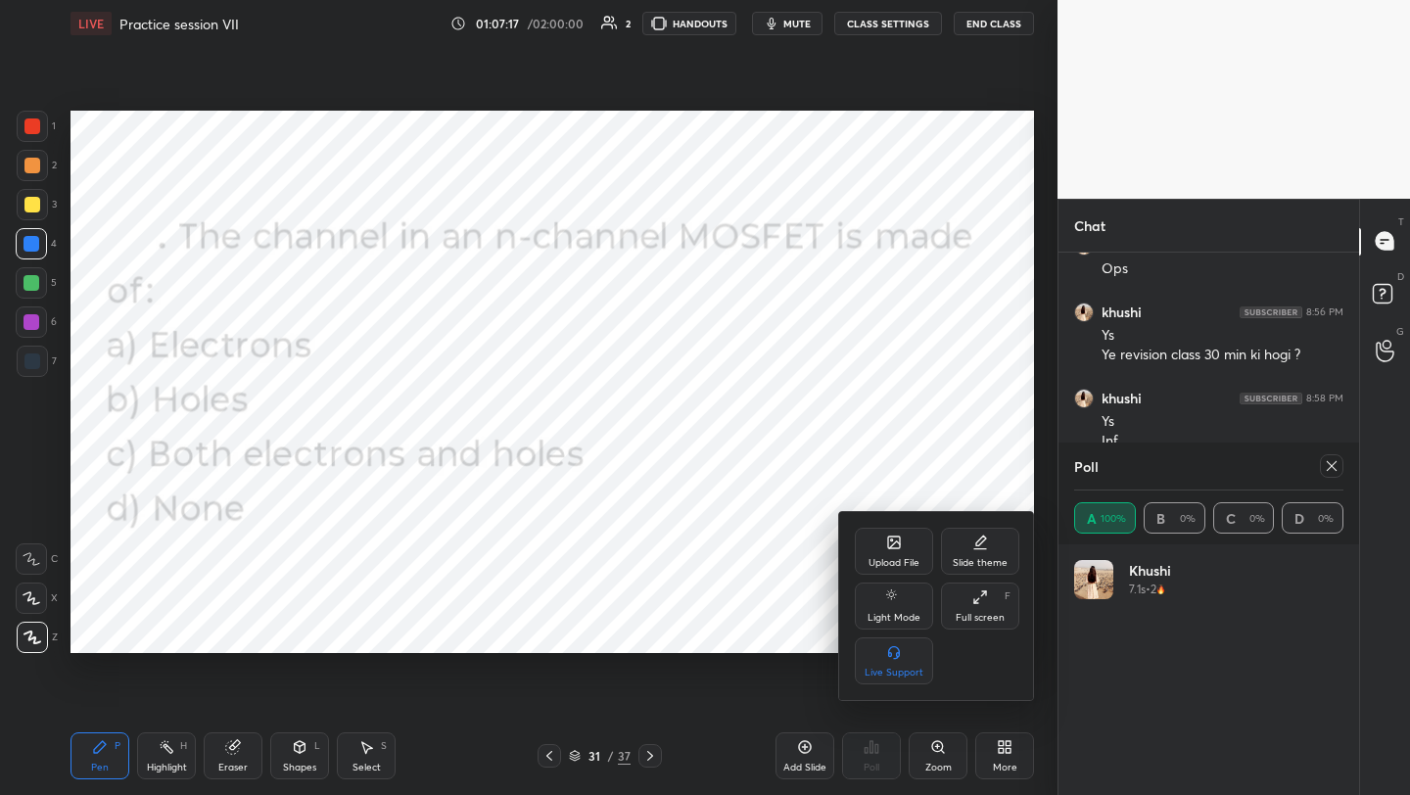
click at [895, 558] on div "Upload File" at bounding box center [894, 563] width 51 height 10
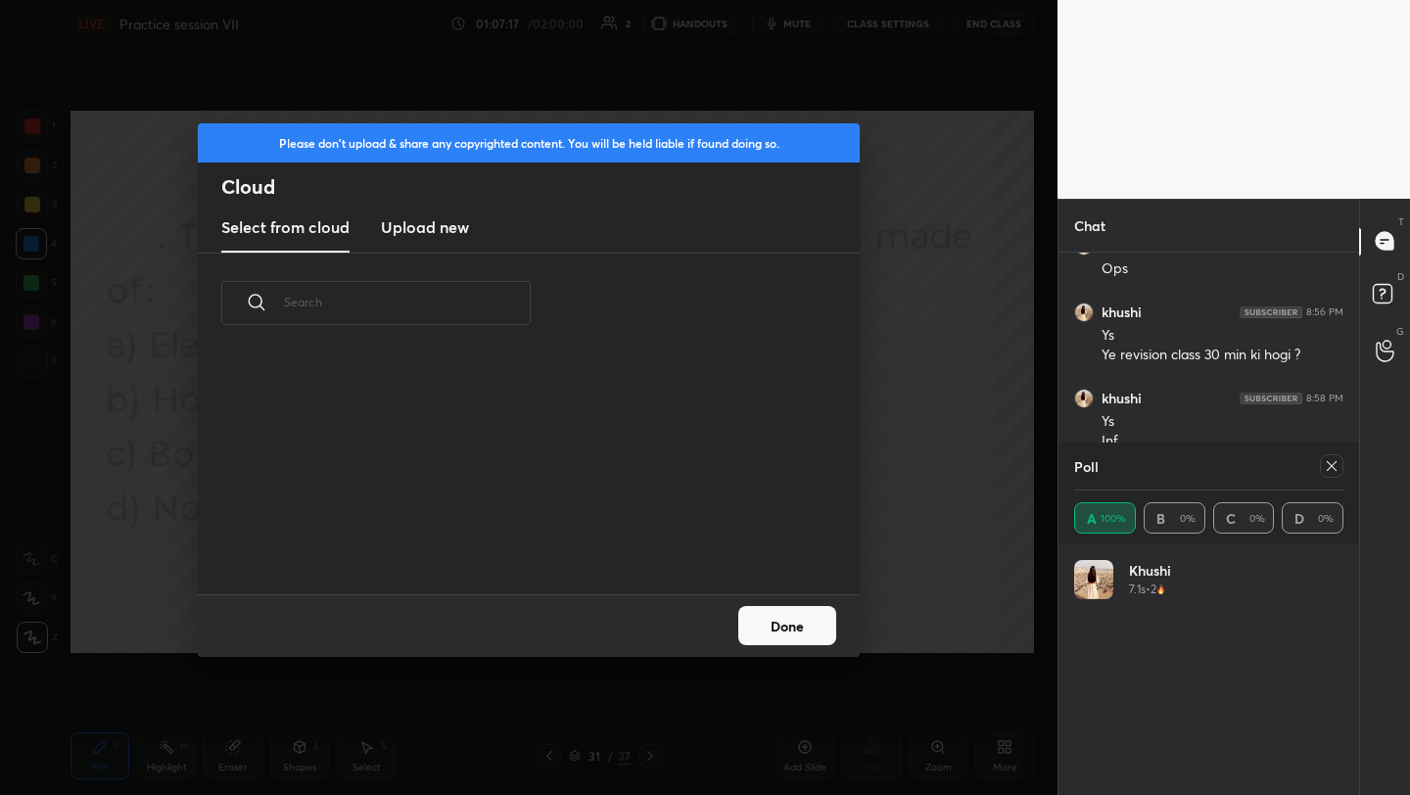
scroll to position [241, 629]
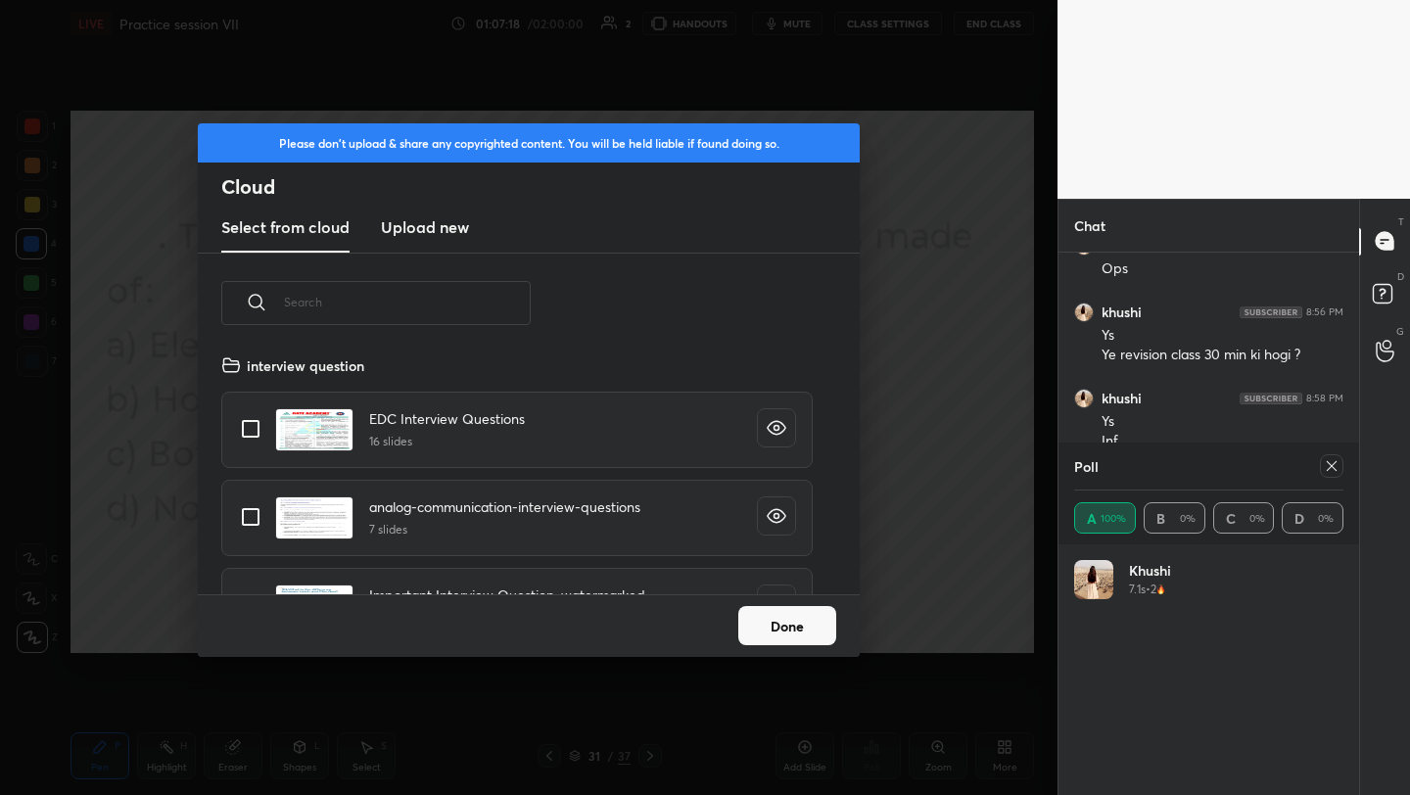
click at [402, 233] on h3 "Upload new" at bounding box center [425, 227] width 88 height 24
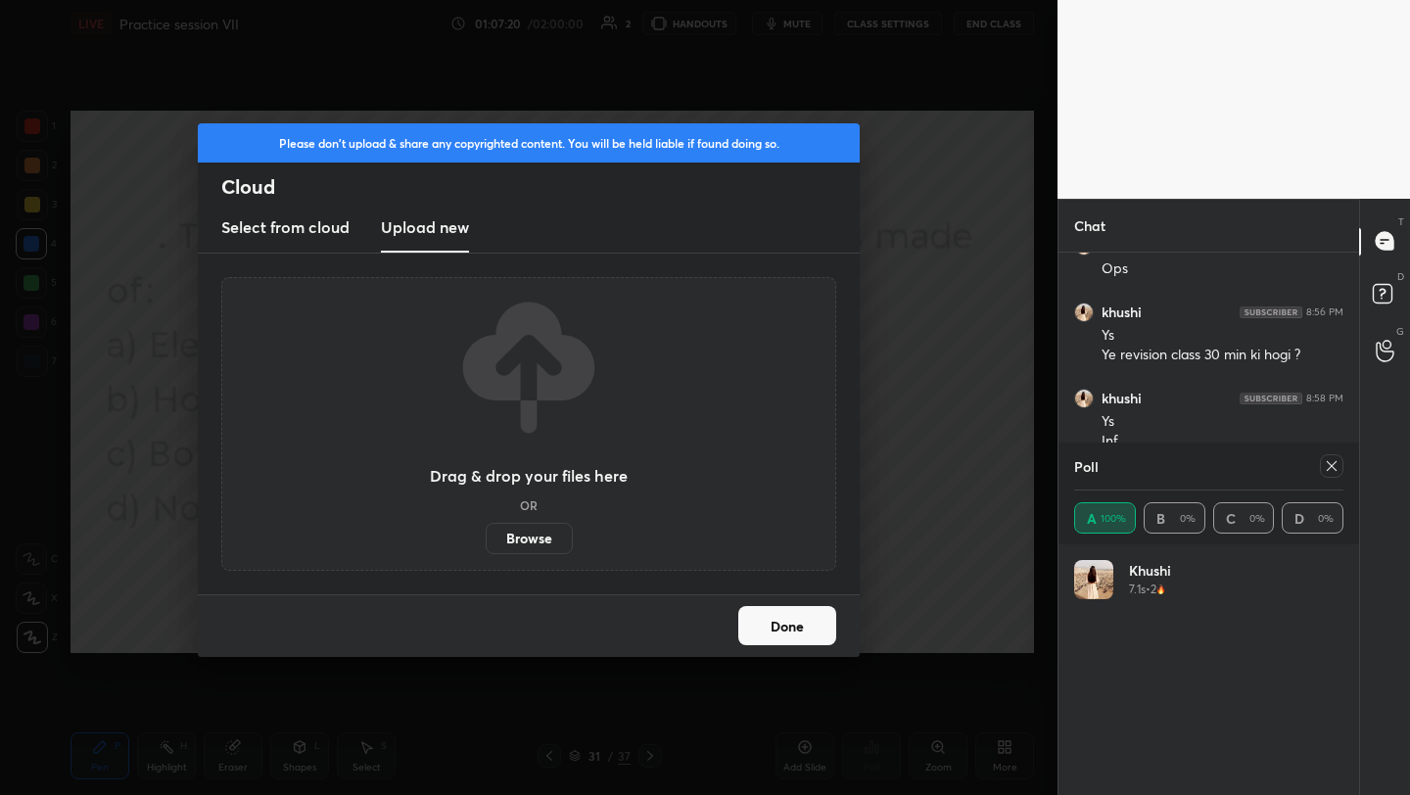
click at [547, 538] on label "Browse" at bounding box center [529, 538] width 87 height 31
click at [486, 538] on input "Browse" at bounding box center [486, 538] width 0 height 31
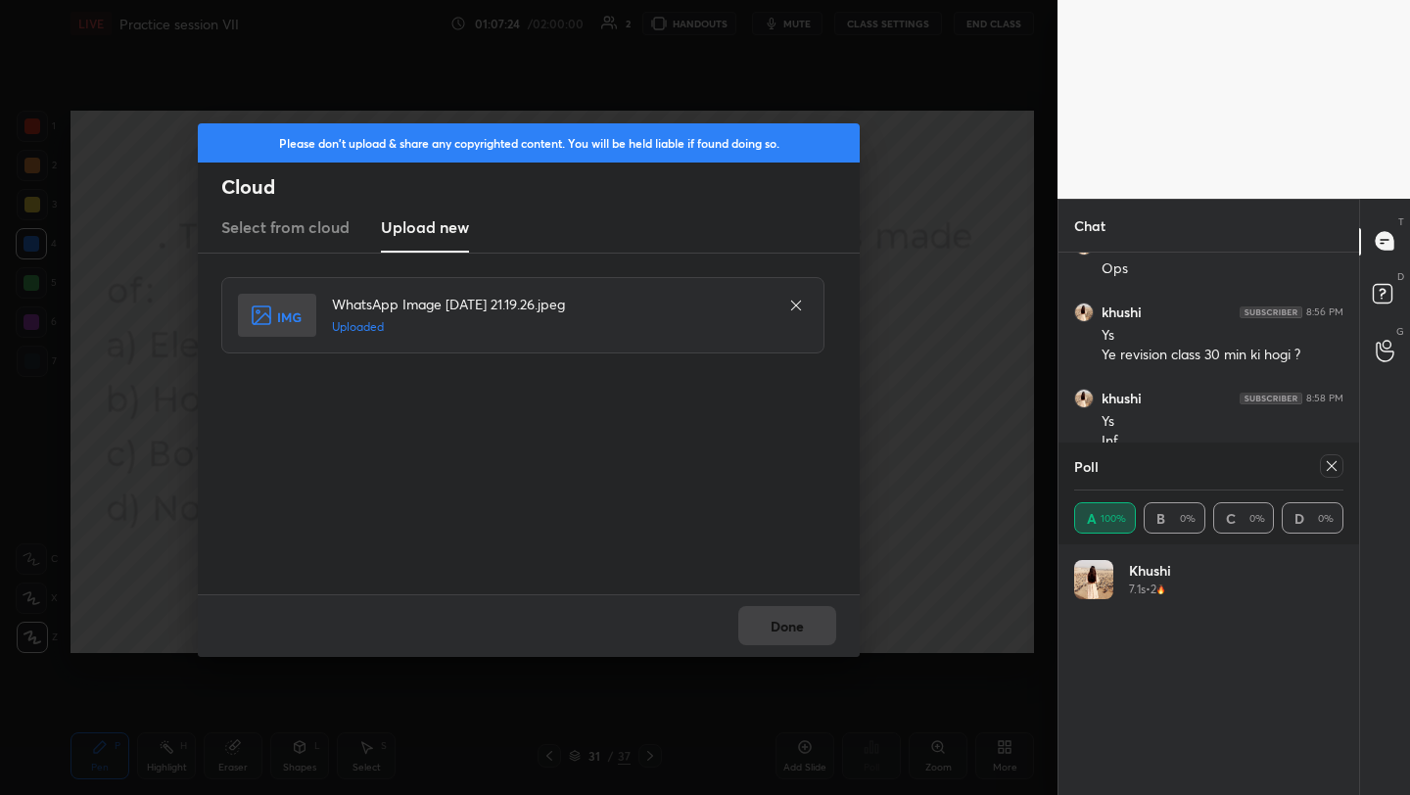
click at [791, 625] on button "Done" at bounding box center [787, 625] width 98 height 39
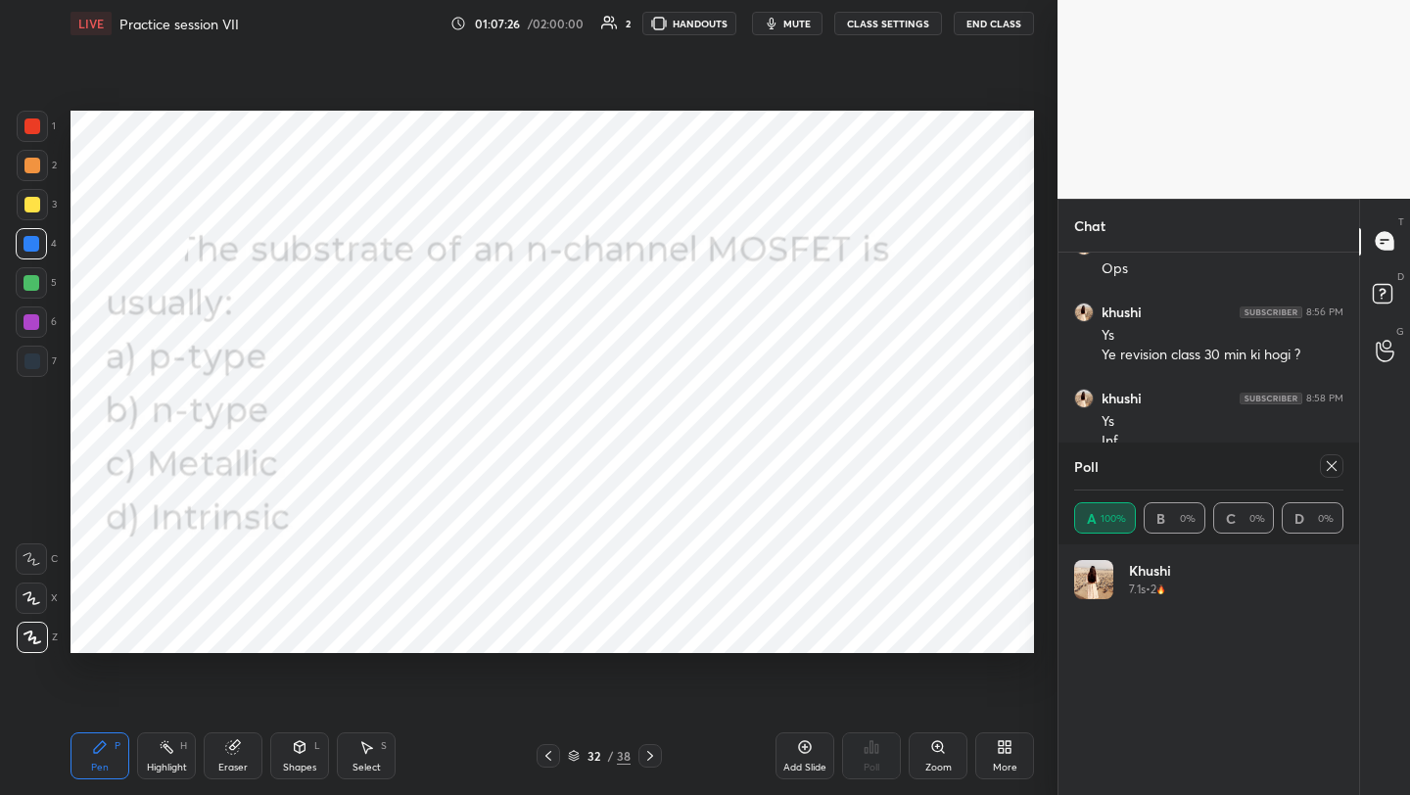
click at [1333, 464] on icon at bounding box center [1332, 466] width 10 height 10
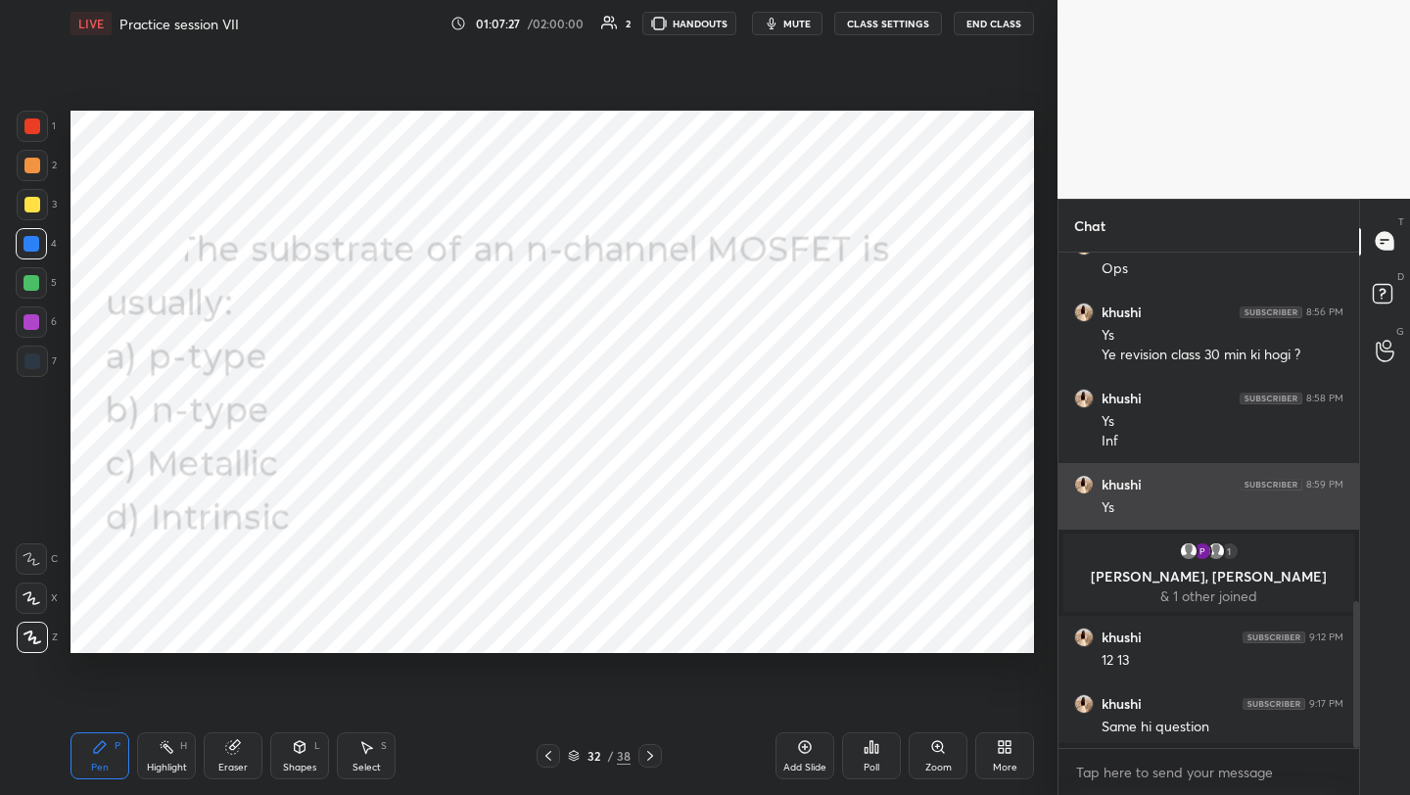
scroll to position [532, 295]
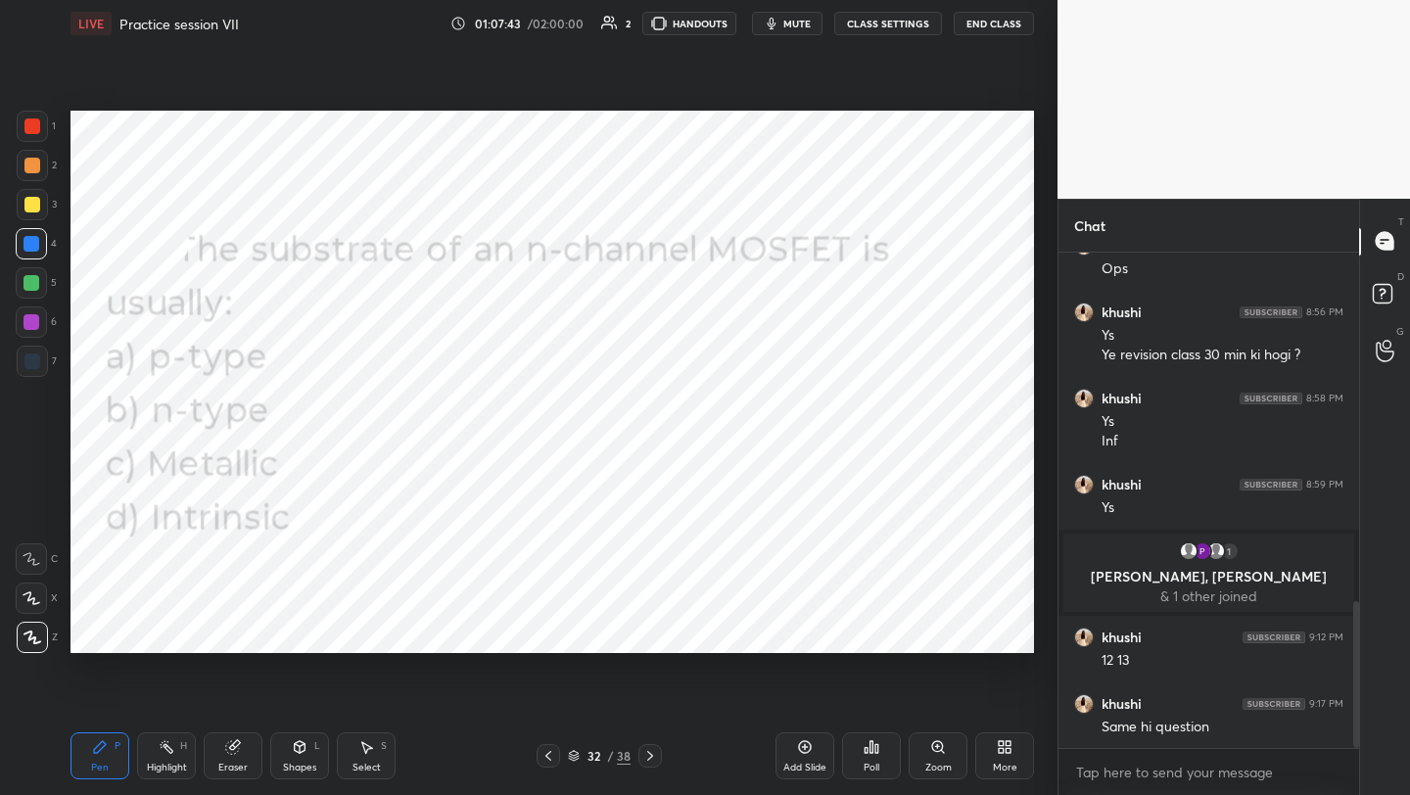
click at [874, 752] on icon at bounding box center [872, 747] width 16 height 16
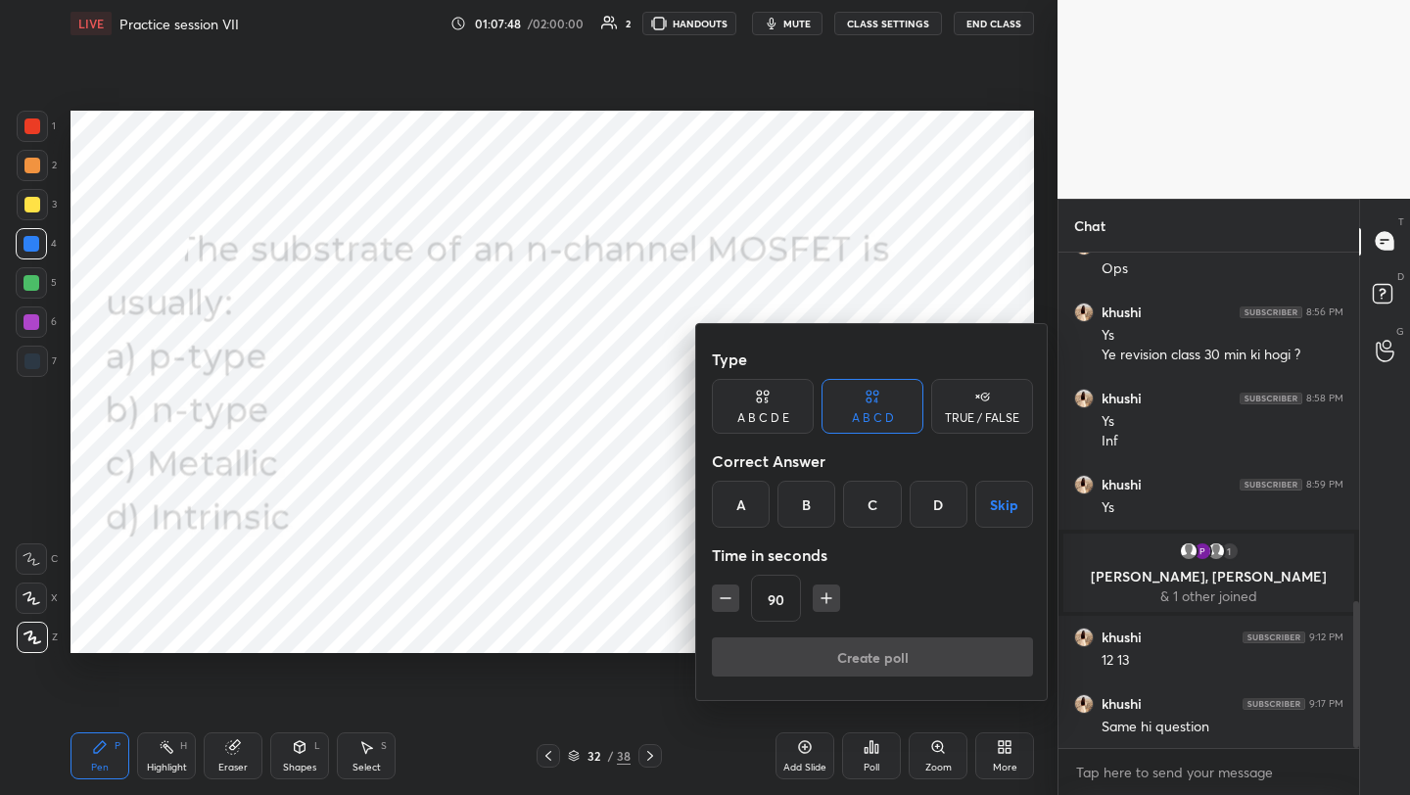
click at [731, 500] on div "A" at bounding box center [741, 504] width 58 height 47
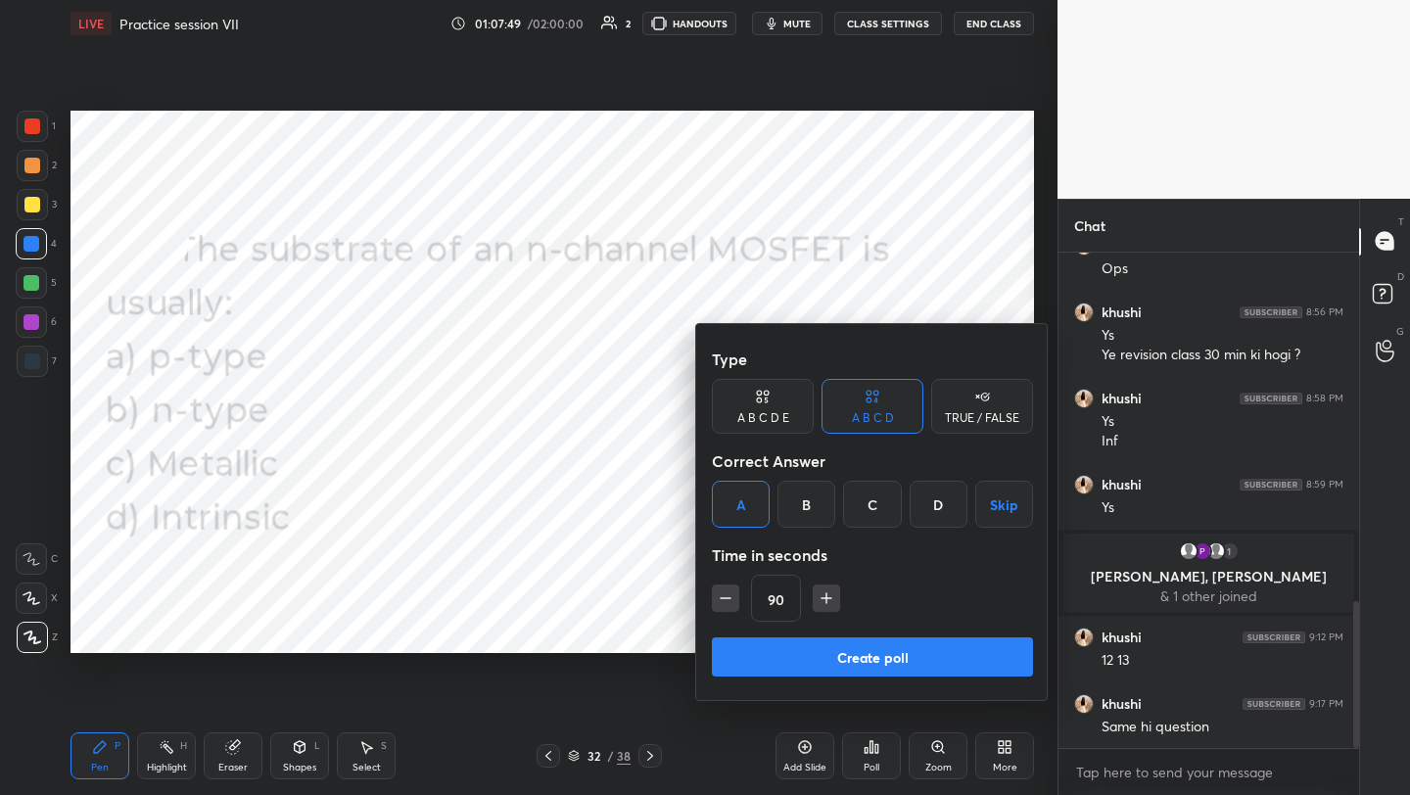
click at [887, 654] on button "Create poll" at bounding box center [872, 656] width 321 height 39
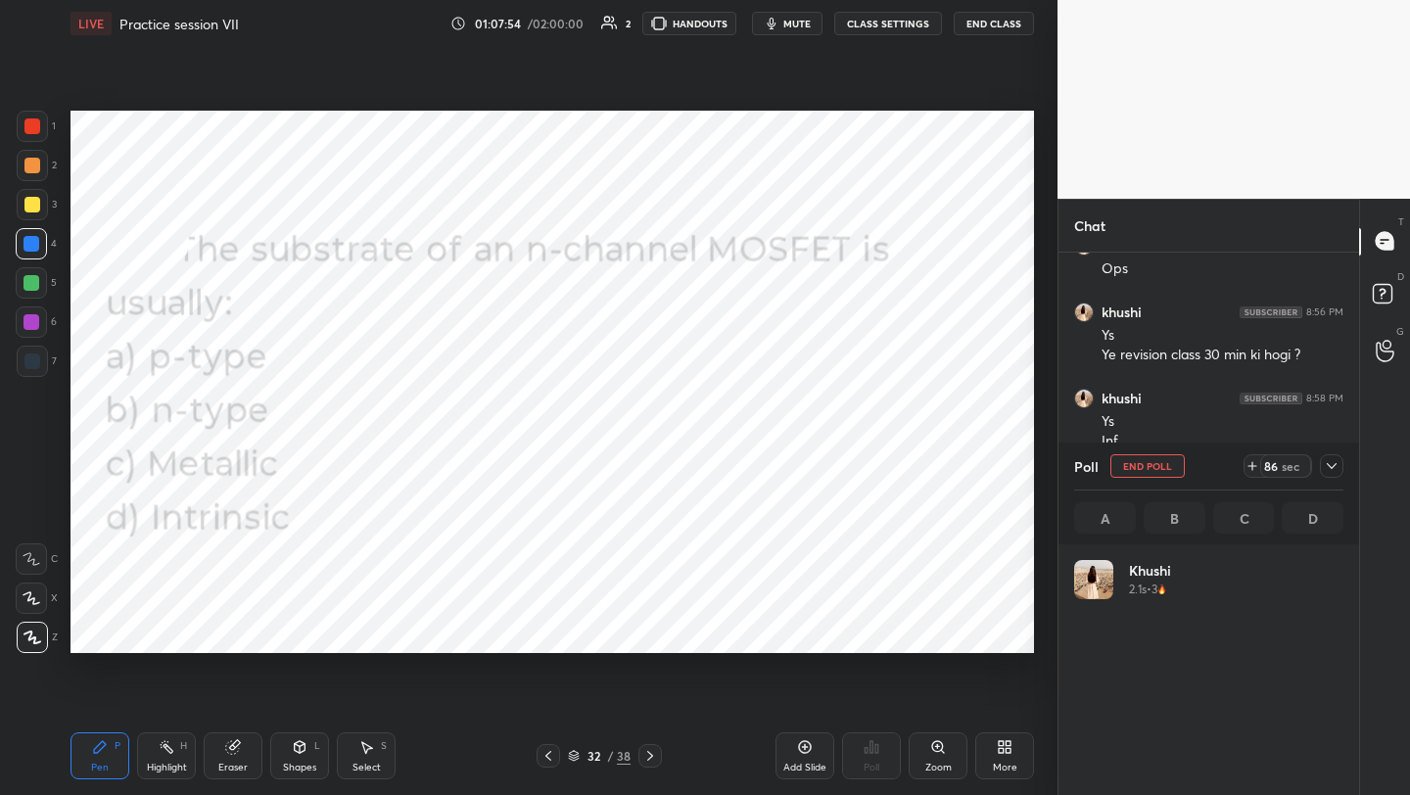
scroll to position [229, 263]
click at [1005, 744] on icon at bounding box center [1005, 747] width 16 height 16
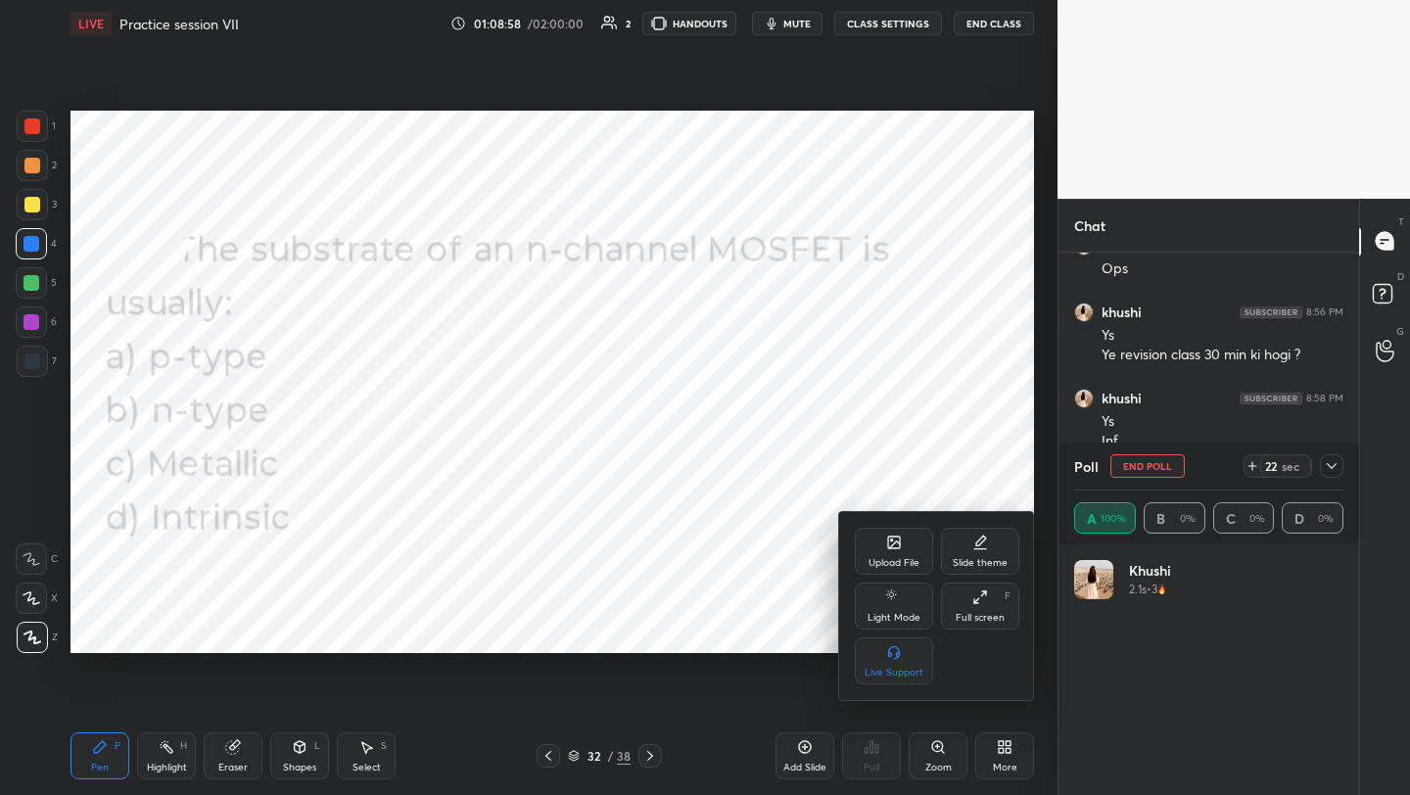
click at [906, 548] on div "Upload File" at bounding box center [894, 551] width 78 height 47
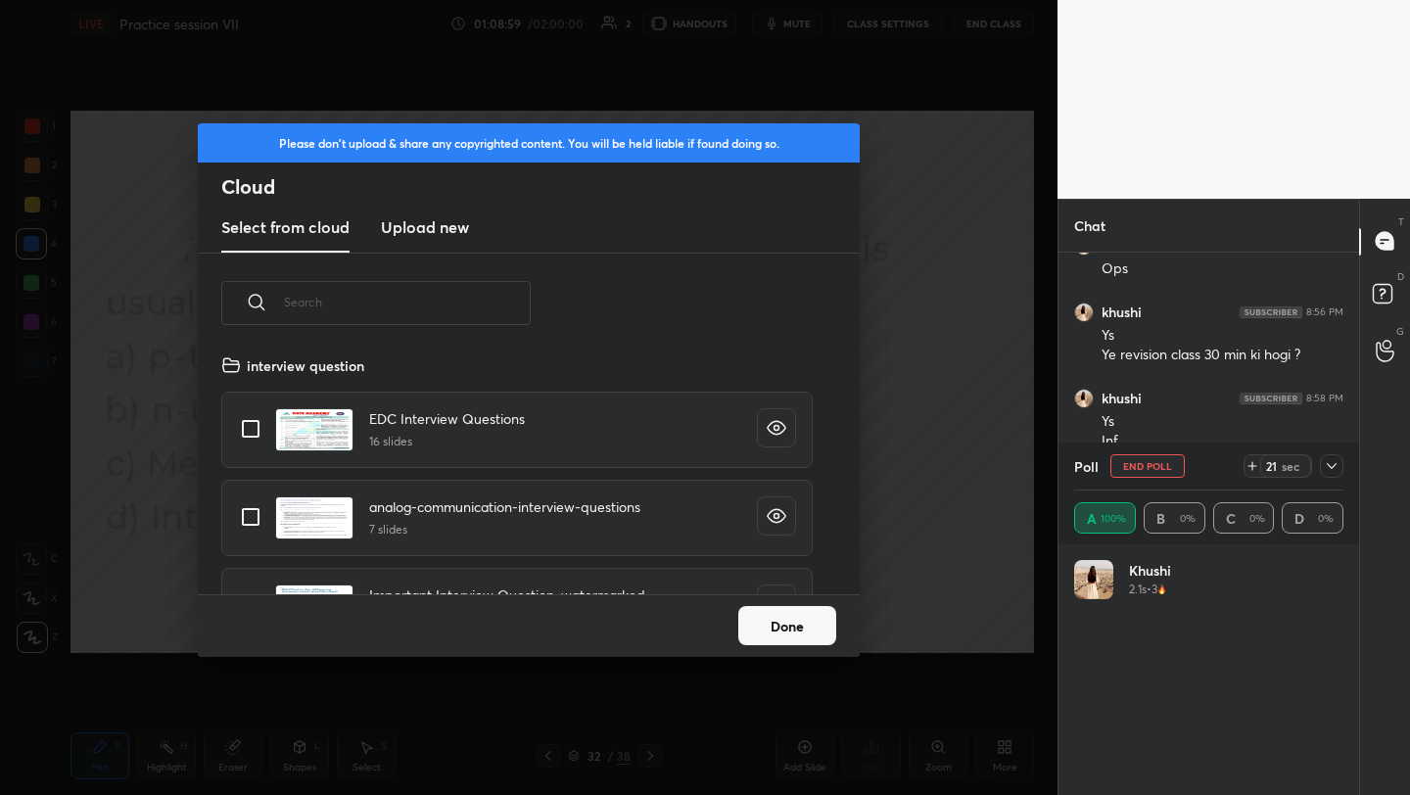
scroll to position [241, 629]
click at [438, 226] on h3 "Upload new" at bounding box center [425, 227] width 88 height 24
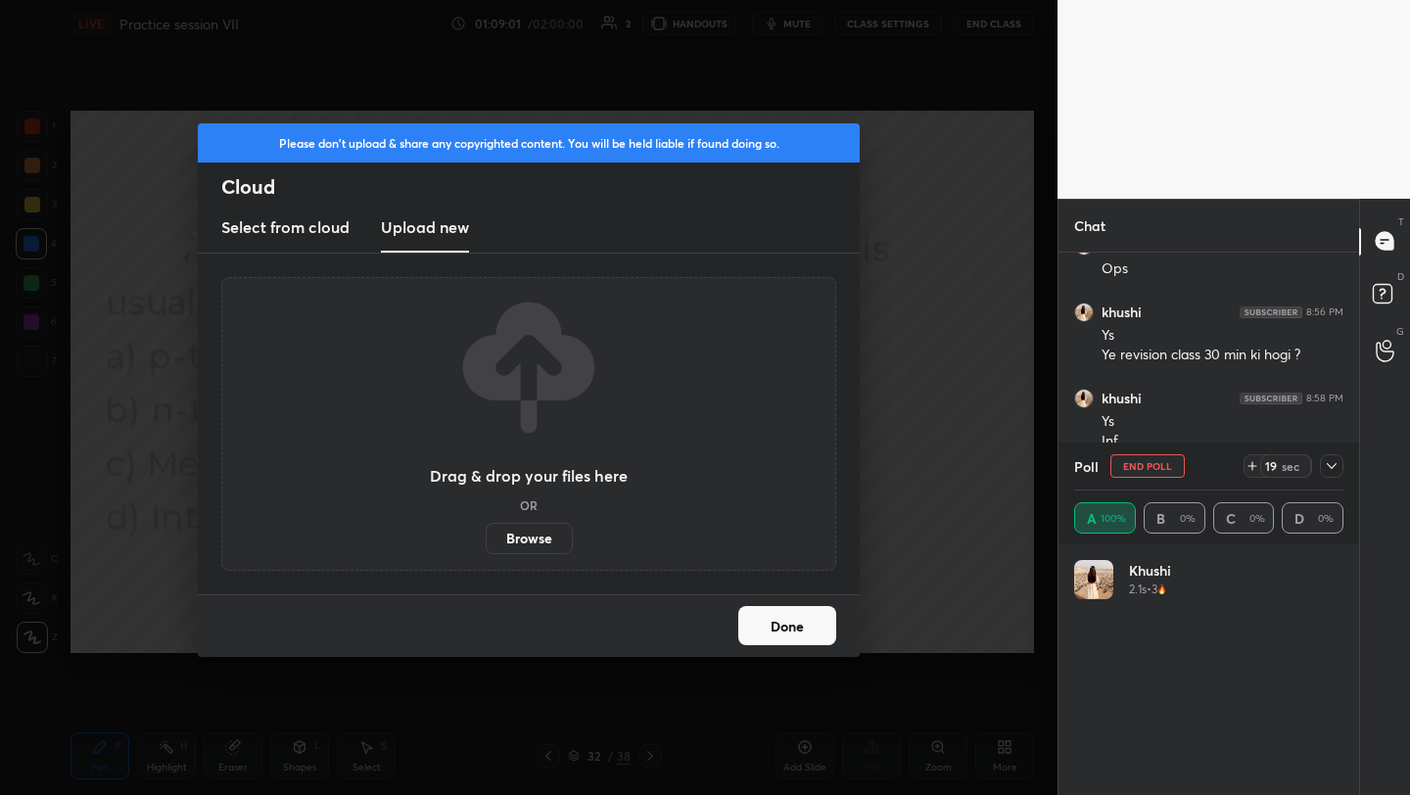
click at [530, 547] on label "Browse" at bounding box center [529, 538] width 87 height 31
click at [486, 547] on input "Browse" at bounding box center [486, 538] width 0 height 31
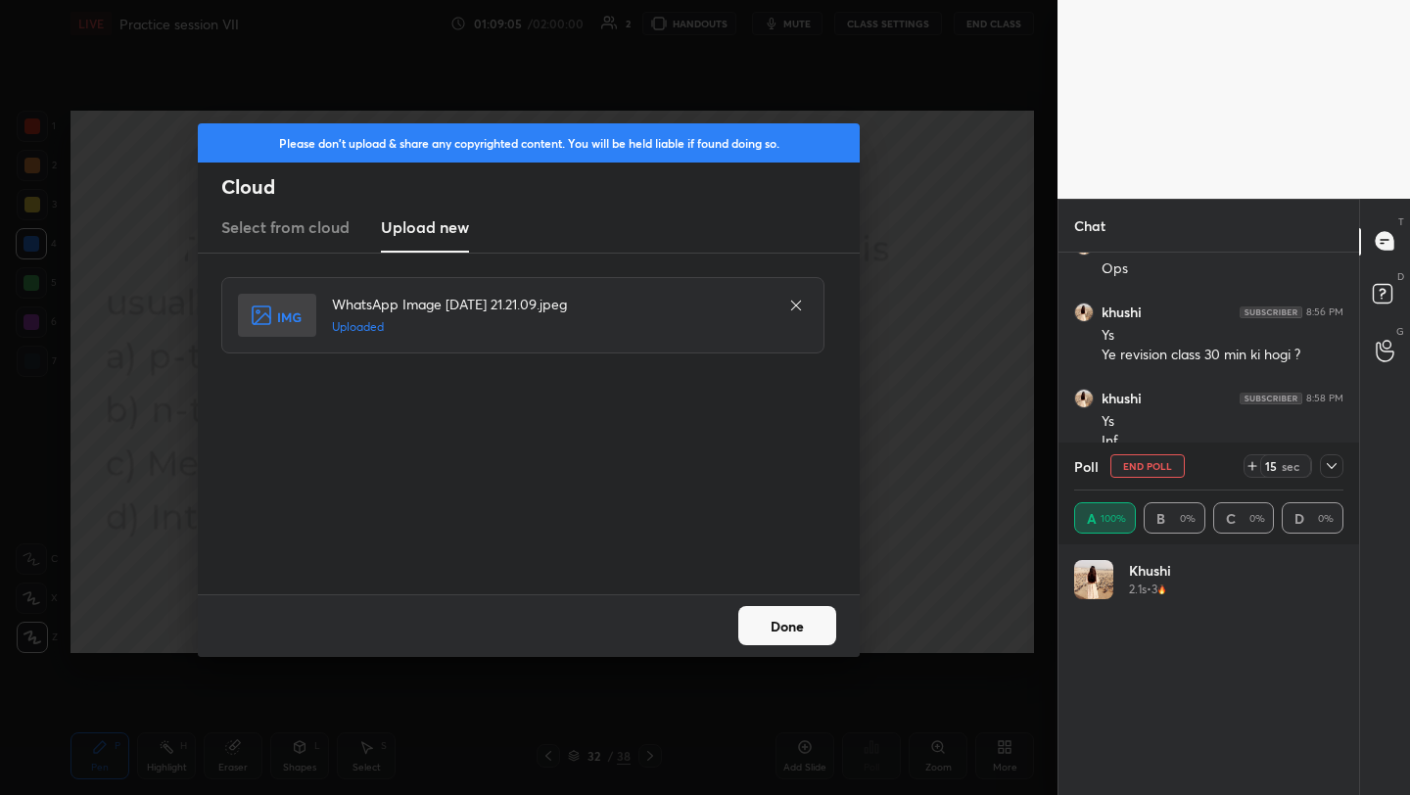
click at [751, 629] on button "Done" at bounding box center [787, 625] width 98 height 39
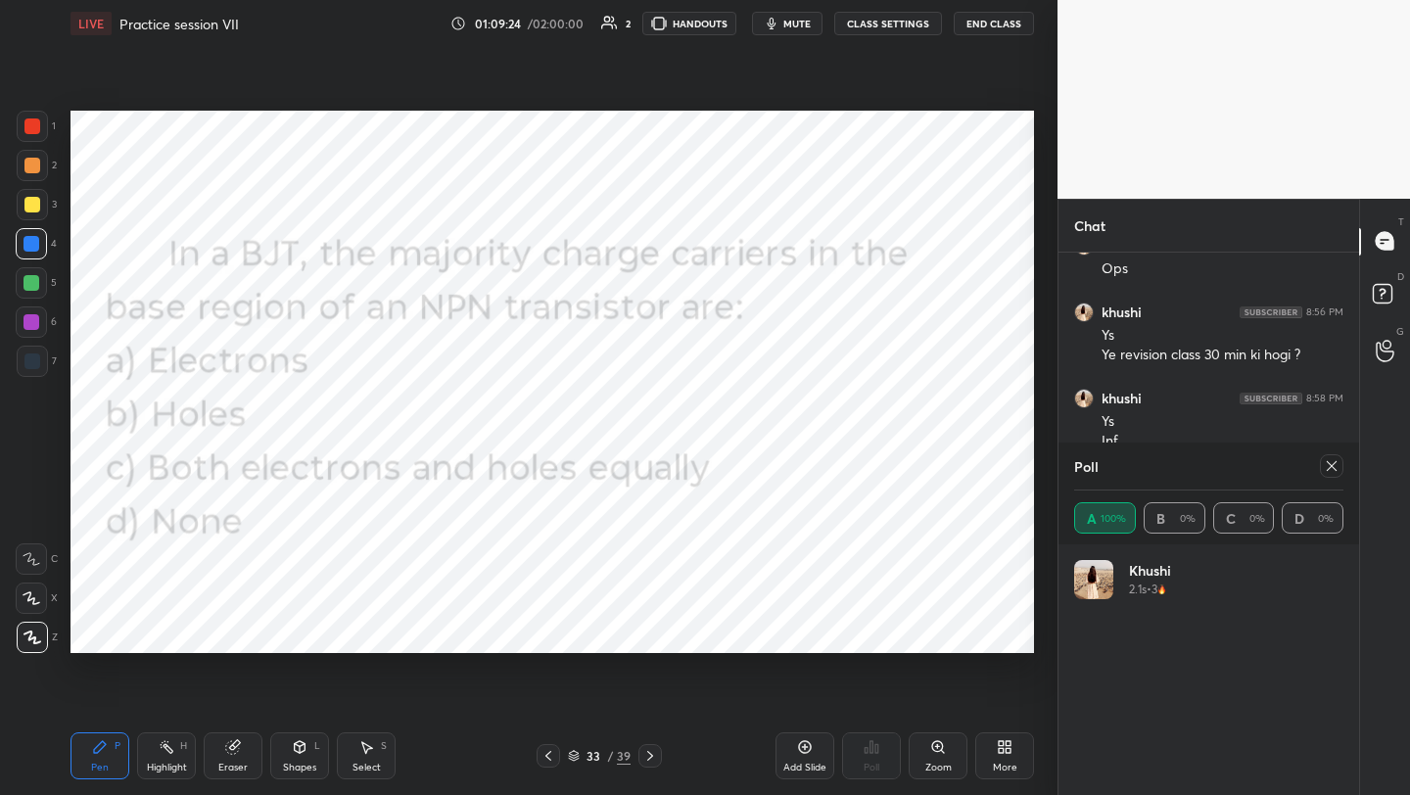
drag, startPoint x: 1267, startPoint y: 545, endPoint x: 1314, endPoint y: 497, distance: 67.2
click at [1305, 523] on div "Poll A 100% B 0% C 0% D 0% khushi 2.1s • 3" at bounding box center [1209, 619] width 301 height 353
drag, startPoint x: 1314, startPoint y: 497, endPoint x: 1331, endPoint y: 461, distance: 39.9
click at [1331, 469] on div "Poll A 100% B 0% C 0% D 0%" at bounding box center [1209, 494] width 301 height 102
click at [1332, 473] on icon at bounding box center [1332, 466] width 16 height 16
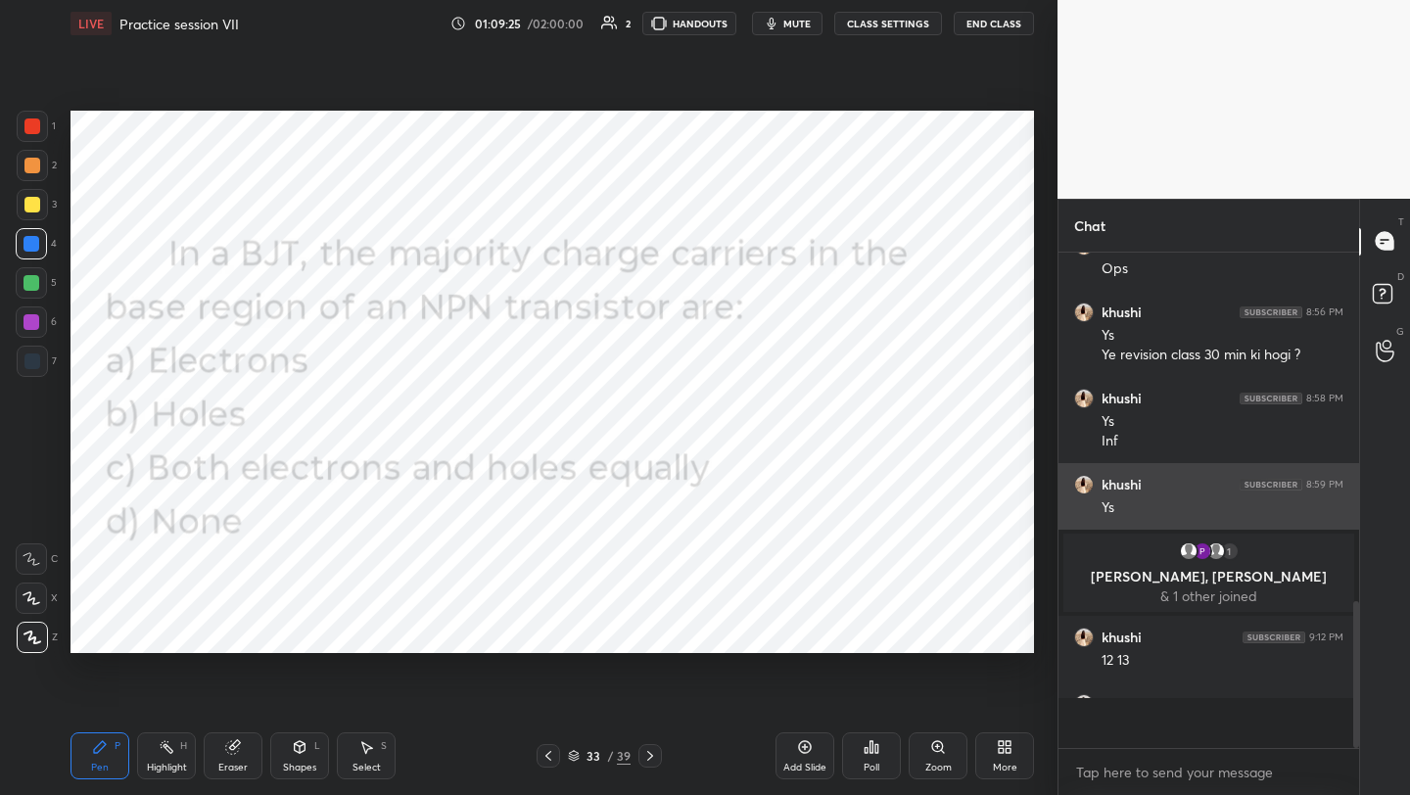
scroll to position [7, 7]
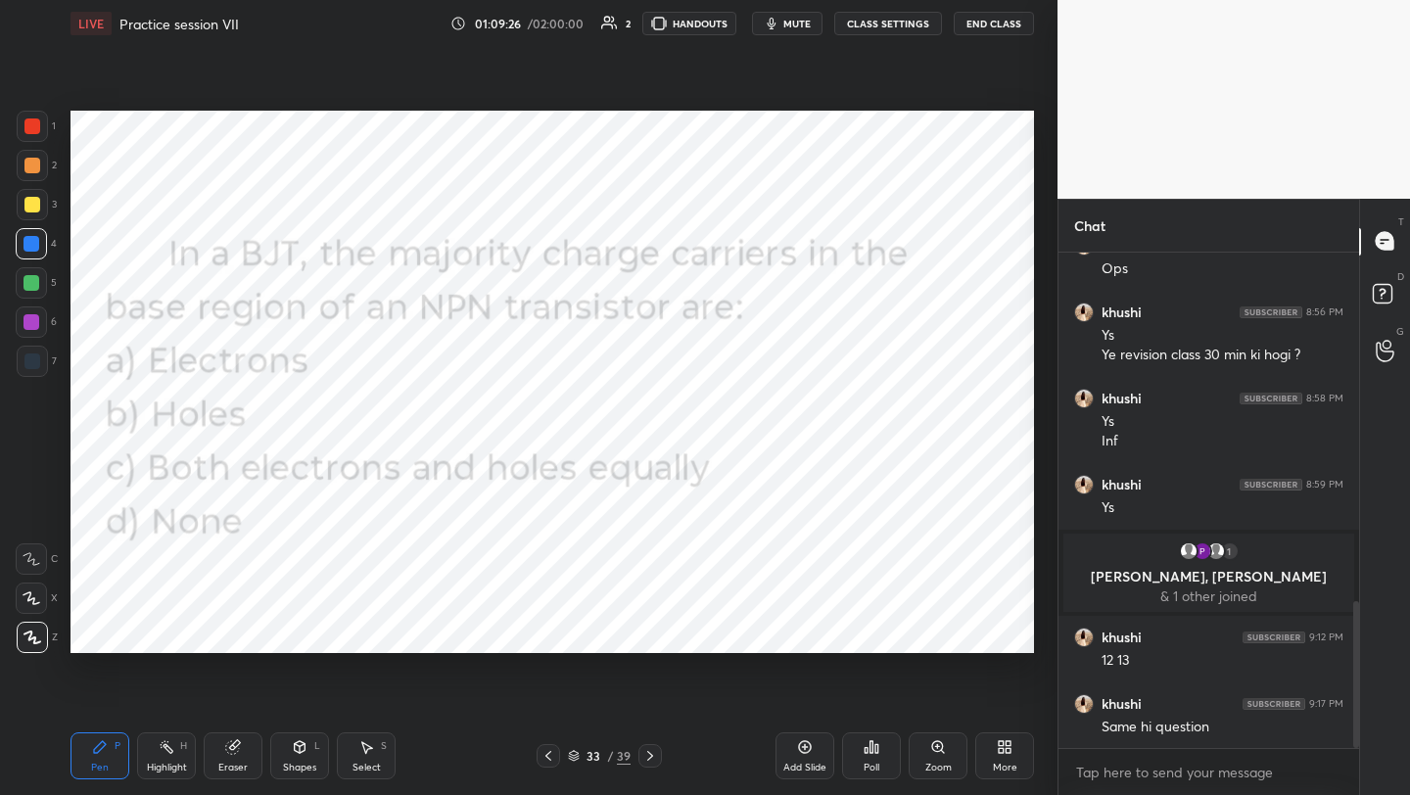
click at [871, 747] on icon at bounding box center [872, 747] width 3 height 12
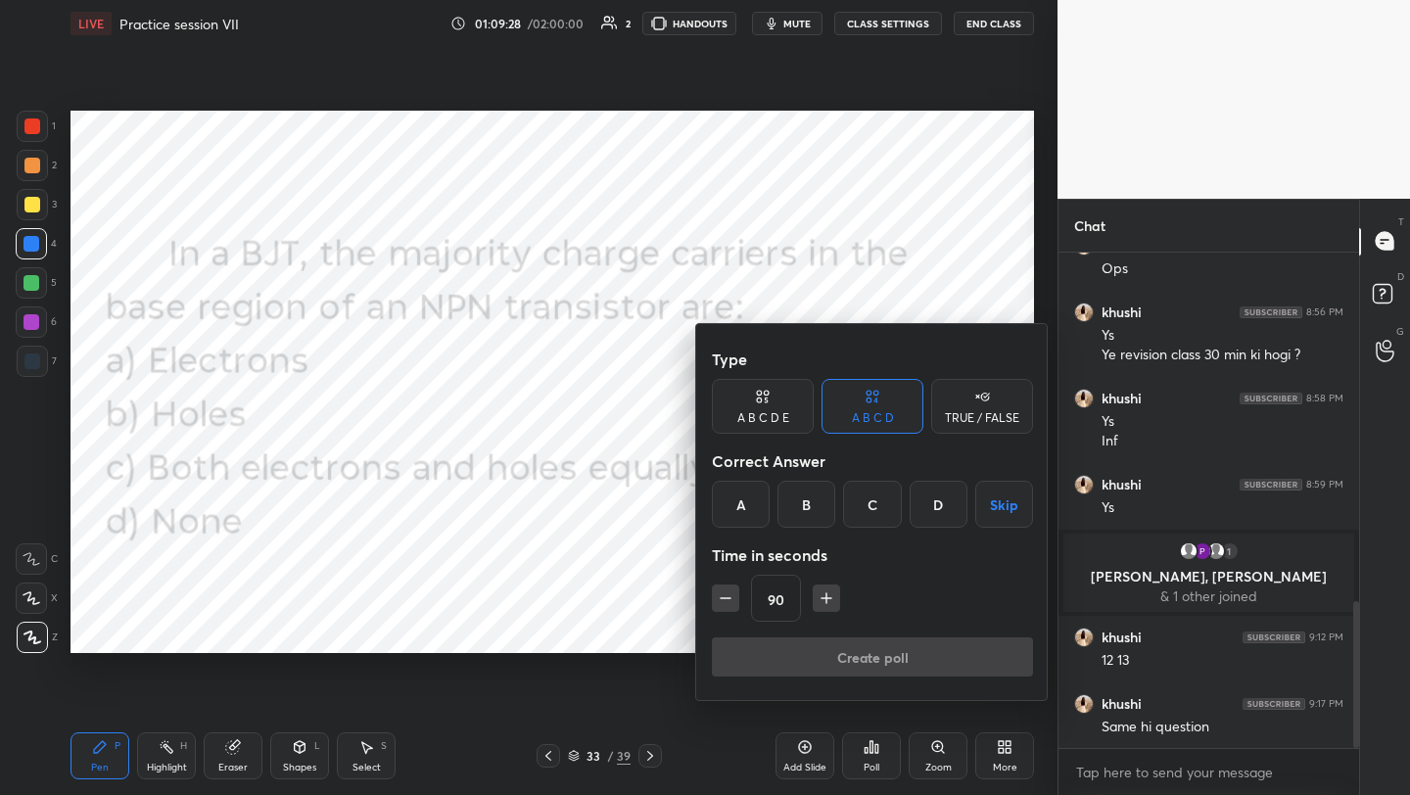
click at [815, 515] on div "B" at bounding box center [807, 504] width 58 height 47
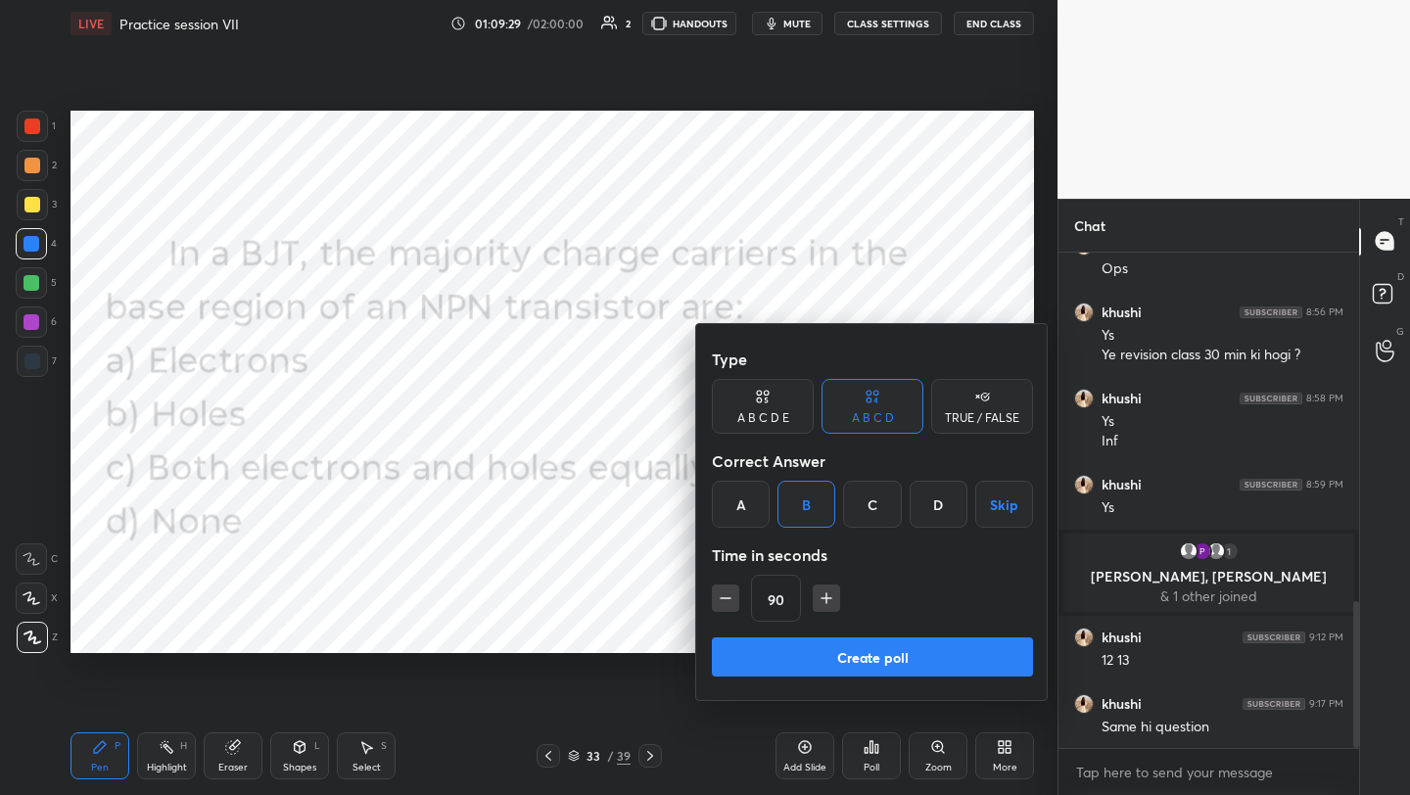
click at [881, 655] on button "Create poll" at bounding box center [872, 656] width 321 height 39
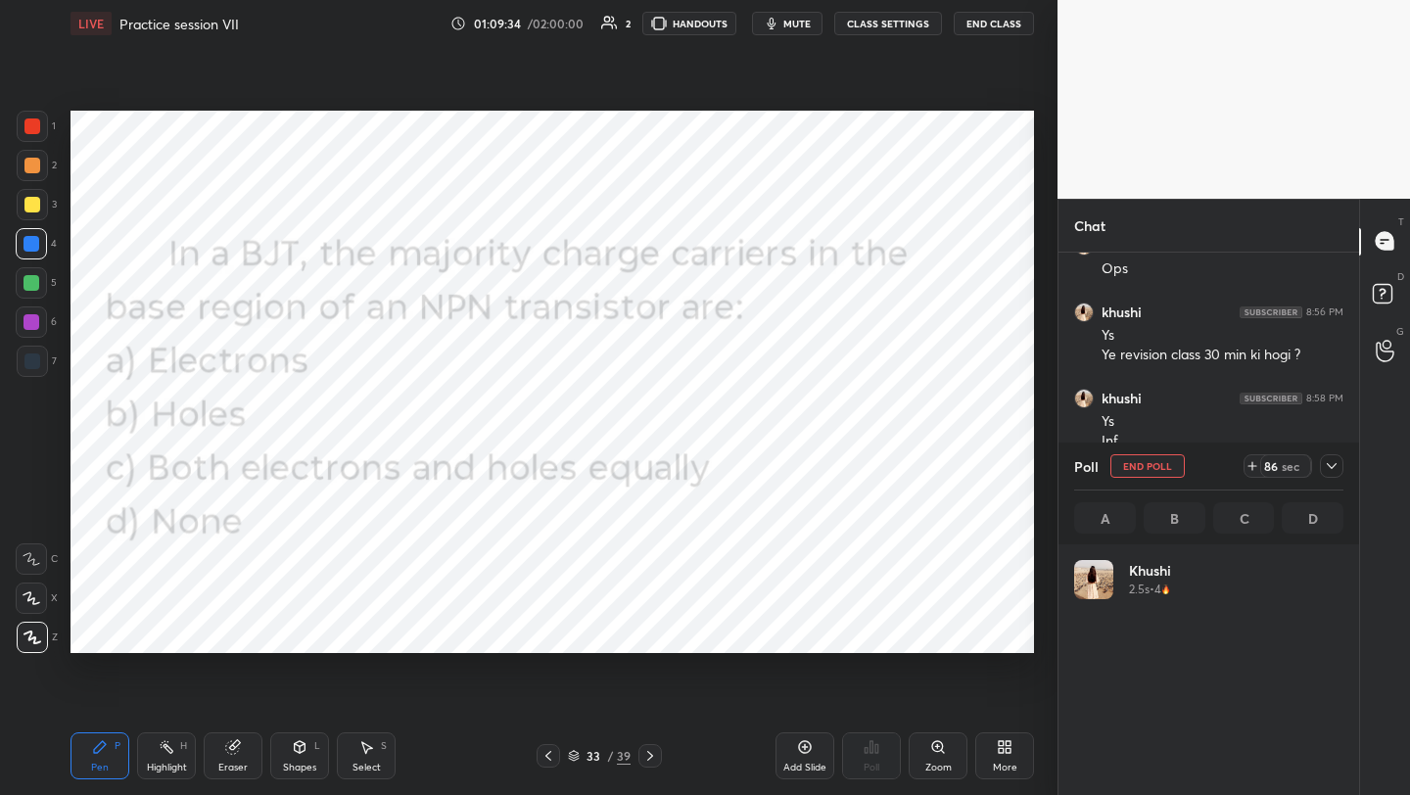
scroll to position [229, 263]
click at [1000, 744] on icon at bounding box center [1001, 743] width 5 height 5
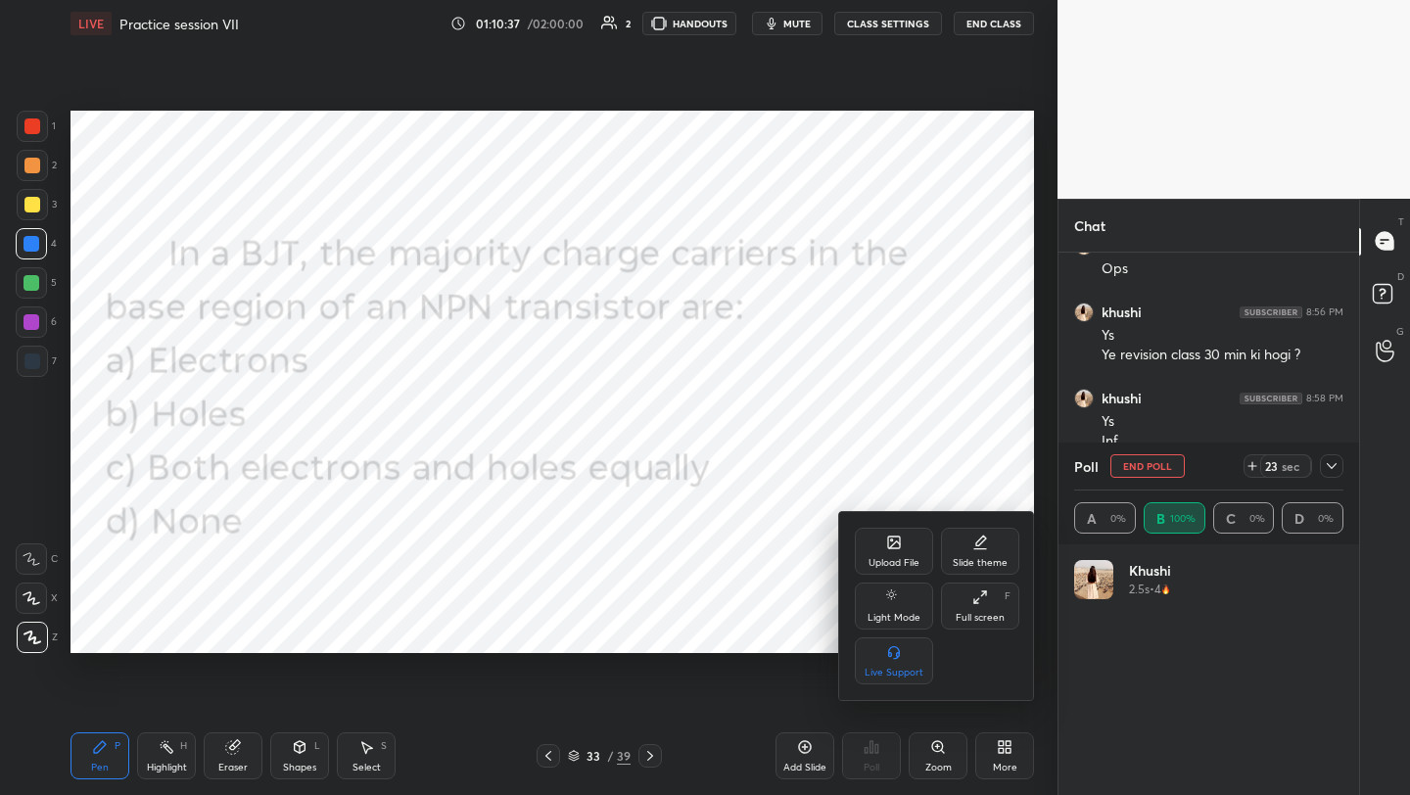
click at [897, 545] on icon at bounding box center [894, 543] width 12 height 12
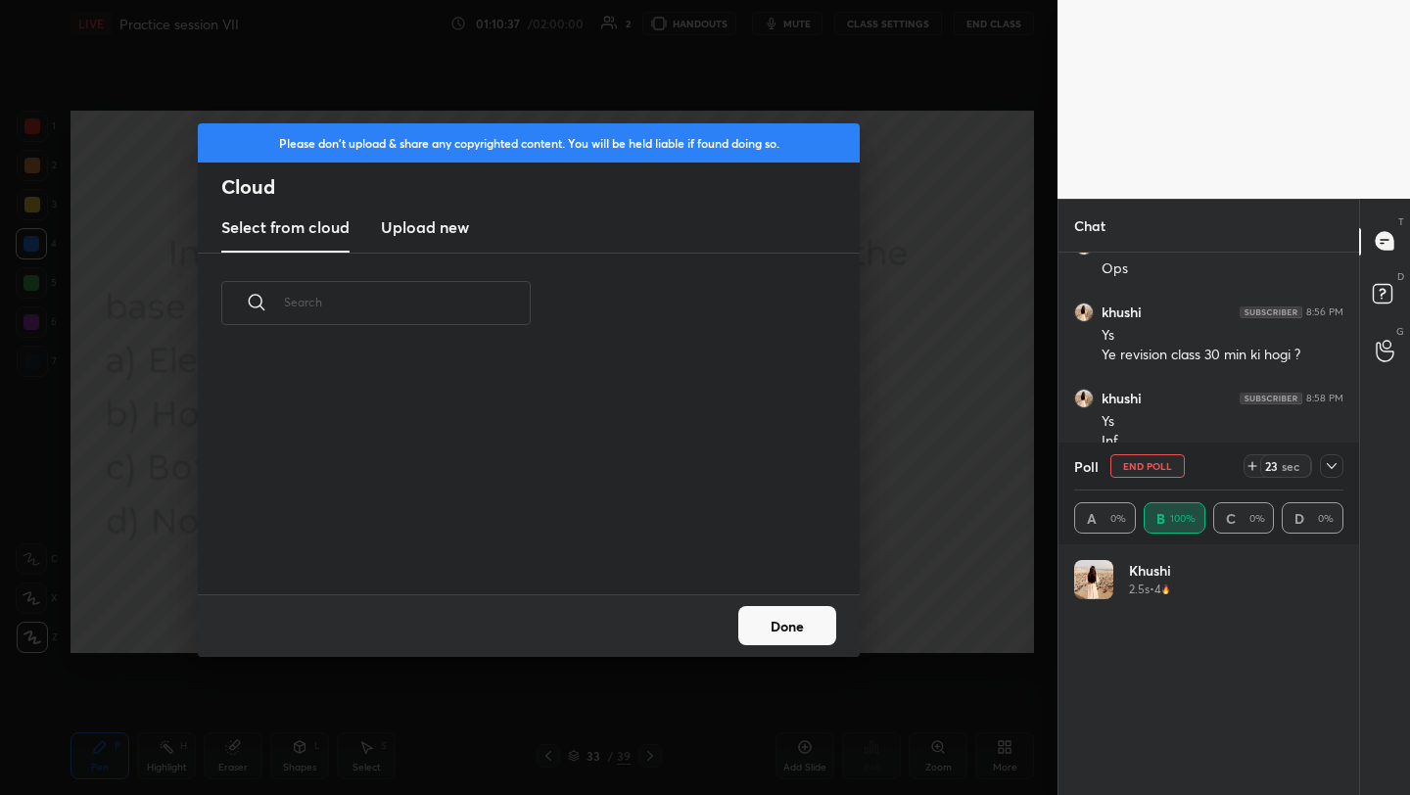
scroll to position [241, 629]
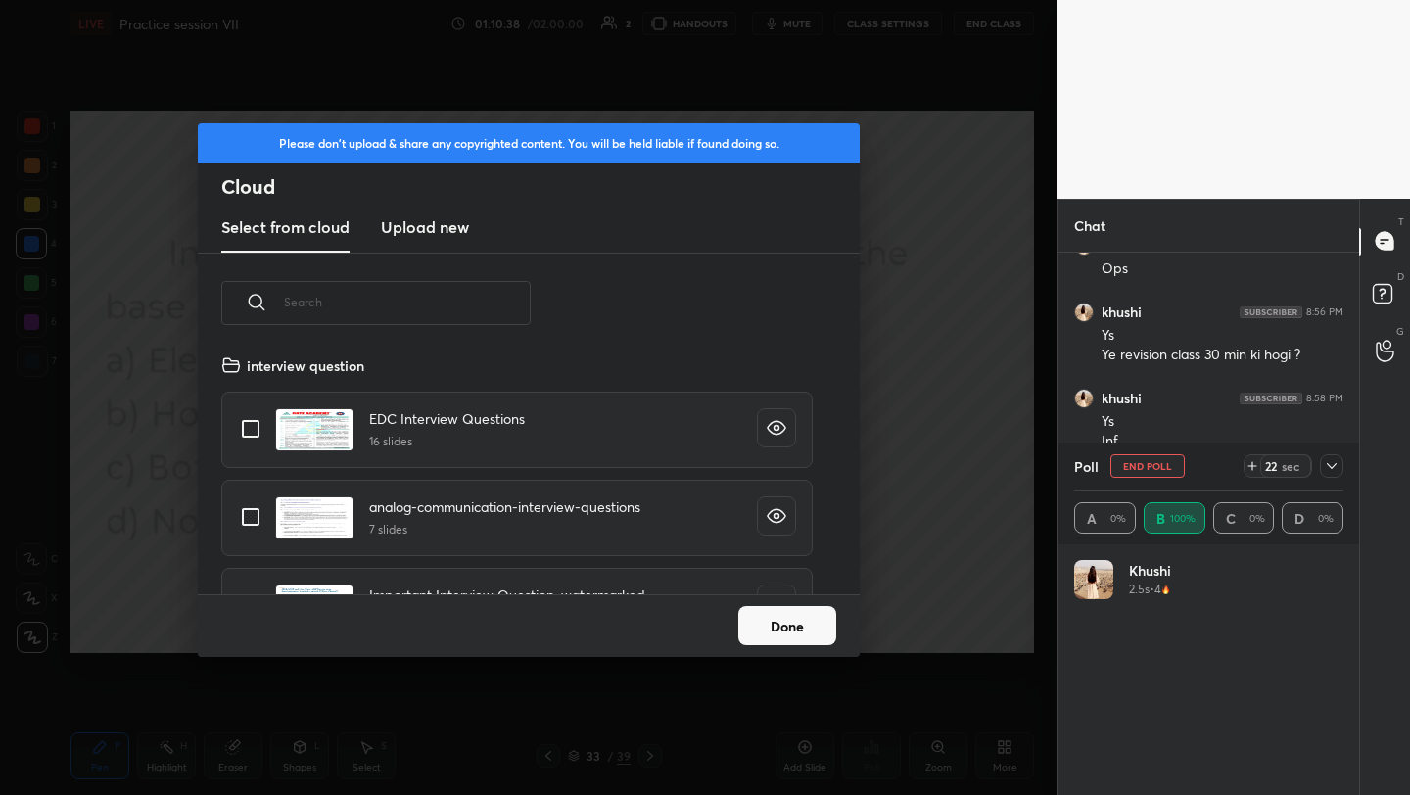
click at [444, 223] on h3 "Upload new" at bounding box center [425, 227] width 88 height 24
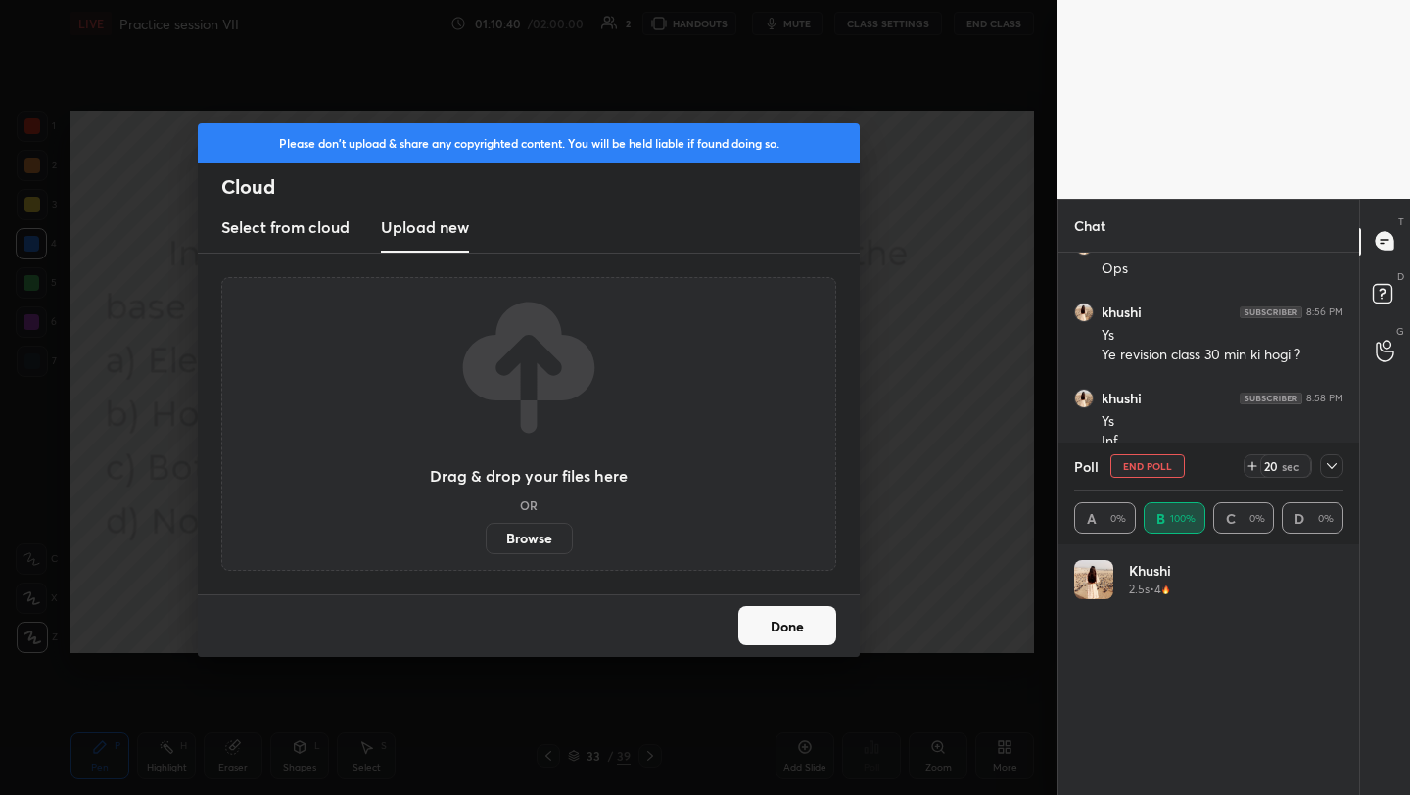
click at [534, 545] on label "Browse" at bounding box center [529, 538] width 87 height 31
click at [486, 545] on input "Browse" at bounding box center [486, 538] width 0 height 31
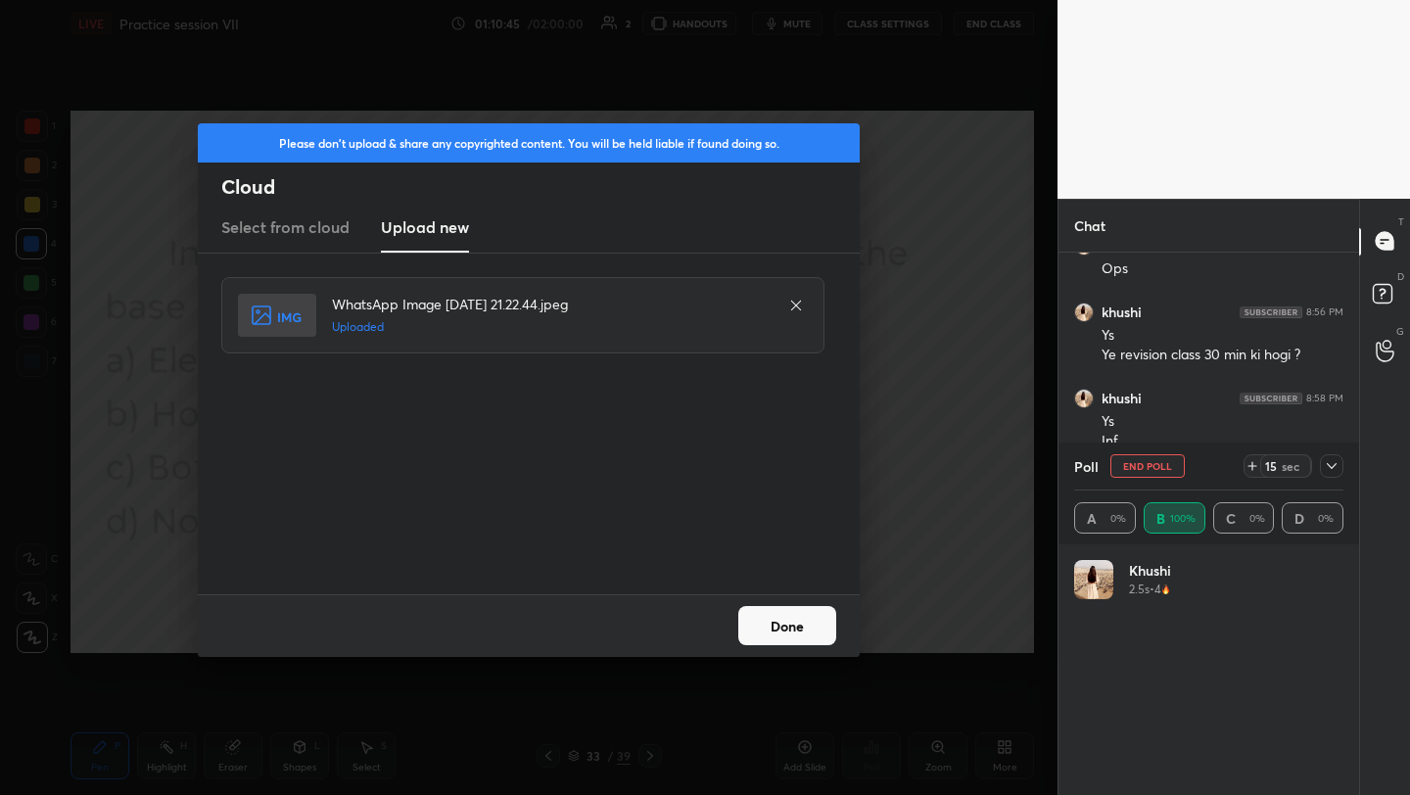
click at [789, 631] on button "Done" at bounding box center [787, 625] width 98 height 39
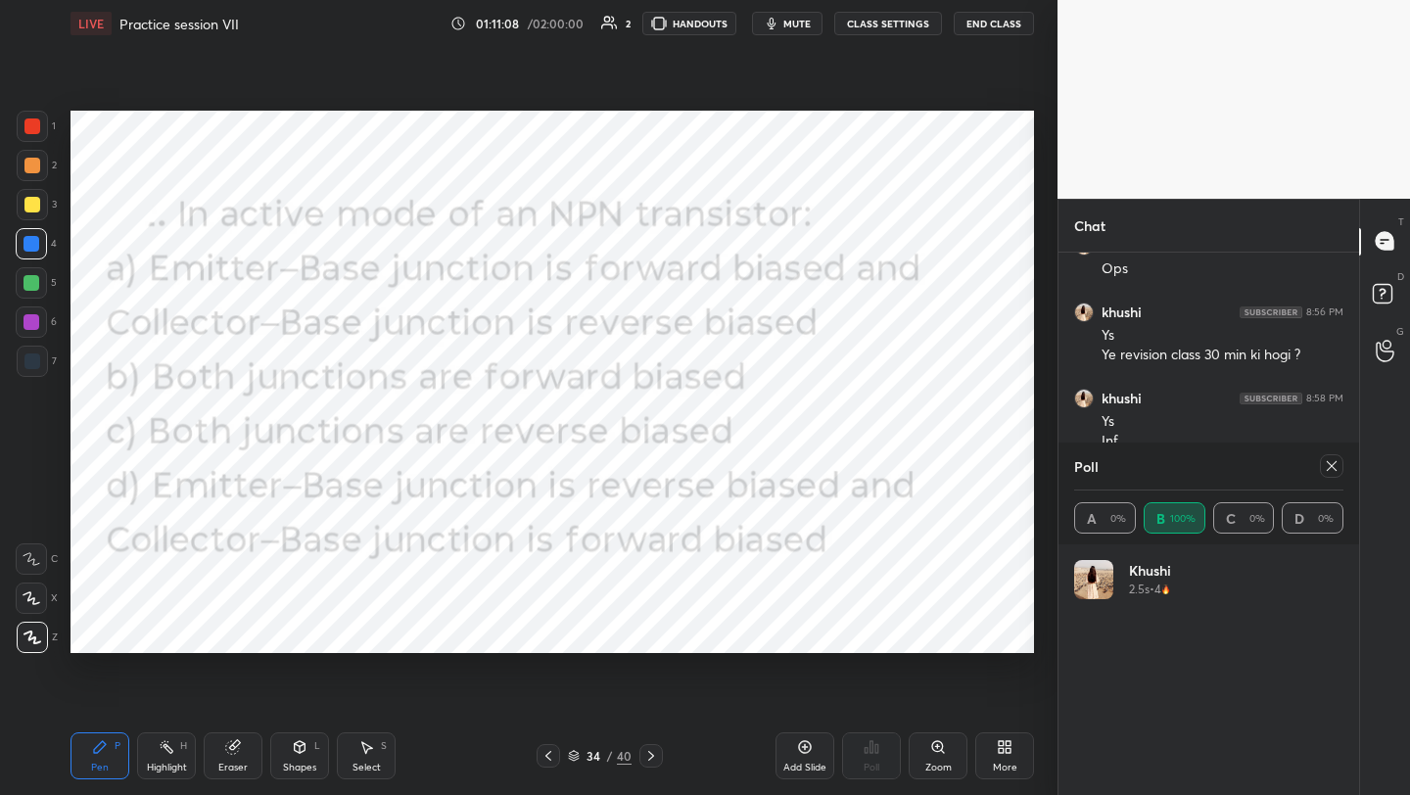
click at [1333, 463] on icon at bounding box center [1332, 466] width 16 height 16
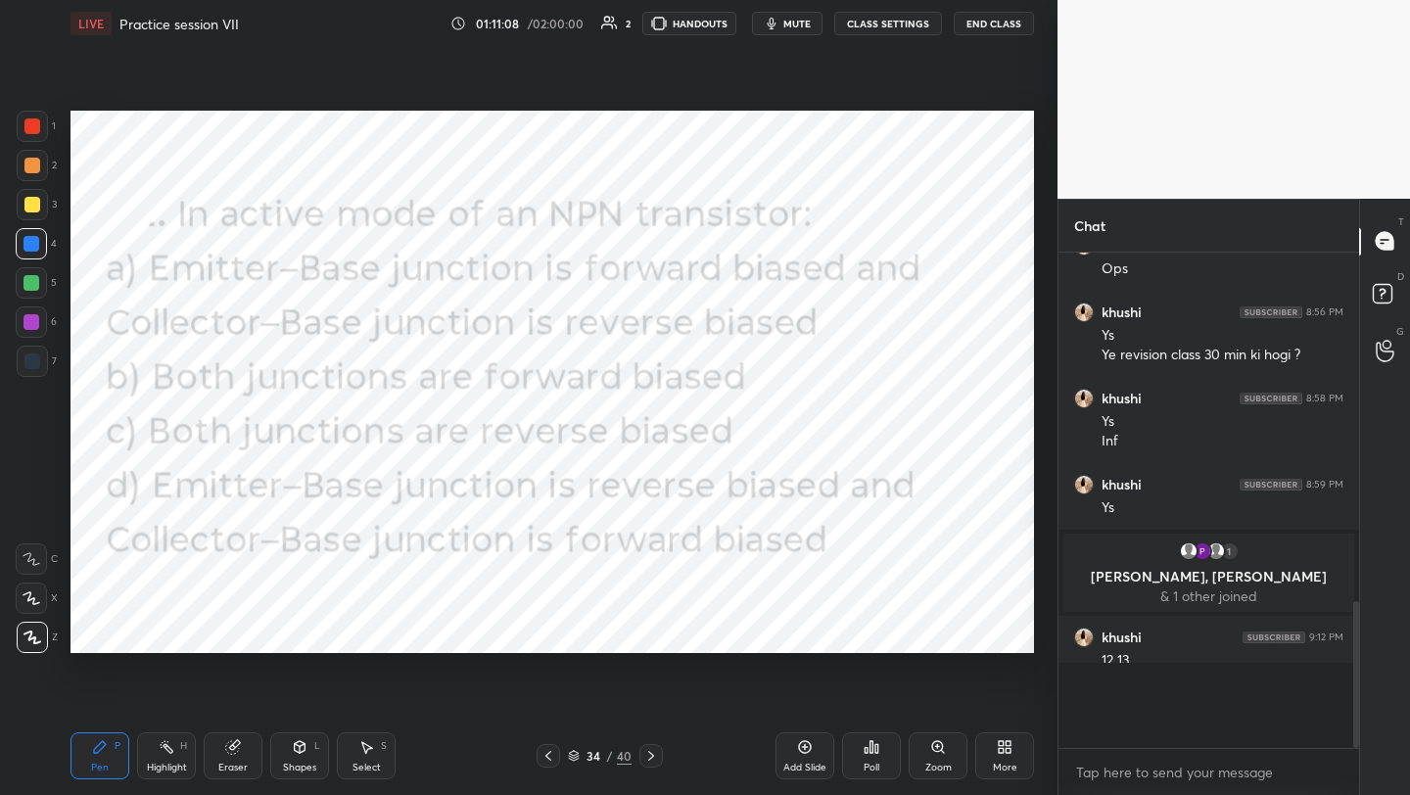
scroll to position [1, 7]
click at [981, 751] on div "More" at bounding box center [1004, 755] width 59 height 47
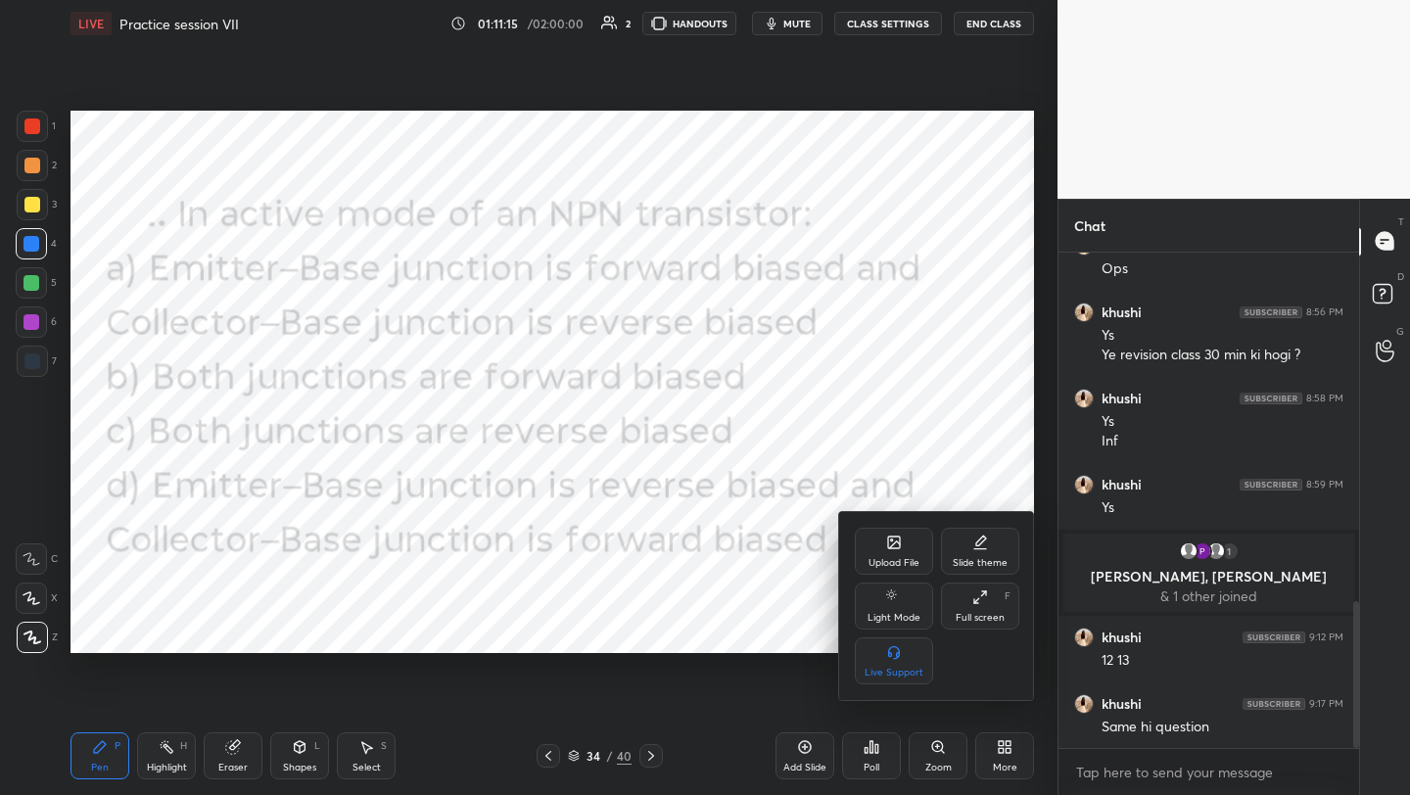
click at [671, 652] on div at bounding box center [705, 397] width 1410 height 795
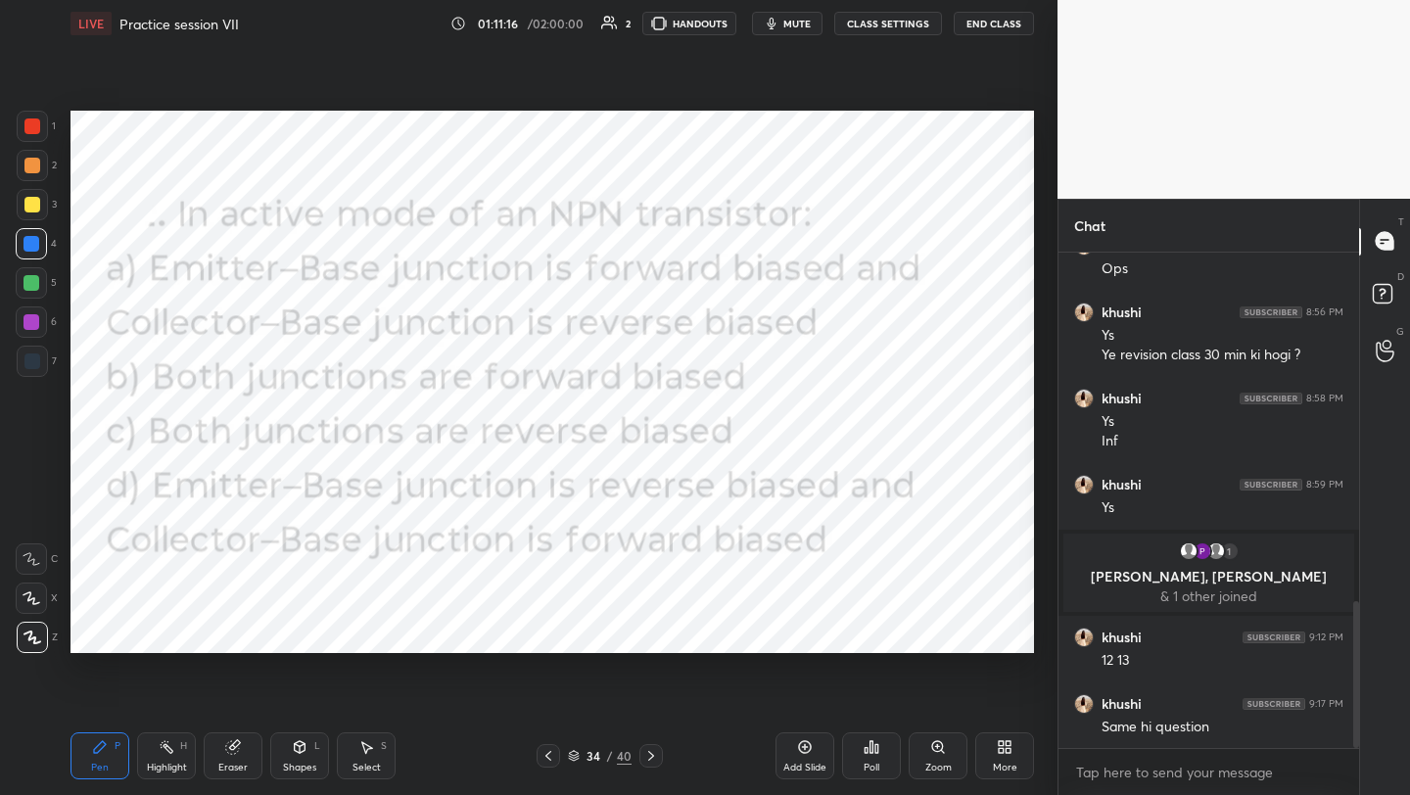
click at [857, 751] on div "Poll" at bounding box center [871, 755] width 59 height 47
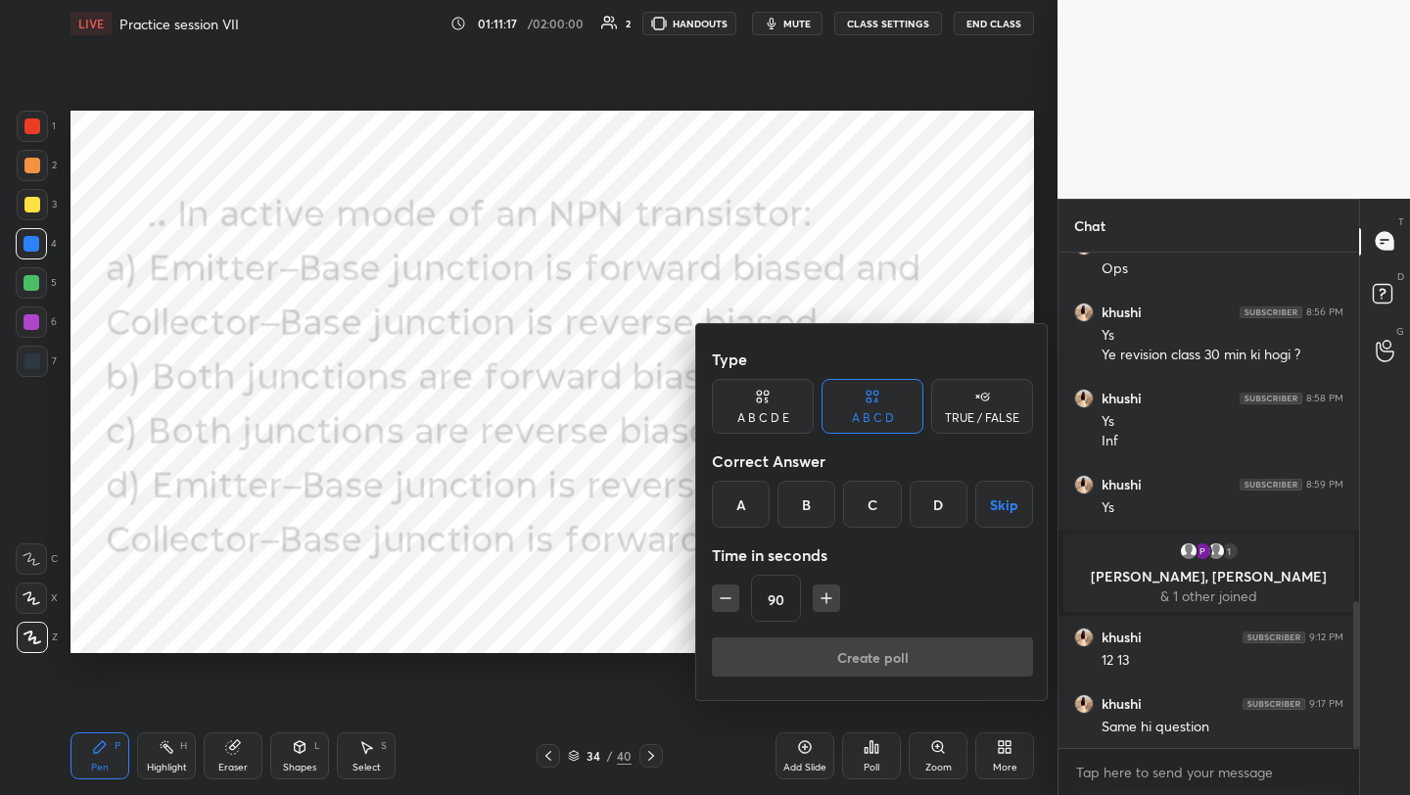
click at [740, 502] on div "A" at bounding box center [741, 504] width 58 height 47
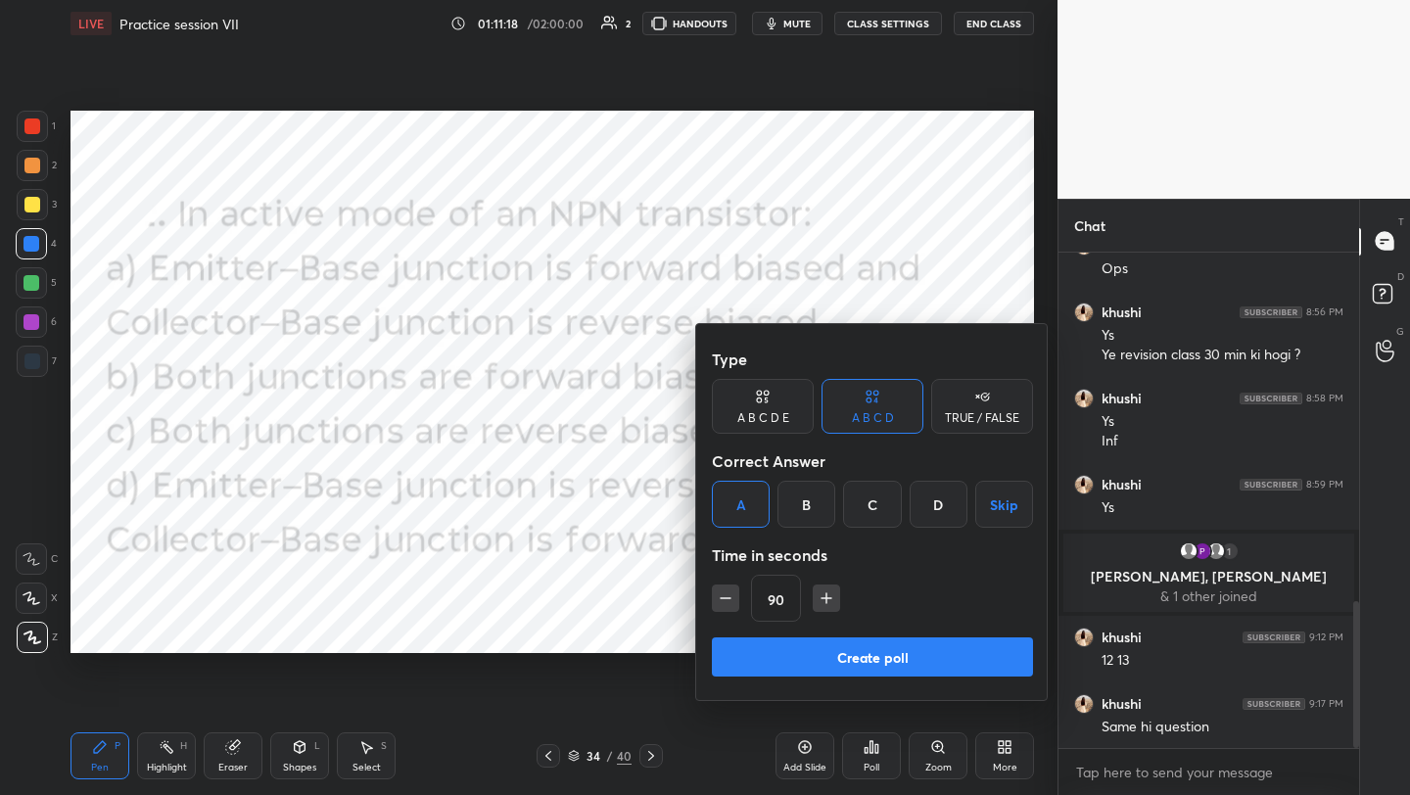
click at [851, 668] on button "Create poll" at bounding box center [872, 656] width 321 height 39
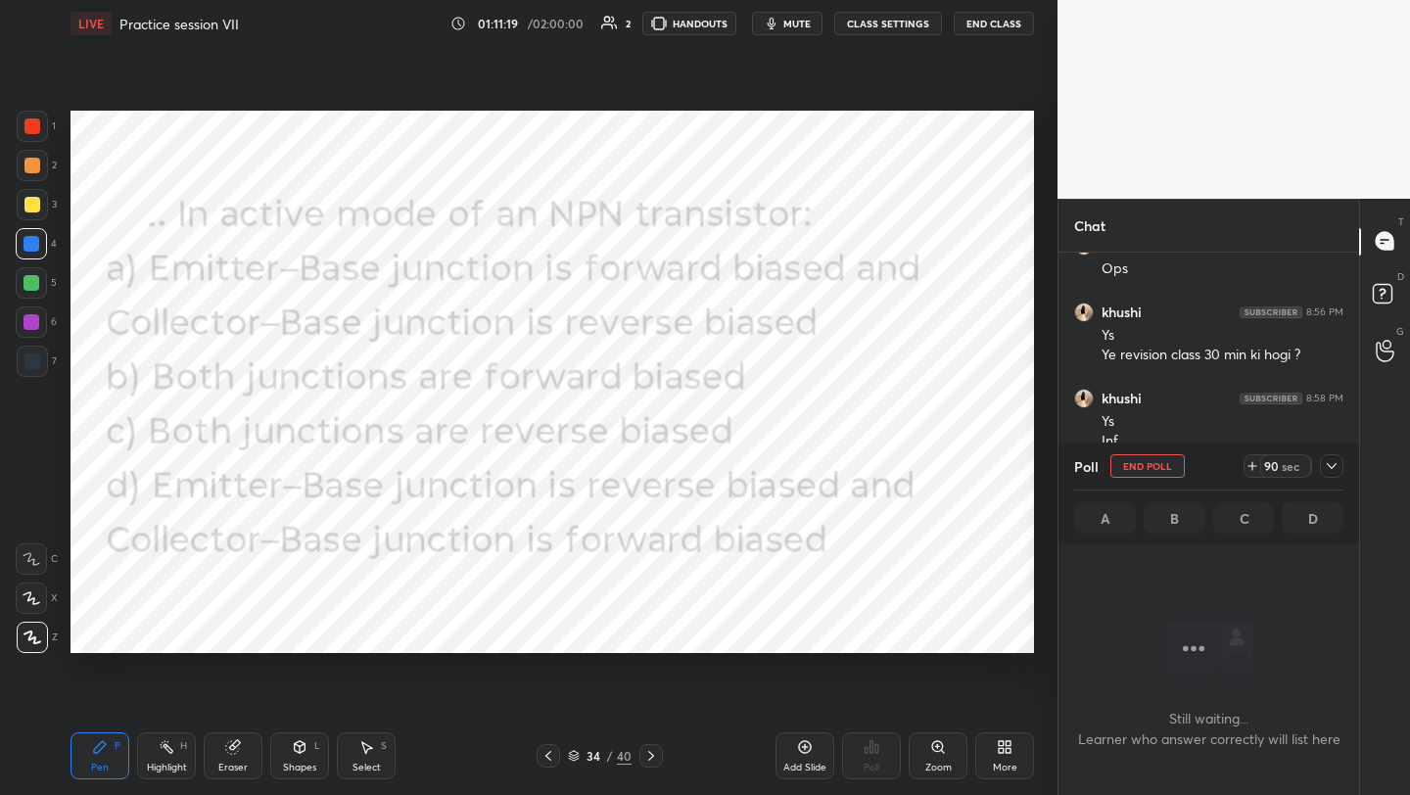
scroll to position [435, 295]
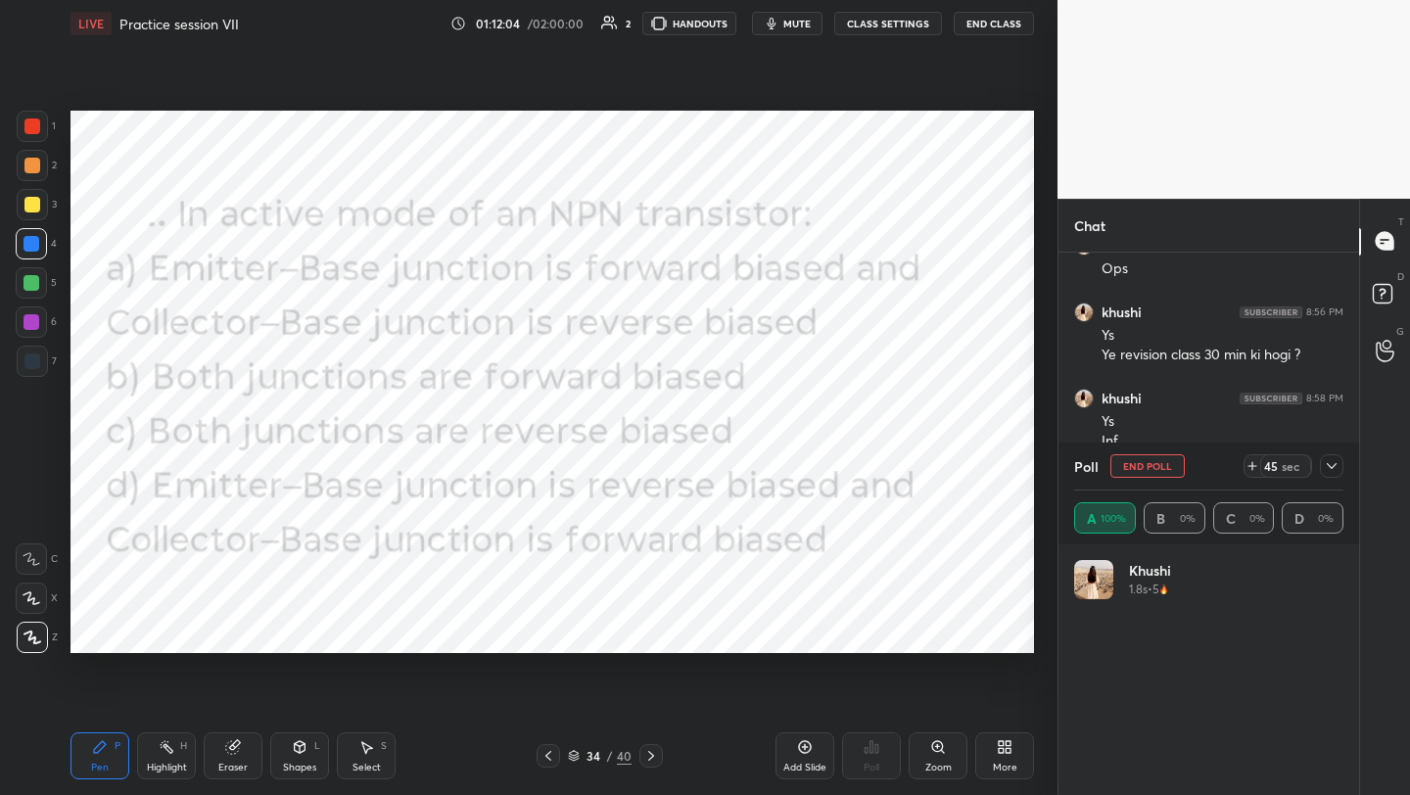
click at [1008, 755] on div "More" at bounding box center [1004, 755] width 59 height 47
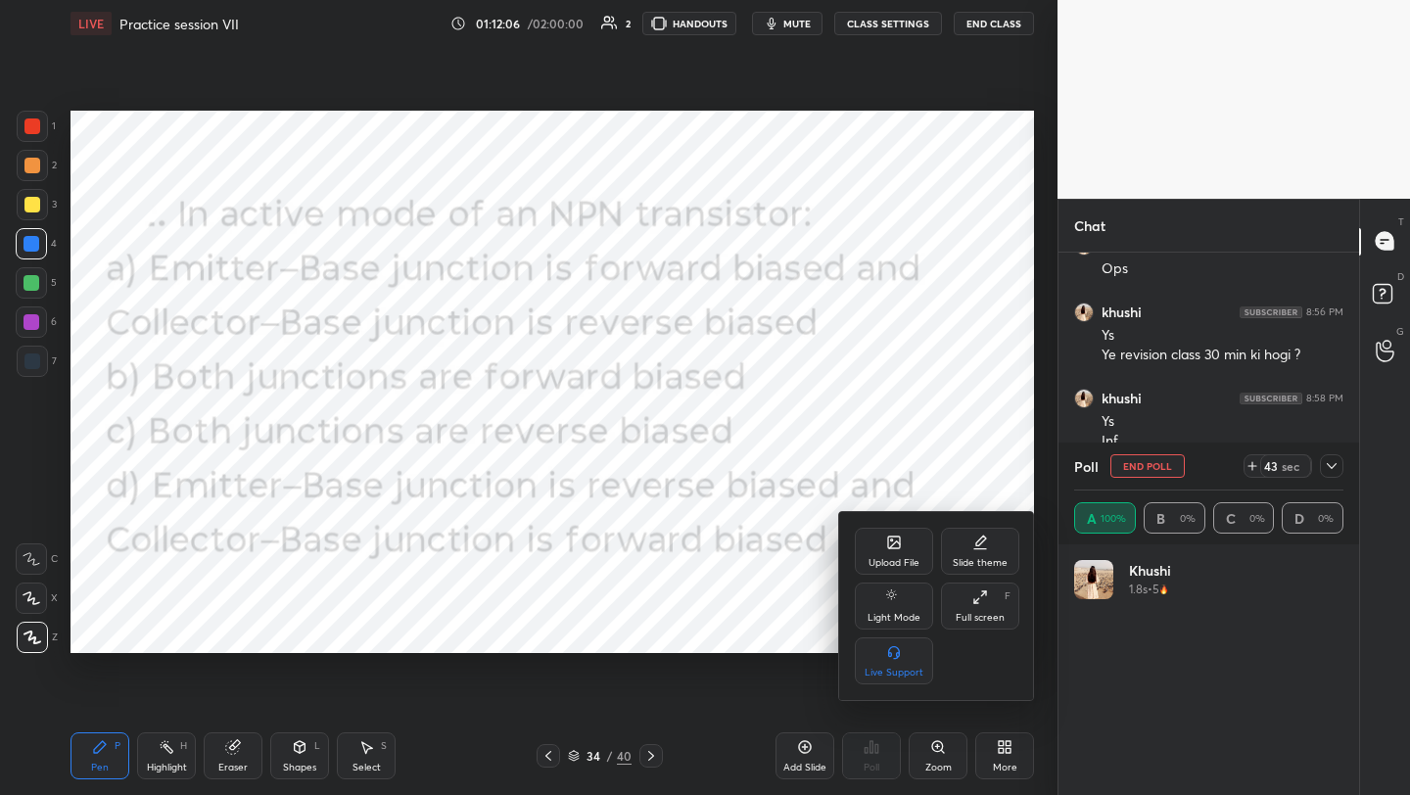
click at [902, 543] on div "Upload File" at bounding box center [894, 551] width 78 height 47
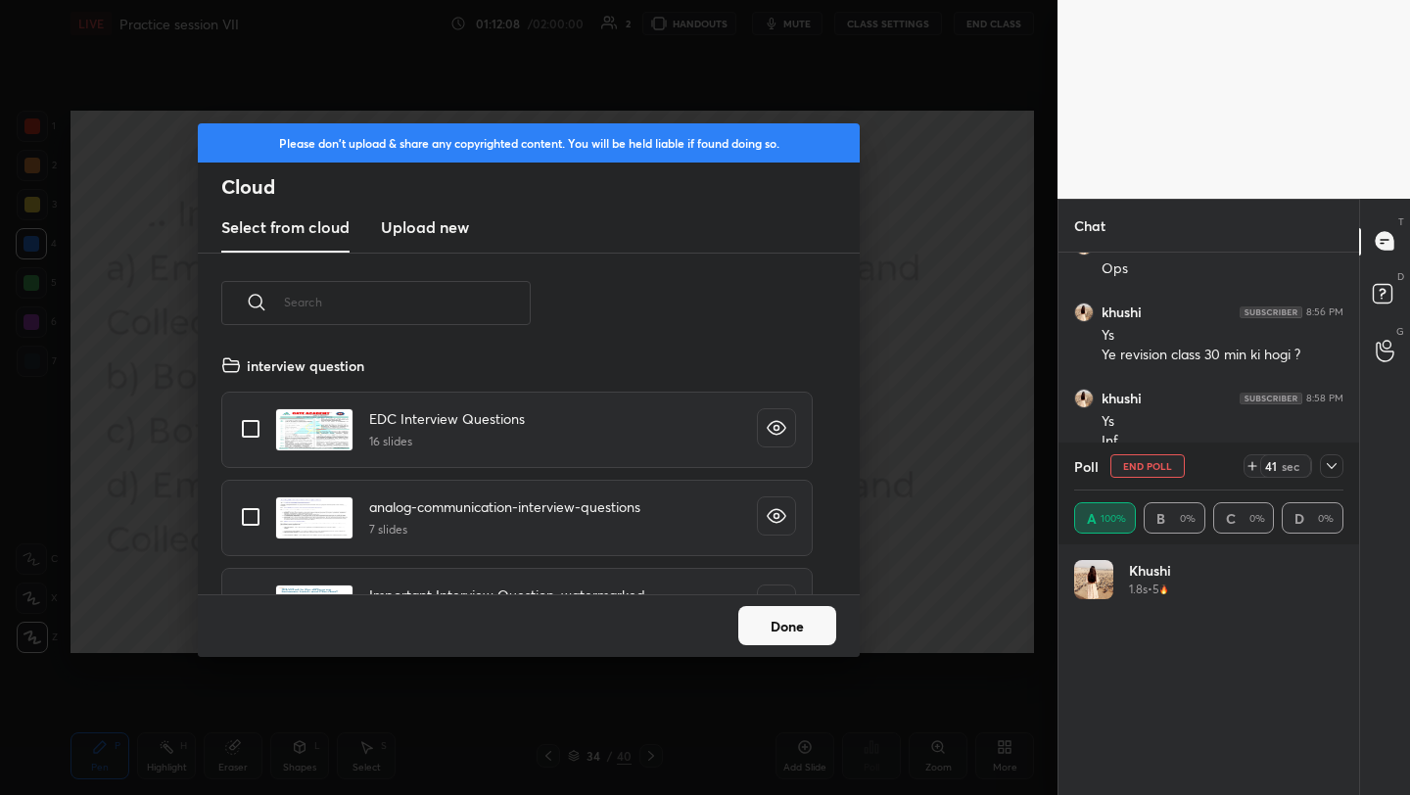
click at [436, 223] on h3 "Upload new" at bounding box center [425, 227] width 88 height 24
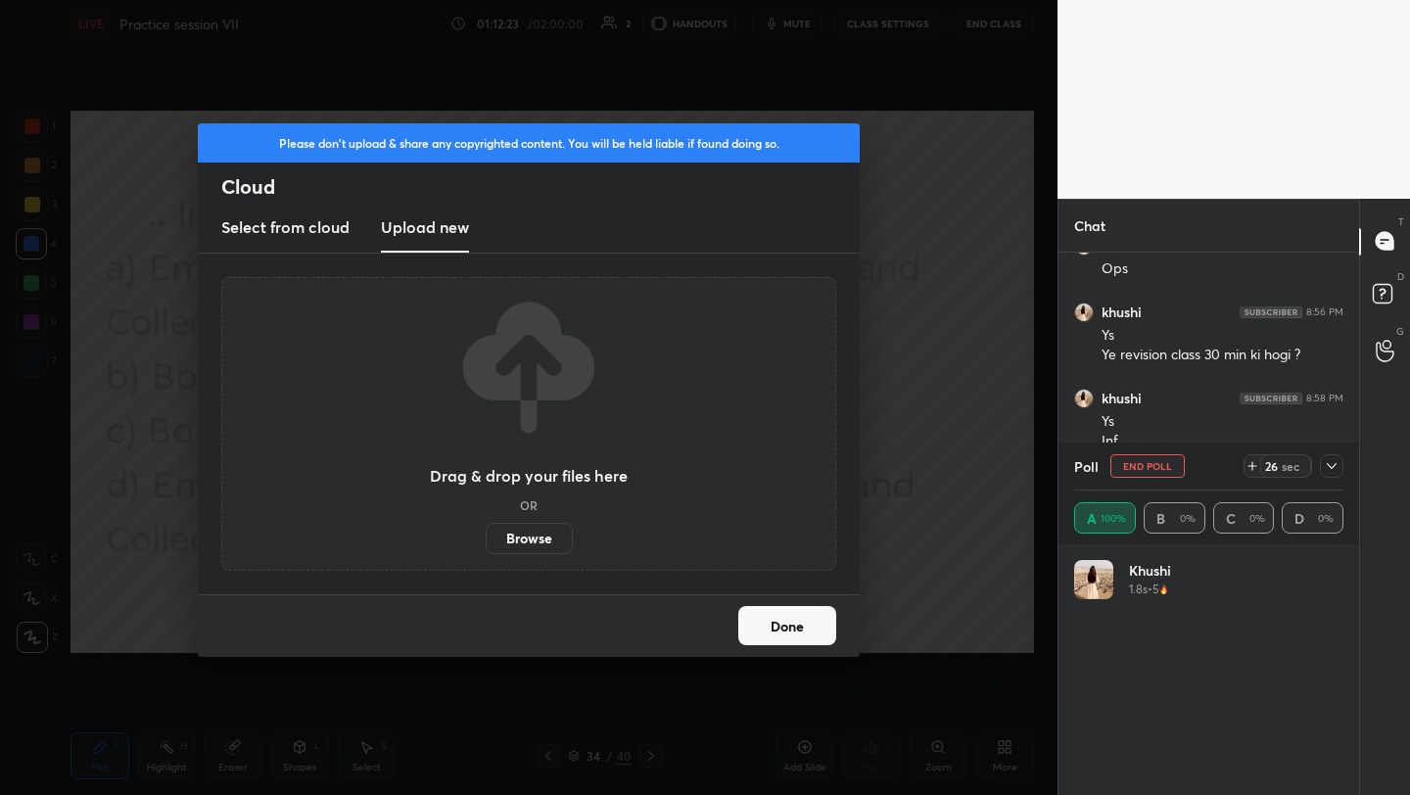
click at [539, 537] on label "Browse" at bounding box center [529, 538] width 87 height 31
click at [486, 537] on input "Browse" at bounding box center [486, 538] width 0 height 31
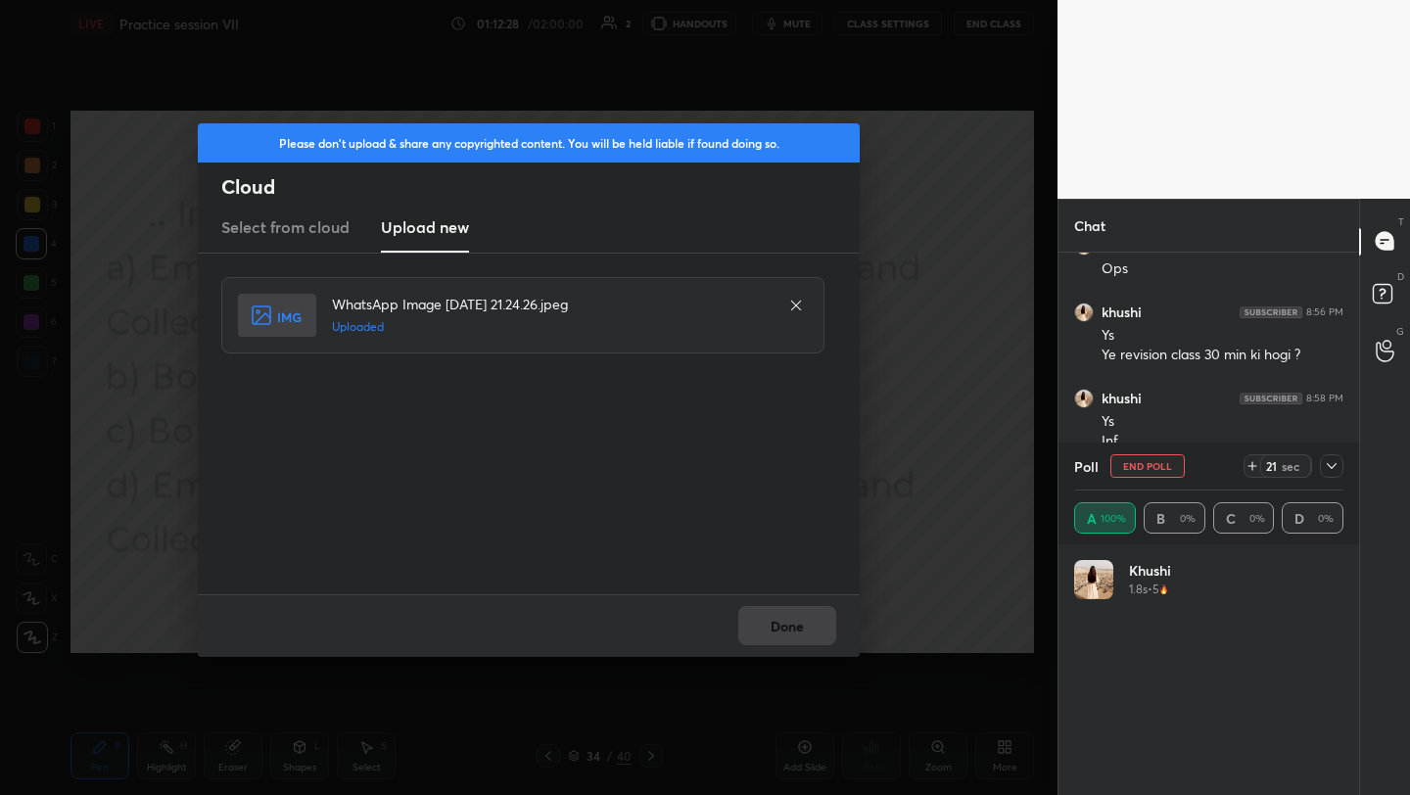
click at [806, 629] on button "Done" at bounding box center [787, 625] width 98 height 39
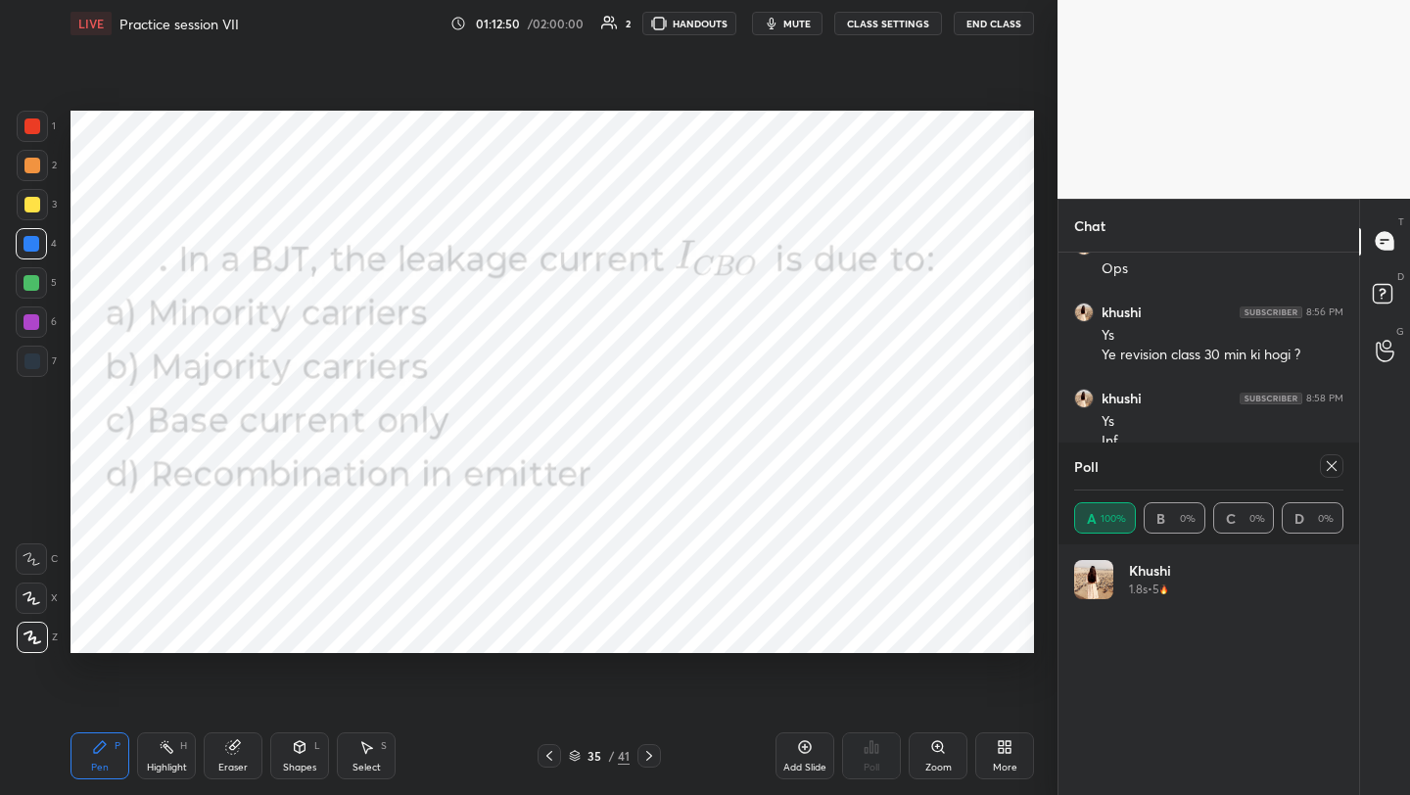
click at [1336, 464] on icon at bounding box center [1332, 466] width 16 height 16
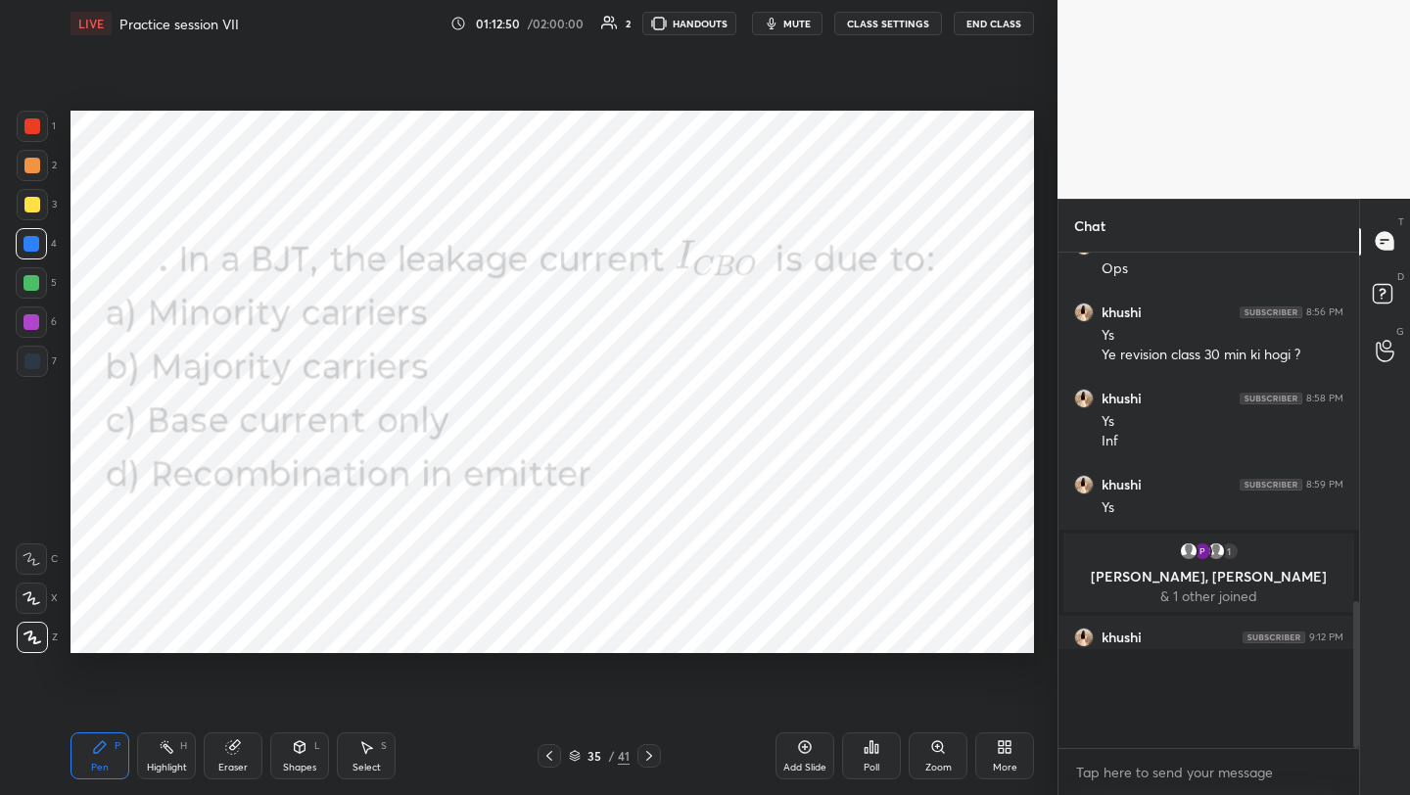
scroll to position [520, 295]
click at [852, 742] on div "Poll" at bounding box center [871, 755] width 59 height 47
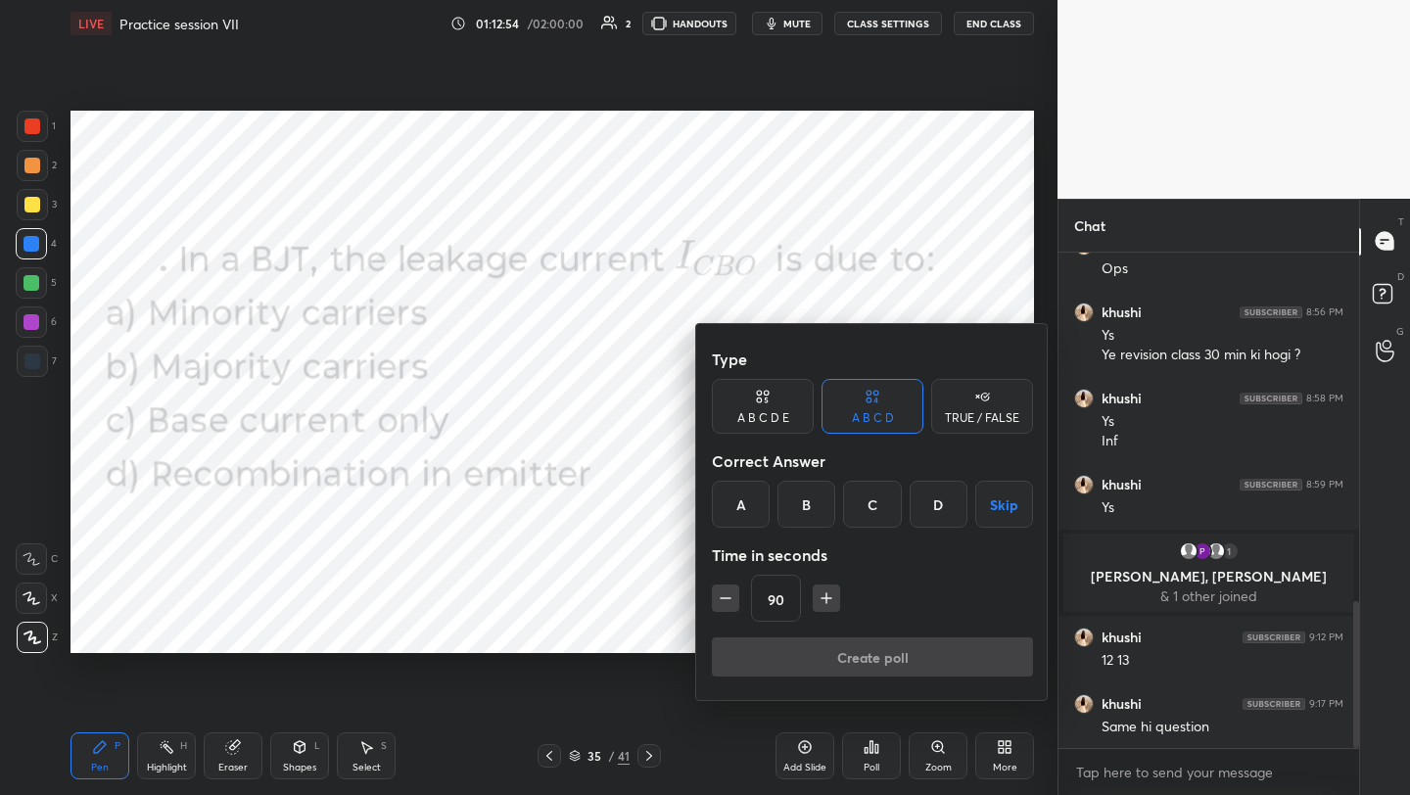
click at [720, 506] on div "A" at bounding box center [741, 504] width 58 height 47
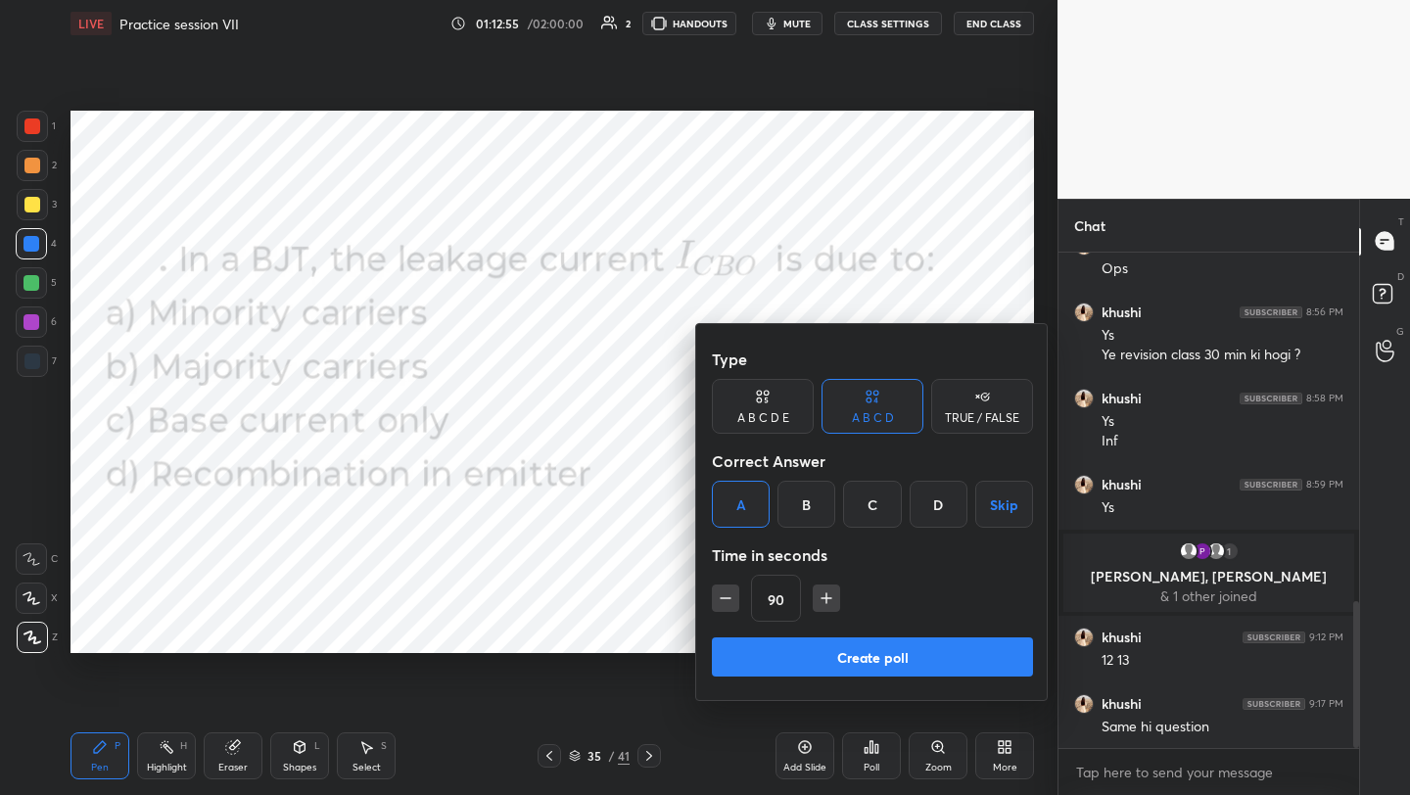
click at [867, 658] on button "Create poll" at bounding box center [872, 656] width 321 height 39
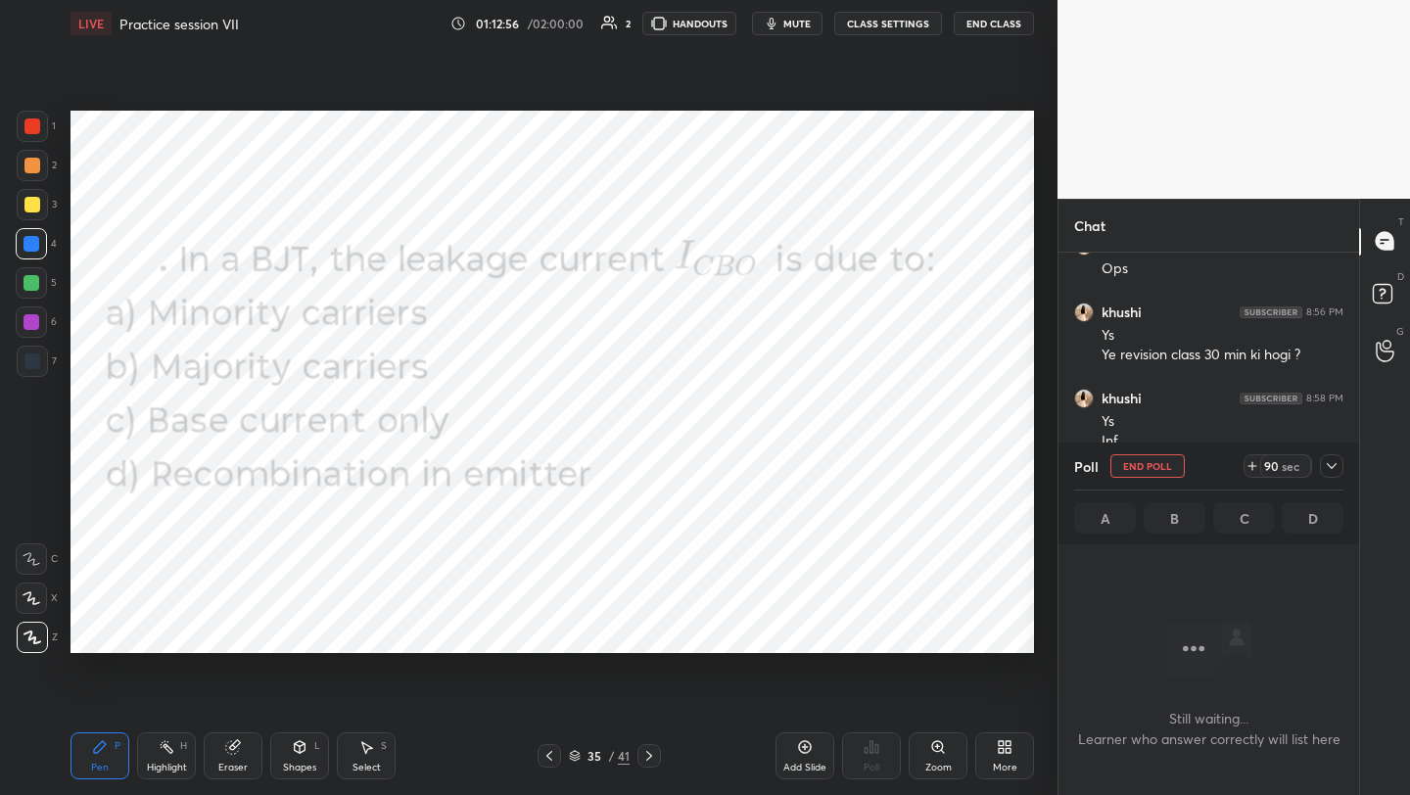
scroll to position [7, 7]
click at [1010, 749] on icon at bounding box center [1008, 750] width 5 height 5
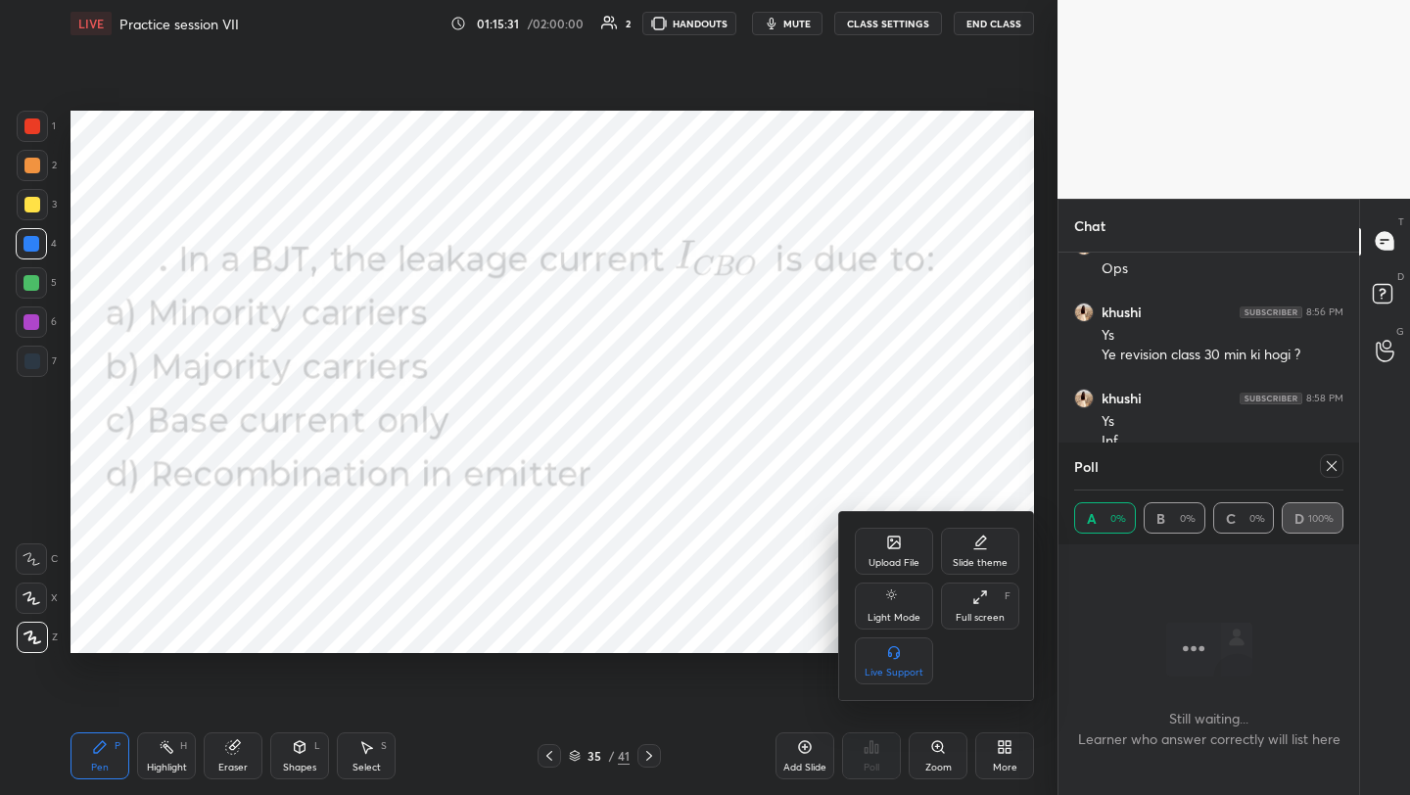
click at [900, 536] on icon at bounding box center [894, 543] width 16 height 16
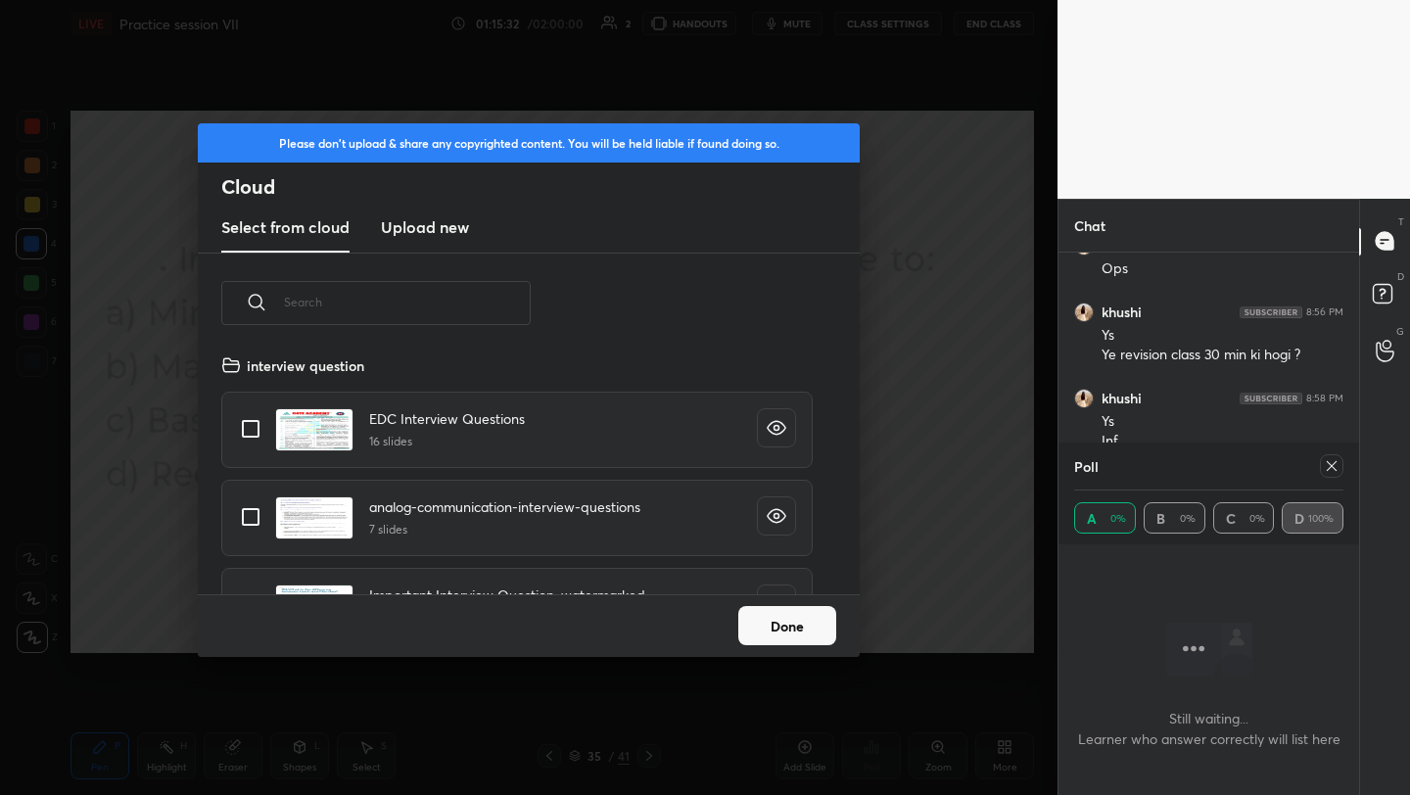
scroll to position [241, 629]
click at [418, 223] on h3 "Upload new" at bounding box center [425, 227] width 88 height 24
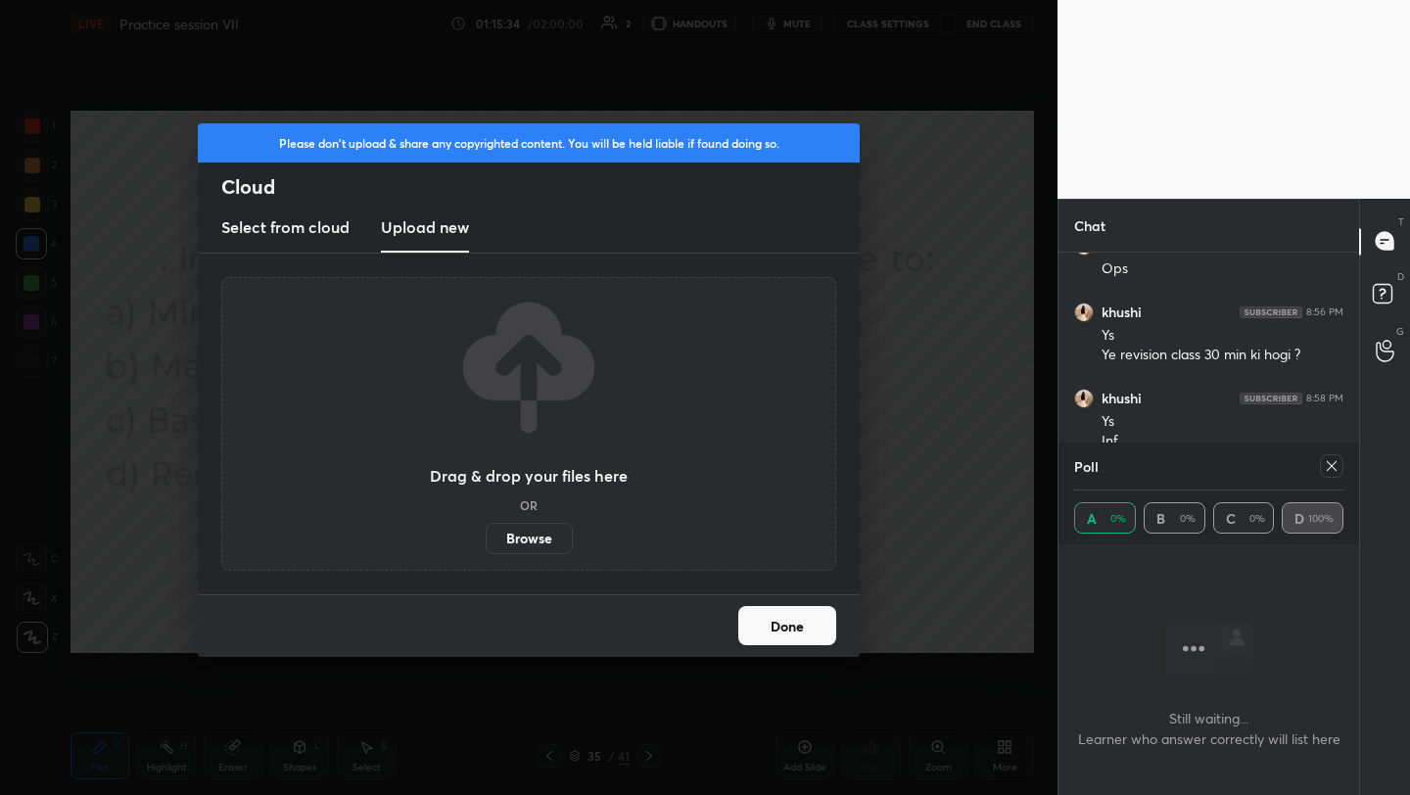
click at [530, 545] on label "Browse" at bounding box center [529, 538] width 87 height 31
click at [486, 545] on input "Browse" at bounding box center [486, 538] width 0 height 31
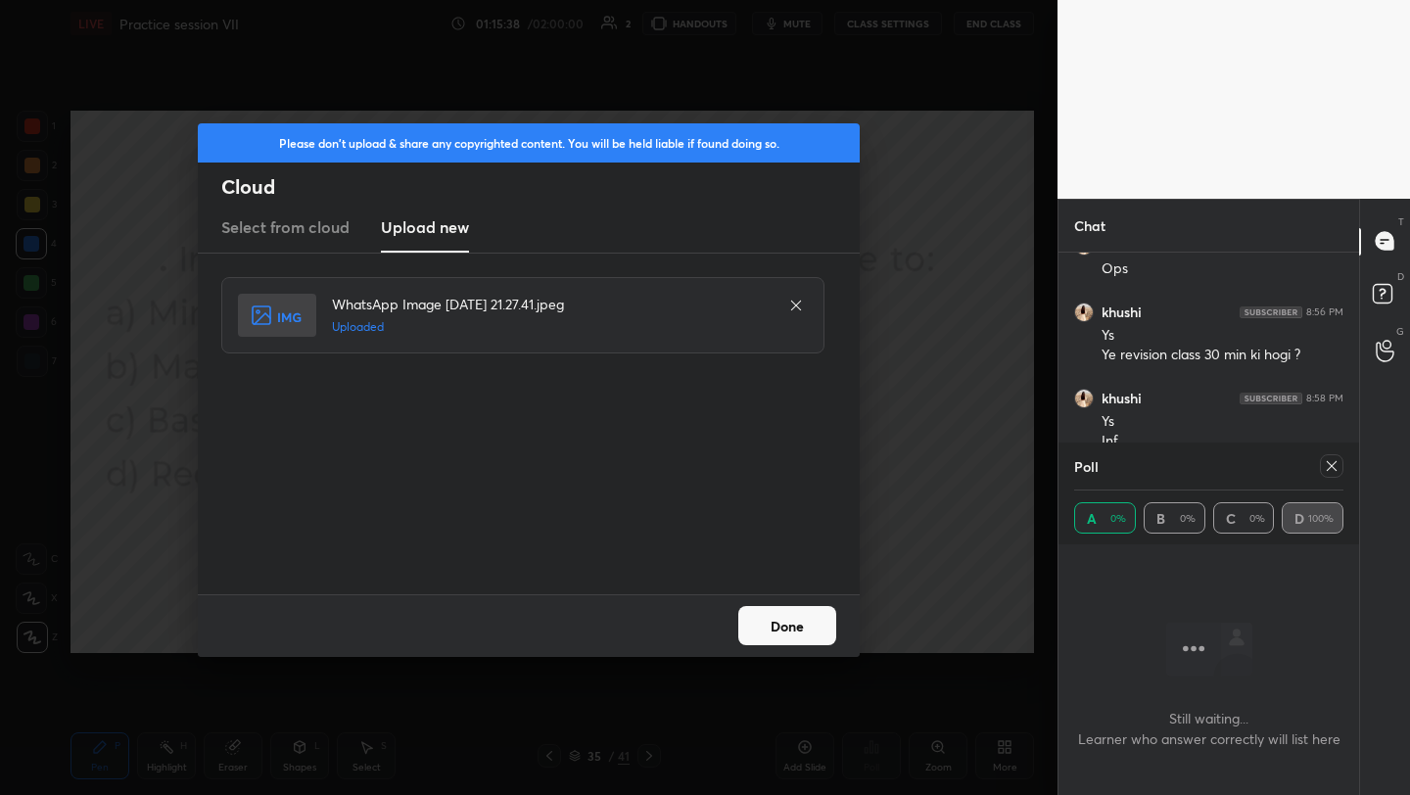
click at [773, 630] on button "Done" at bounding box center [787, 625] width 98 height 39
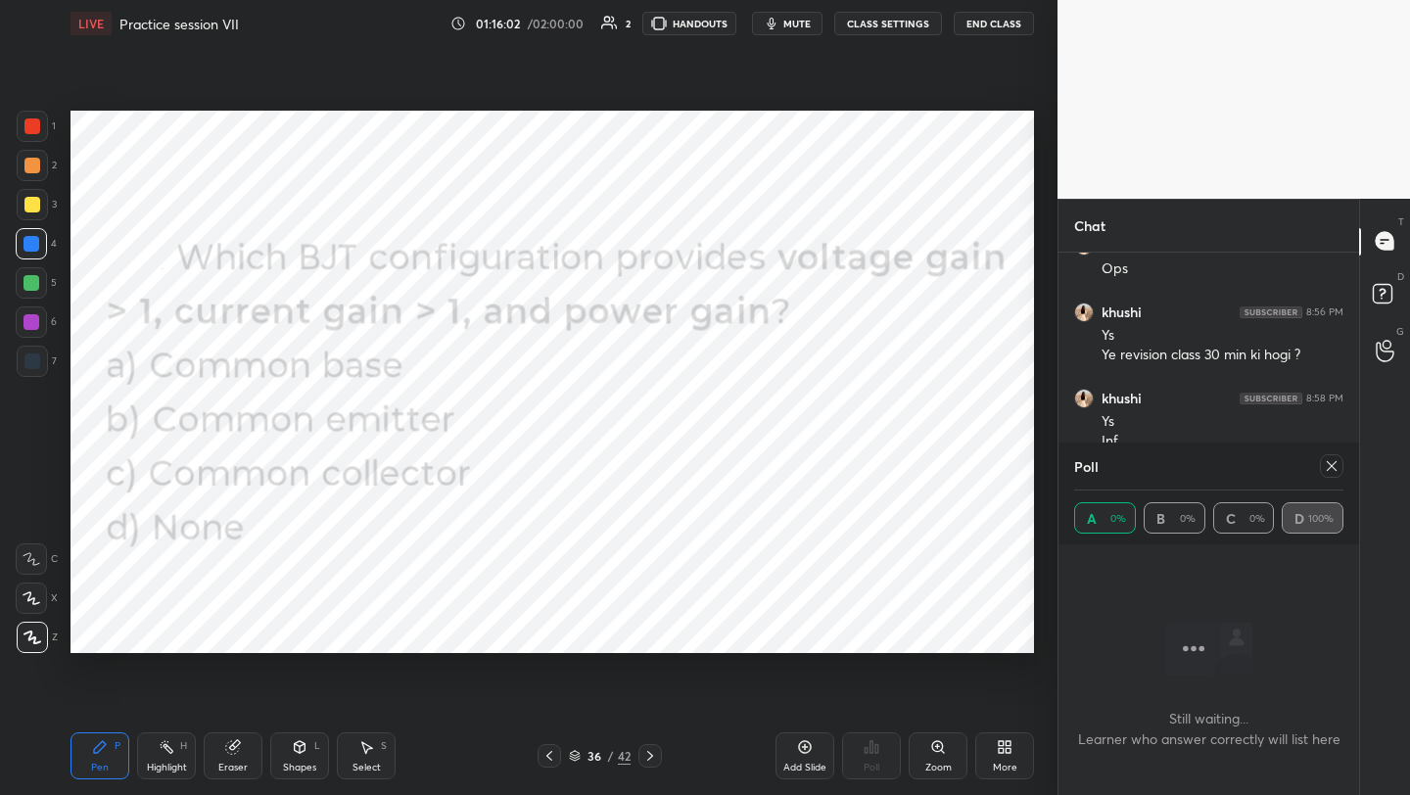
click at [1326, 460] on icon at bounding box center [1332, 466] width 16 height 16
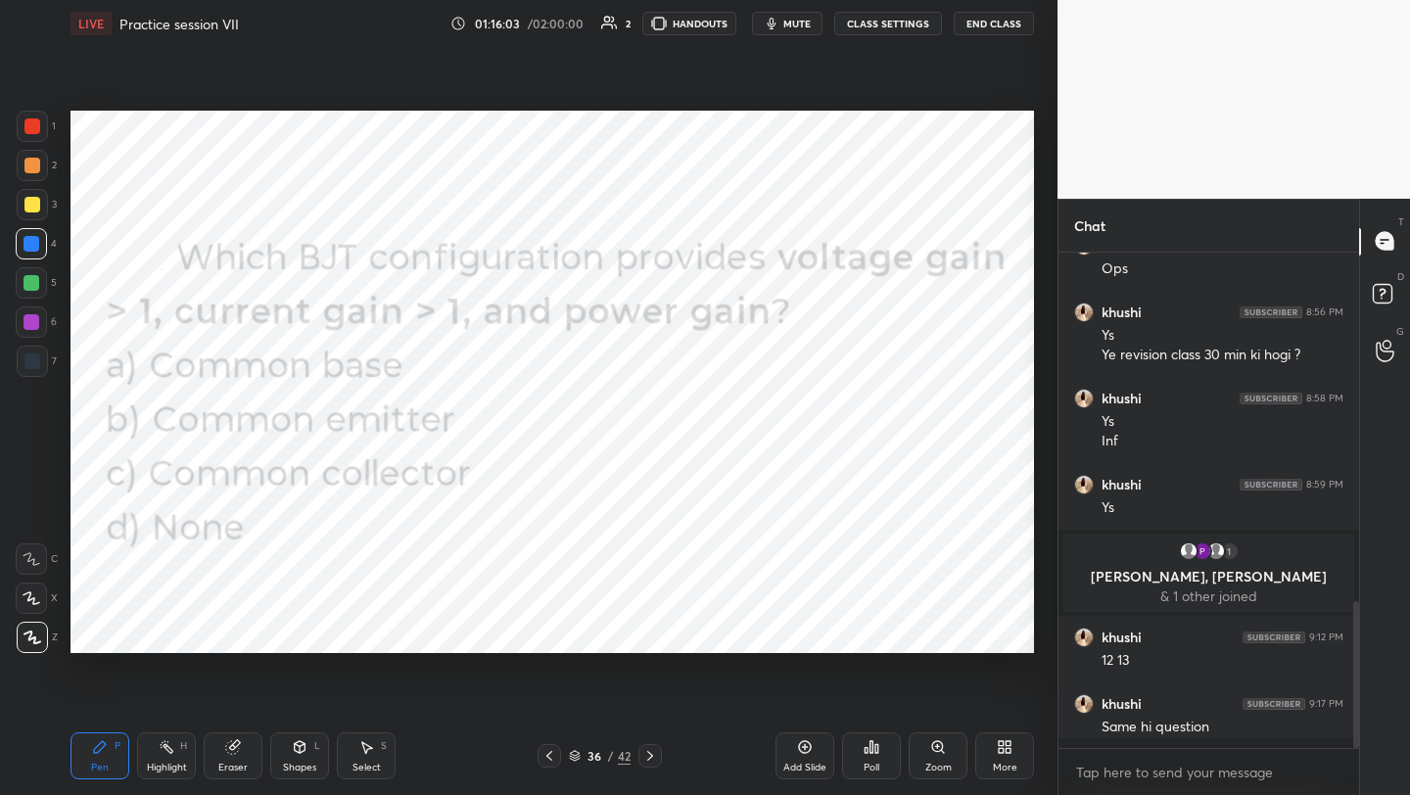
scroll to position [537, 295]
click at [874, 749] on icon at bounding box center [872, 747] width 16 height 16
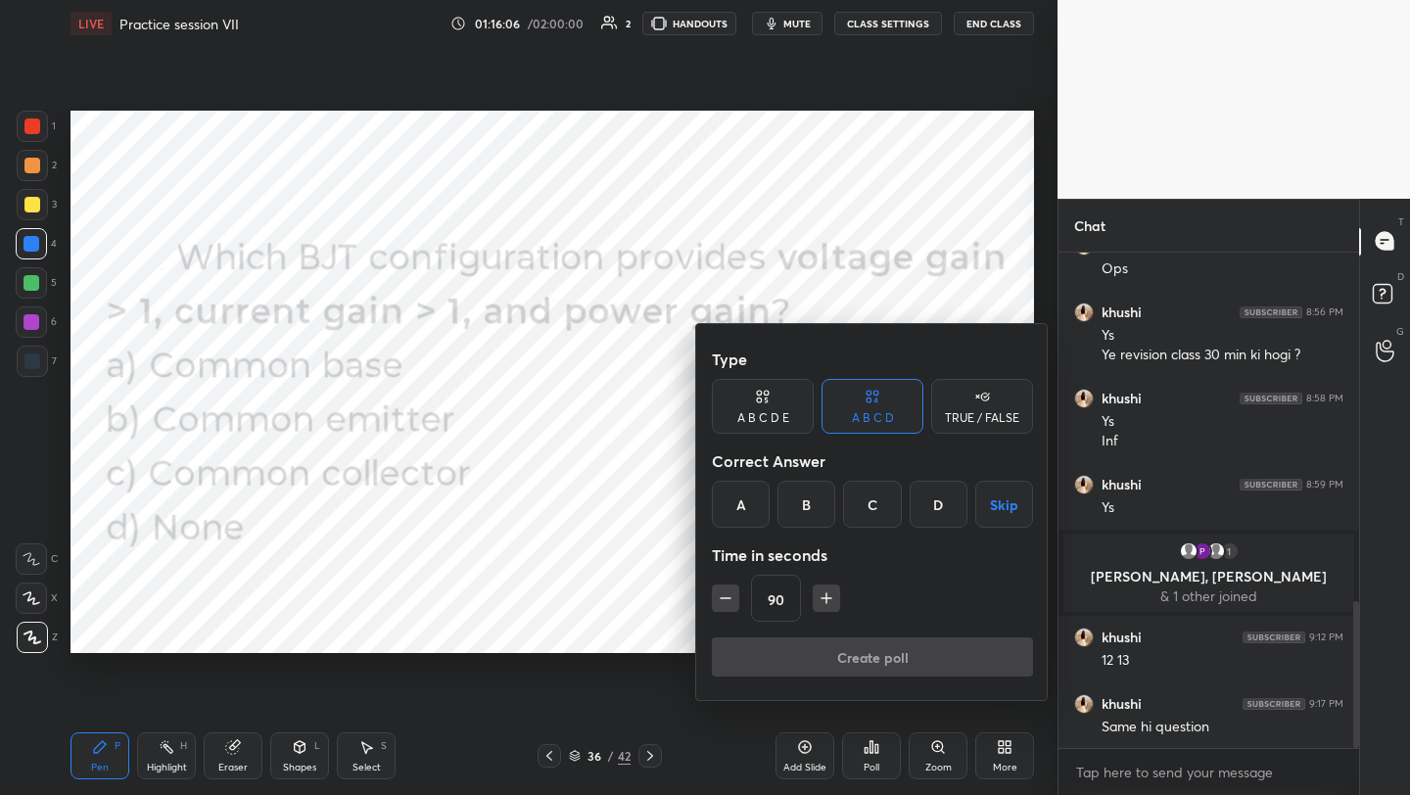
click at [866, 499] on div "C" at bounding box center [872, 504] width 58 height 47
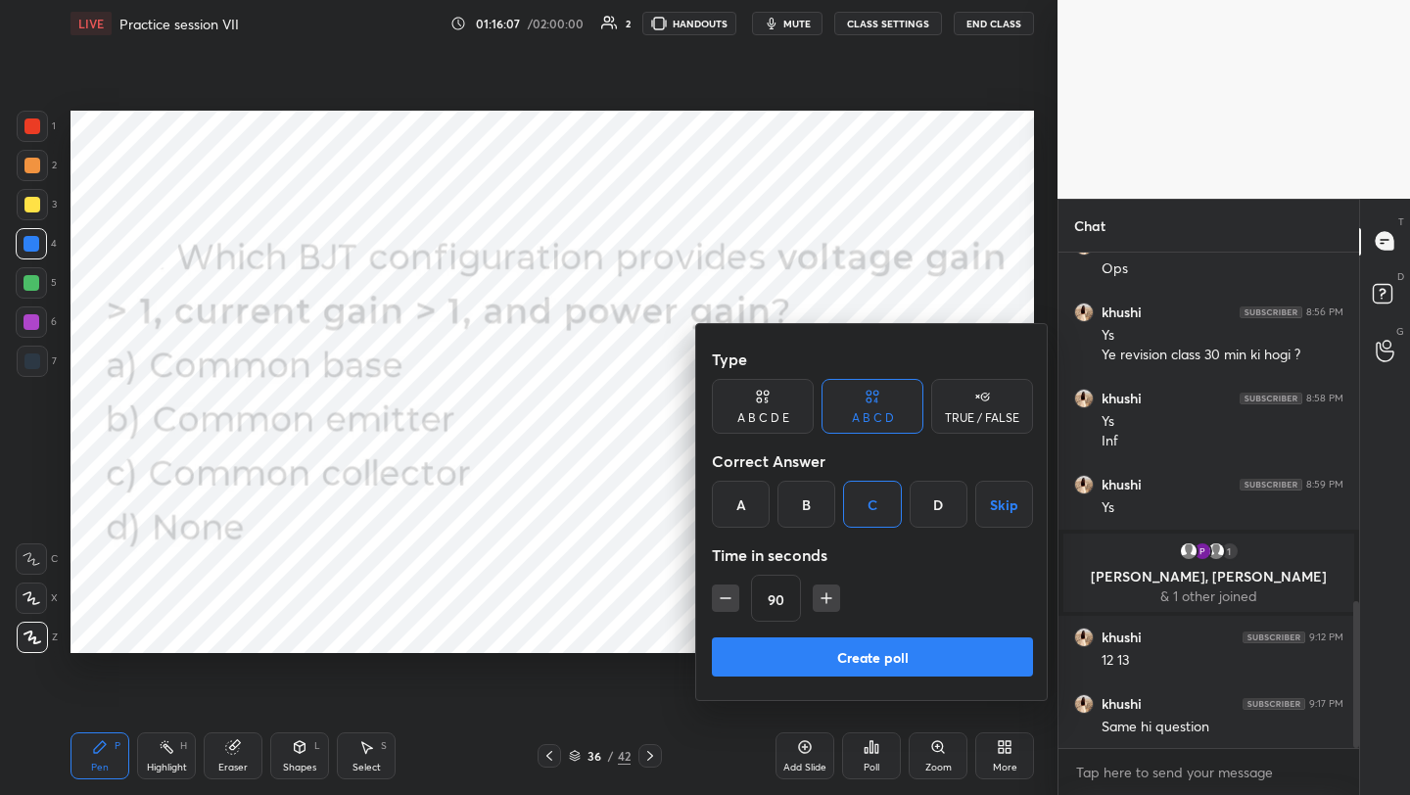
click at [790, 499] on div "B" at bounding box center [807, 504] width 58 height 47
click at [826, 651] on button "Create poll" at bounding box center [872, 656] width 321 height 39
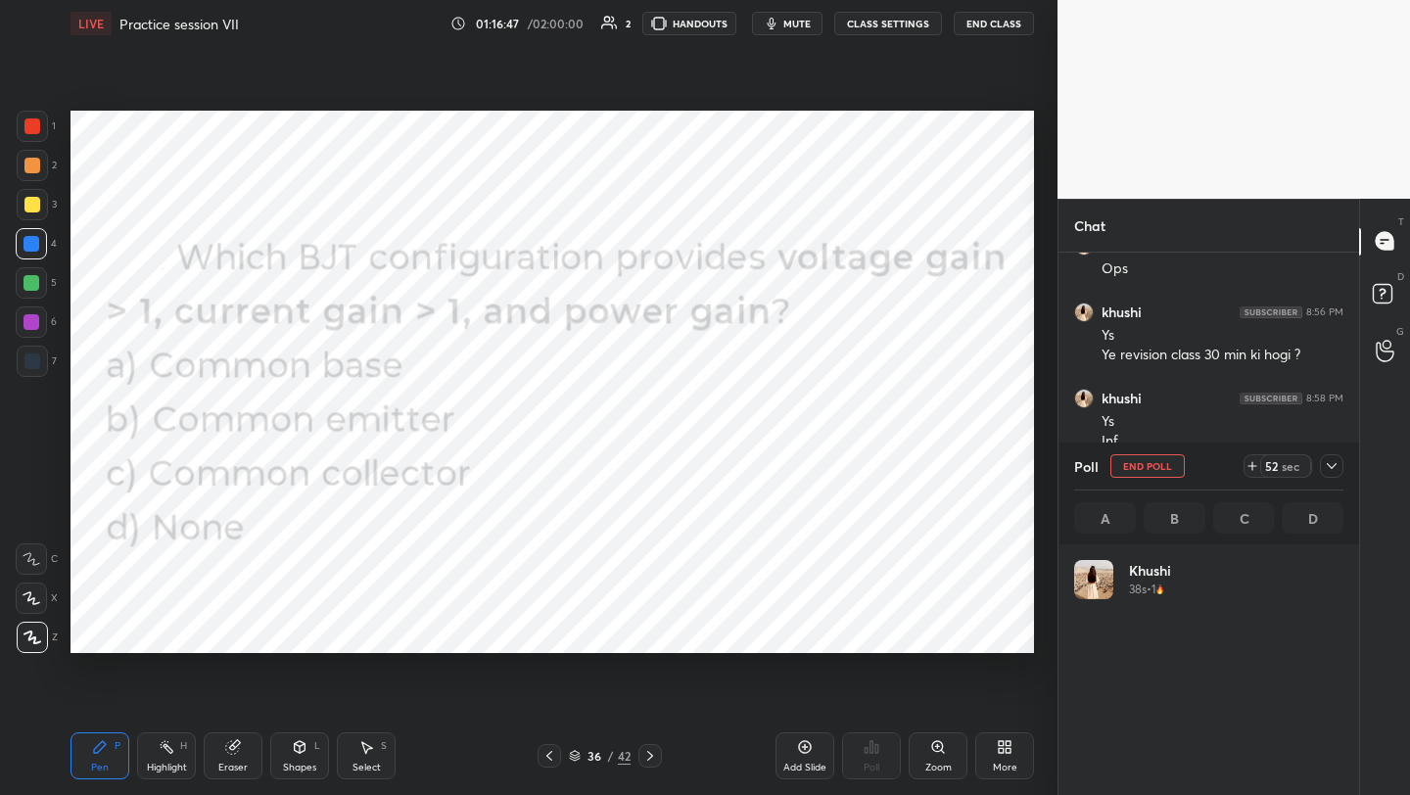
scroll to position [229, 263]
click at [997, 763] on div "More" at bounding box center [1005, 768] width 24 height 10
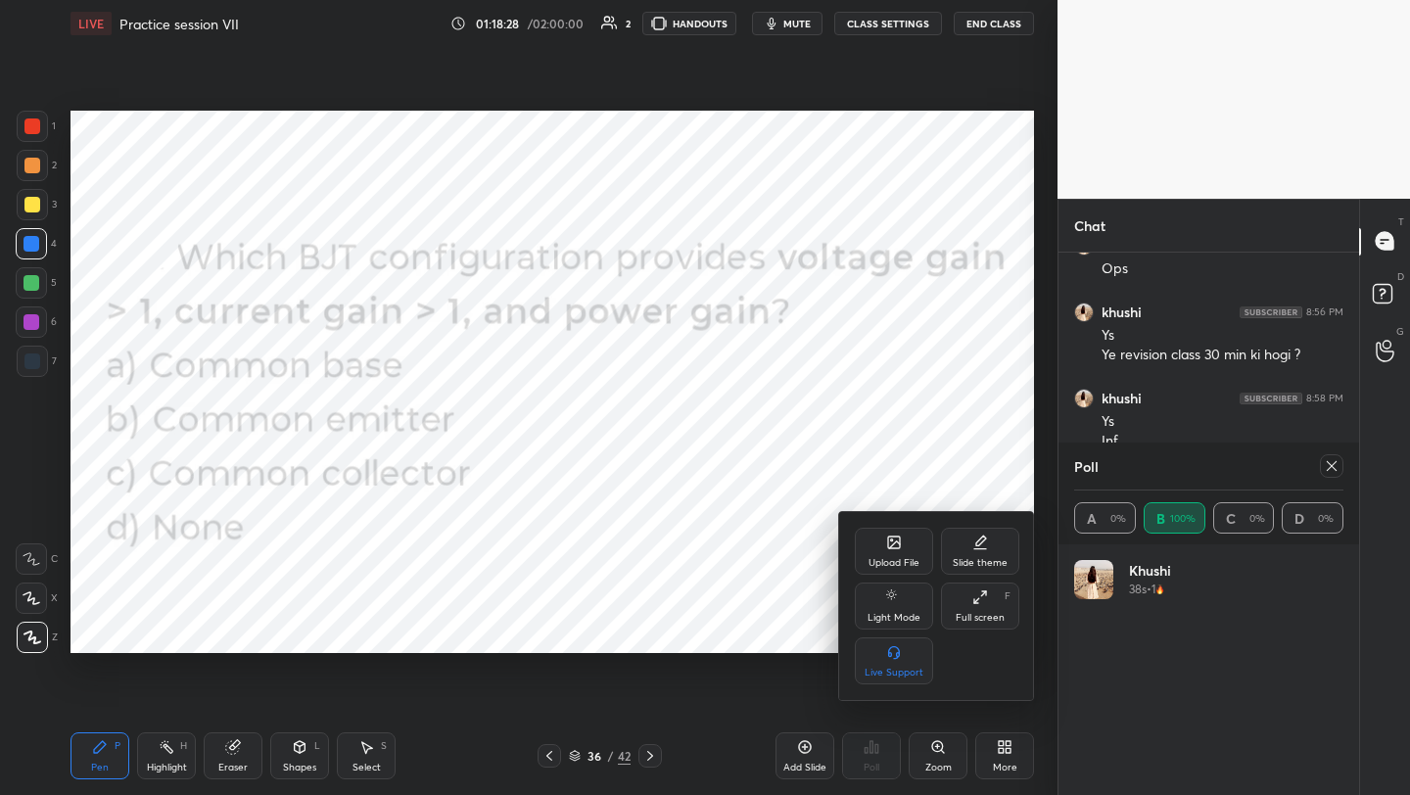
click at [883, 546] on div "Upload File" at bounding box center [894, 551] width 78 height 47
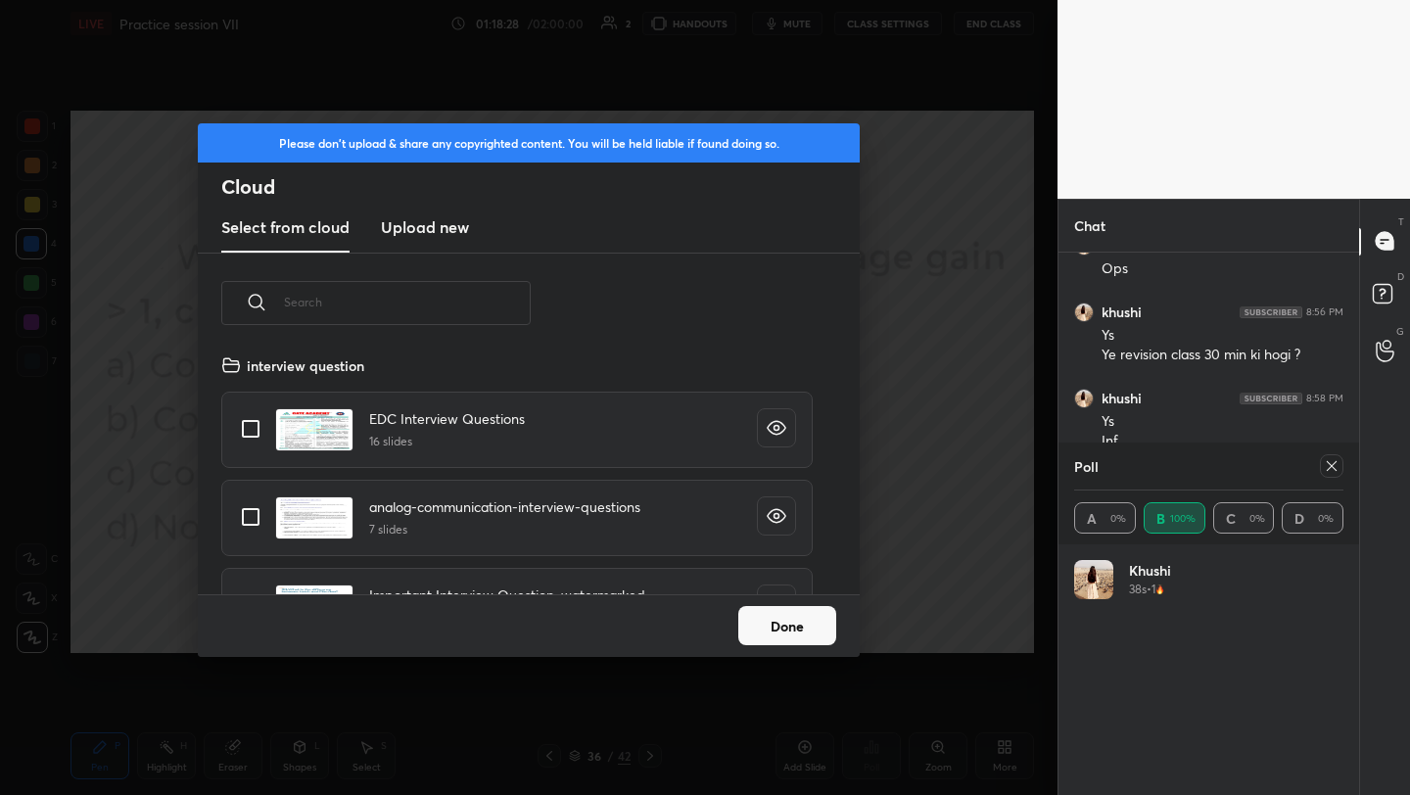
scroll to position [241, 629]
click at [426, 234] on h3 "Upload new" at bounding box center [425, 227] width 88 height 24
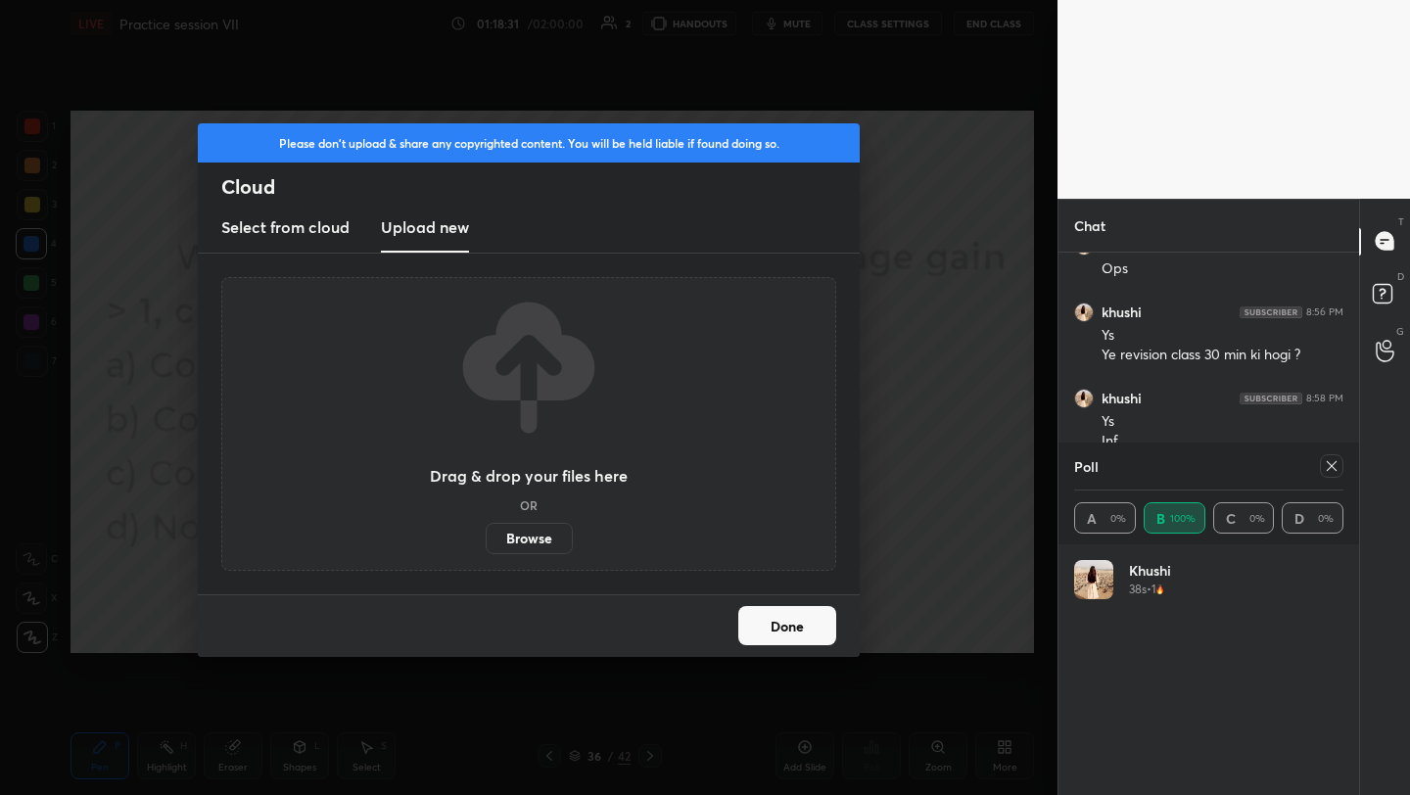
click at [539, 534] on label "Browse" at bounding box center [529, 538] width 87 height 31
click at [486, 534] on input "Browse" at bounding box center [486, 538] width 0 height 31
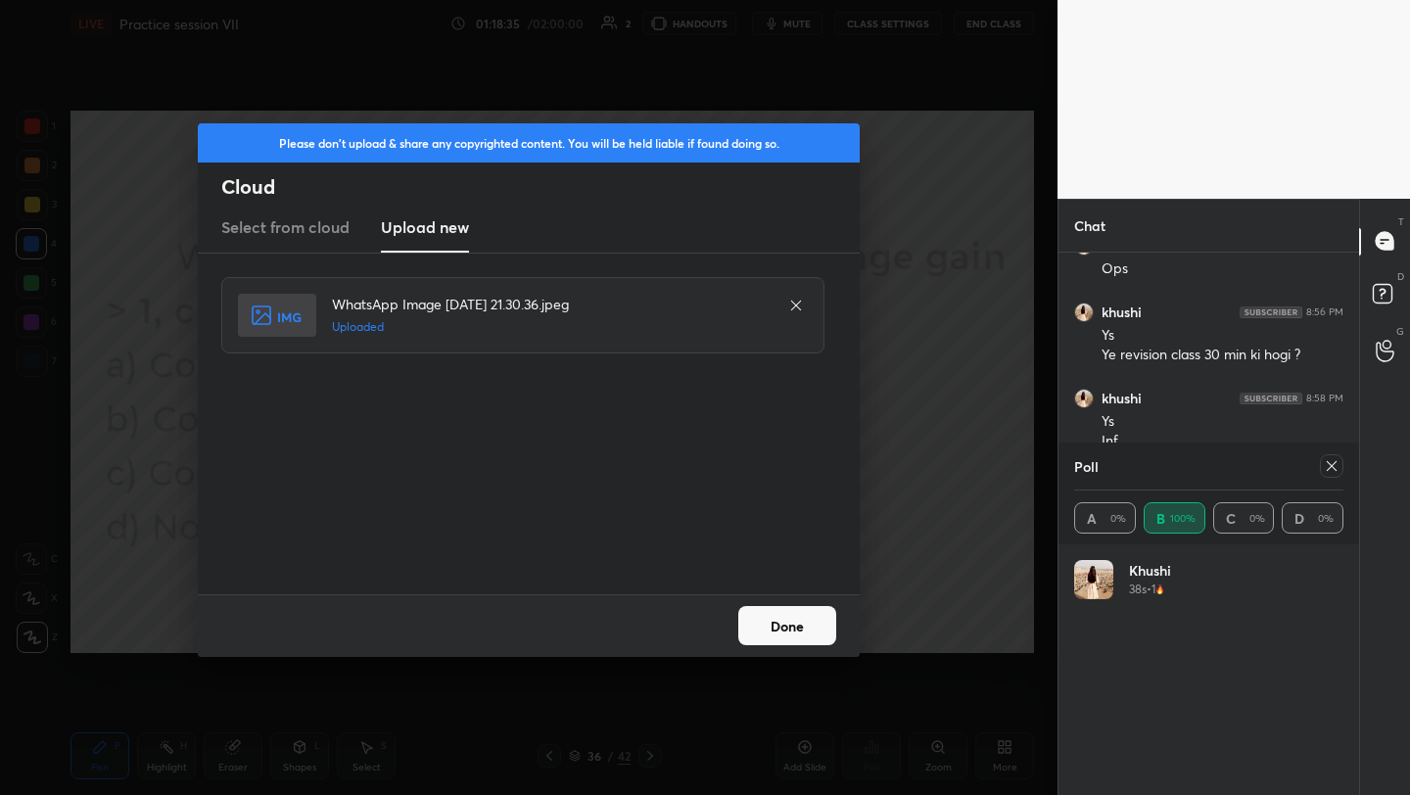
click at [802, 628] on button "Done" at bounding box center [787, 625] width 98 height 39
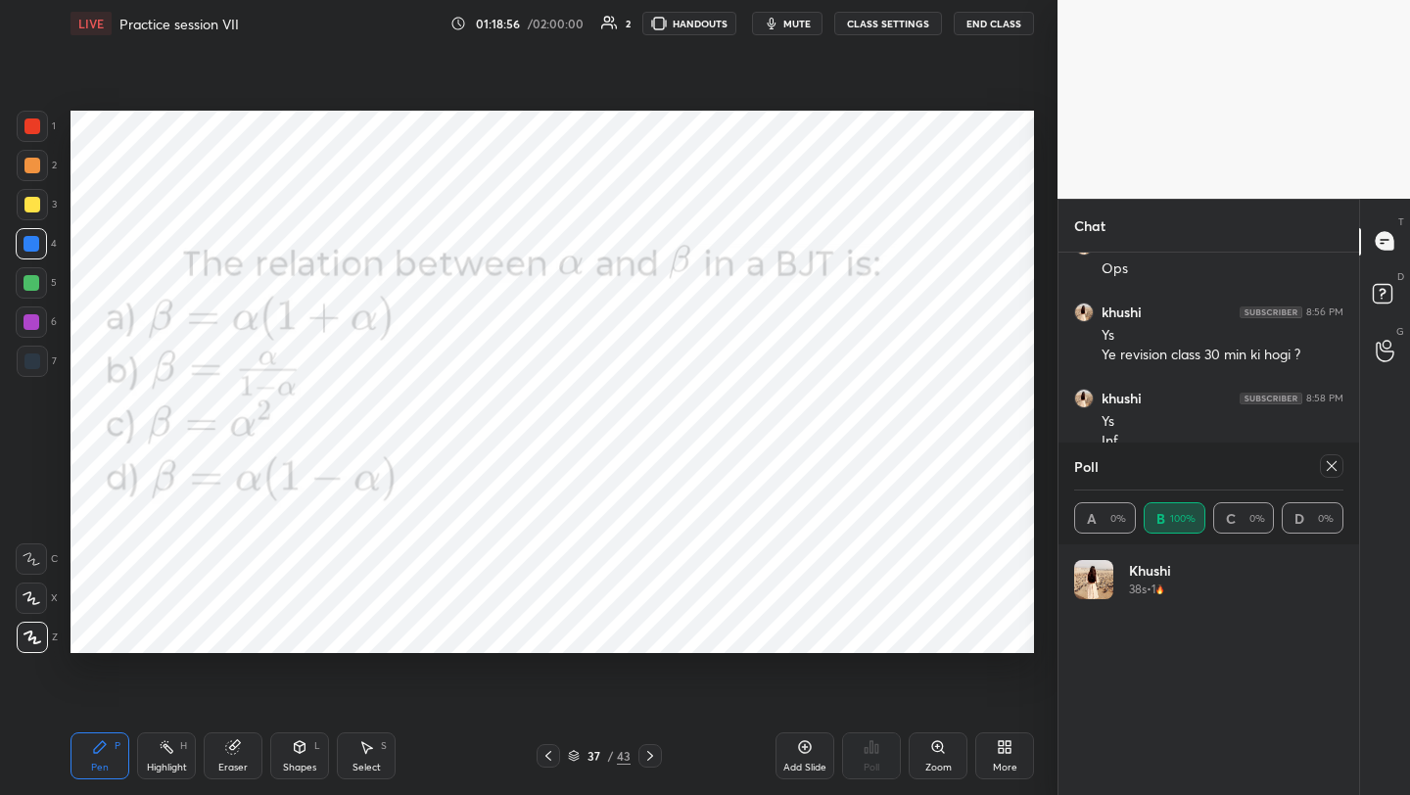
click at [1333, 468] on icon at bounding box center [1332, 466] width 16 height 16
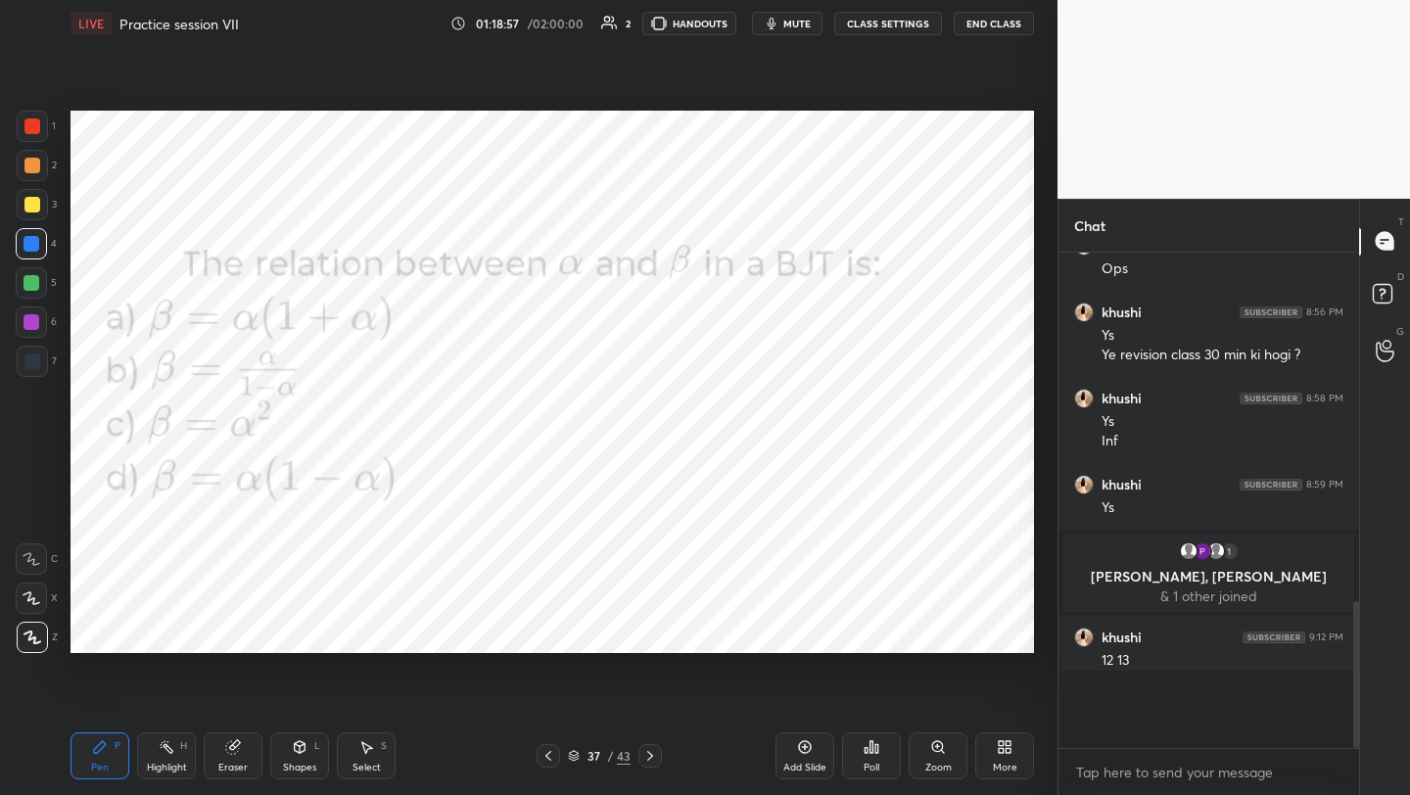
scroll to position [7, 7]
click at [878, 756] on div "Poll" at bounding box center [871, 755] width 59 height 47
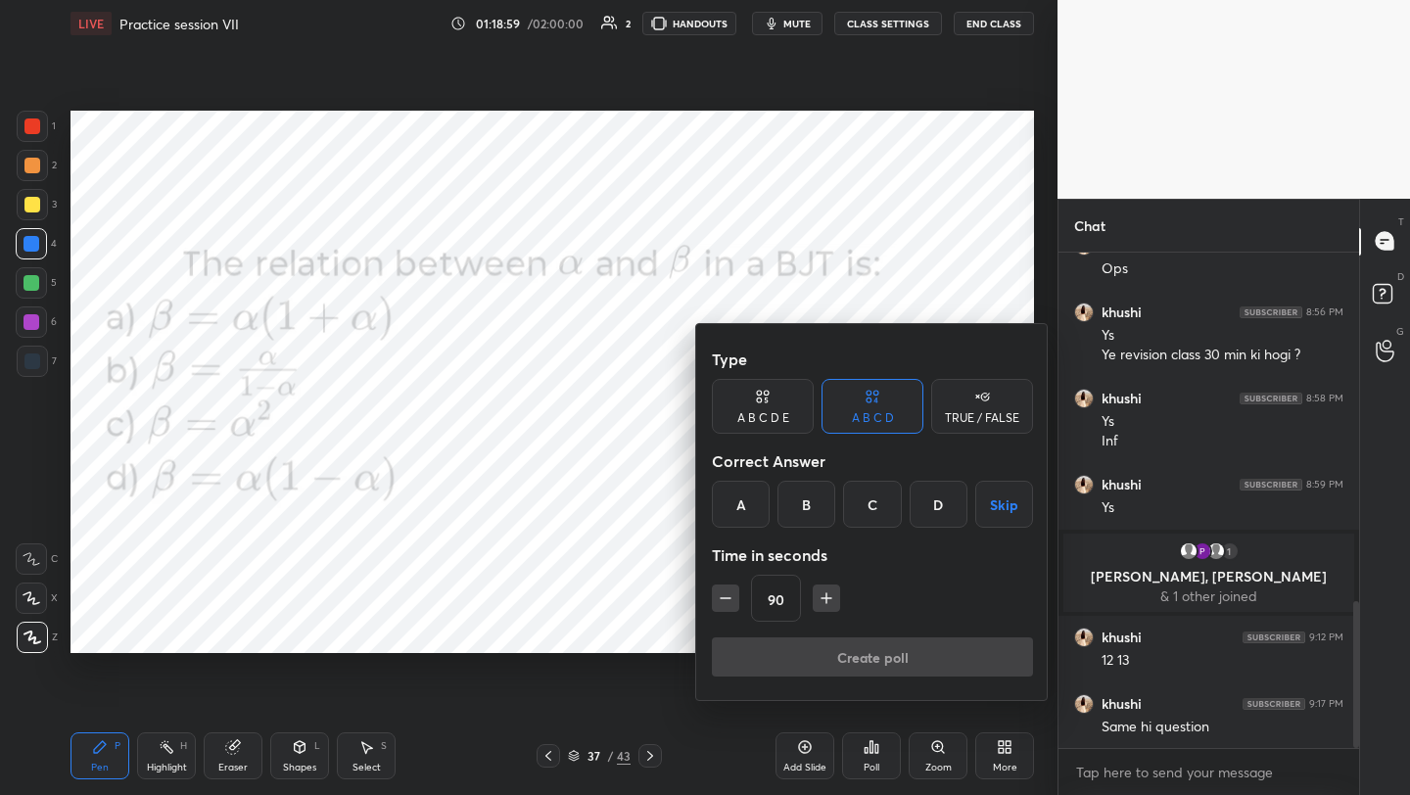
click at [806, 507] on div "B" at bounding box center [807, 504] width 58 height 47
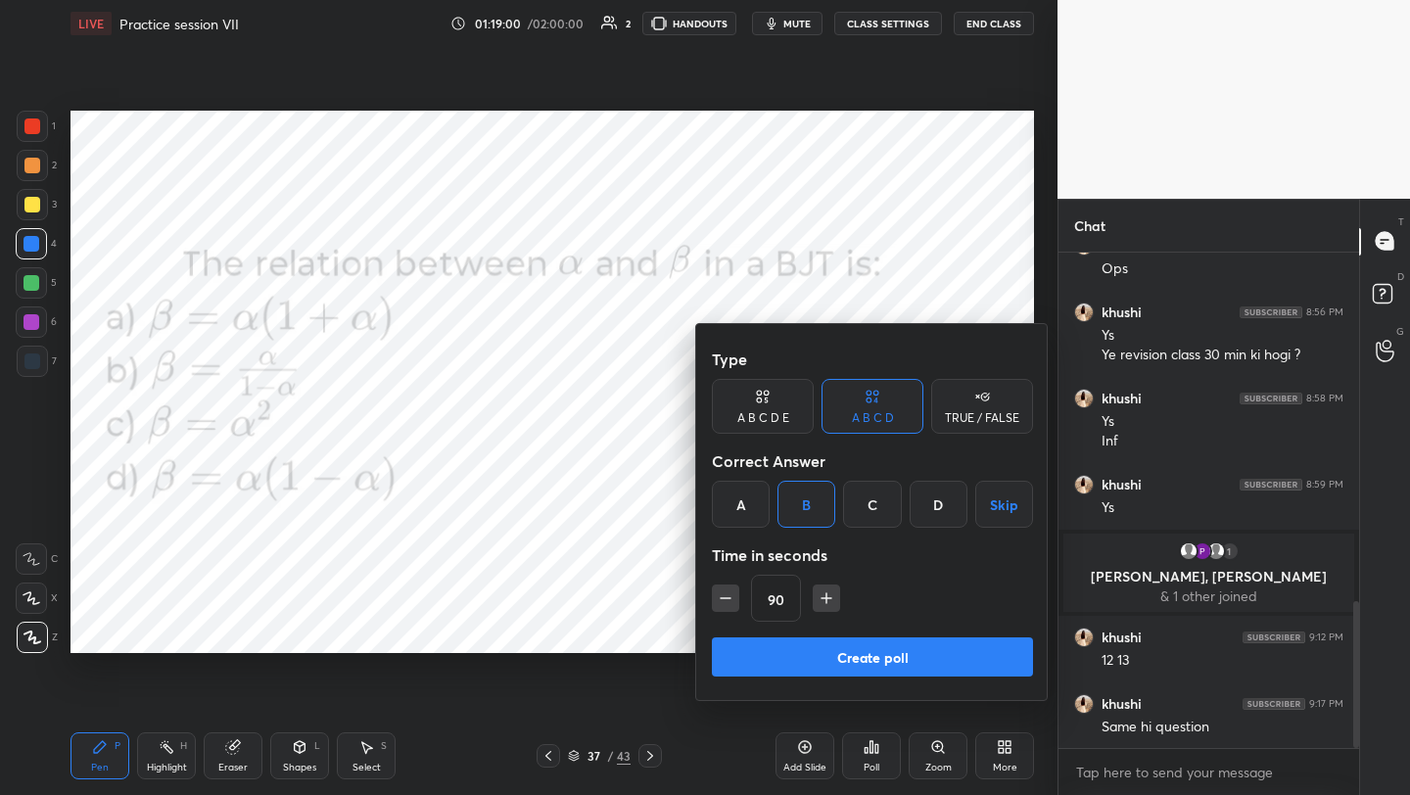
drag, startPoint x: 851, startPoint y: 656, endPoint x: 861, endPoint y: 644, distance: 15.3
click at [851, 655] on button "Create poll" at bounding box center [872, 656] width 321 height 39
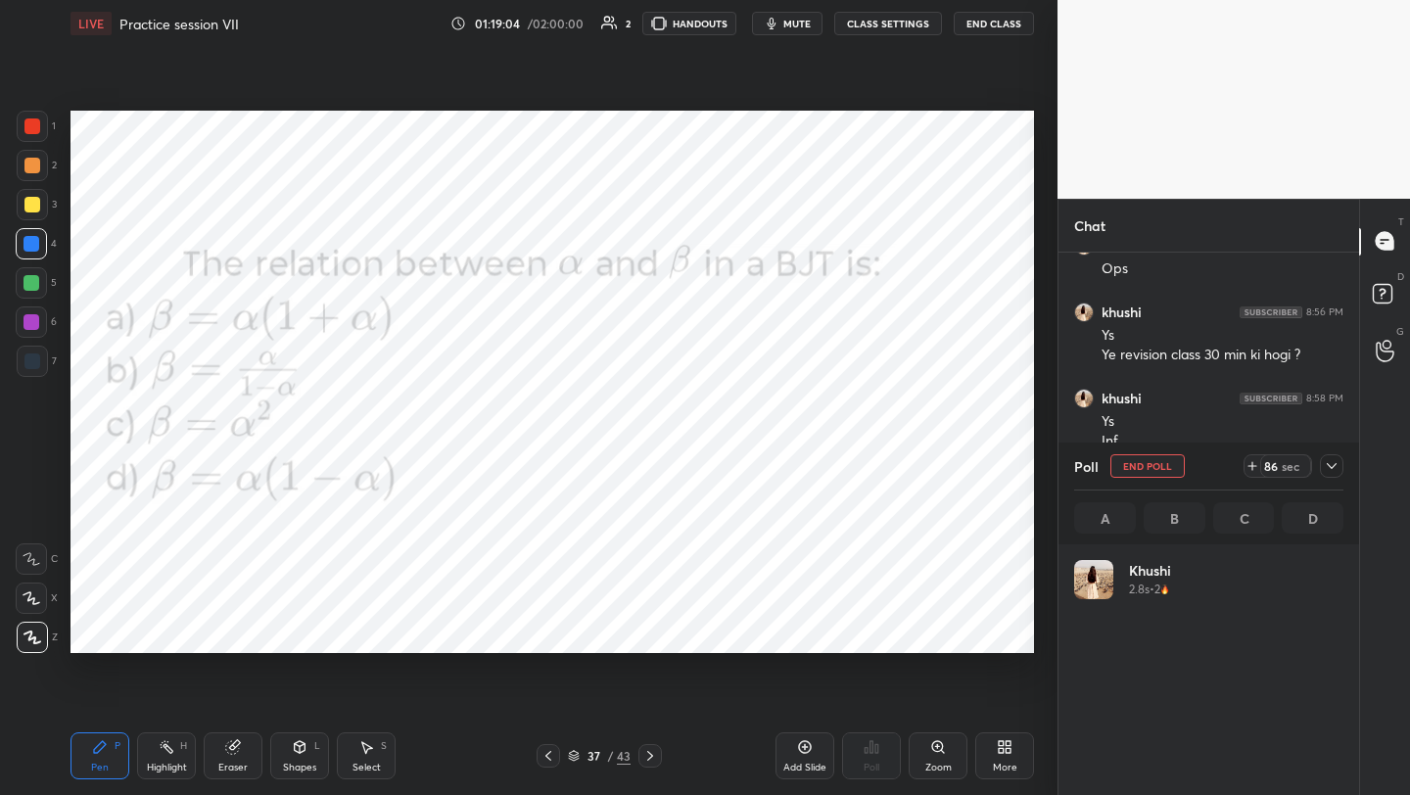
scroll to position [229, 263]
click at [300, 741] on icon at bounding box center [300, 747] width 16 height 16
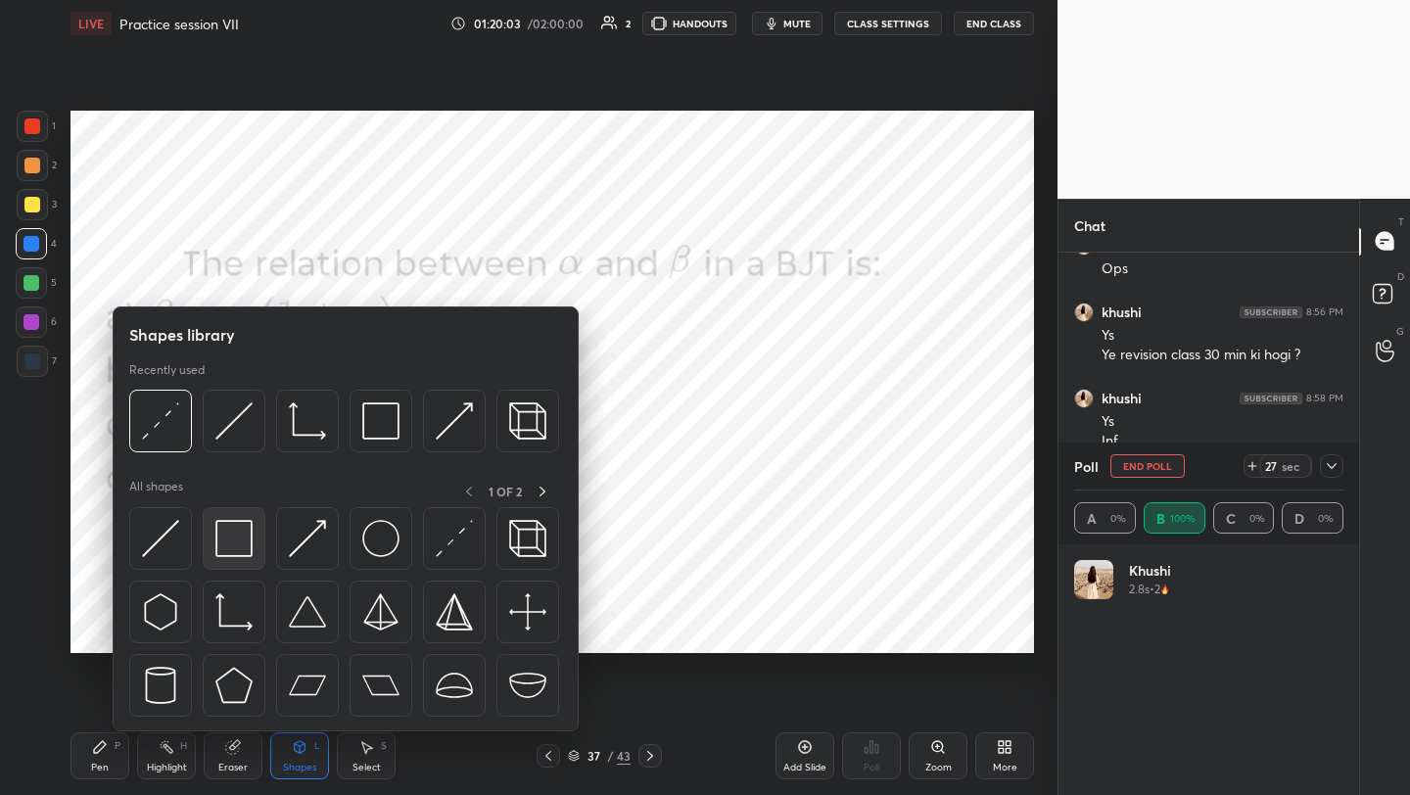
click at [226, 549] on img at bounding box center [233, 538] width 37 height 37
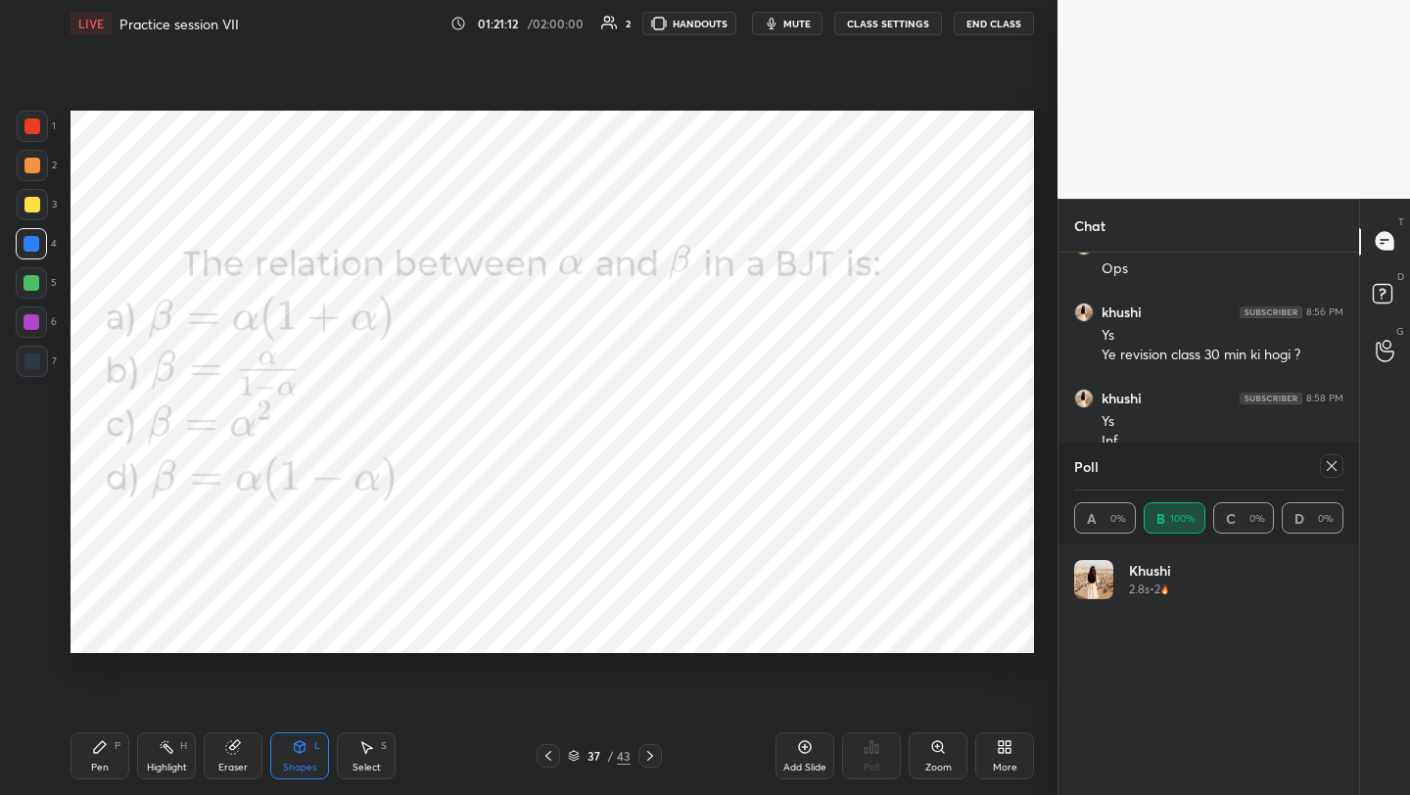
click at [1335, 469] on icon at bounding box center [1332, 466] width 10 height 10
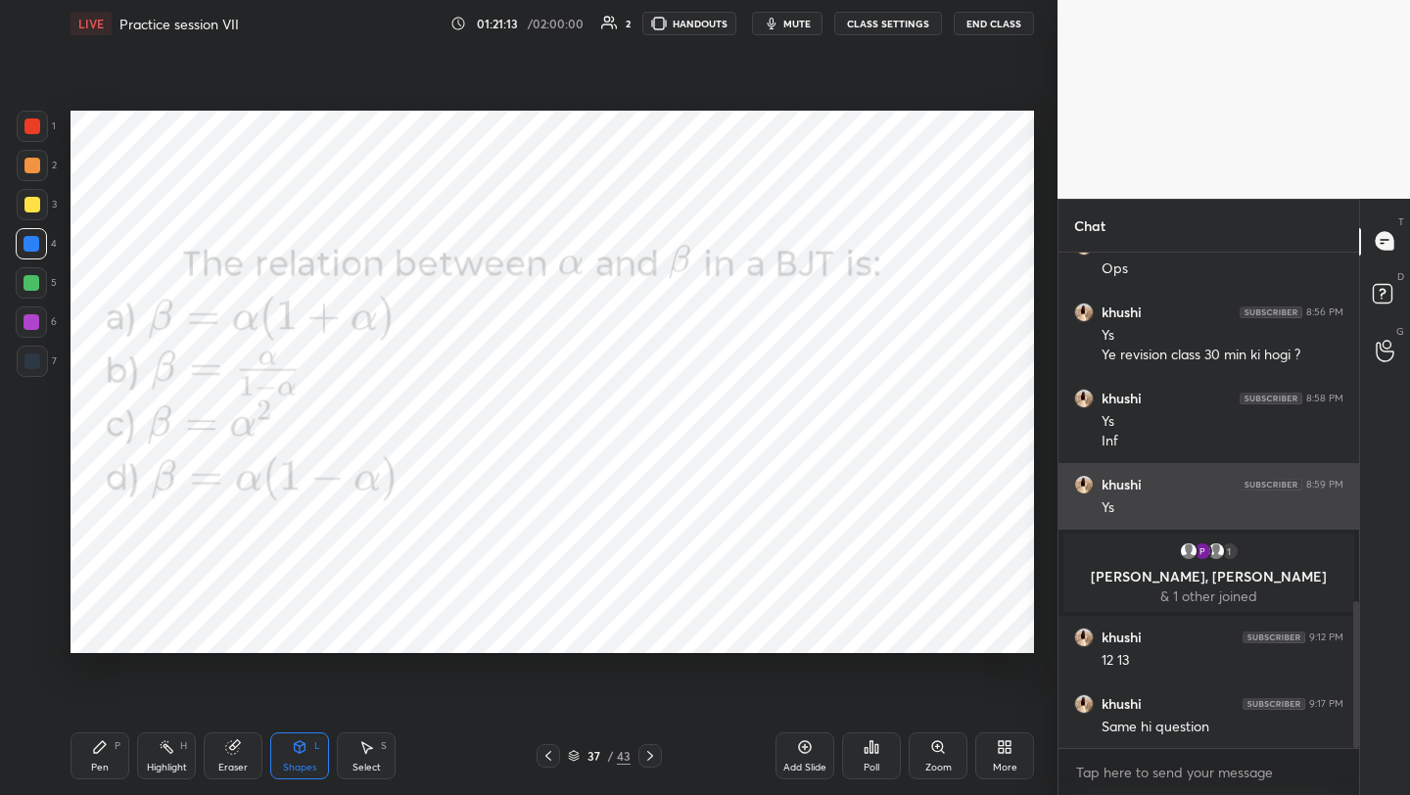
scroll to position [537, 295]
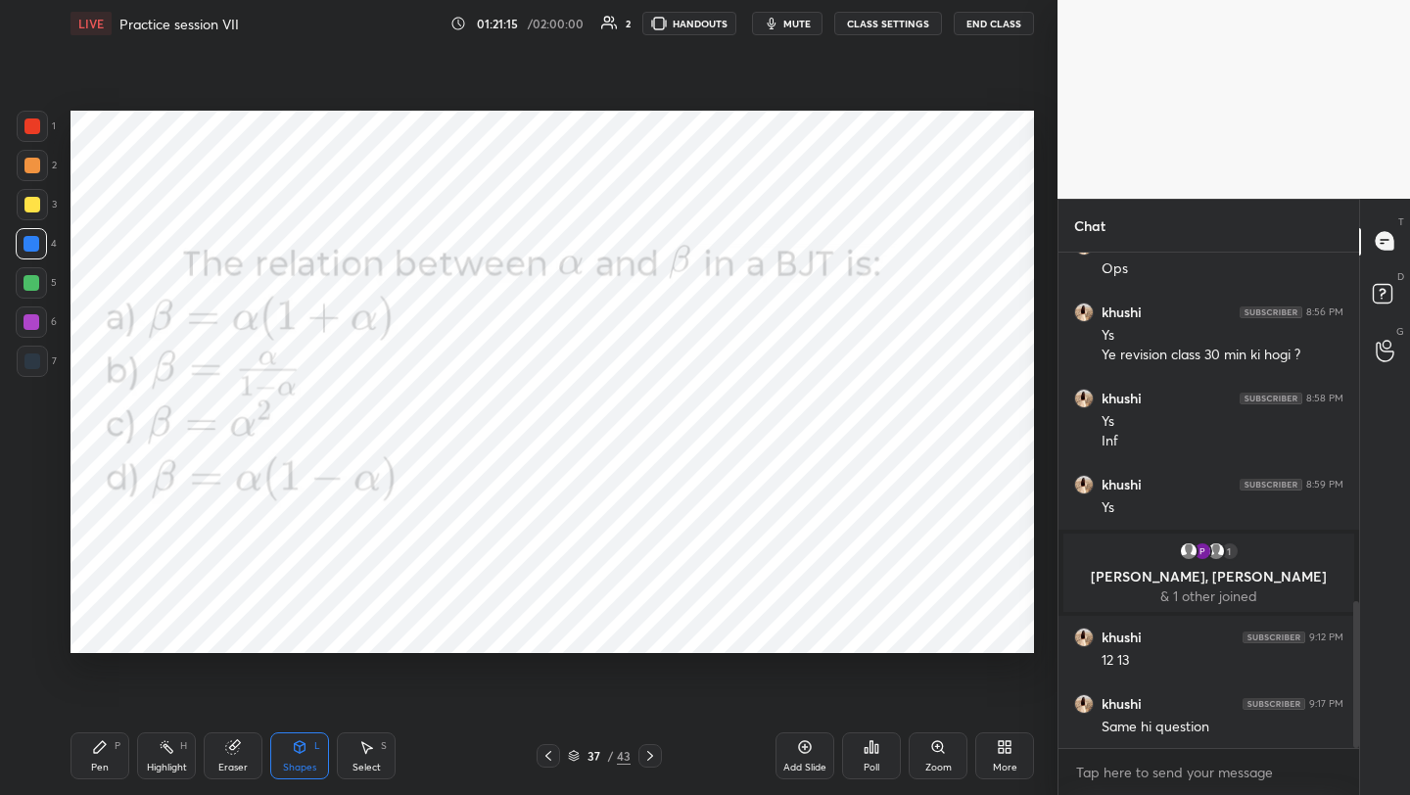
click at [1006, 748] on icon at bounding box center [1008, 750] width 5 height 5
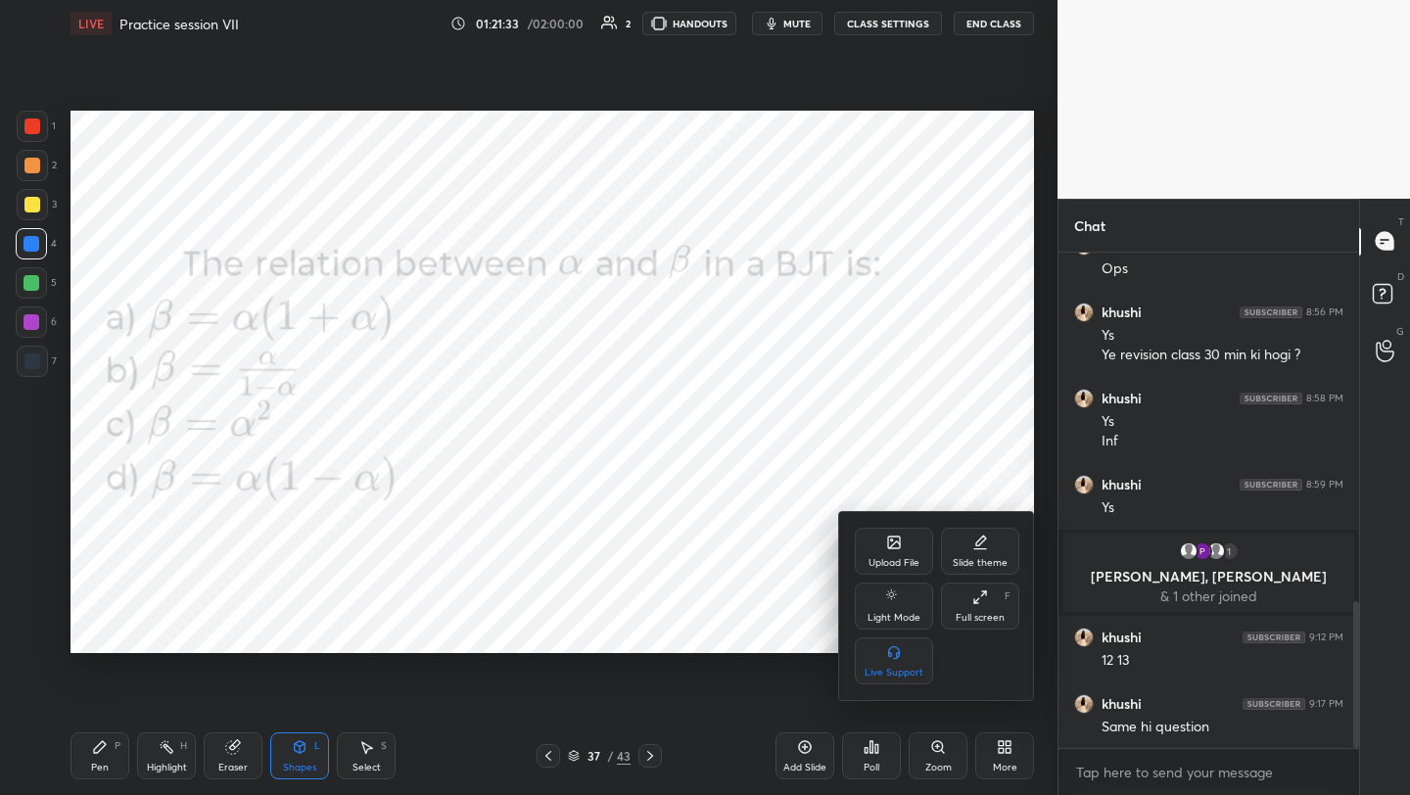
click at [774, 581] on div at bounding box center [705, 397] width 1410 height 795
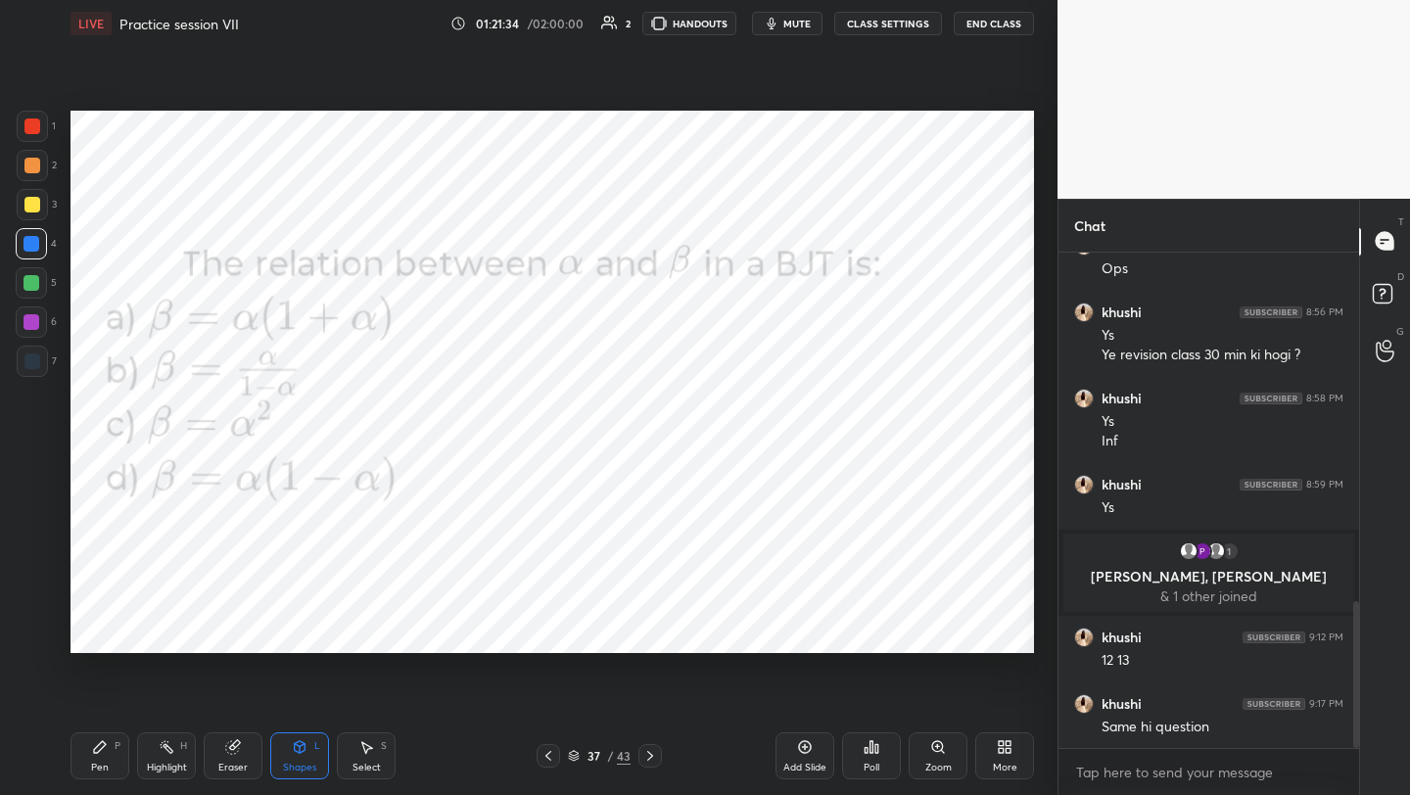
click at [1002, 750] on icon at bounding box center [1001, 750] width 5 height 5
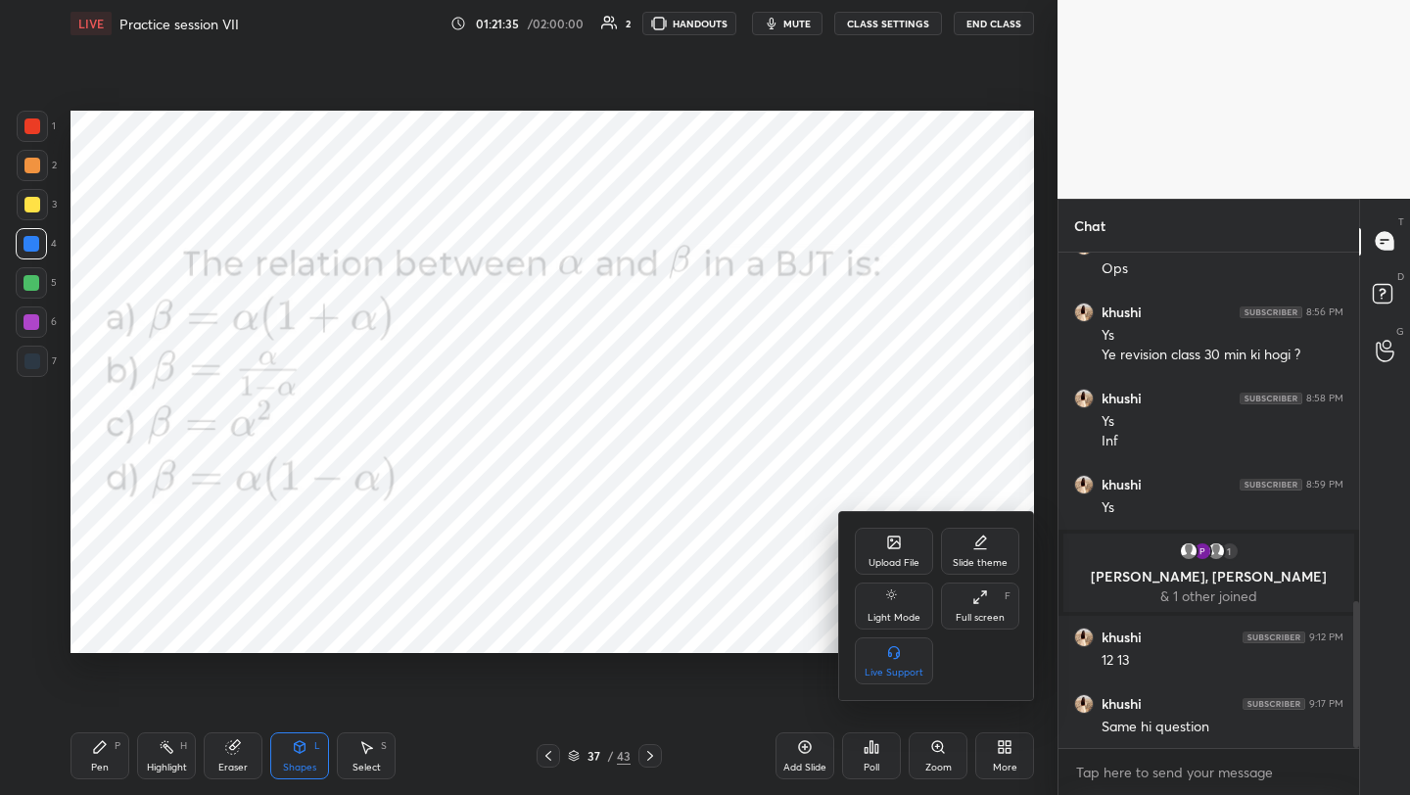
click at [868, 554] on div "Upload File" at bounding box center [894, 551] width 78 height 47
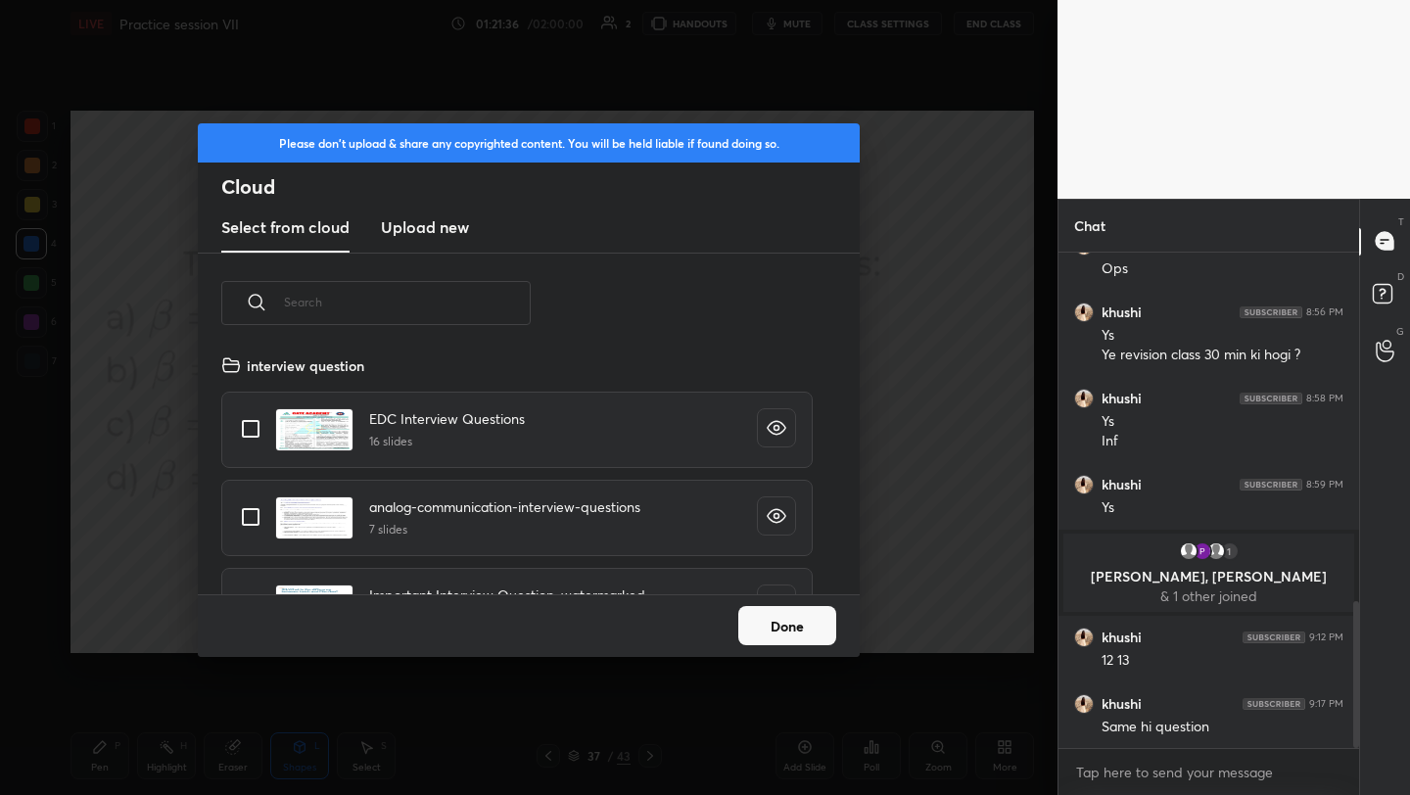
scroll to position [241, 629]
click at [430, 224] on h3 "Upload new" at bounding box center [425, 227] width 88 height 24
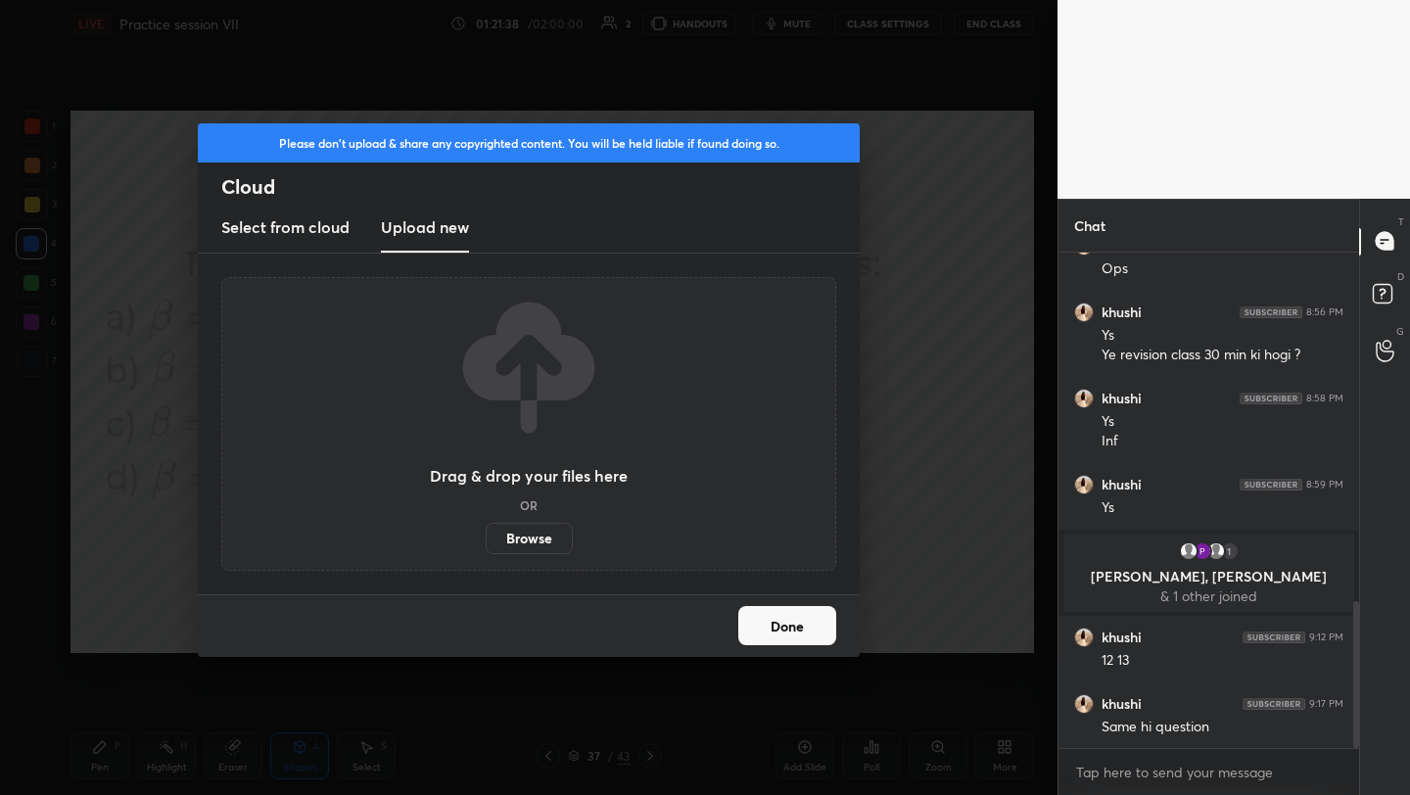
click at [522, 527] on label "Browse" at bounding box center [529, 538] width 87 height 31
click at [486, 527] on input "Browse" at bounding box center [486, 538] width 0 height 31
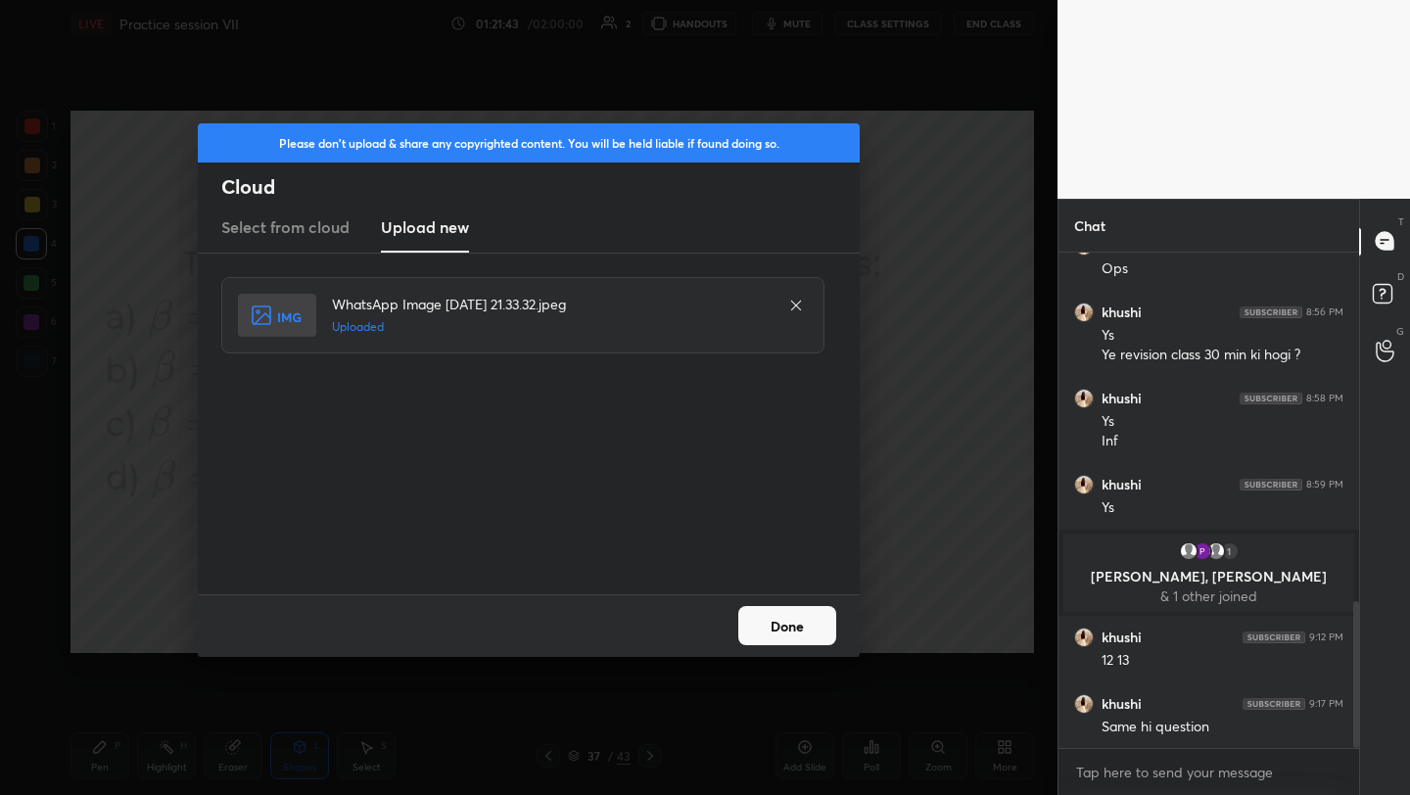
click at [769, 616] on button "Done" at bounding box center [787, 625] width 98 height 39
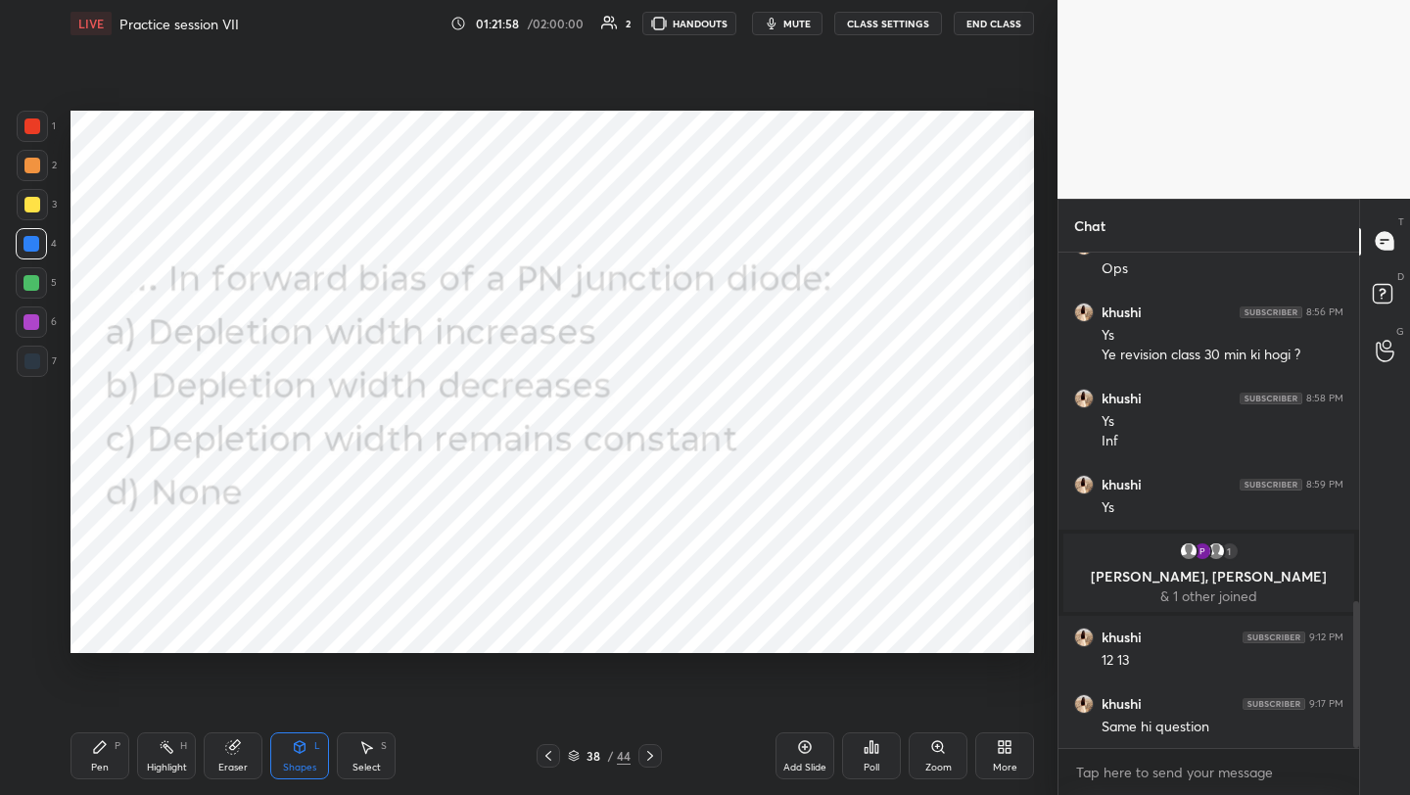
click at [1006, 748] on icon at bounding box center [1008, 750] width 5 height 5
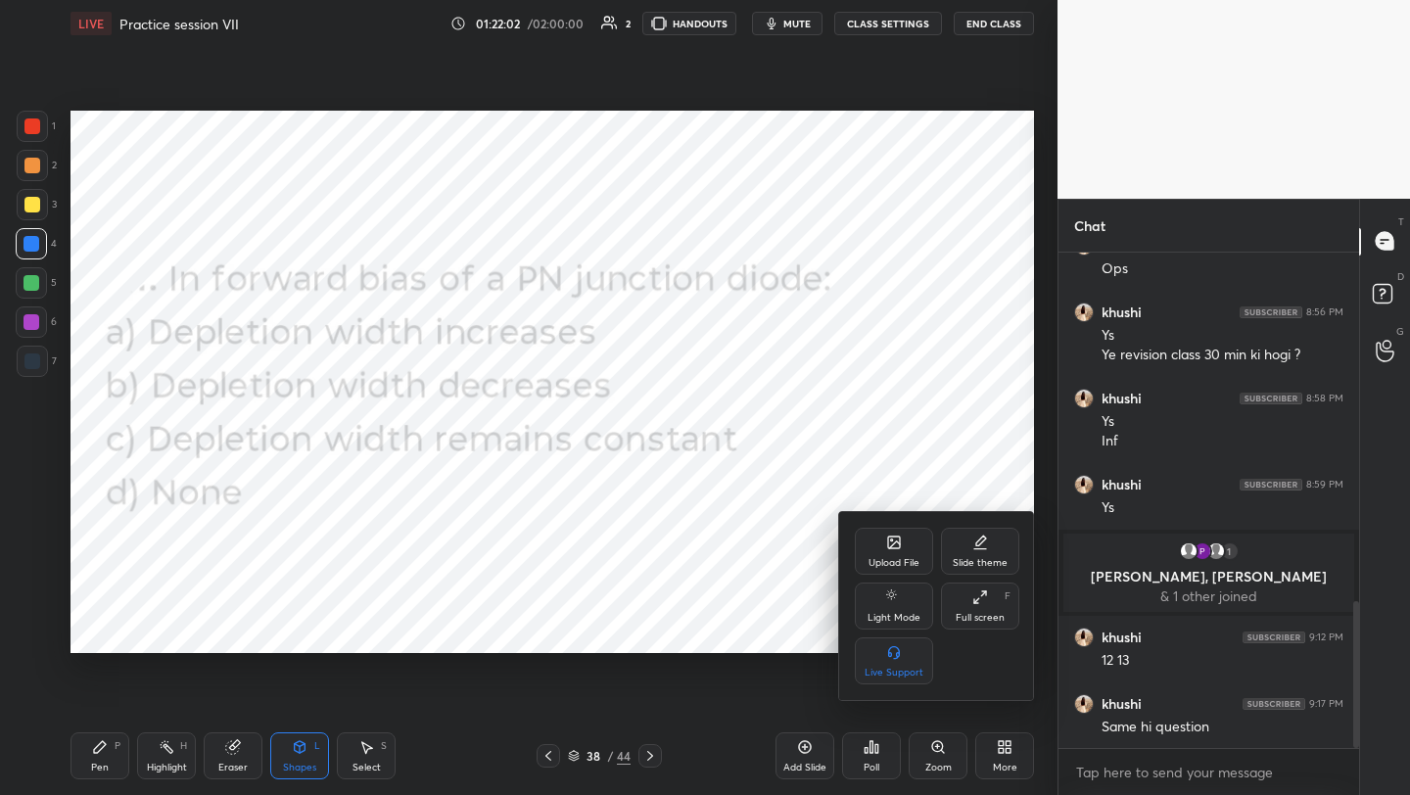
click at [858, 734] on div at bounding box center [705, 397] width 1410 height 795
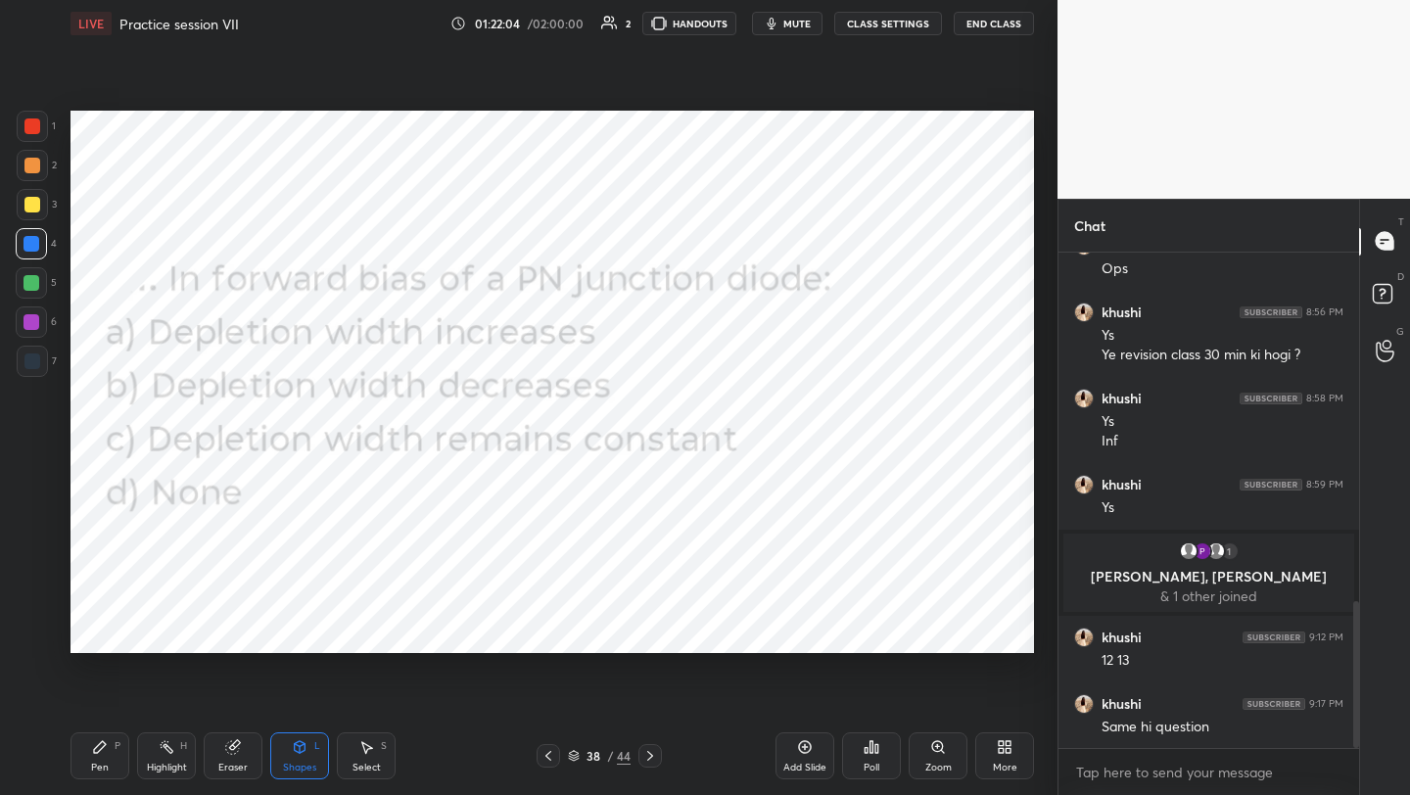
click at [864, 754] on icon at bounding box center [872, 747] width 16 height 16
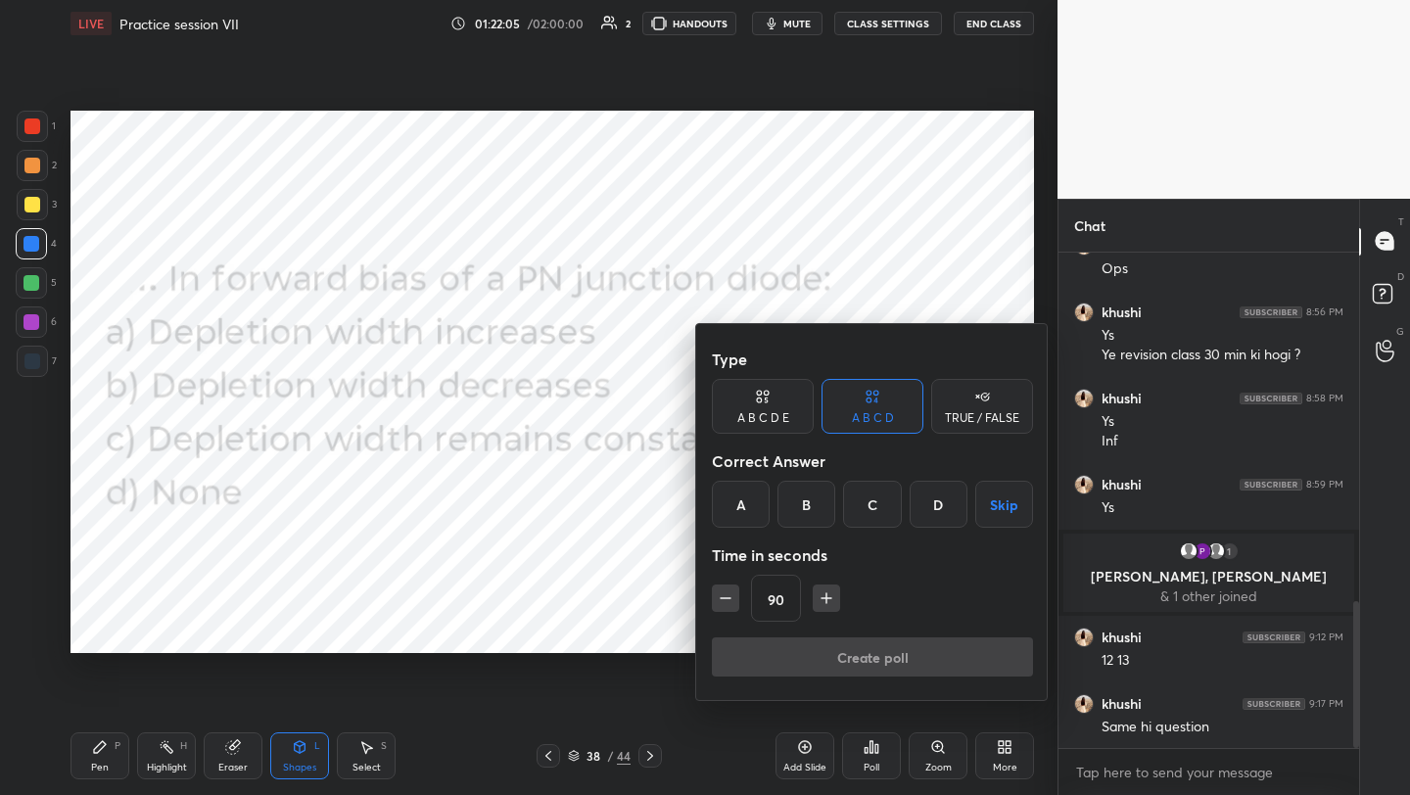
click at [802, 506] on div "B" at bounding box center [807, 504] width 58 height 47
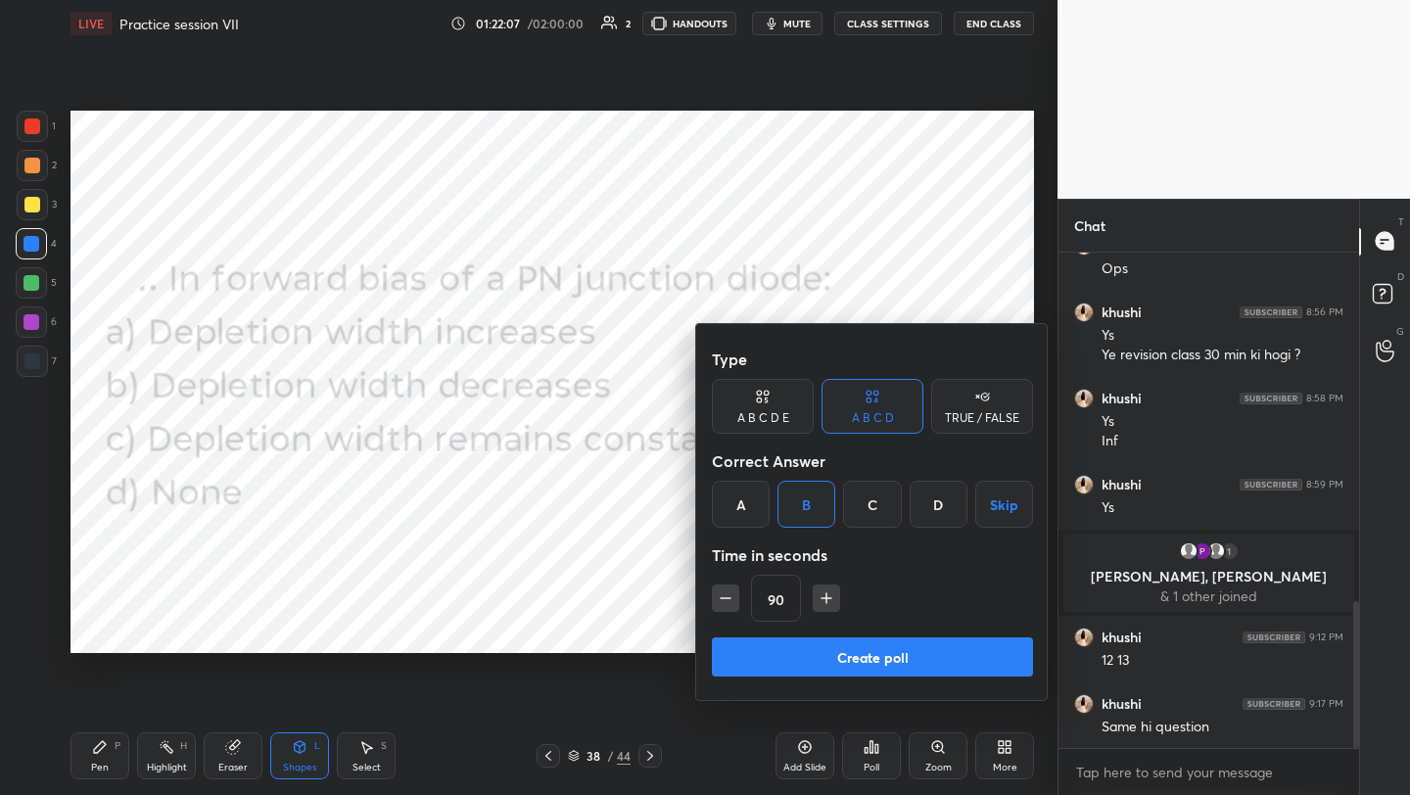
click at [891, 659] on button "Create poll" at bounding box center [872, 656] width 321 height 39
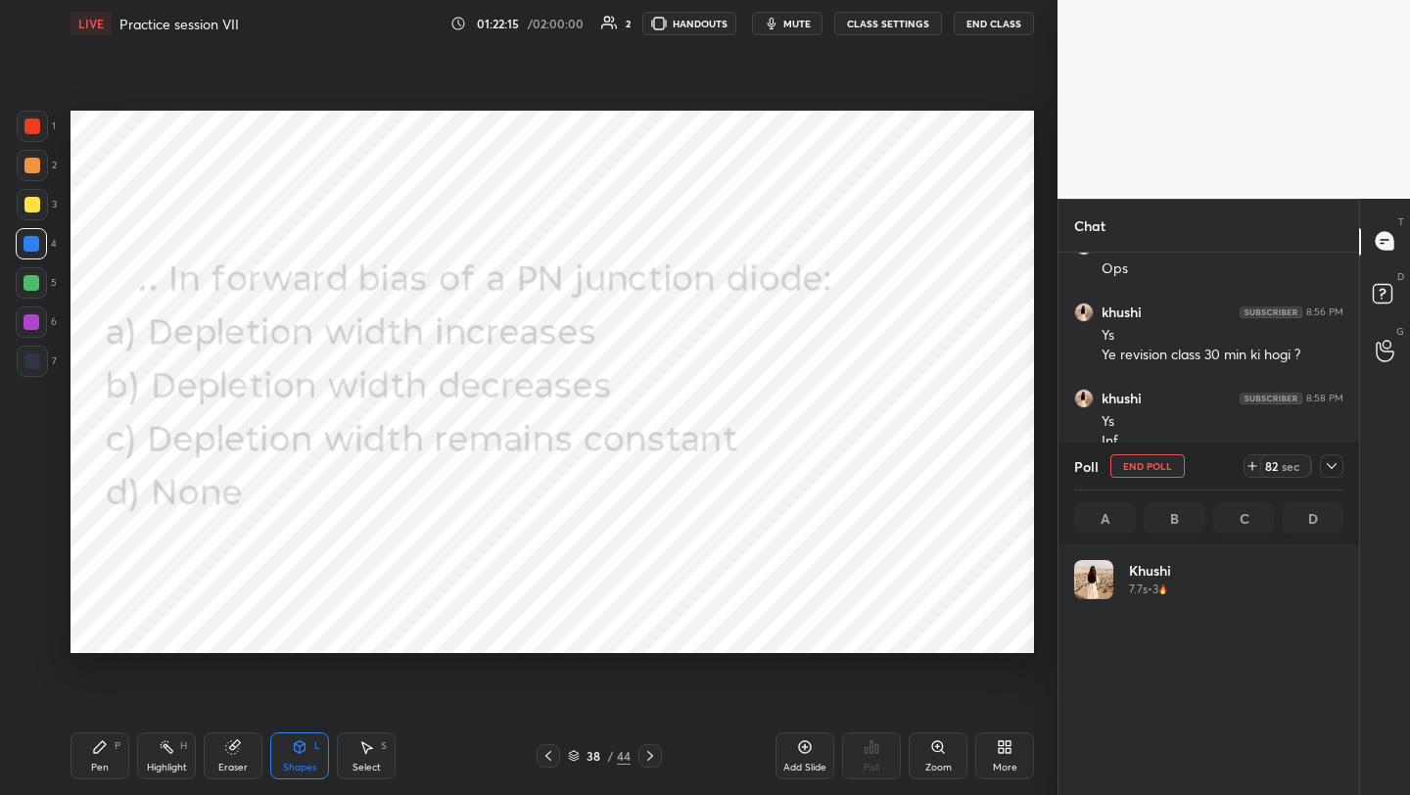
scroll to position [229, 263]
click at [81, 756] on div "Pen P" at bounding box center [100, 755] width 59 height 47
click at [1004, 747] on icon at bounding box center [1005, 747] width 16 height 16
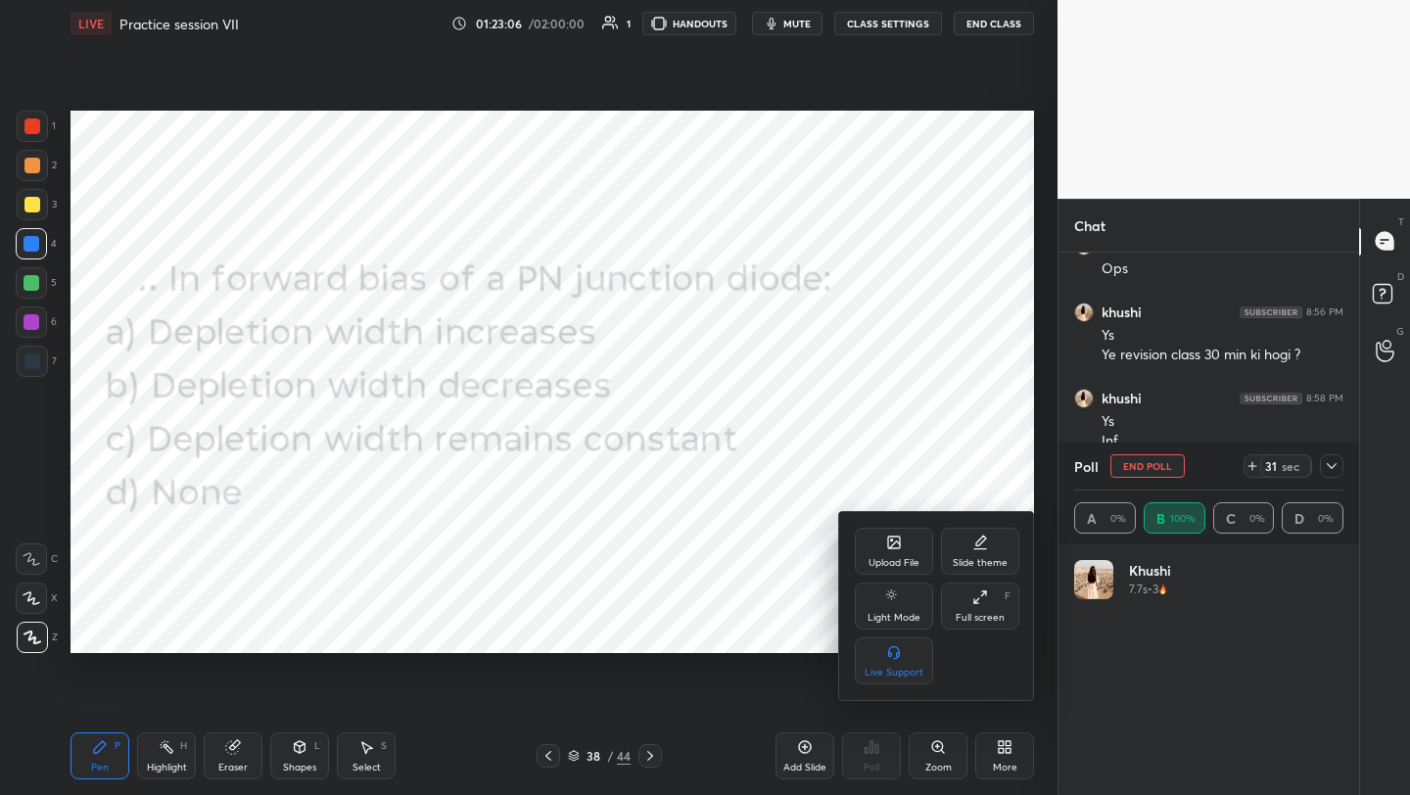
click at [895, 543] on icon at bounding box center [894, 545] width 11 height 7
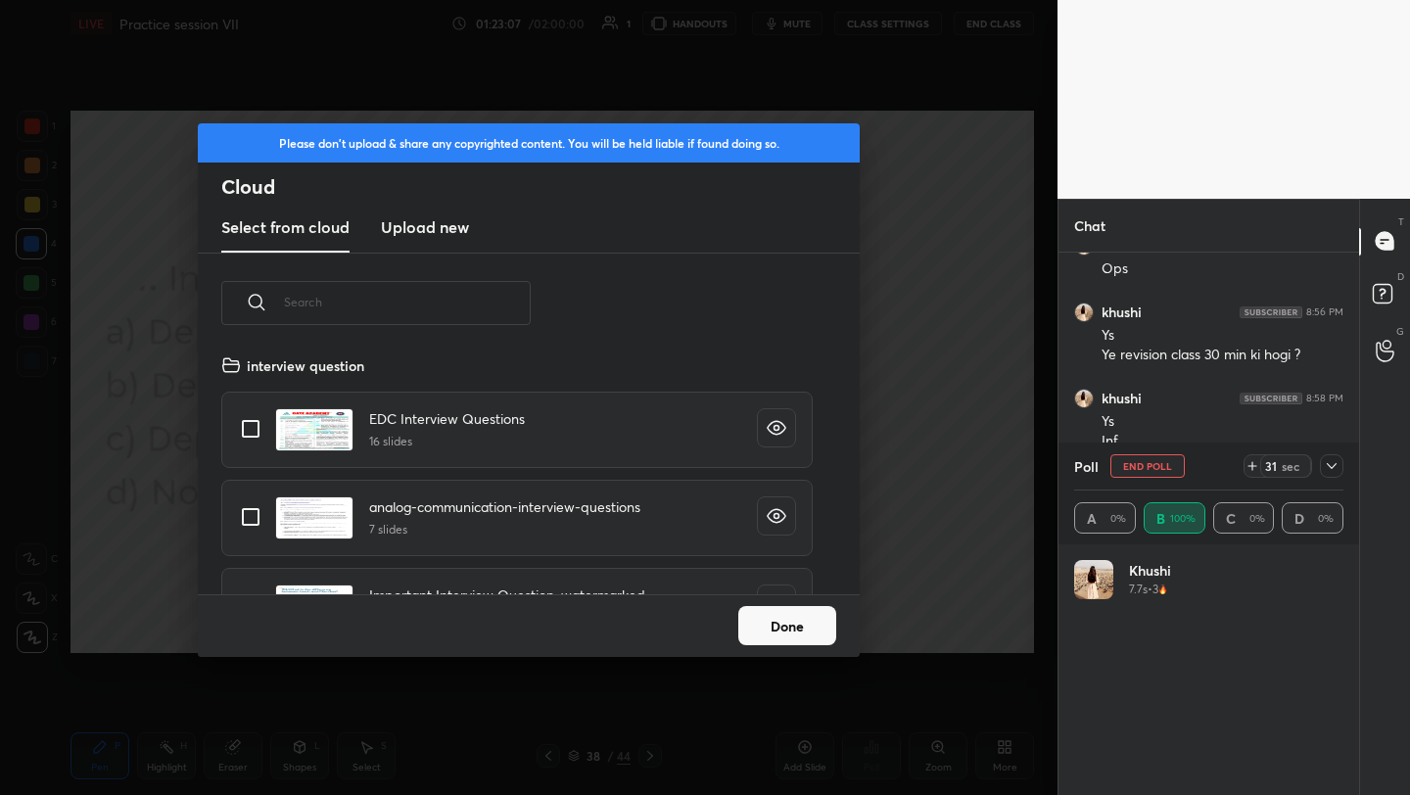
scroll to position [241, 629]
click at [441, 220] on h3 "Upload new" at bounding box center [425, 227] width 88 height 24
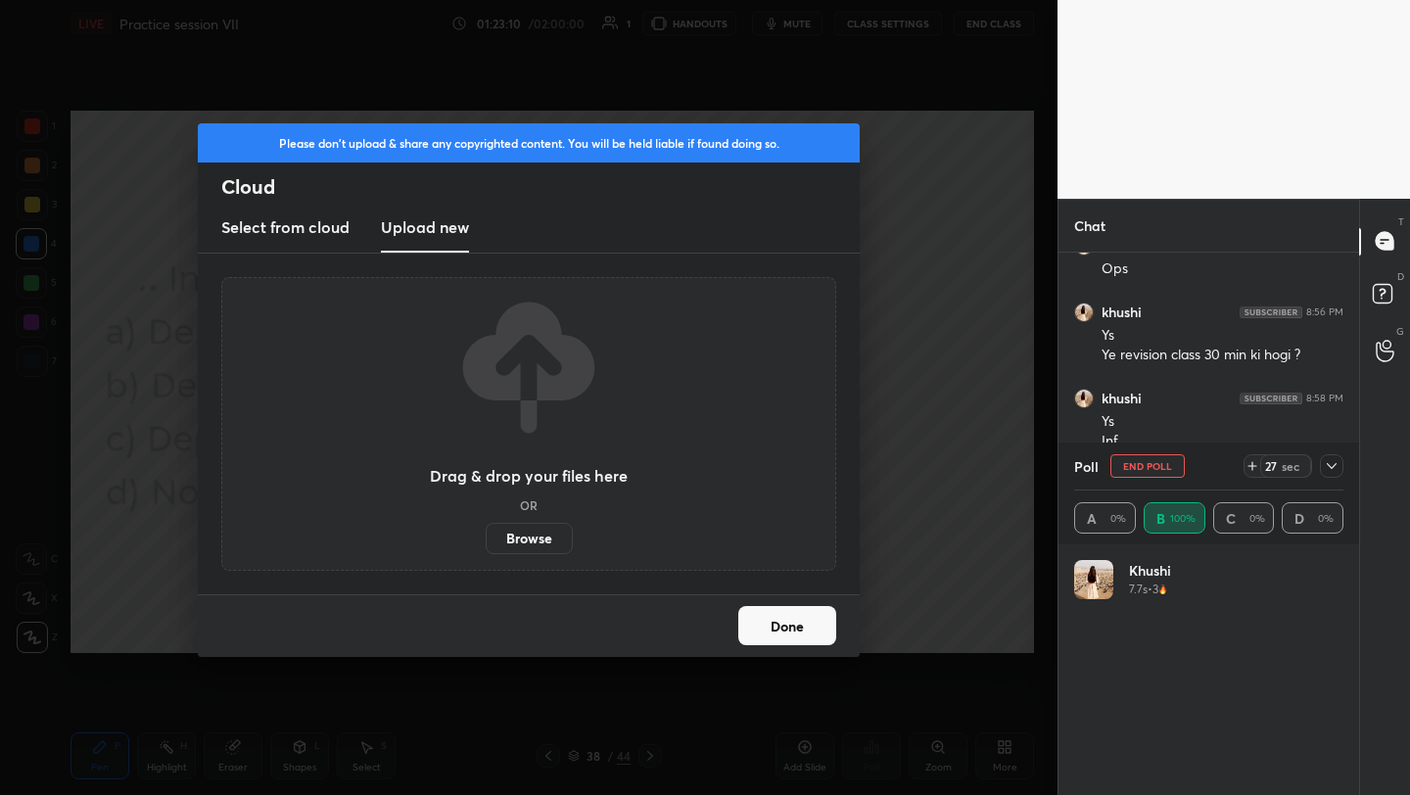
click at [541, 525] on label "Browse" at bounding box center [529, 538] width 87 height 31
click at [486, 525] on input "Browse" at bounding box center [486, 538] width 0 height 31
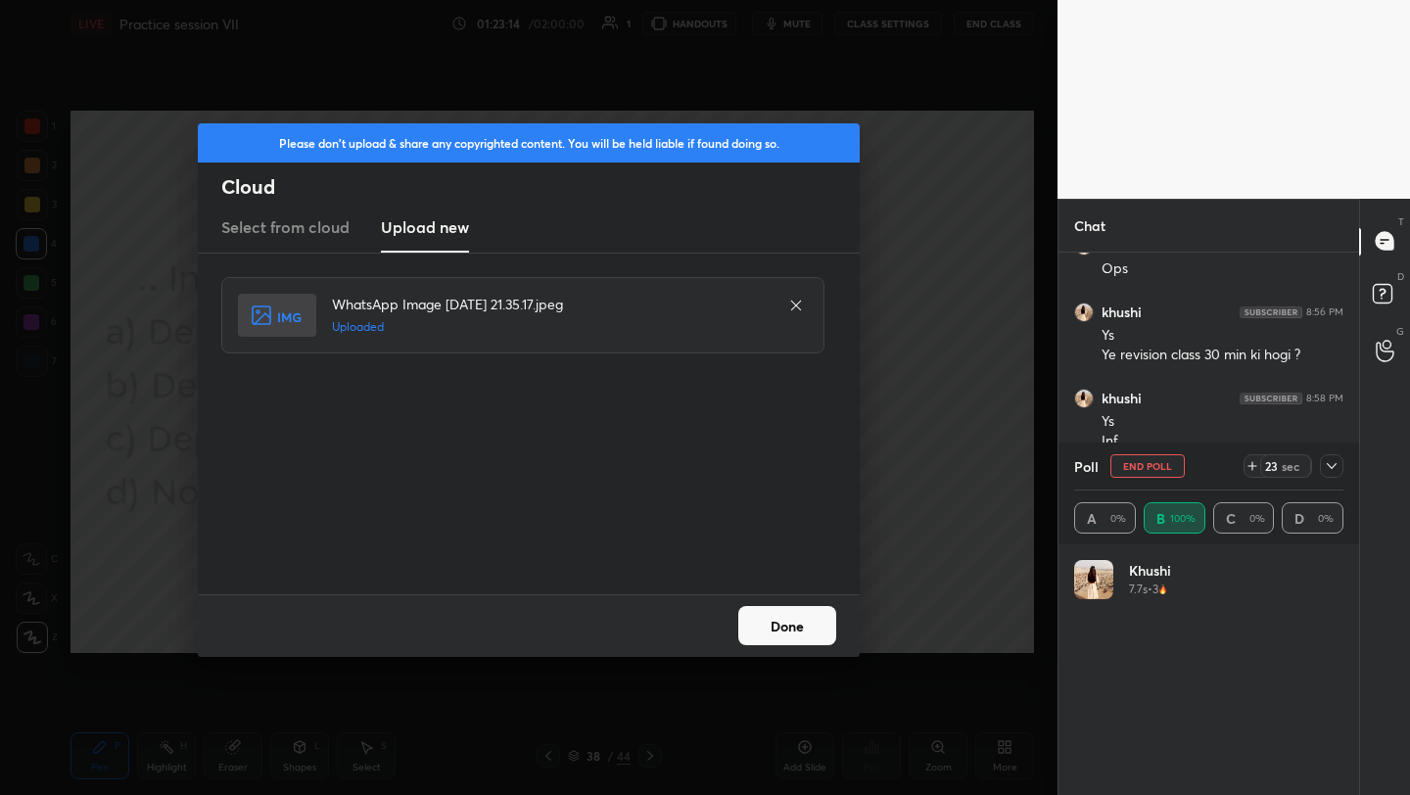
click at [775, 636] on button "Done" at bounding box center [787, 625] width 98 height 39
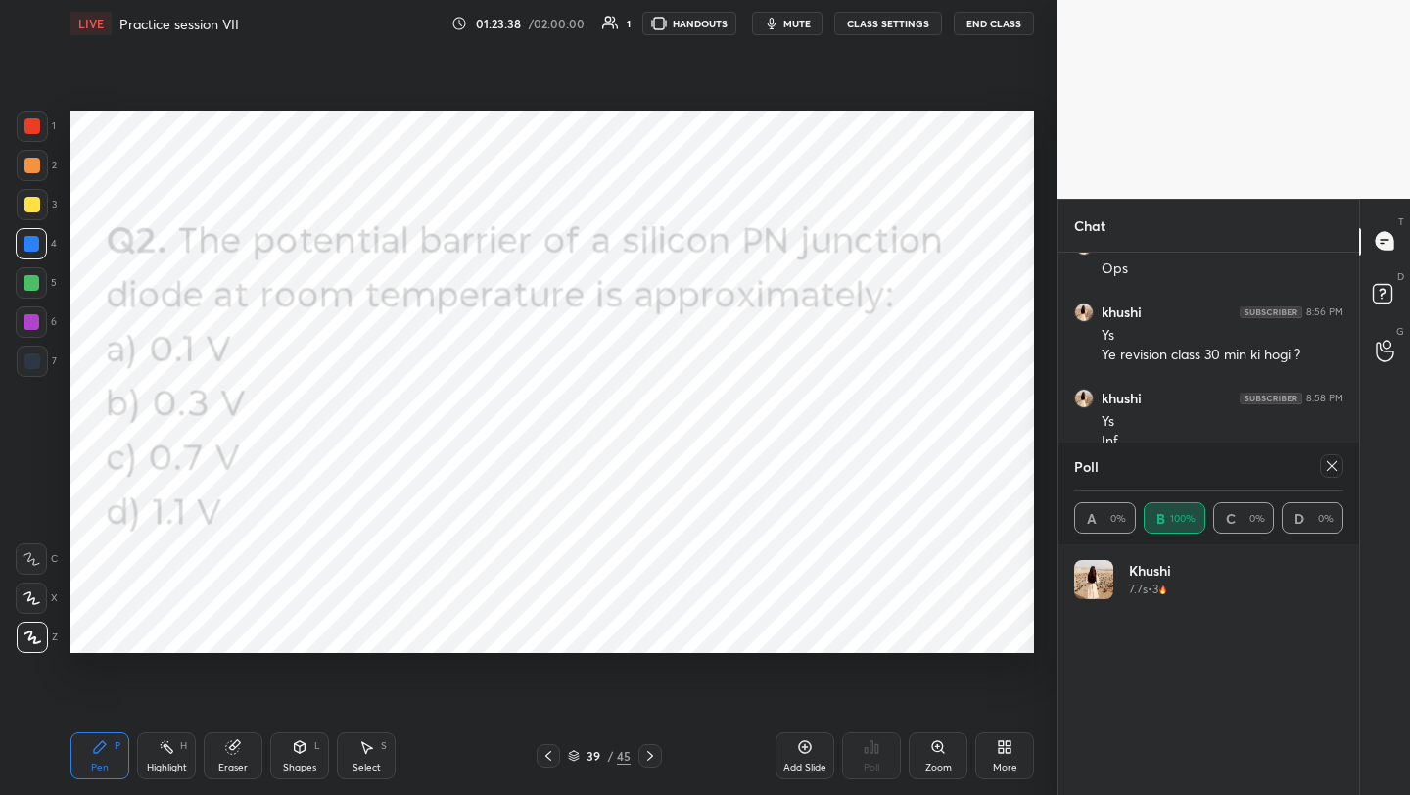
click at [1330, 469] on icon at bounding box center [1332, 466] width 16 height 16
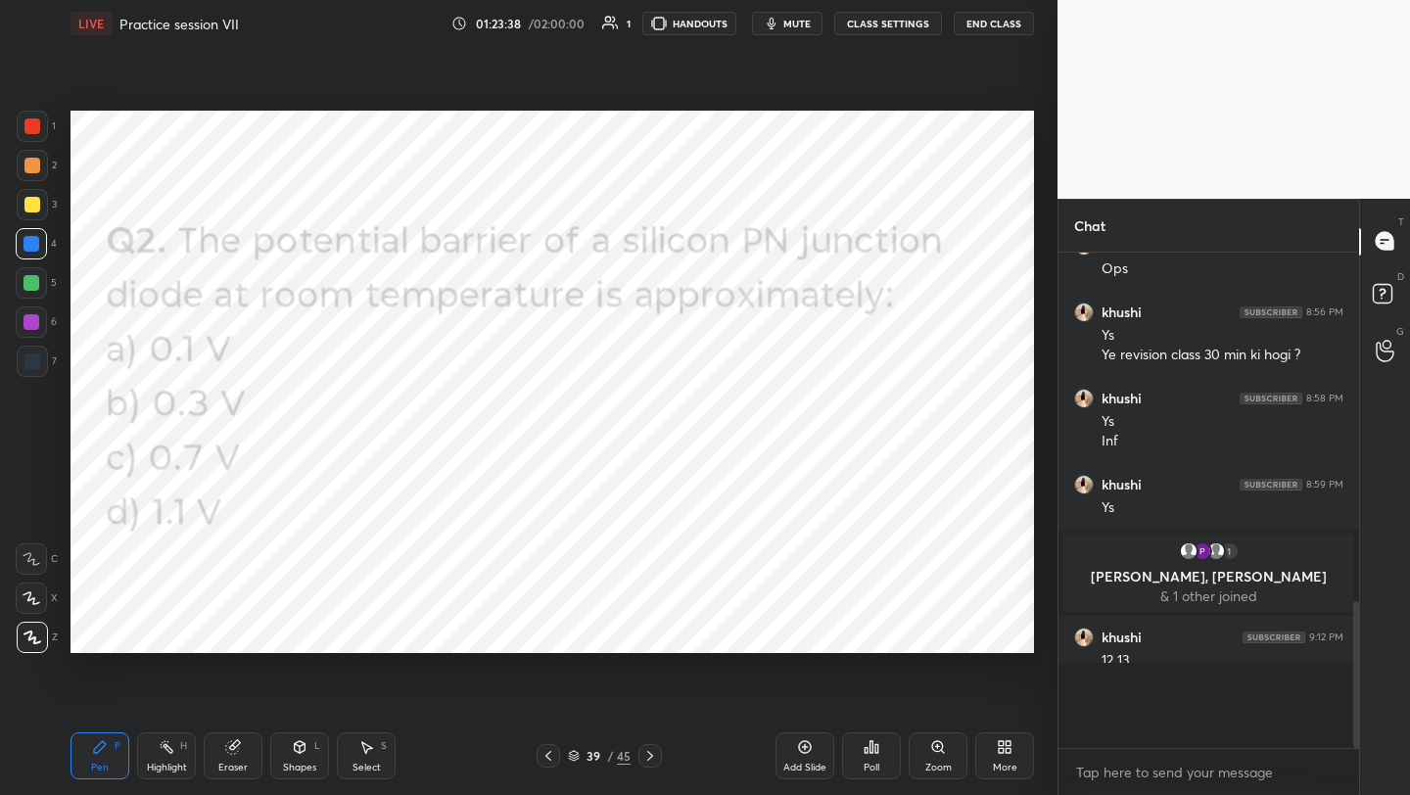
scroll to position [7, 7]
click at [1001, 754] on icon at bounding box center [1005, 747] width 16 height 16
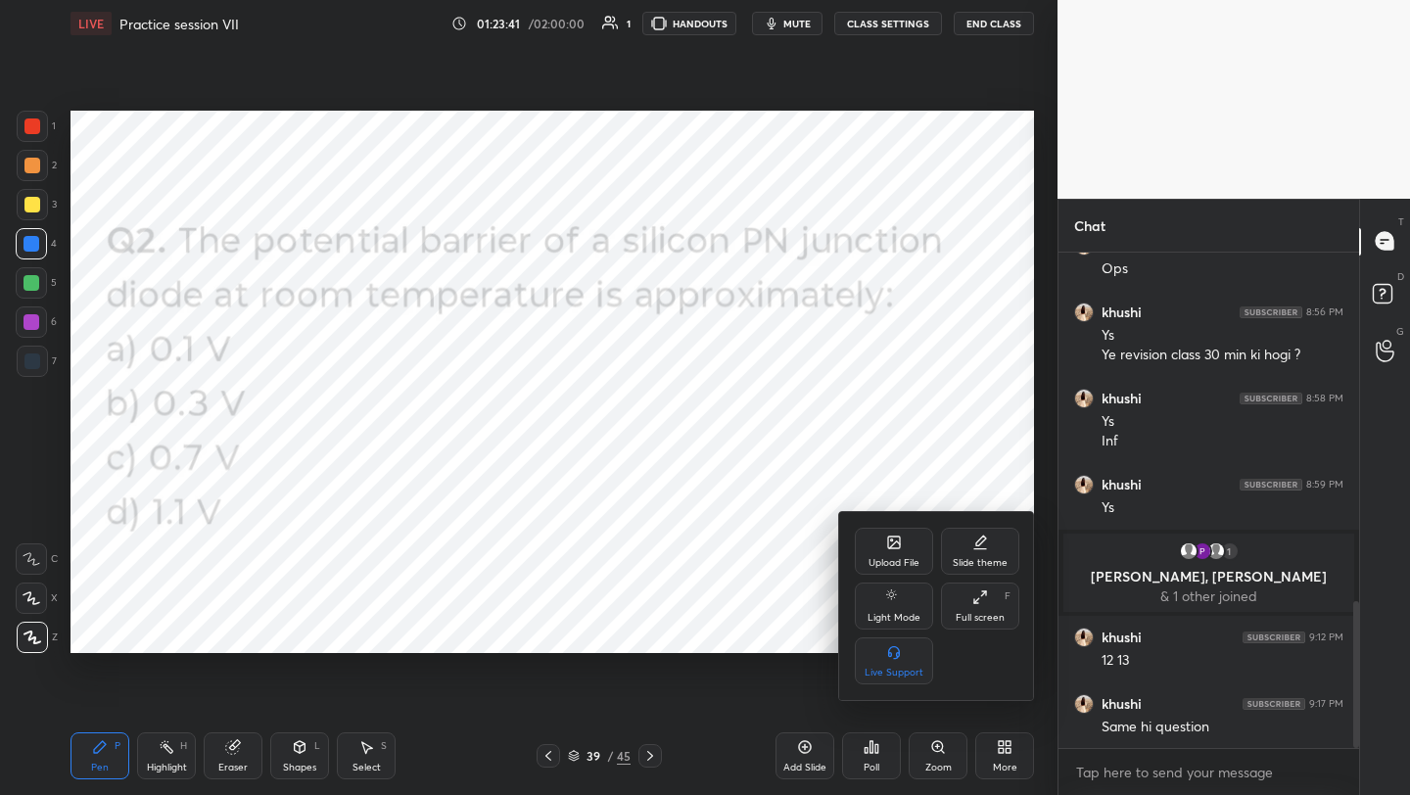
scroll to position [1255, 0]
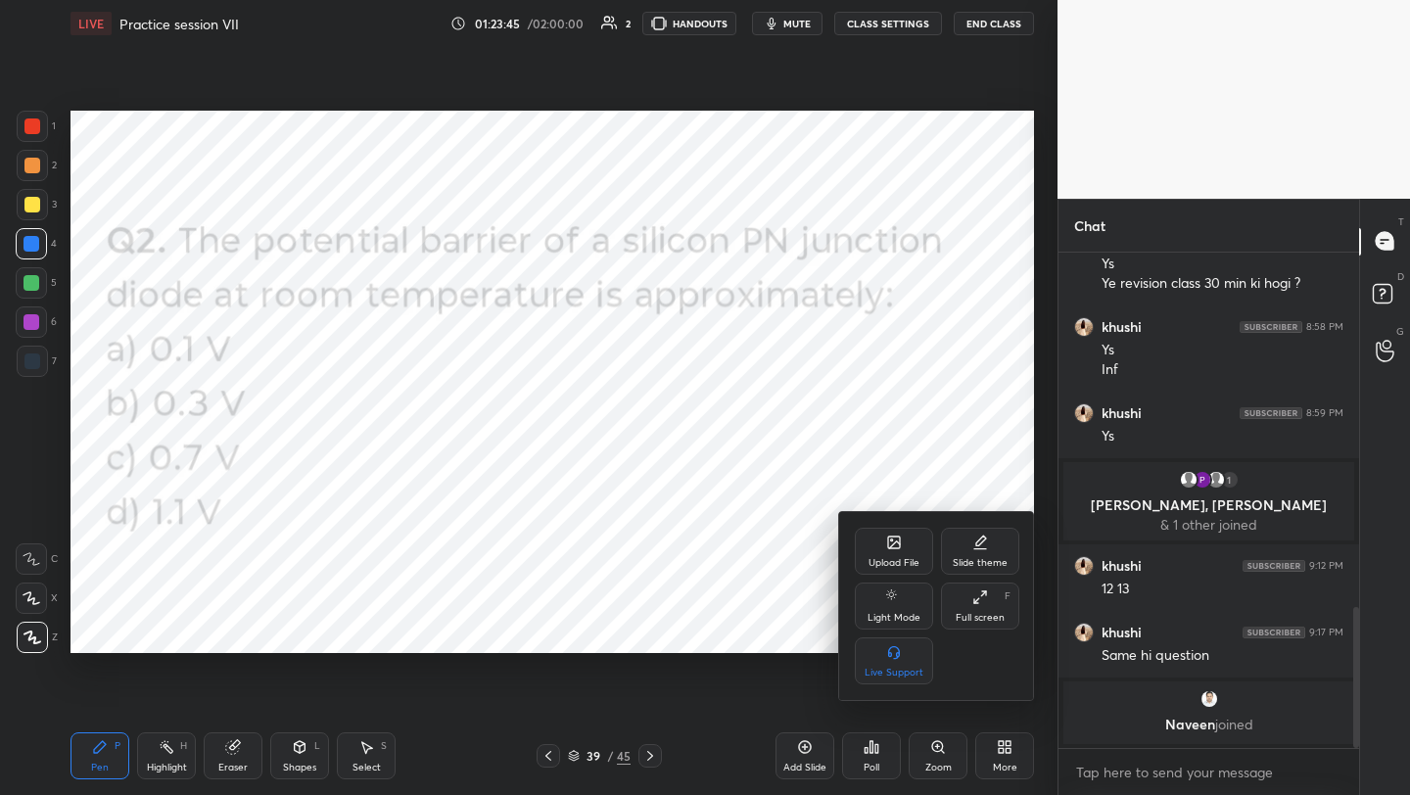
click at [863, 760] on div at bounding box center [705, 397] width 1410 height 795
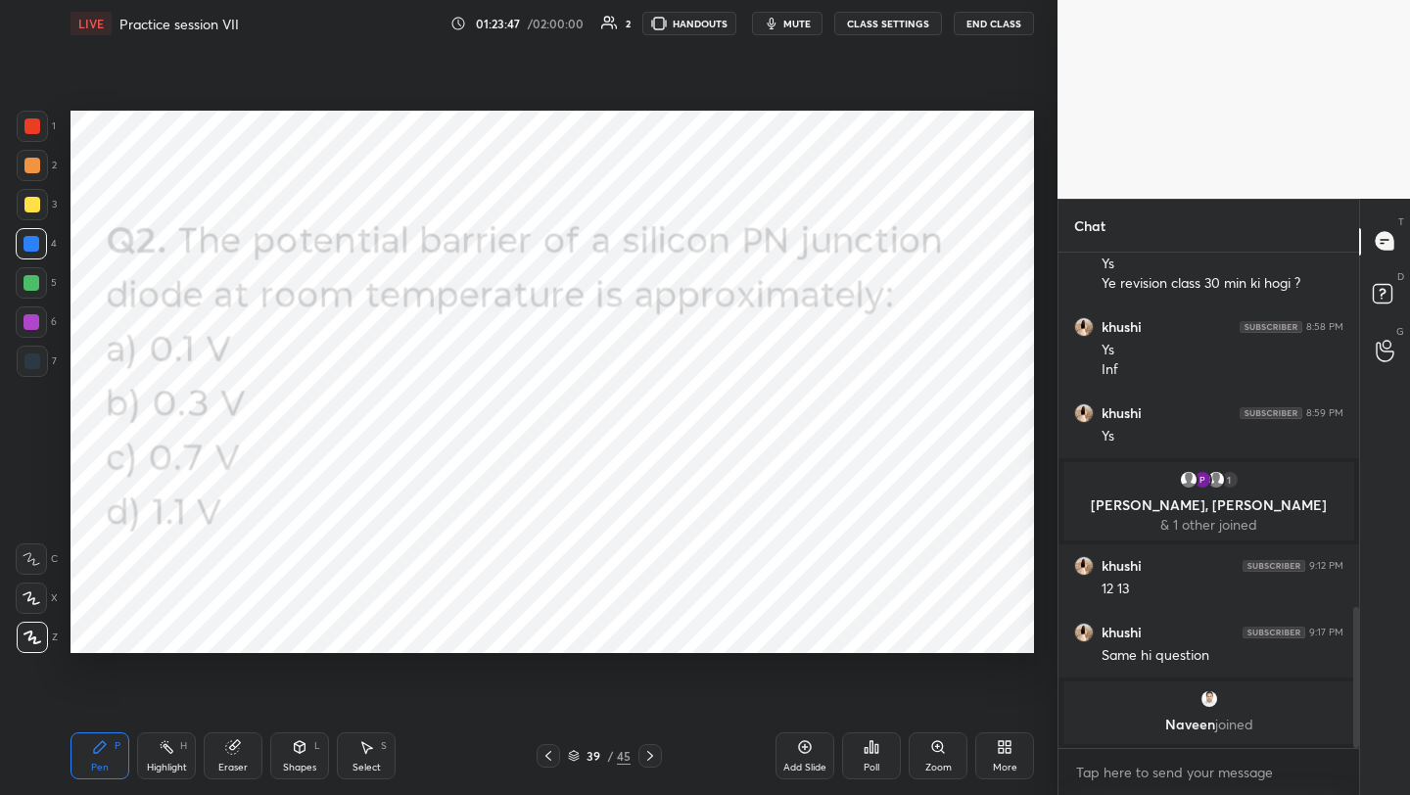
click at [864, 763] on div "Poll" at bounding box center [872, 768] width 16 height 10
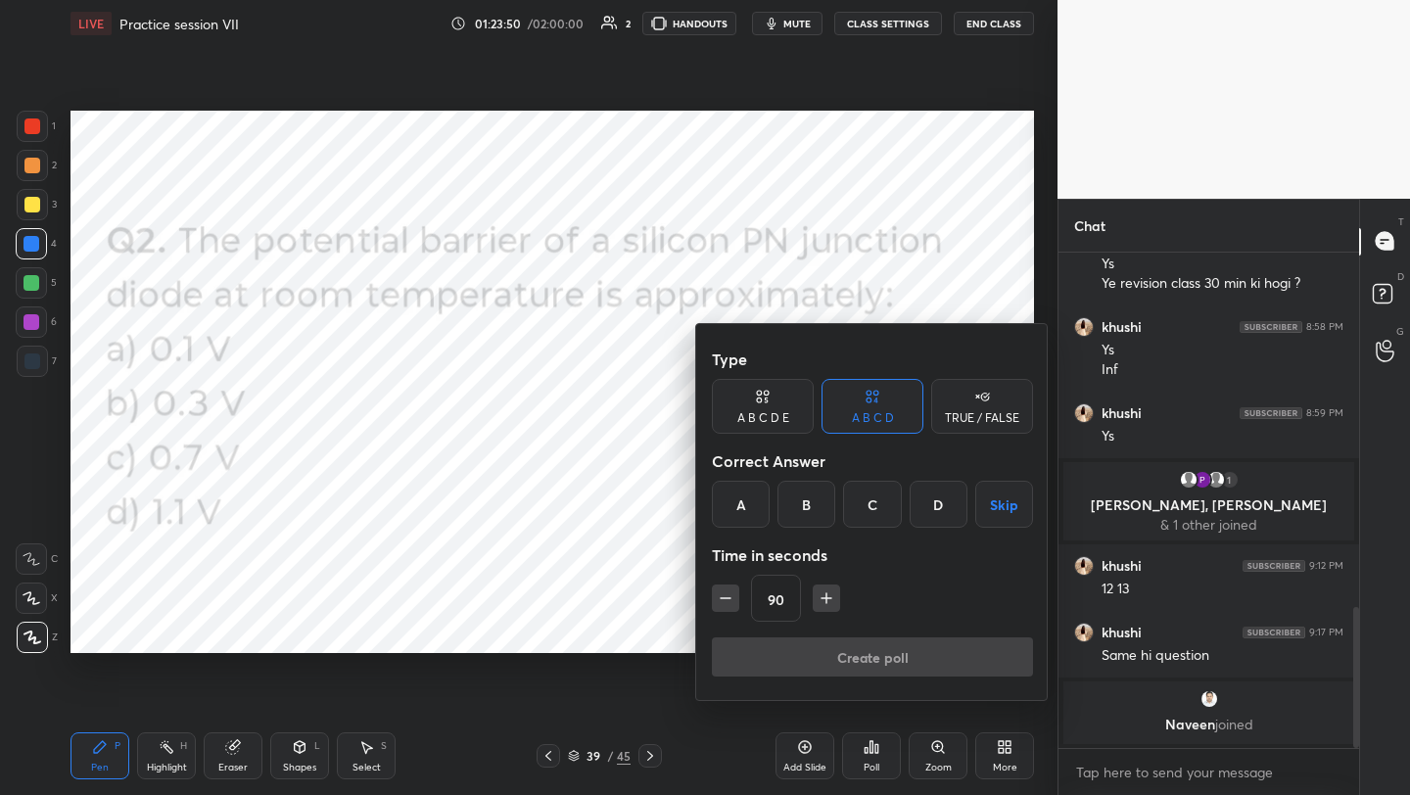
click at [872, 511] on div "C" at bounding box center [872, 504] width 58 height 47
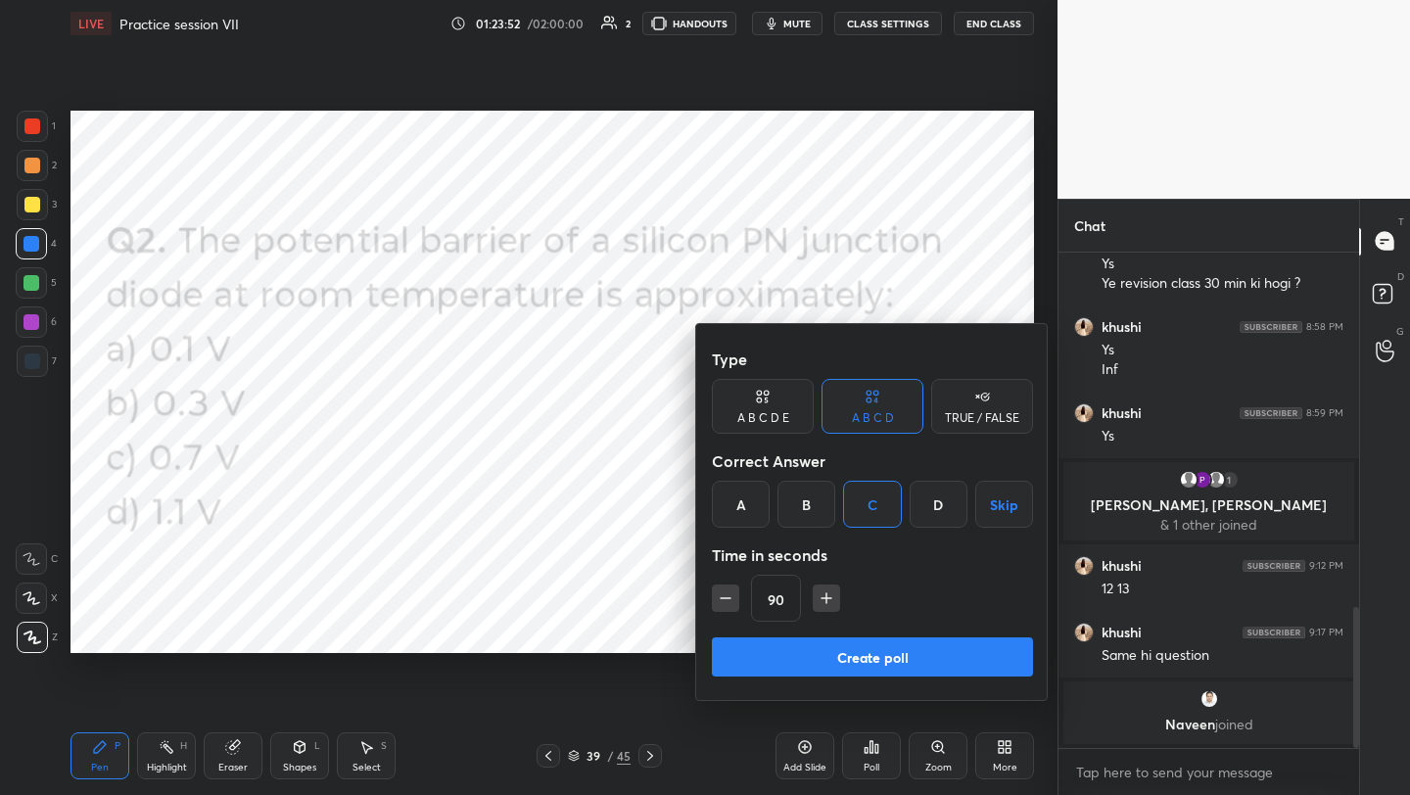
click at [848, 651] on button "Create poll" at bounding box center [872, 656] width 321 height 39
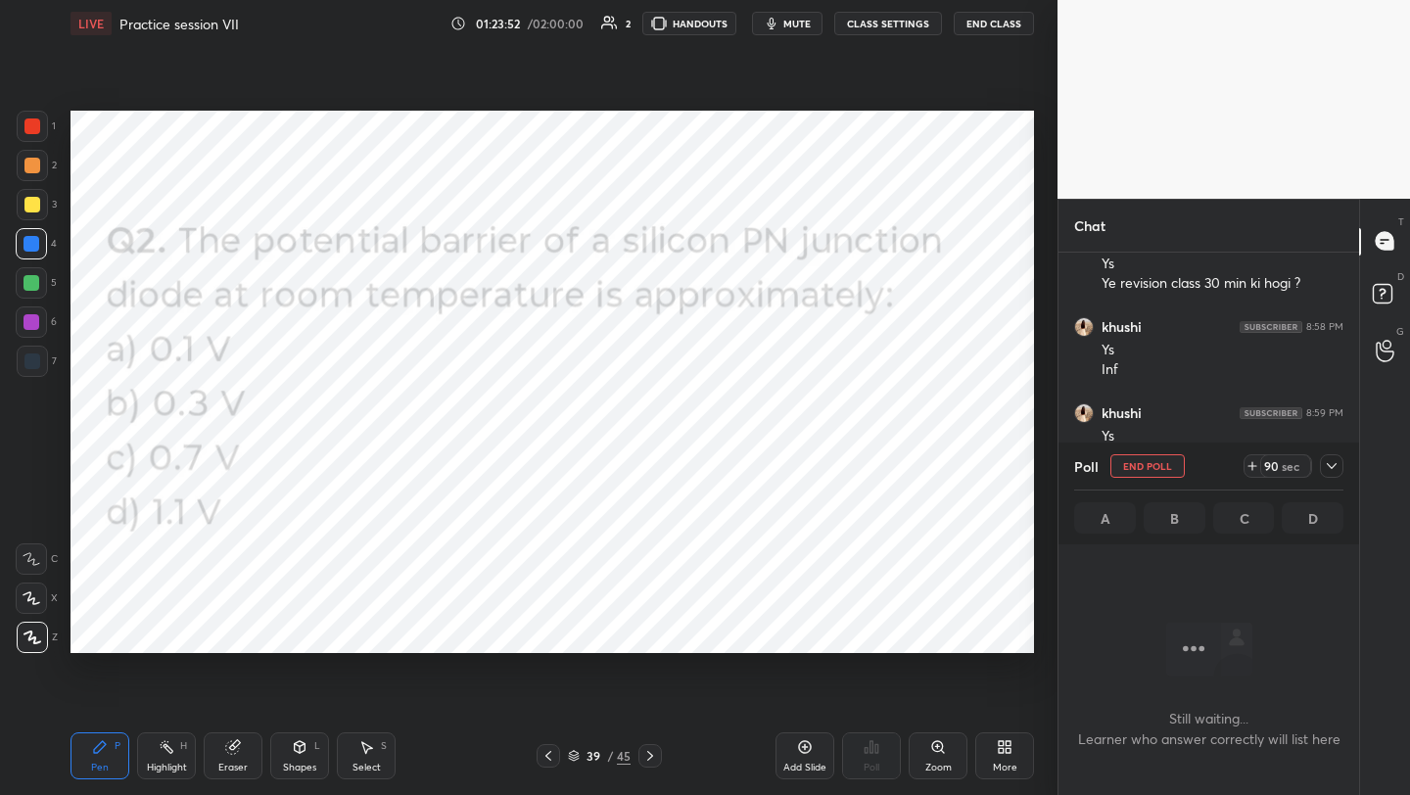
scroll to position [7, 7]
click at [1032, 146] on div "Setting up your live class Poll for secs No correct answer Start poll" at bounding box center [552, 382] width 979 height 670
drag, startPoint x: 1116, startPoint y: 179, endPoint x: 1066, endPoint y: 159, distance: 54.0
click at [1084, 161] on video at bounding box center [1234, 99] width 353 height 199
drag, startPoint x: 731, startPoint y: 101, endPoint x: 873, endPoint y: 104, distance: 142.0
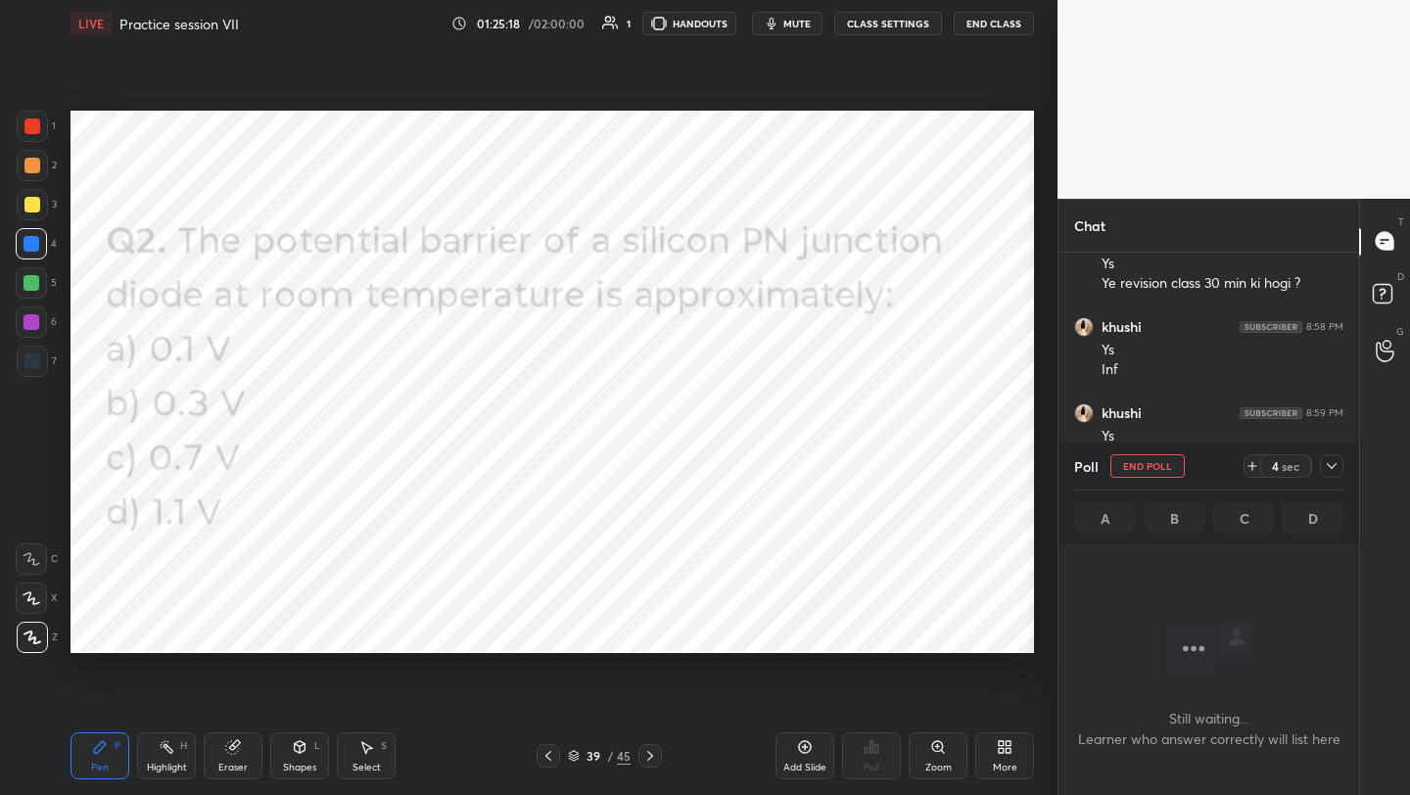
click at [776, 100] on div "Setting up your live class Poll for secs No correct answer Start poll" at bounding box center [552, 382] width 979 height 670
click at [1001, 770] on div "More" at bounding box center [1005, 768] width 24 height 10
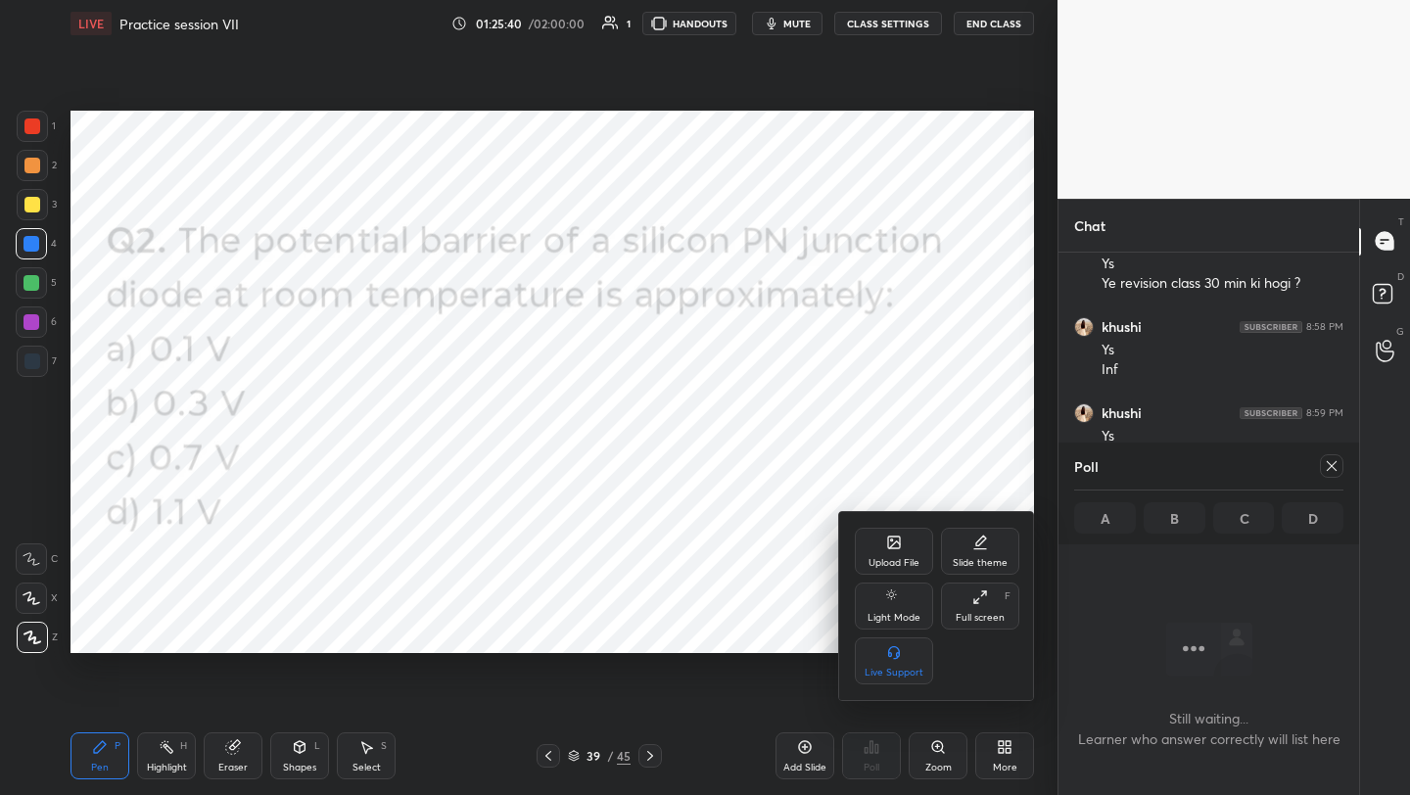
click at [902, 558] on div "Upload File" at bounding box center [894, 563] width 51 height 10
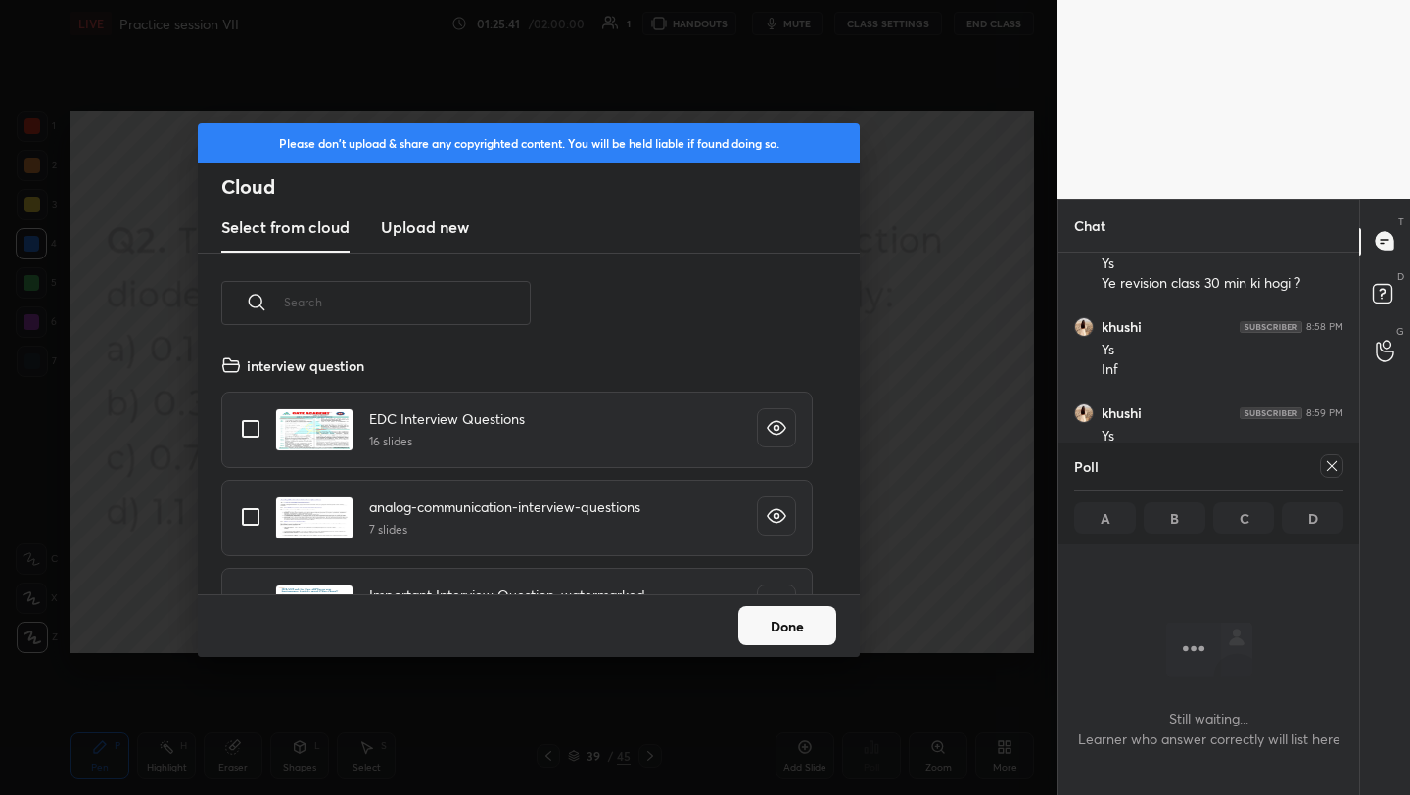
scroll to position [7, 11]
click at [442, 231] on h3 "Upload new" at bounding box center [425, 227] width 88 height 24
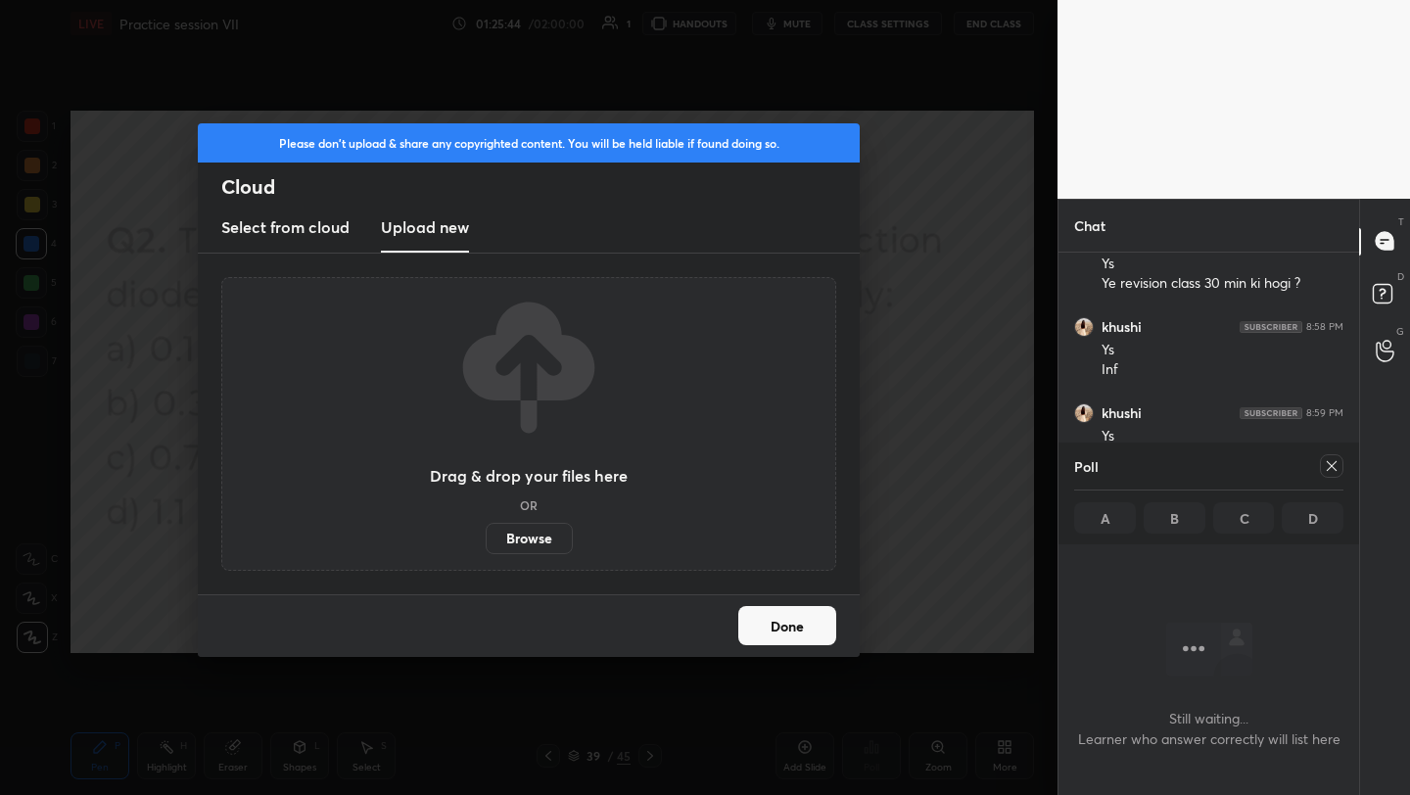
click at [536, 547] on label "Browse" at bounding box center [529, 538] width 87 height 31
click at [486, 547] on input "Browse" at bounding box center [486, 538] width 0 height 31
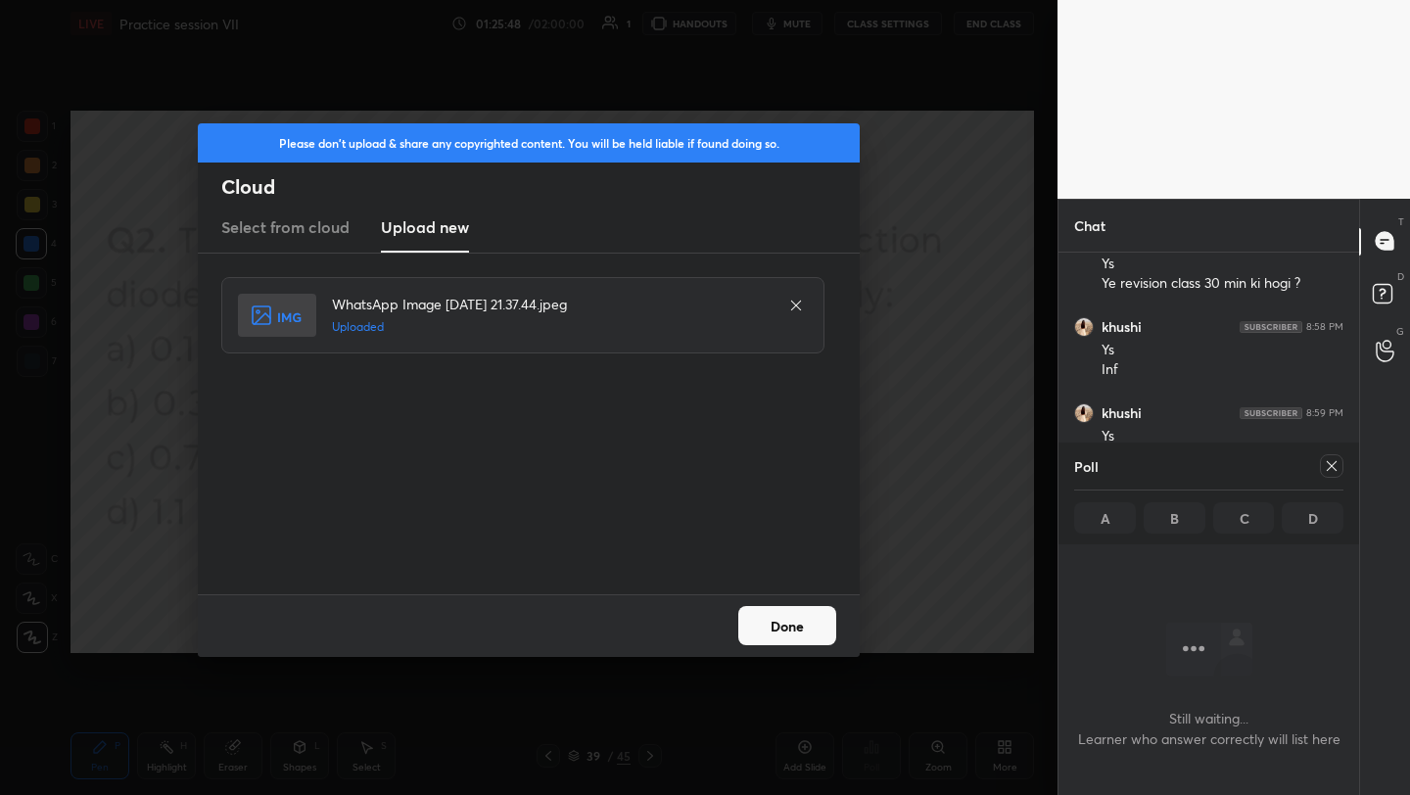
click at [776, 618] on button "Done" at bounding box center [787, 625] width 98 height 39
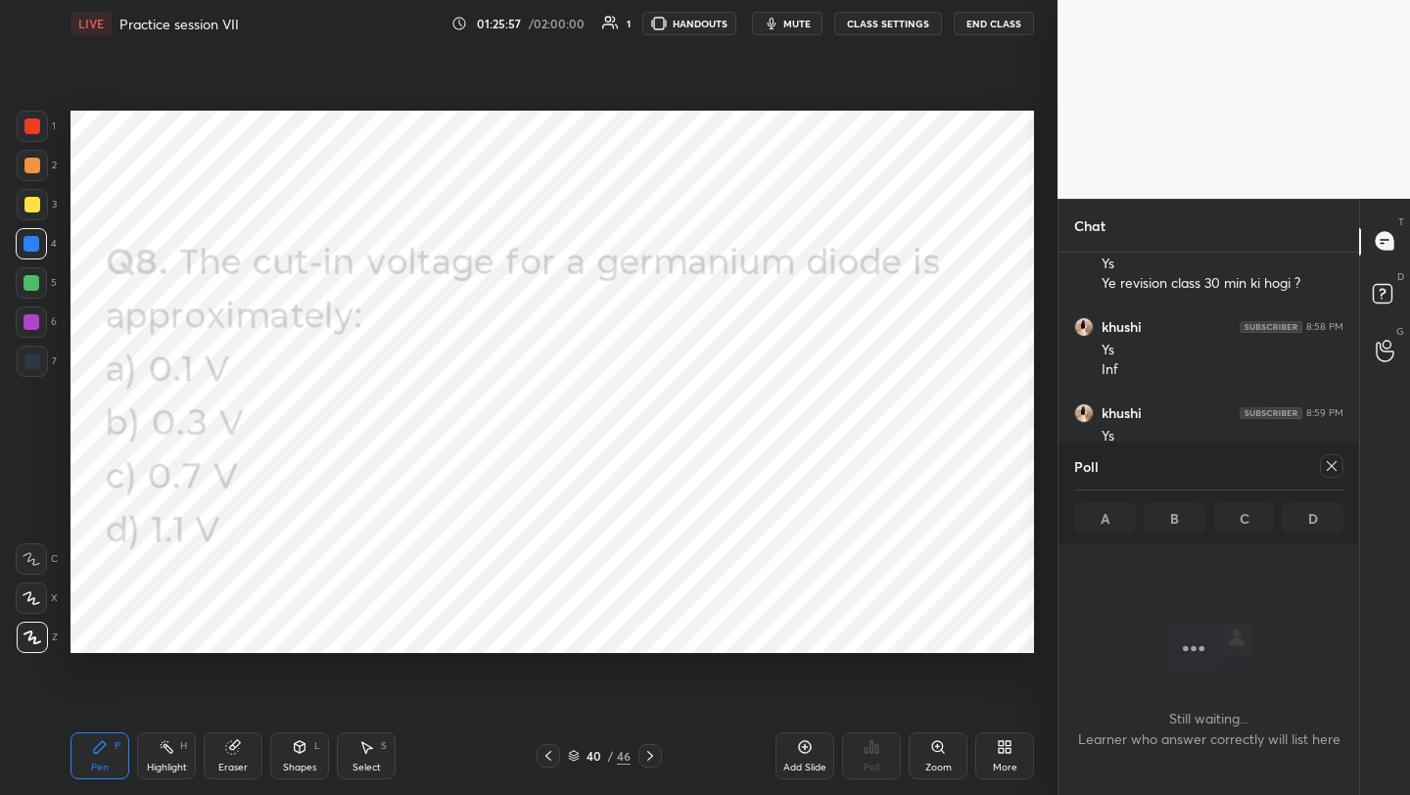
click at [1335, 454] on div at bounding box center [1332, 466] width 24 height 24
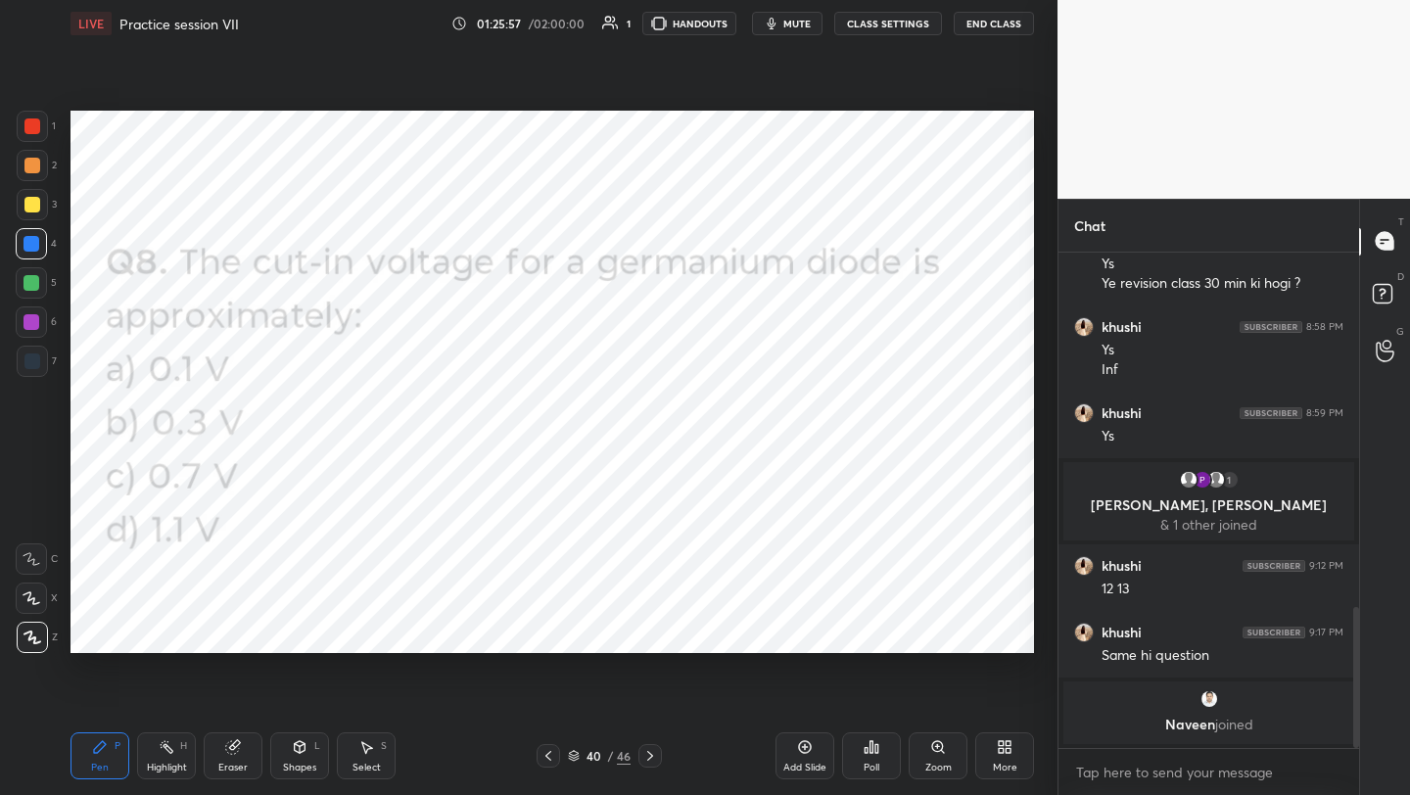
scroll to position [7, 7]
click at [1208, 707] on img "grid" at bounding box center [1210, 699] width 20 height 20
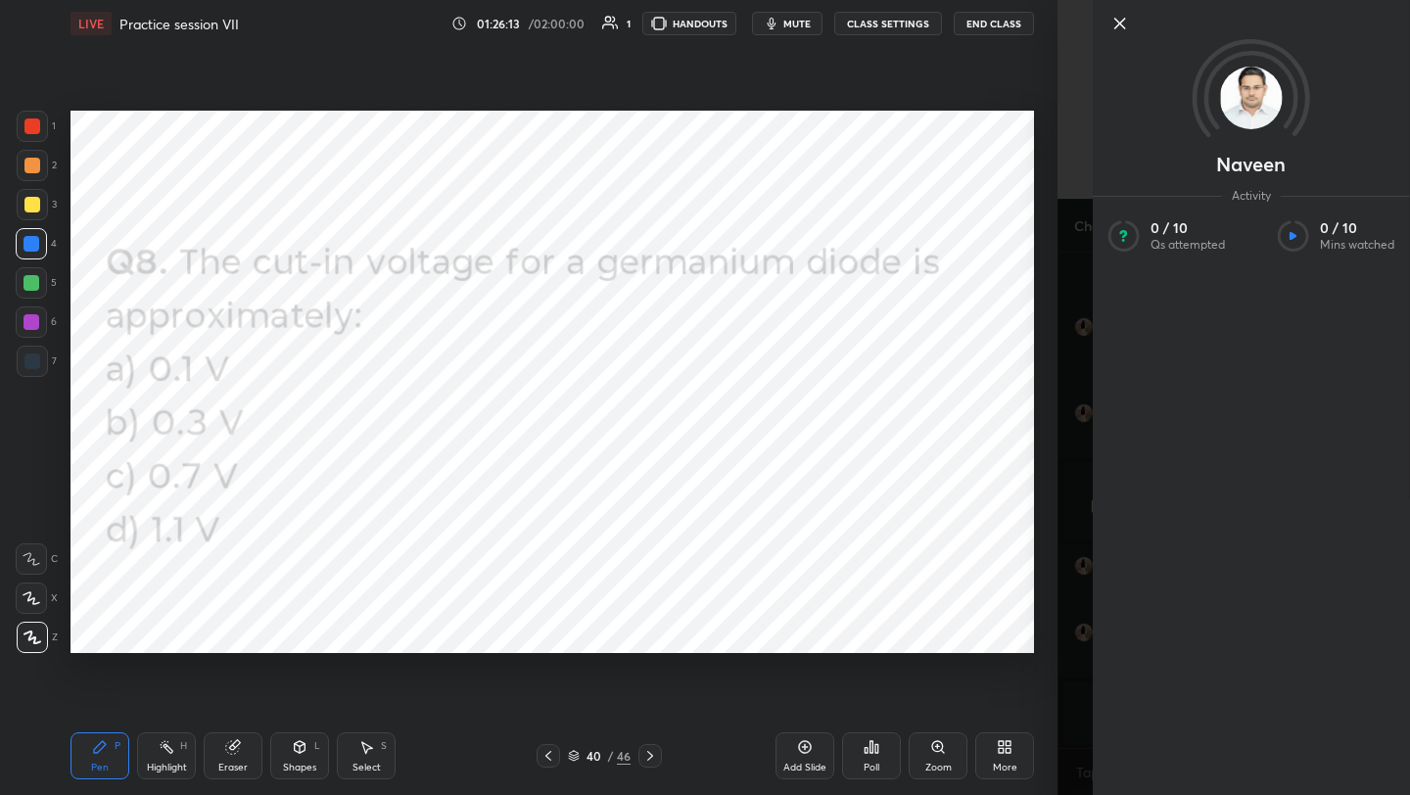
click at [1118, 25] on icon at bounding box center [1120, 24] width 10 height 10
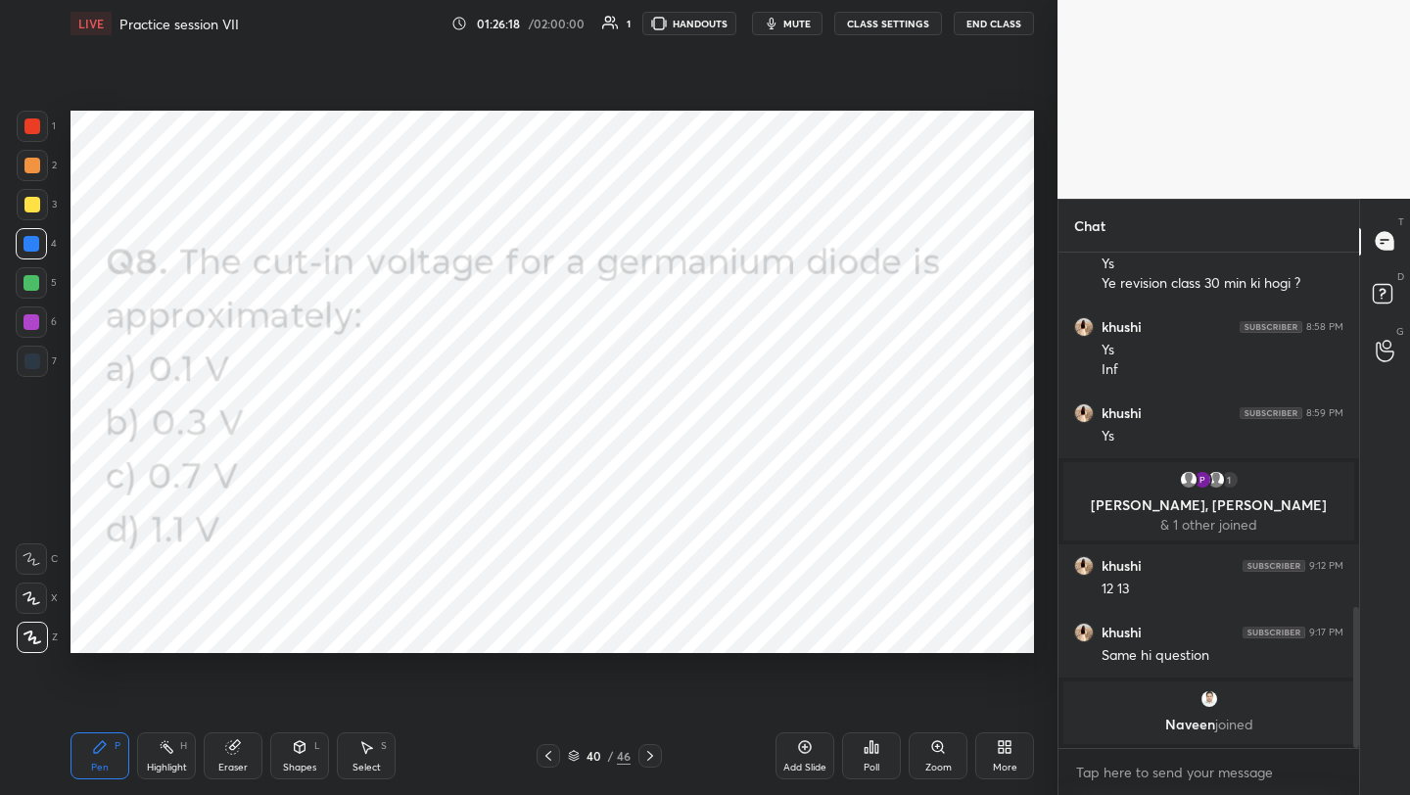
click at [1156, 508] on p "[PERSON_NAME], [PERSON_NAME]" at bounding box center [1208, 505] width 267 height 16
click at [1006, 763] on div "More" at bounding box center [1005, 768] width 24 height 10
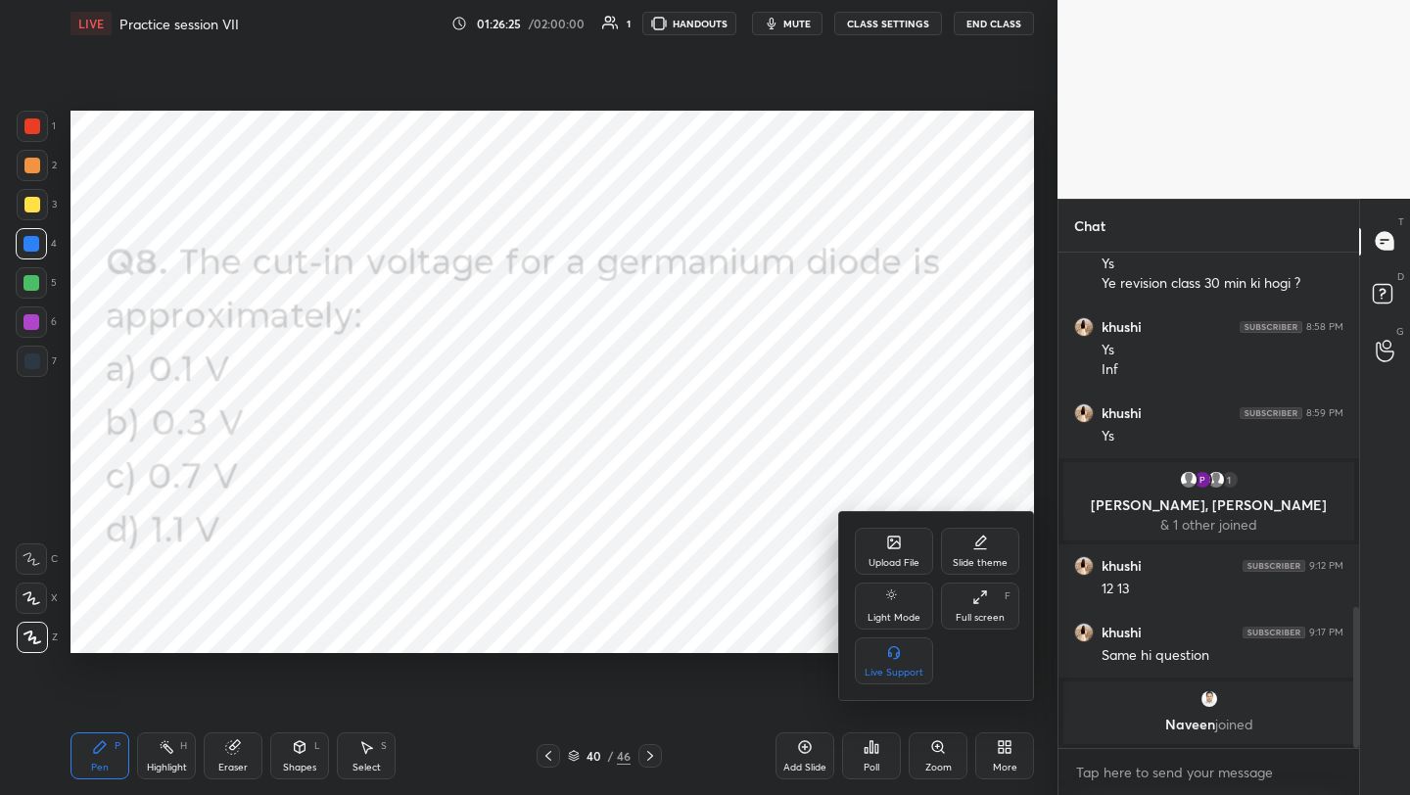
click at [858, 749] on div at bounding box center [705, 397] width 1410 height 795
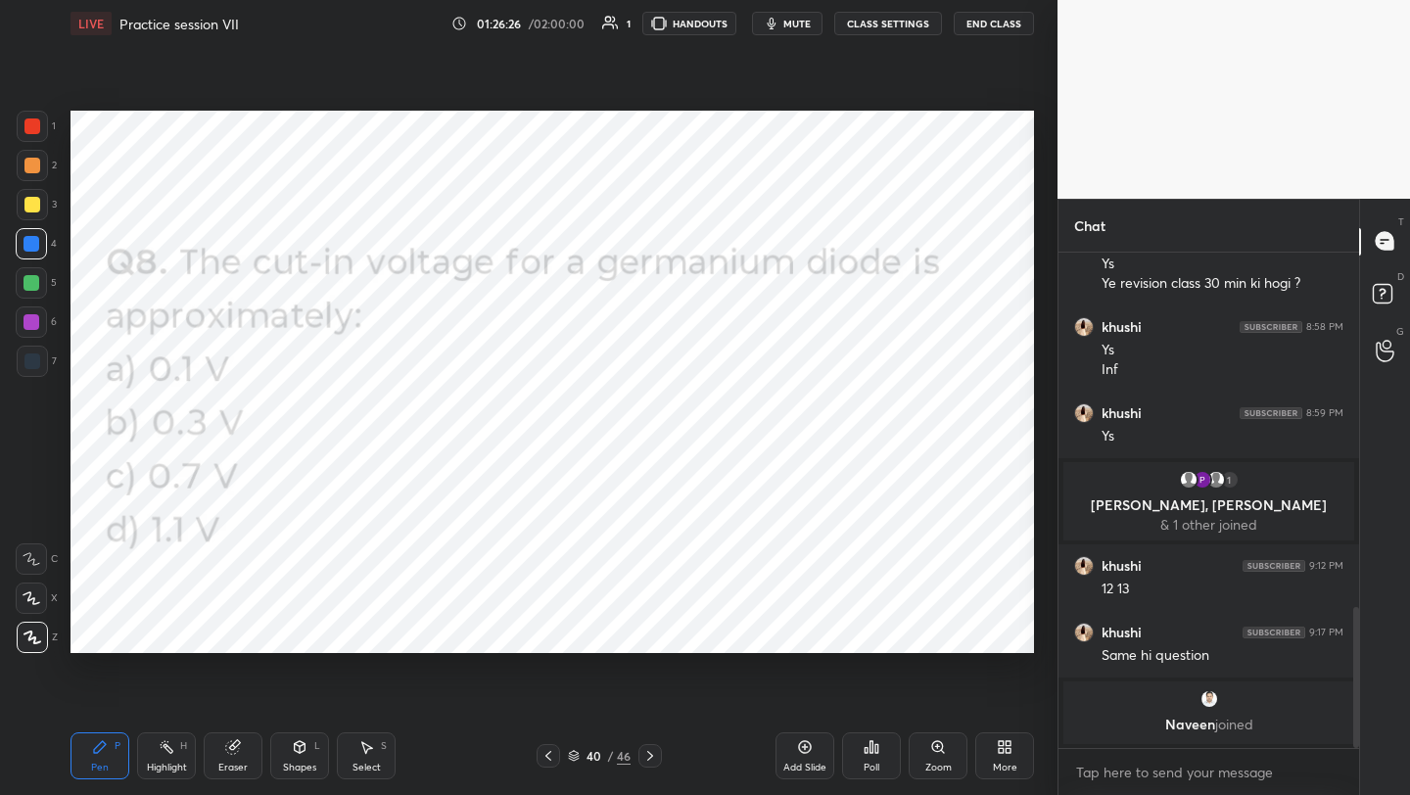
click at [858, 749] on div "Poll" at bounding box center [871, 755] width 59 height 47
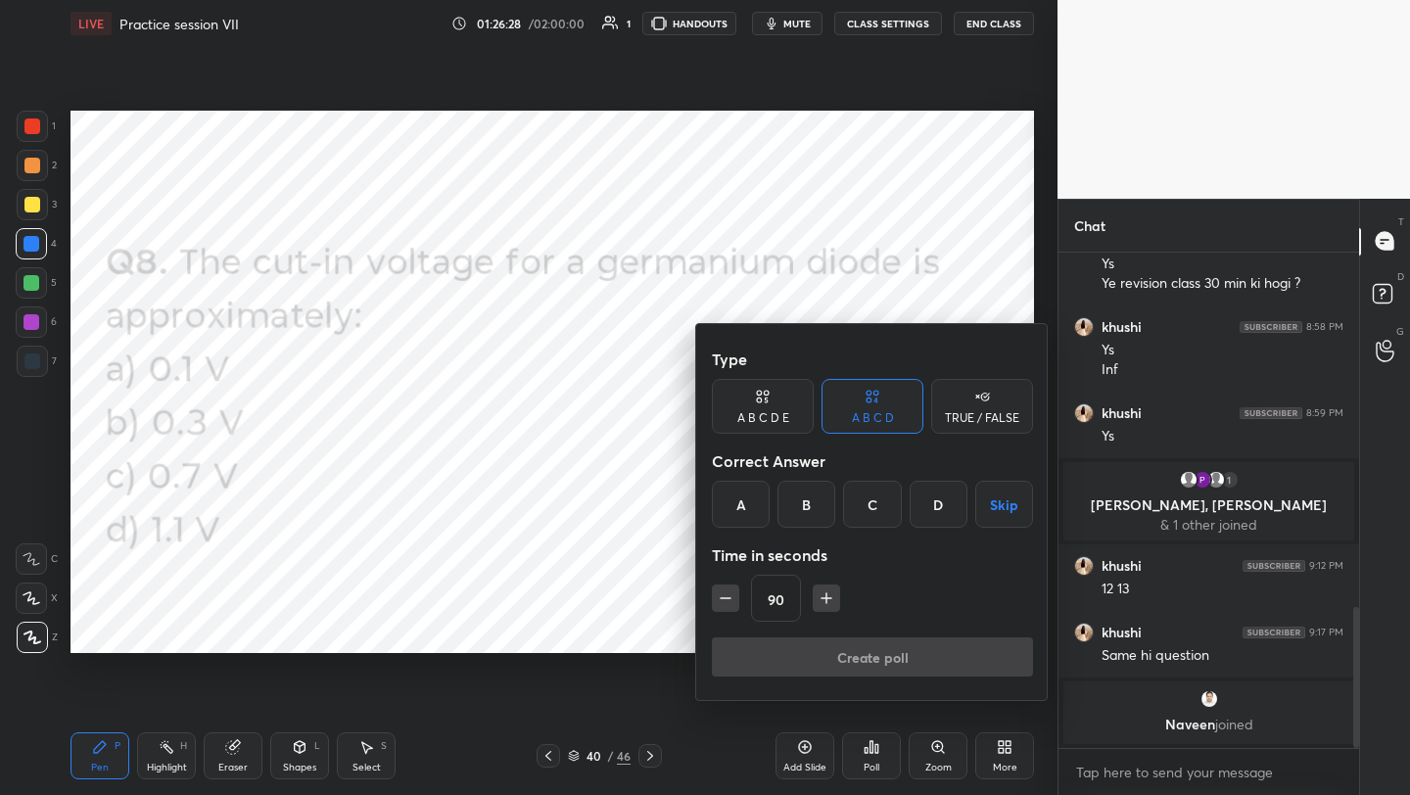
click at [809, 510] on div "B" at bounding box center [807, 504] width 58 height 47
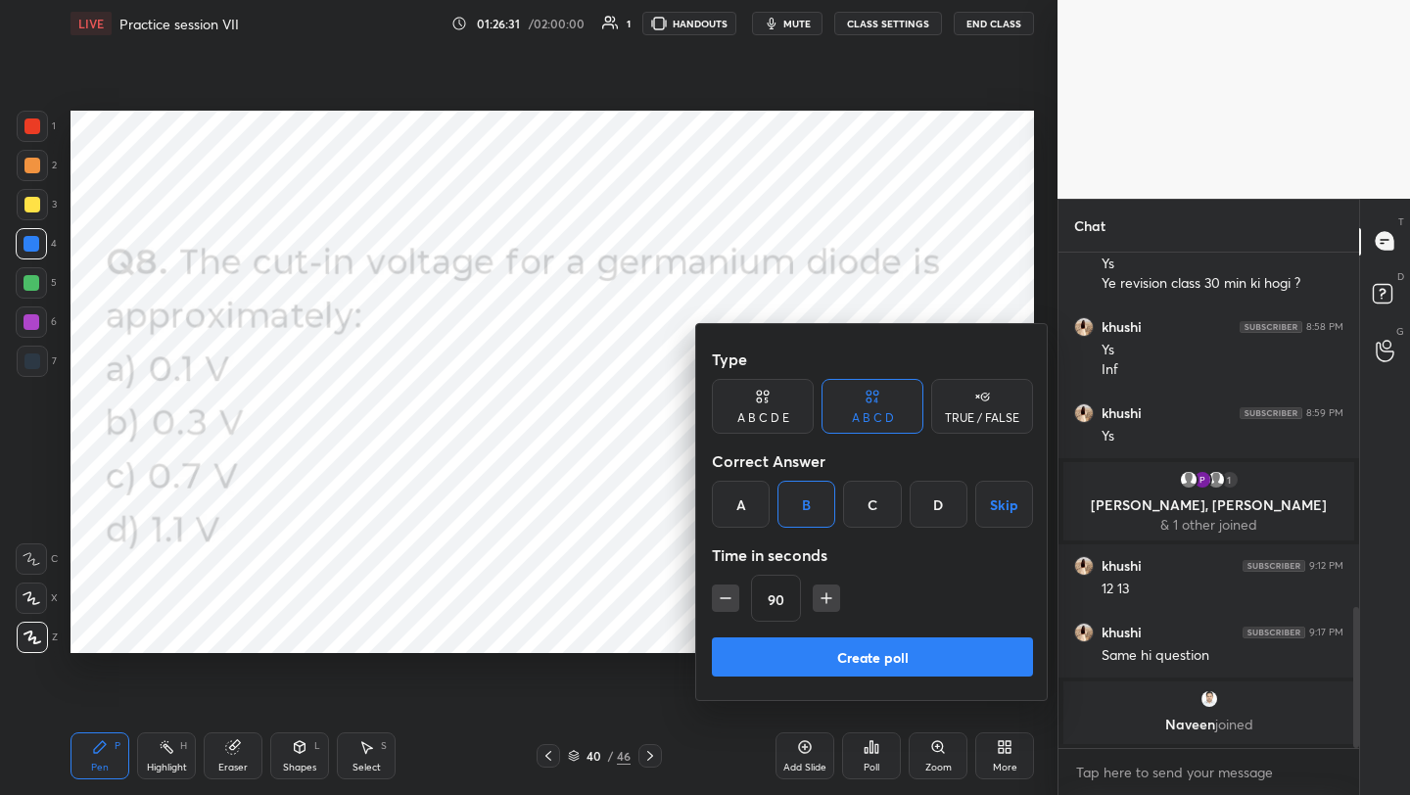
click at [842, 660] on button "Create poll" at bounding box center [872, 656] width 321 height 39
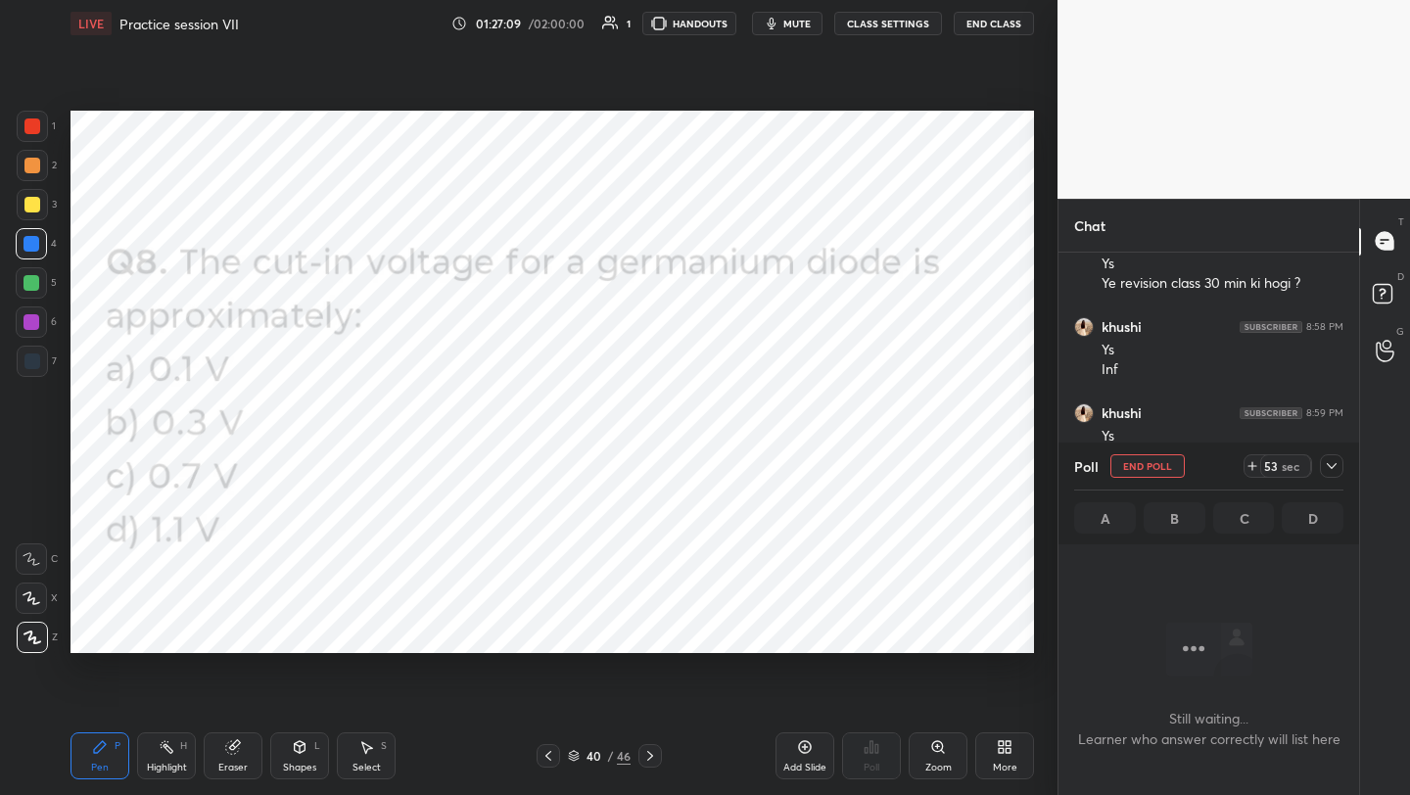
click at [794, 25] on span "mute" at bounding box center [796, 24] width 27 height 14
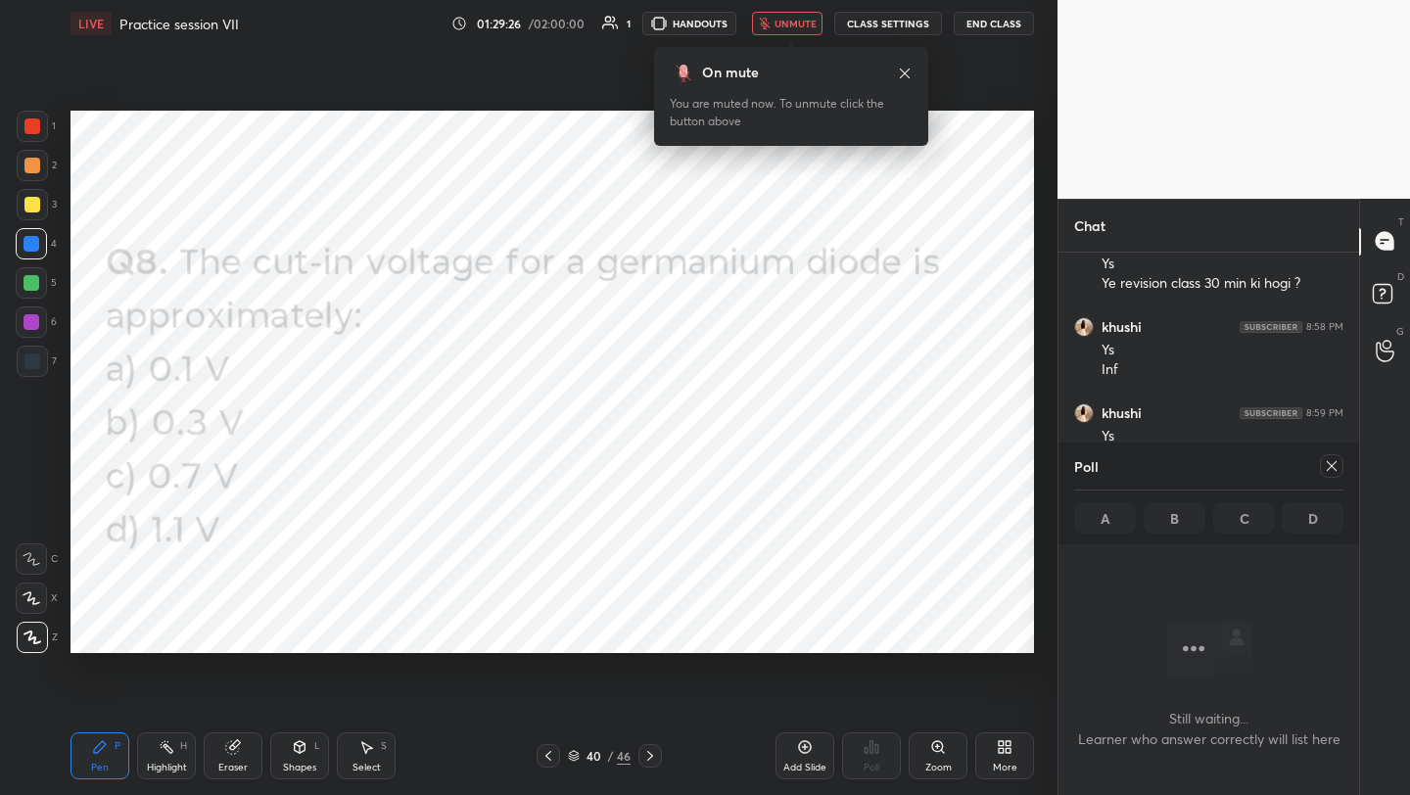
click at [1333, 469] on icon at bounding box center [1332, 466] width 16 height 16
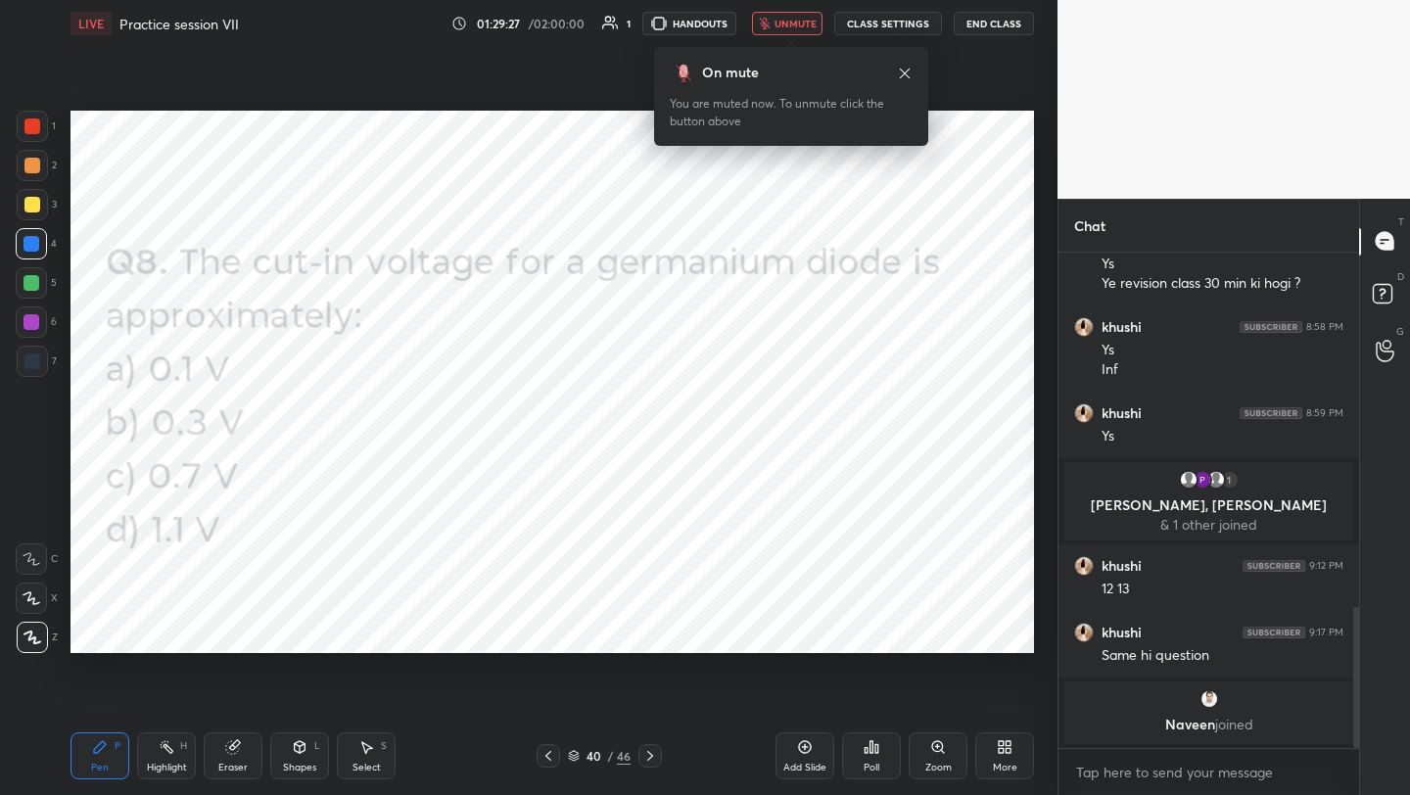
scroll to position [537, 295]
click at [977, 24] on button "End Class" at bounding box center [994, 24] width 80 height 24
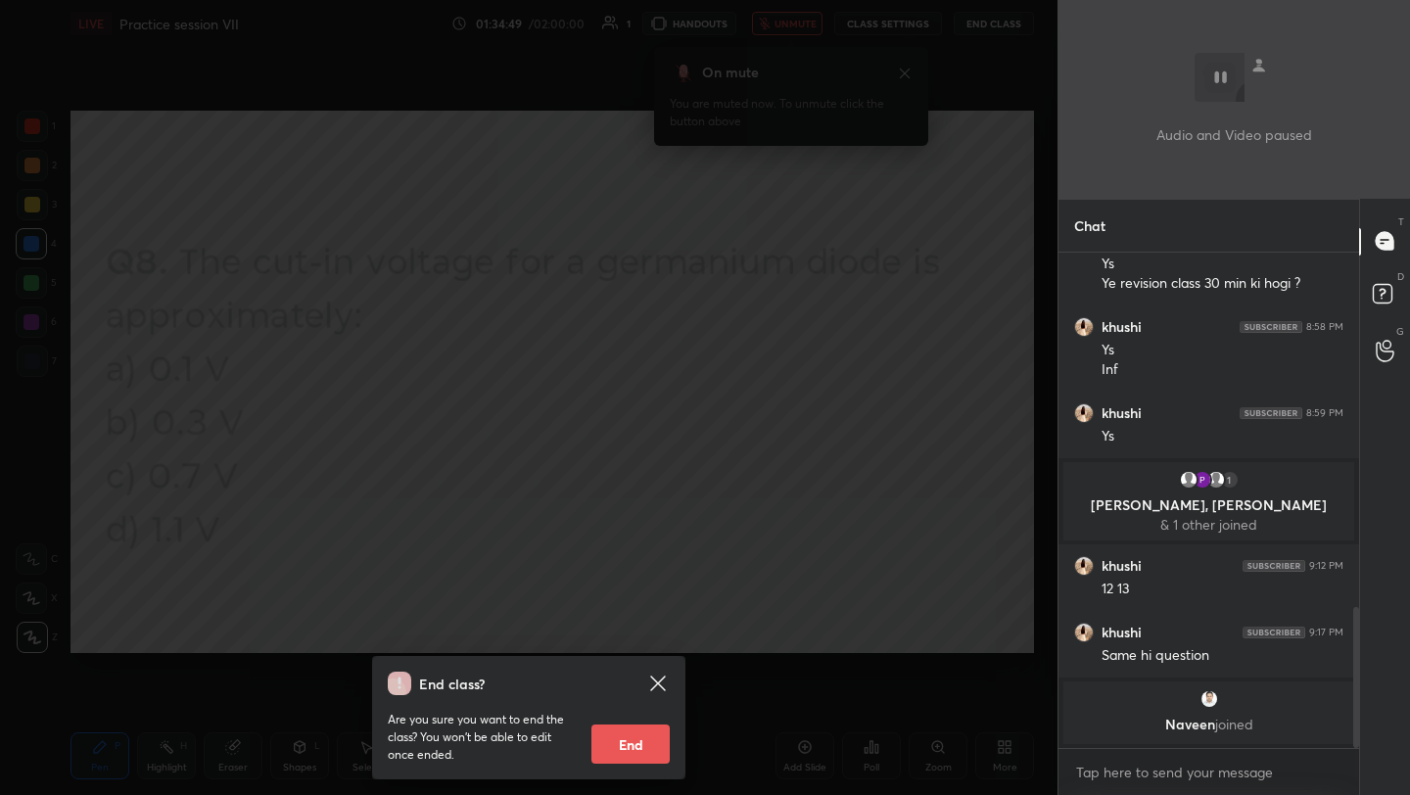
click at [626, 746] on button "End" at bounding box center [630, 744] width 78 height 39
type textarea "x"
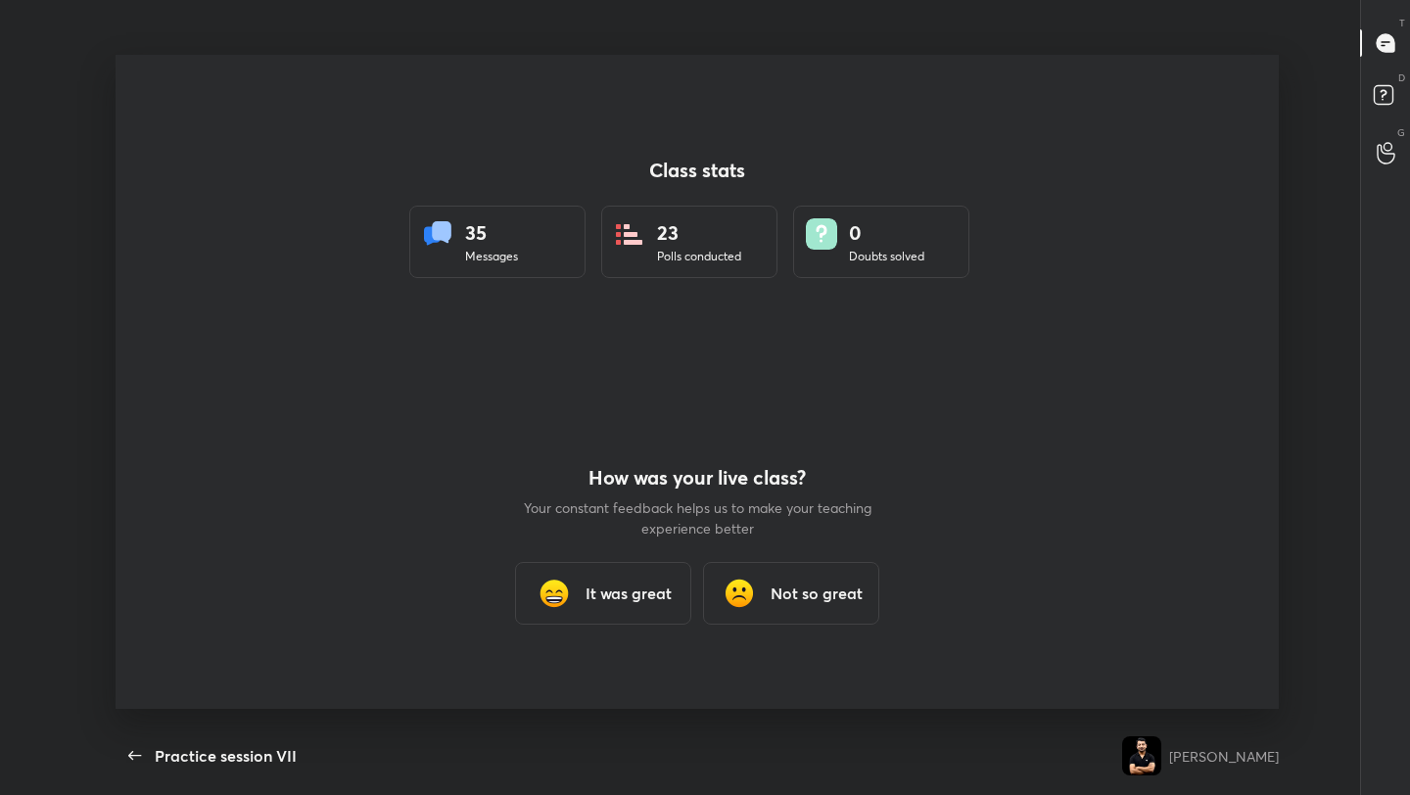
scroll to position [0, 0]
